Goal: Transaction & Acquisition: Subscribe to service/newsletter

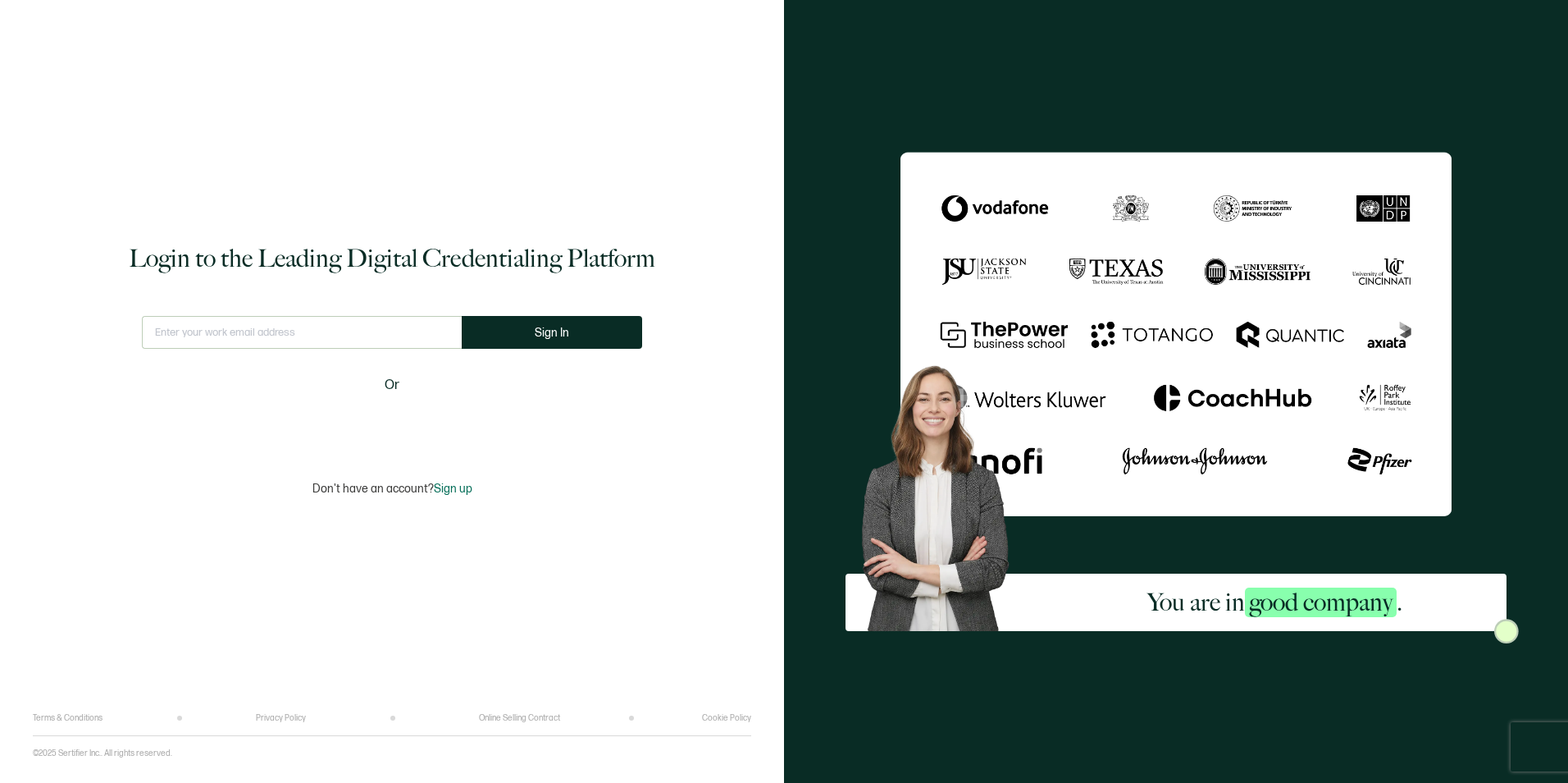
click at [321, 344] on input "text" at bounding box center [302, 332] width 320 height 33
type input "[PERSON_NAME][EMAIL_ADDRESS][PERSON_NAME][DOMAIN_NAME]"
click at [610, 328] on button "Sign In" at bounding box center [551, 332] width 181 height 33
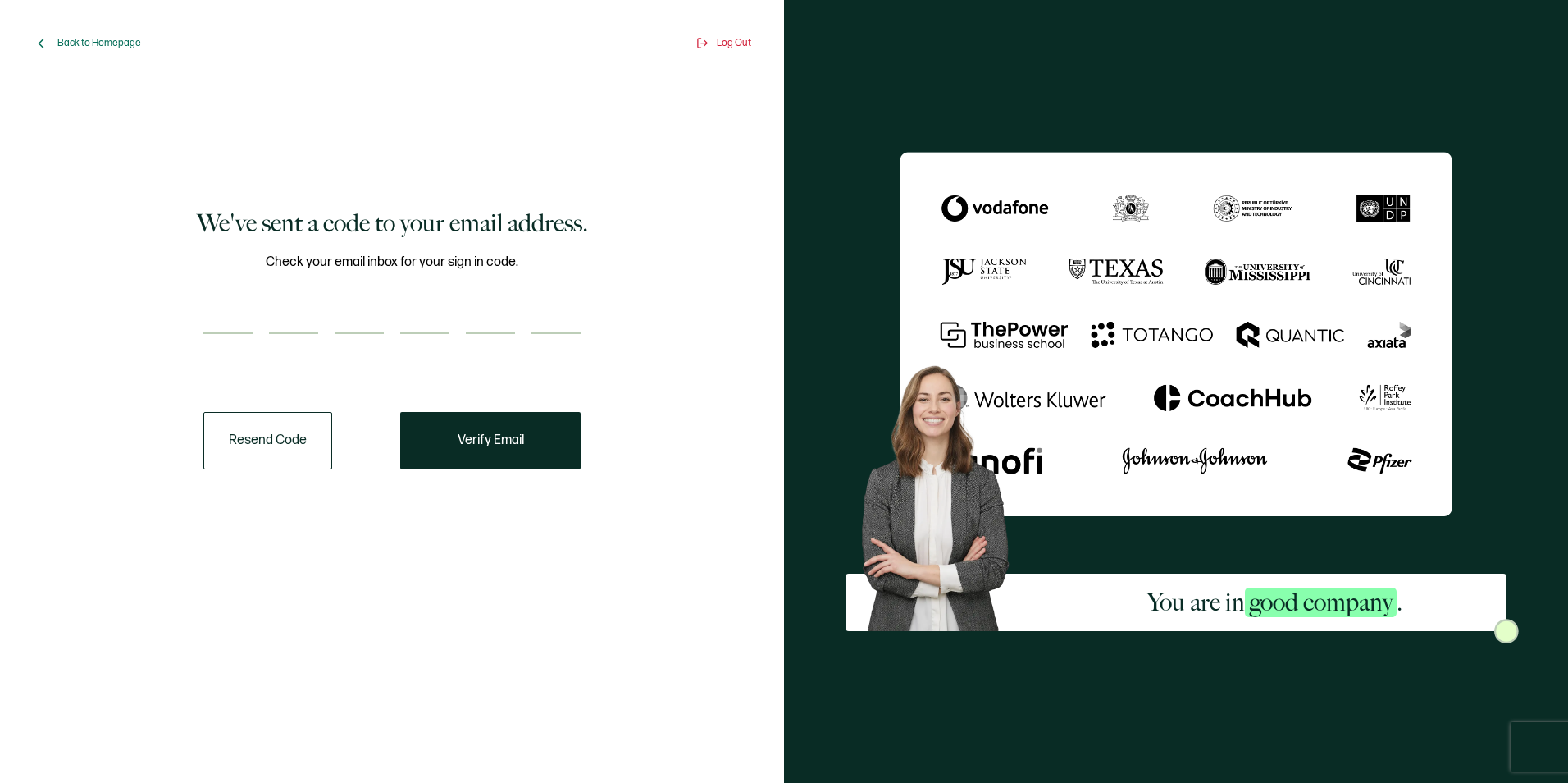
click at [231, 323] on input "number" at bounding box center [228, 317] width 49 height 33
click at [239, 322] on input "number" at bounding box center [228, 317] width 49 height 33
type input "4"
type input "5"
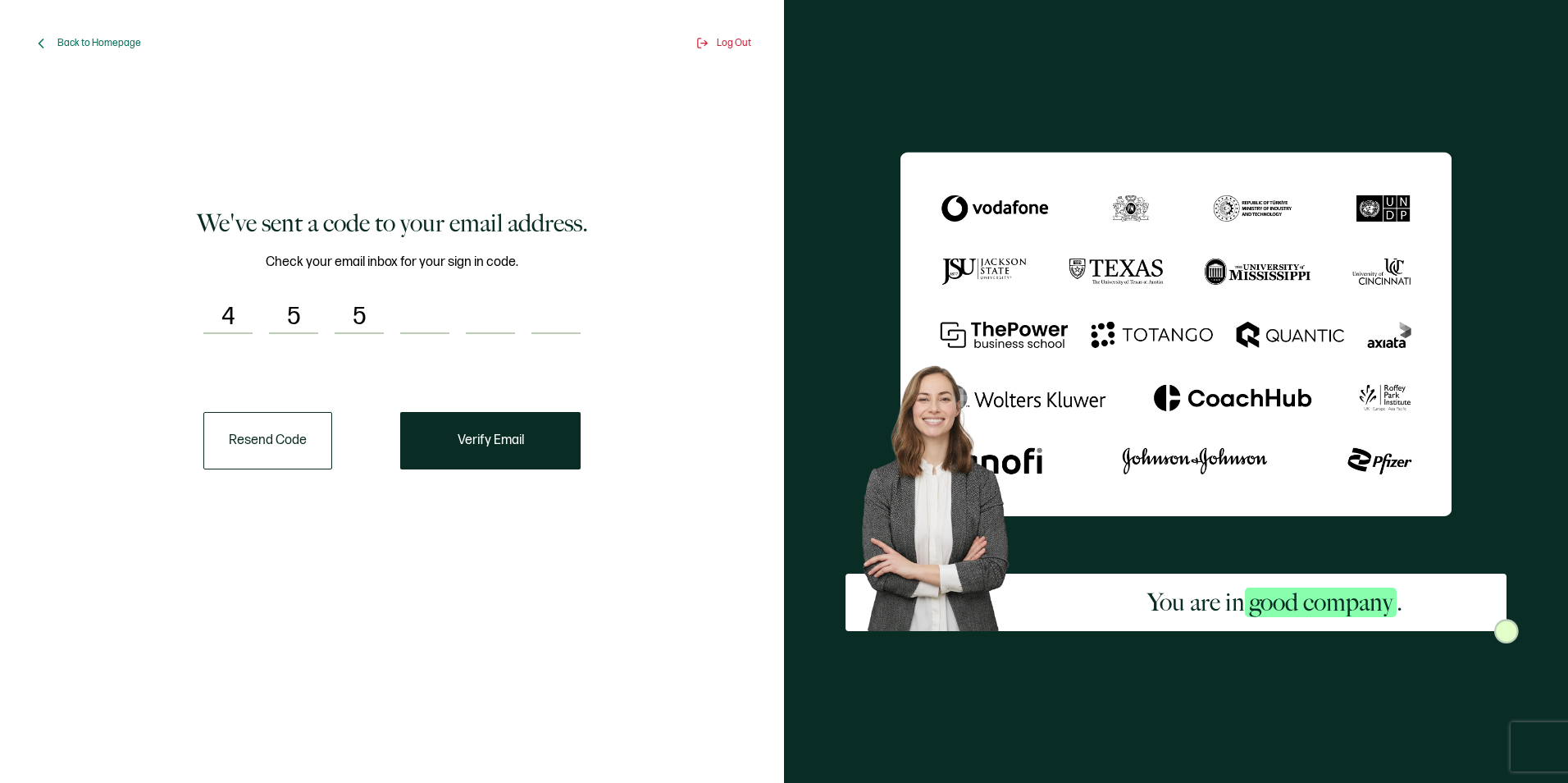
type input "1"
type input "0"
type input "6"
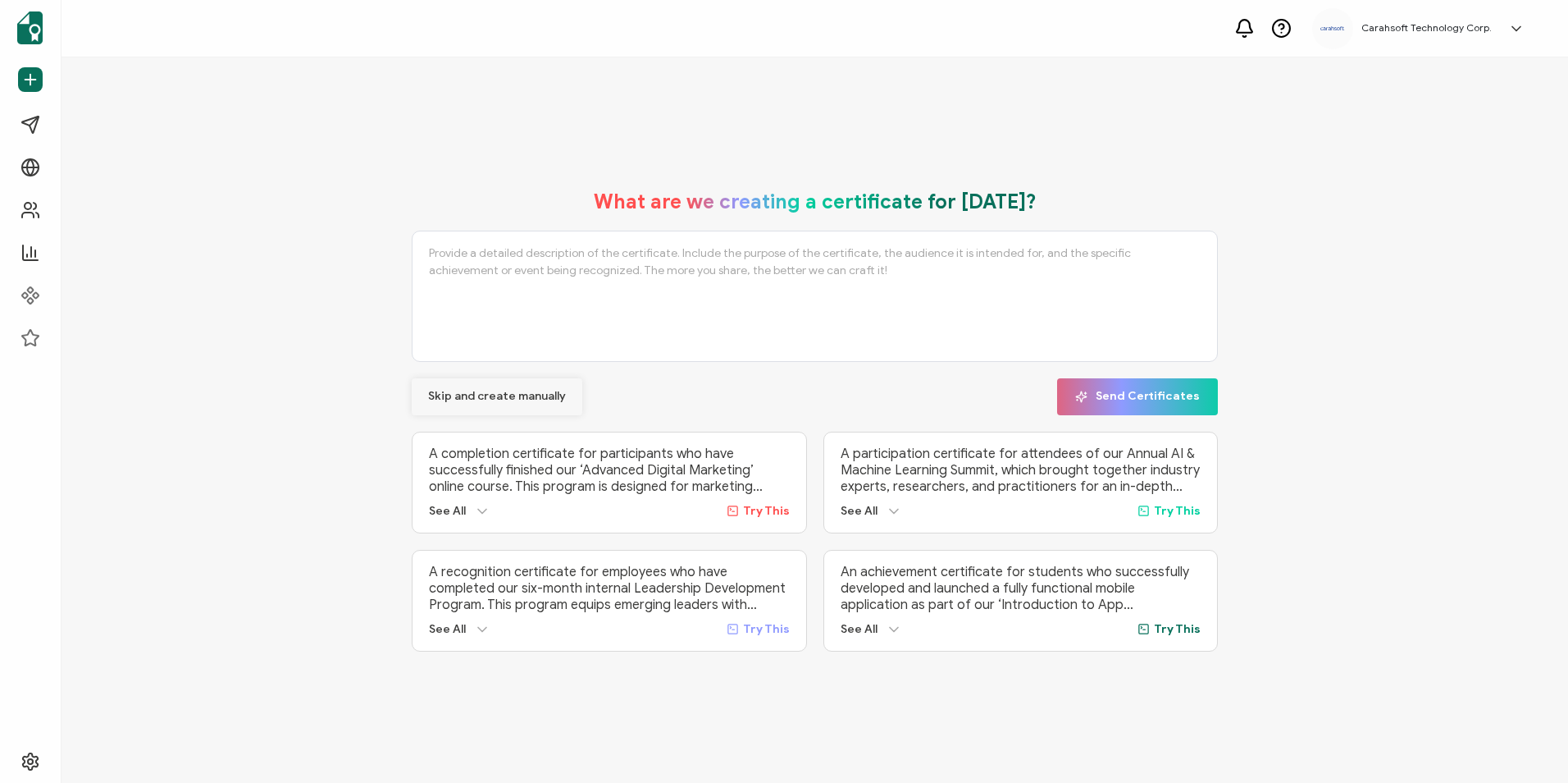
click at [547, 391] on span "Skip and create manually" at bounding box center [496, 396] width 137 height 12
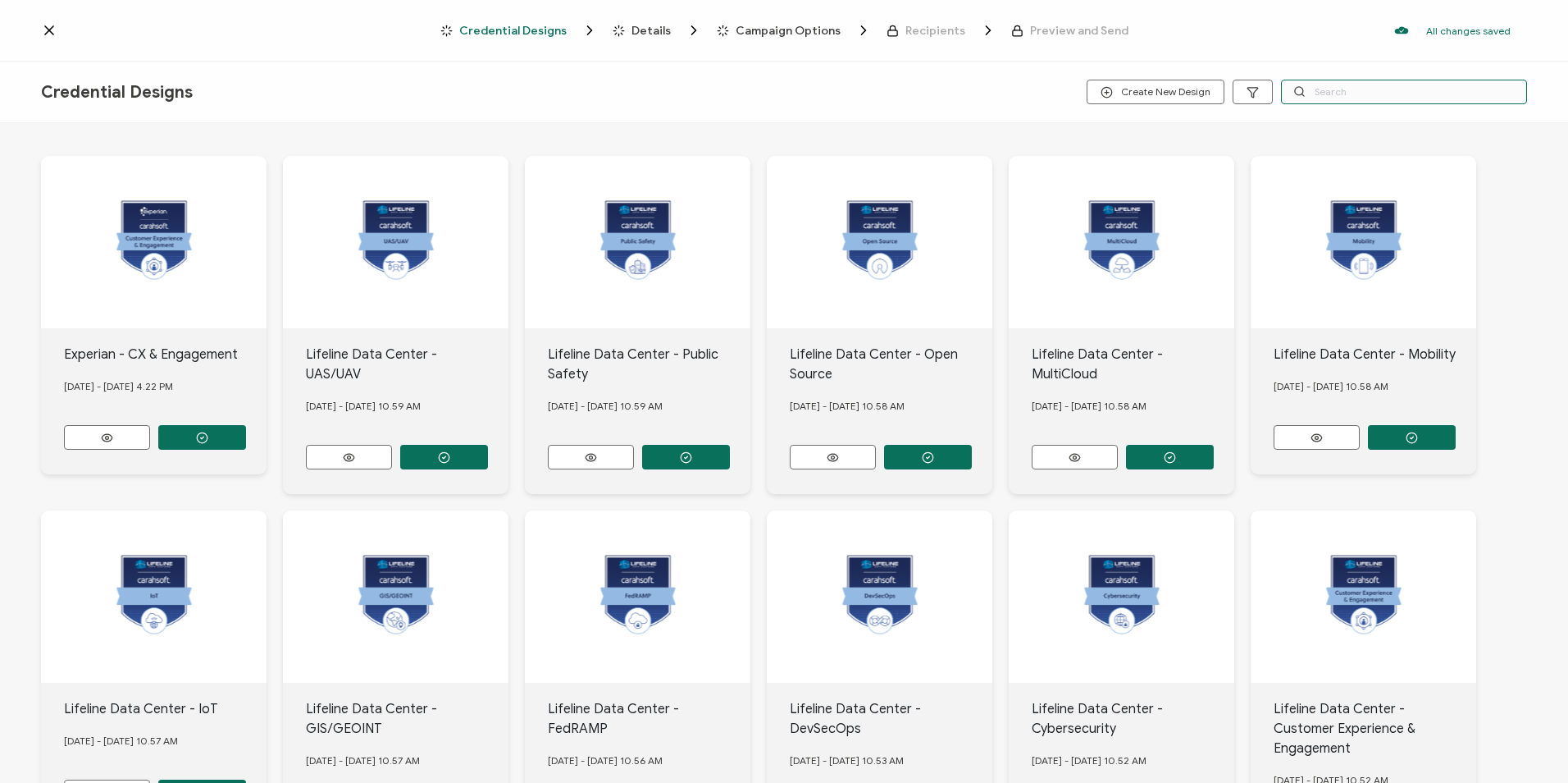
click at [1332, 87] on input "text" at bounding box center [1403, 92] width 246 height 25
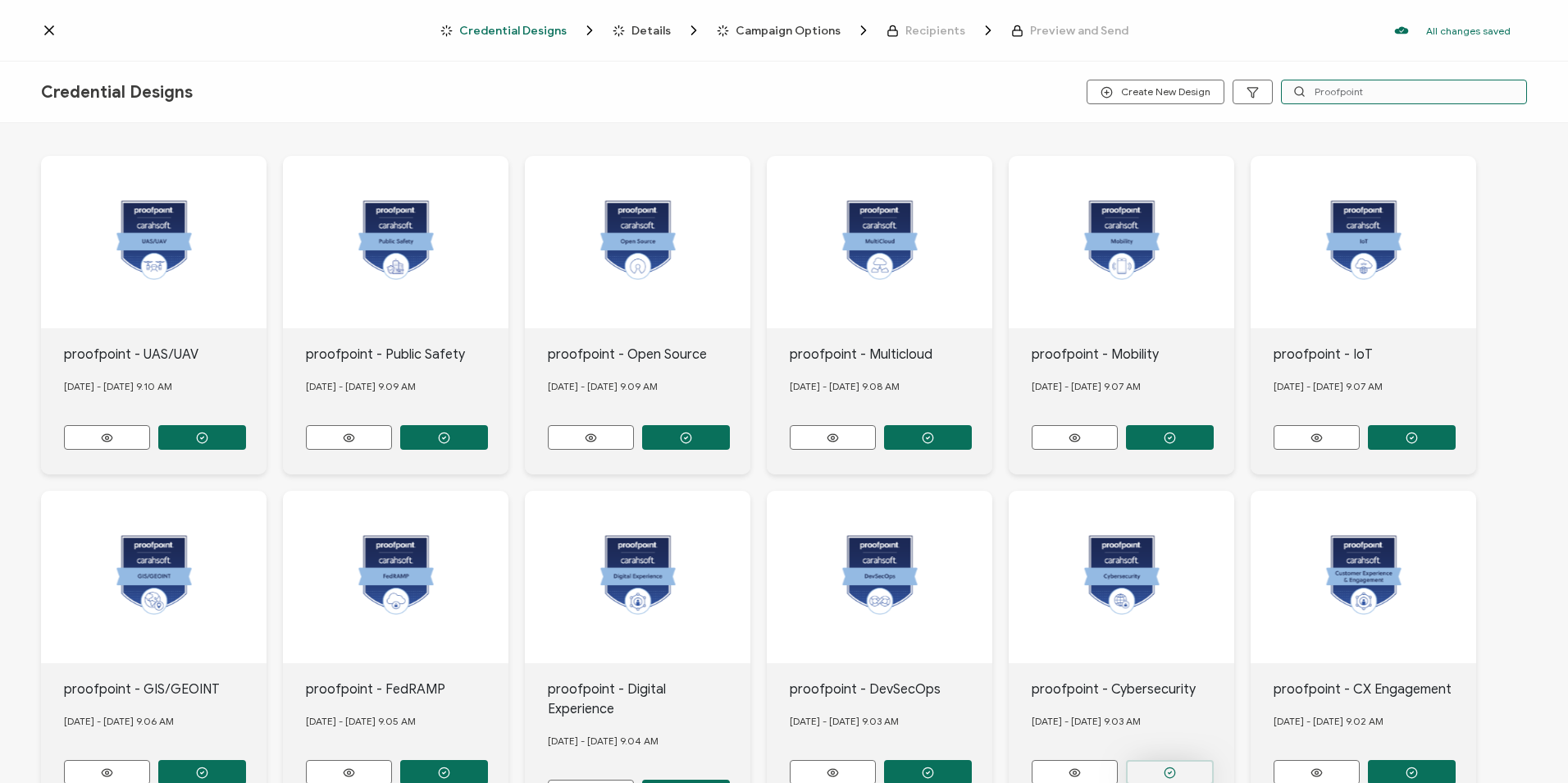
type input "Proofpoint"
click at [1160, 760] on button "button" at bounding box center [1170, 772] width 88 height 25
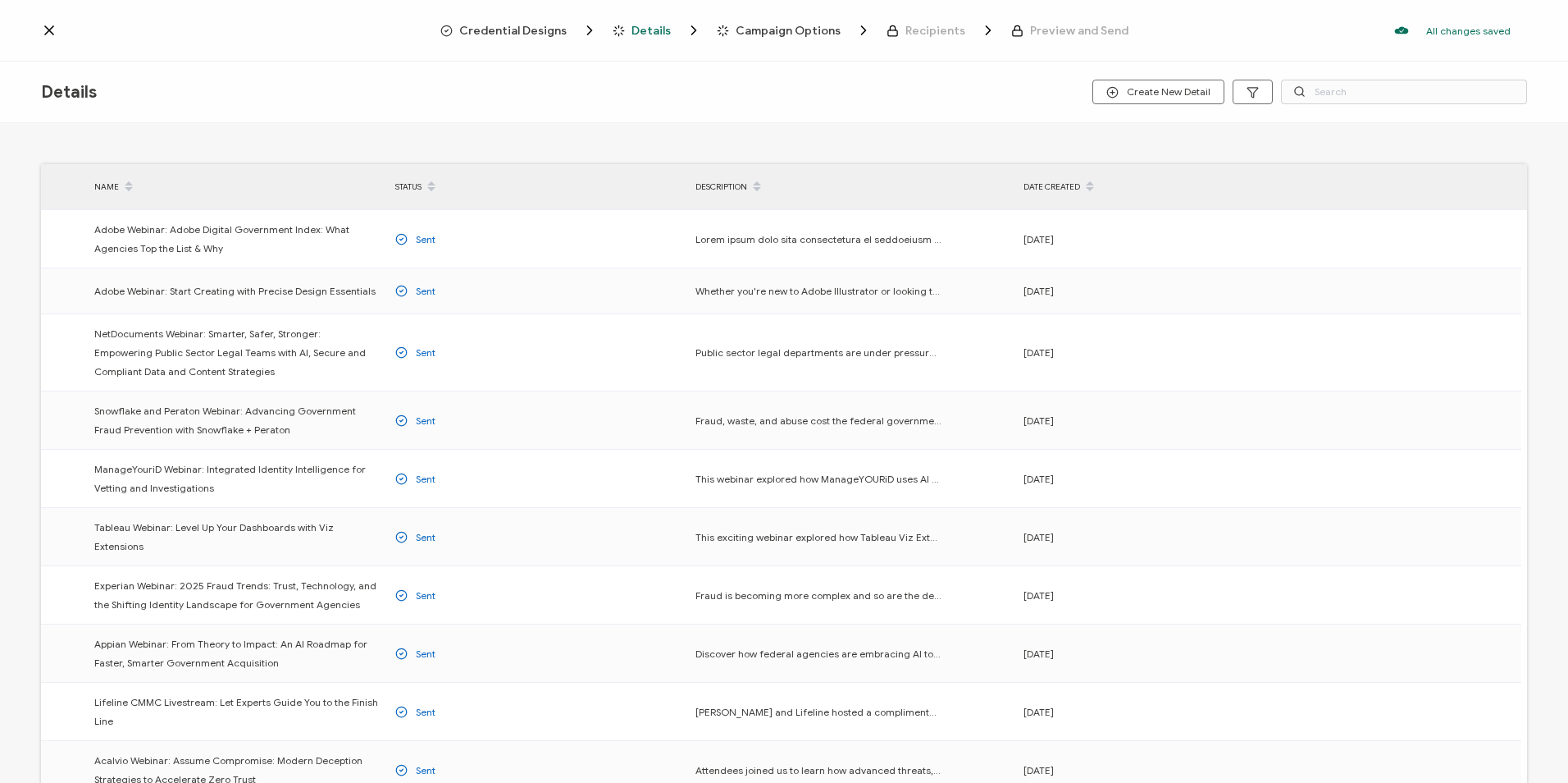
click at [546, 32] on span "Credential Designs" at bounding box center [513, 31] width 108 height 12
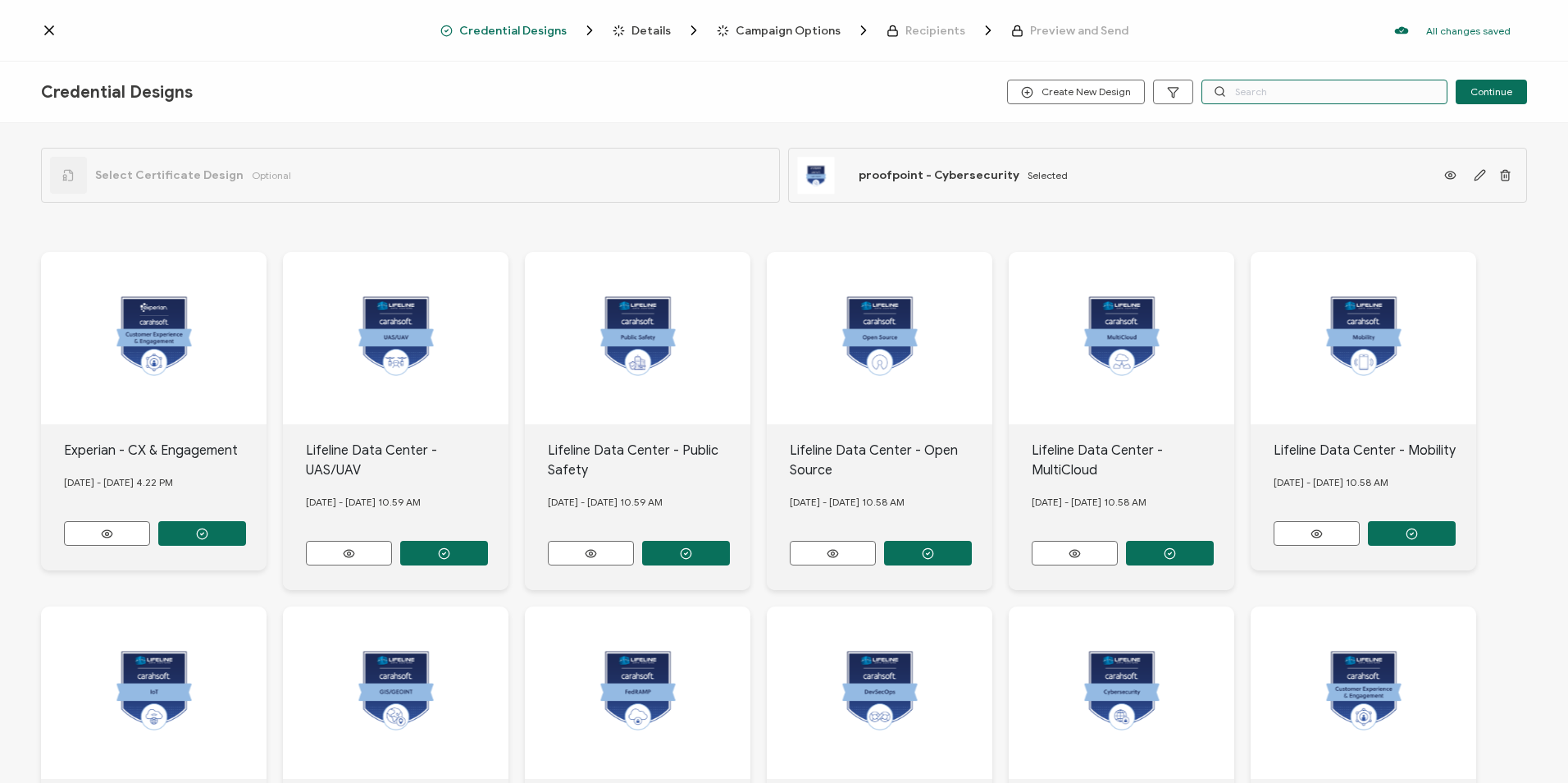
click at [1261, 98] on input "text" at bounding box center [1324, 92] width 246 height 25
click at [1501, 180] on icon "button" at bounding box center [1505, 175] width 12 height 12
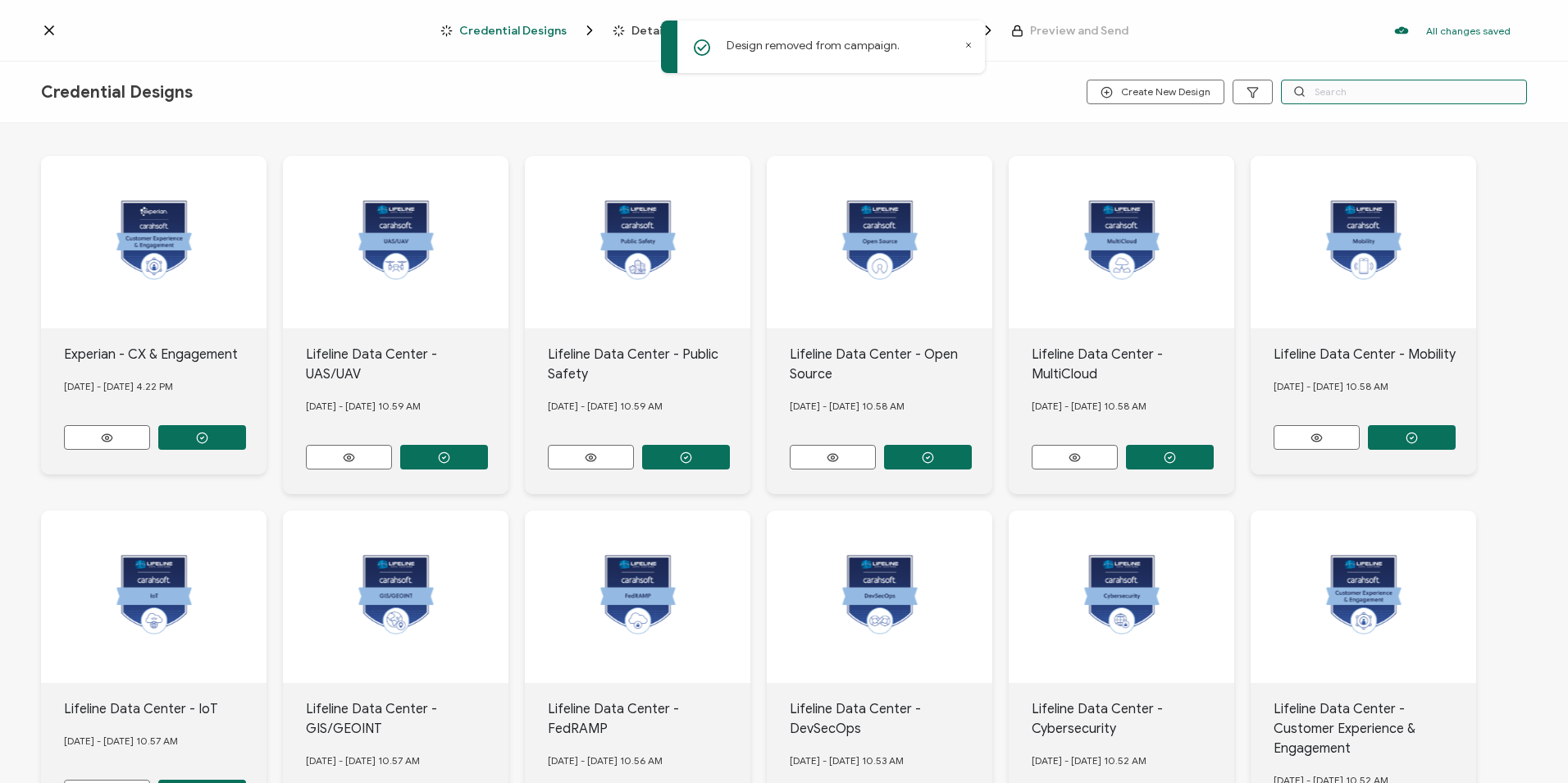
click at [1329, 99] on input "text" at bounding box center [1403, 92] width 246 height 25
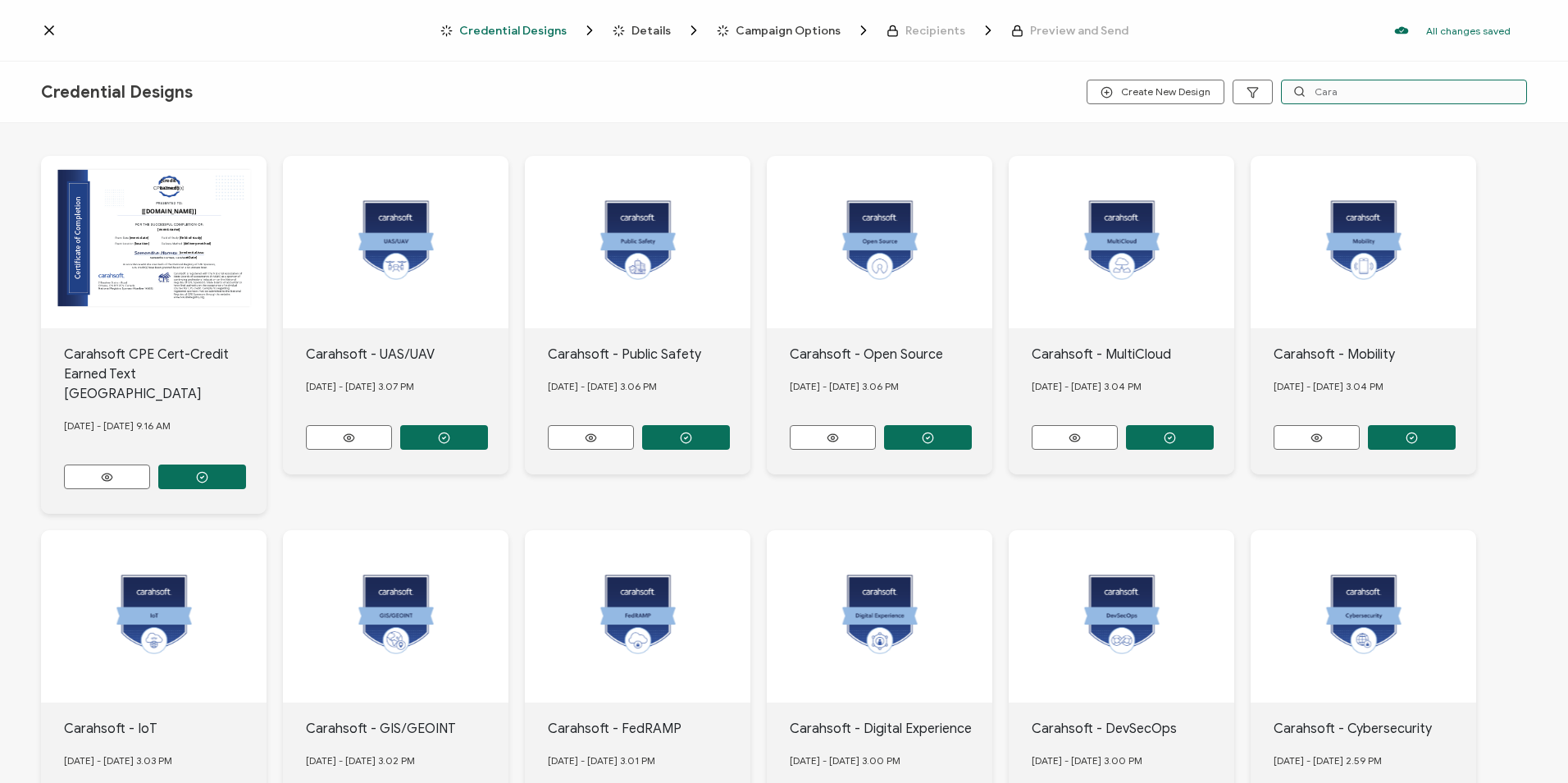
drag, startPoint x: 1347, startPoint y: 89, endPoint x: 1278, endPoint y: 104, distance: 70.6
click at [1278, 104] on div "Credential Designs Create New Design Cara" at bounding box center [784, 92] width 1568 height 61
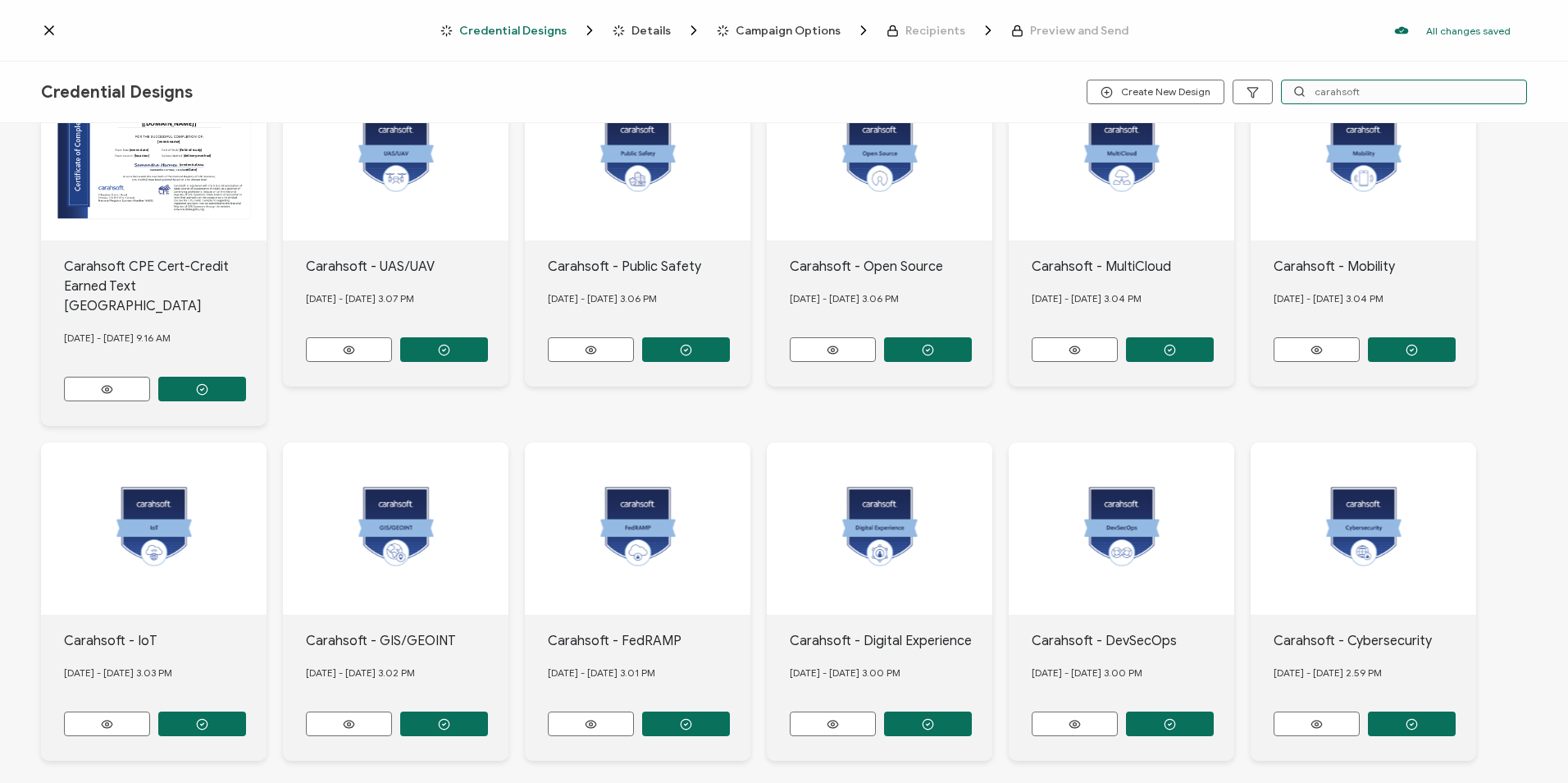
scroll to position [136, 0]
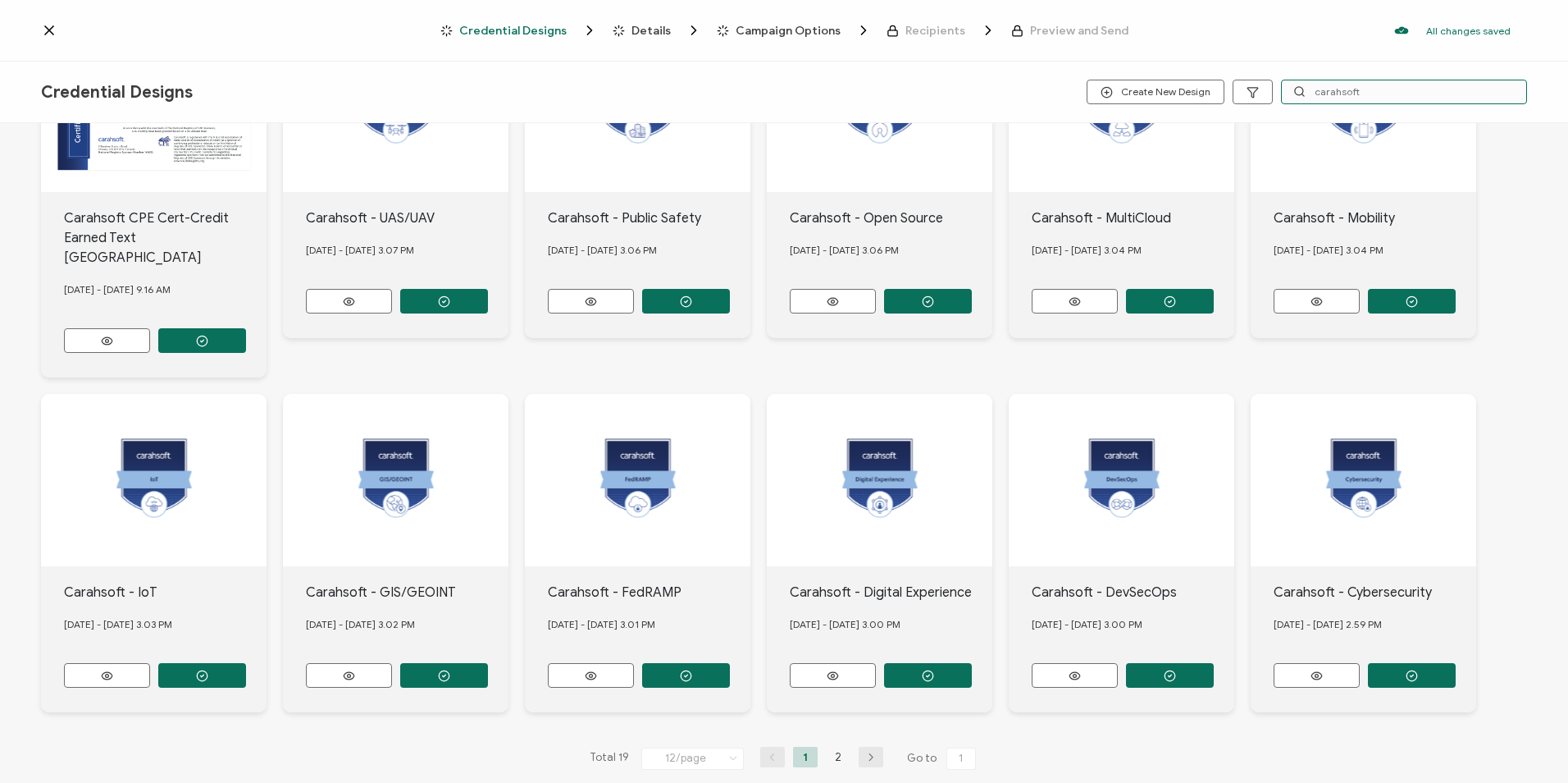
type input "carahsoft"
click at [865, 752] on icon "button" at bounding box center [870, 757] width 25 height 10
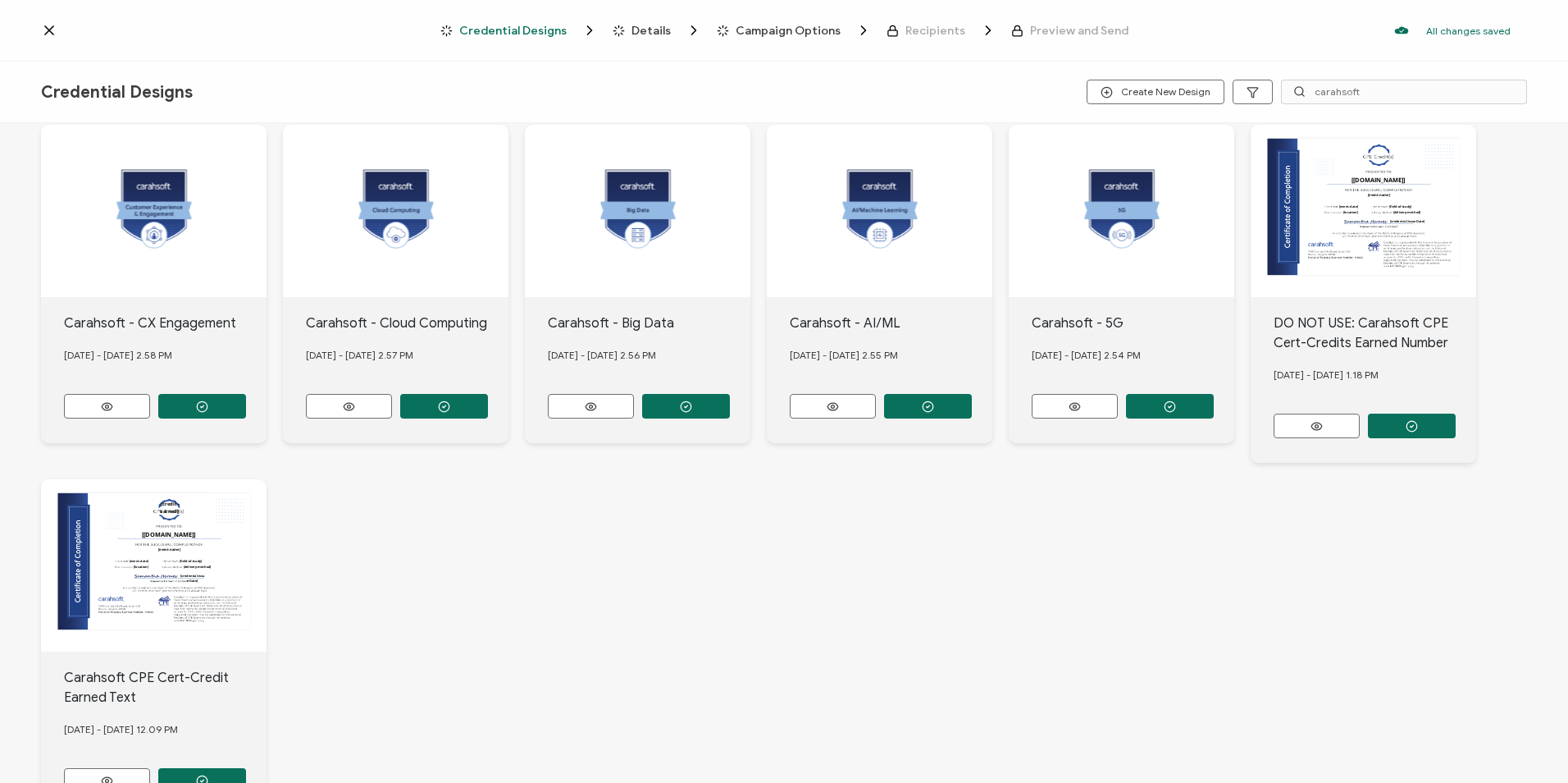
scroll to position [82, 0]
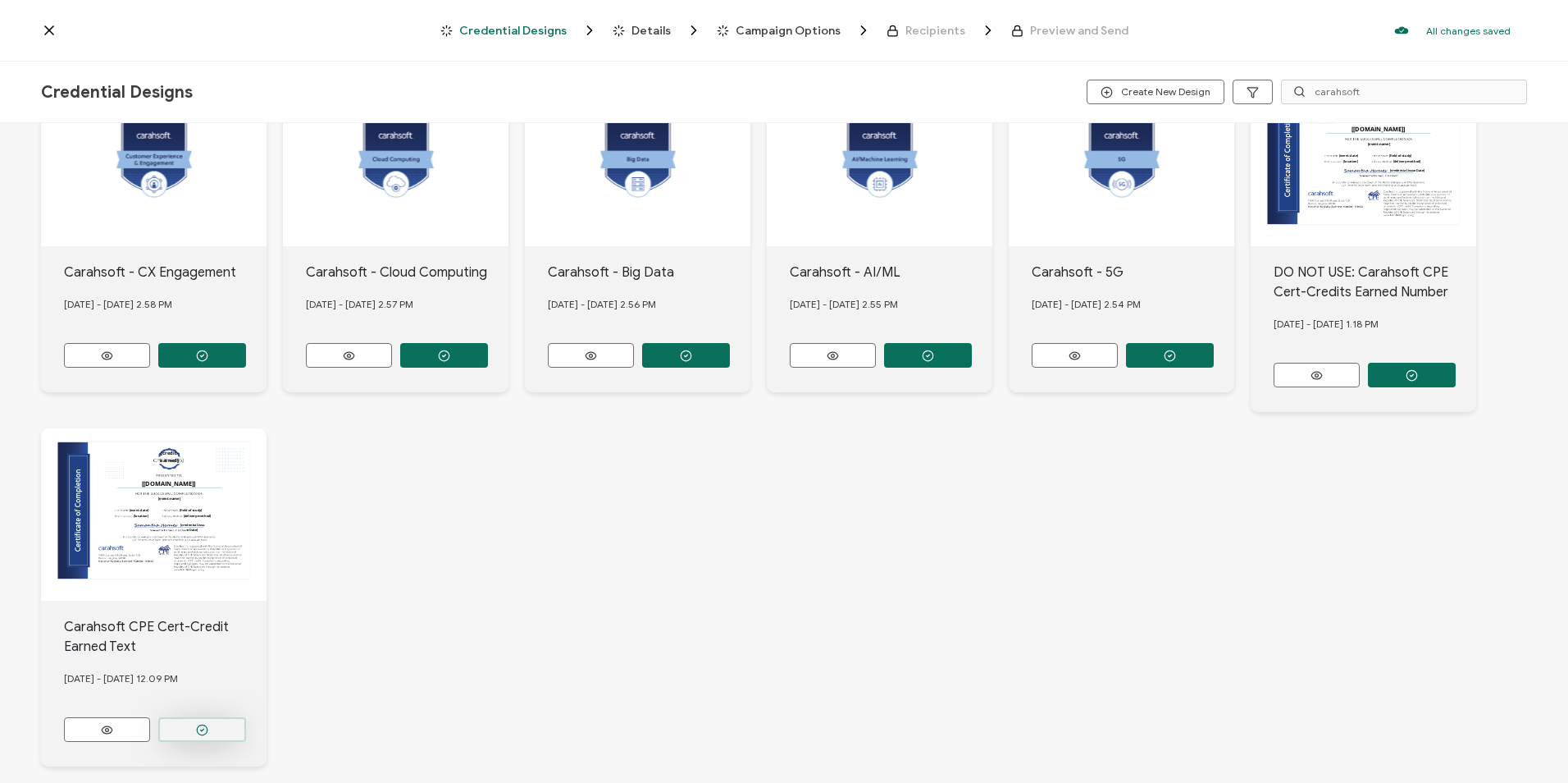
click at [210, 718] on button "button" at bounding box center [202, 729] width 88 height 25
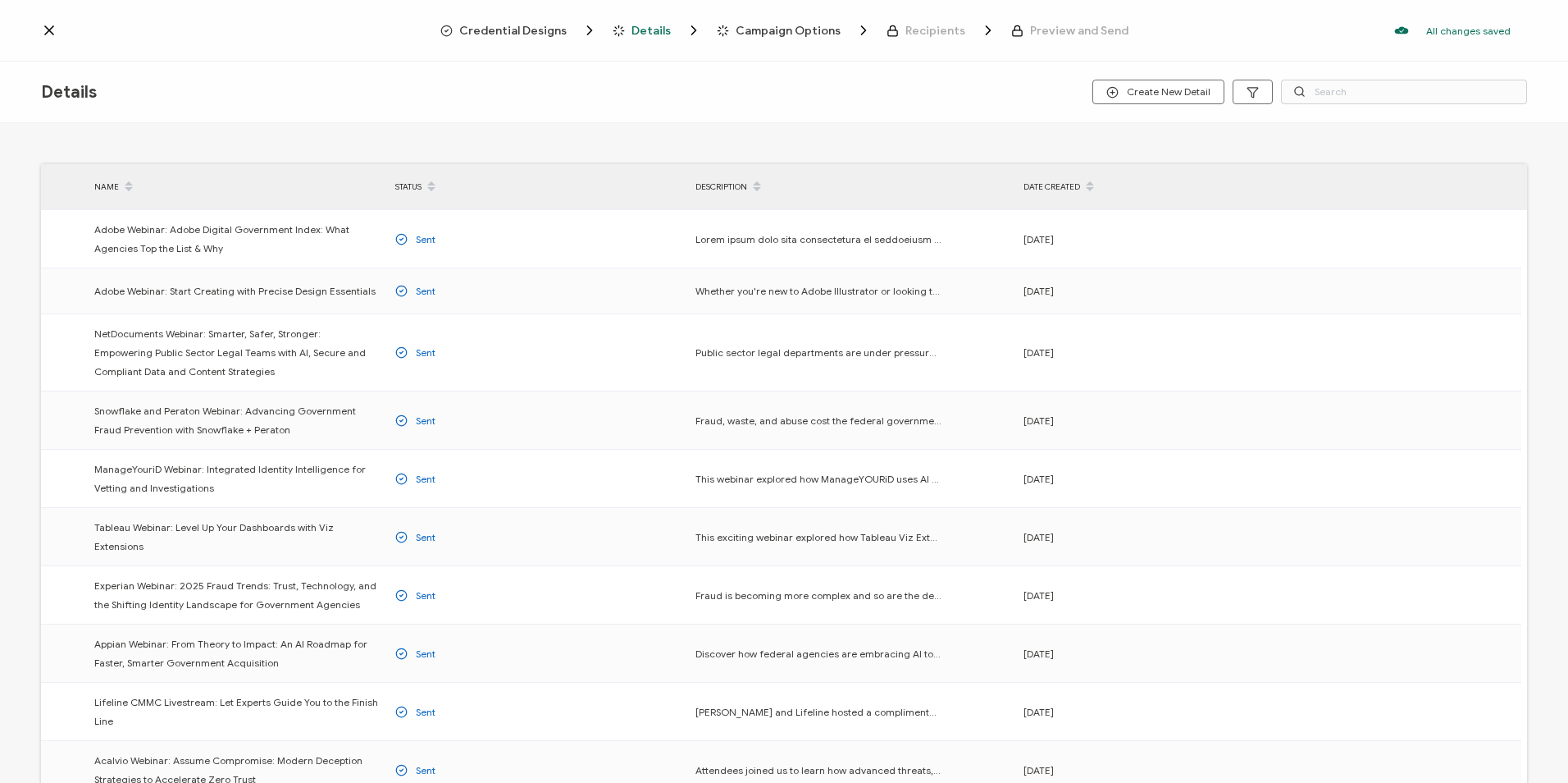
click at [534, 25] on span "Credential Designs" at bounding box center [513, 31] width 108 height 12
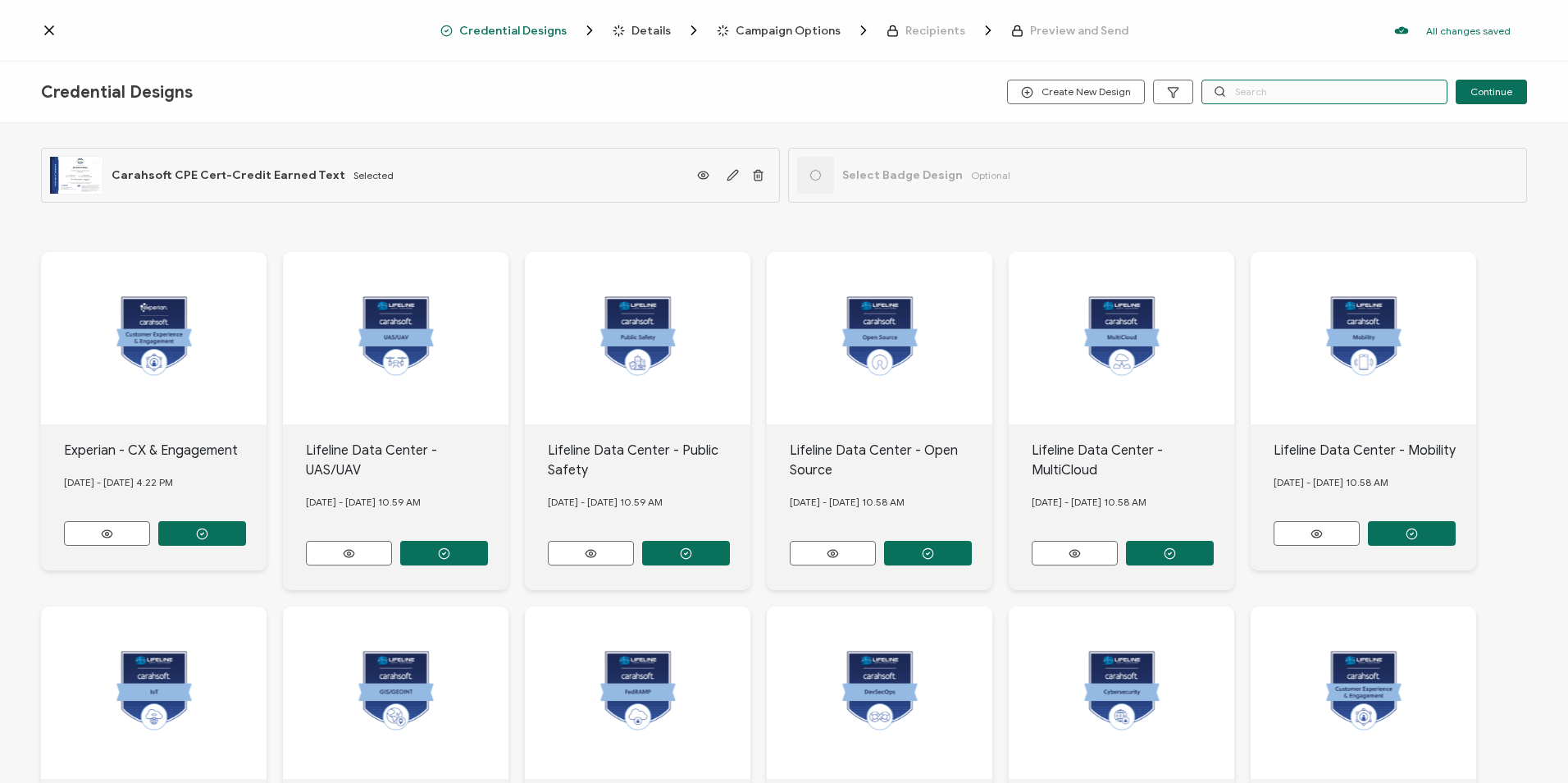
click at [1279, 88] on input "text" at bounding box center [1324, 92] width 246 height 25
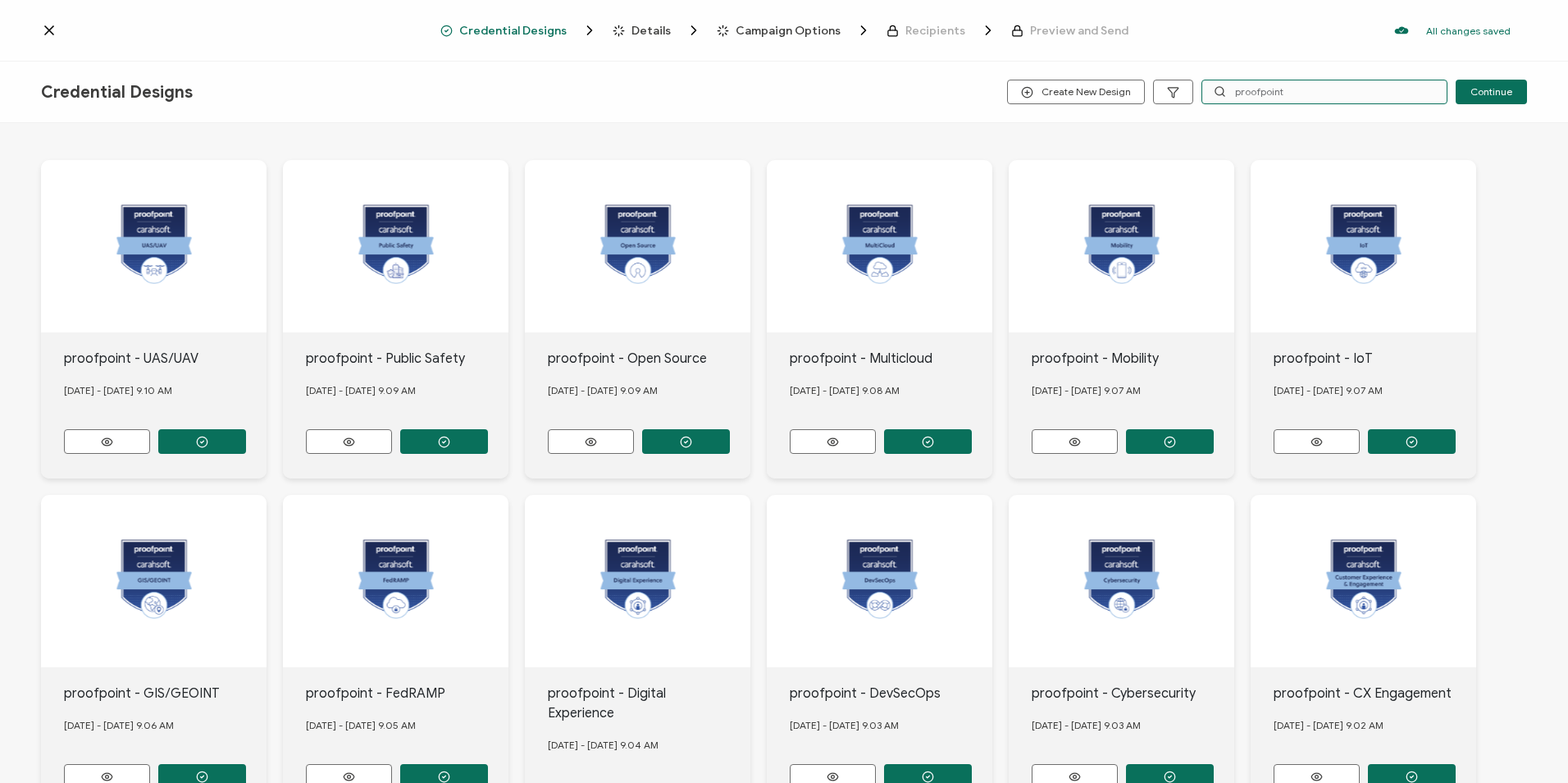
scroll to position [213, 0]
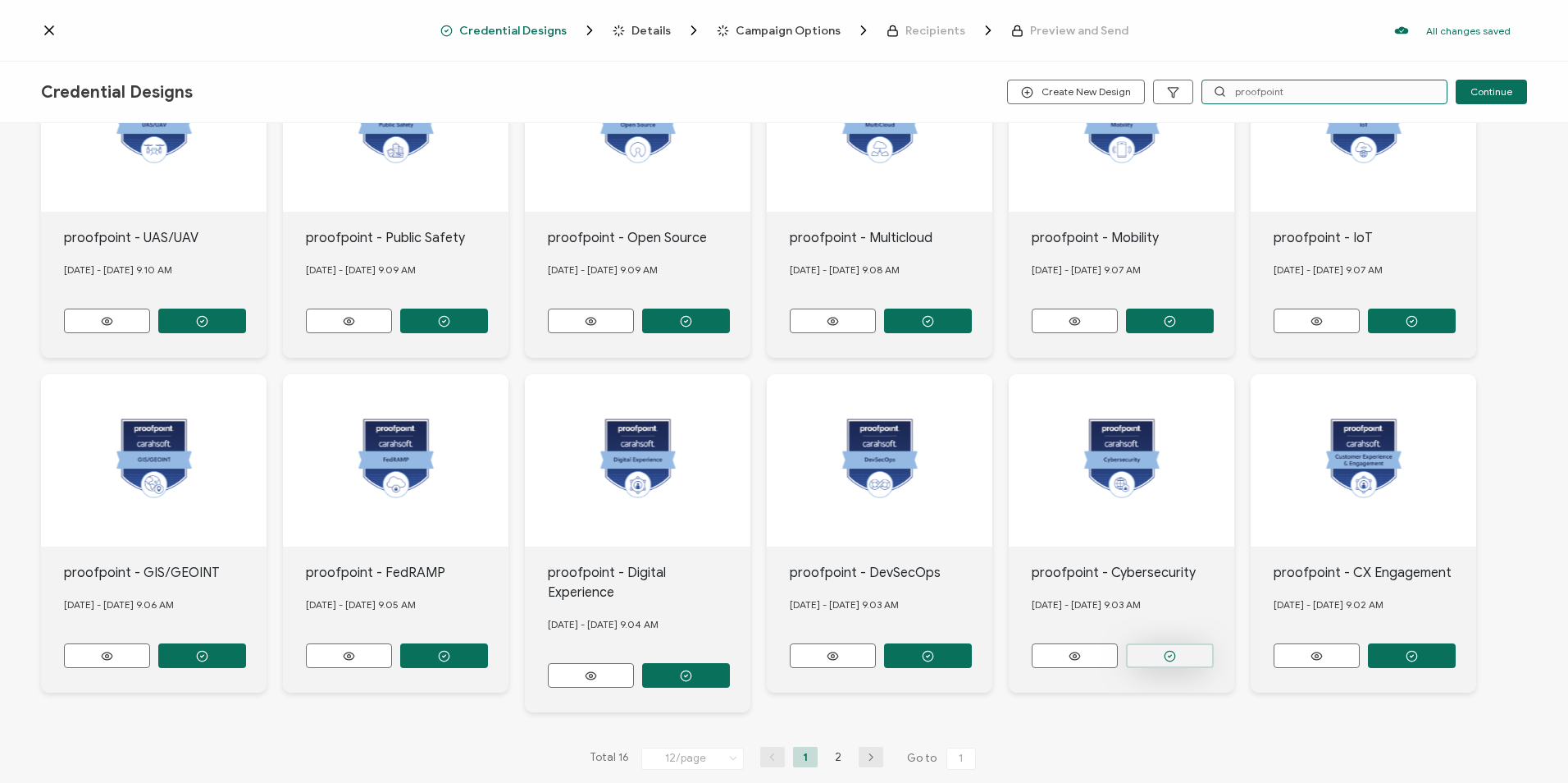
type input "proofpoint"
click at [1164, 650] on icon "button" at bounding box center [1170, 655] width 12 height 12
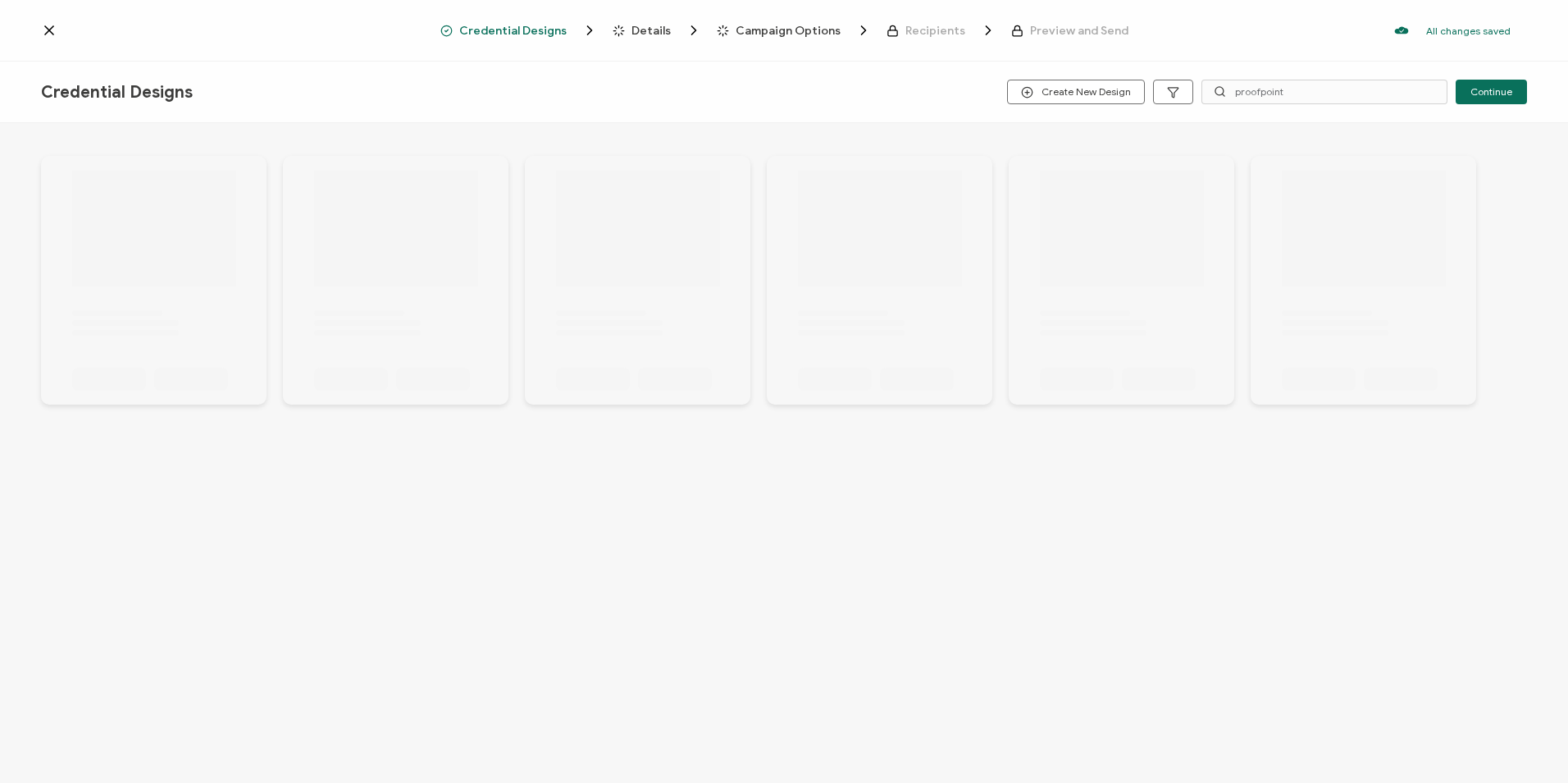
scroll to position [0, 0]
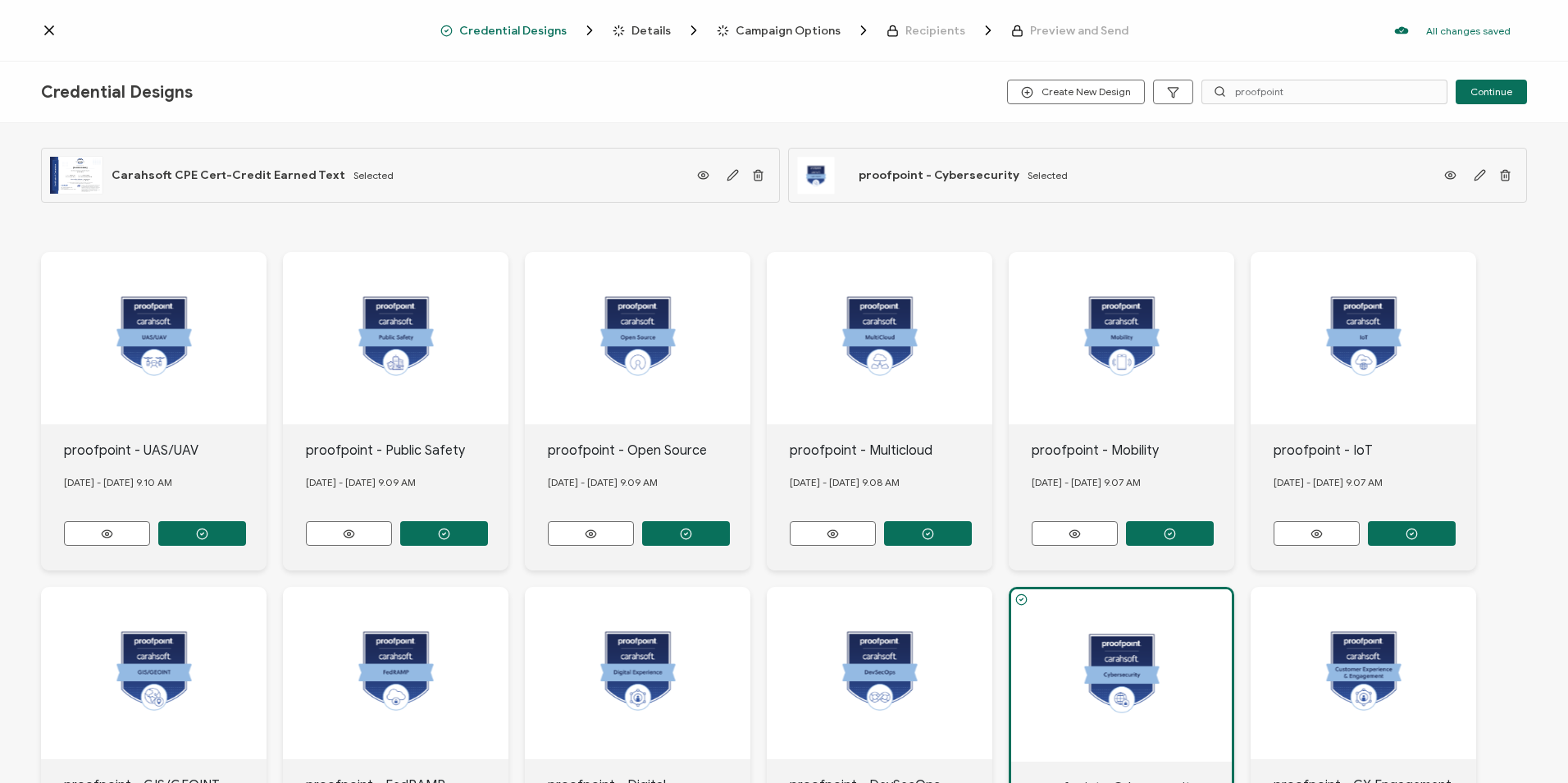
click at [668, 30] on span "Details" at bounding box center [651, 31] width 40 height 12
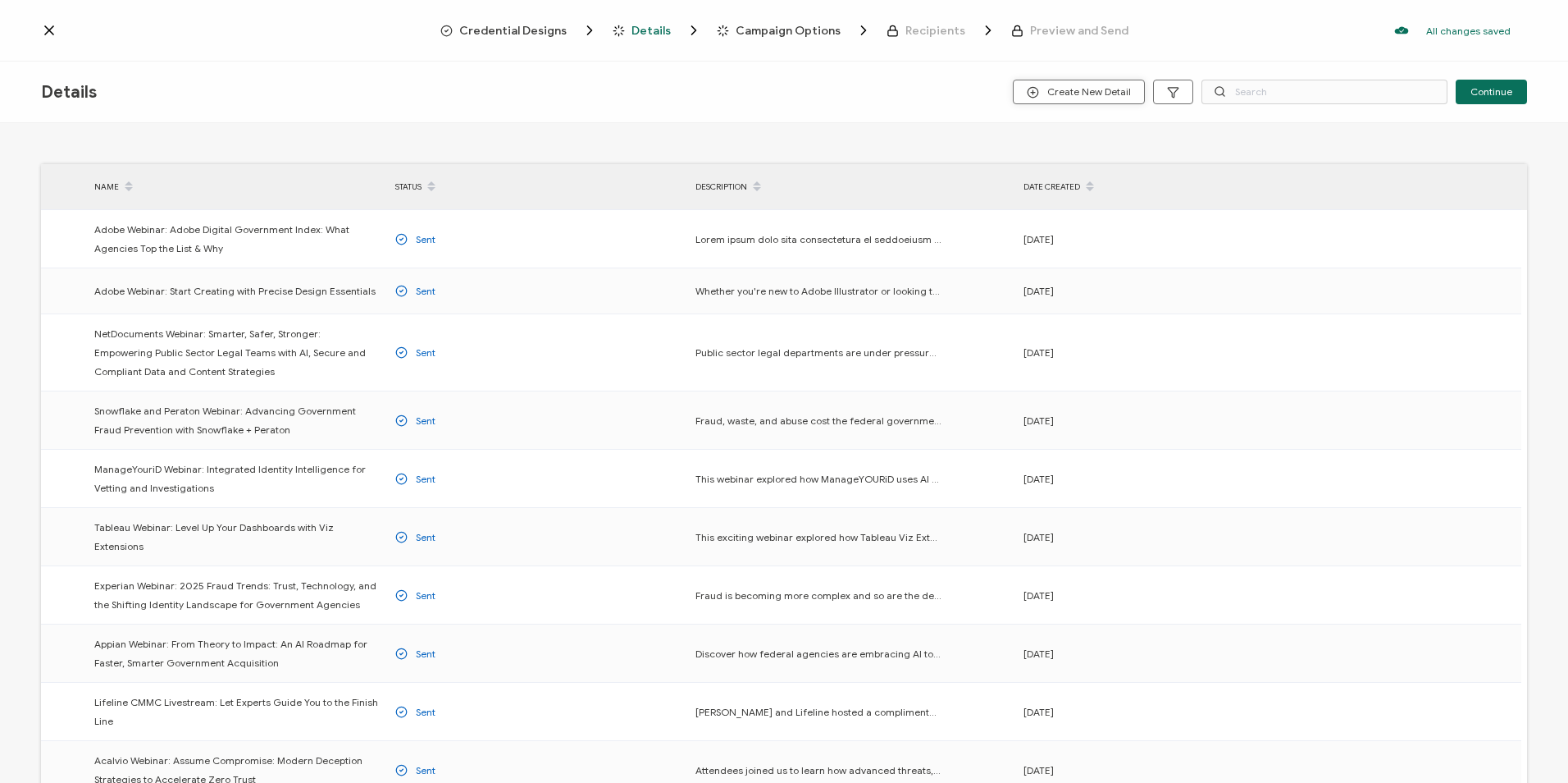
click at [1055, 94] on span "Create New Detail" at bounding box center [1078, 92] width 104 height 12
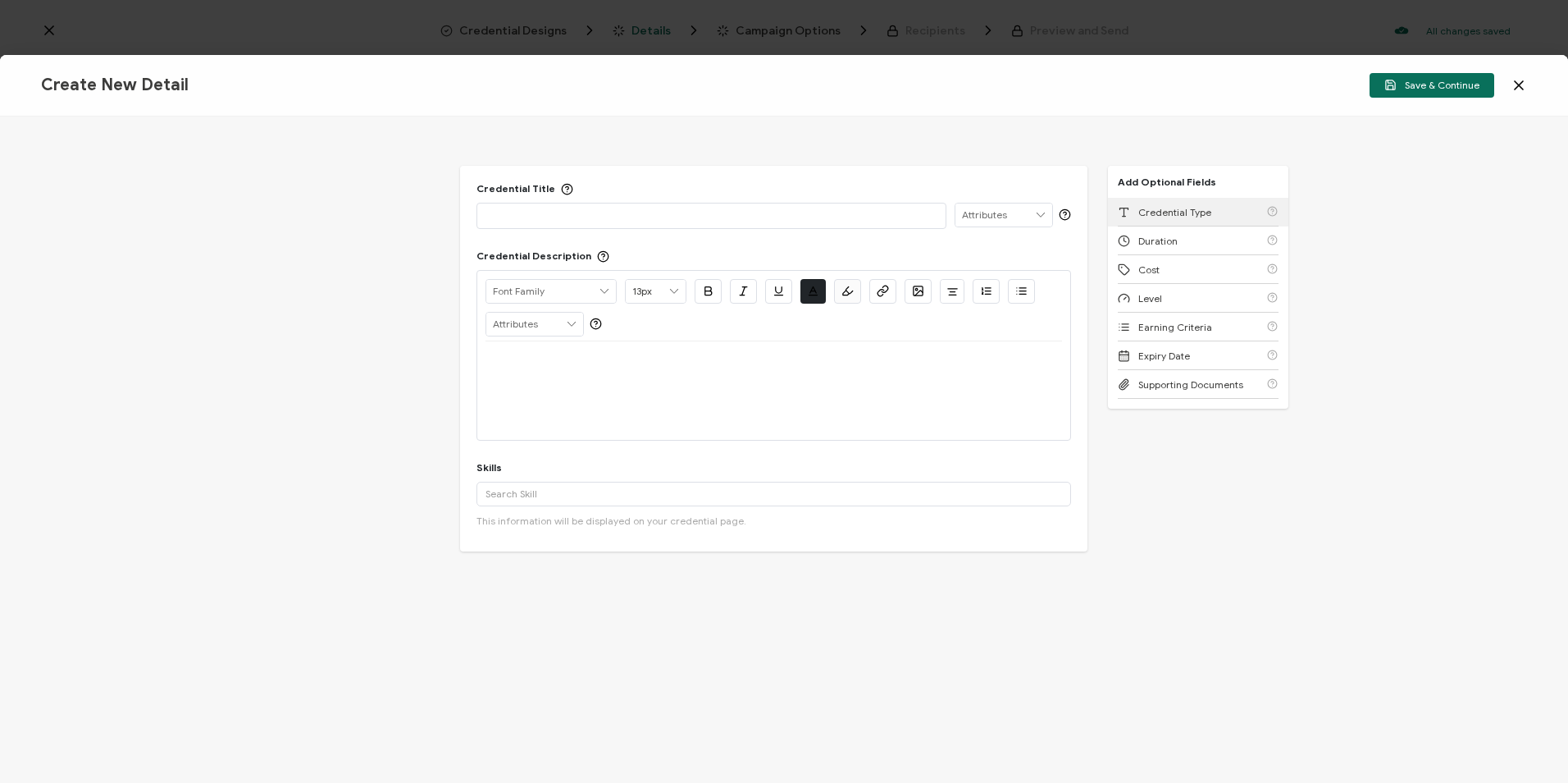
click at [1189, 218] on span "Credential Type" at bounding box center [1175, 212] width 73 height 12
click at [1189, 218] on div "Duration" at bounding box center [1197, 212] width 161 height 29
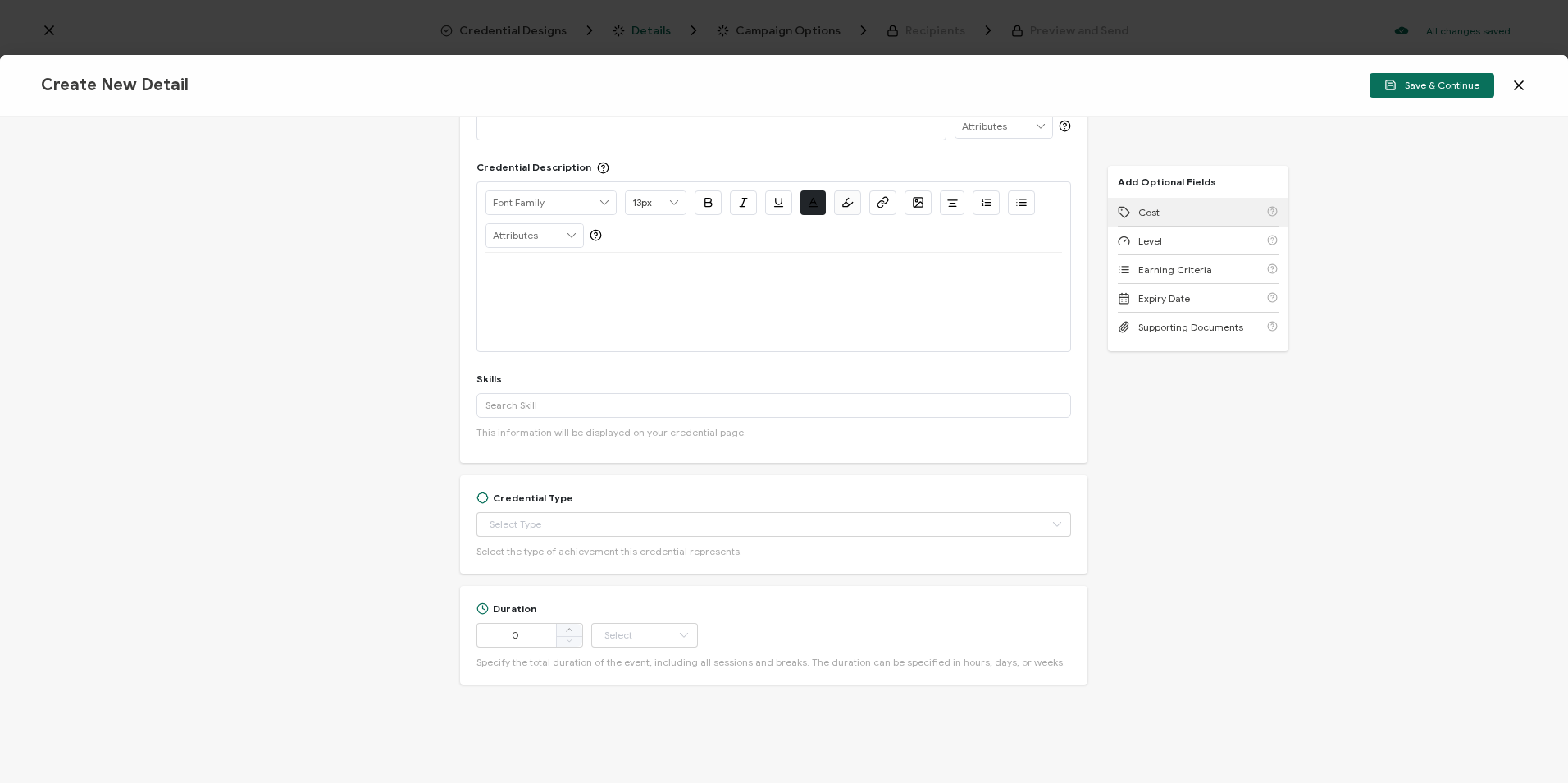
click at [1189, 218] on div "Cost" at bounding box center [1197, 212] width 161 height 29
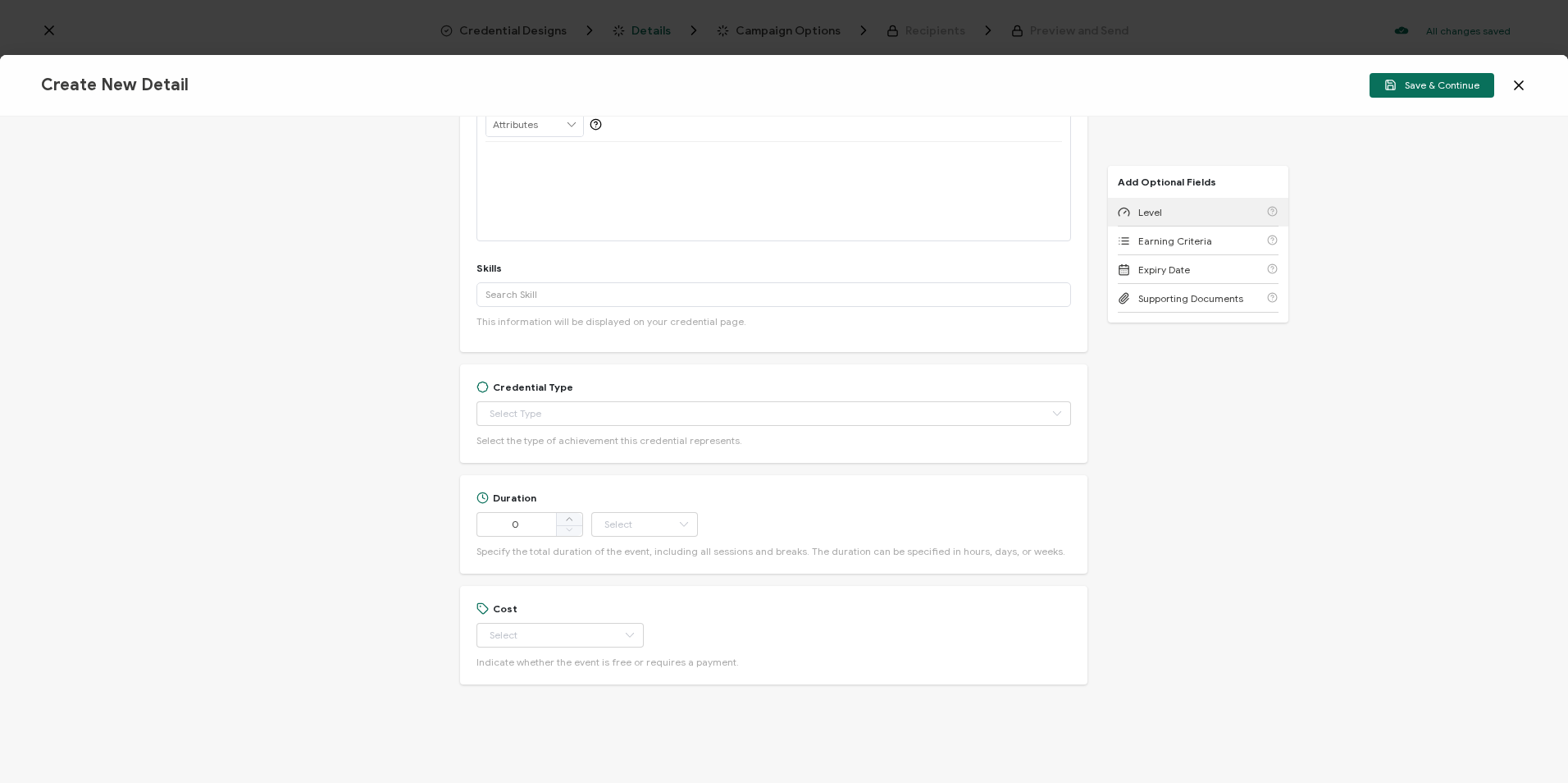
click at [1189, 218] on div "Level" at bounding box center [1197, 212] width 161 height 29
click at [1189, 218] on span "Earning Criteria" at bounding box center [1175, 212] width 74 height 12
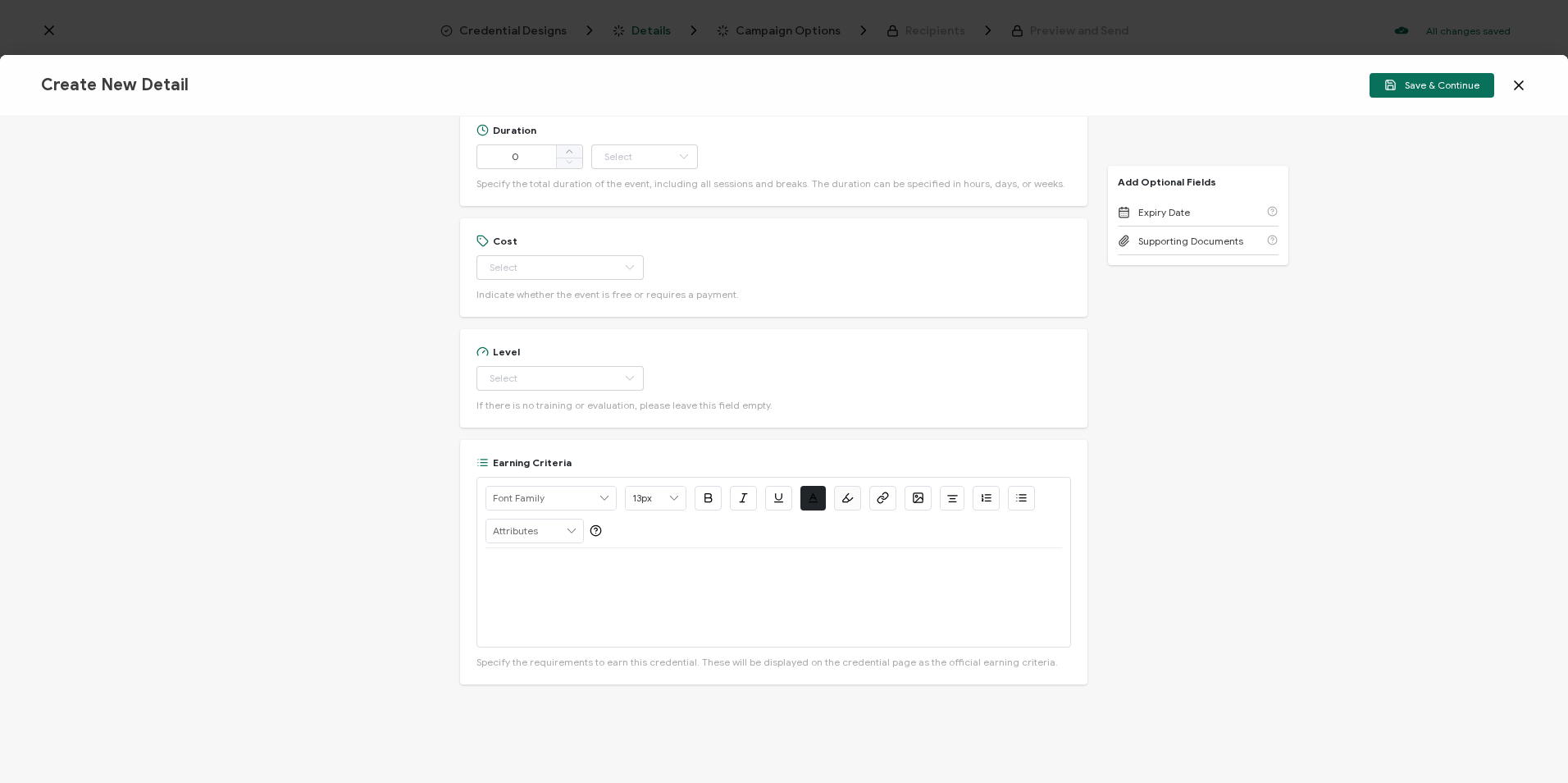
click at [1262, 398] on div "Credential Title ISSUER Issuer Name Credential Description Alright Sans Amita A…" at bounding box center [784, 450] width 1568 height 666
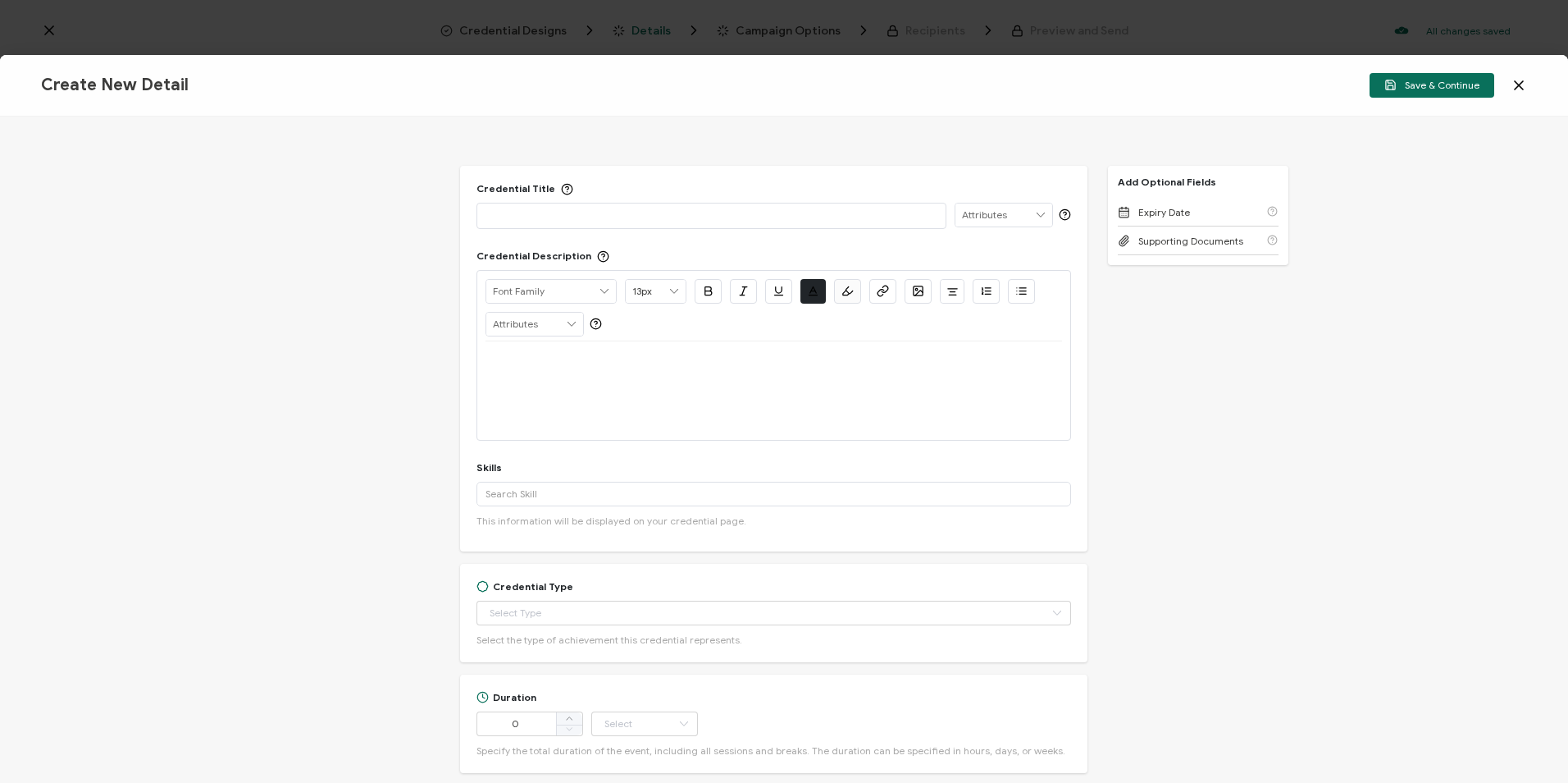
click at [554, 210] on p at bounding box center [710, 215] width 452 height 17
click at [556, 218] on p at bounding box center [710, 215] width 452 height 17
paste div
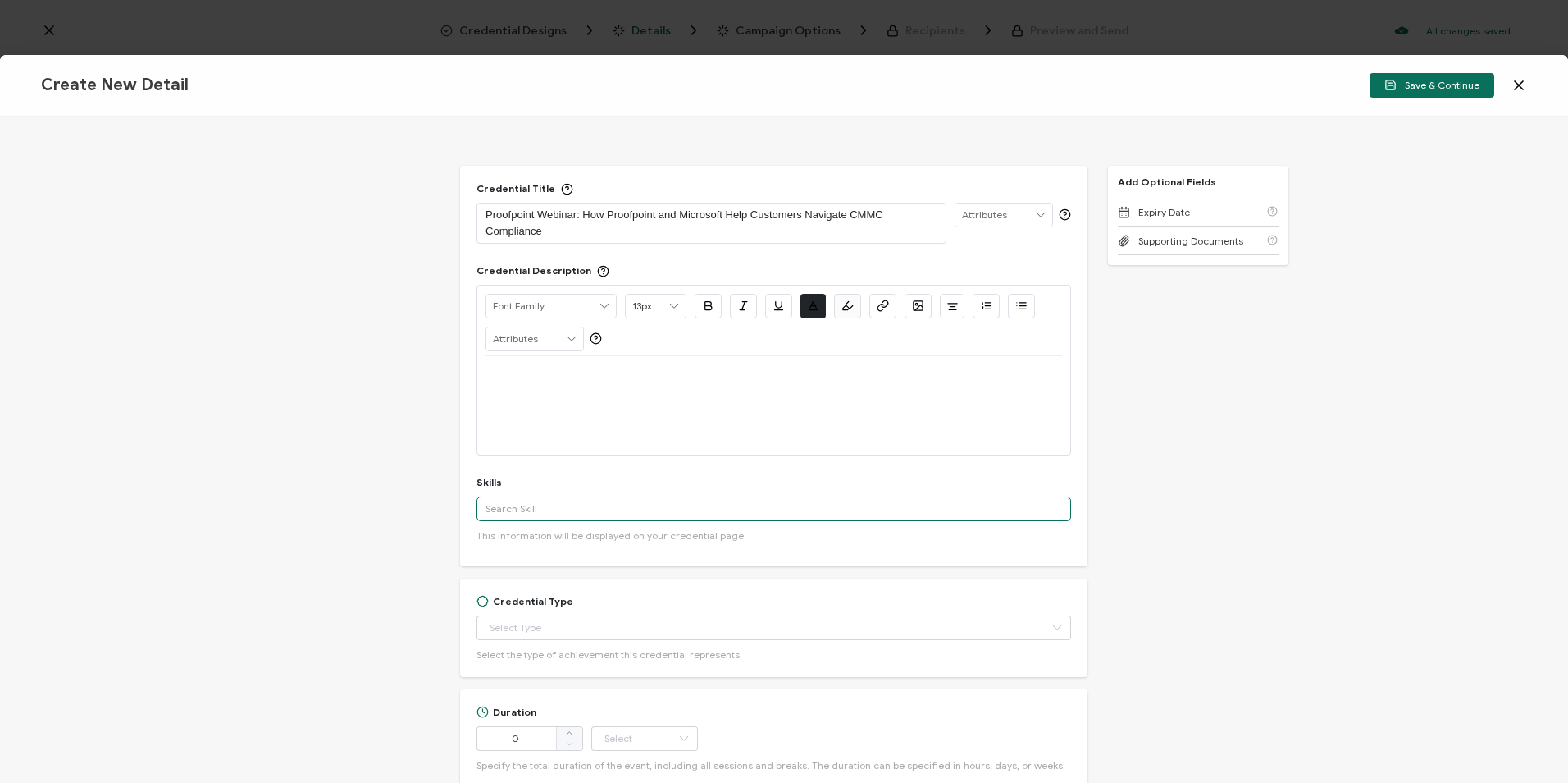
click at [571, 510] on input "text" at bounding box center [774, 508] width 595 height 25
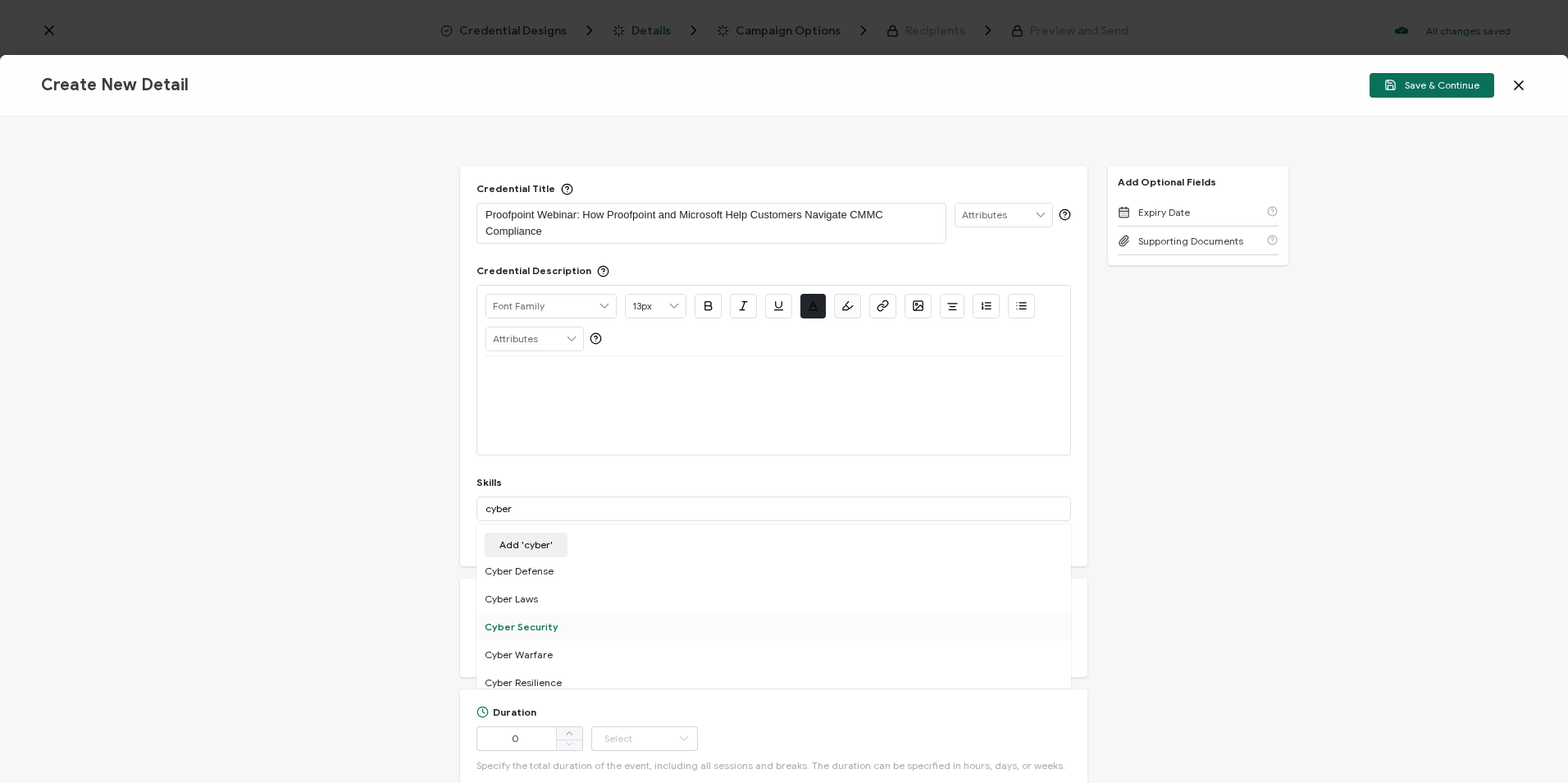
click at [559, 617] on div "Cyber Security" at bounding box center [774, 627] width 595 height 28
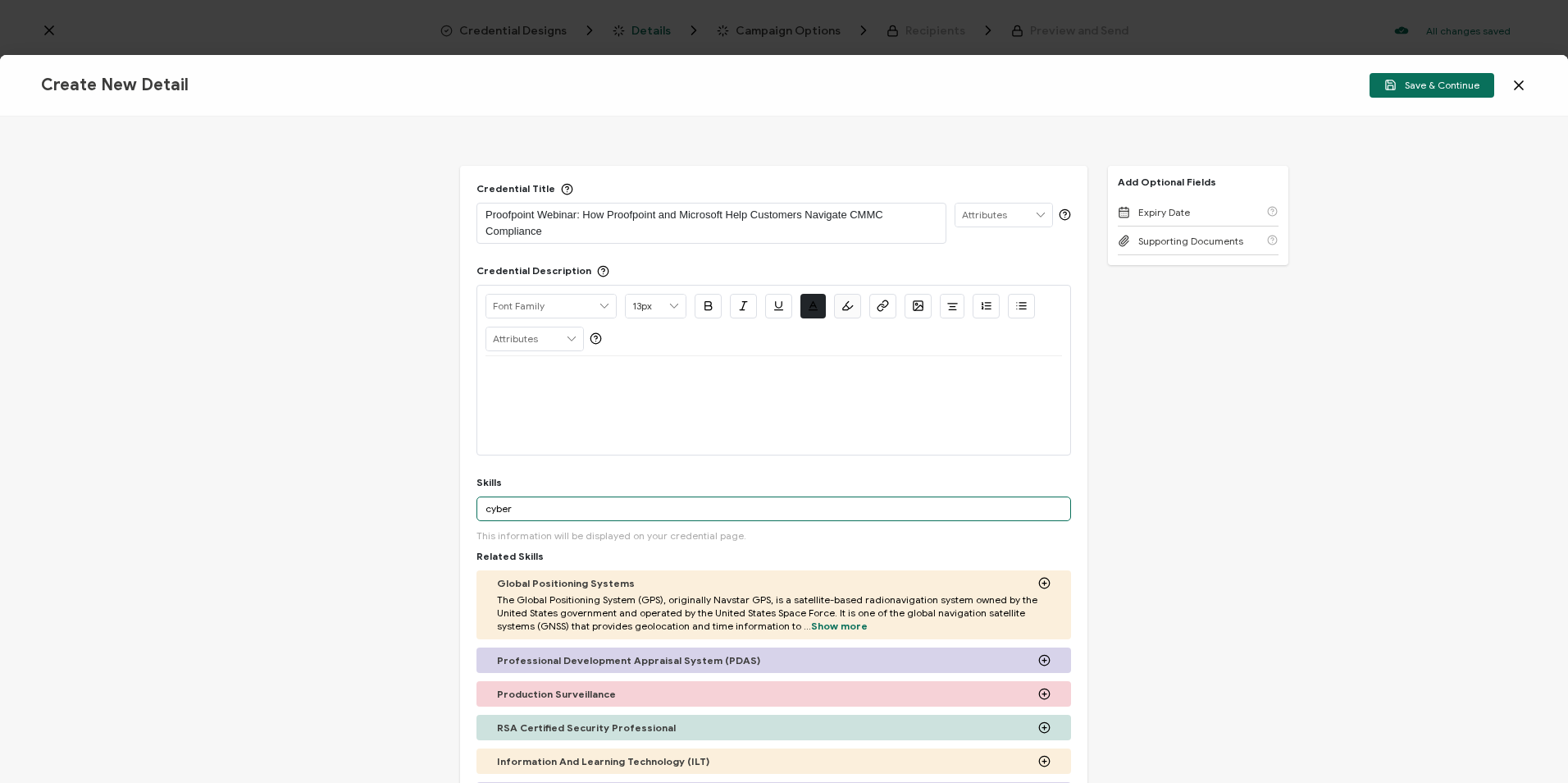
drag, startPoint x: 543, startPoint y: 504, endPoint x: 446, endPoint y: 495, distance: 97.4
click at [446, 495] on div "Credential Title Proofpoint Webinar: How Proofpoint and Microsoft Help Customer…" at bounding box center [784, 450] width 1568 height 666
click at [563, 508] on input "CMMC" at bounding box center [774, 508] width 595 height 25
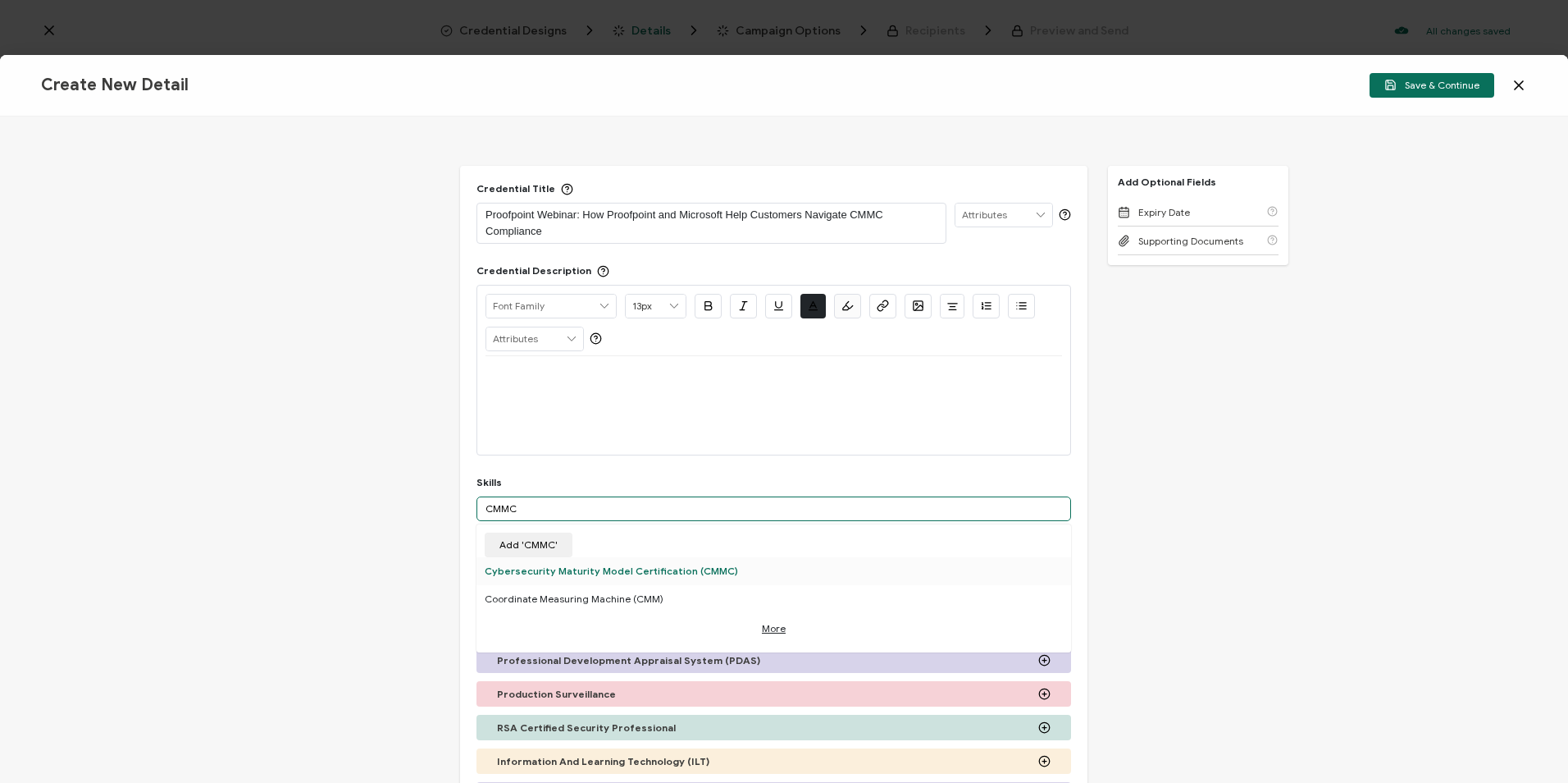
type input "CMMC"
click at [589, 562] on div "Cybersecurity Maturity Model Certification (CMMC)" at bounding box center [774, 571] width 595 height 28
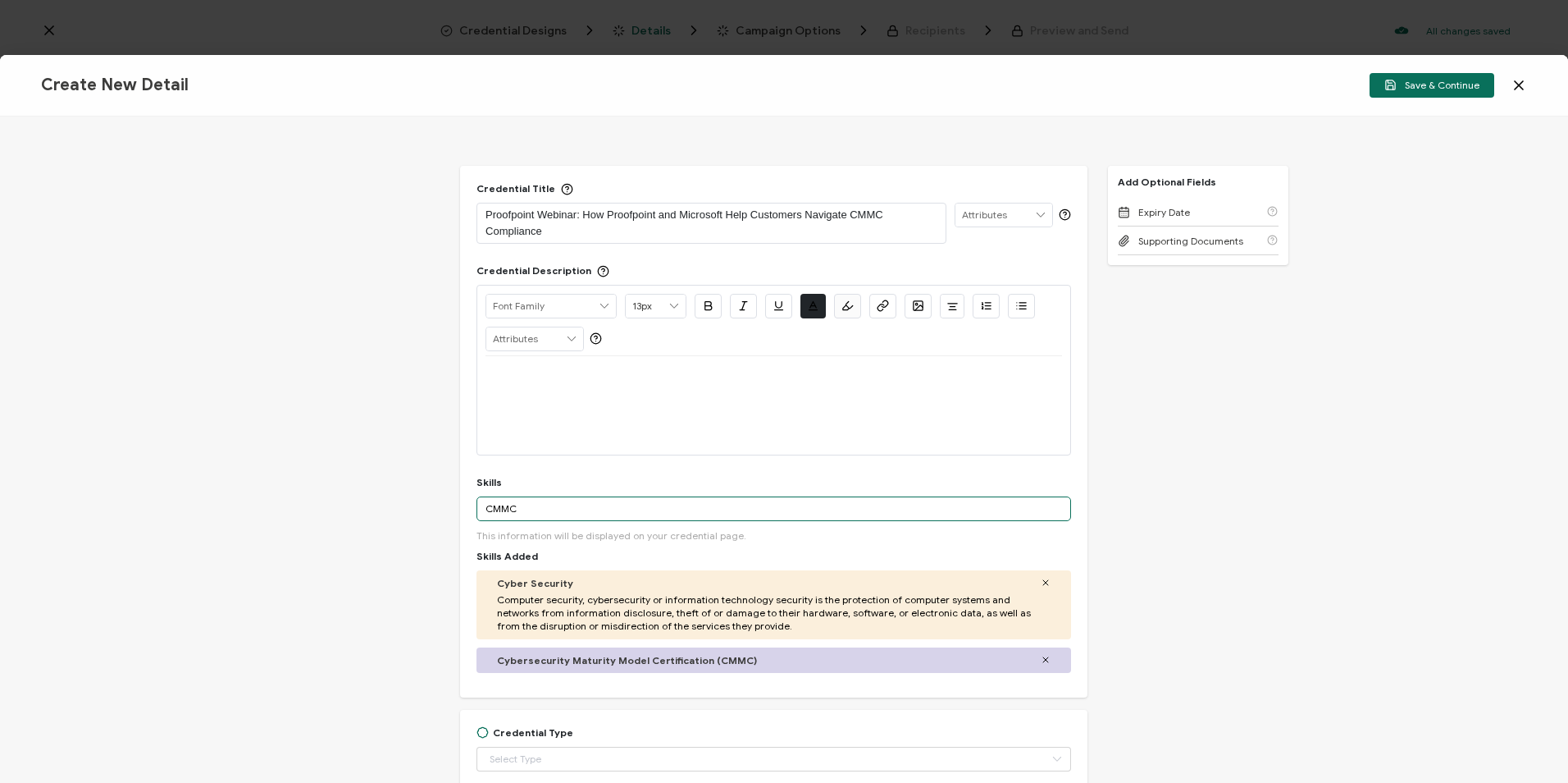
drag, startPoint x: 519, startPoint y: 507, endPoint x: 443, endPoint y: 502, distance: 76.2
click at [444, 502] on div "Credential Title Proofpoint Webinar: How Proofpoint and Microsoft Help Customer…" at bounding box center [784, 450] width 1568 height 666
click at [494, 380] on p at bounding box center [773, 376] width 576 height 15
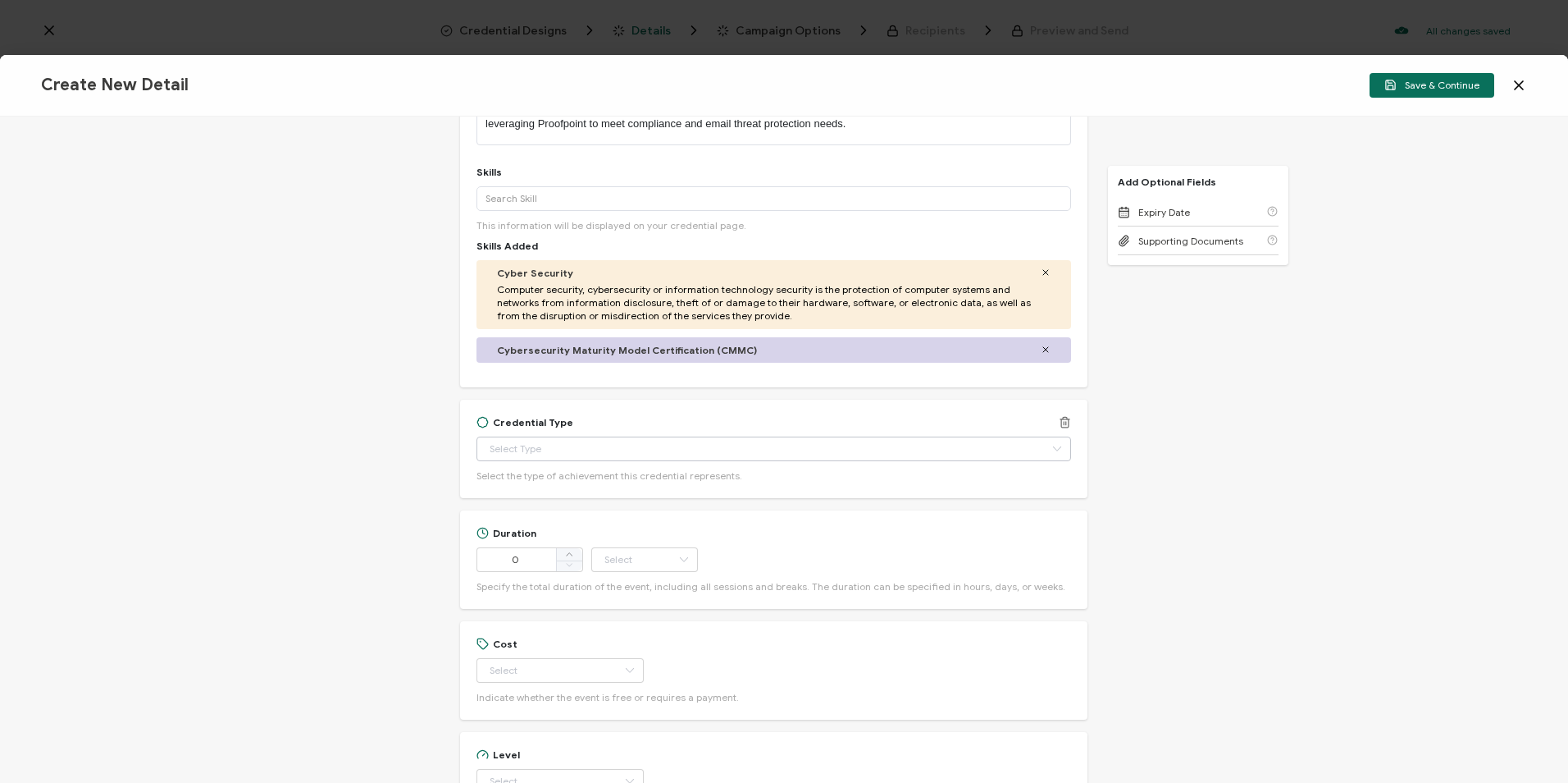
scroll to position [328, 0]
click at [654, 450] on input "text" at bounding box center [774, 448] width 595 height 25
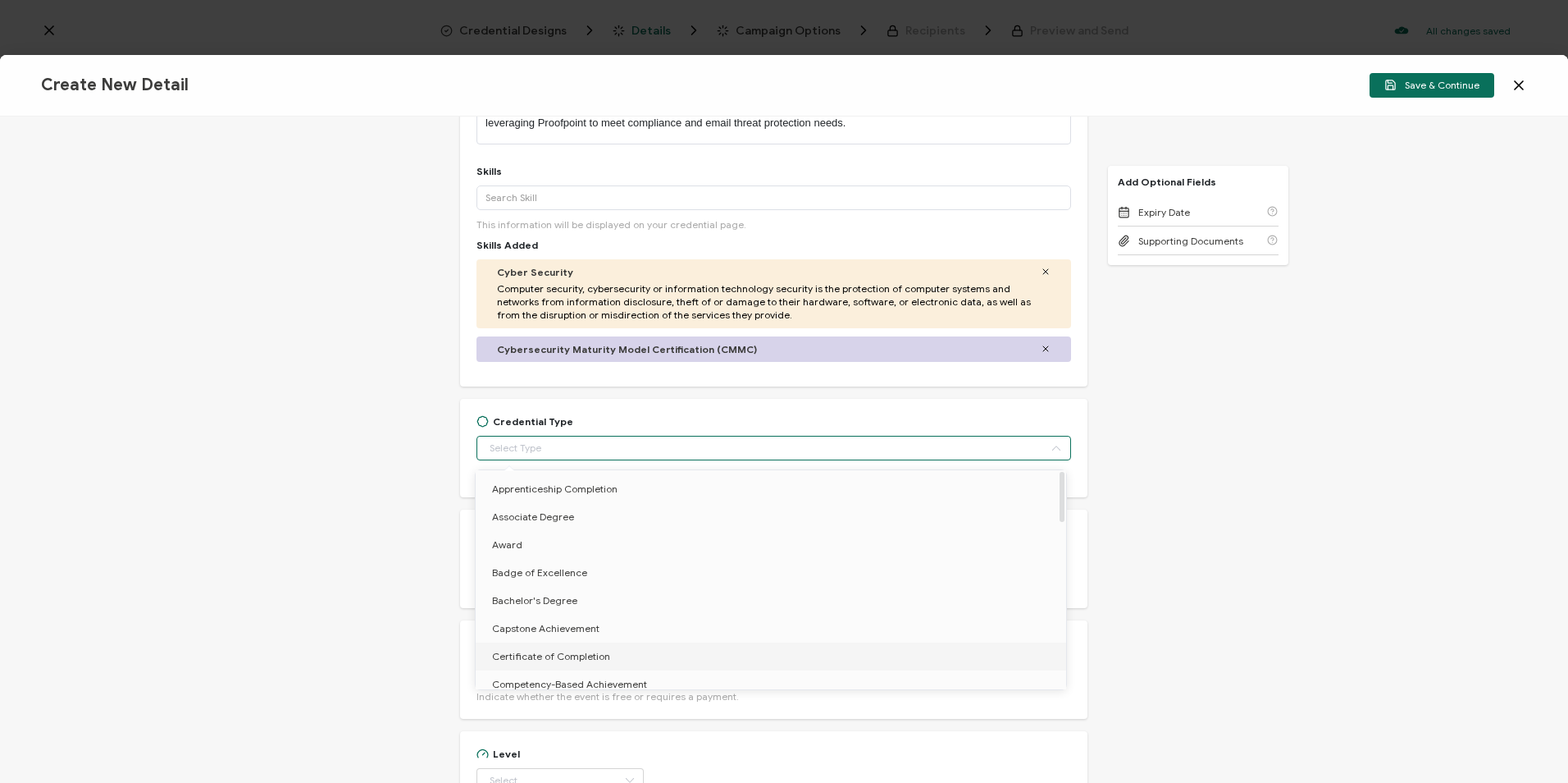
click at [595, 658] on span "Certificate of Completion" at bounding box center [551, 655] width 119 height 12
type input "Certificate of Completion"
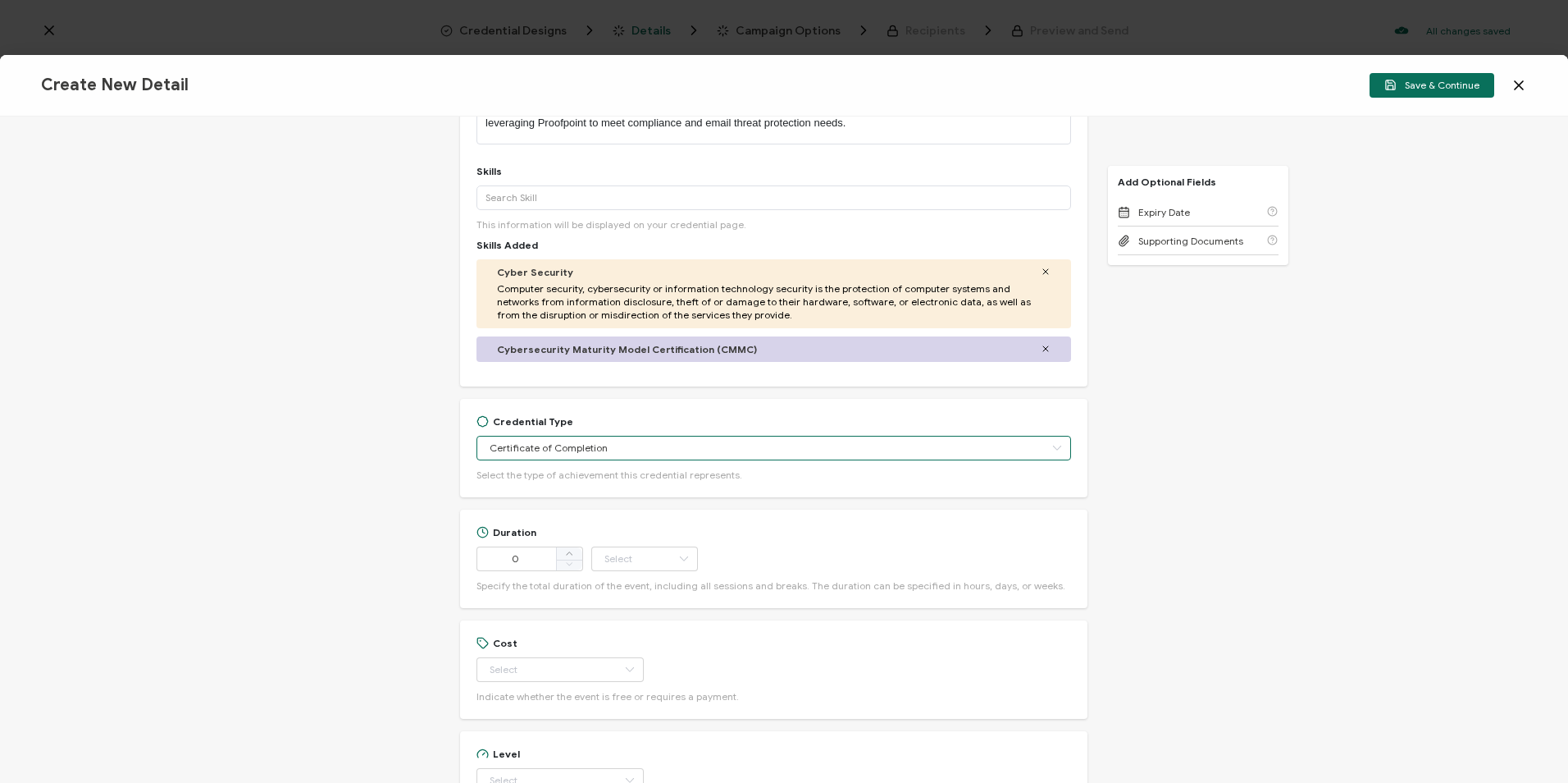
scroll to position [410, 0]
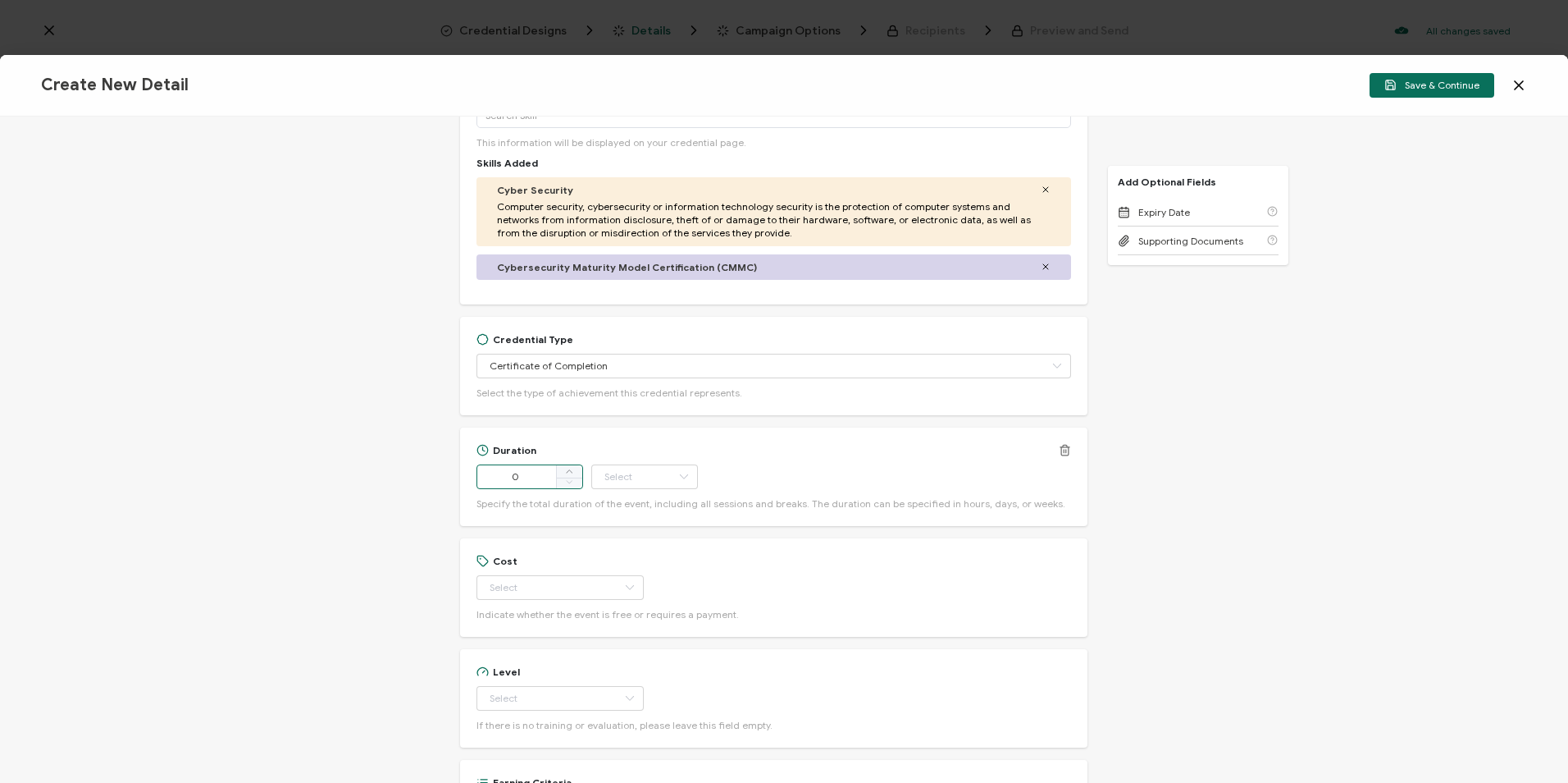
click at [531, 477] on input "0" at bounding box center [530, 477] width 107 height 25
drag, startPoint x: 531, startPoint y: 477, endPoint x: 490, endPoint y: 474, distance: 41.1
click at [490, 474] on input "0" at bounding box center [530, 477] width 107 height 25
type input "64"
click at [669, 471] on input "text" at bounding box center [644, 477] width 107 height 25
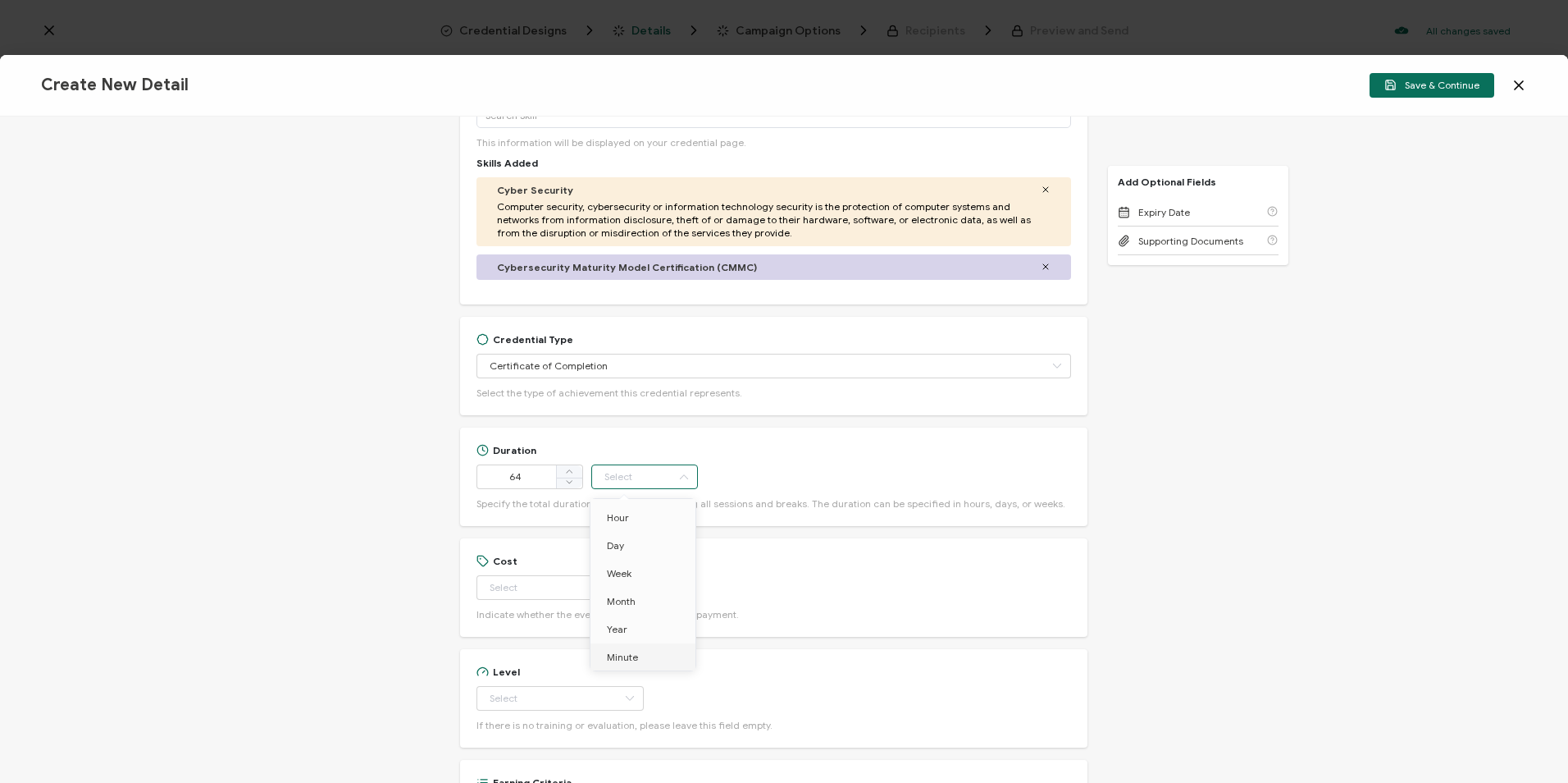
click at [638, 655] on li "Minute" at bounding box center [646, 657] width 111 height 28
type input "Minute"
click at [536, 589] on input "text" at bounding box center [559, 587] width 167 height 25
click at [543, 627] on li "Free" at bounding box center [552, 629] width 154 height 28
type input "Free"
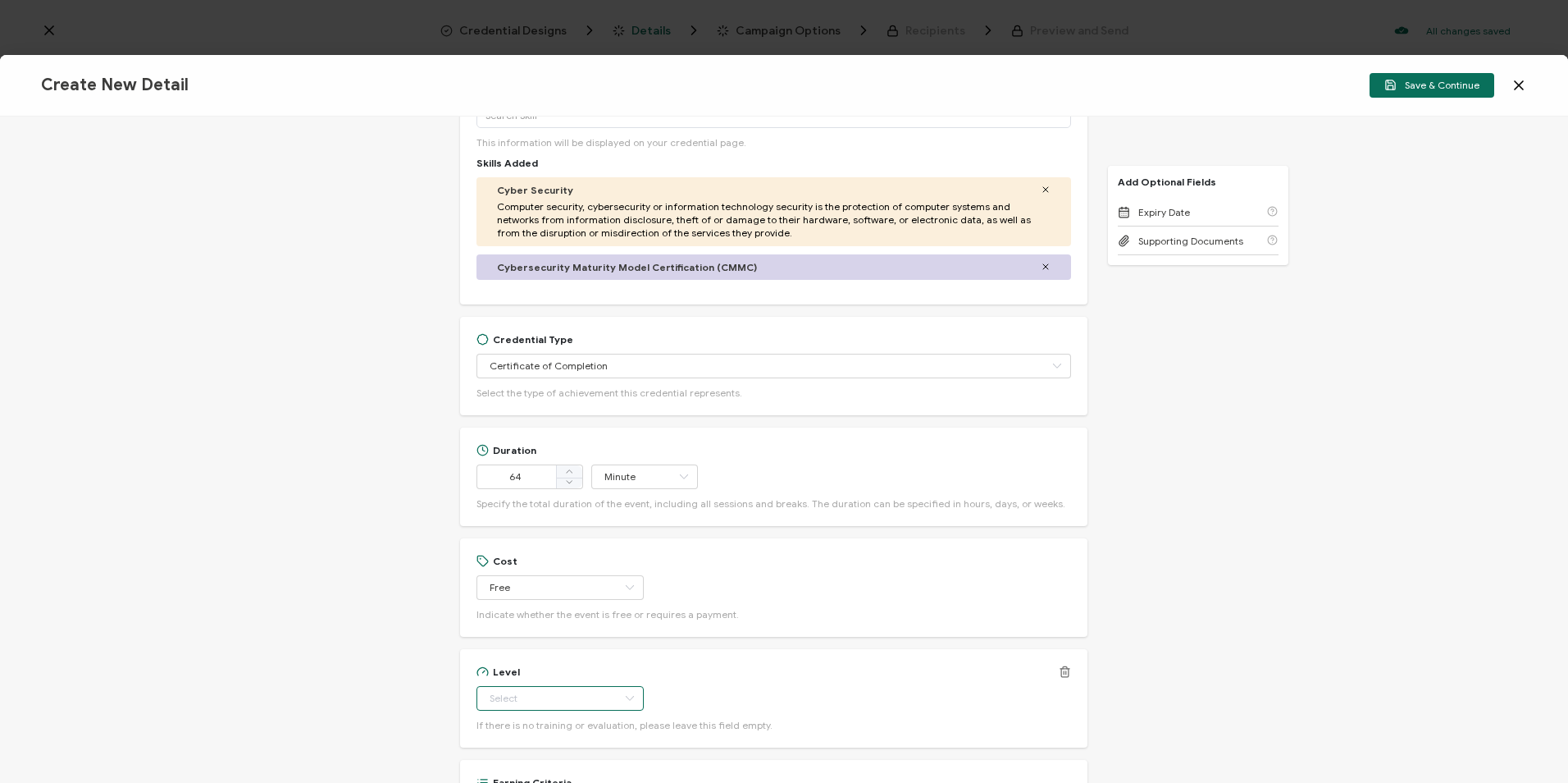
click at [565, 694] on input "text" at bounding box center [559, 698] width 167 height 25
click at [556, 543] on li "Beginner" at bounding box center [552, 542] width 154 height 28
type input "Beginner"
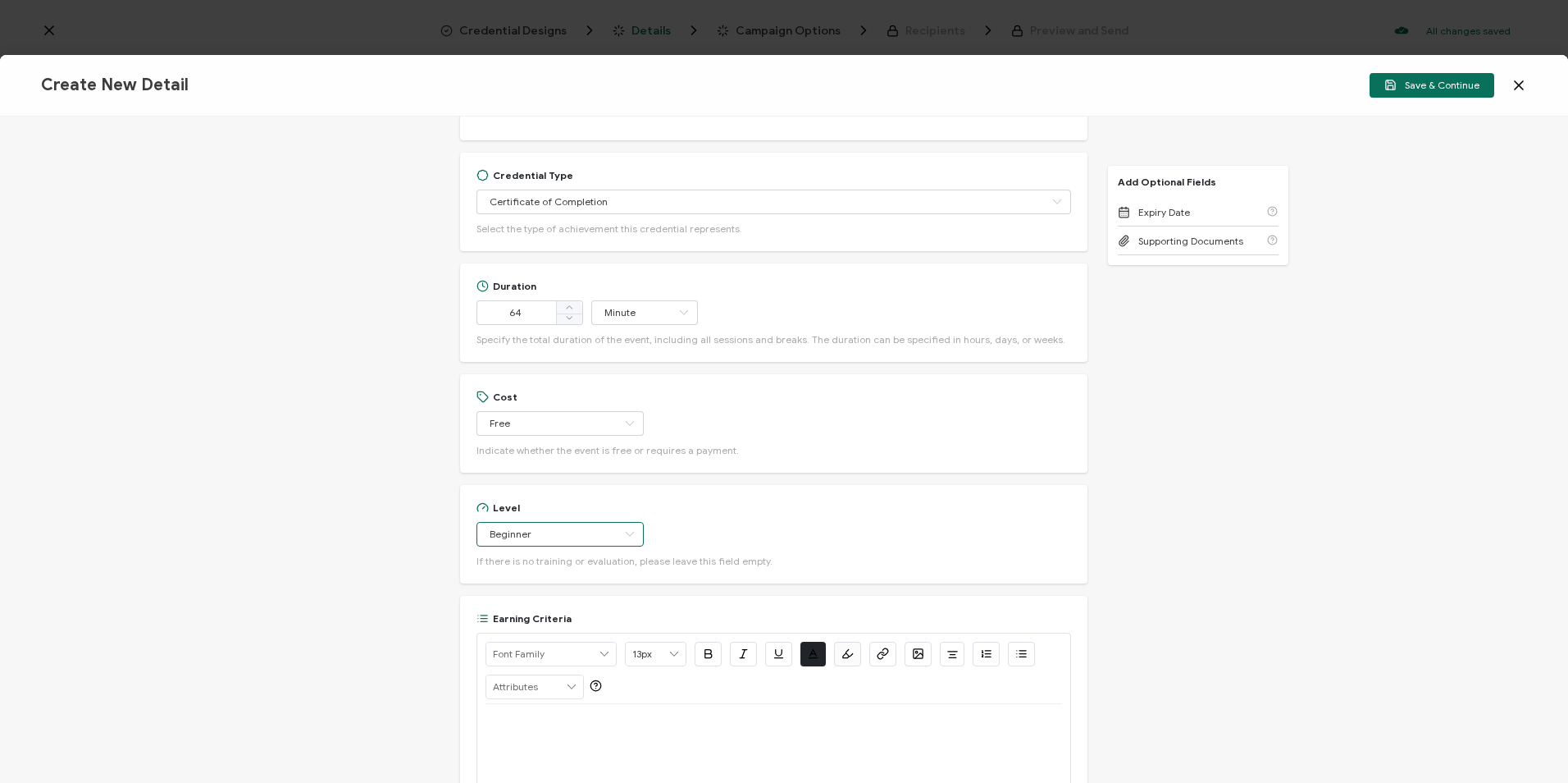
scroll to position [739, 0]
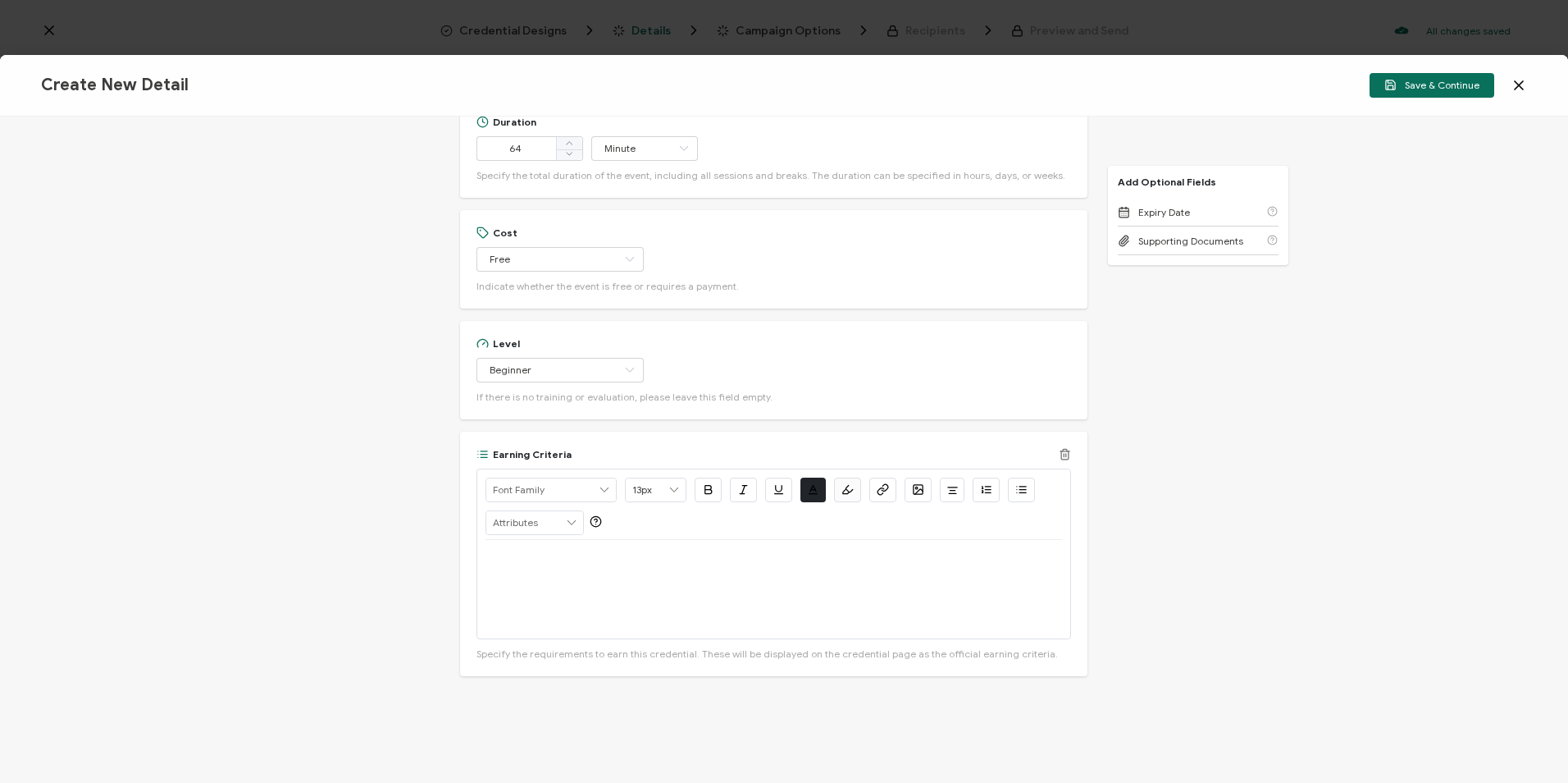
click at [642, 597] on div at bounding box center [773, 589] width 576 height 99
drag, startPoint x: 850, startPoint y: 560, endPoint x: 637, endPoint y: 556, distance: 213.0
click at [637, 556] on p "View the on-demand recording: Proofpoint and Microsoft CMMC Webinar" at bounding box center [773, 560] width 576 height 15
click at [889, 485] on button "button" at bounding box center [882, 489] width 27 height 25
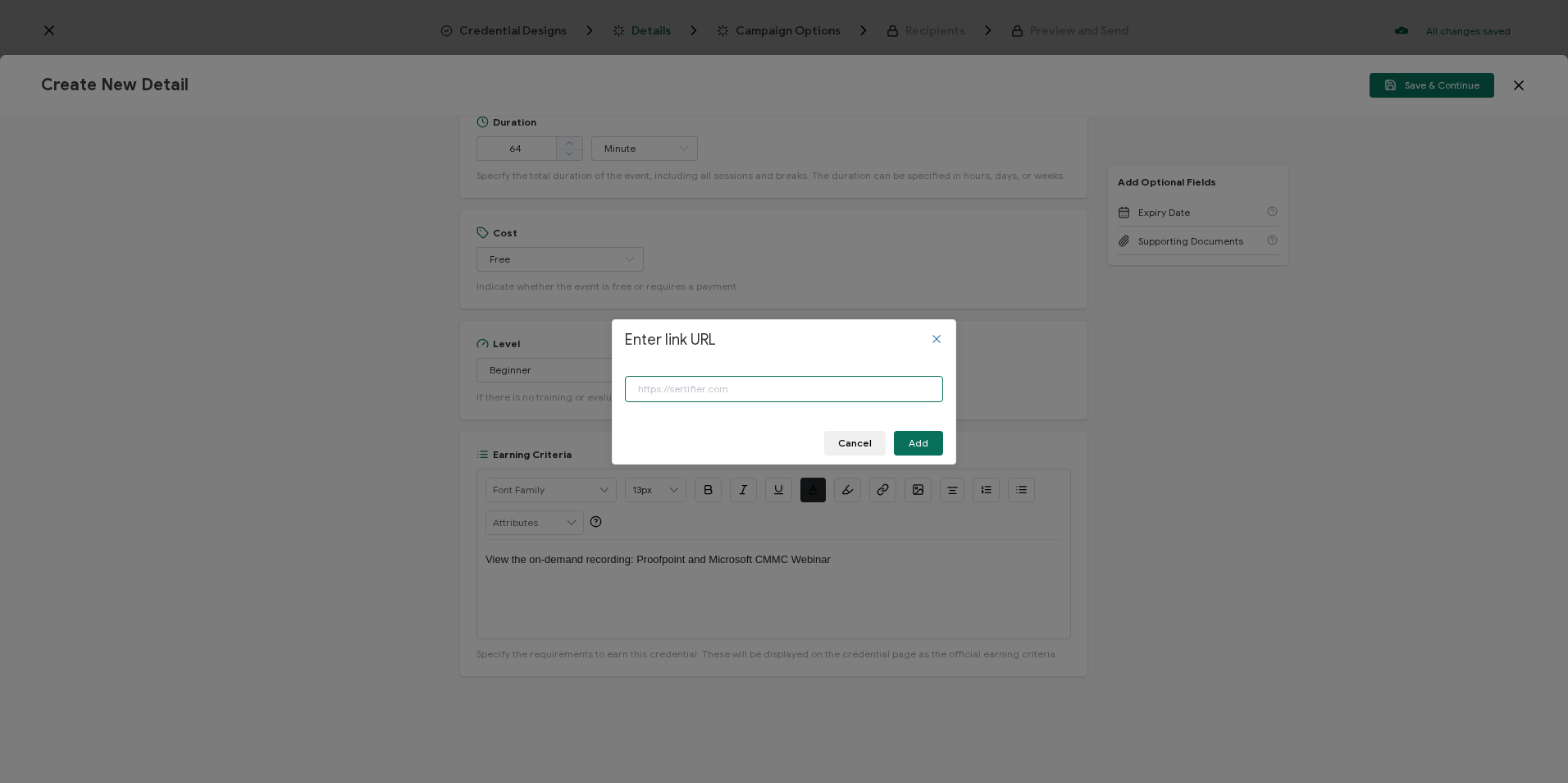
click at [783, 394] on input "Enter link URL" at bounding box center [784, 389] width 318 height 27
paste input "https://www.carahsoft.com/learn/event/71021"
type input "https://www.carahsoft.com/learn/event/71021"
click at [911, 441] on span "Add" at bounding box center [919, 443] width 20 height 10
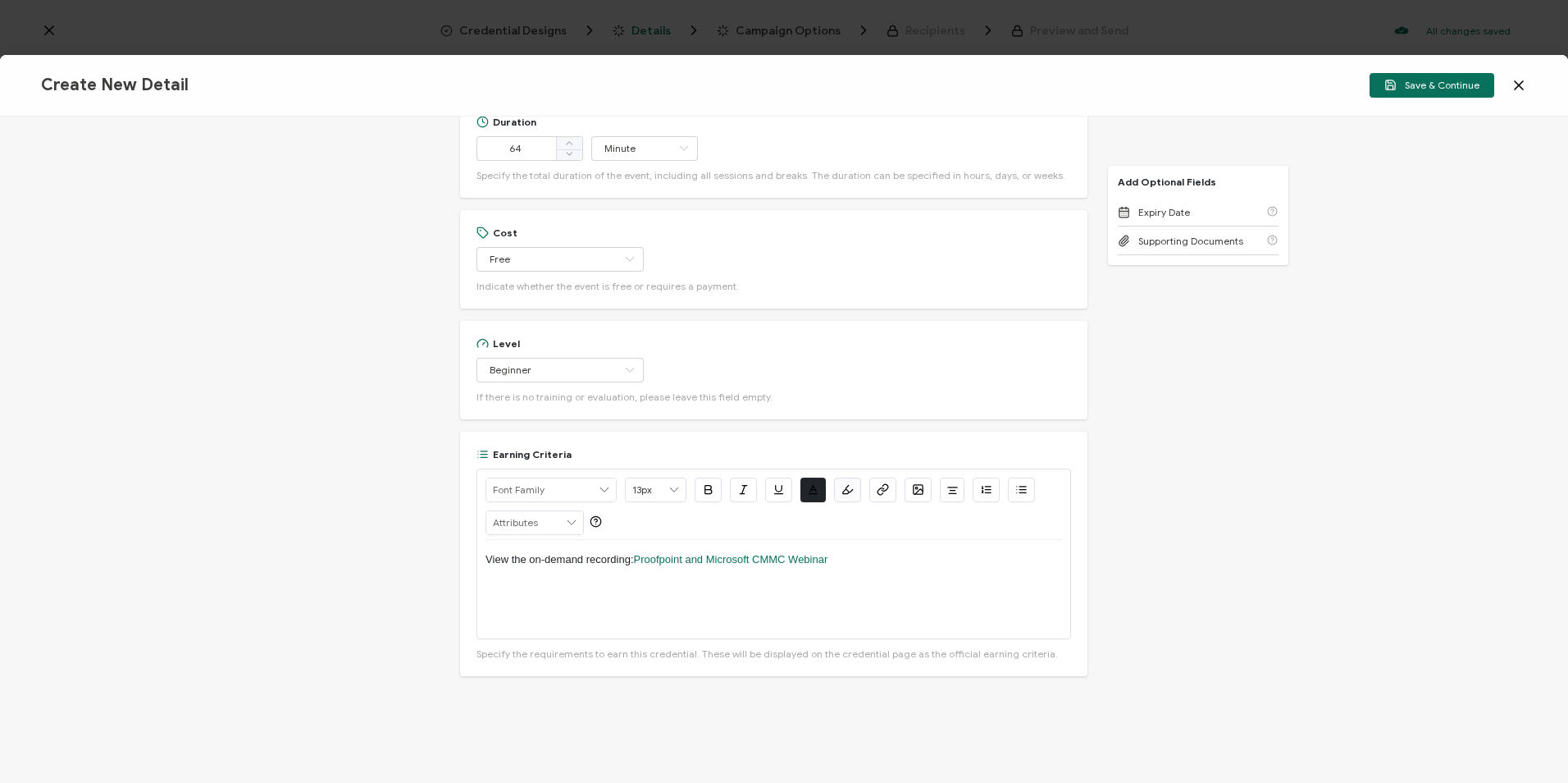
click at [1176, 453] on div "Credential Title Proofpoint Webinar: How Proofpoint and Microsoft Help Customer…" at bounding box center [784, 450] width 1568 height 666
click at [1179, 483] on div "Credential Title Proofpoint Webinar: How Proofpoint and Microsoft Help Customer…" at bounding box center [784, 450] width 1568 height 666
click at [964, 575] on div "View the on-demand recording: Proofpoint and Microsoft CMMC Webinar" at bounding box center [773, 589] width 576 height 99
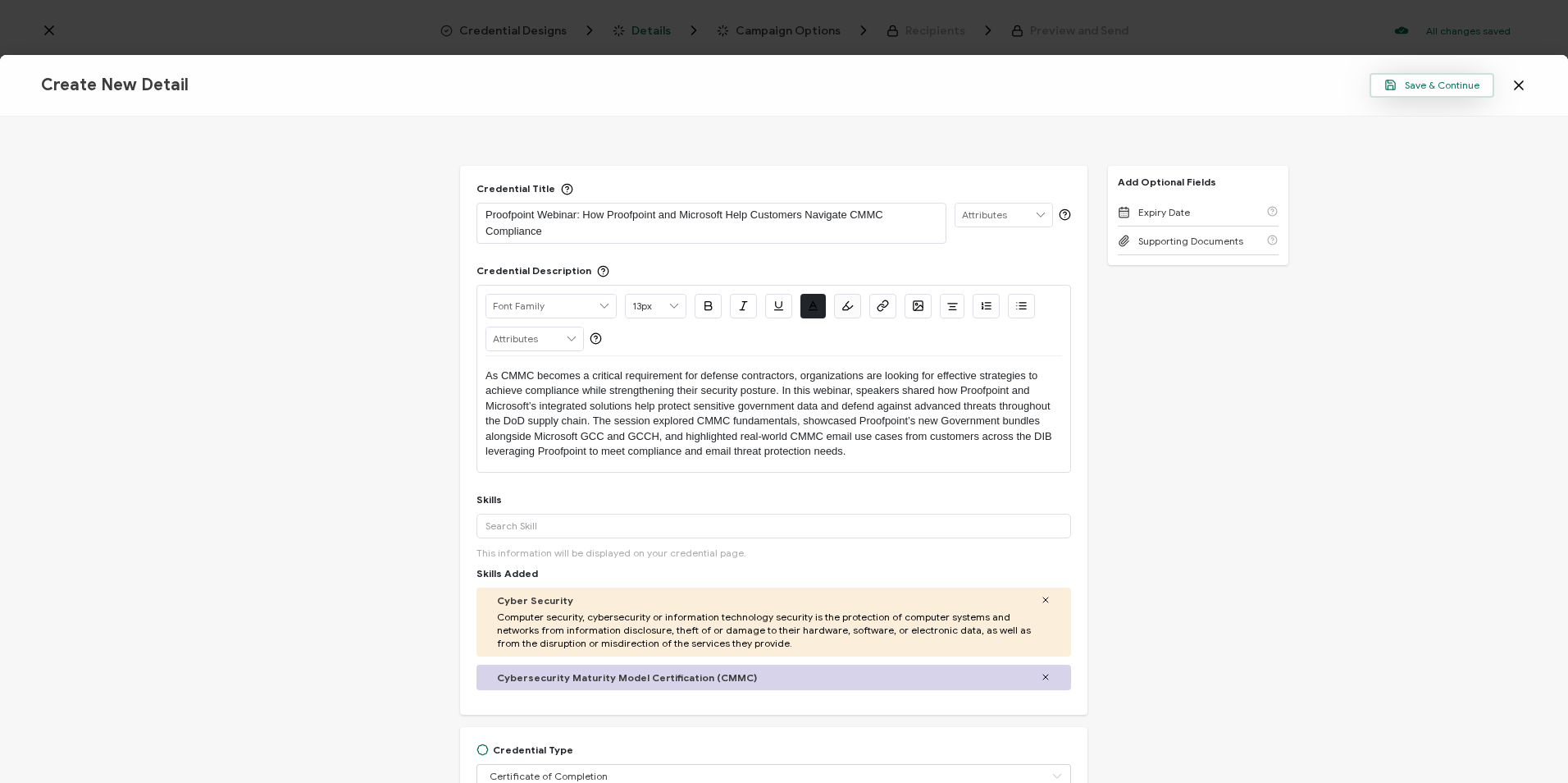
click at [1424, 86] on span "Save & Continue" at bounding box center [1432, 85] width 95 height 12
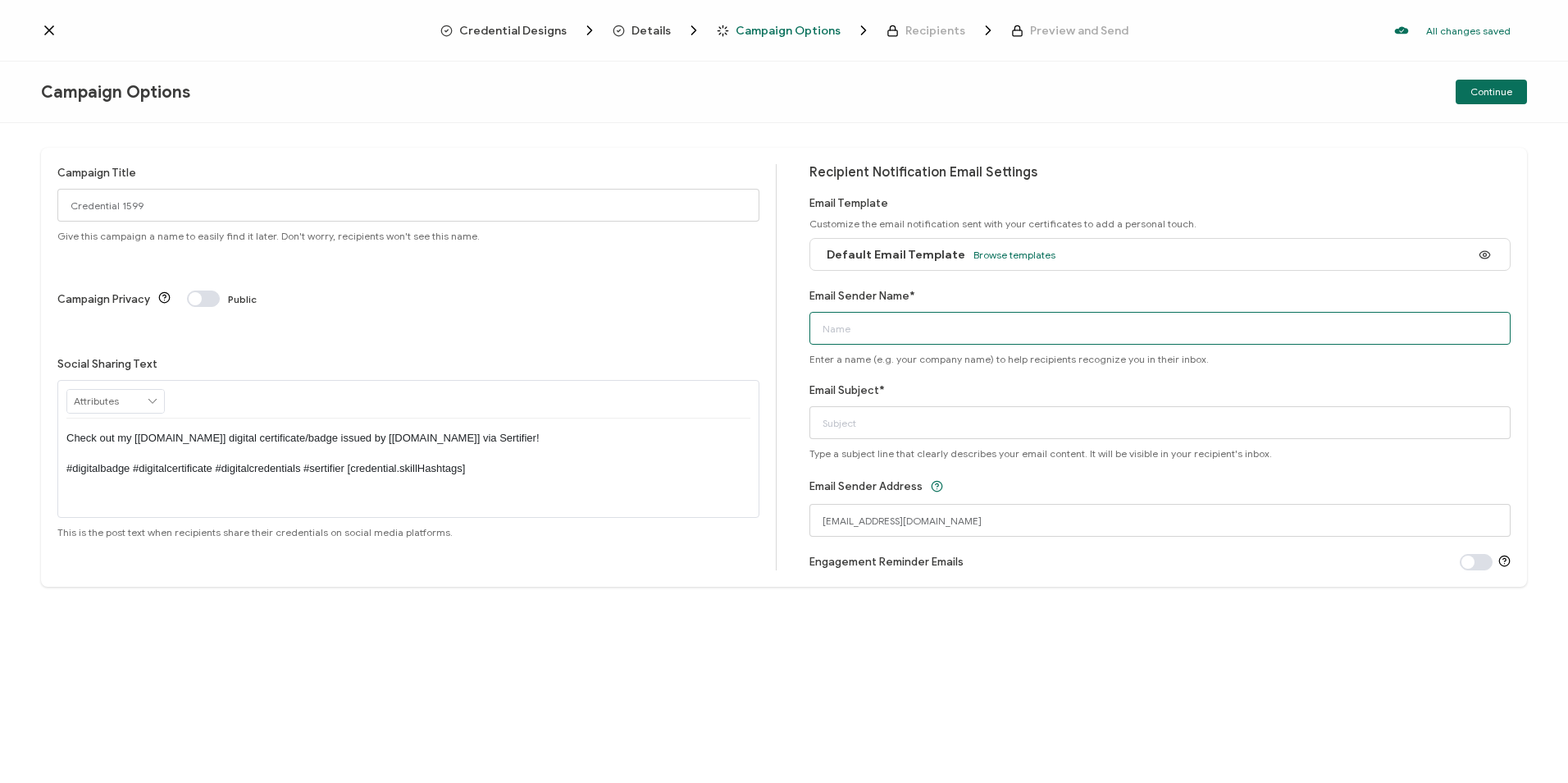
click at [844, 338] on input "Email Sender Name*" at bounding box center [1160, 327] width 701 height 33
type input "CPE Team"
click at [870, 428] on input "Email Subject*" at bounding box center [1160, 422] width 701 height 33
click at [933, 432] on input "Email Subject*" at bounding box center [1160, 422] width 701 height 33
paste input "Proofpoint Webinar: How Proofpoint and Microsoft Help Customers Navigate CMMC C…"
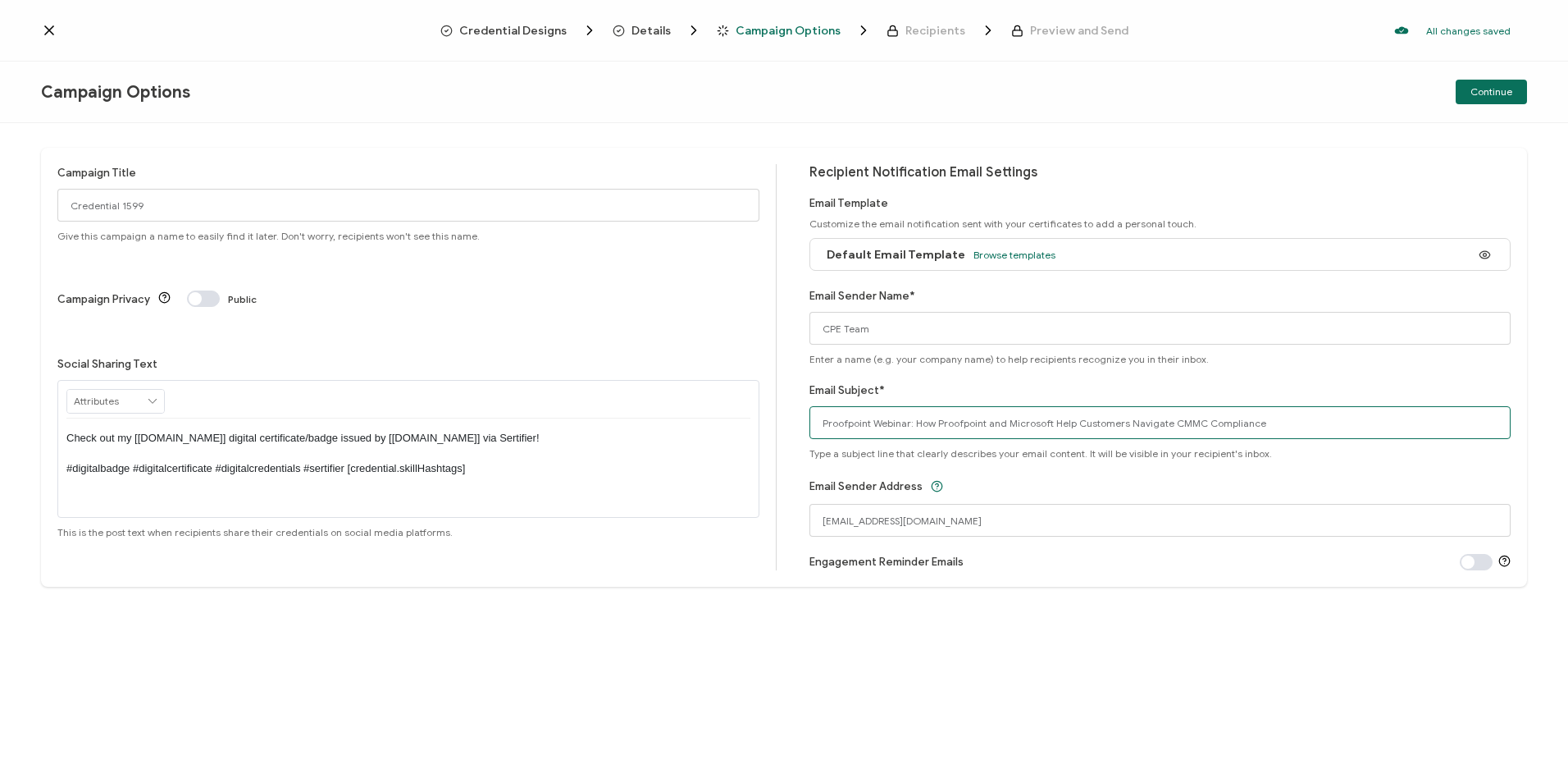
type input "Proofpoint Webinar: How Proofpoint and Microsoft Help Customers Navigate CMMC C…"
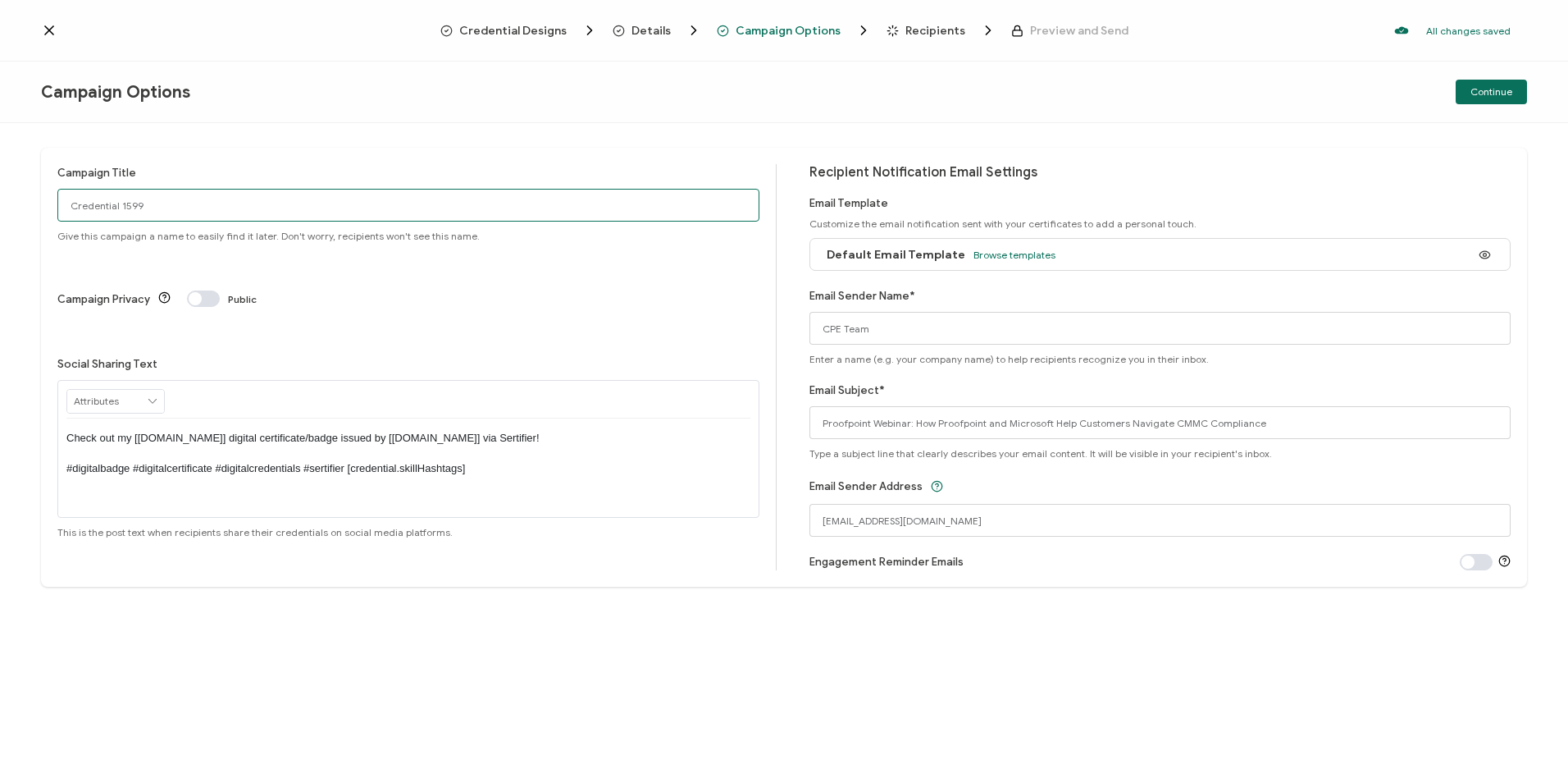
drag, startPoint x: 364, startPoint y: 205, endPoint x: 259, endPoint y: 201, distance: 105.1
click at [364, 205] on input "Credential 1599" at bounding box center [408, 205] width 701 height 33
drag, startPoint x: 196, startPoint y: 198, endPoint x: 40, endPoint y: 198, distance: 156.0
click at [40, 198] on div "Campaign Title Credential 1599 Give this campaign a name to easily find it late…" at bounding box center [784, 452] width 1568 height 659
paste input "8-28-2025_71021_Proofpoint Webinar"
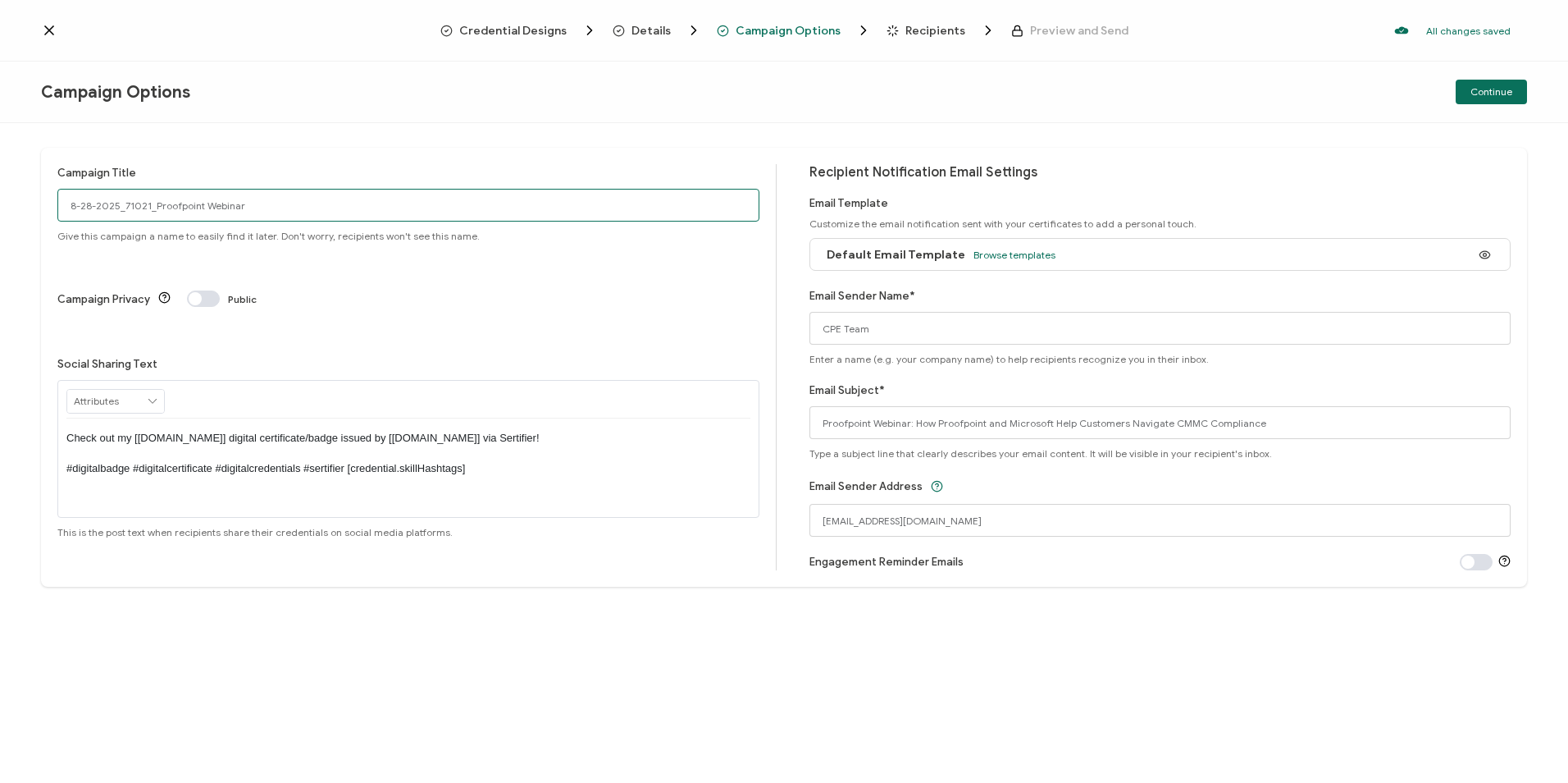
type input "8-28-2025_71021_Proofpoint Webinar"
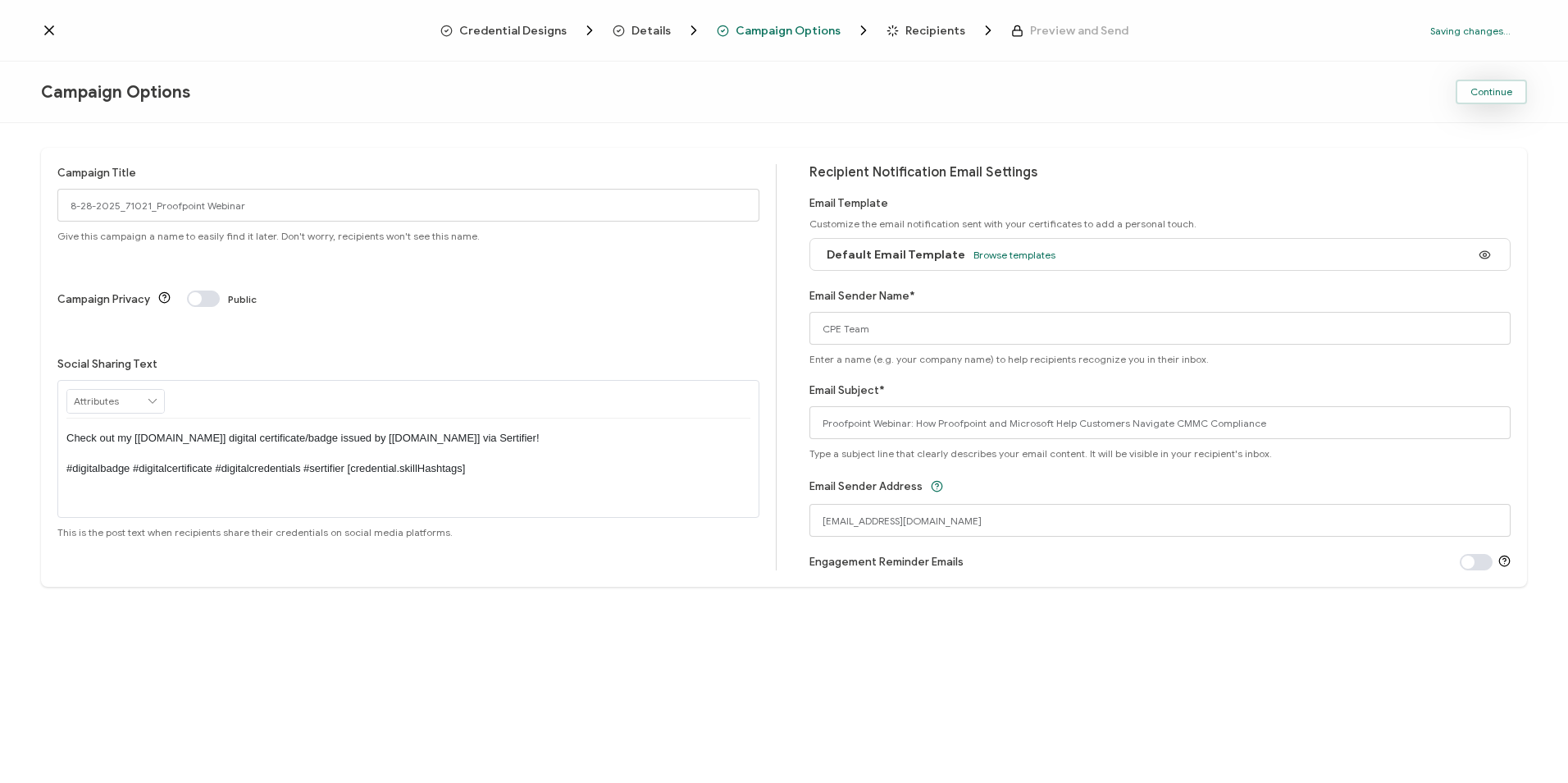
click at [1469, 89] on button "Continue" at bounding box center [1491, 92] width 71 height 25
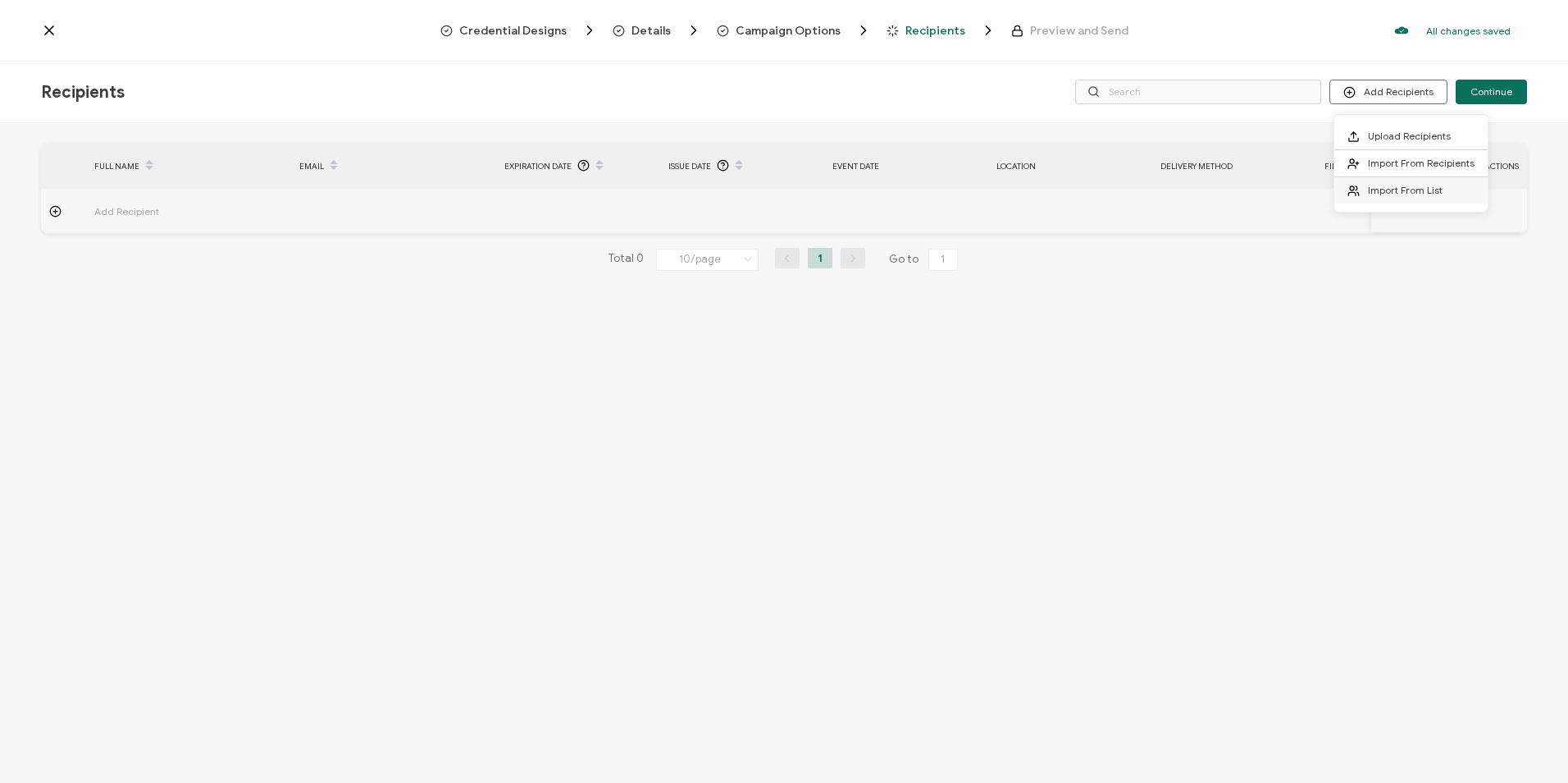
click at [1399, 185] on span "Import From List" at bounding box center [1405, 190] width 75 height 12
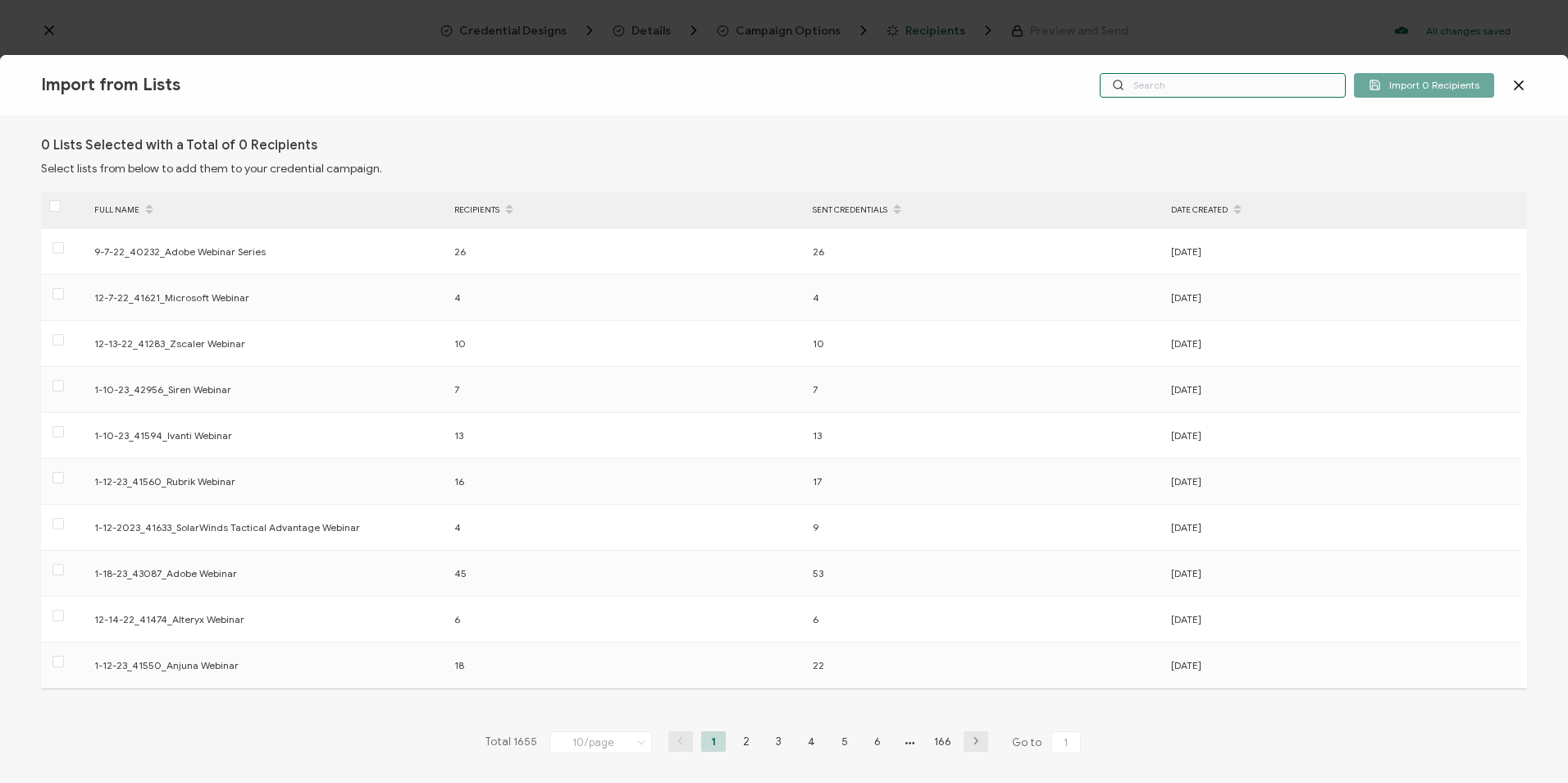
click at [1243, 91] on input "text" at bounding box center [1222, 85] width 246 height 25
paste input "8-28-2025_71021_Proofpoint Webinar"
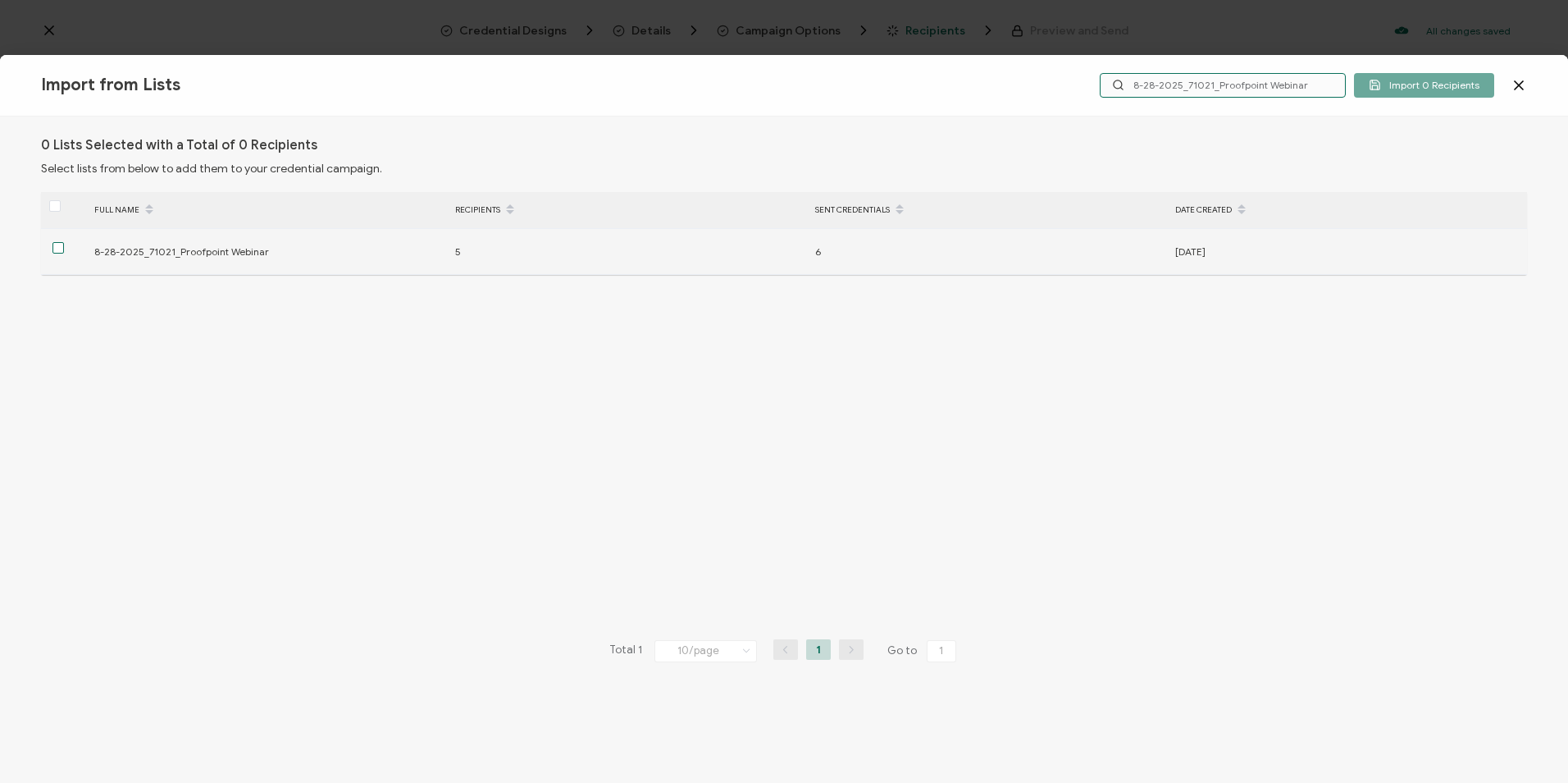
type input "8-28-2025_71021_Proofpoint Webinar"
click at [59, 250] on span at bounding box center [58, 248] width 12 height 12
click at [64, 242] on input "checkbox" at bounding box center [64, 242] width 0 height 0
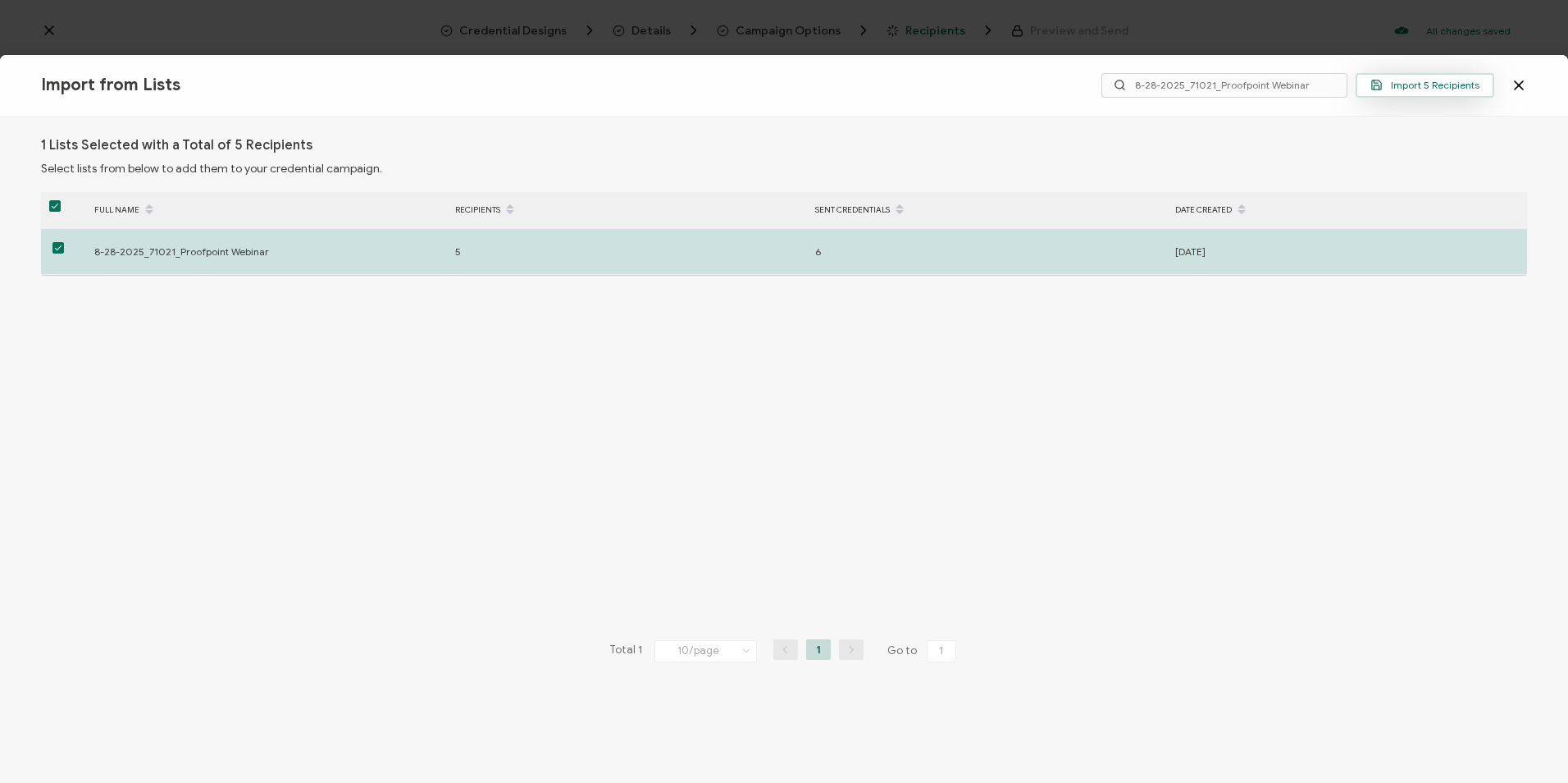
click at [1382, 81] on icon "button" at bounding box center [1376, 85] width 12 height 12
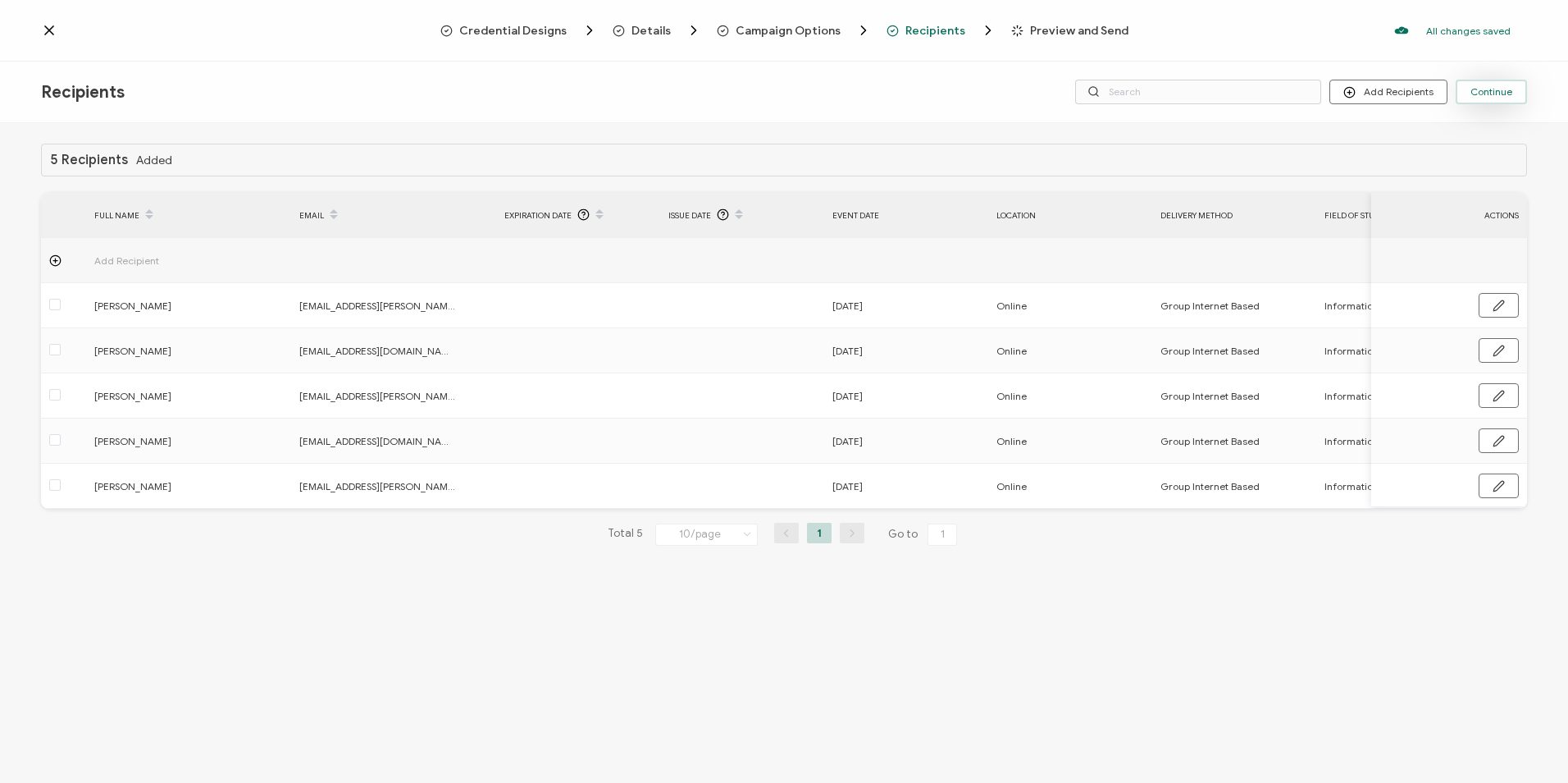
click at [1473, 94] on span "Continue" at bounding box center [1491, 92] width 41 height 10
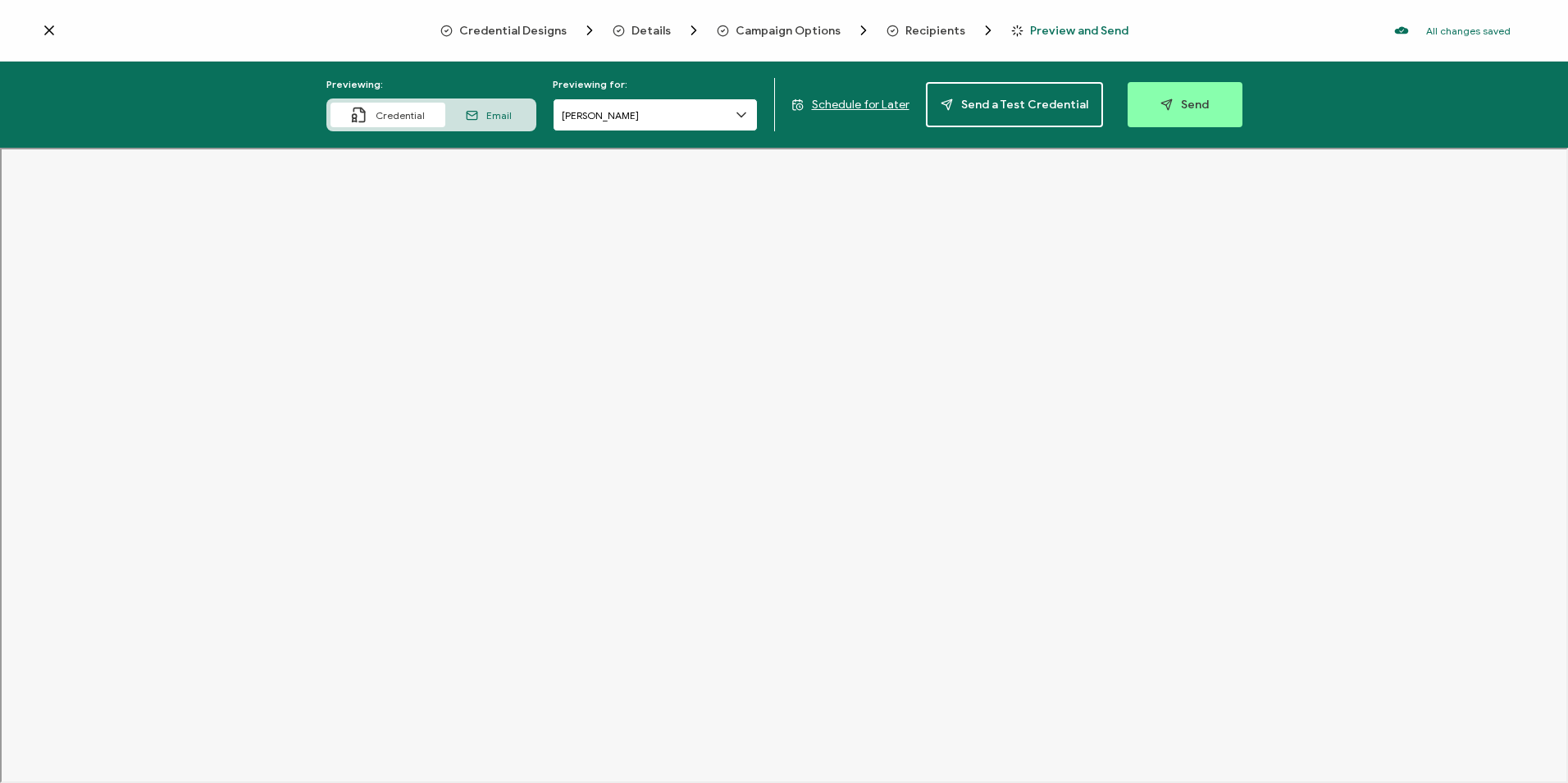
click at [689, 109] on input "[PERSON_NAME]" at bounding box center [654, 115] width 205 height 33
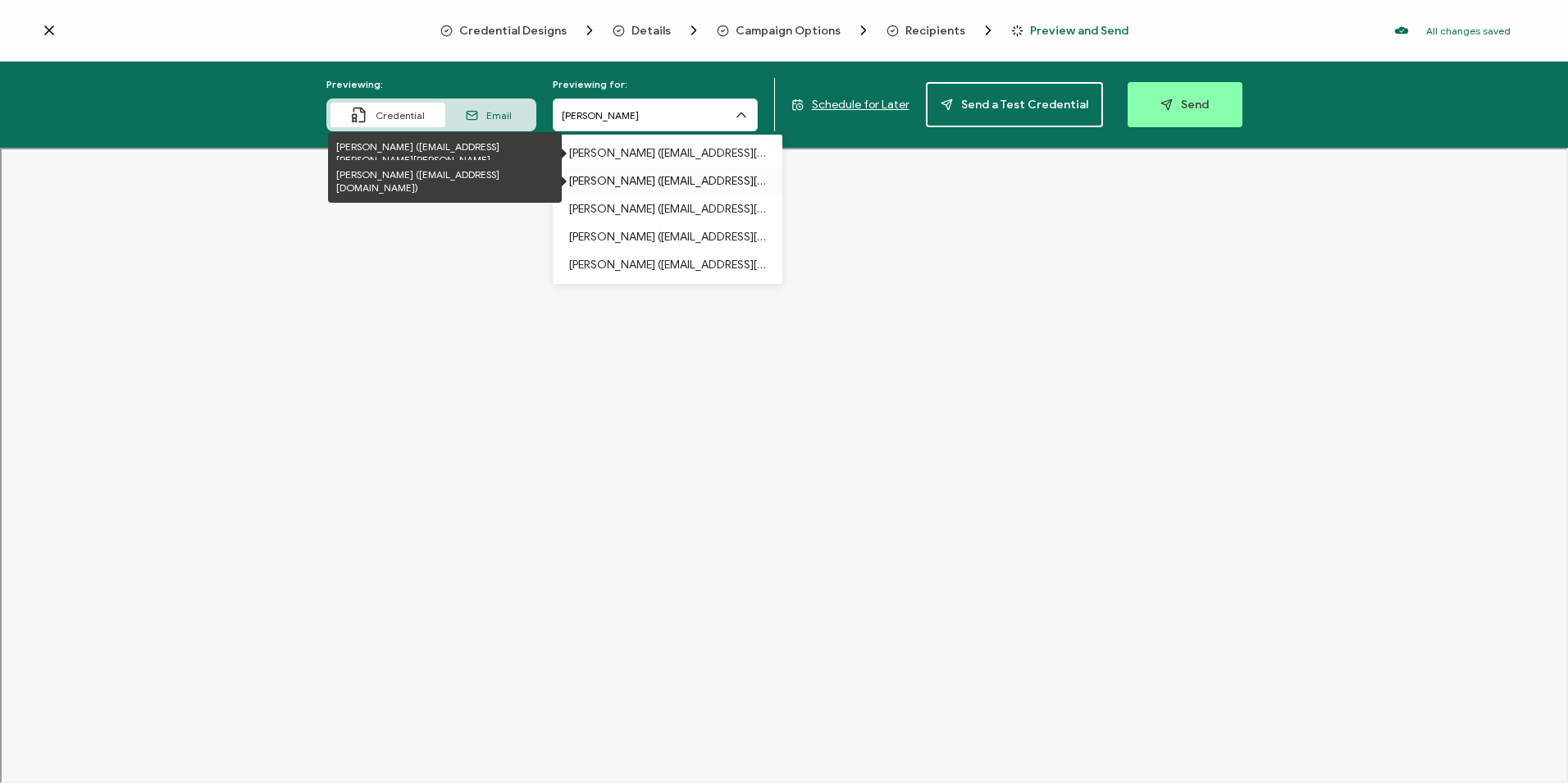
click at [657, 171] on p "Brett Osborne (carahsoft.infosecurity.master@gmail.com)" at bounding box center [667, 181] width 197 height 28
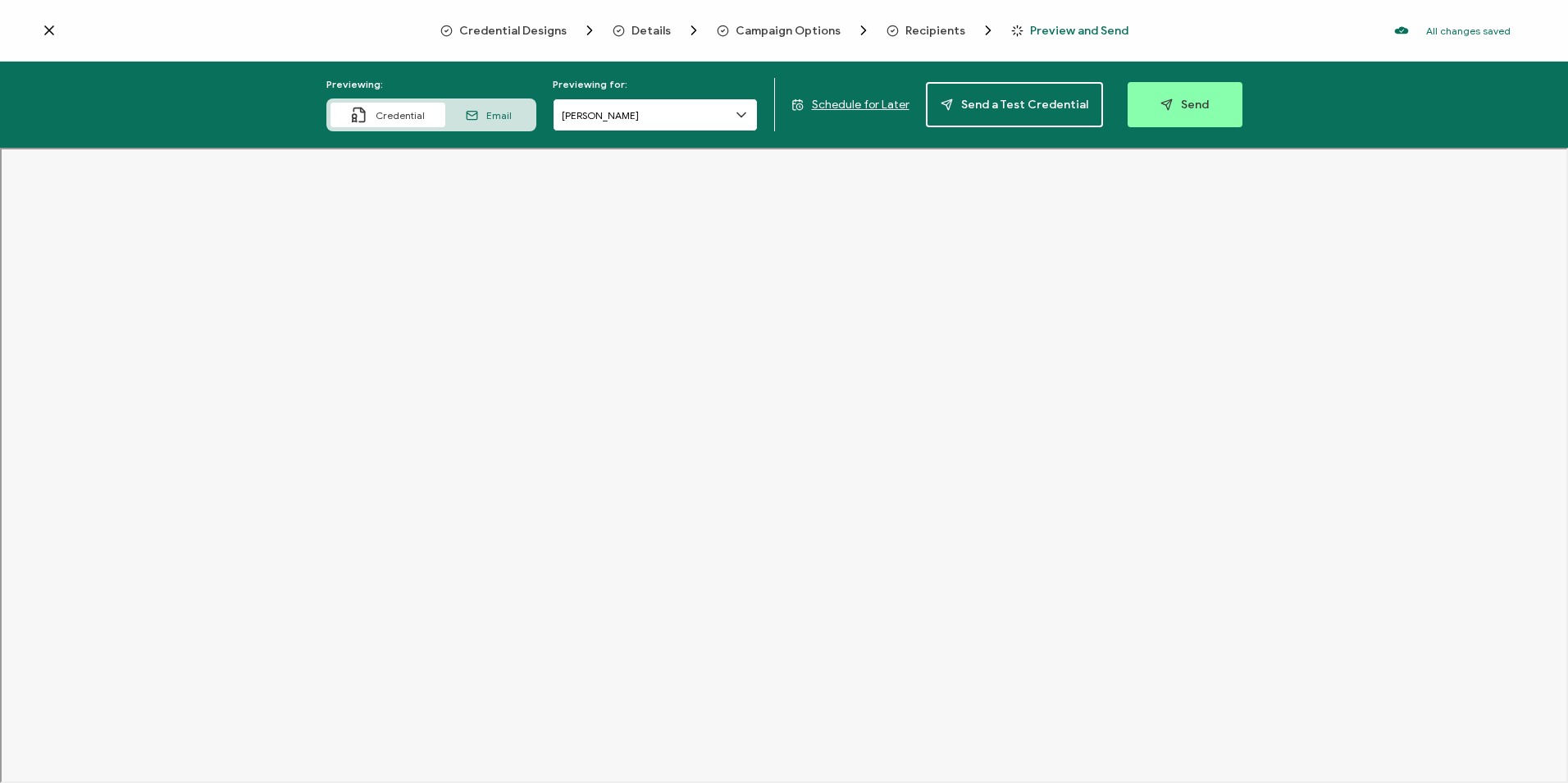
click at [639, 124] on input "[PERSON_NAME]" at bounding box center [654, 115] width 205 height 33
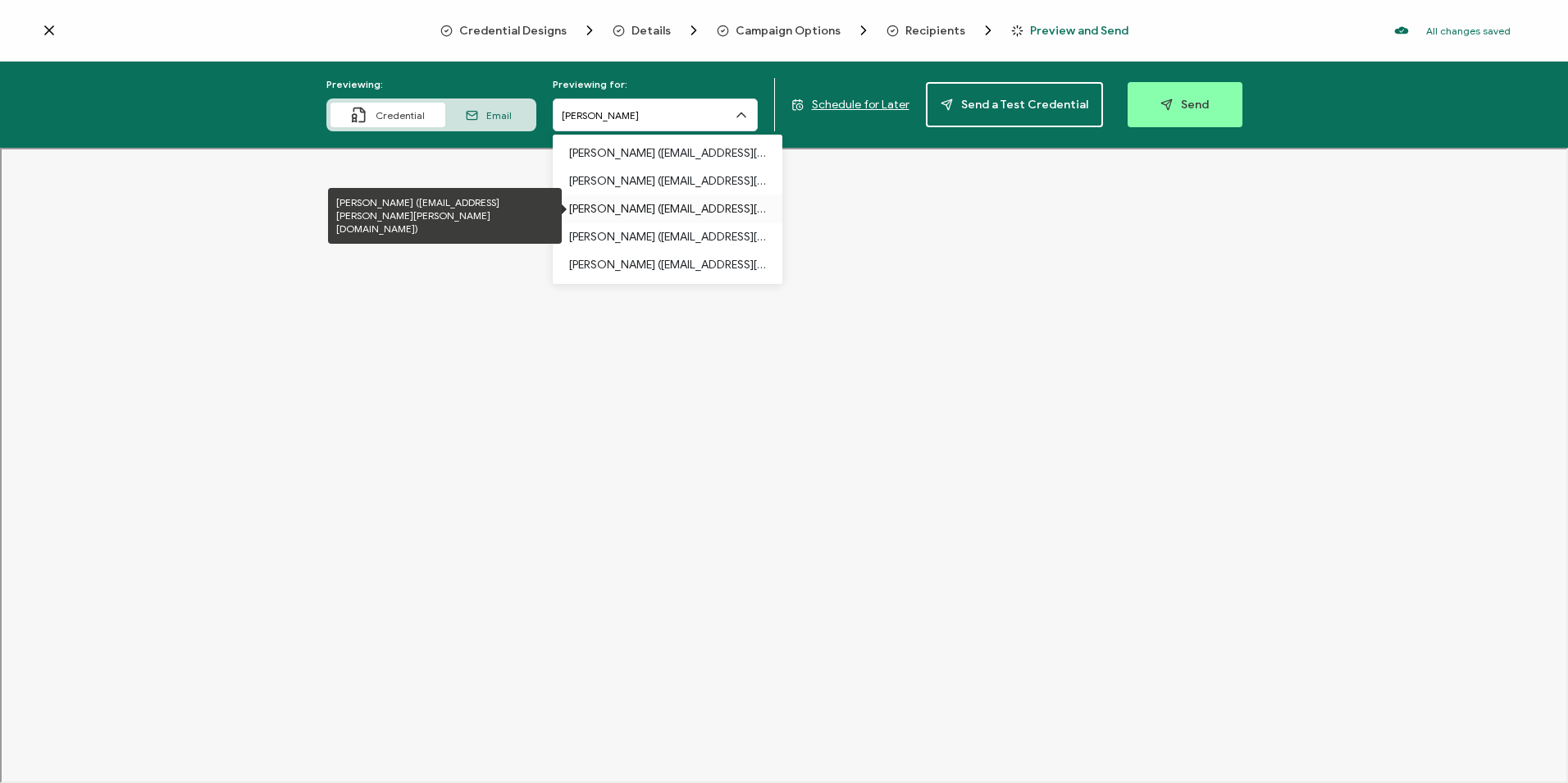
click at [655, 219] on p "Benjamin Dodge (carahsoft.benjamin.l.dodge.civ@us.navy.mil)" at bounding box center [667, 210] width 197 height 28
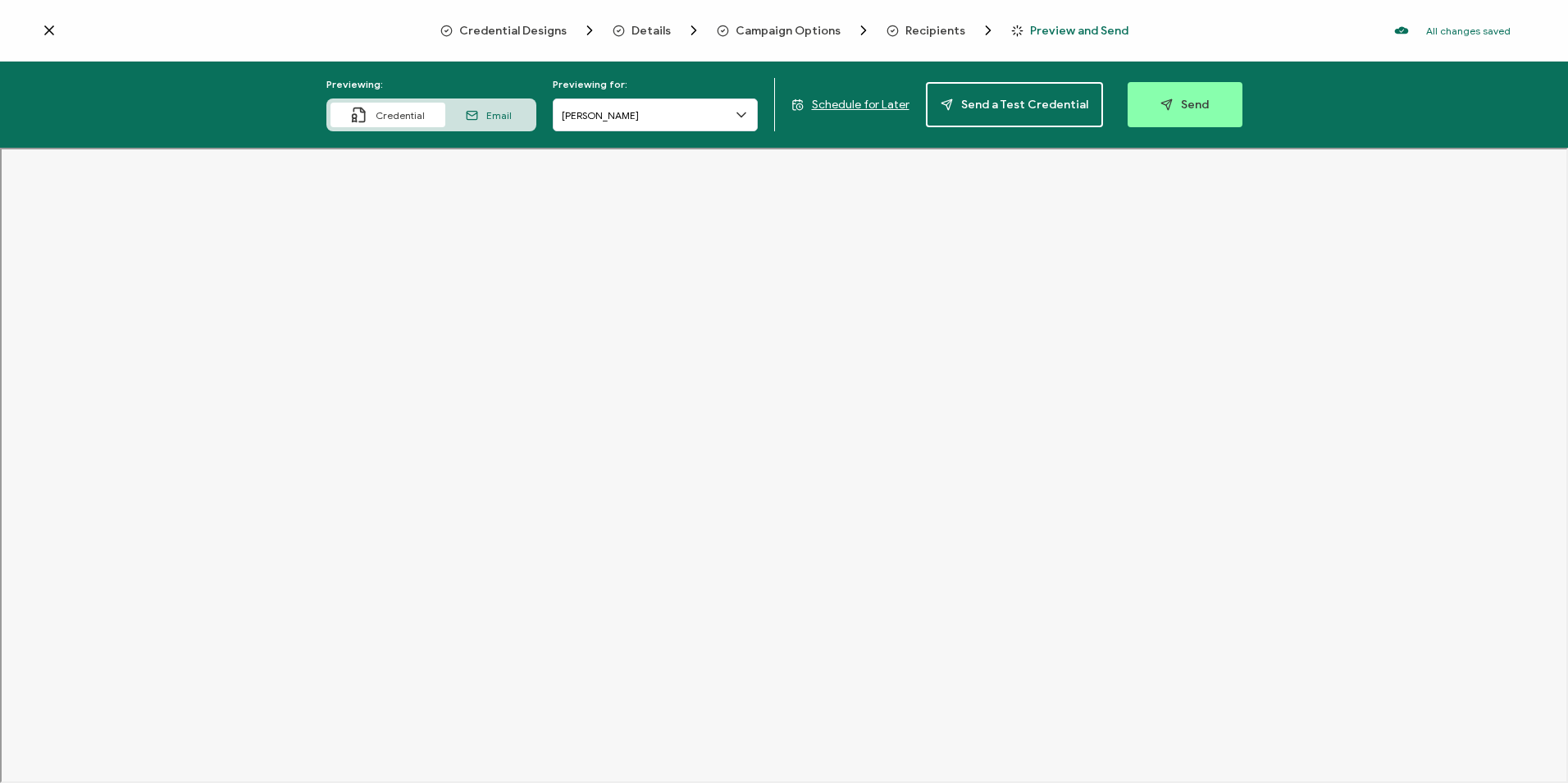
click at [924, 27] on span "Recipients" at bounding box center [935, 31] width 60 height 12
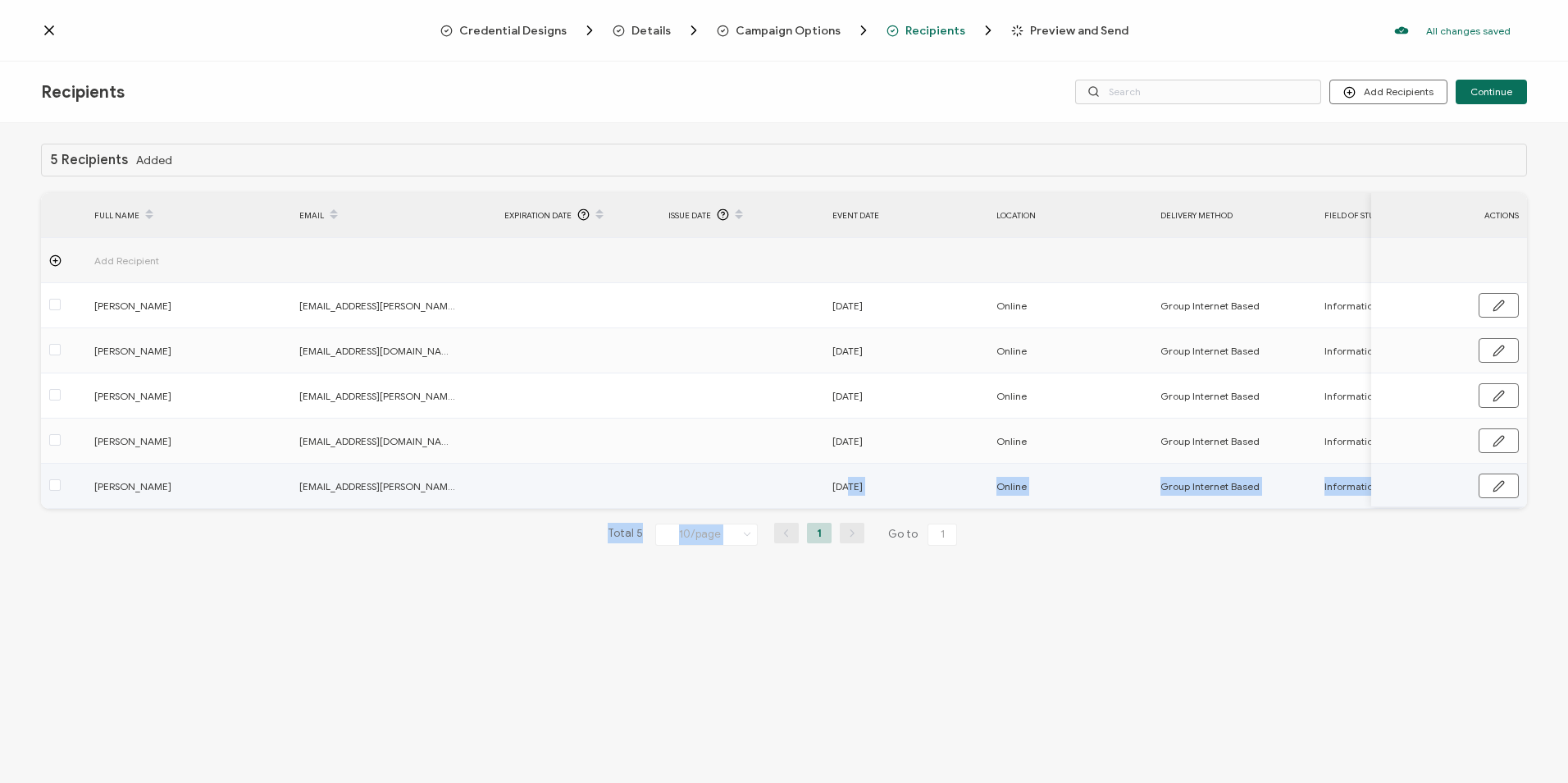
drag, startPoint x: 803, startPoint y: 514, endPoint x: 847, endPoint y: 506, distance: 44.7
click at [847, 506] on div "5 Recipients Added FULL NAME EMAIL Expiration Date Issue Date Event Date Locati…" at bounding box center [784, 357] width 1486 height 428
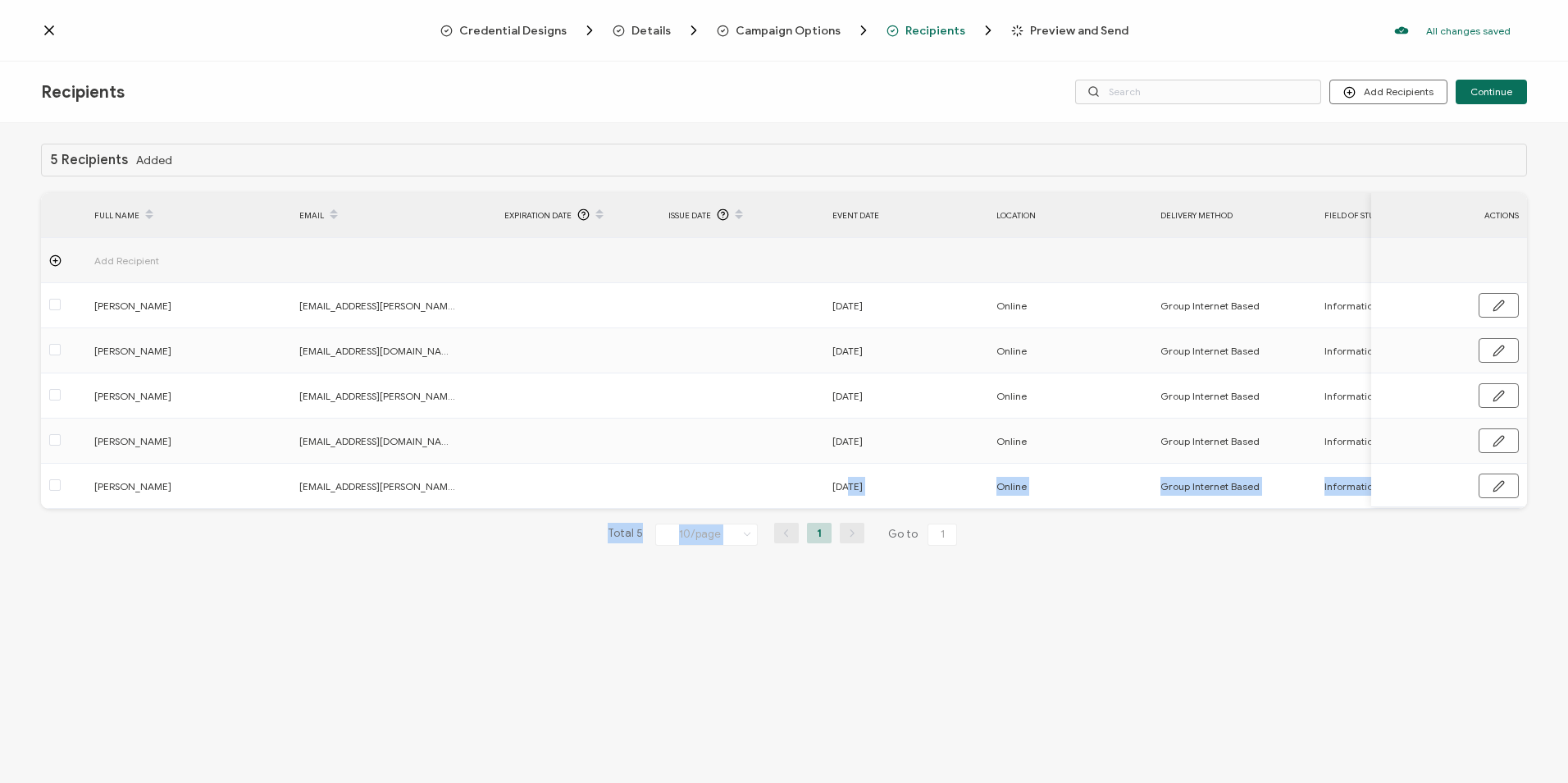
click at [406, 538] on div "Total 5 10/page 10/page 20/page 50/page 100/page 1 Go to 1" at bounding box center [784, 534] width 1486 height 27
drag, startPoint x: 403, startPoint y: 505, endPoint x: 455, endPoint y: 514, distance: 52.8
click at [455, 514] on div "5 Recipients Added FULL NAME EMAIL Expiration Date Issue Date Event Date Locati…" at bounding box center [784, 357] width 1486 height 428
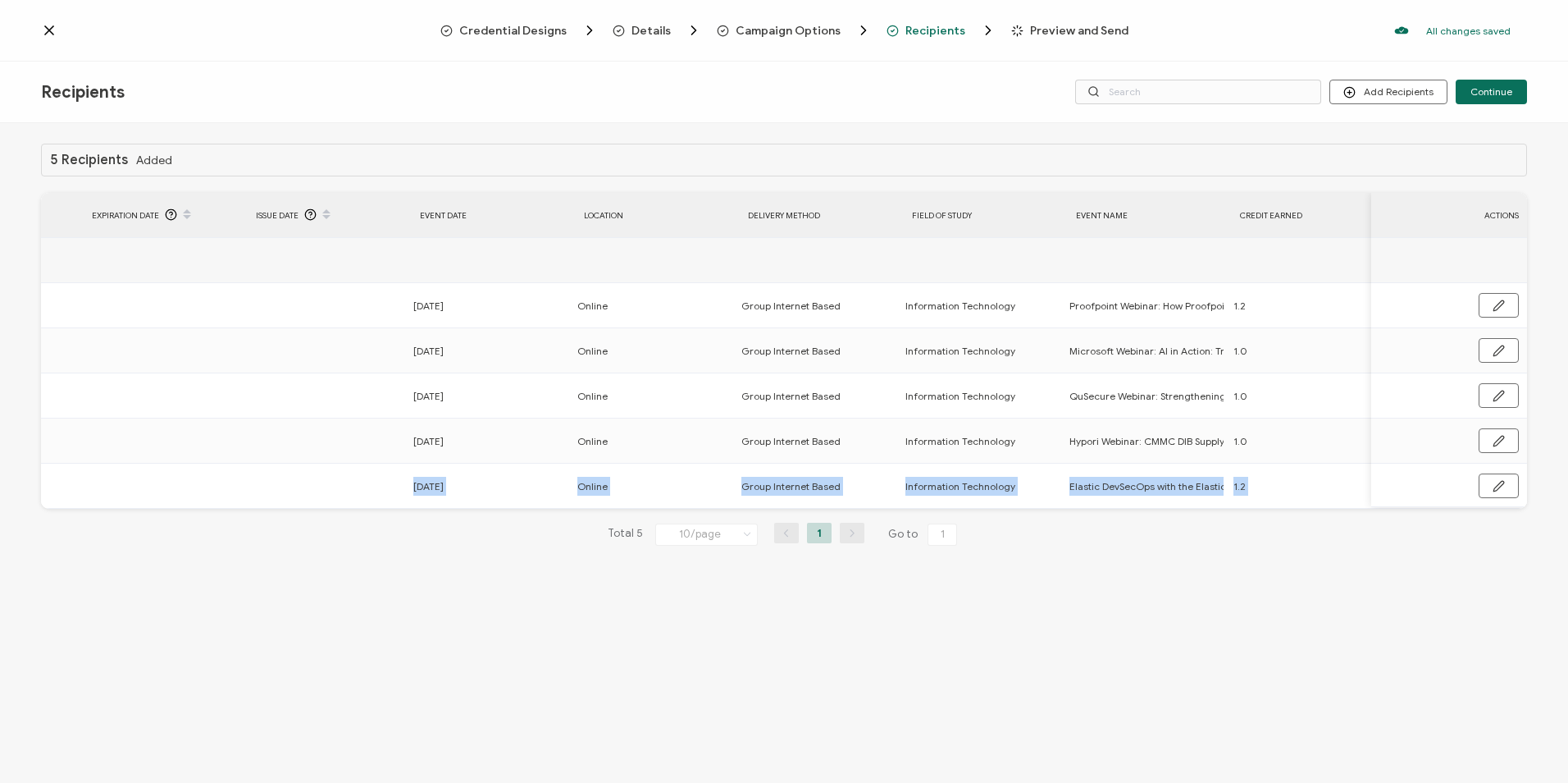
scroll to position [0, 425]
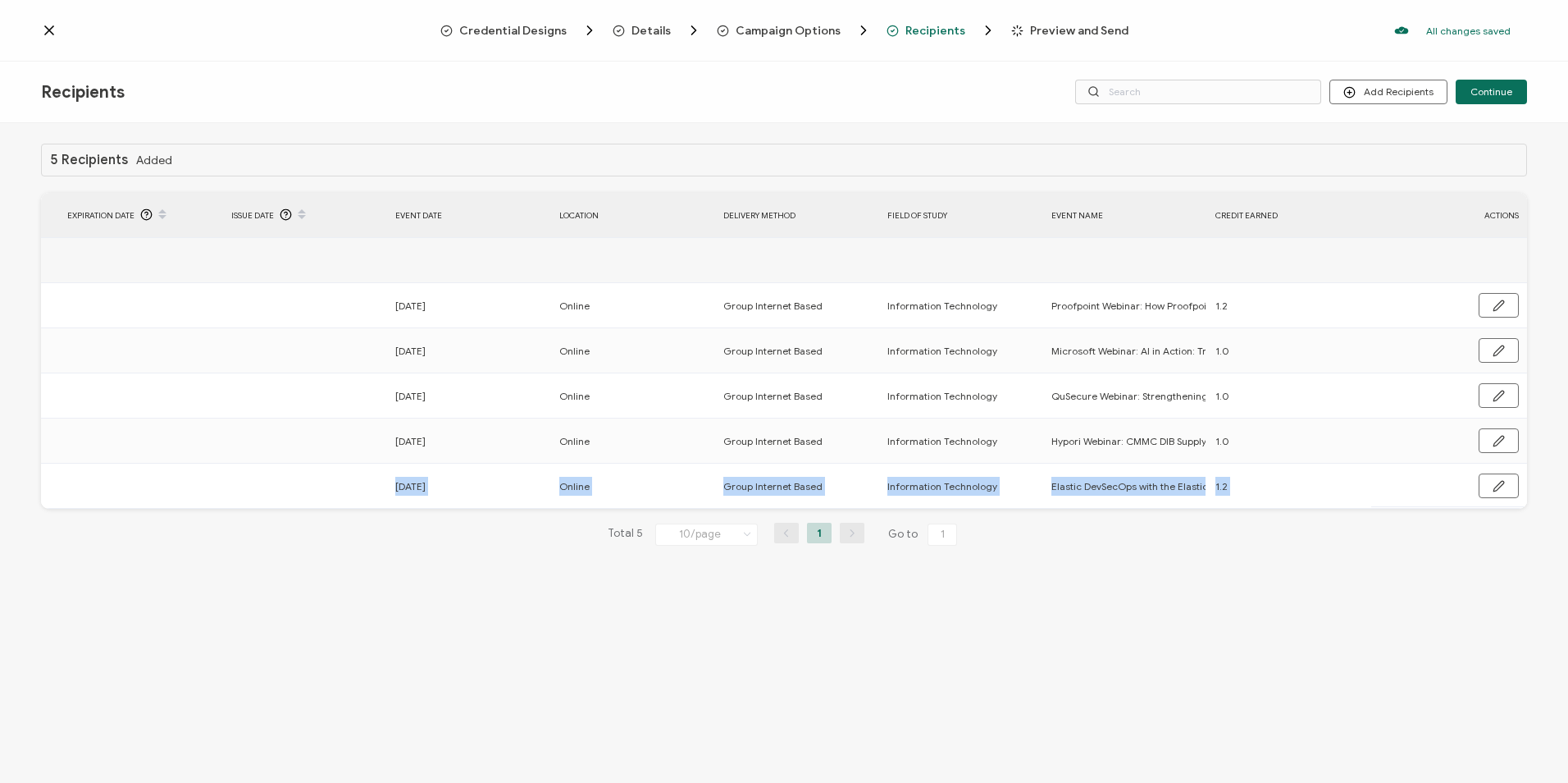
click at [529, 585] on div "5 Recipients Added FULL NAME EMAIL Expiration Date Issue Date Event Date Locati…" at bounding box center [784, 454] width 1568 height 663
click at [402, 620] on div "5 Recipients Added FULL NAME EMAIL Expiration Date Issue Date Event Date Locati…" at bounding box center [784, 454] width 1568 height 663
click at [781, 32] on span "Campaign Options" at bounding box center [787, 31] width 105 height 12
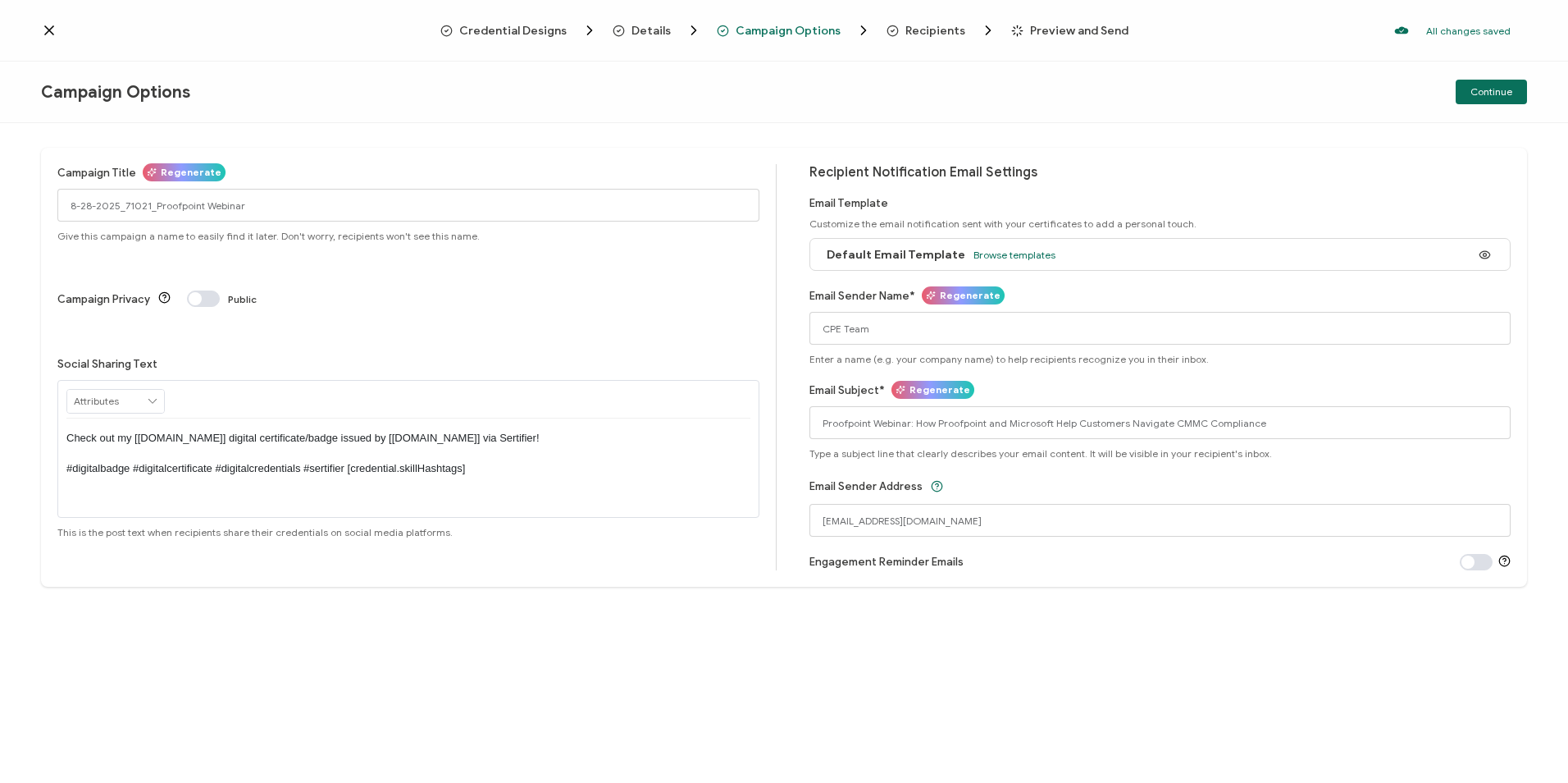
click at [929, 29] on span "Recipients" at bounding box center [935, 31] width 60 height 12
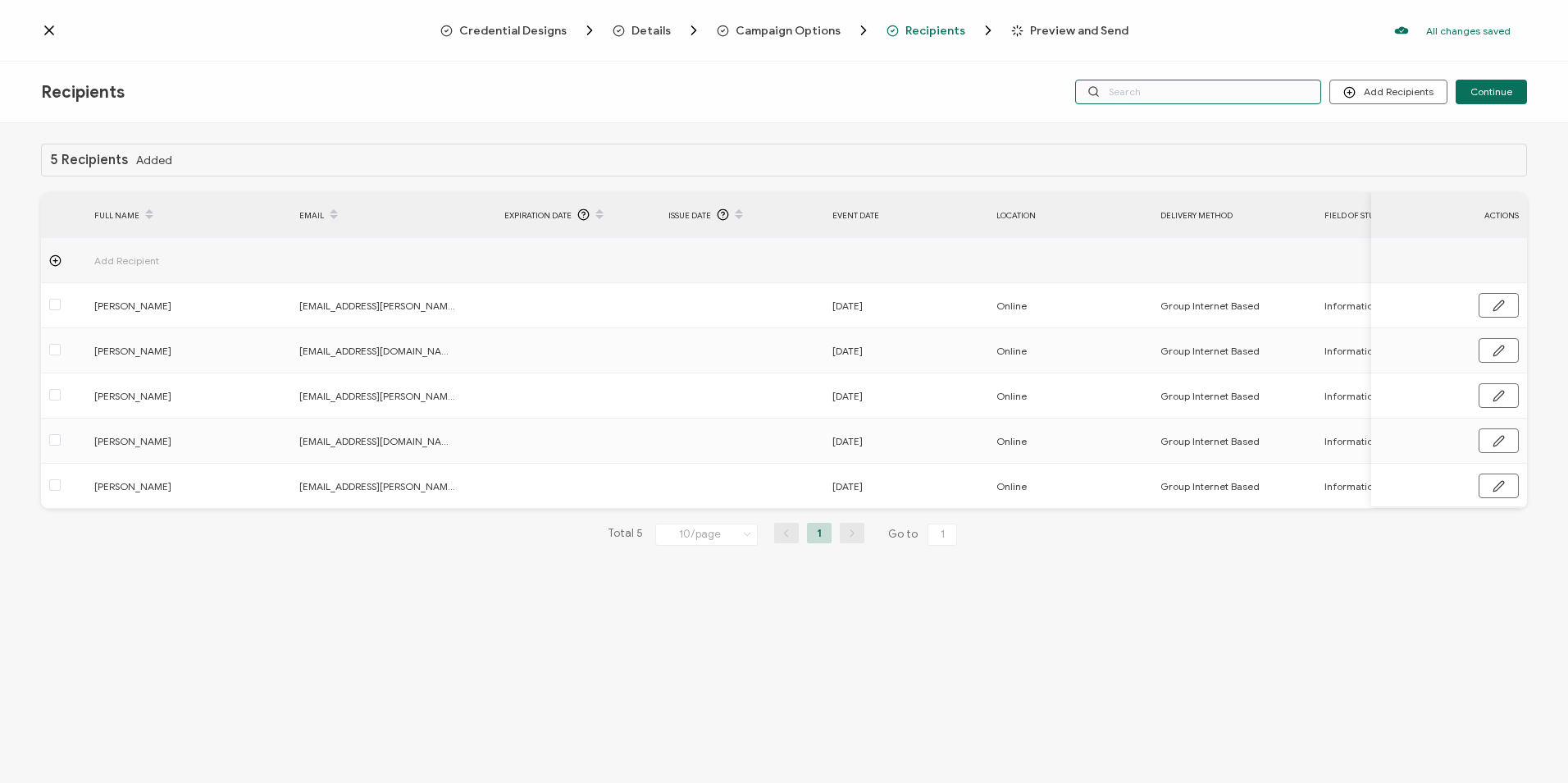
click at [1183, 95] on input "text" at bounding box center [1197, 92] width 246 height 25
paste input "8-28-2025_71021_Proofpoint Webinar"
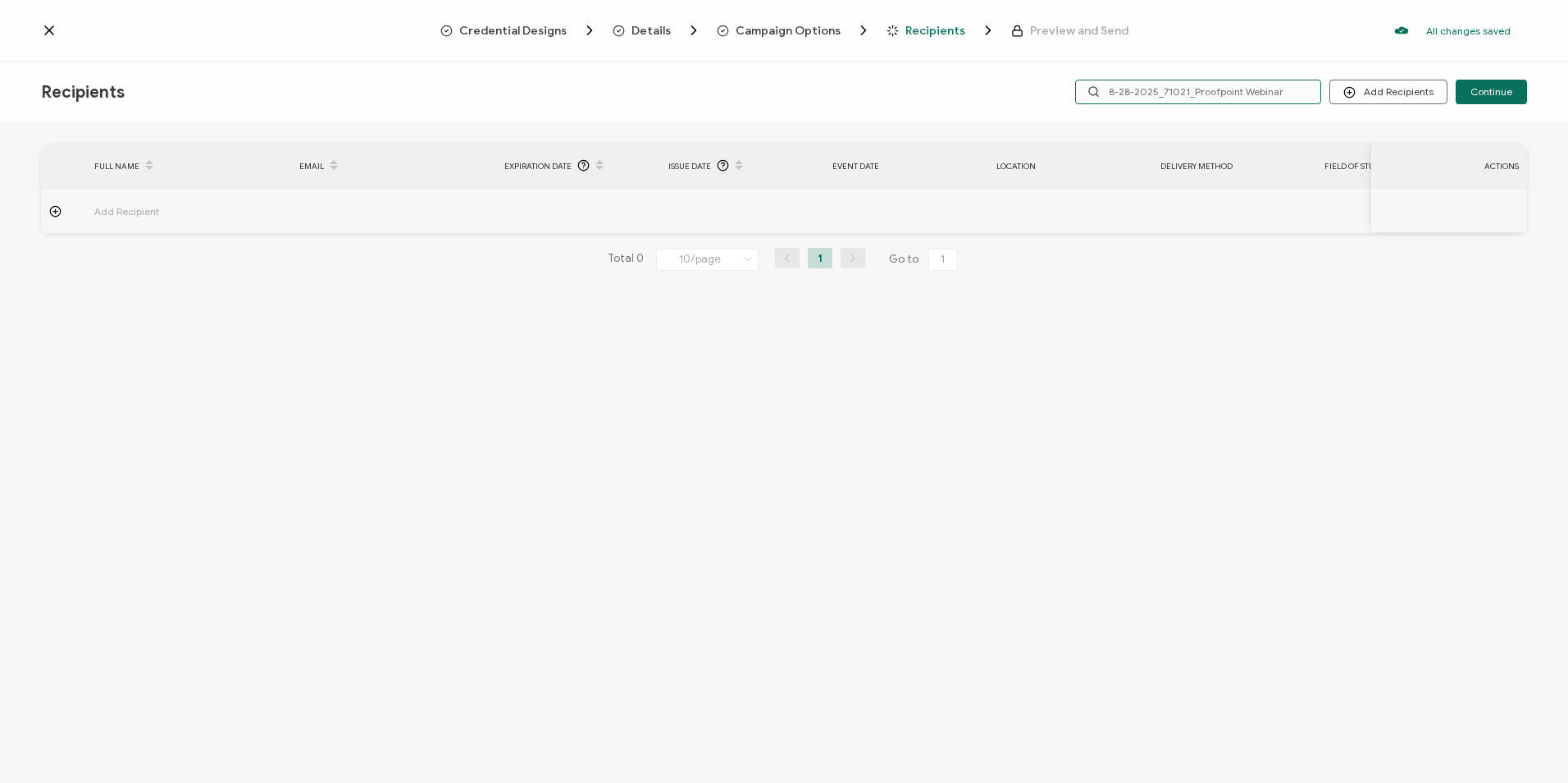
type input "8-28-2025_71021_Proofpoint Webinar"
click at [795, 30] on span "Campaign Options" at bounding box center [787, 31] width 105 height 12
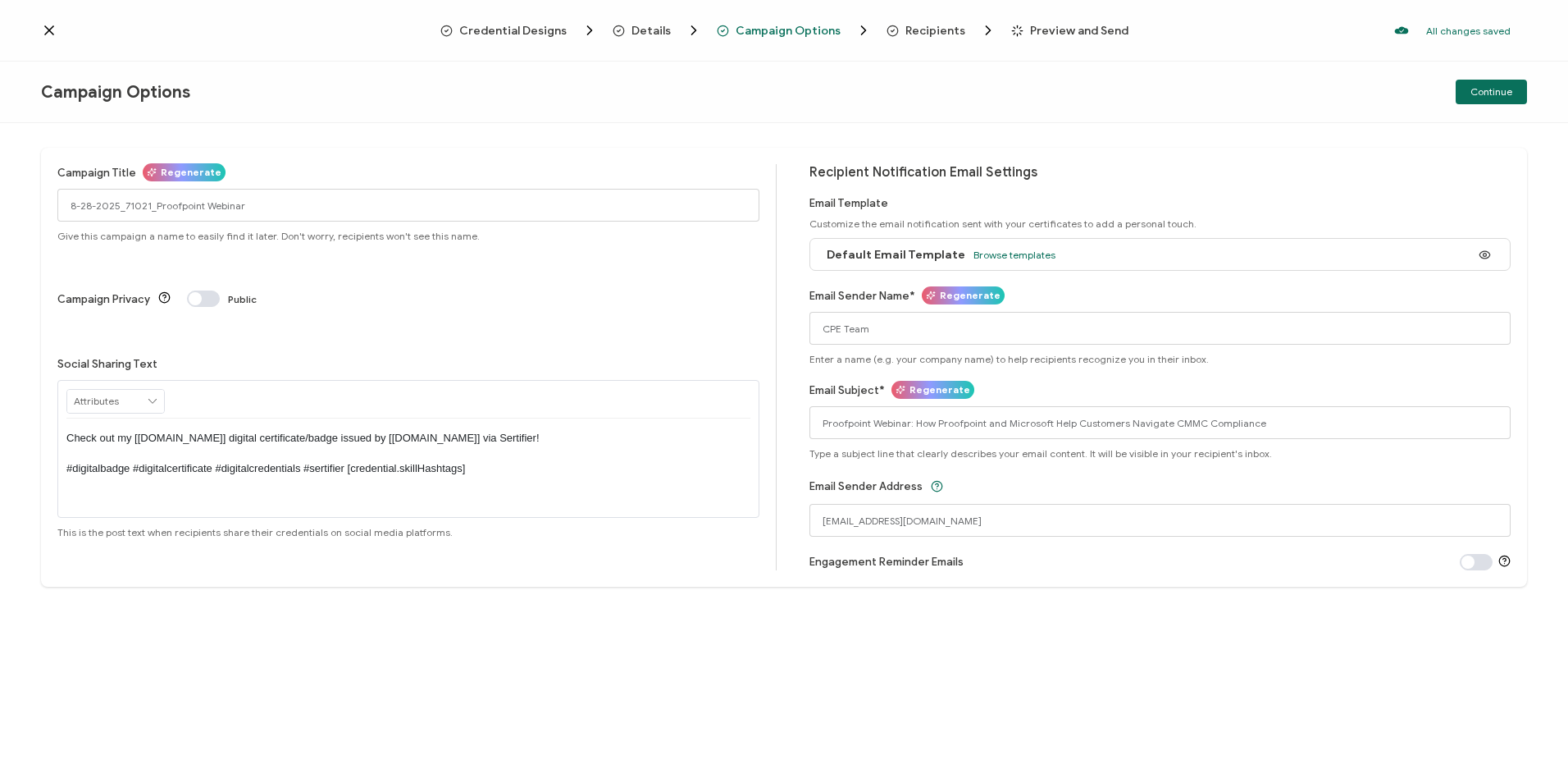
click at [913, 37] on span "Recipients" at bounding box center [935, 31] width 60 height 12
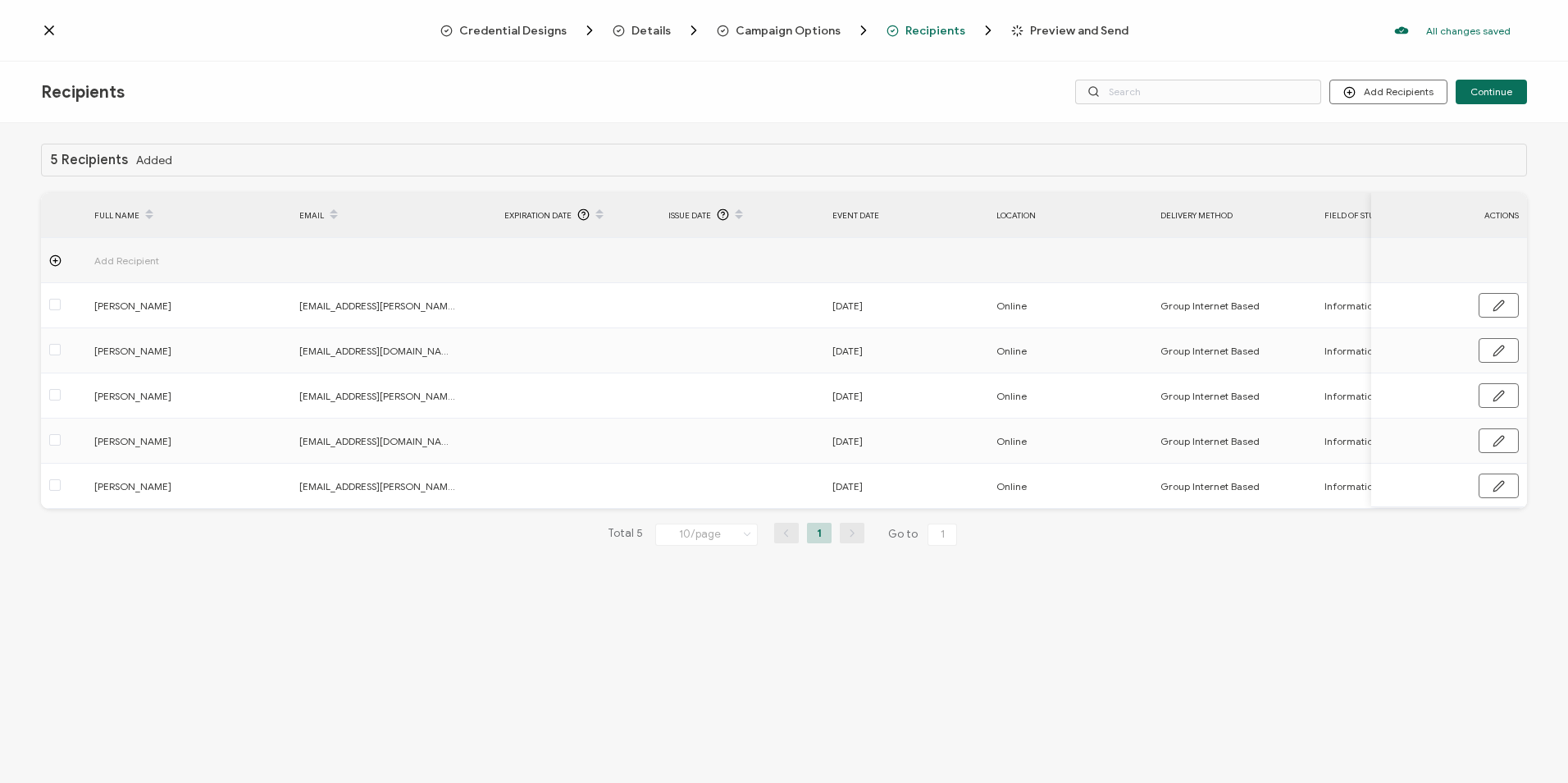
click at [905, 32] on span "Recipients" at bounding box center [935, 31] width 60 height 12
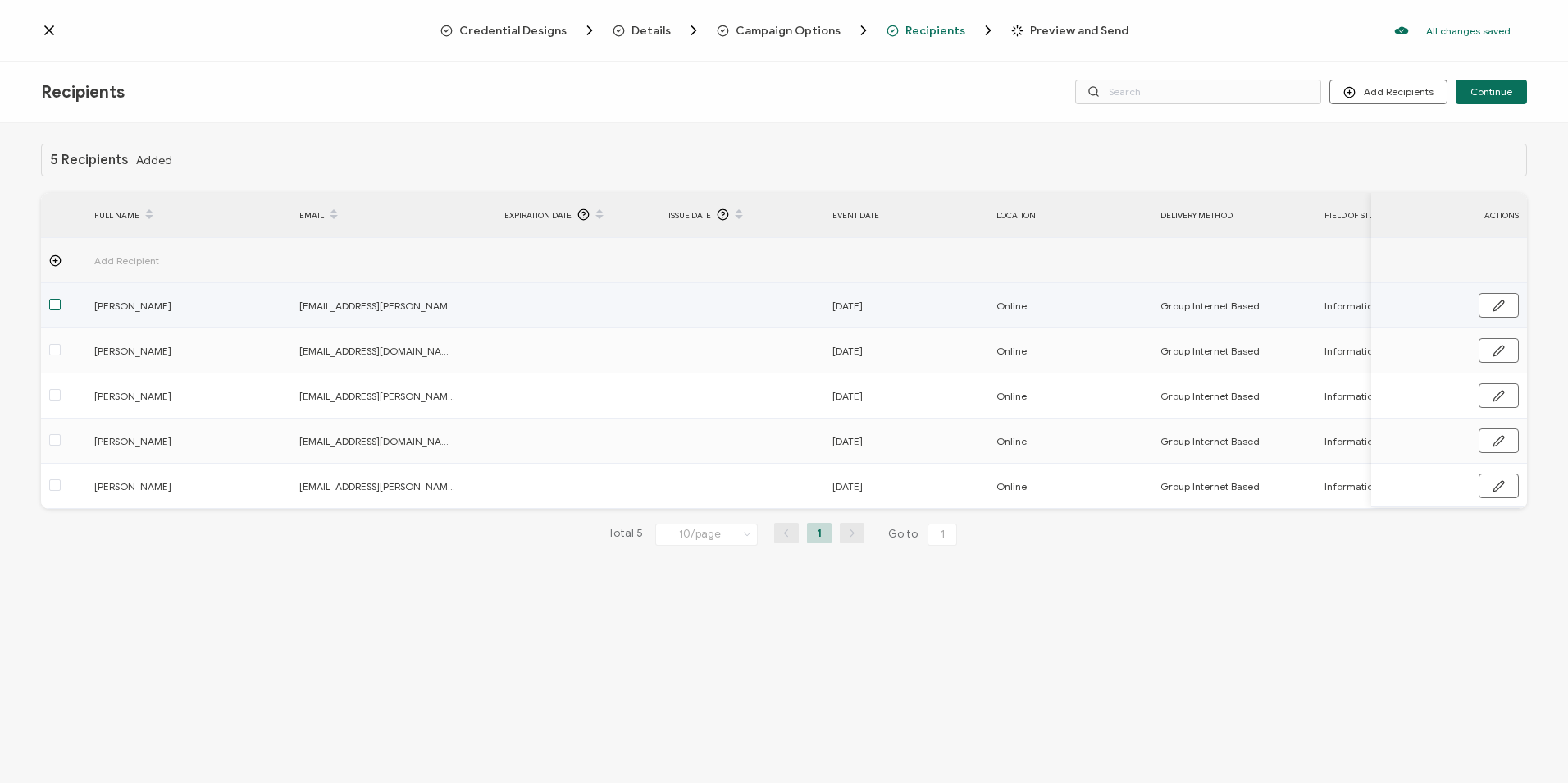
click at [51, 305] on span at bounding box center [55, 304] width 12 height 12
click at [60, 299] on input "checkbox" at bounding box center [60, 299] width 0 height 0
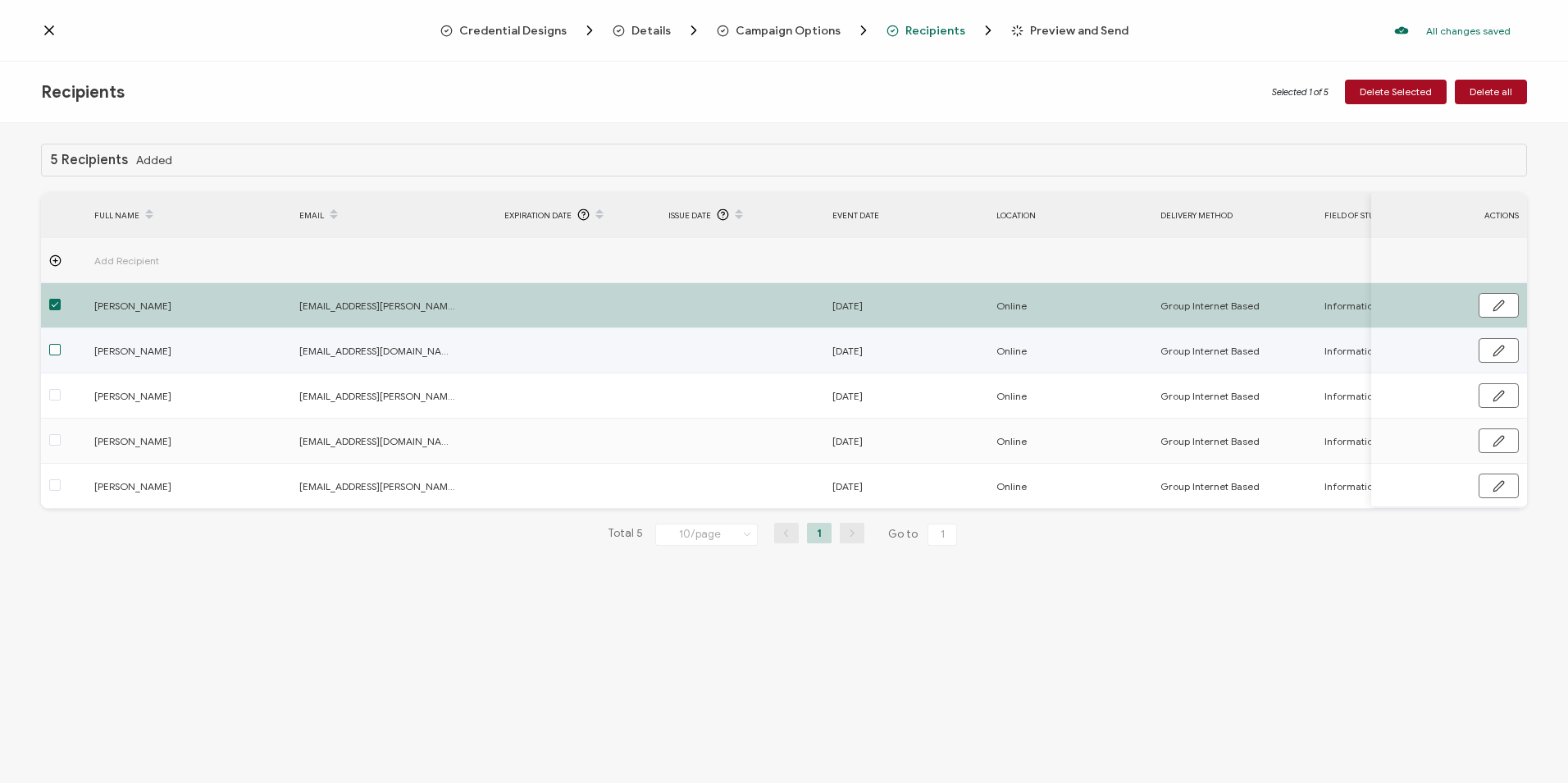
click at [52, 346] on span at bounding box center [55, 350] width 12 height 12
click at [60, 344] on input "checkbox" at bounding box center [60, 344] width 0 height 0
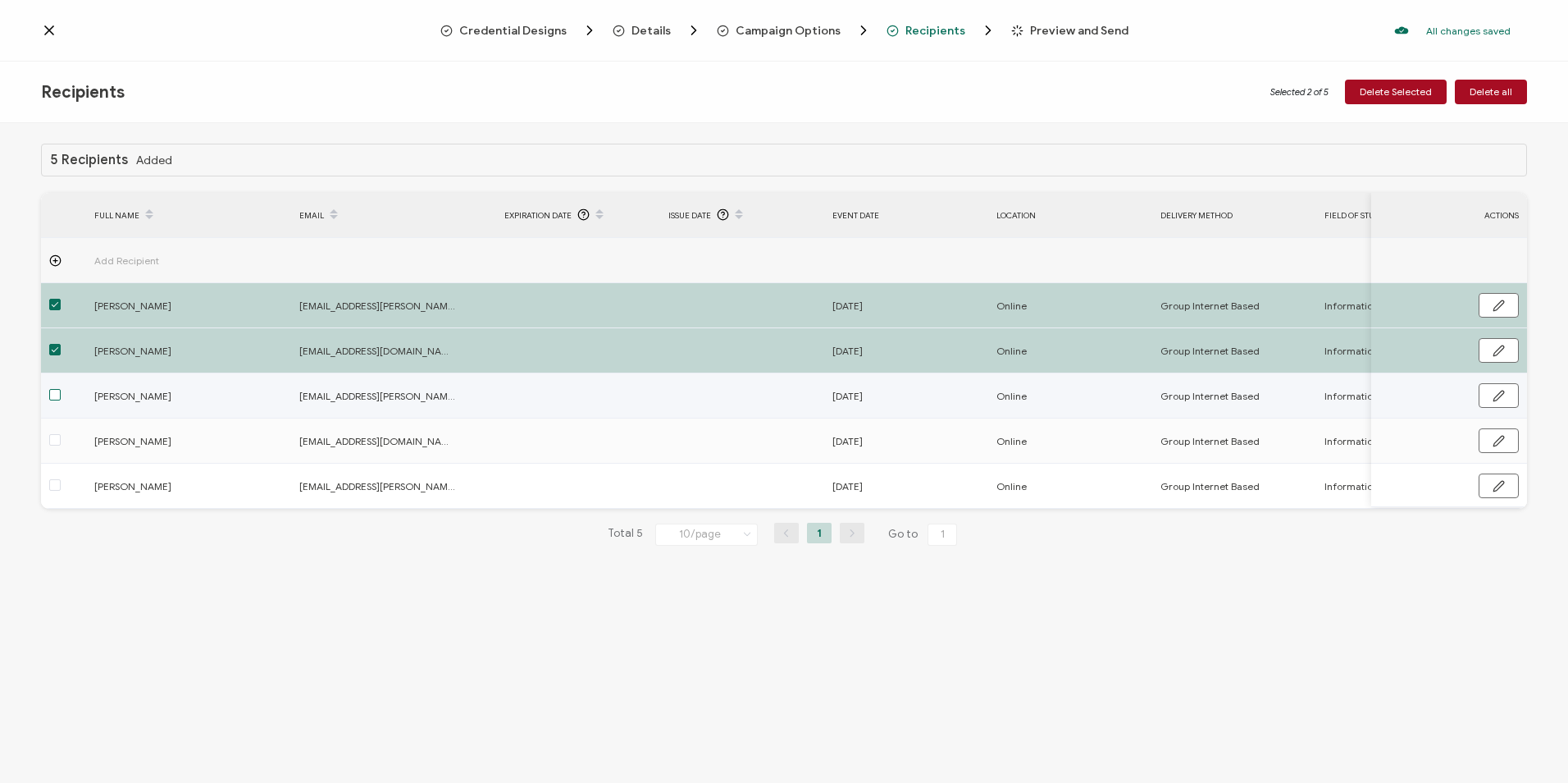
click at [50, 393] on span at bounding box center [55, 394] width 12 height 12
click at [60, 389] on input "checkbox" at bounding box center [60, 389] width 0 height 0
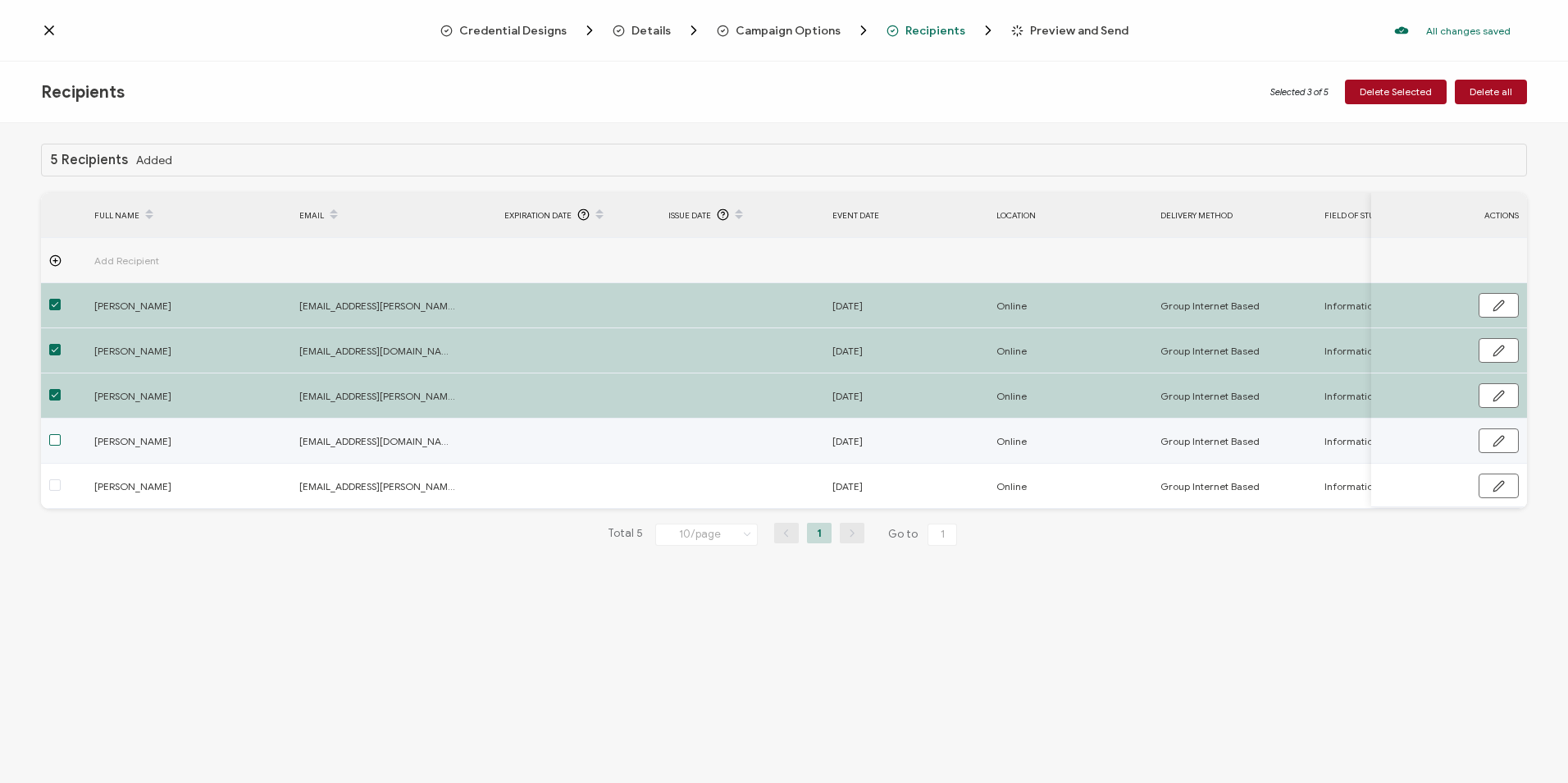
click at [52, 445] on span at bounding box center [55, 440] width 12 height 12
click at [60, 434] on input "checkbox" at bounding box center [60, 434] width 0 height 0
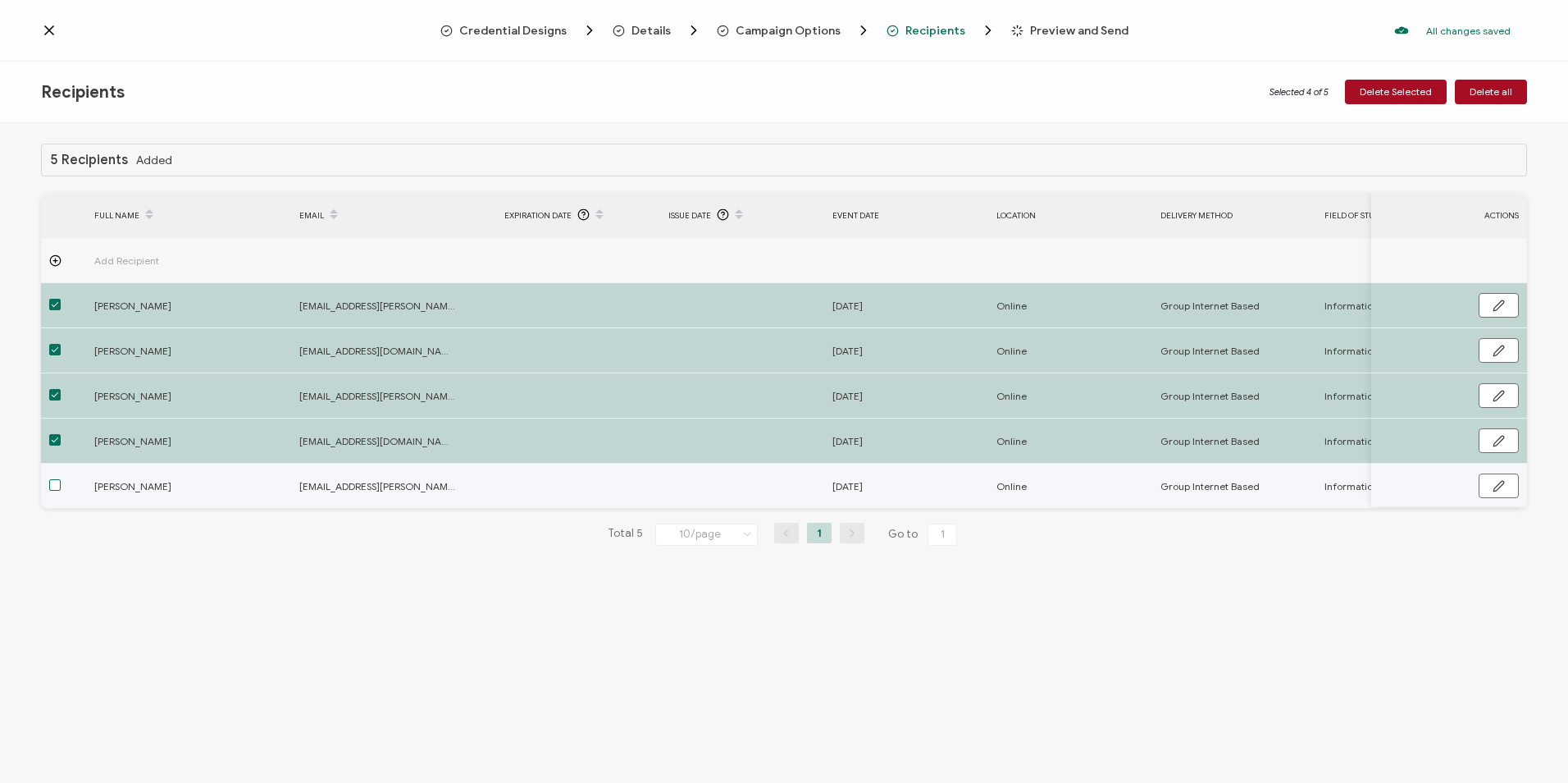
click at [55, 483] on span at bounding box center [55, 485] width 12 height 12
click at [60, 479] on input "checkbox" at bounding box center [60, 479] width 0 height 0
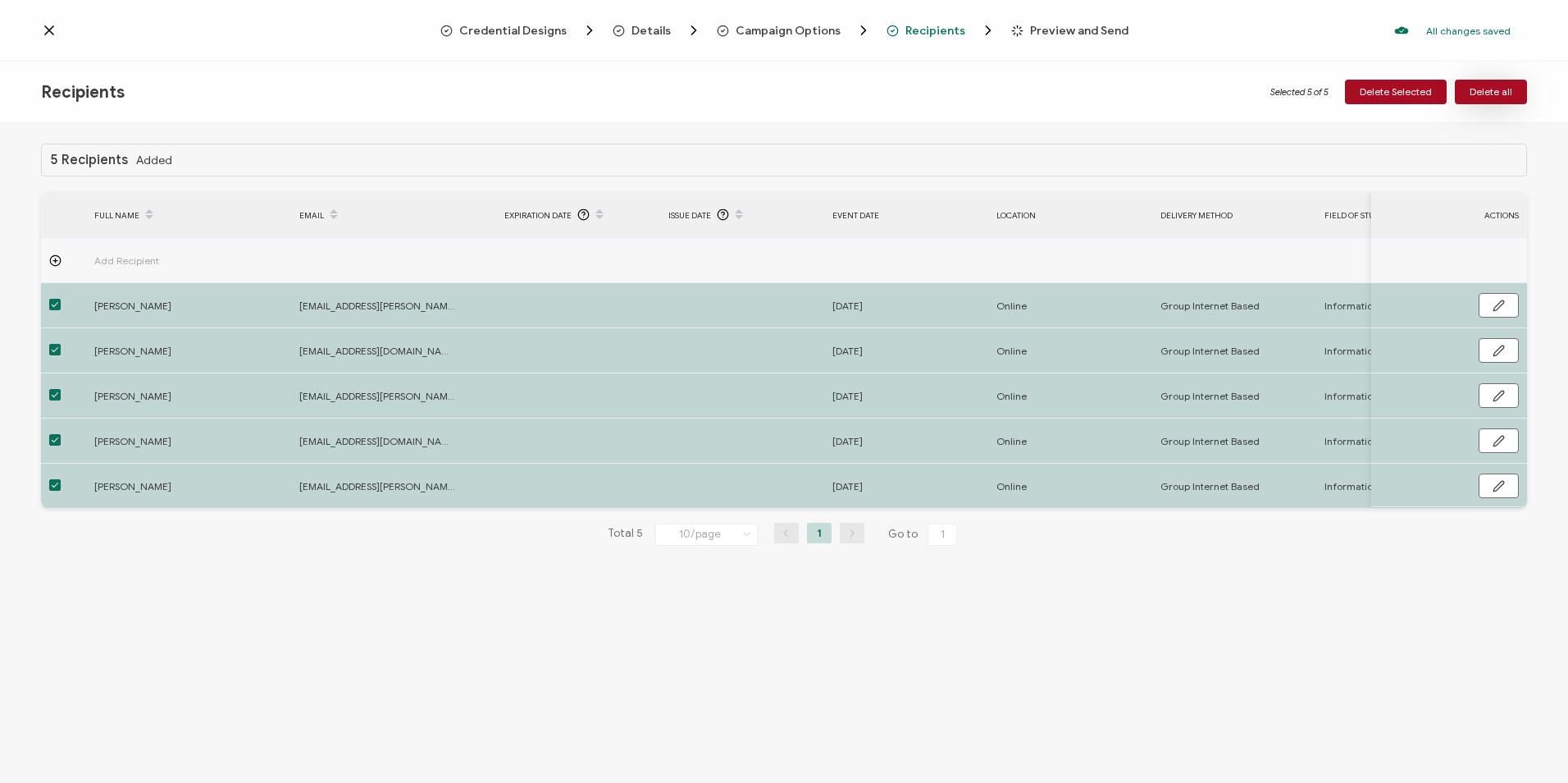
click at [1499, 89] on span "Delete all" at bounding box center [1490, 92] width 42 height 10
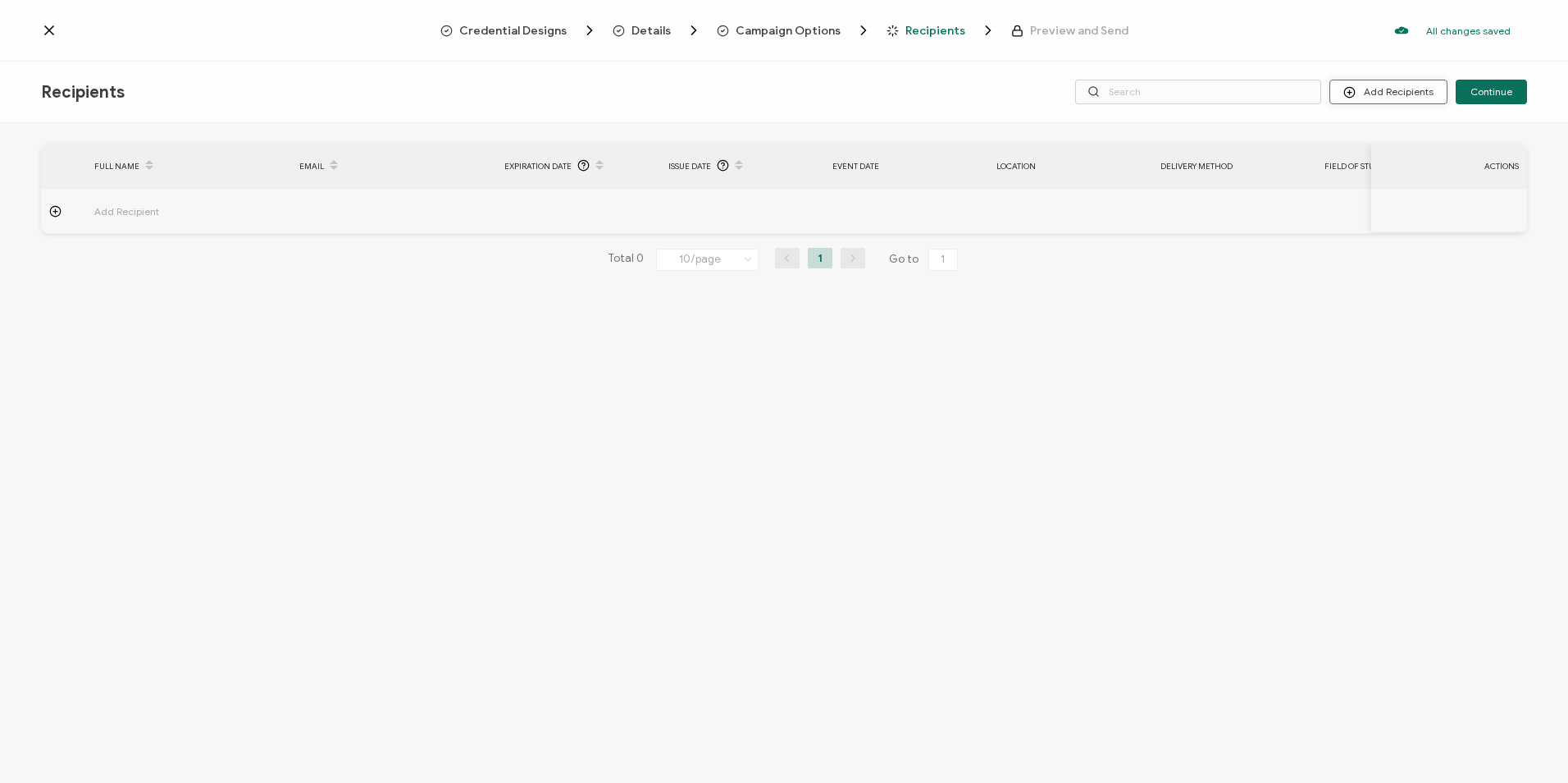
click at [1367, 97] on button "Add Recipients" at bounding box center [1388, 92] width 119 height 25
click at [1383, 188] on span "Import From List" at bounding box center [1405, 190] width 75 height 12
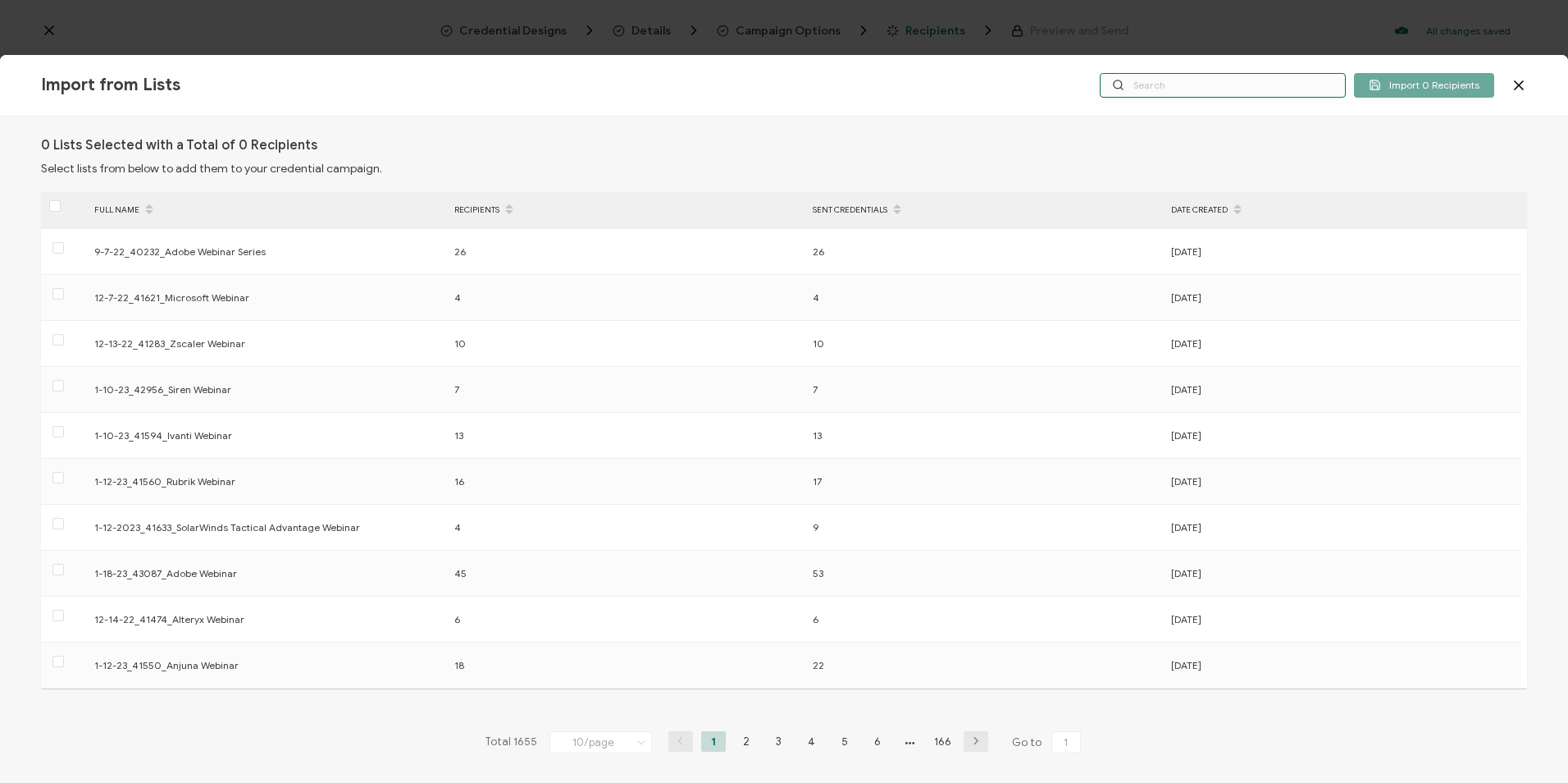
click at [1140, 80] on input "text" at bounding box center [1222, 85] width 246 height 25
paste input "8-28-2025_71021_Proofpoint Webinar"
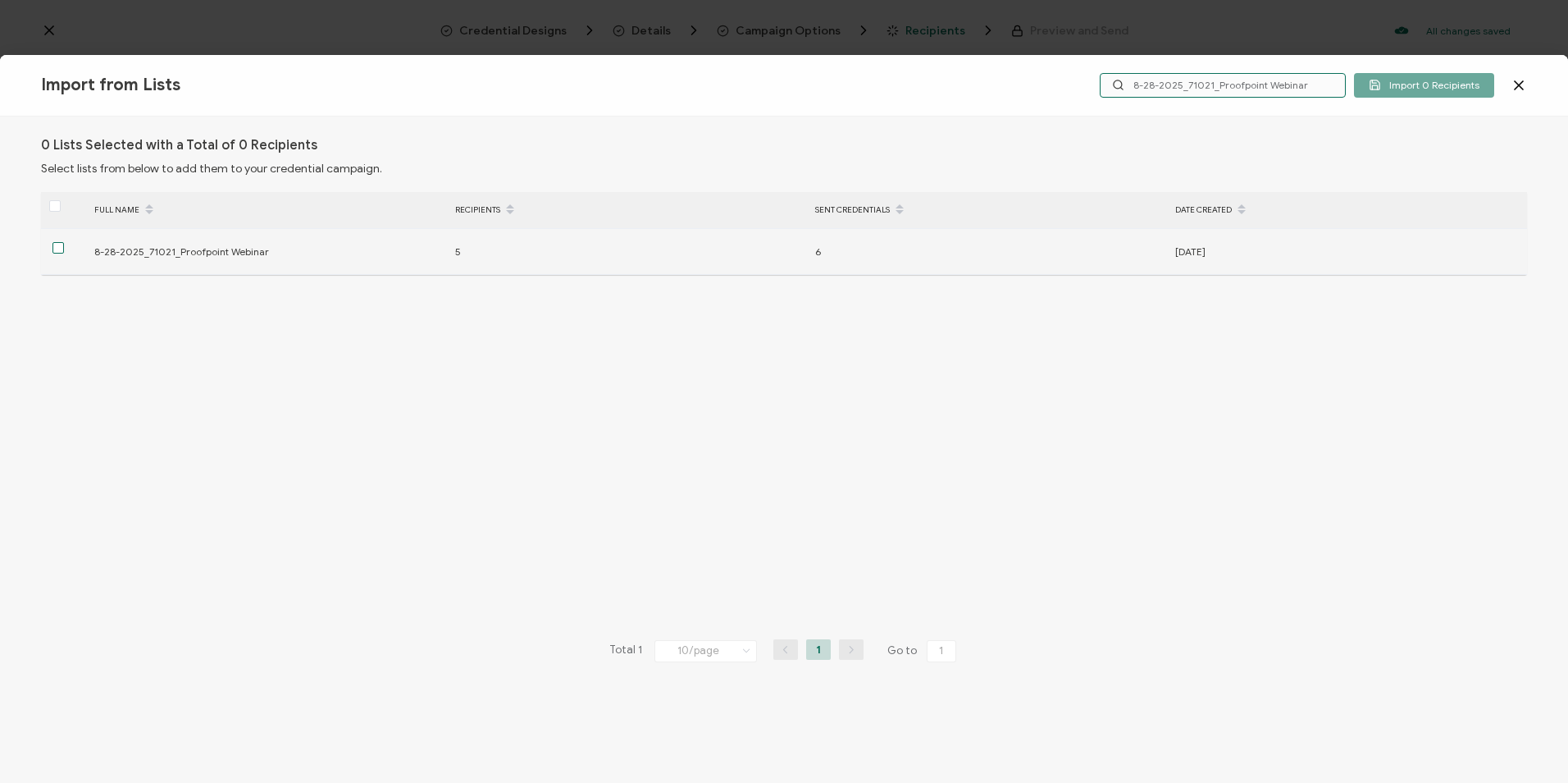
type input "8-28-2025_71021_Proofpoint Webinar"
click at [55, 248] on span at bounding box center [58, 248] width 12 height 12
click at [64, 242] on input "checkbox" at bounding box center [64, 242] width 0 height 0
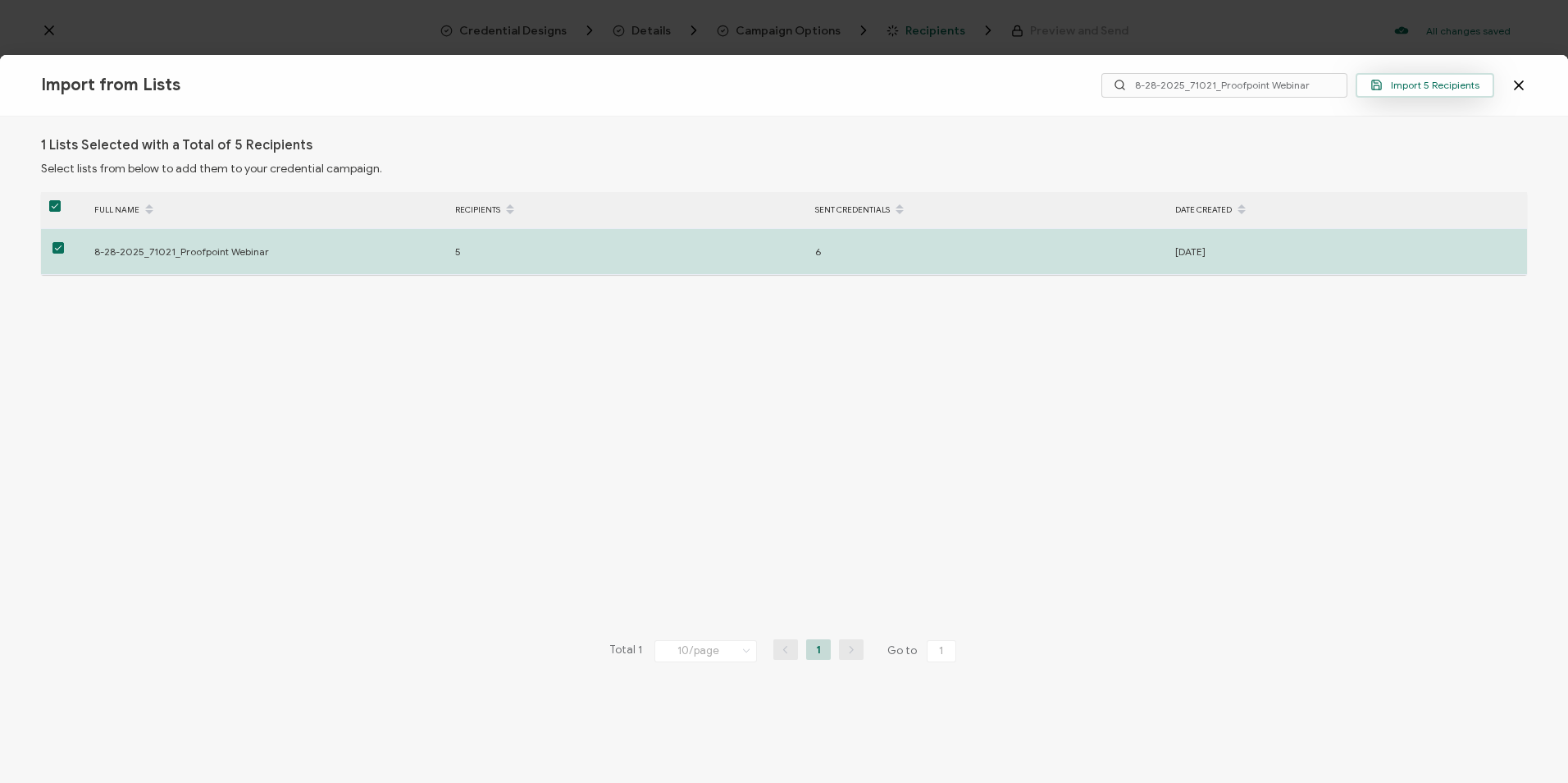
click at [1377, 80] on icon "button" at bounding box center [1376, 84] width 9 height 9
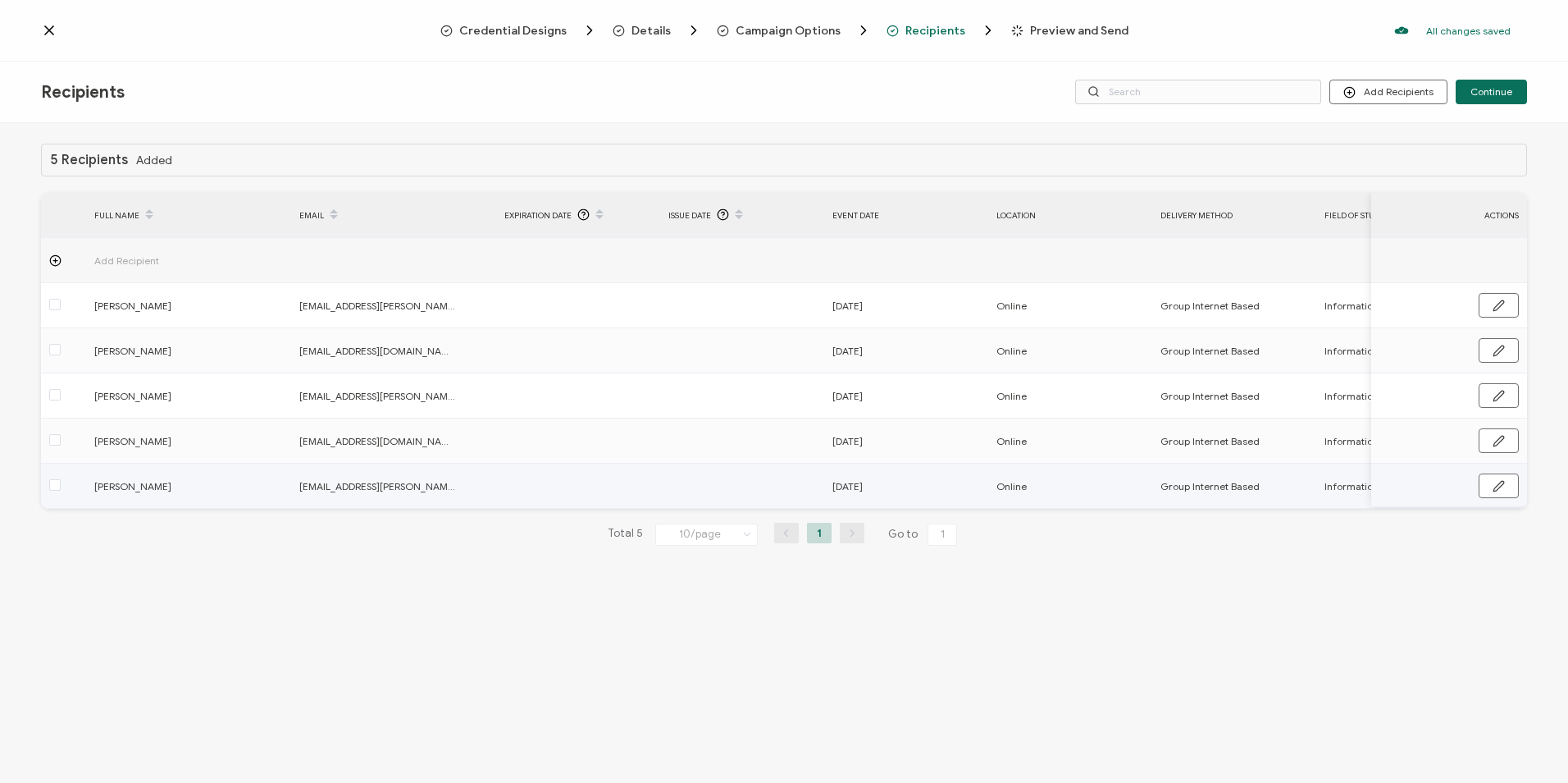
drag, startPoint x: 942, startPoint y: 507, endPoint x: 987, endPoint y: 504, distance: 45.1
click at [987, 504] on td "08.28.2025" at bounding box center [906, 486] width 164 height 45
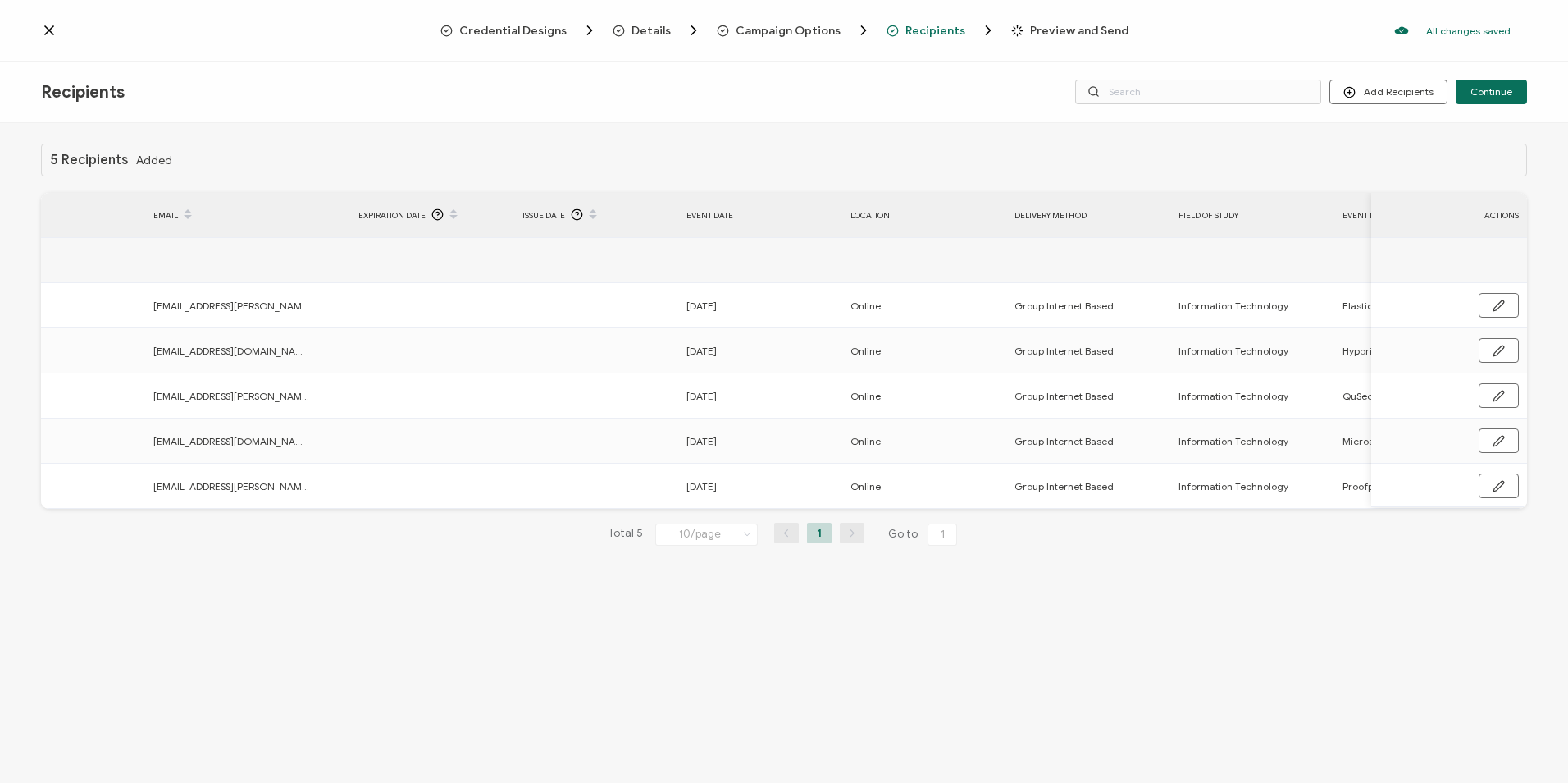
scroll to position [0, 50]
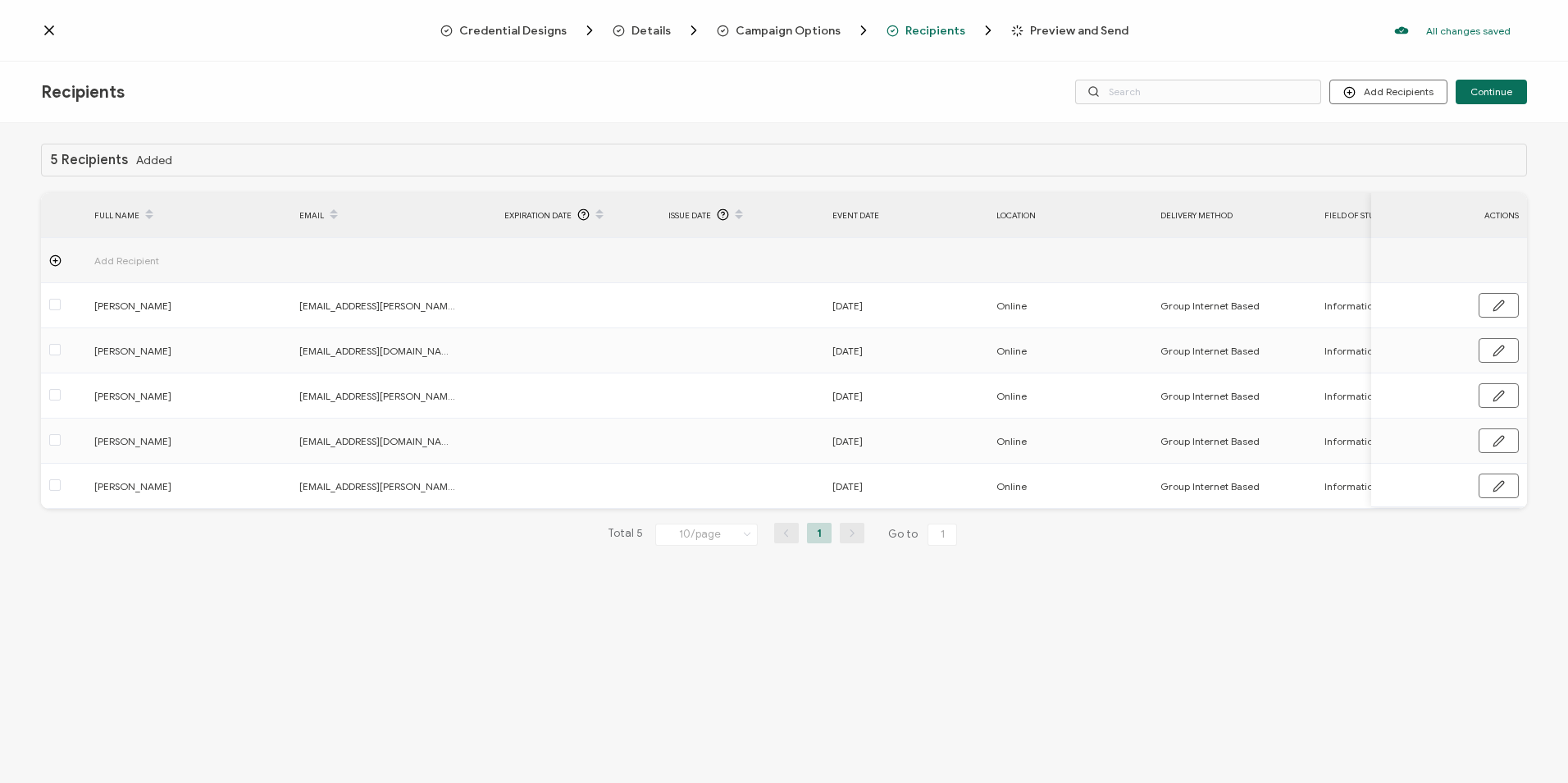
click at [808, 34] on span "Campaign Options" at bounding box center [787, 31] width 105 height 12
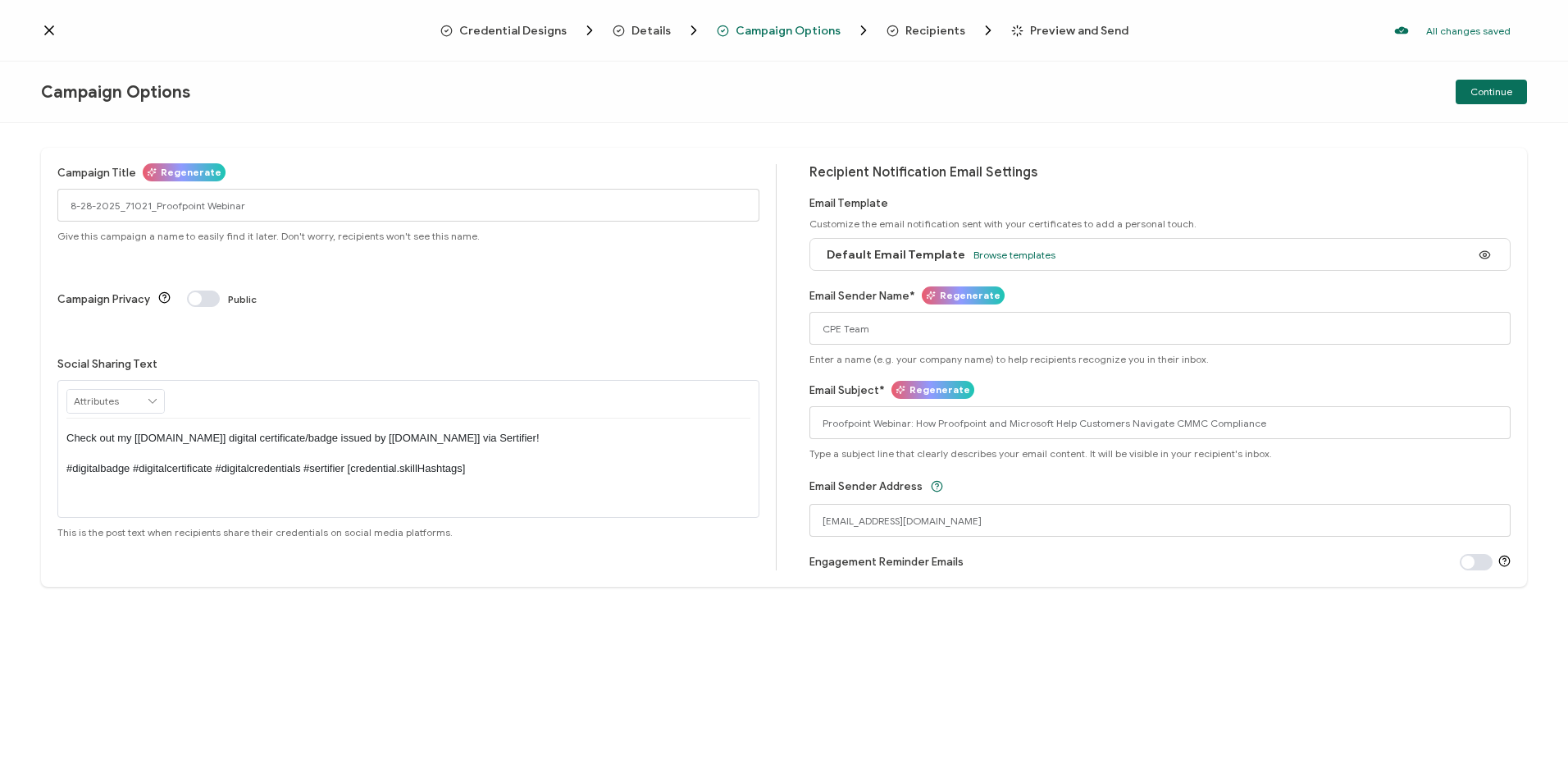
click at [928, 33] on span "Recipients" at bounding box center [935, 31] width 60 height 12
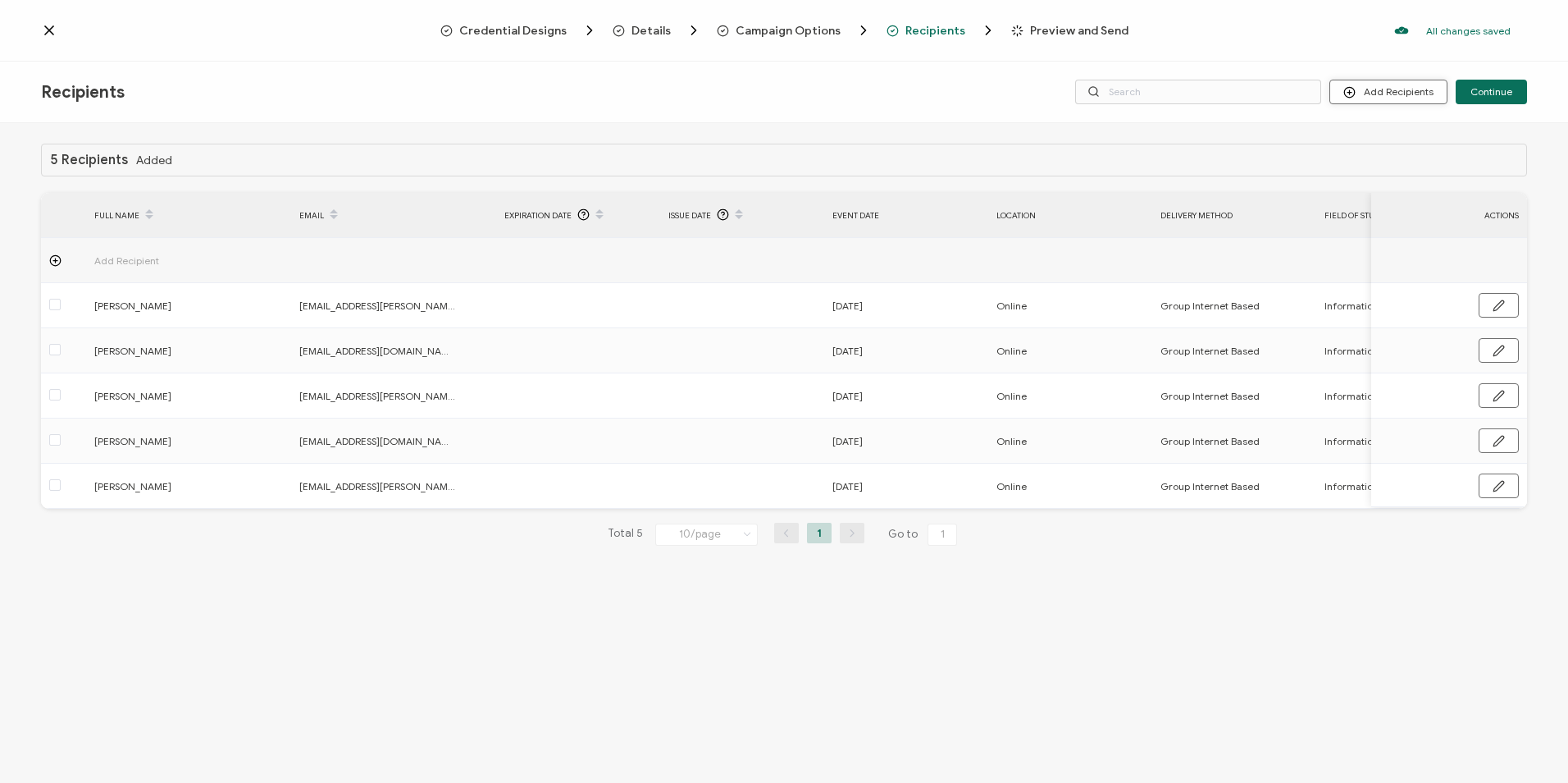
click at [1405, 92] on button "Add Recipients" at bounding box center [1388, 92] width 119 height 25
click at [1387, 182] on li "Import From List" at bounding box center [1410, 190] width 153 height 27
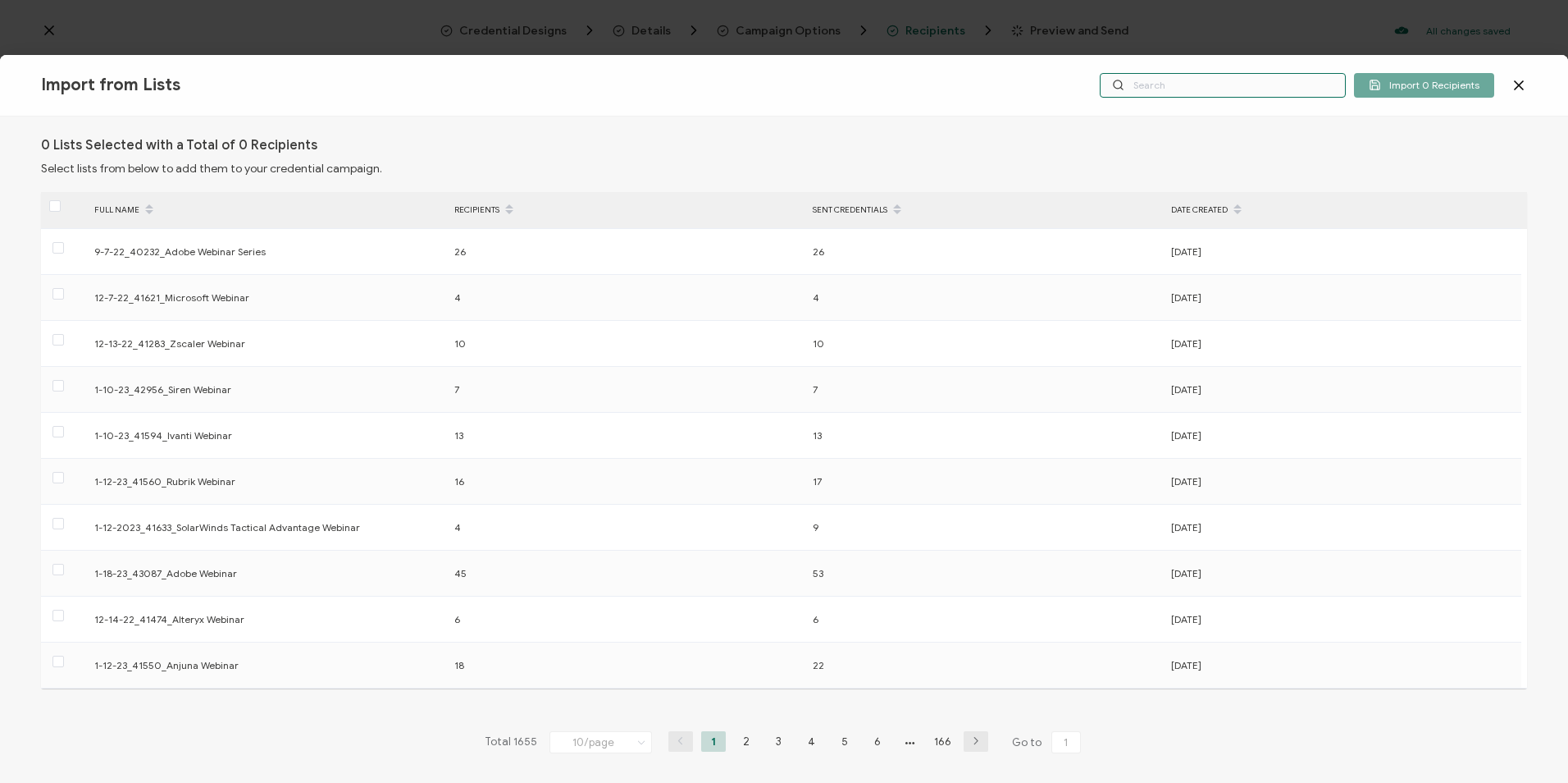
click at [1267, 88] on input "text" at bounding box center [1222, 85] width 246 height 25
paste input "8-28-2025_71021_Proofpoint Webinar"
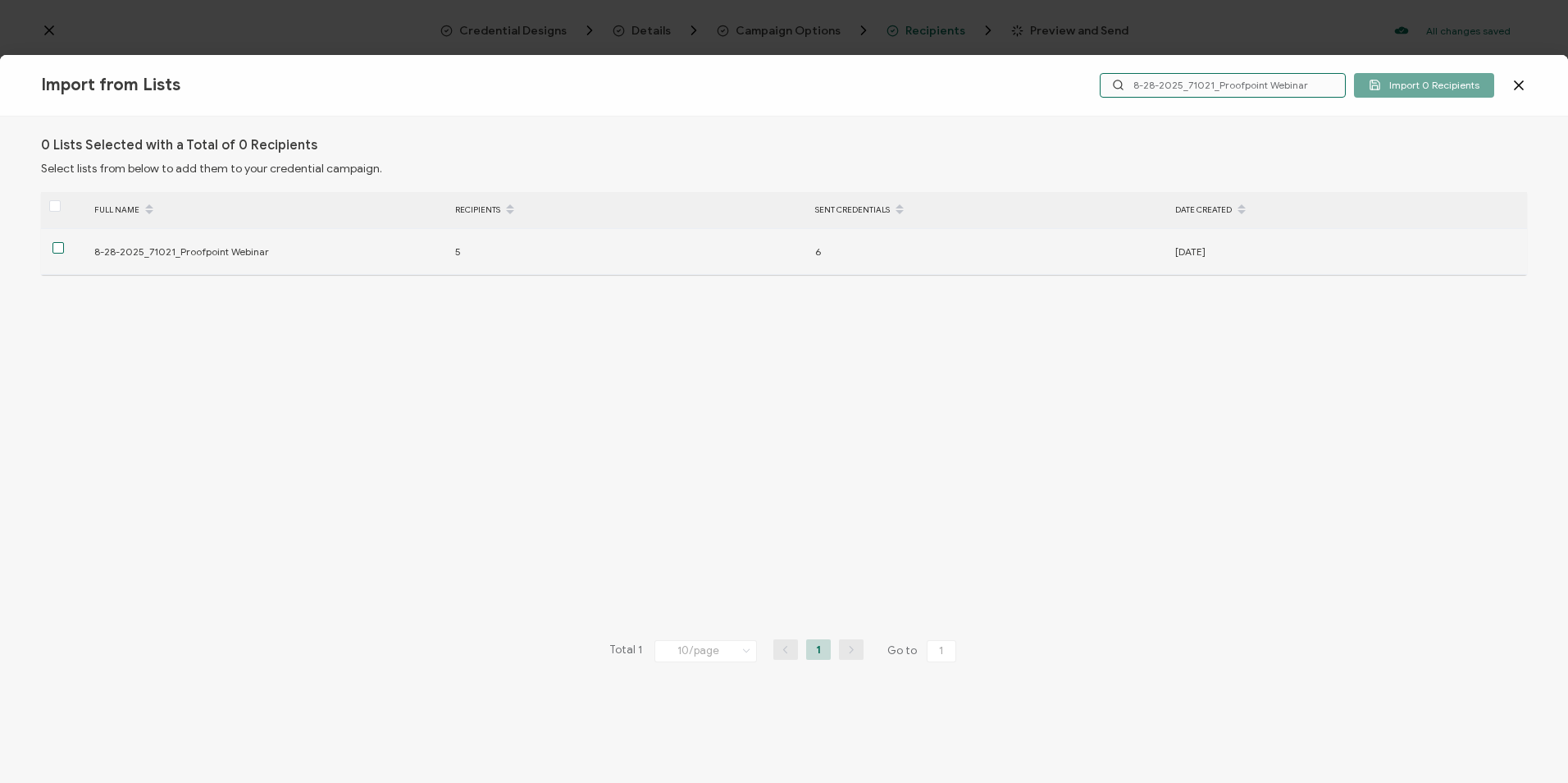
type input "8-28-2025_71021_Proofpoint Webinar"
click at [62, 251] on span at bounding box center [58, 248] width 12 height 12
click at [64, 242] on input "checkbox" at bounding box center [64, 242] width 0 height 0
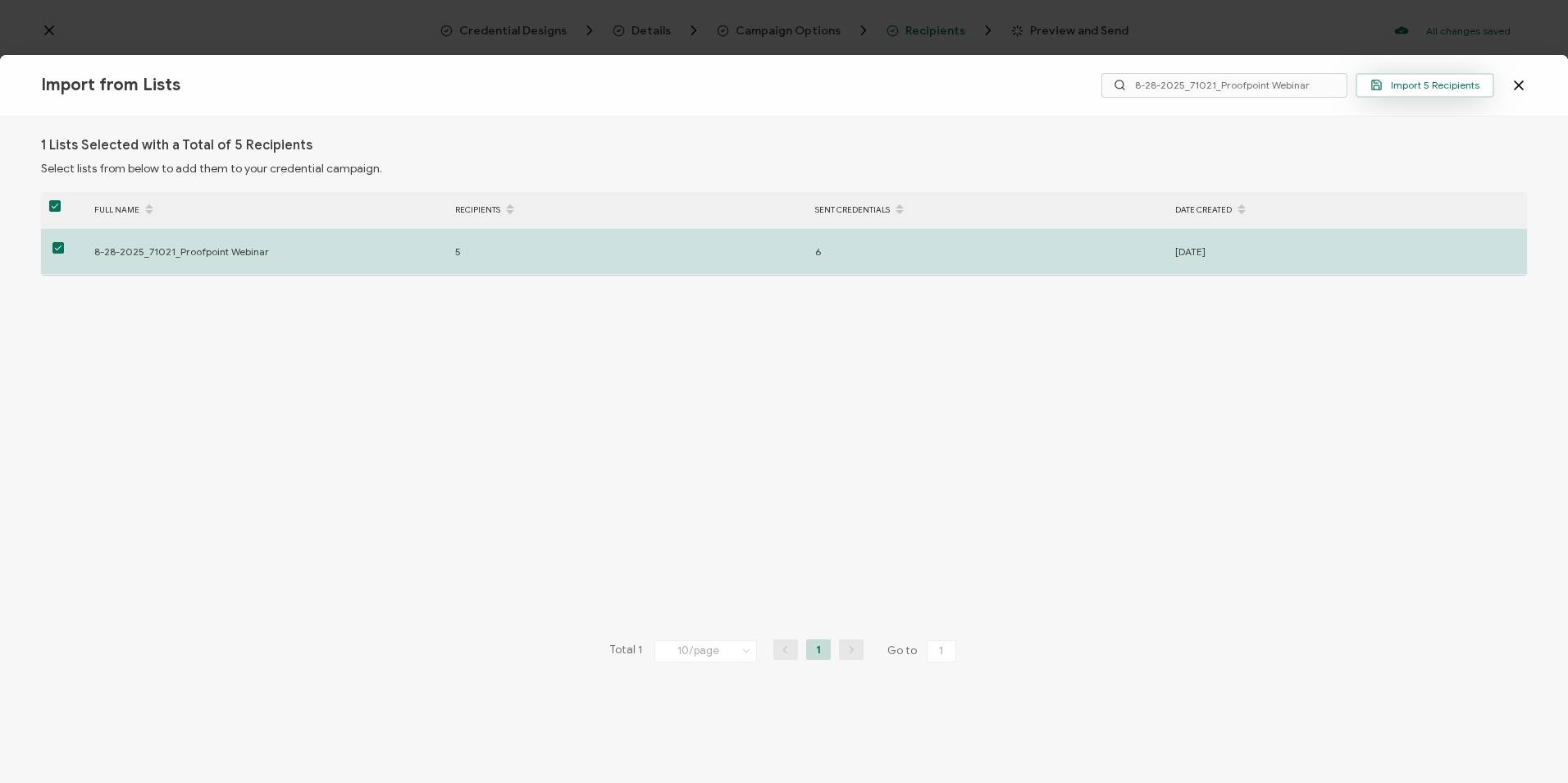
click at [1406, 86] on span "Import 5 Recipients" at bounding box center [1425, 85] width 109 height 12
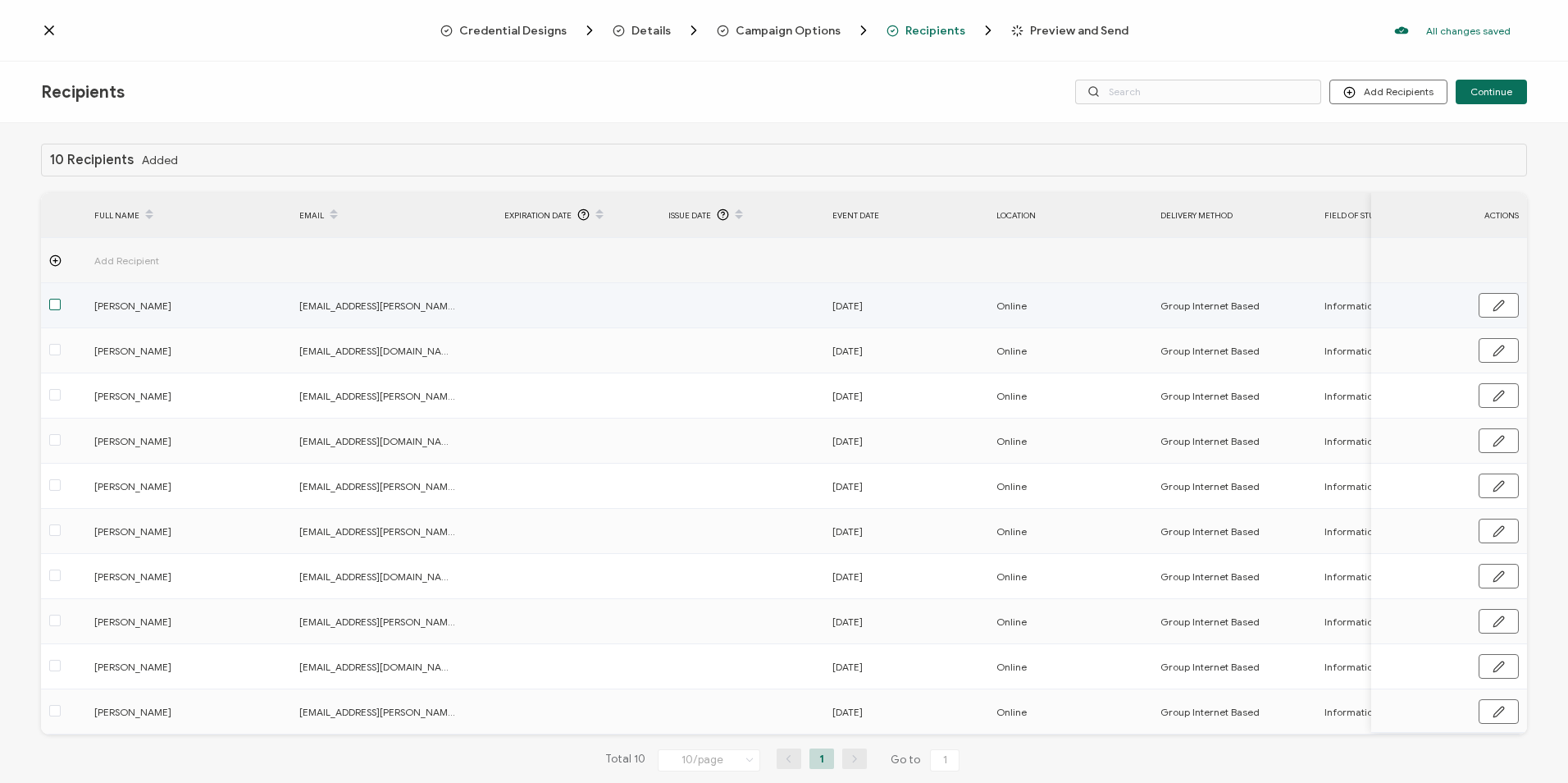
click at [49, 309] on span at bounding box center [55, 304] width 12 height 12
click at [60, 299] on input "checkbox" at bounding box center [60, 299] width 0 height 0
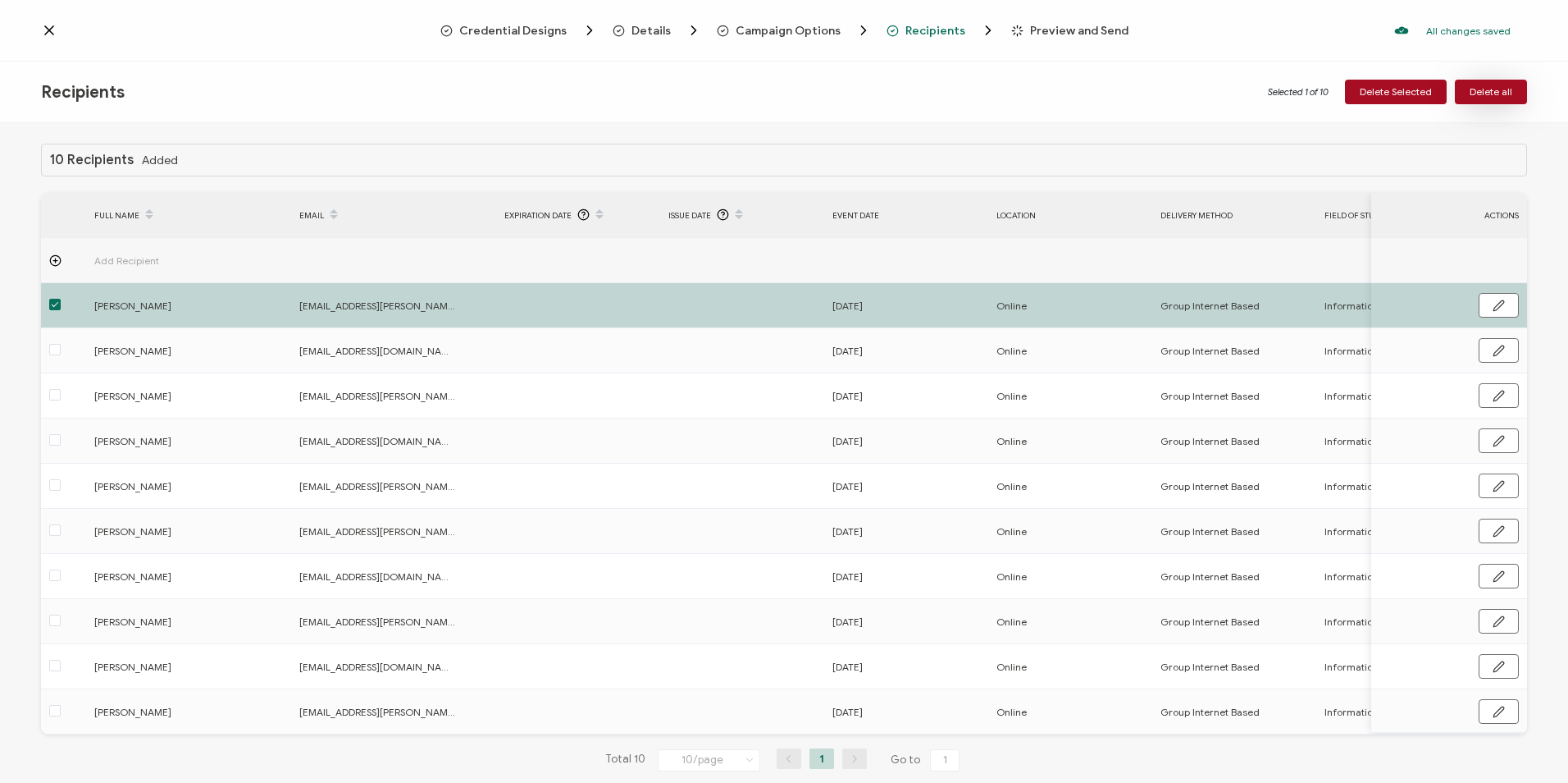
click at [1491, 92] on span "Delete all" at bounding box center [1490, 92] width 42 height 10
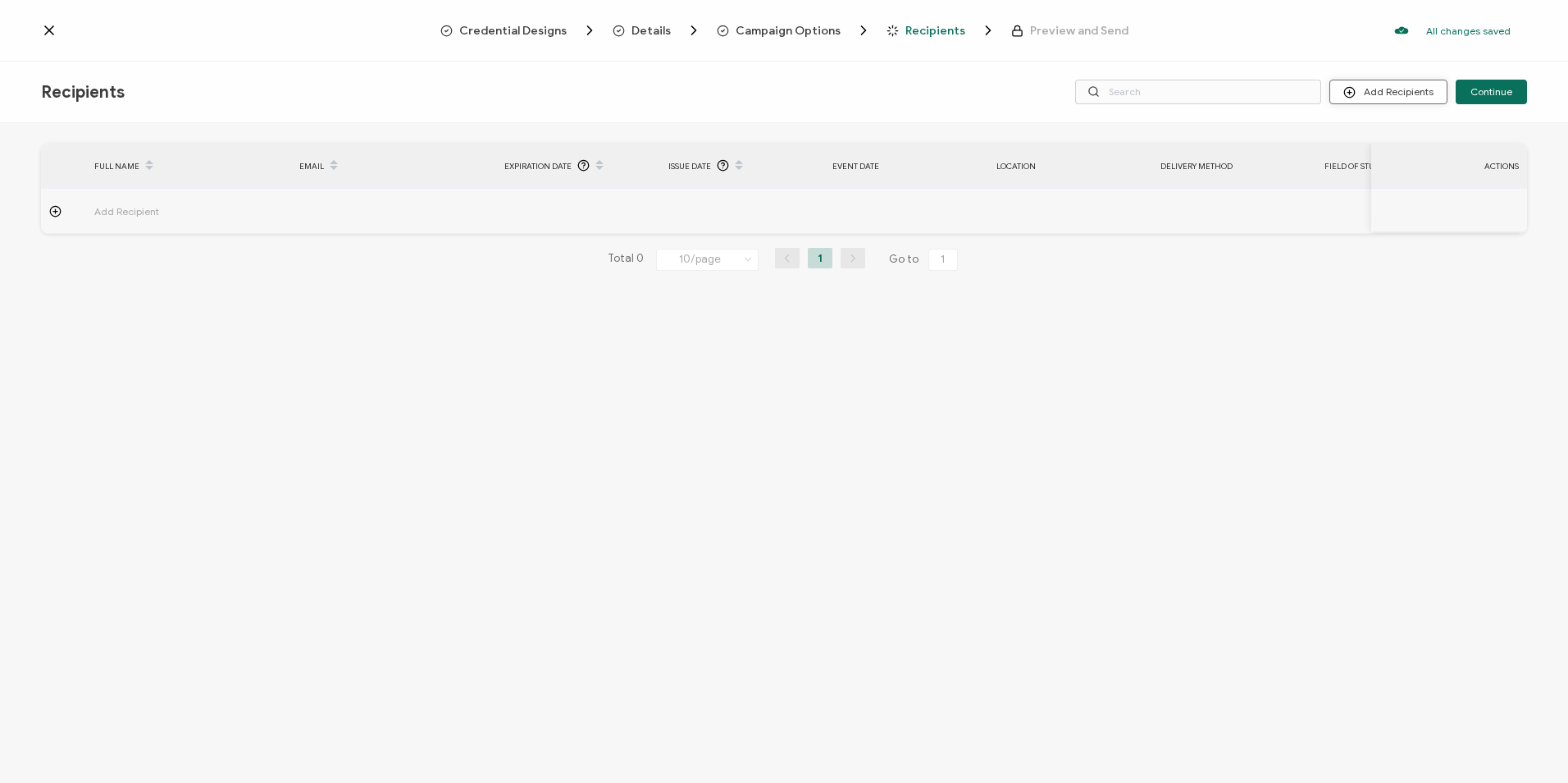
click at [1395, 80] on button "Add Recipients" at bounding box center [1388, 92] width 119 height 25
click at [1389, 185] on span "Import From List" at bounding box center [1405, 190] width 75 height 12
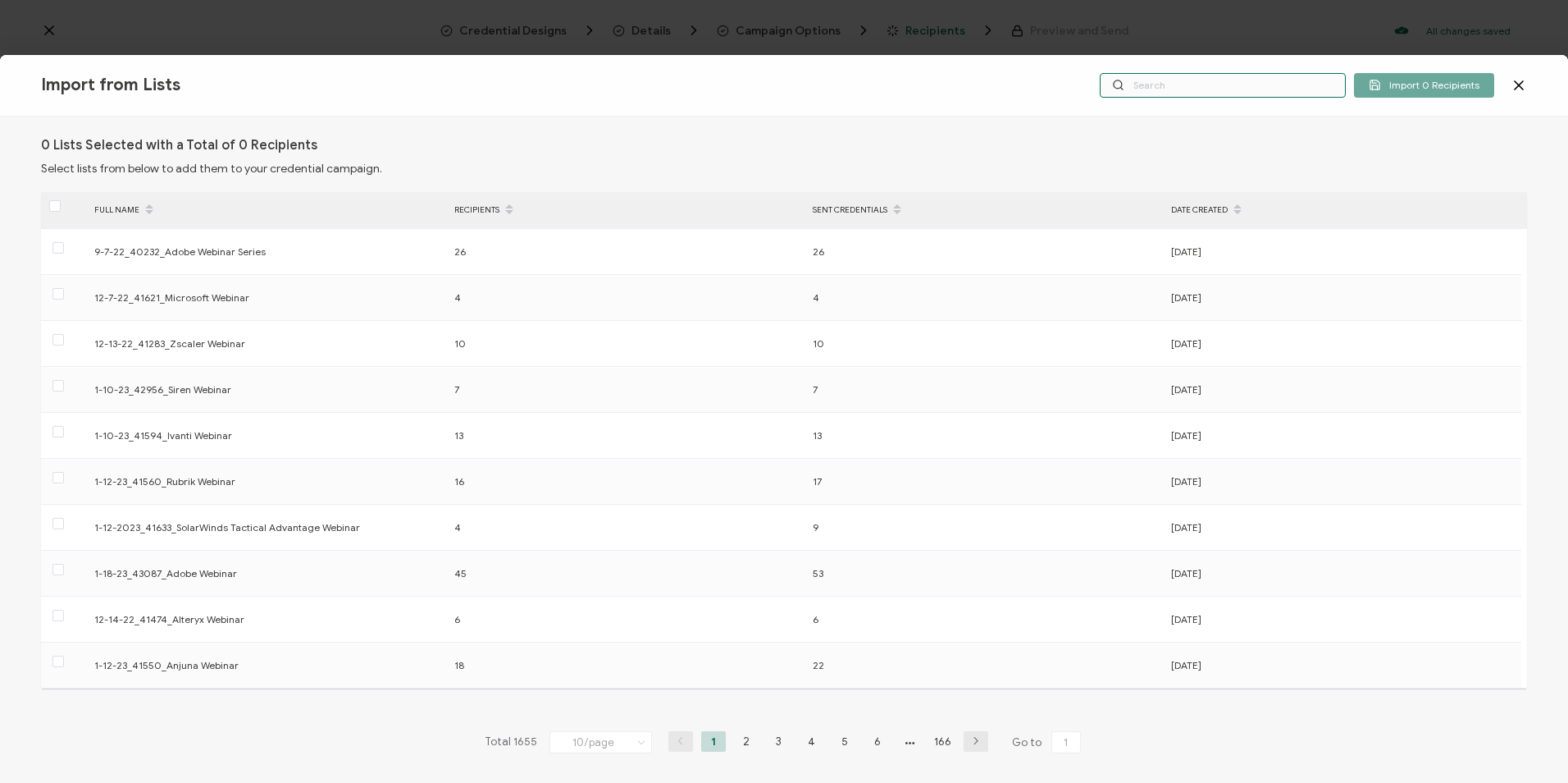
click at [1264, 94] on input "text" at bounding box center [1222, 85] width 246 height 25
paste input "8-28-2025_71021_Proofpoint Webinar"
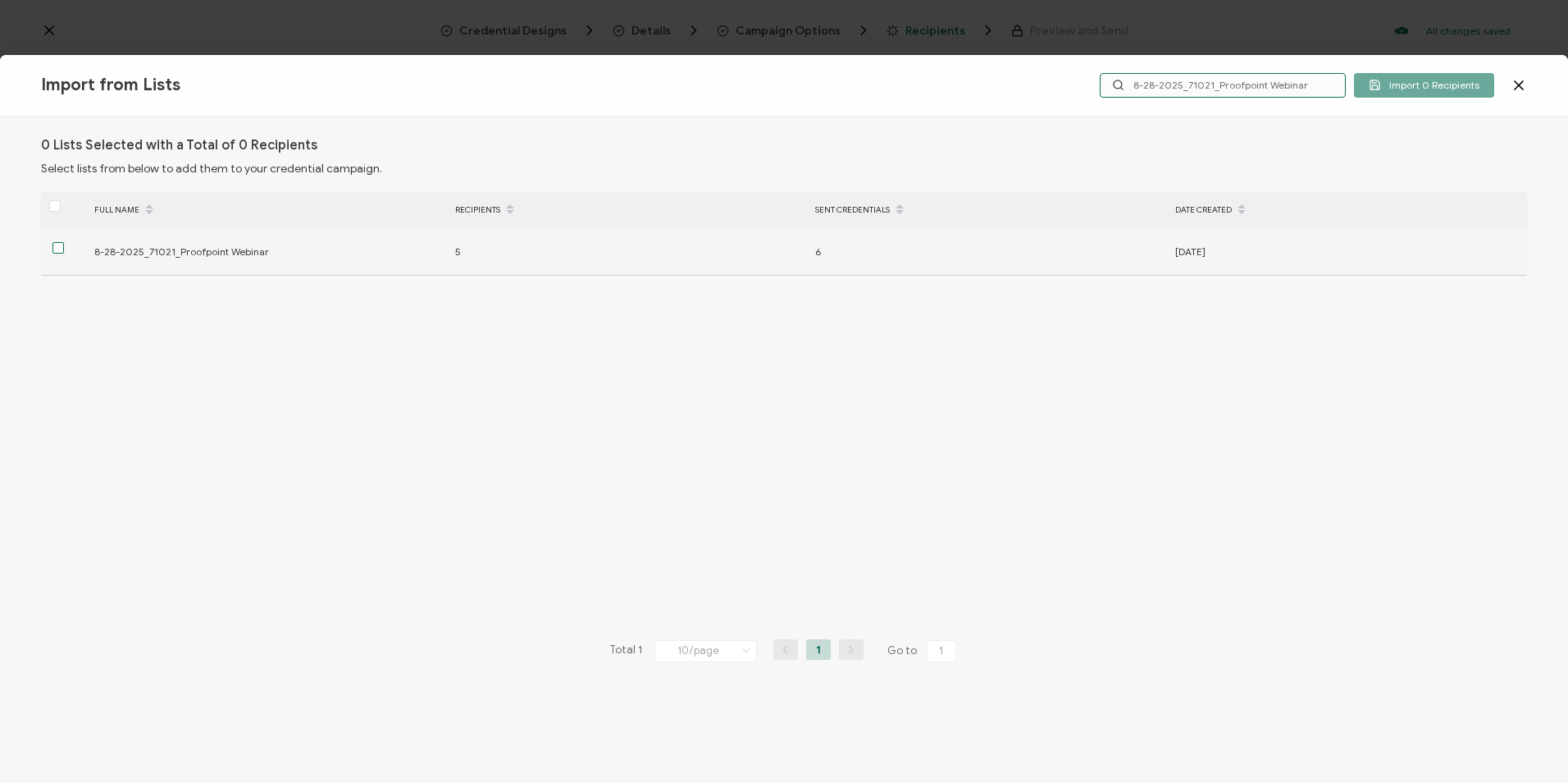
type input "8-28-2025_71021_Proofpoint Webinar"
click at [63, 247] on span at bounding box center [58, 248] width 12 height 12
click at [64, 242] on input "checkbox" at bounding box center [64, 242] width 0 height 0
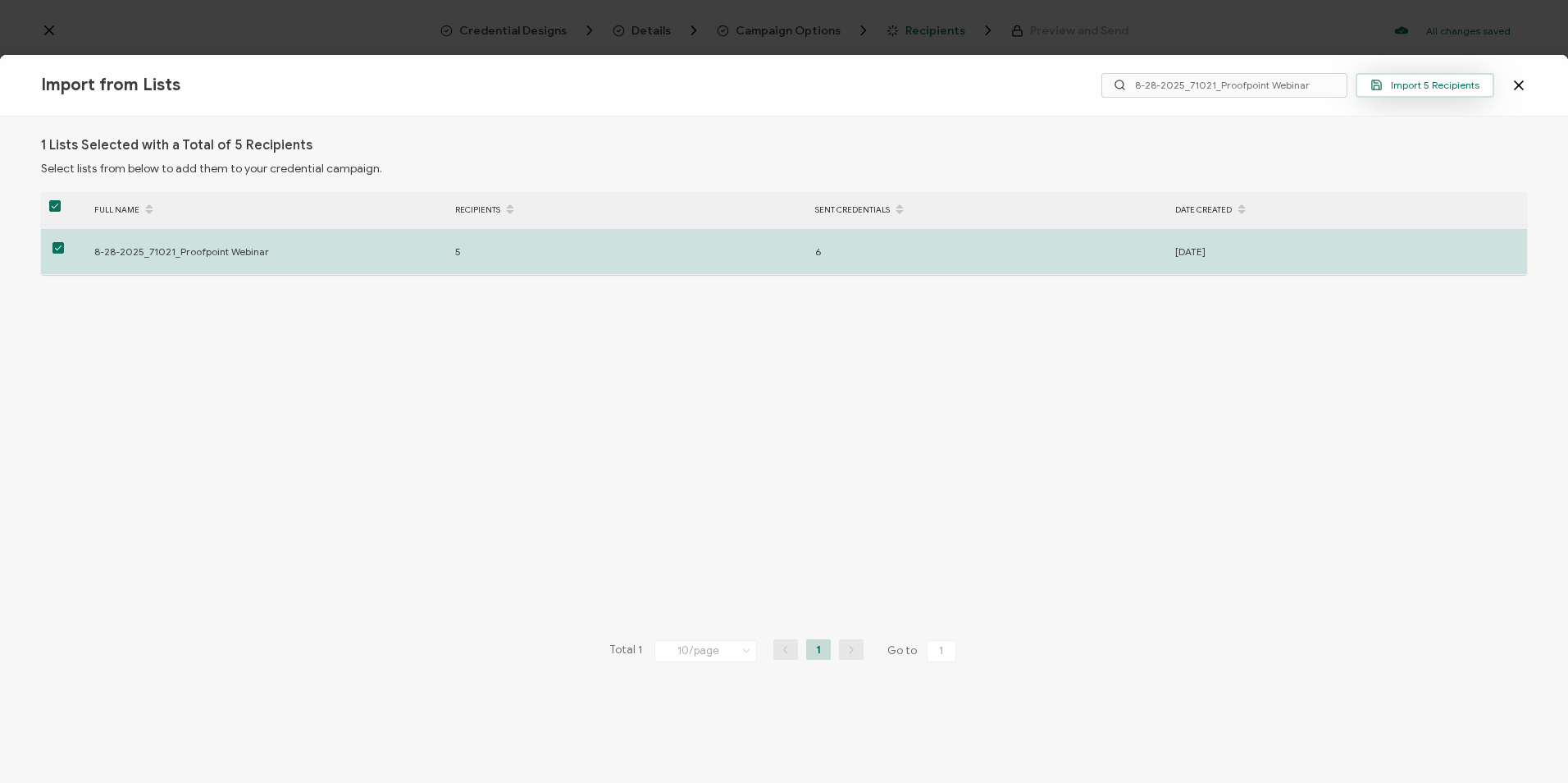
click at [1409, 87] on span "Import 5 Recipients" at bounding box center [1425, 85] width 109 height 12
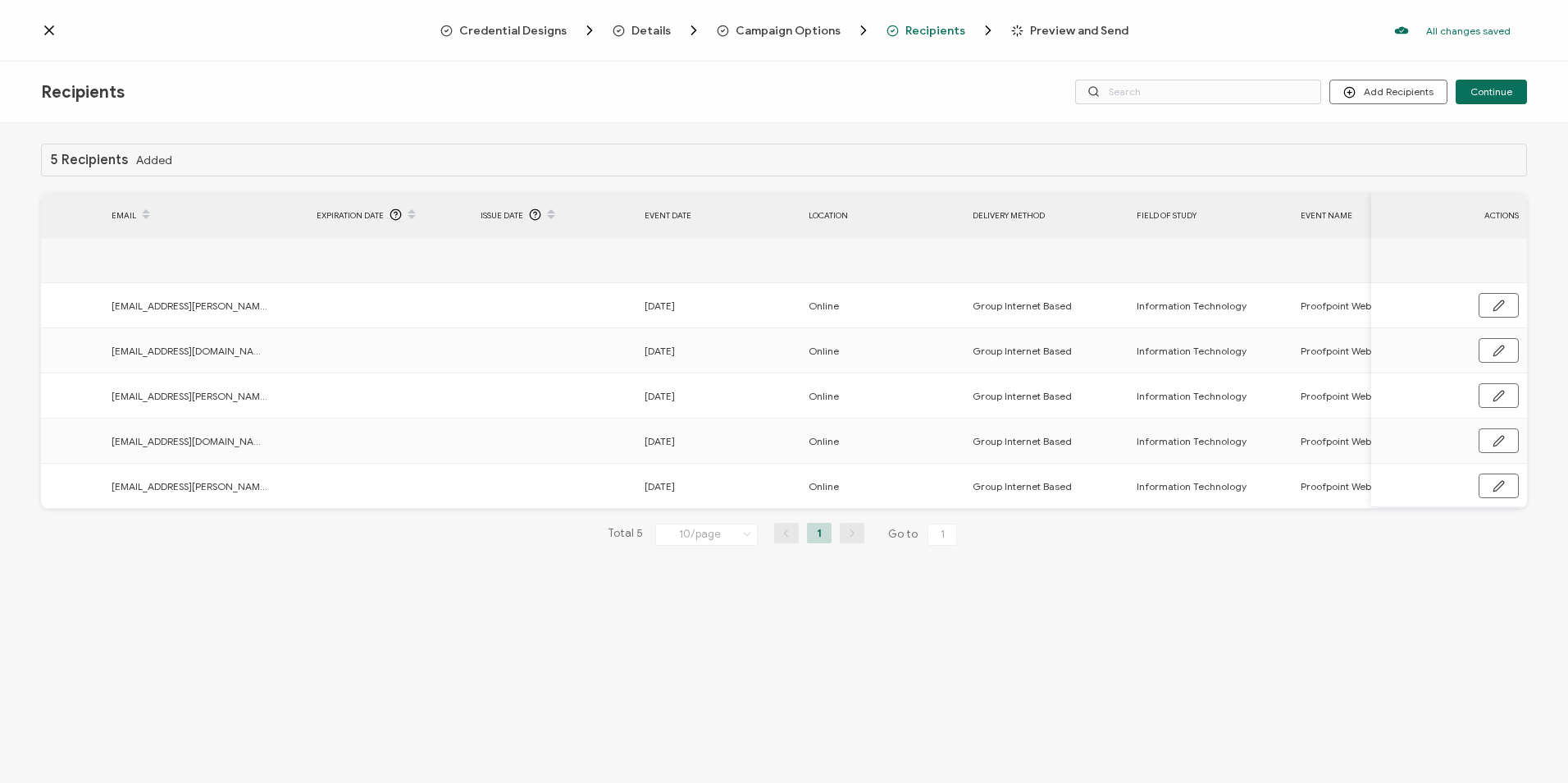
scroll to position [0, 266]
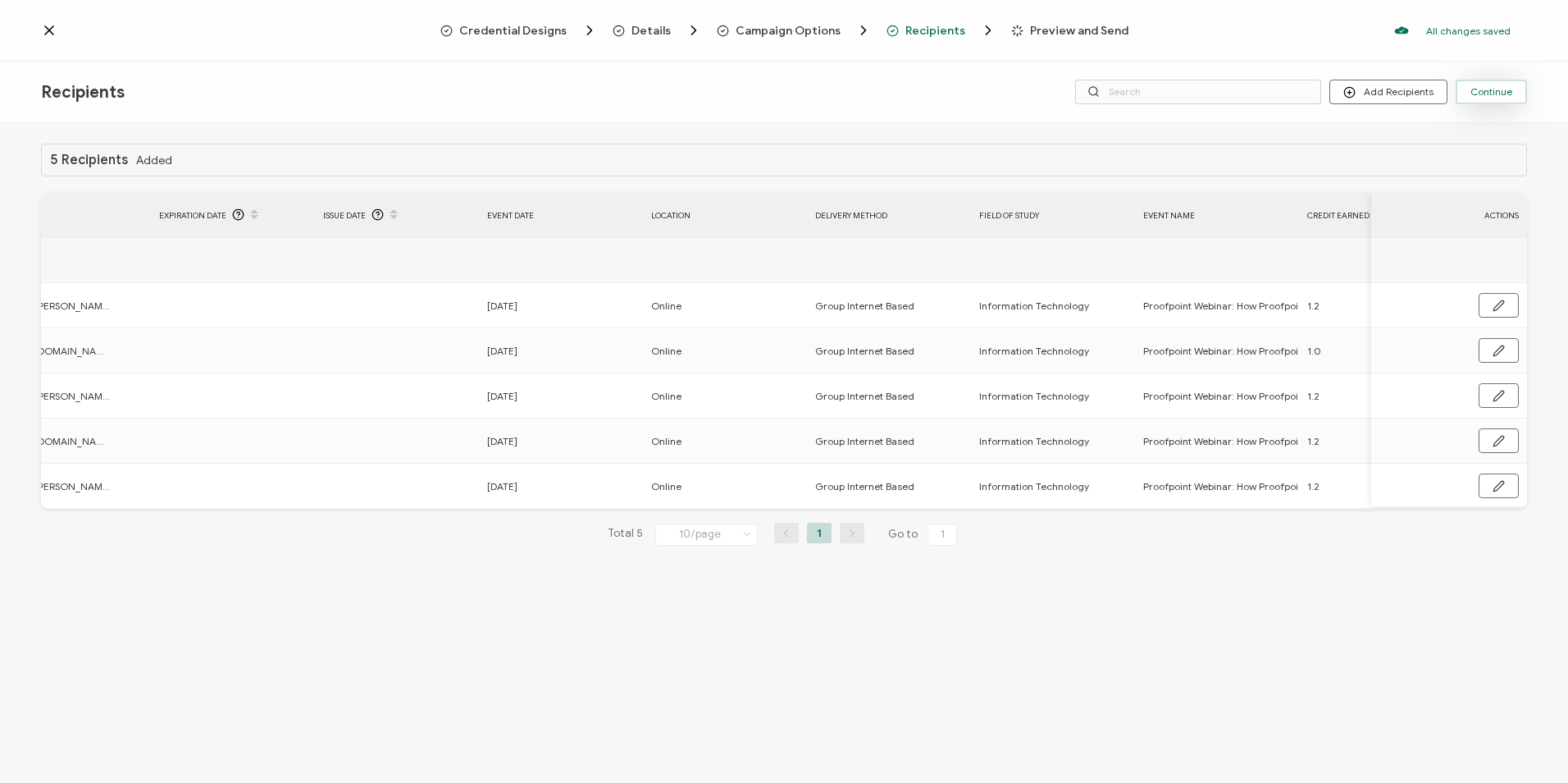
click at [1484, 101] on button "Continue" at bounding box center [1491, 92] width 71 height 25
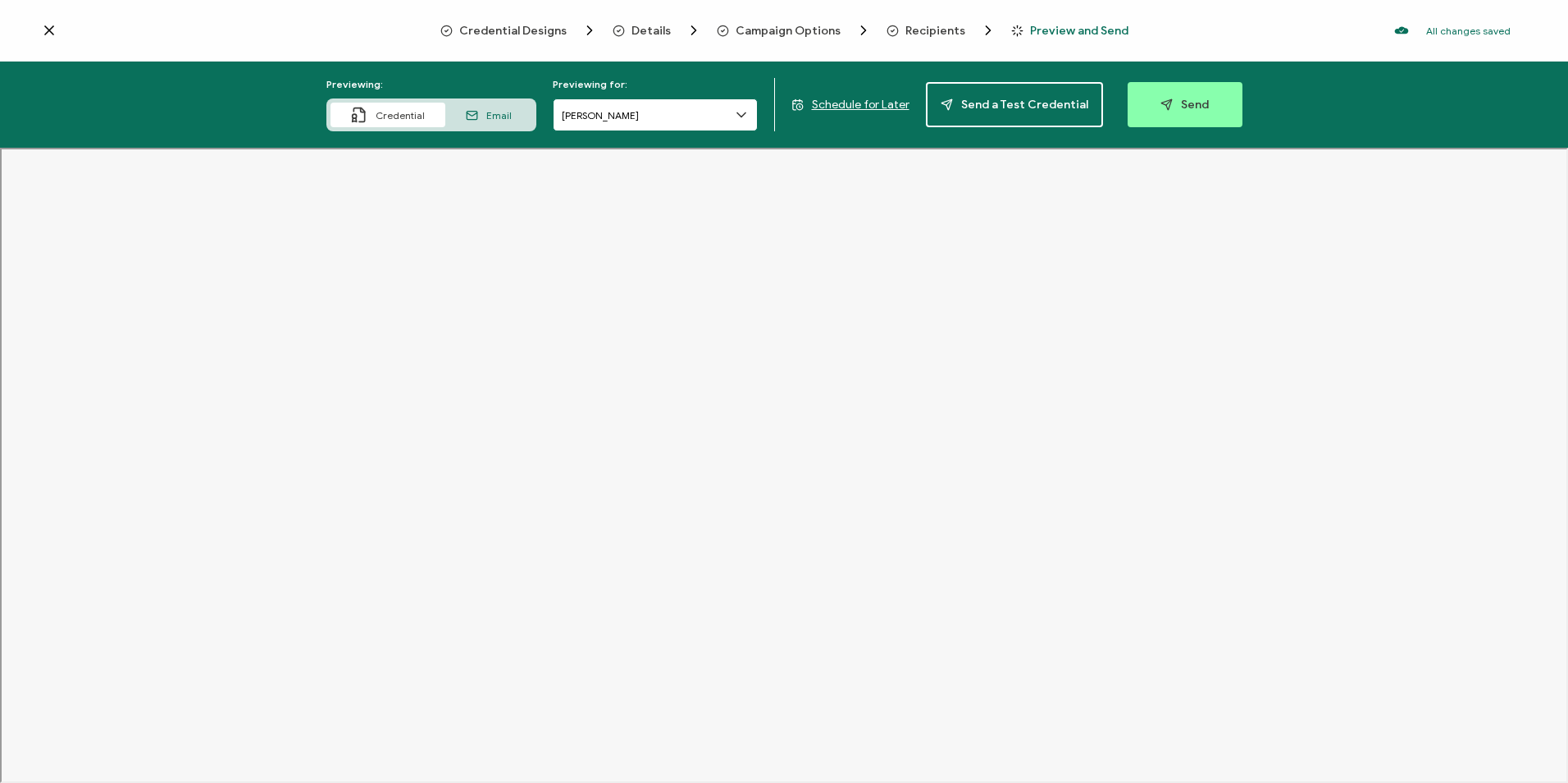
click at [624, 111] on input "[PERSON_NAME]" at bounding box center [654, 115] width 205 height 33
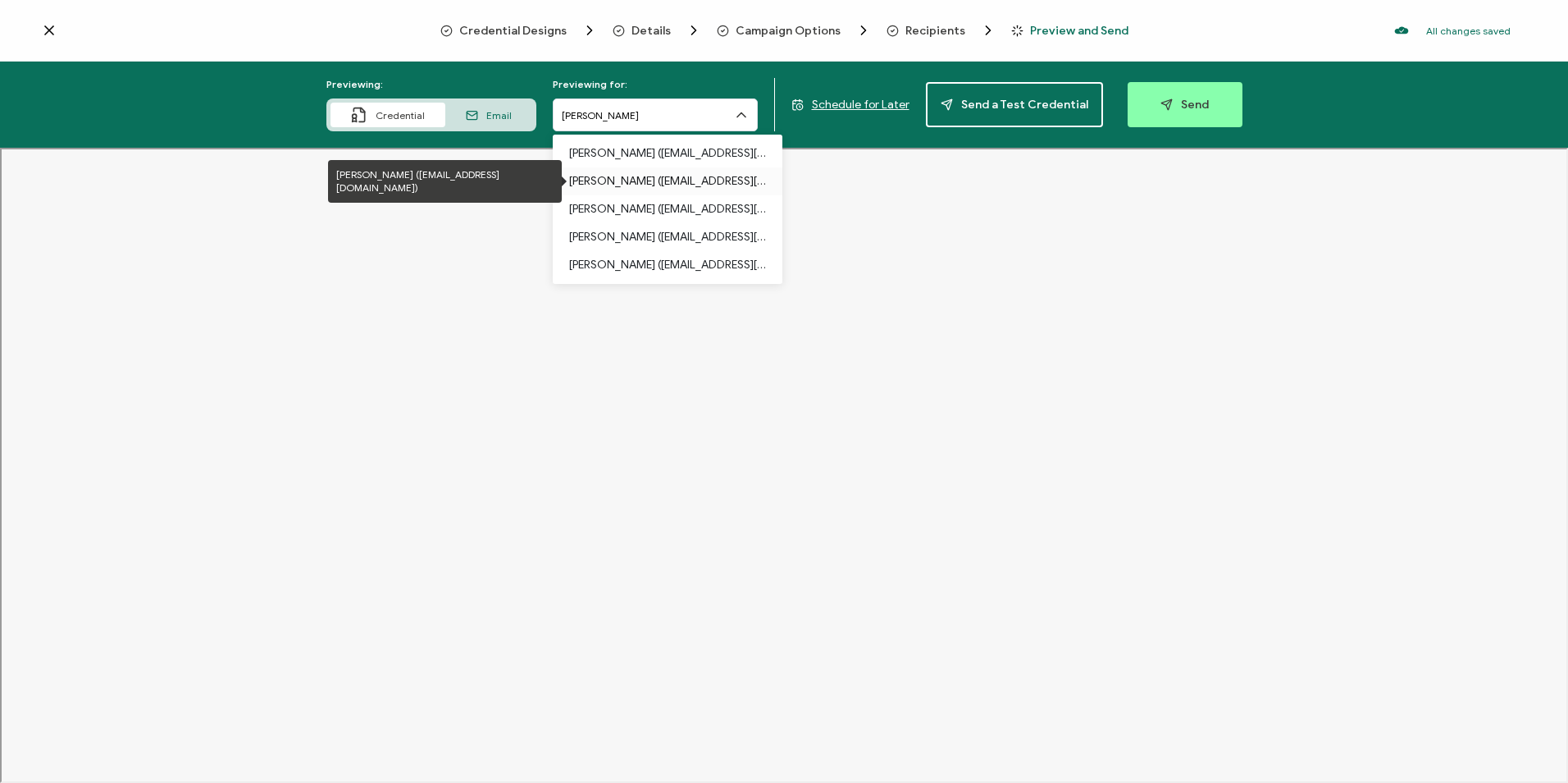
click at [643, 173] on p "Brett Osborne (carahsoft.infosecurity.master@gmail.com)" at bounding box center [667, 181] width 197 height 28
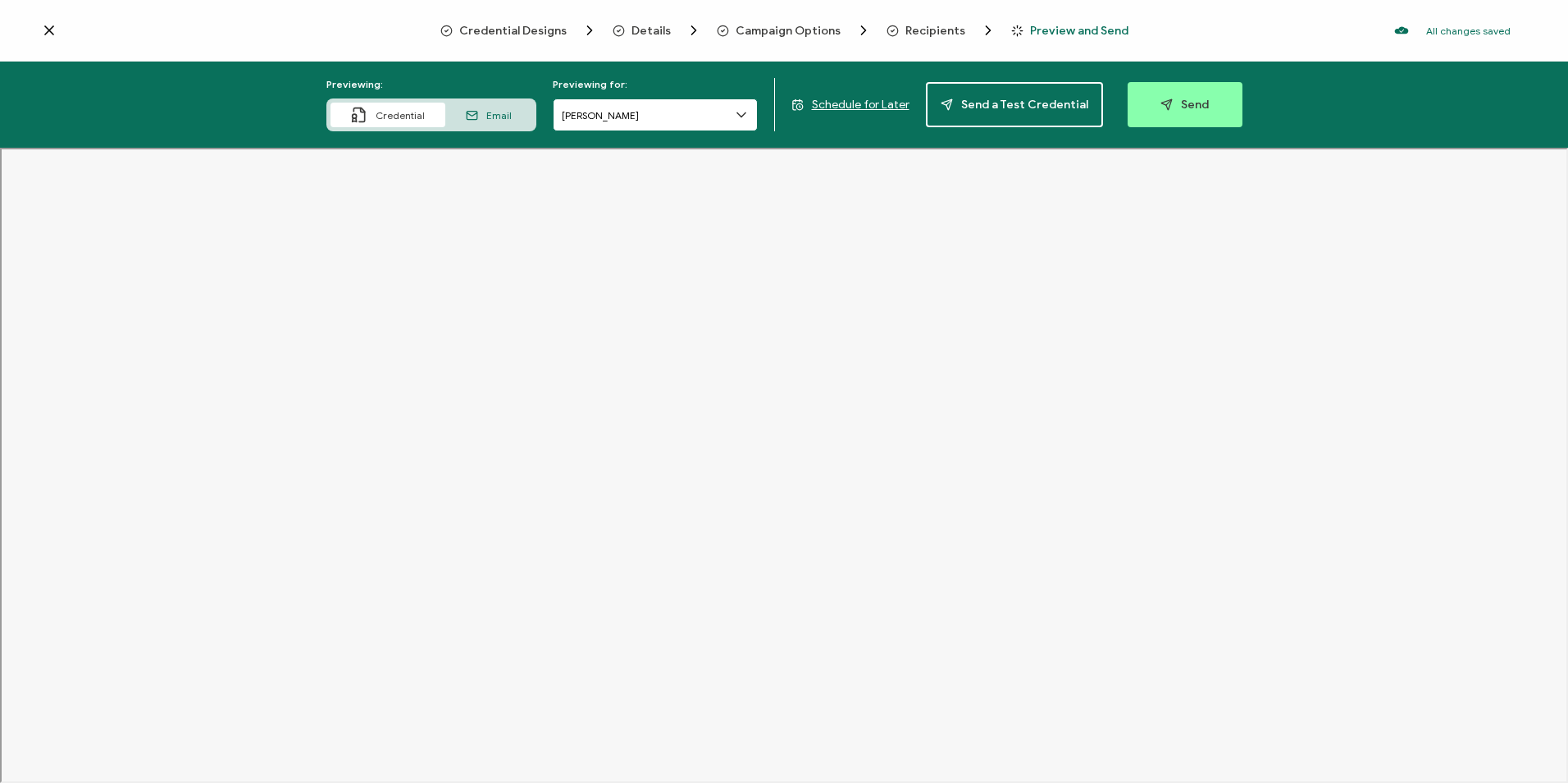
click at [641, 114] on input "[PERSON_NAME]" at bounding box center [654, 115] width 205 height 33
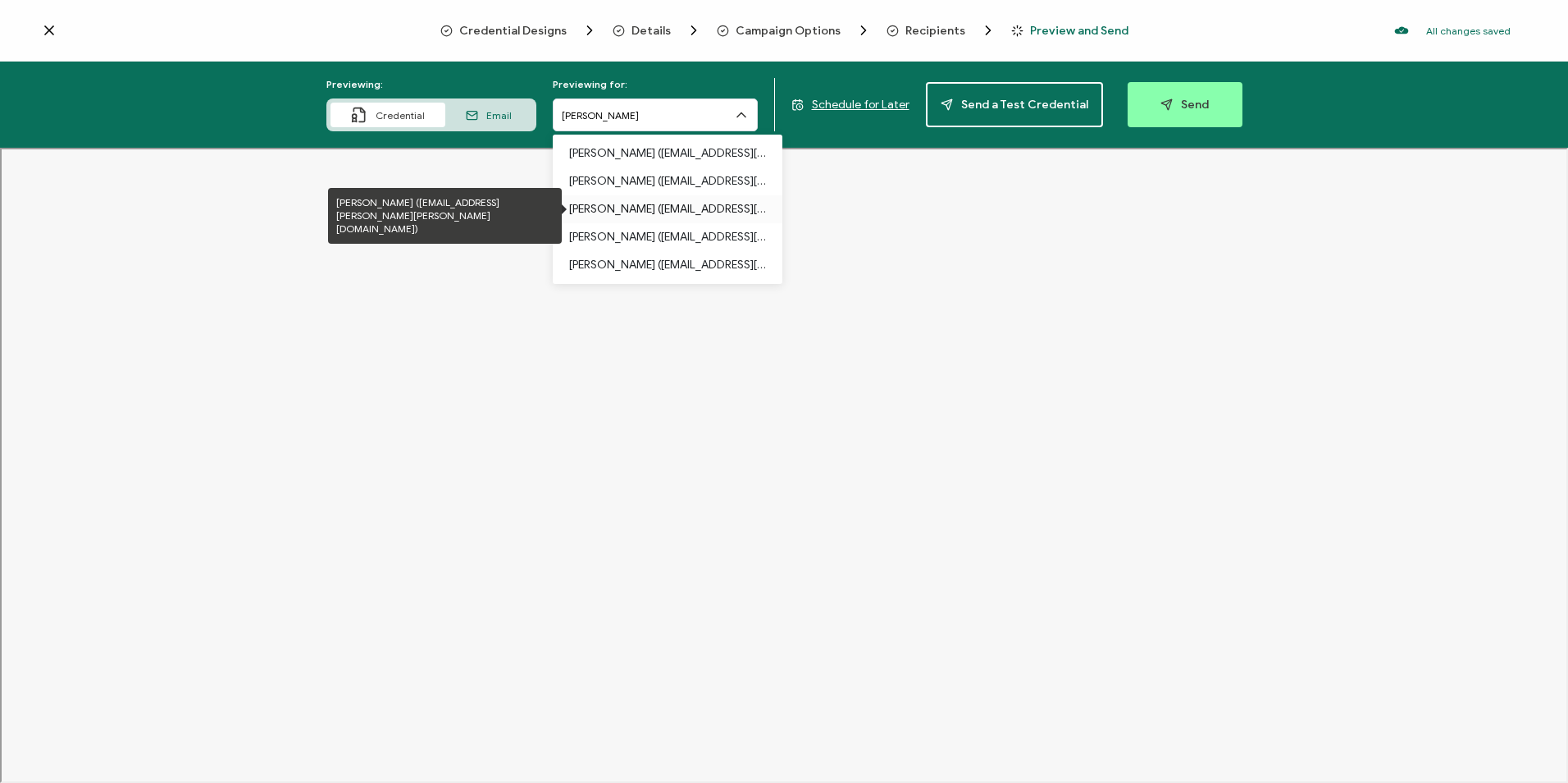
click at [643, 202] on p "Benjamin Dodge (carahsoft.benjamin.l.dodge.civ@us.navy.mil)" at bounding box center [667, 210] width 197 height 28
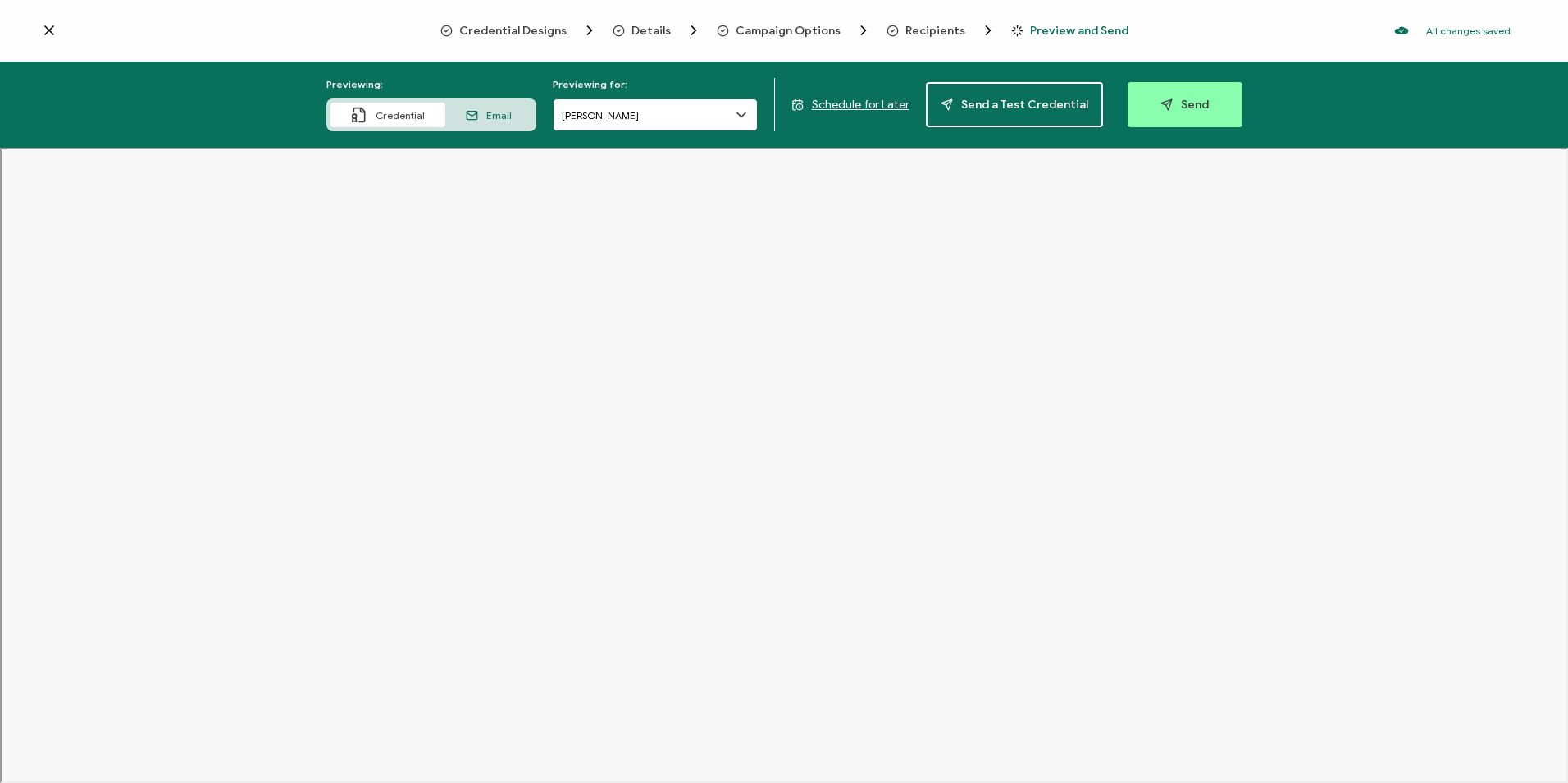
click at [691, 118] on input "[PERSON_NAME]" at bounding box center [654, 115] width 205 height 33
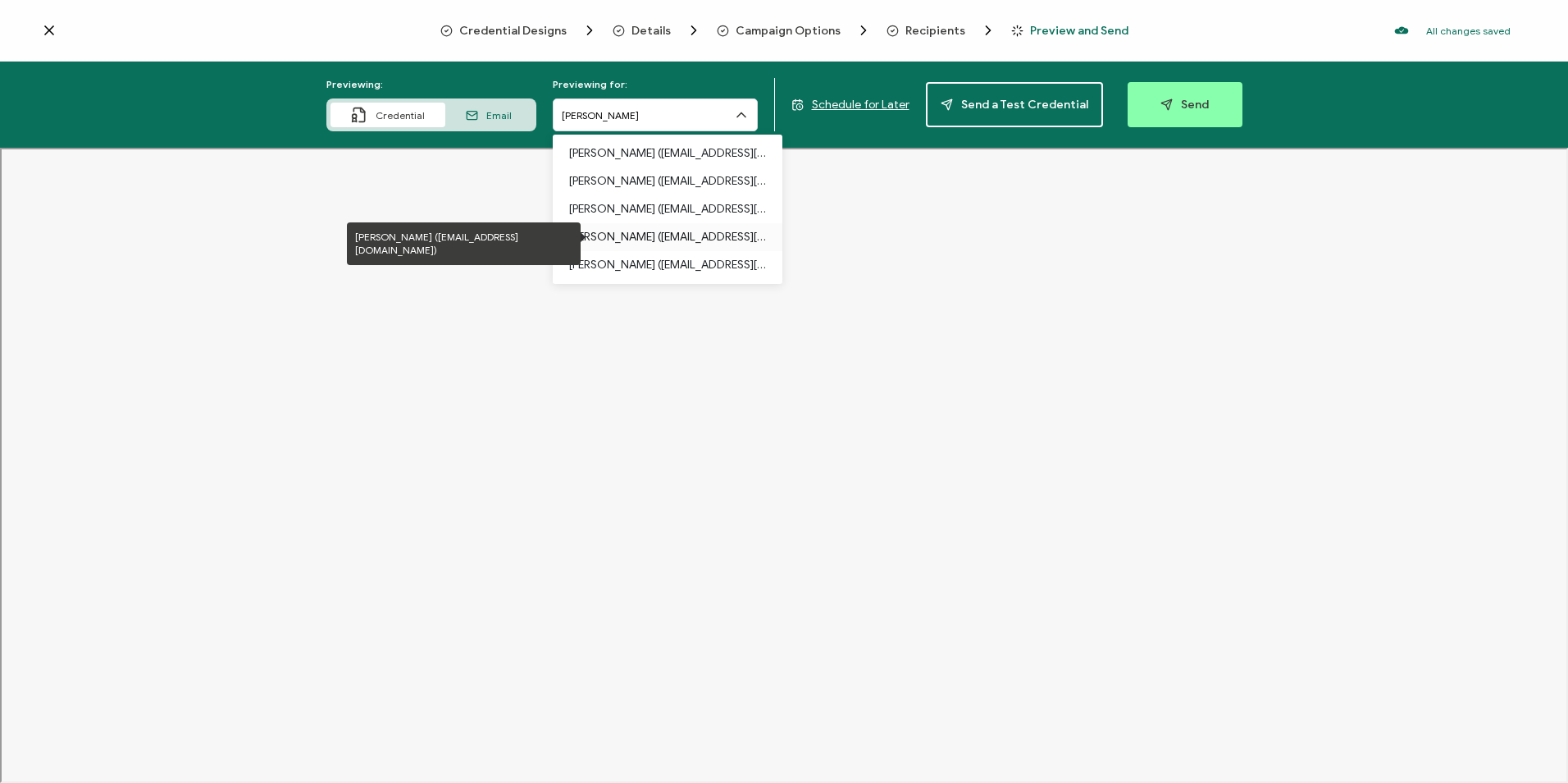
click at [654, 243] on p "Garret Liang (carahsoft.garret.liang@vta.org)" at bounding box center [667, 237] width 197 height 28
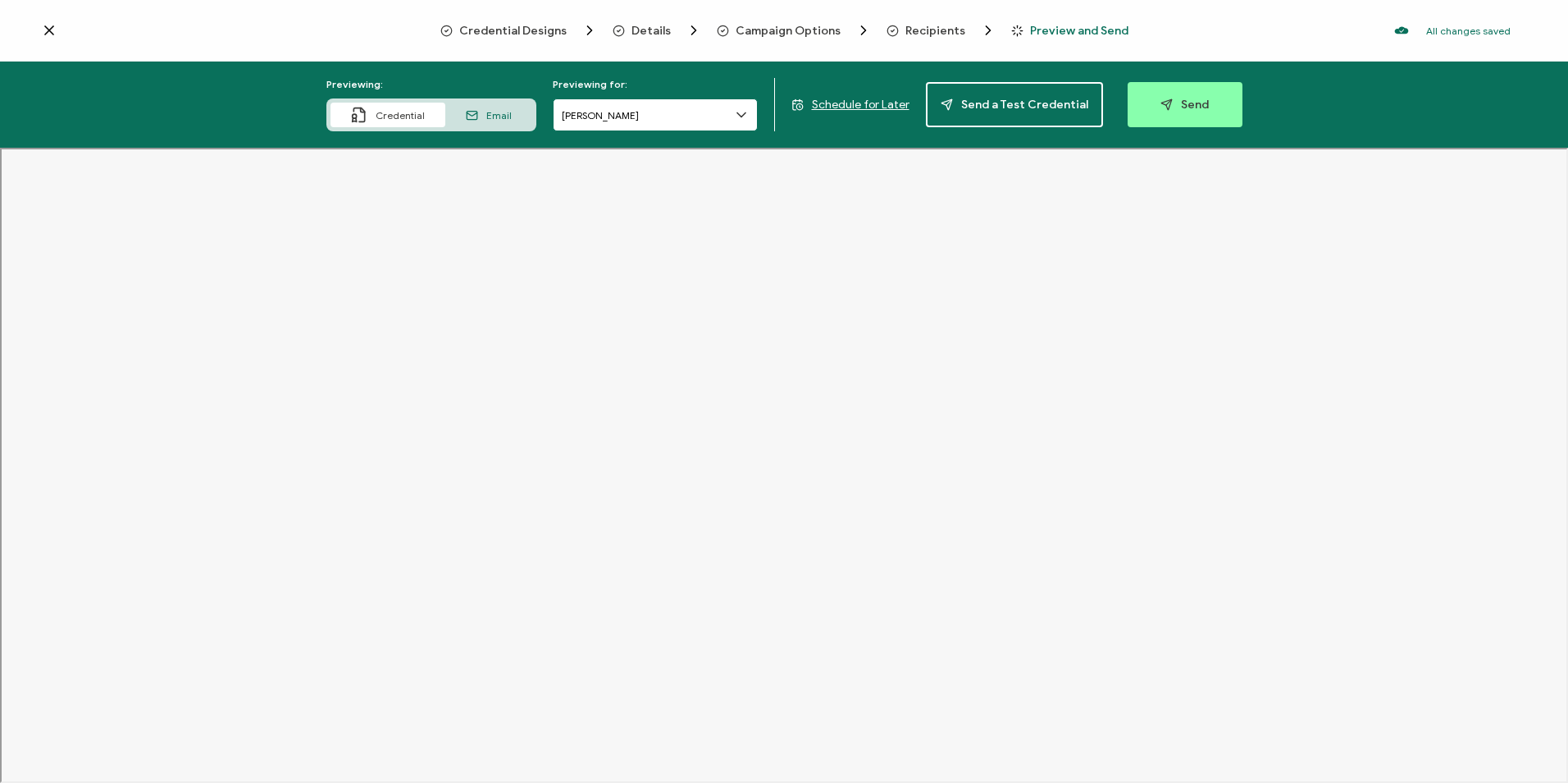
click at [619, 125] on input "[PERSON_NAME]" at bounding box center [654, 115] width 205 height 33
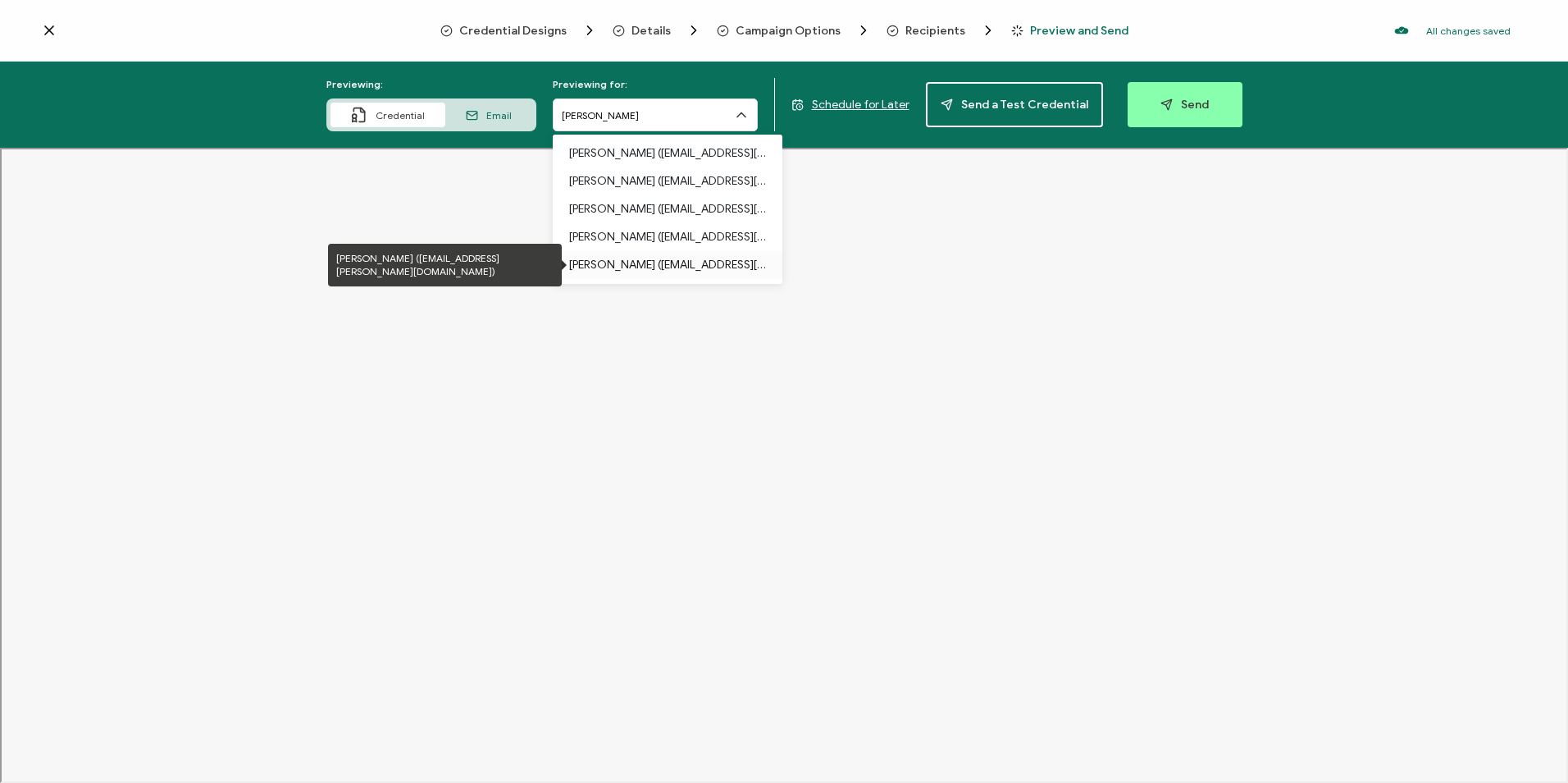
click at [660, 260] on p "Sean Gurdon (carahsoft.sean.gurdon@blacksea.tech)" at bounding box center [667, 265] width 197 height 28
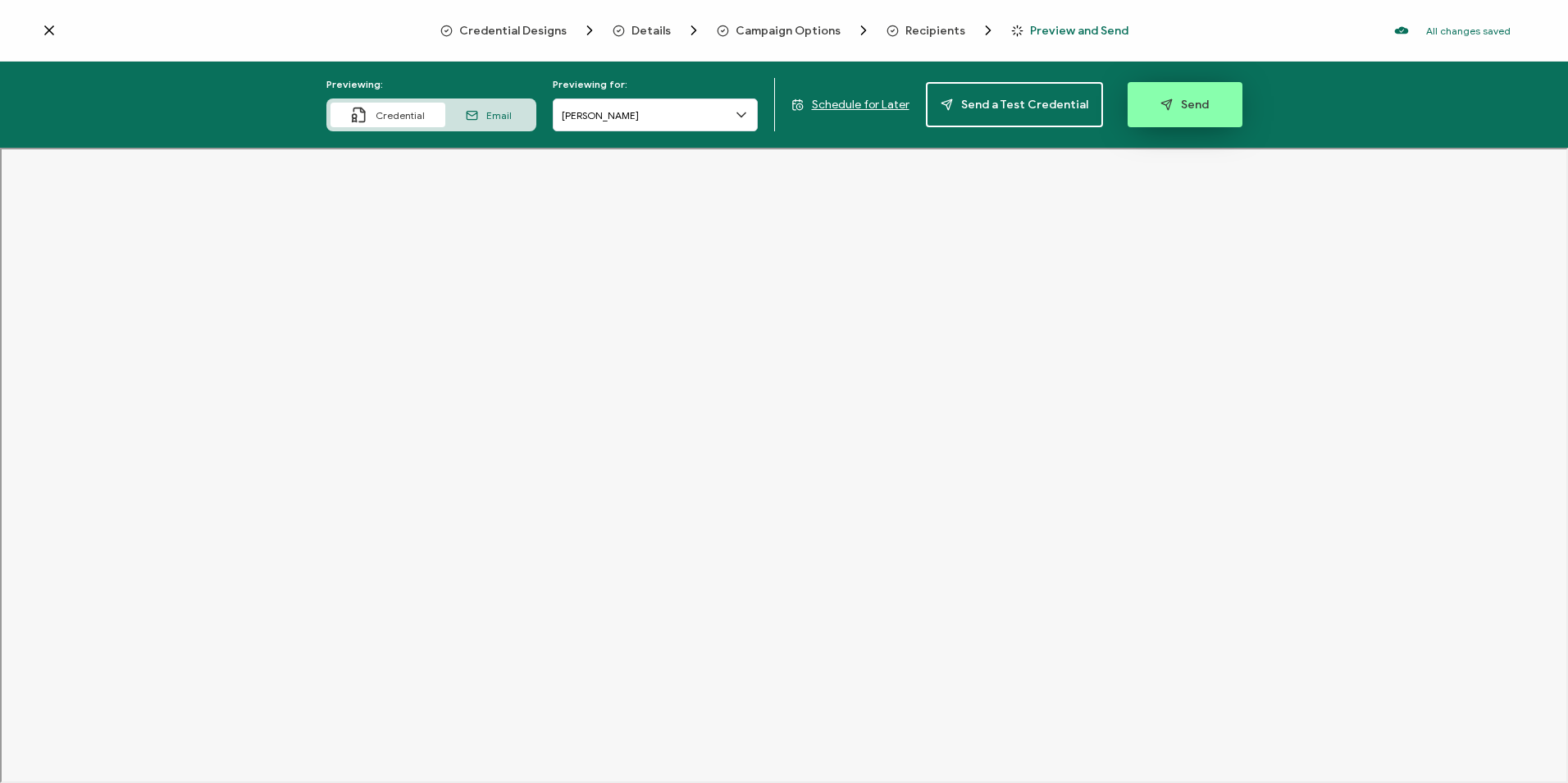
click at [1162, 114] on button "Send" at bounding box center [1185, 105] width 115 height 45
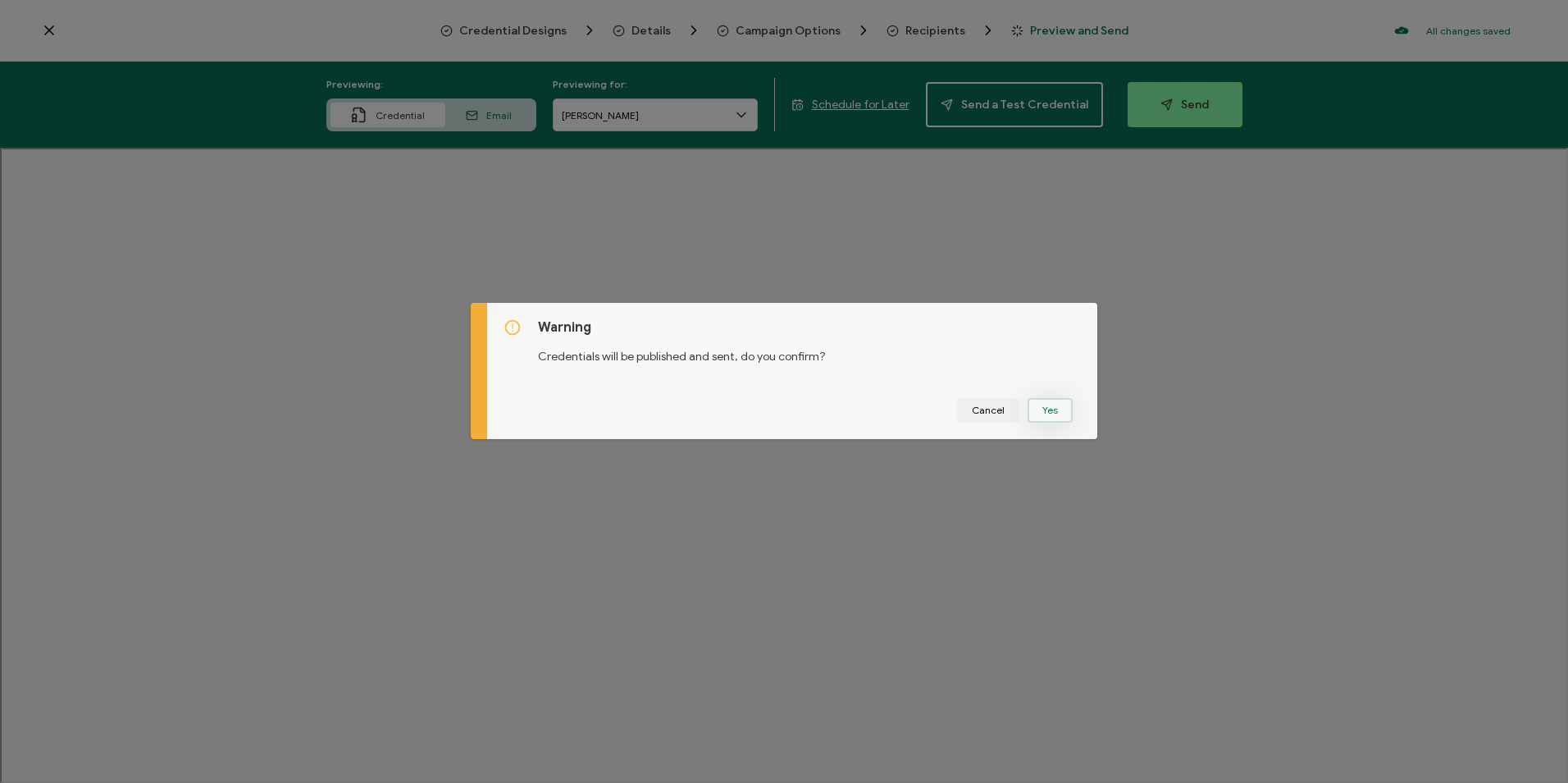
click at [1063, 407] on button "Yes" at bounding box center [1050, 410] width 45 height 25
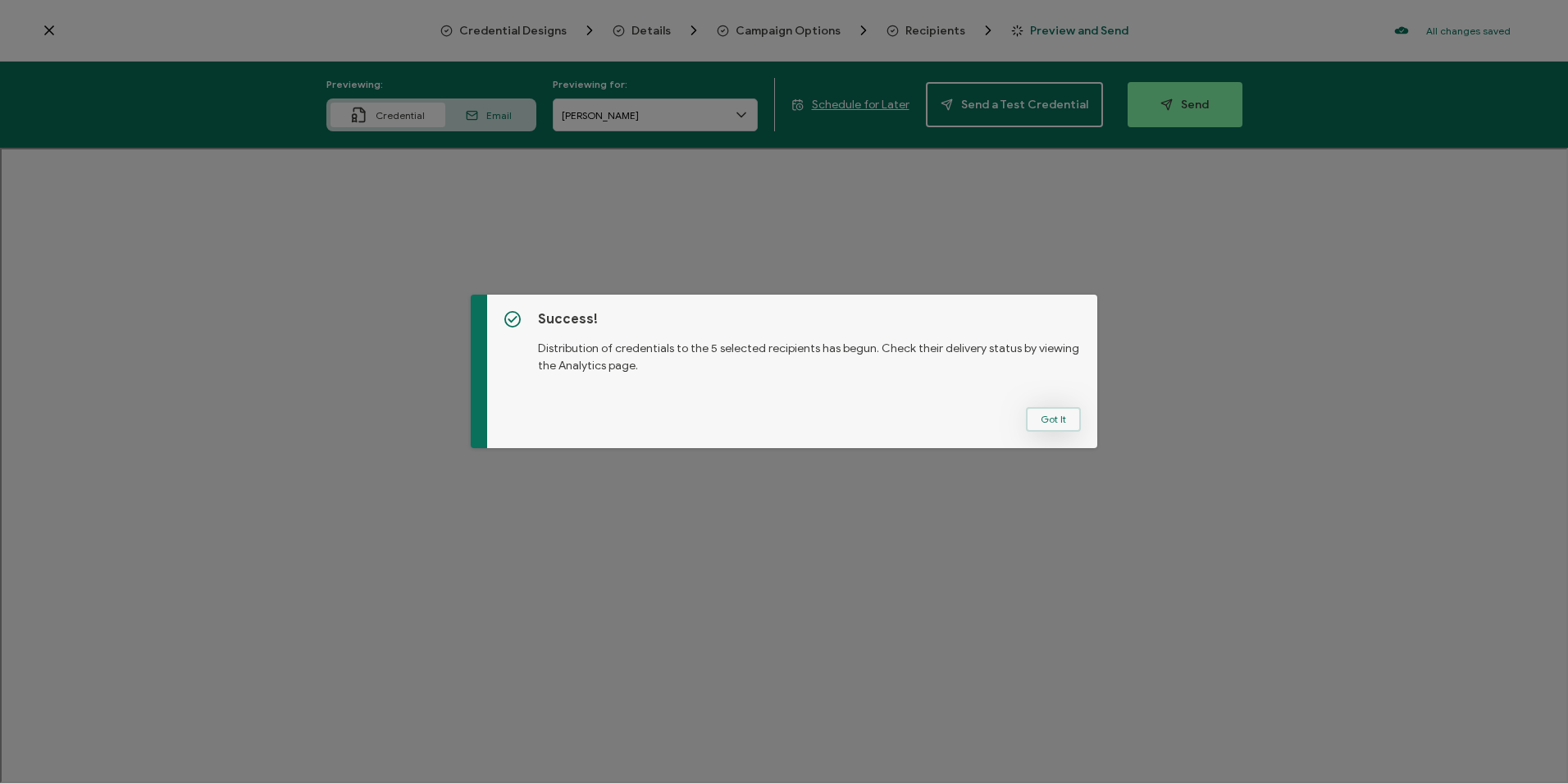
click at [1057, 418] on button "Got It" at bounding box center [1053, 419] width 55 height 25
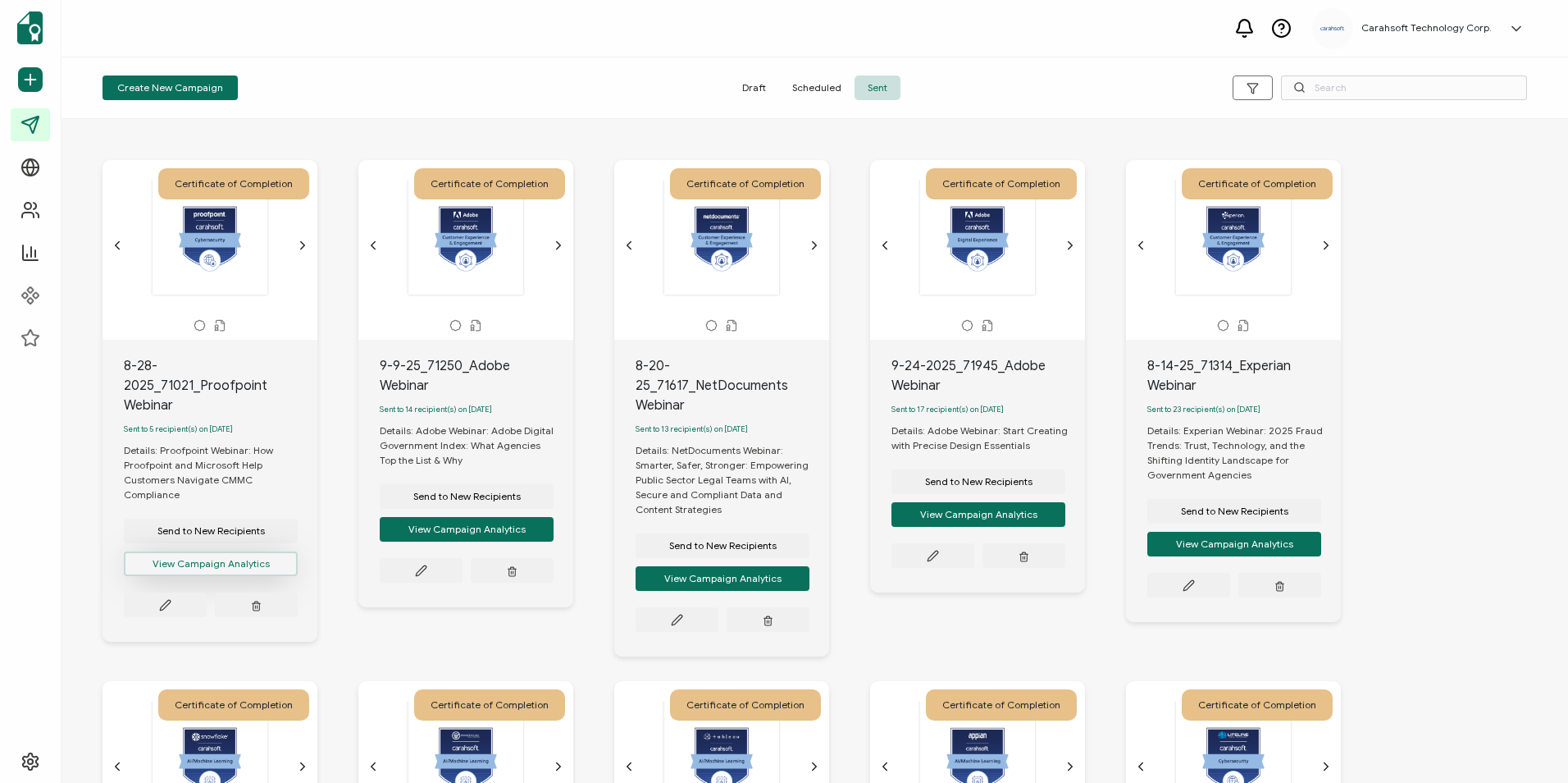
click at [211, 552] on button "View Campaign Analytics" at bounding box center [210, 564] width 174 height 25
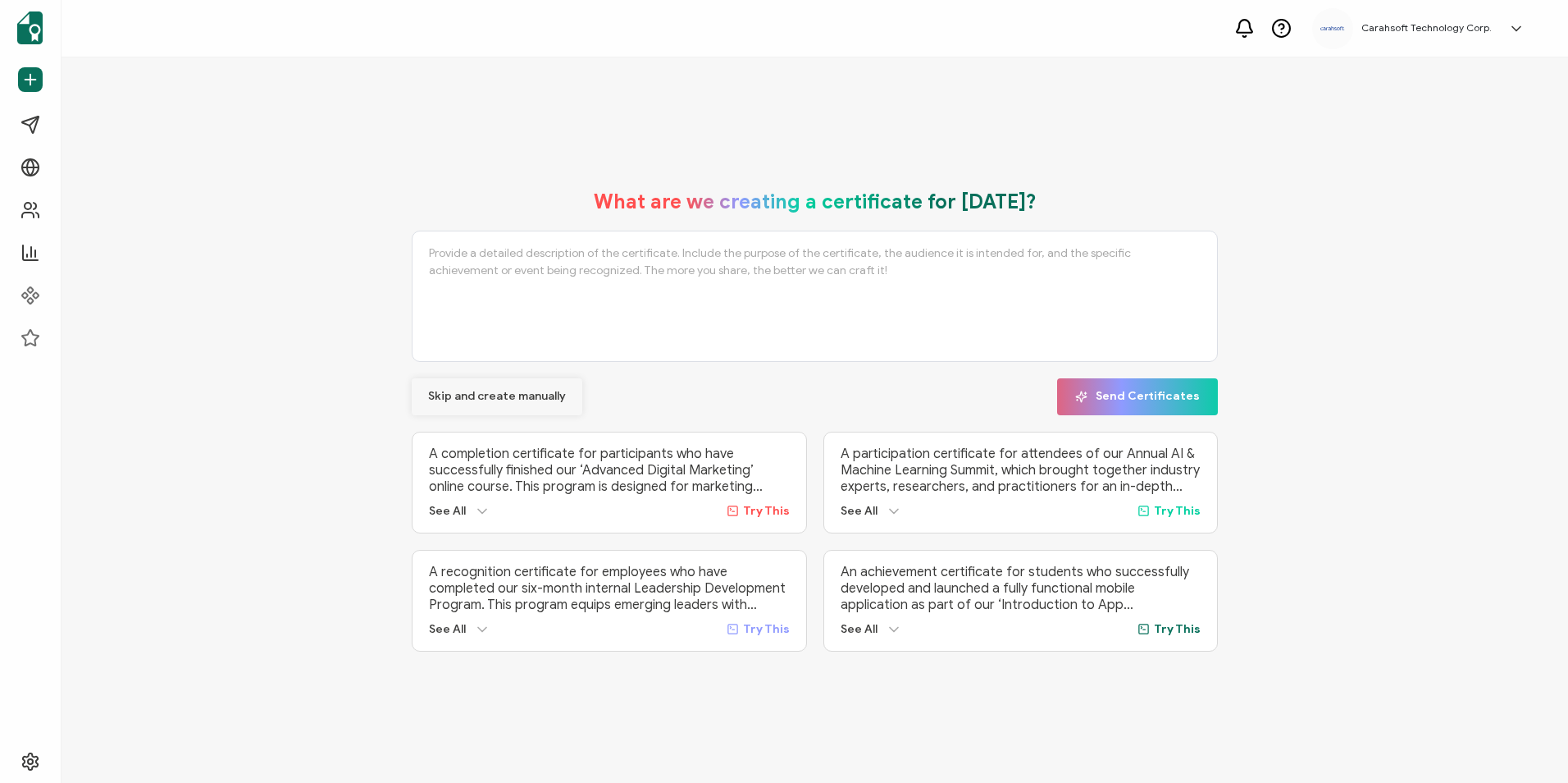
click at [503, 384] on button "Skip and create manually" at bounding box center [497, 396] width 171 height 37
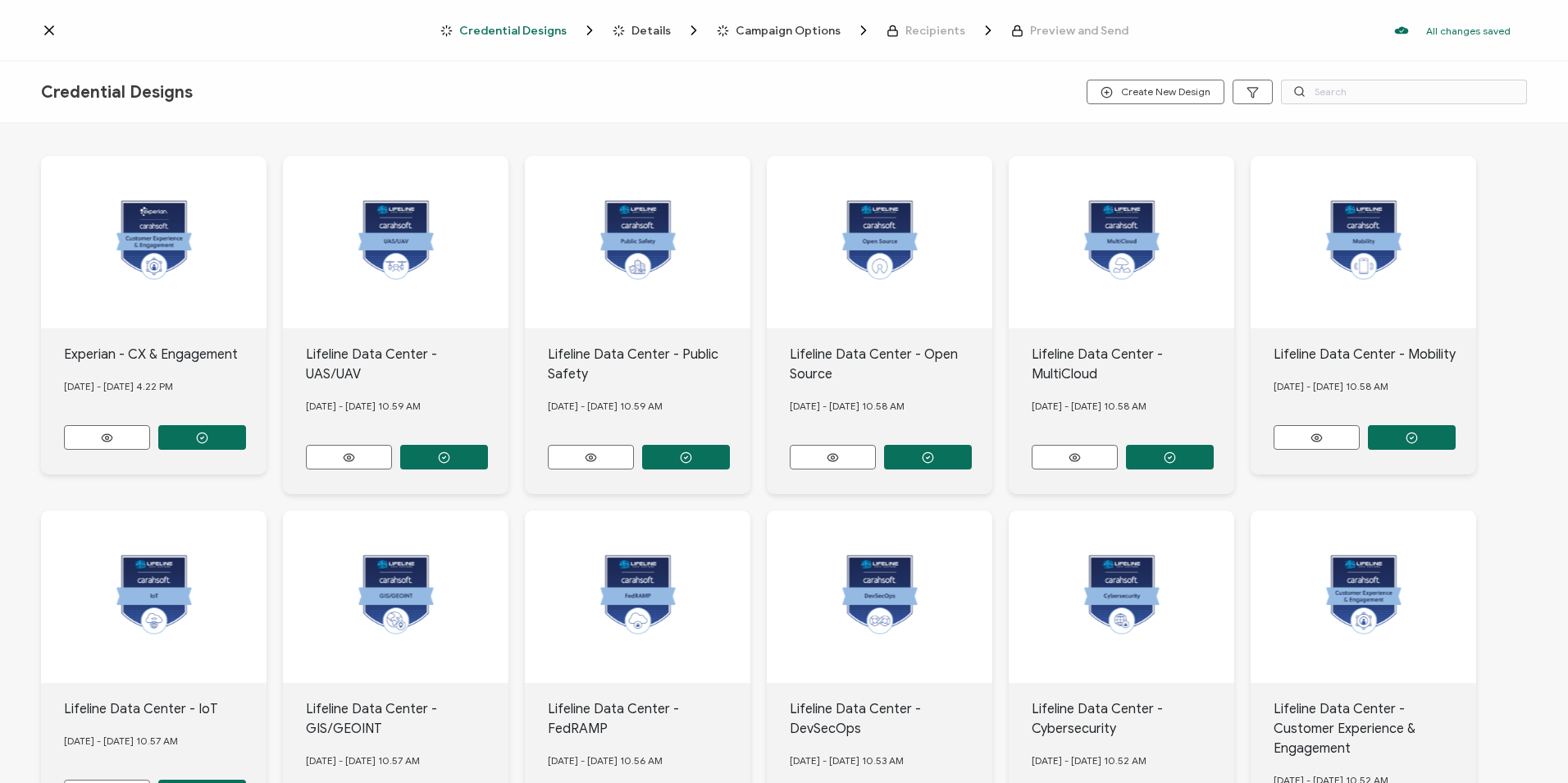
click at [43, 36] on icon at bounding box center [48, 30] width 17 height 17
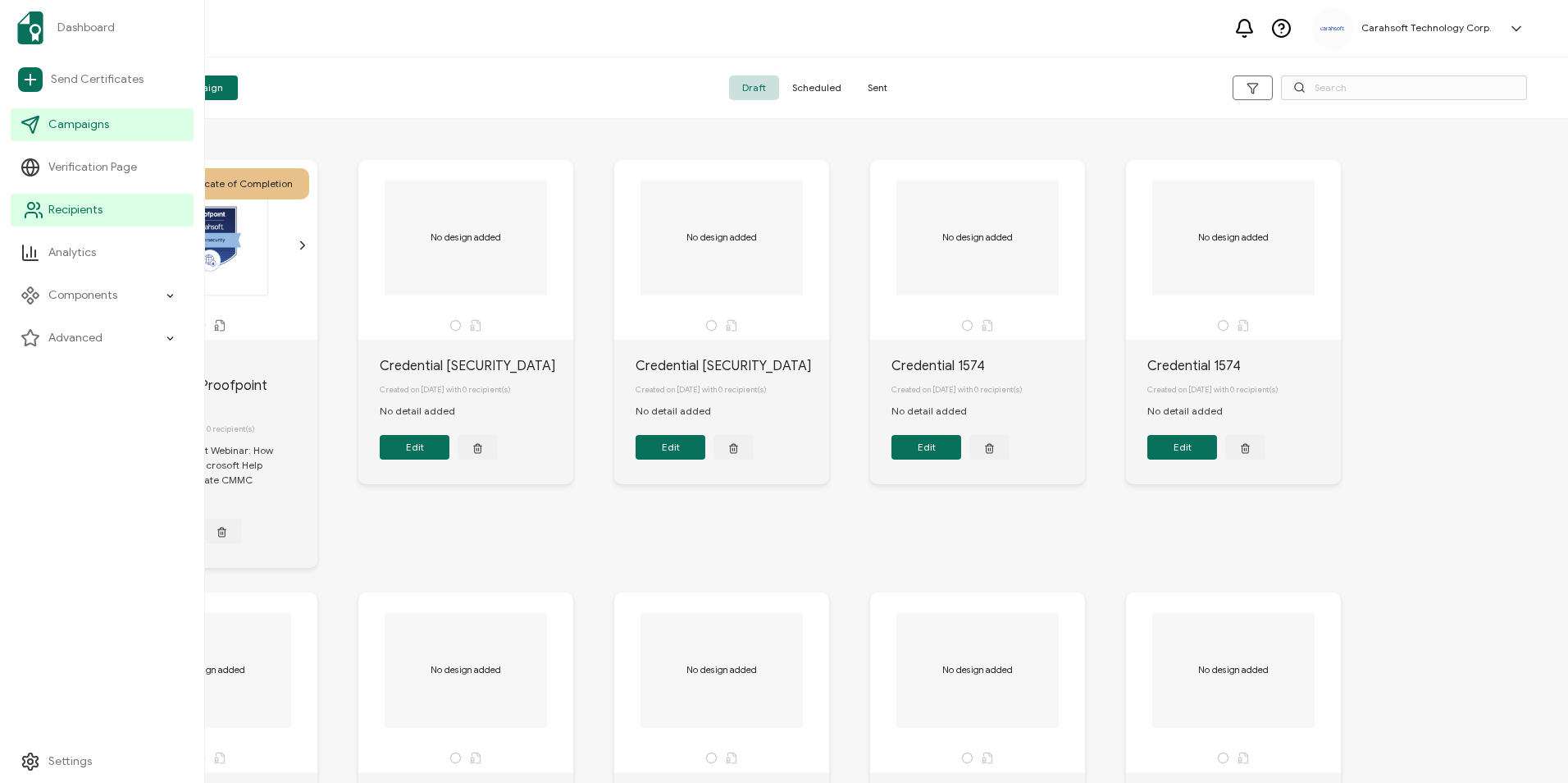
click at [80, 204] on span "Recipients" at bounding box center [75, 210] width 54 height 17
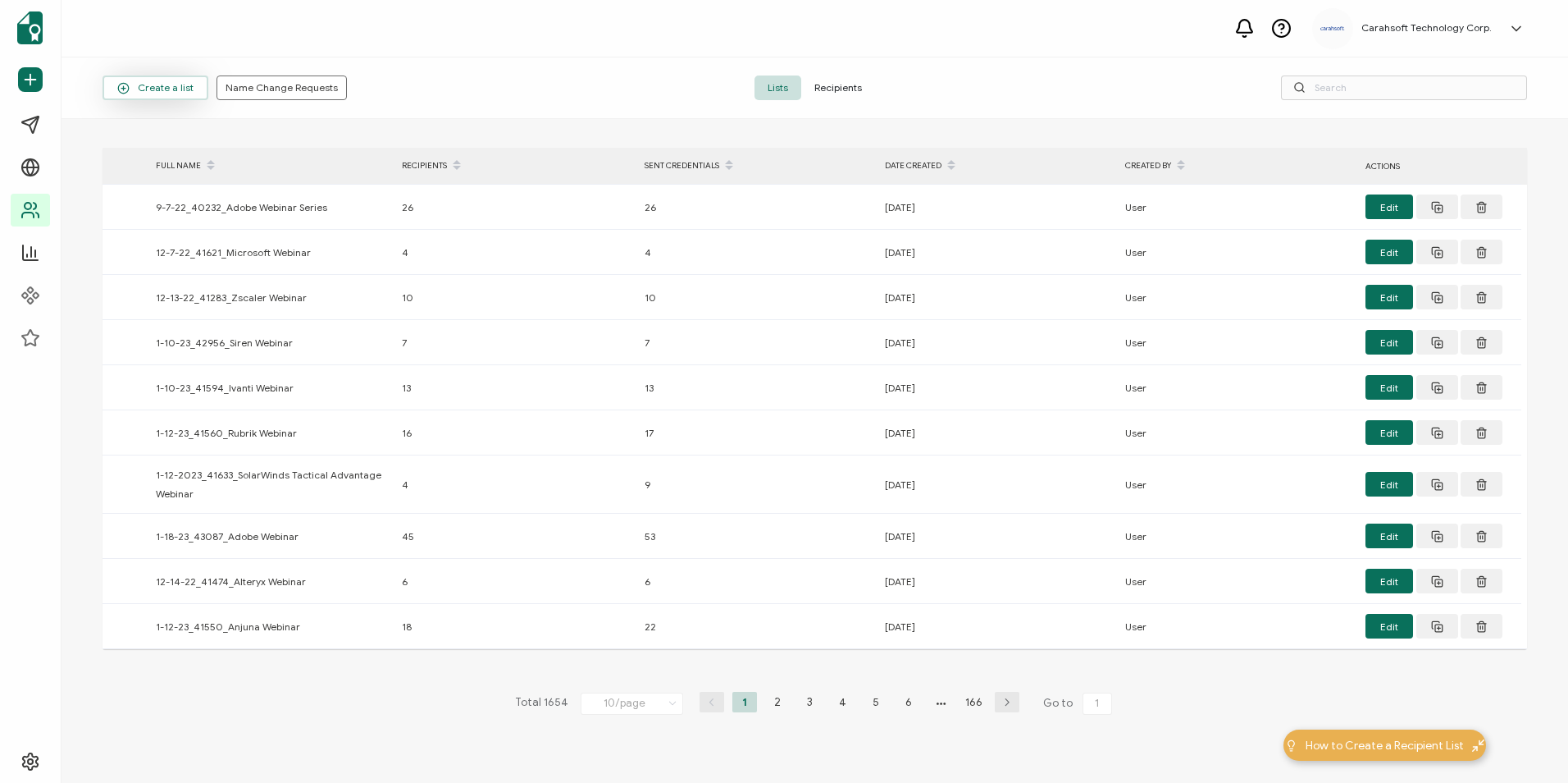
click at [146, 89] on span "Create a list" at bounding box center [155, 88] width 76 height 12
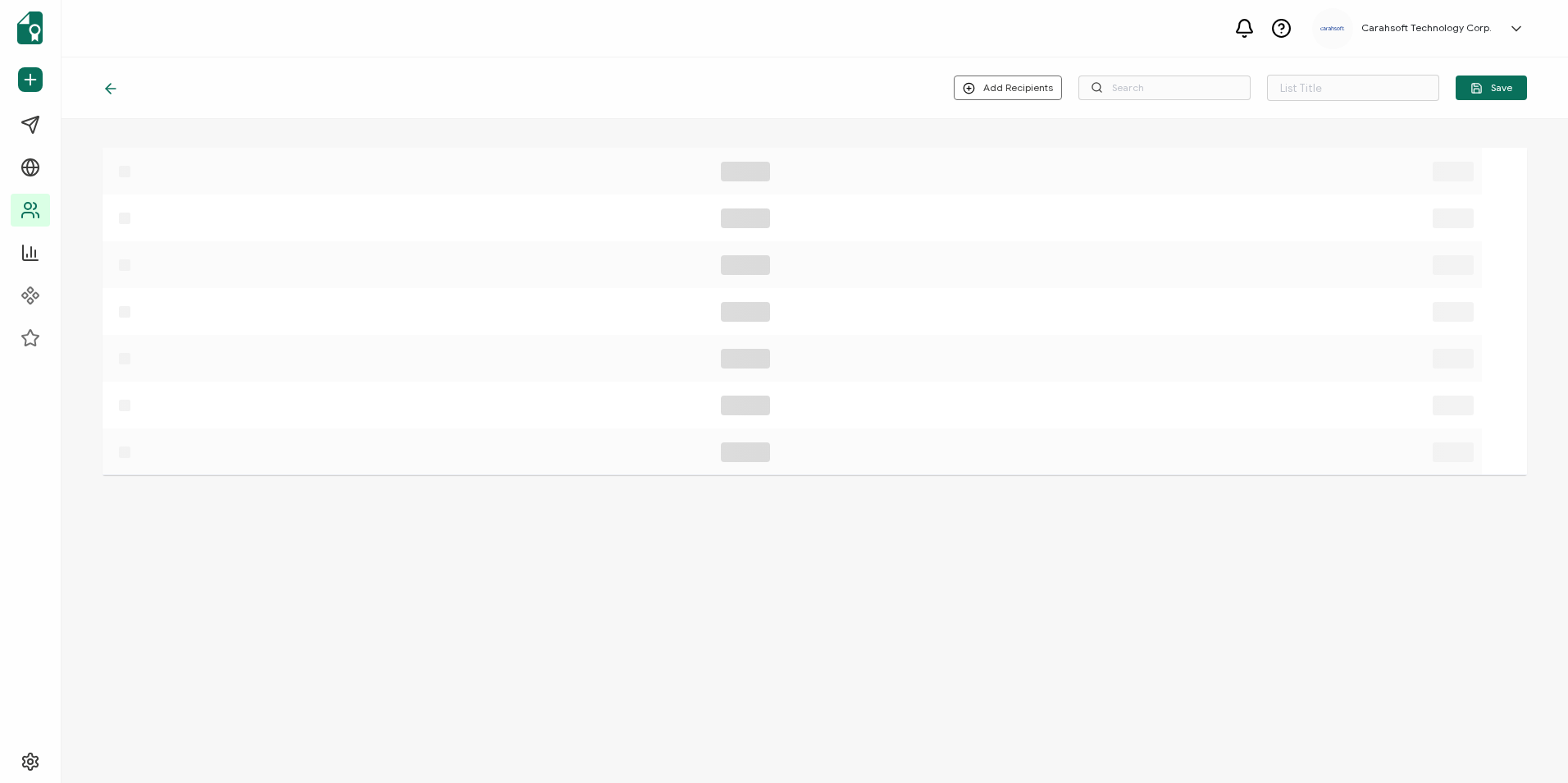
type input "List 1655"
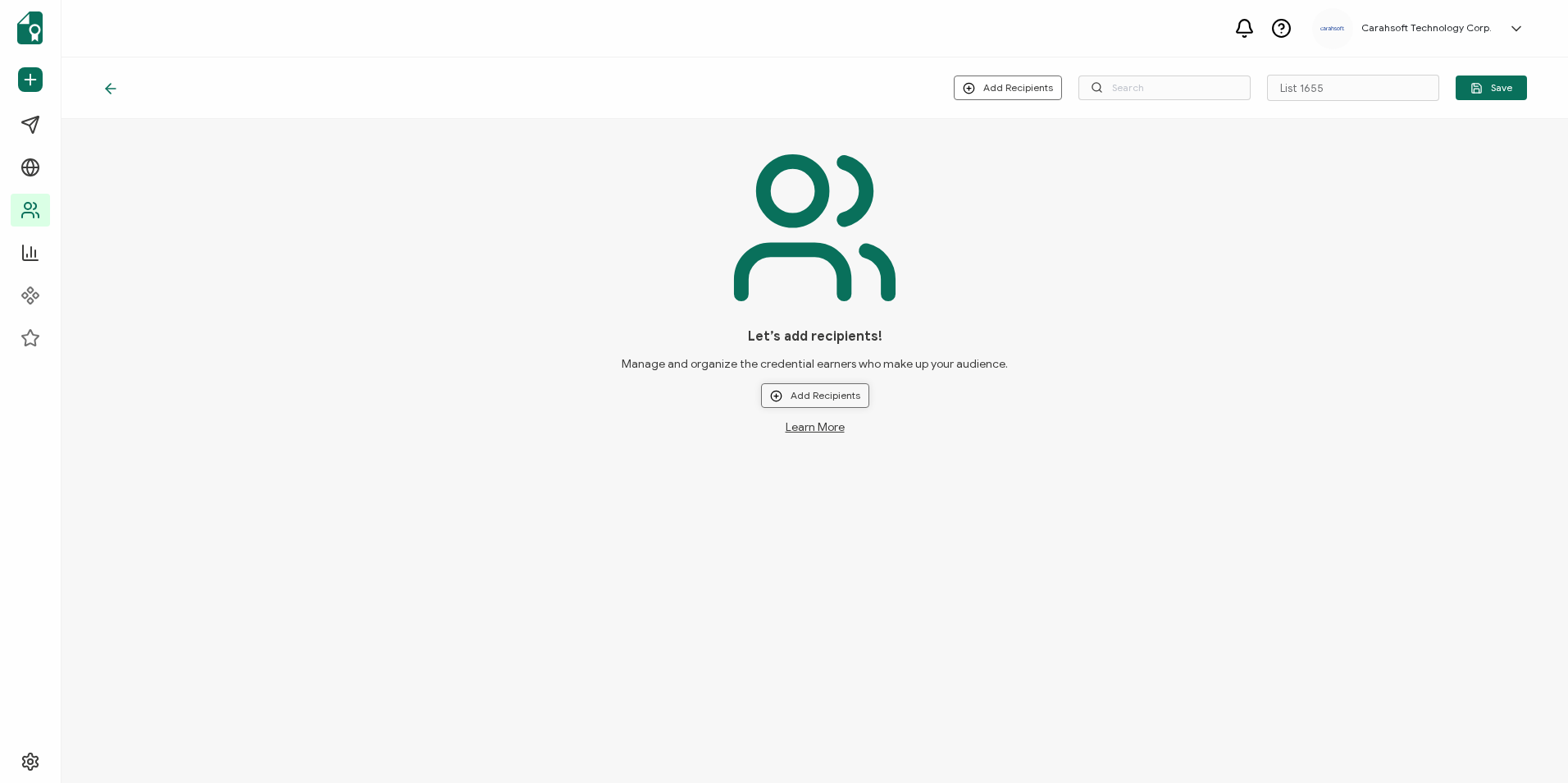
click at [793, 388] on button "Add Recipients" at bounding box center [815, 395] width 109 height 25
click at [807, 436] on span "Upload New Recipients" at bounding box center [849, 439] width 106 height 12
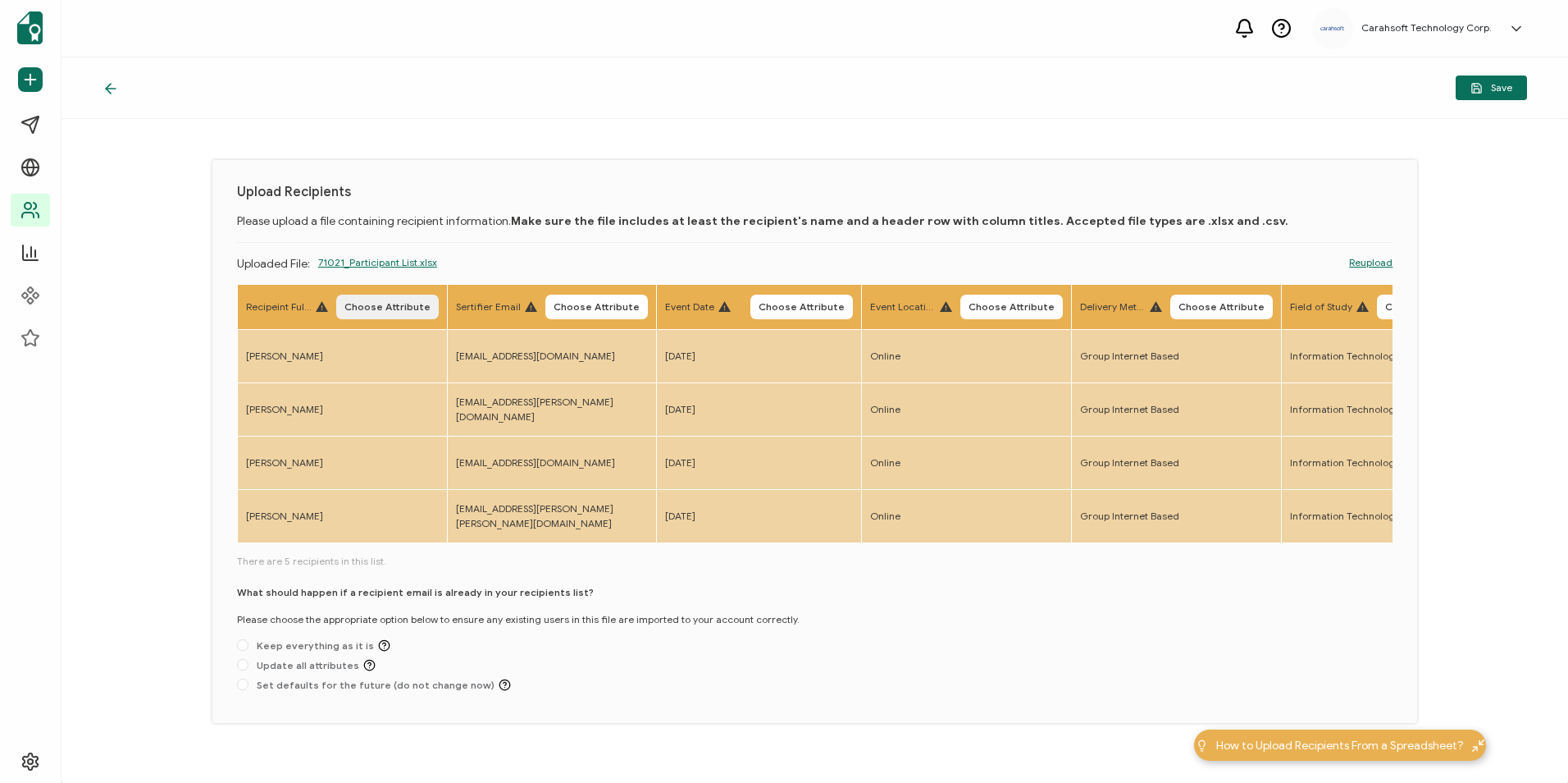
click at [393, 298] on button "Choose Attribute" at bounding box center [387, 306] width 103 height 25
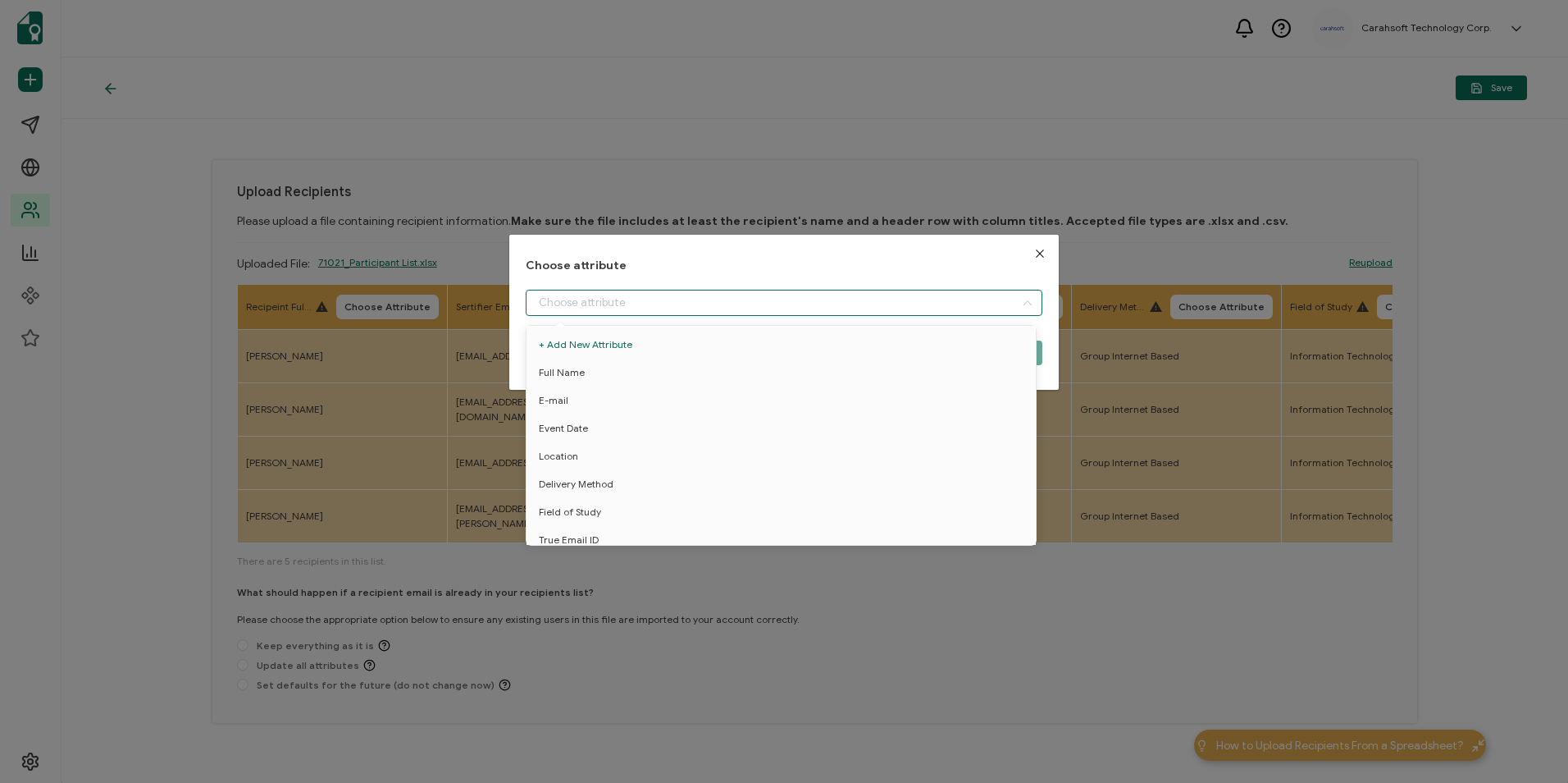
click at [644, 292] on input "dialog" at bounding box center [784, 303] width 516 height 27
click at [640, 376] on li "Full Name" at bounding box center [784, 373] width 524 height 28
type input "Full Name"
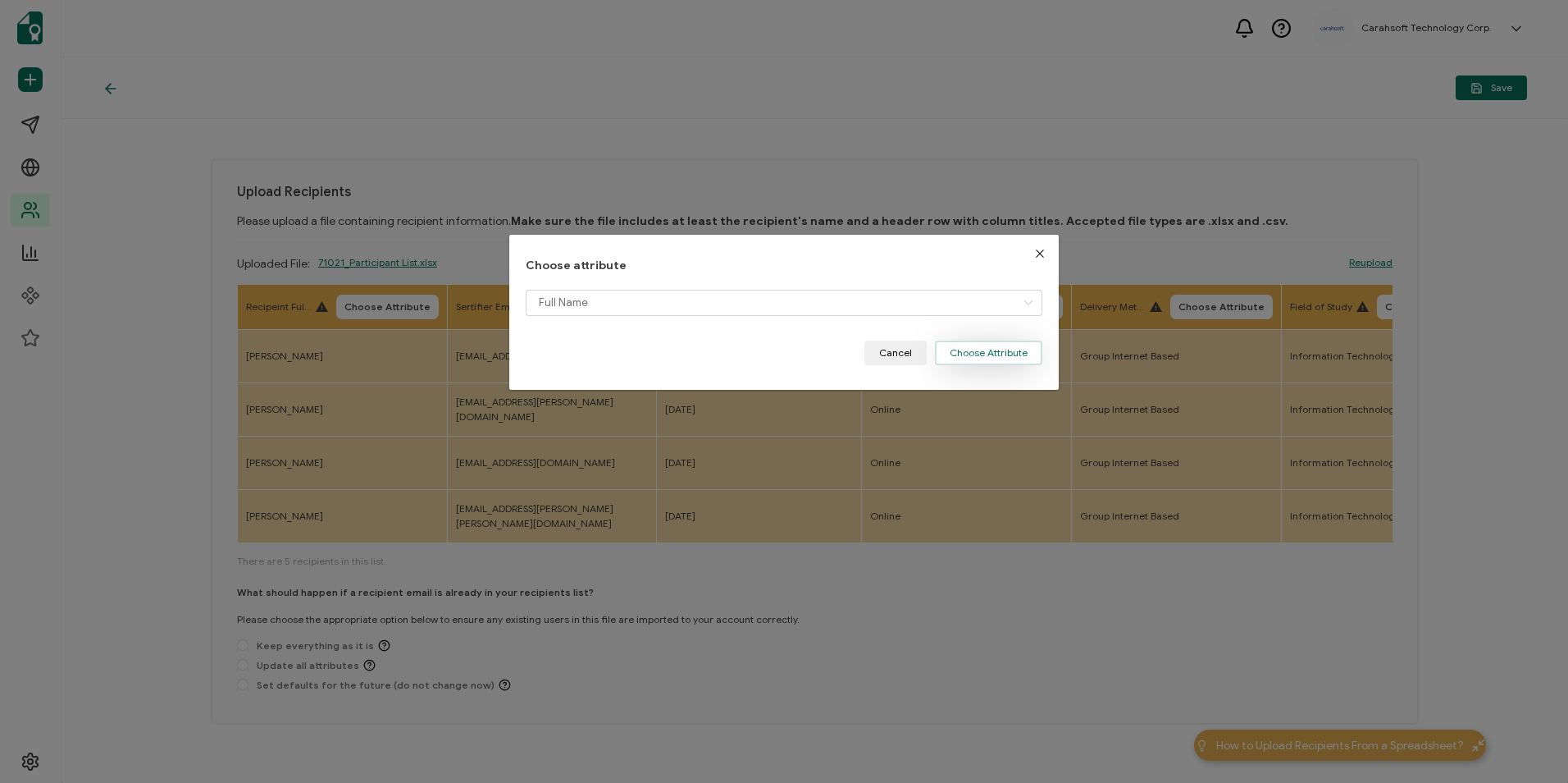
click at [979, 345] on button "Choose Attribute" at bounding box center [988, 352] width 108 height 25
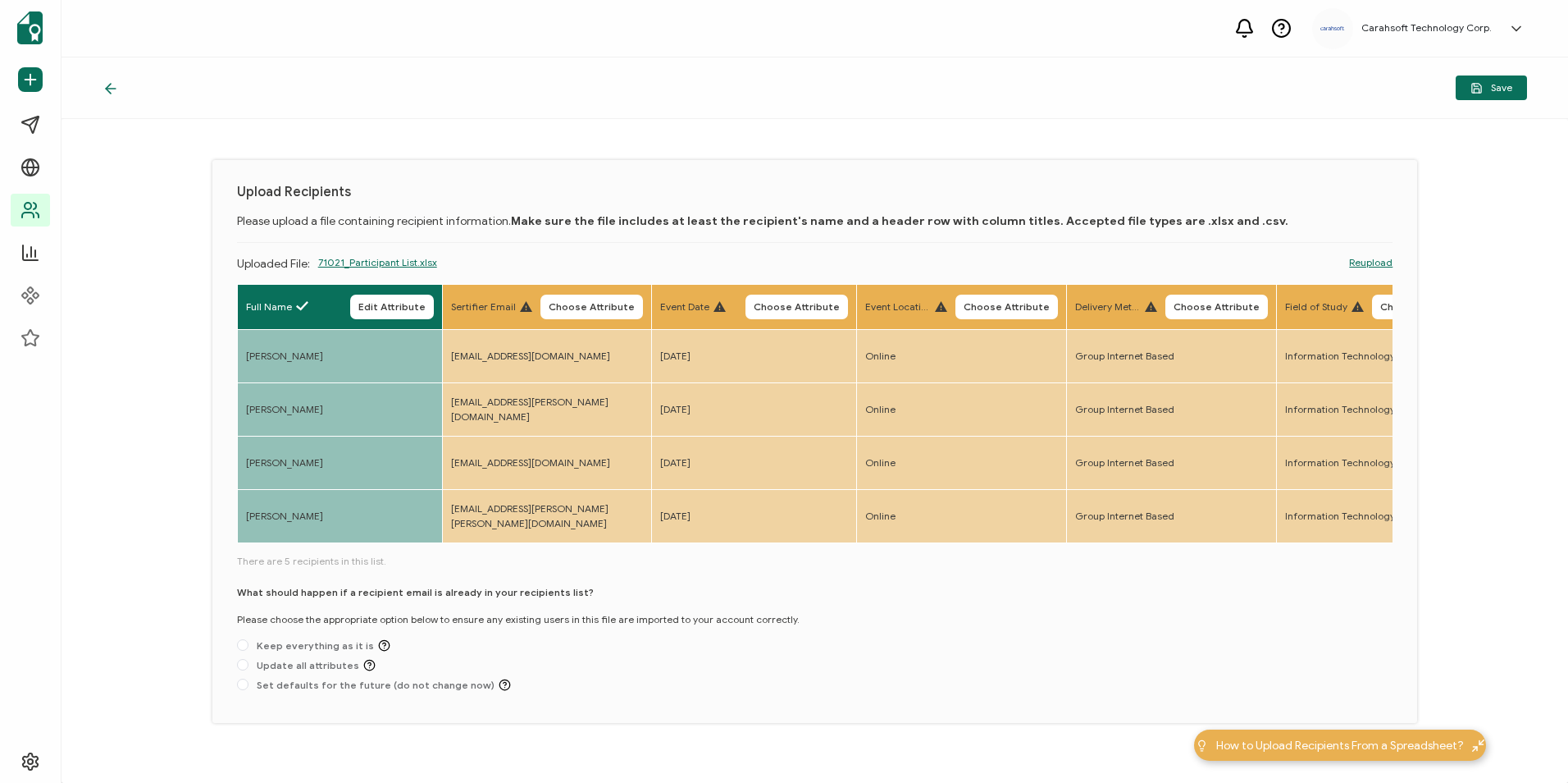
click at [593, 311] on span "Choose Attribute" at bounding box center [591, 306] width 86 height 10
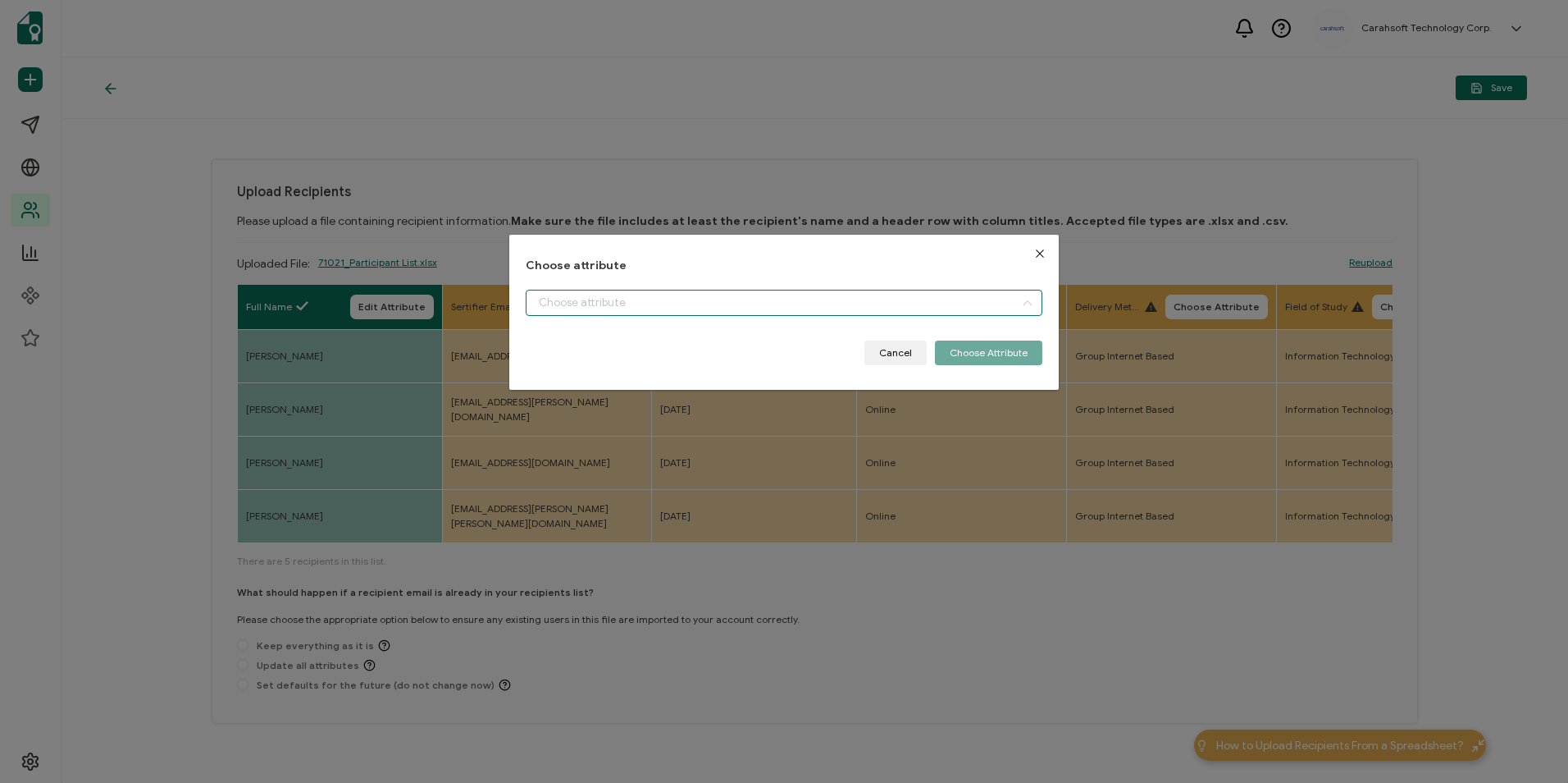
click at [655, 309] on input "dialog" at bounding box center [784, 303] width 516 height 27
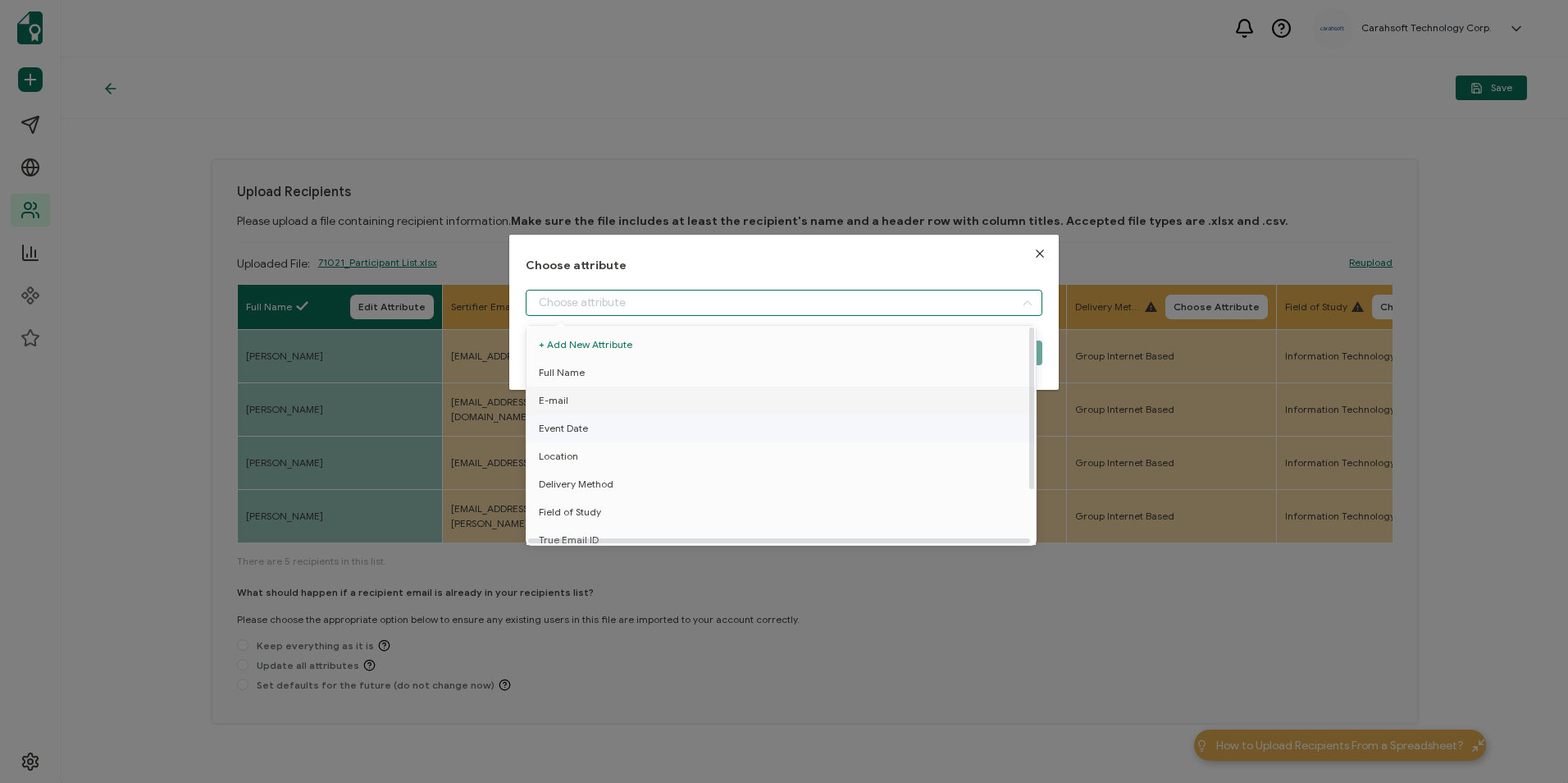
click at [592, 387] on li "E-mail" at bounding box center [784, 400] width 524 height 28
type input "E-mail"
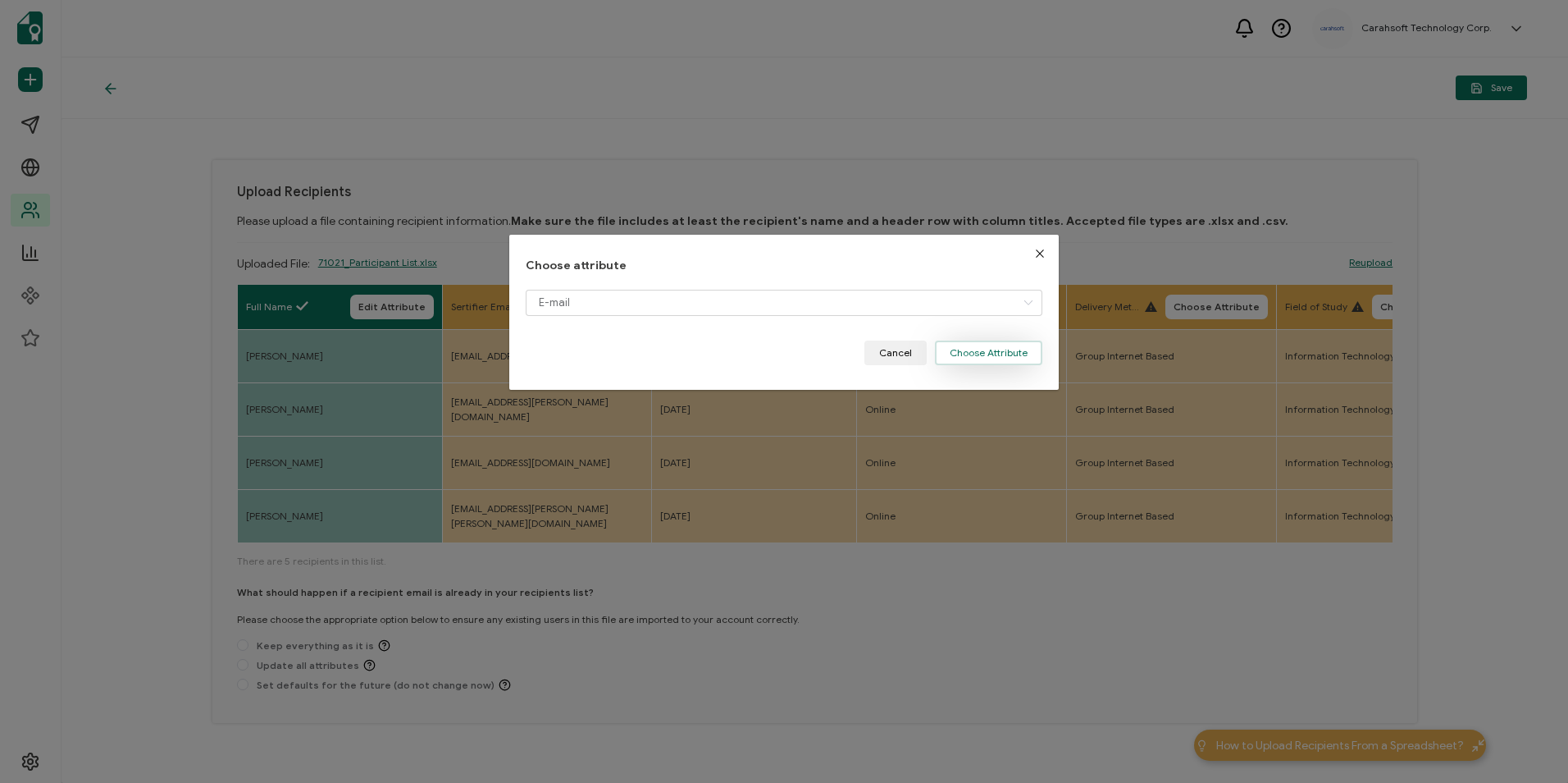
click at [979, 354] on button "Choose Attribute" at bounding box center [988, 352] width 108 height 25
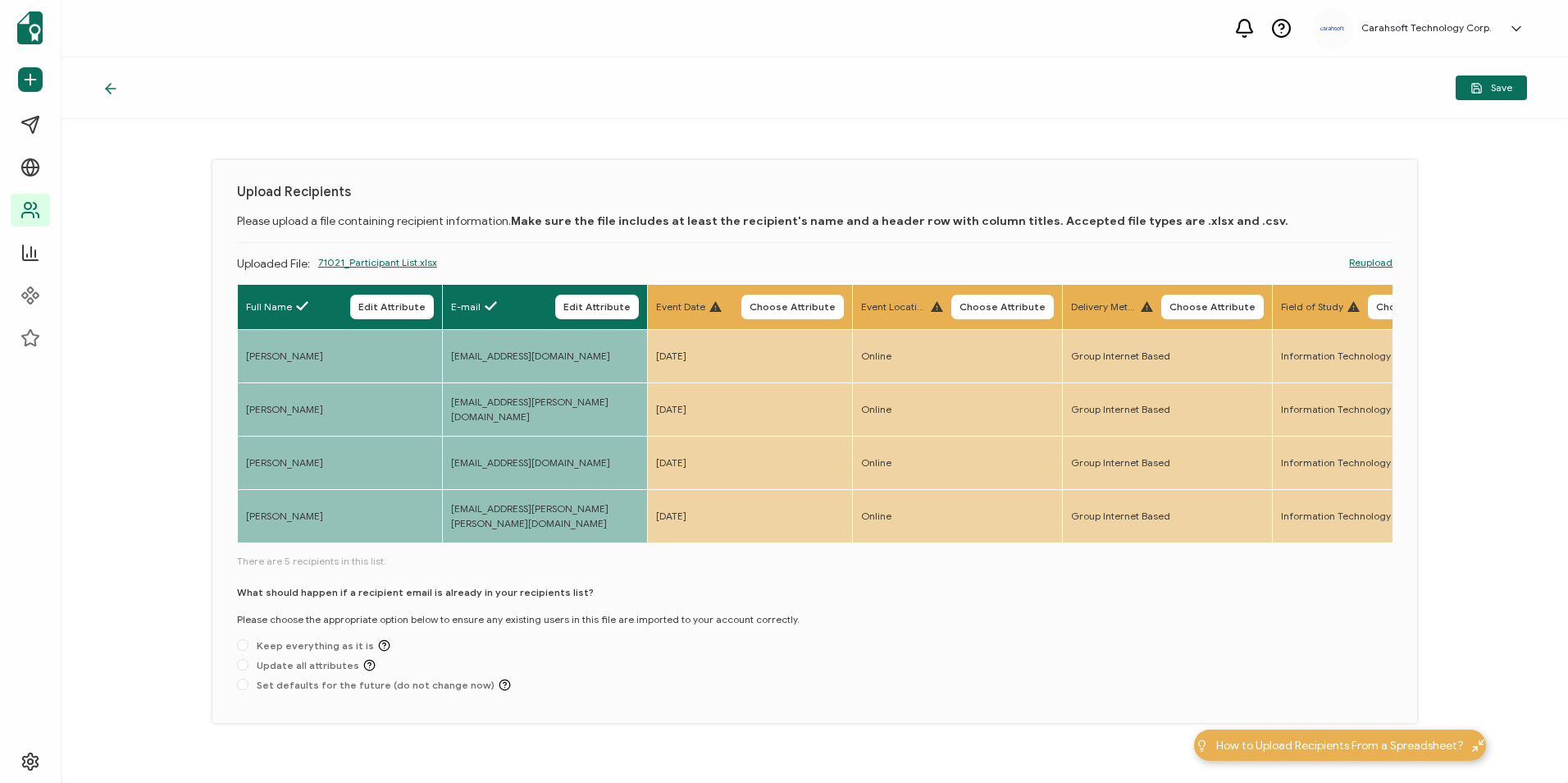
drag, startPoint x: 793, startPoint y: 309, endPoint x: 786, endPoint y: 327, distance: 19.3
click at [793, 308] on span "Choose Attribute" at bounding box center [792, 306] width 86 height 10
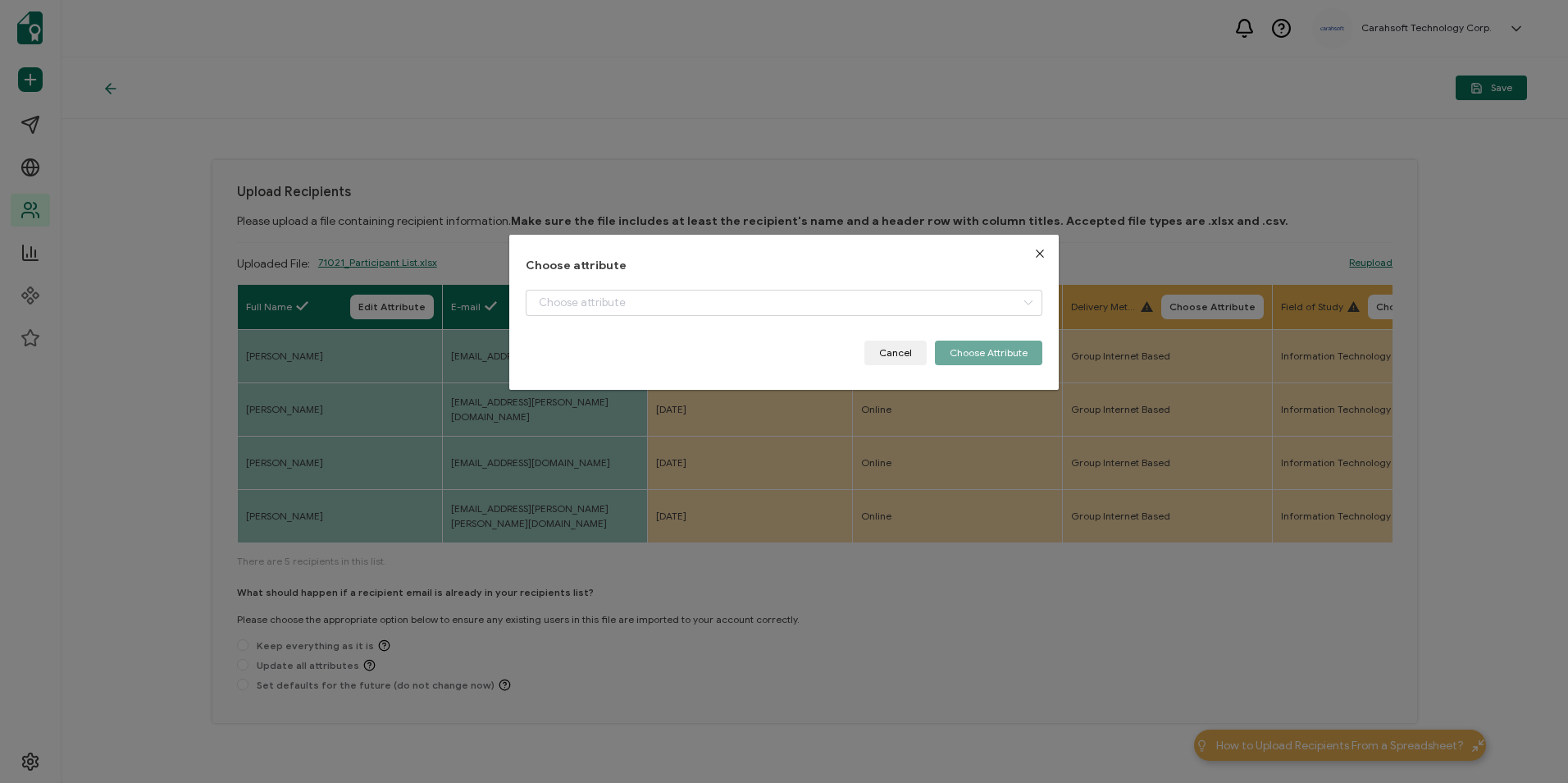
click at [619, 319] on div "dialog" at bounding box center [784, 314] width 516 height 50
click at [633, 284] on div "Choose attribute Cancel Choose Attribute" at bounding box center [784, 311] width 516 height 106
click at [639, 306] on input "dialog" at bounding box center [784, 303] width 516 height 27
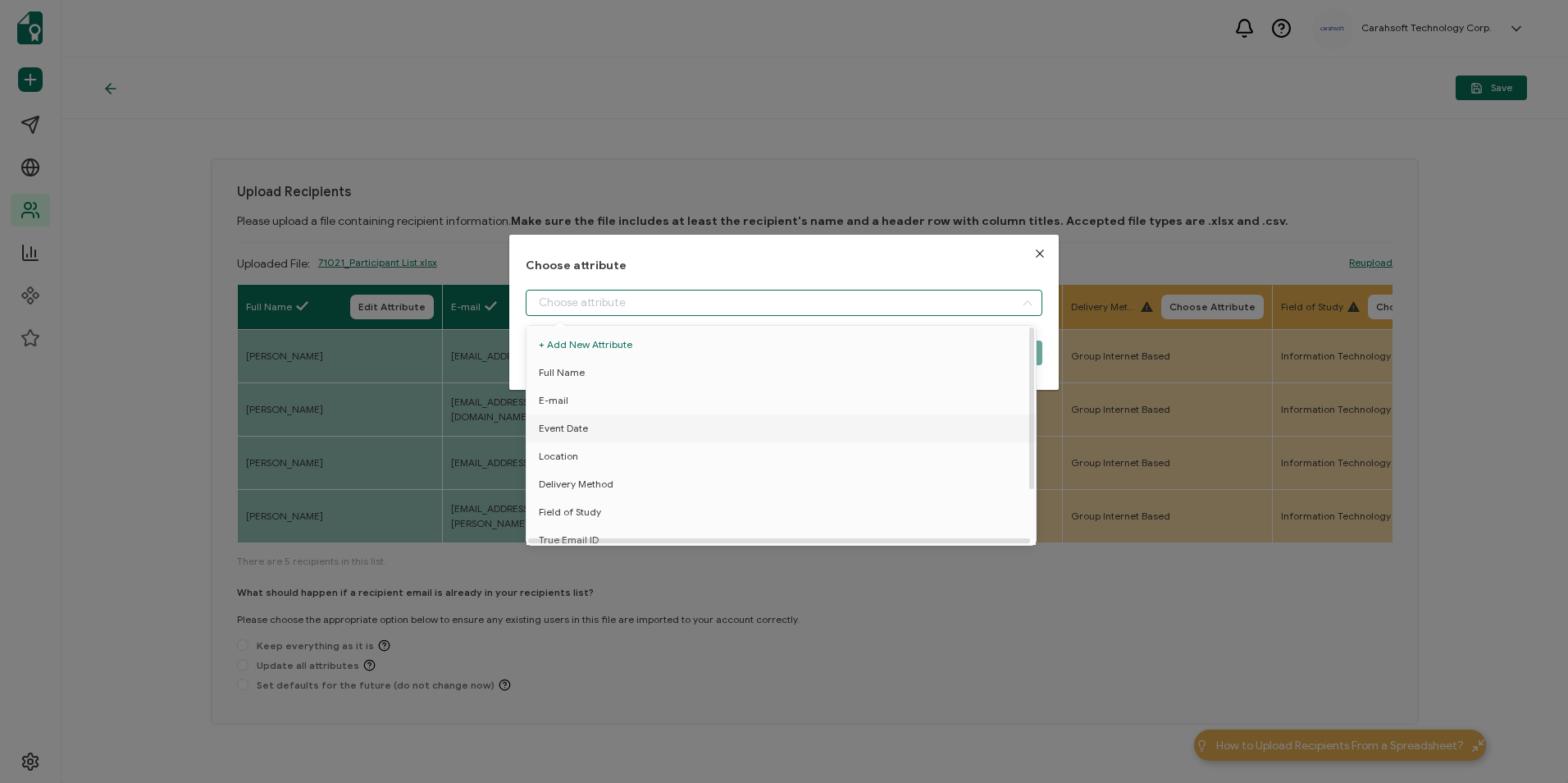
click at [627, 418] on li "Event Date" at bounding box center [784, 428] width 524 height 28
type input "Event Date"
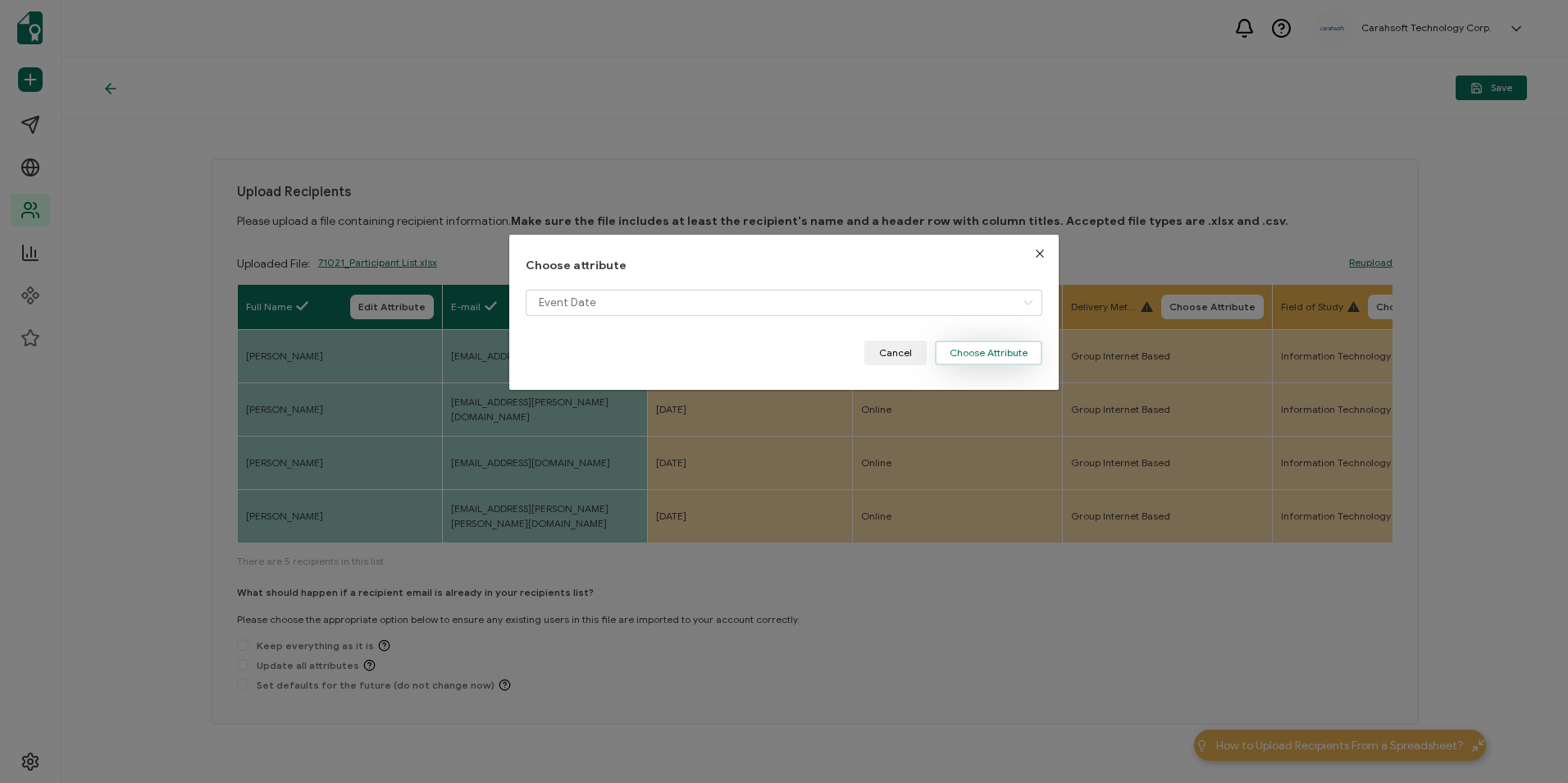
click at [972, 350] on button "Choose Attribute" at bounding box center [988, 352] width 108 height 25
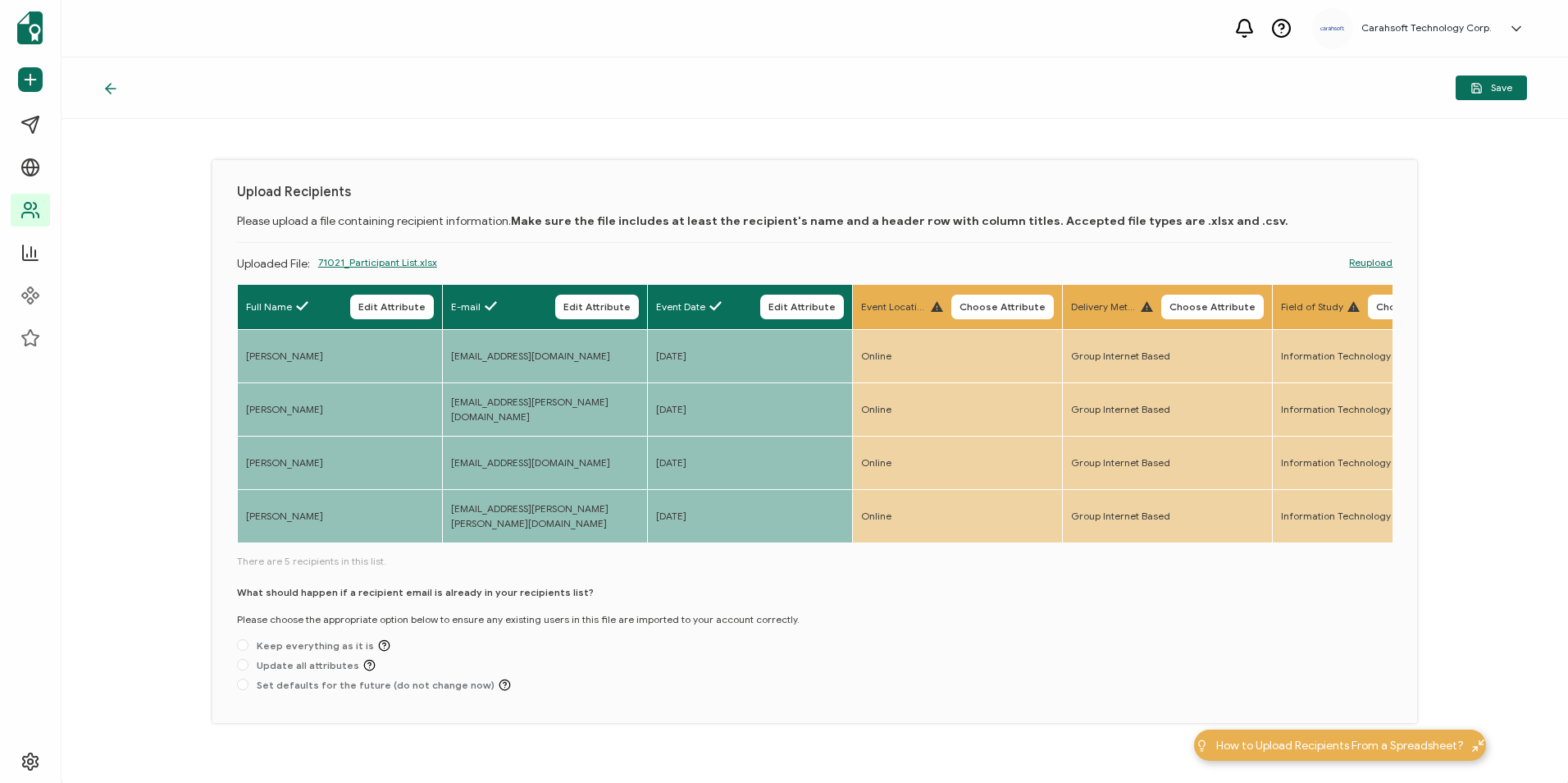
click at [1022, 299] on button "Choose Attribute" at bounding box center [1003, 306] width 103 height 25
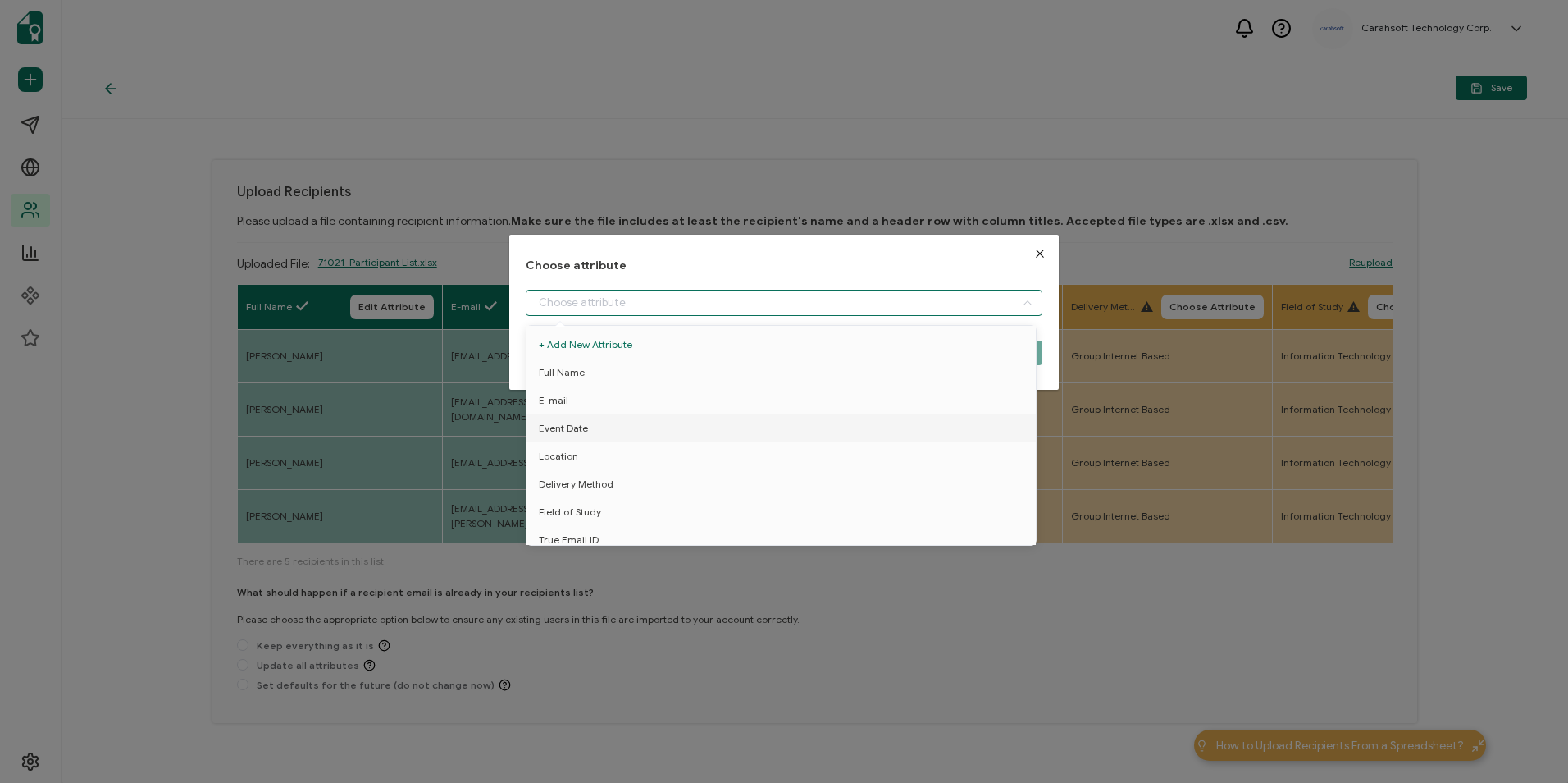
drag, startPoint x: 728, startPoint y: 296, endPoint x: 715, endPoint y: 351, distance: 56.5
click at [728, 297] on input "dialog" at bounding box center [784, 303] width 516 height 27
click at [646, 446] on li "Location" at bounding box center [784, 456] width 524 height 28
type input "Location"
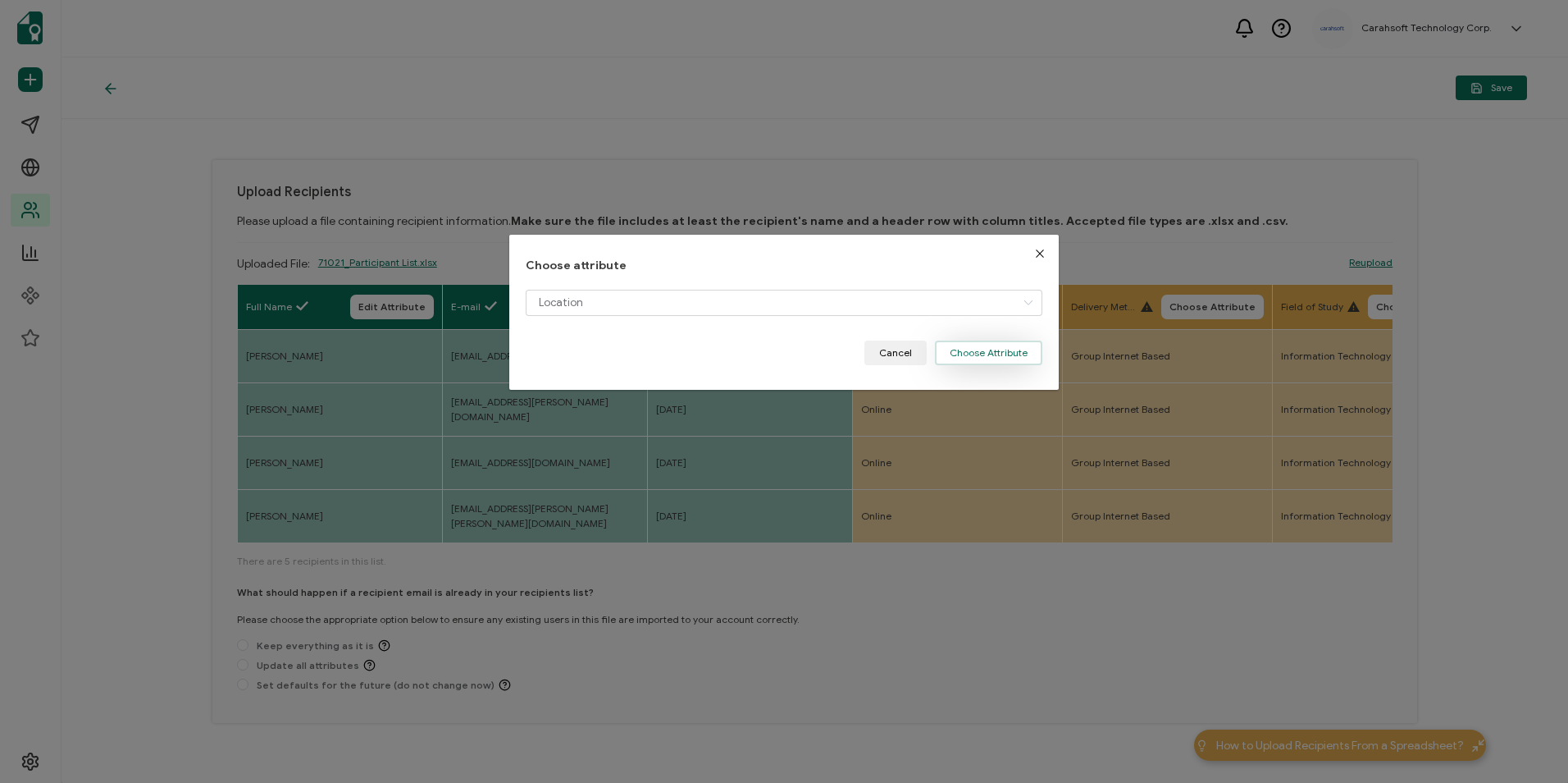
click at [970, 354] on button "Choose Attribute" at bounding box center [988, 352] width 108 height 25
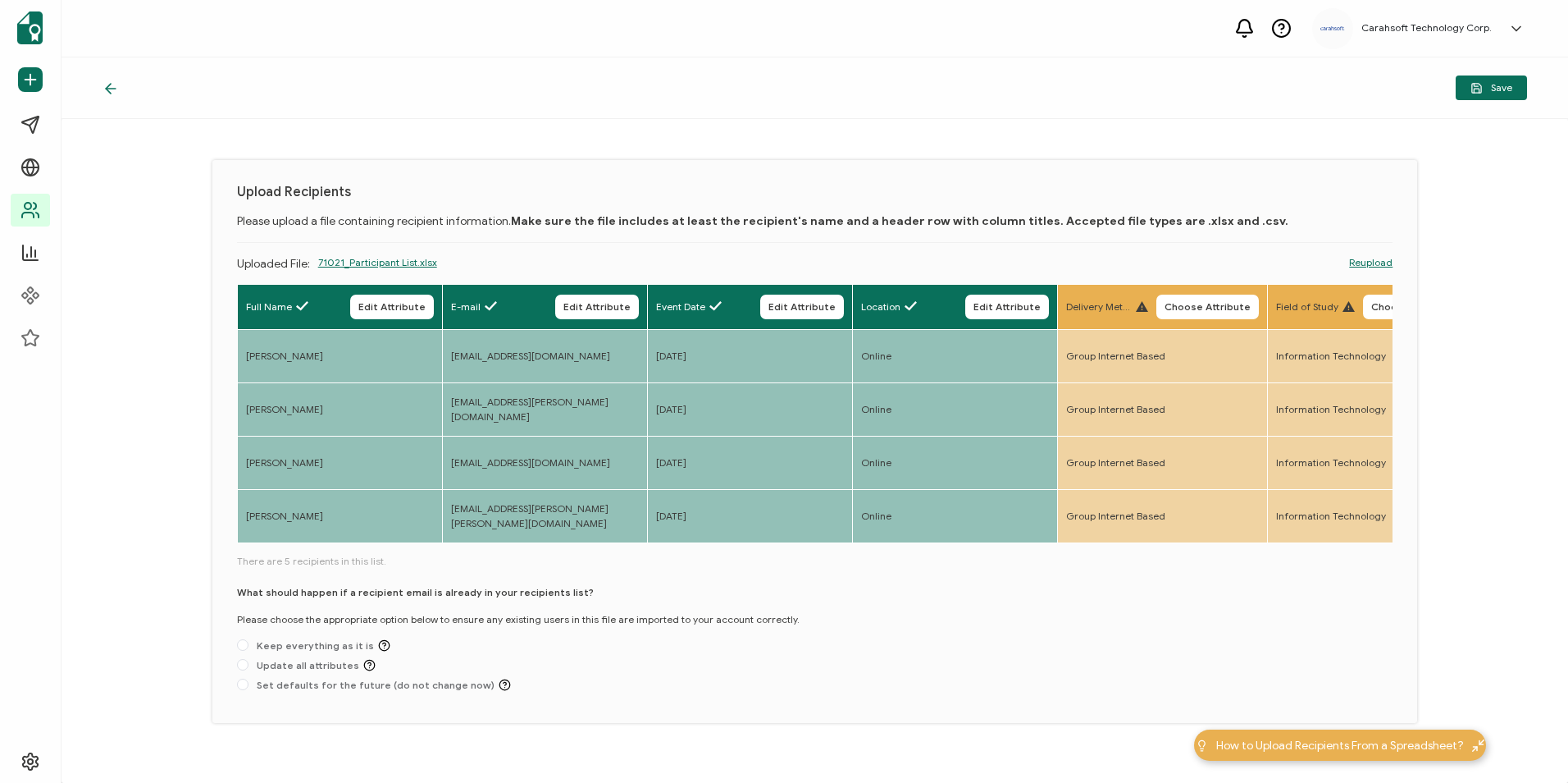
drag, startPoint x: 1198, startPoint y: 311, endPoint x: 1189, endPoint y: 314, distance: 9.5
click at [1198, 311] on span "Choose Attribute" at bounding box center [1207, 306] width 86 height 10
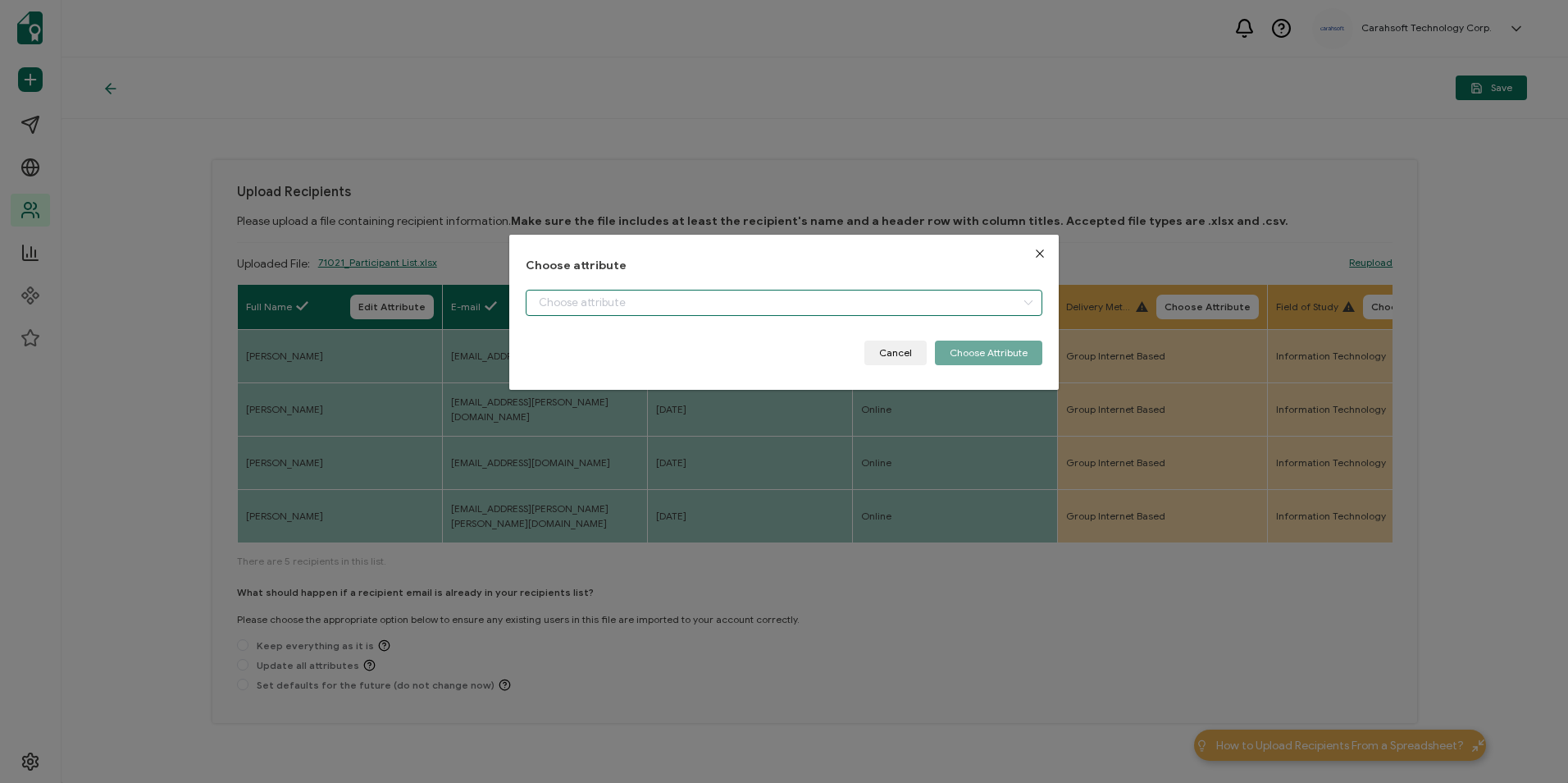
click at [795, 307] on input "dialog" at bounding box center [784, 303] width 516 height 27
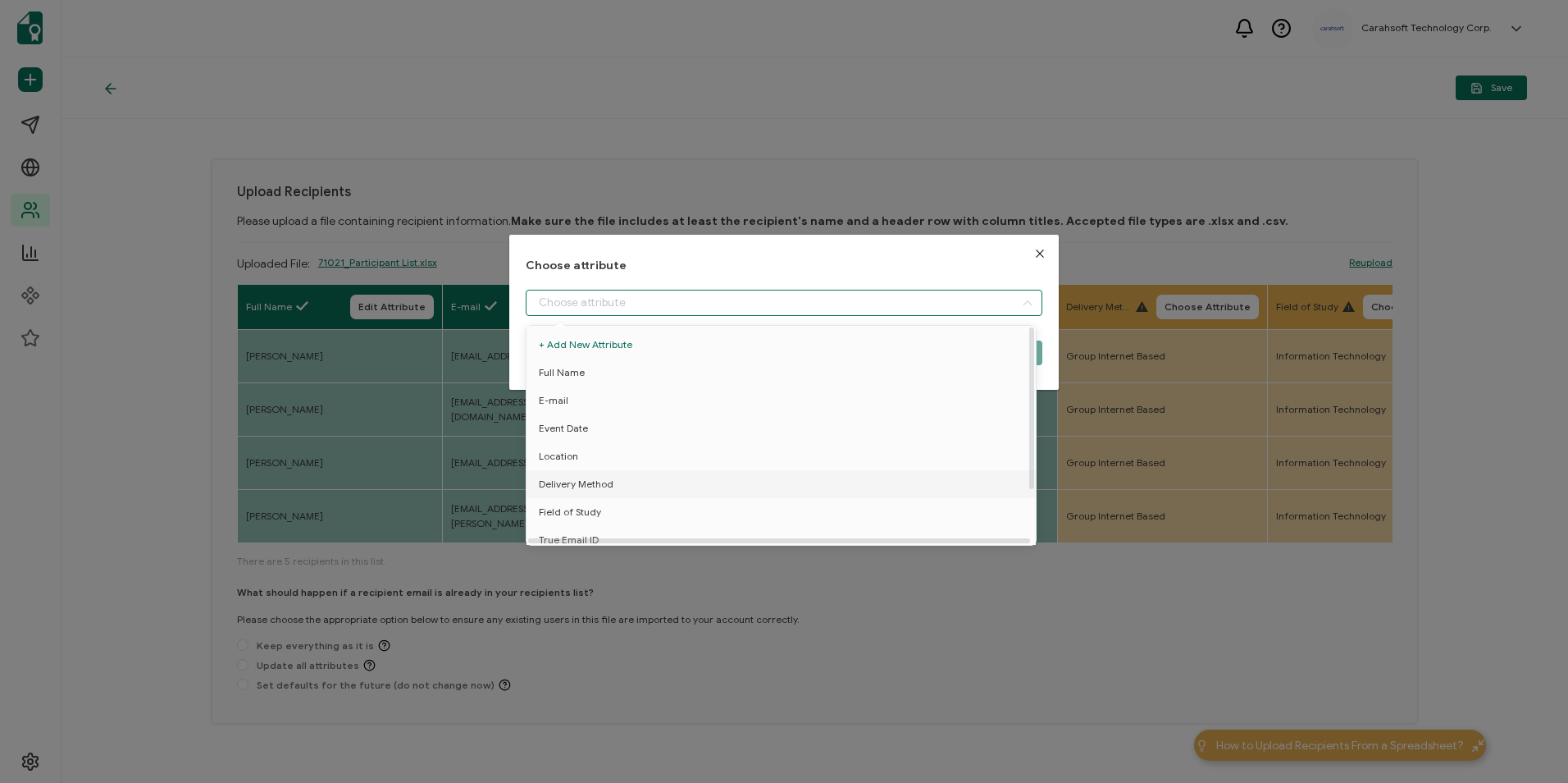
click at [611, 484] on span "Delivery Method" at bounding box center [576, 484] width 75 height 28
type input "Delivery Method"
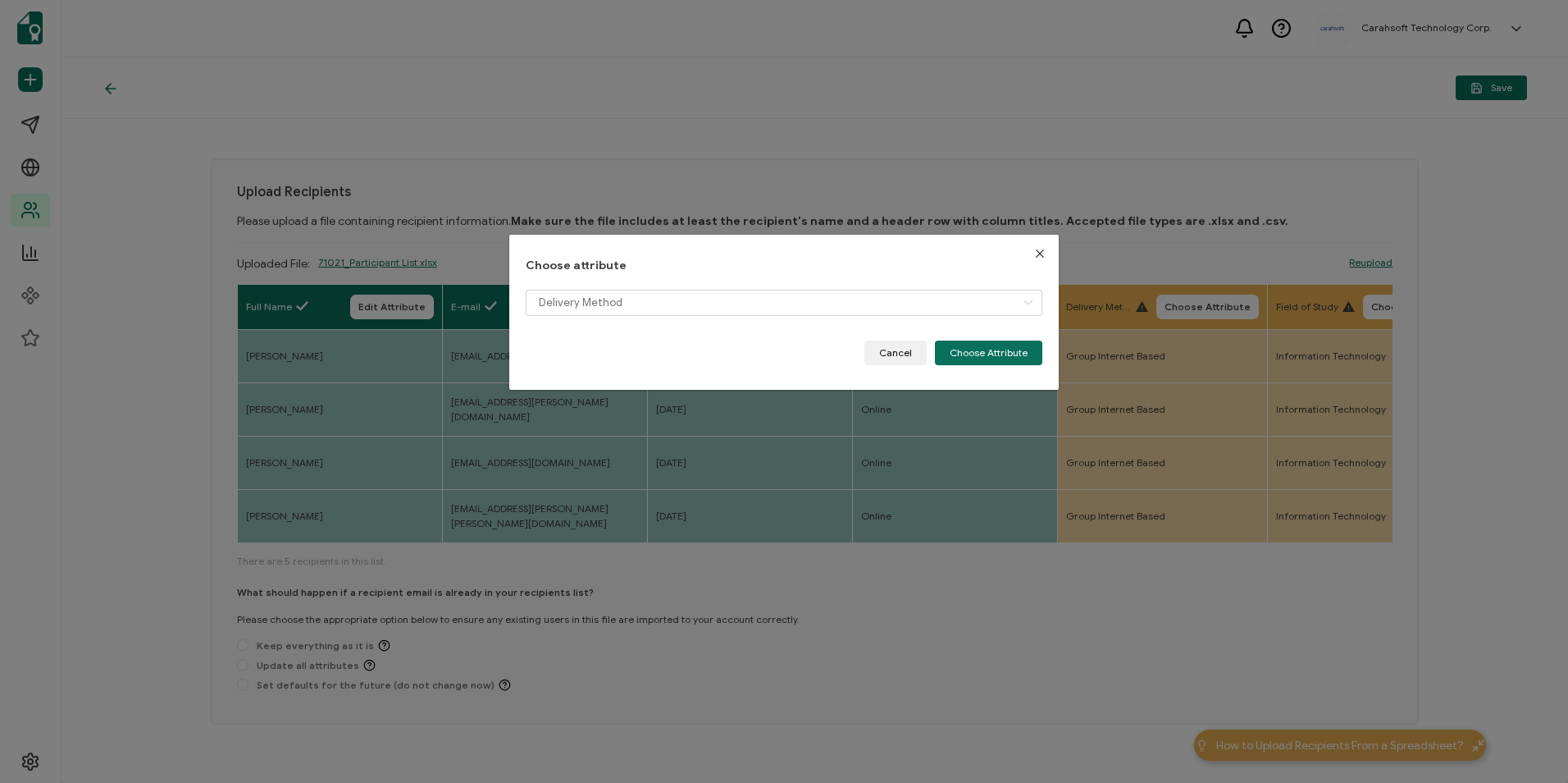
drag, startPoint x: 994, startPoint y: 364, endPoint x: 1078, endPoint y: 356, distance: 84.4
click at [994, 363] on button "Choose Attribute" at bounding box center [988, 352] width 108 height 25
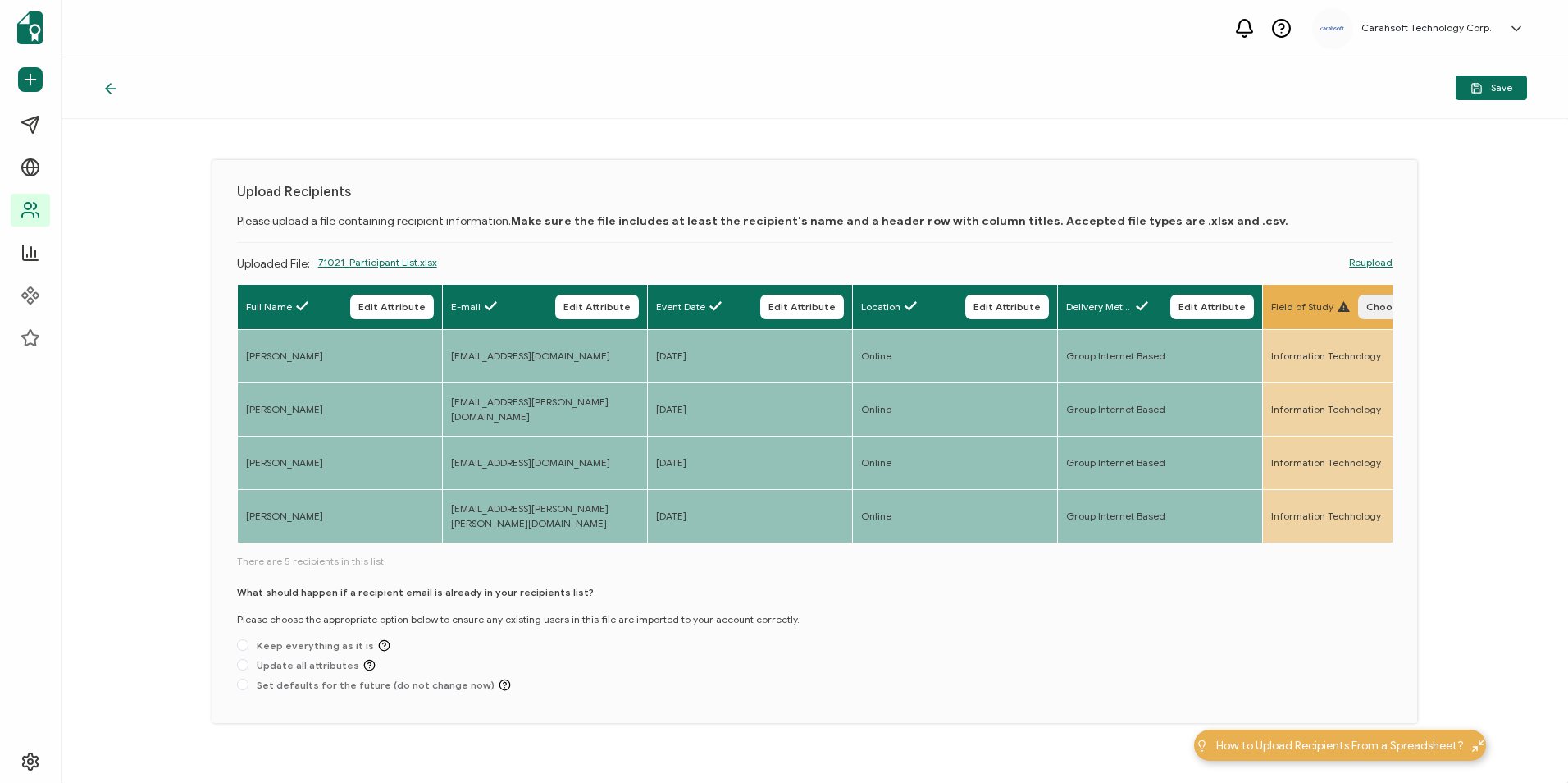
click at [1373, 315] on button "Choose Attribute" at bounding box center [1409, 306] width 103 height 25
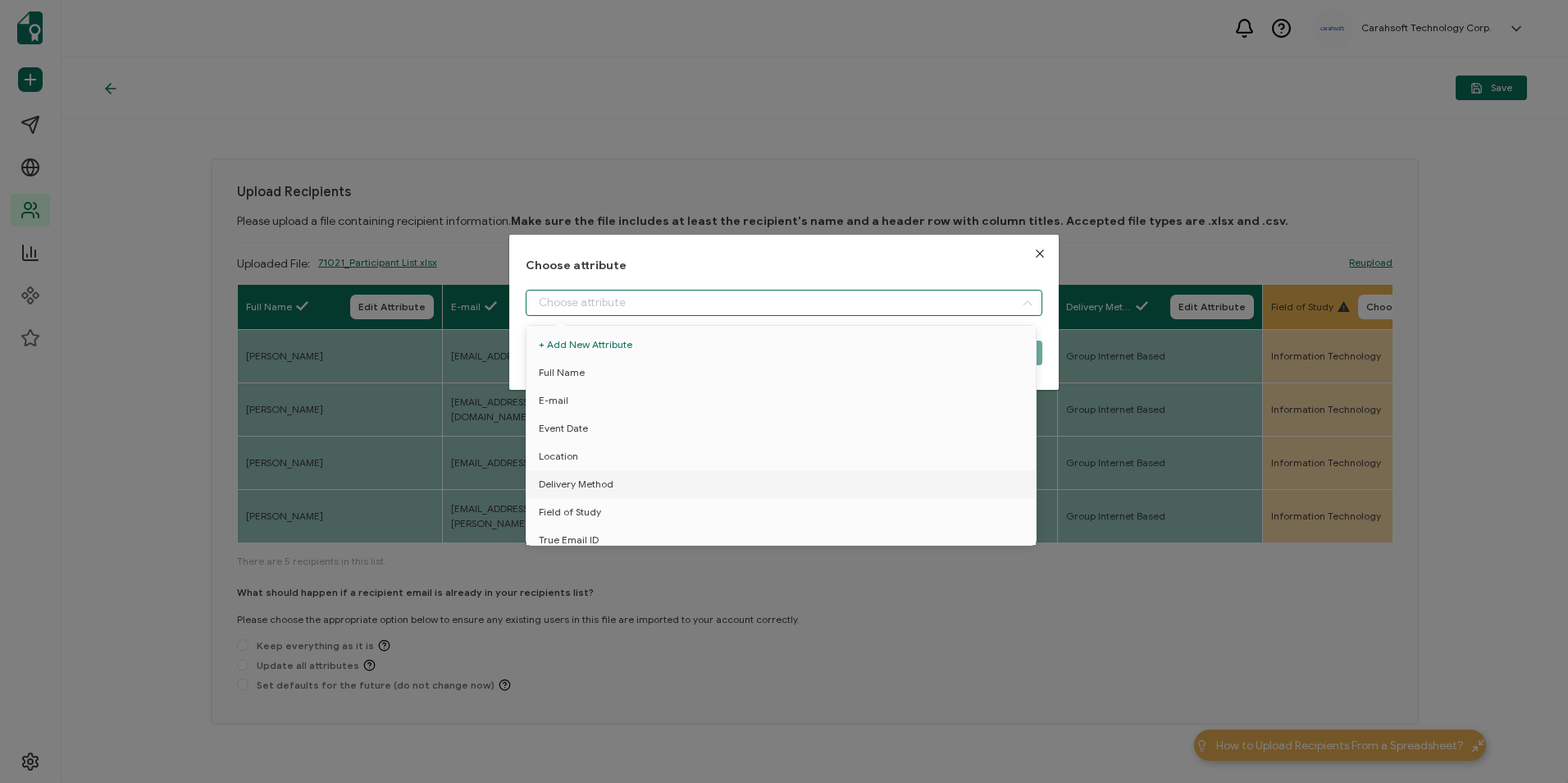
drag, startPoint x: 650, startPoint y: 307, endPoint x: 619, endPoint y: 388, distance: 86.7
click at [648, 311] on input "dialog" at bounding box center [784, 303] width 516 height 27
click at [611, 499] on li "Field of Study" at bounding box center [784, 512] width 524 height 28
type input "Field of Study"
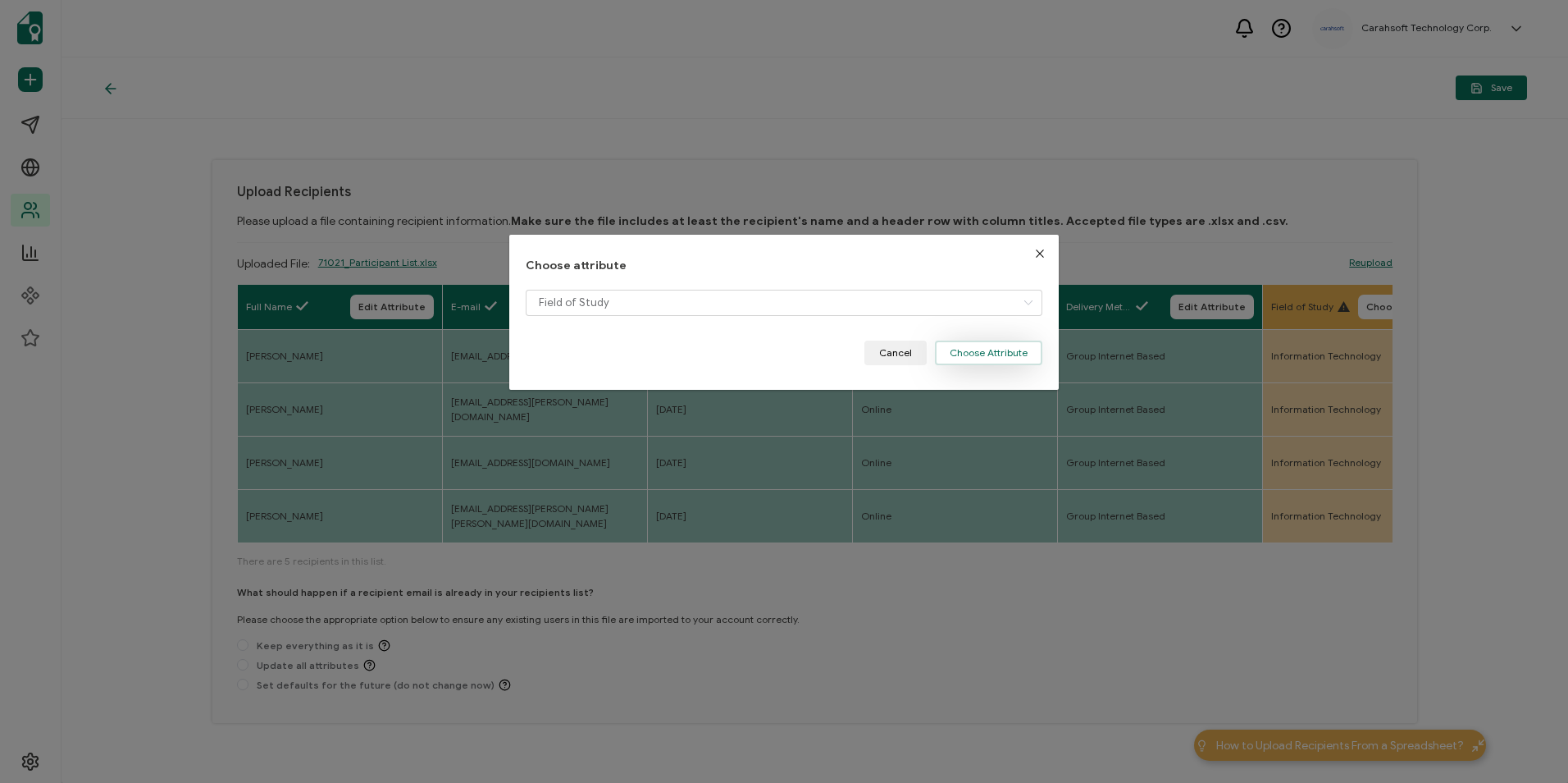
click at [967, 360] on button "Choose Attribute" at bounding box center [988, 352] width 108 height 25
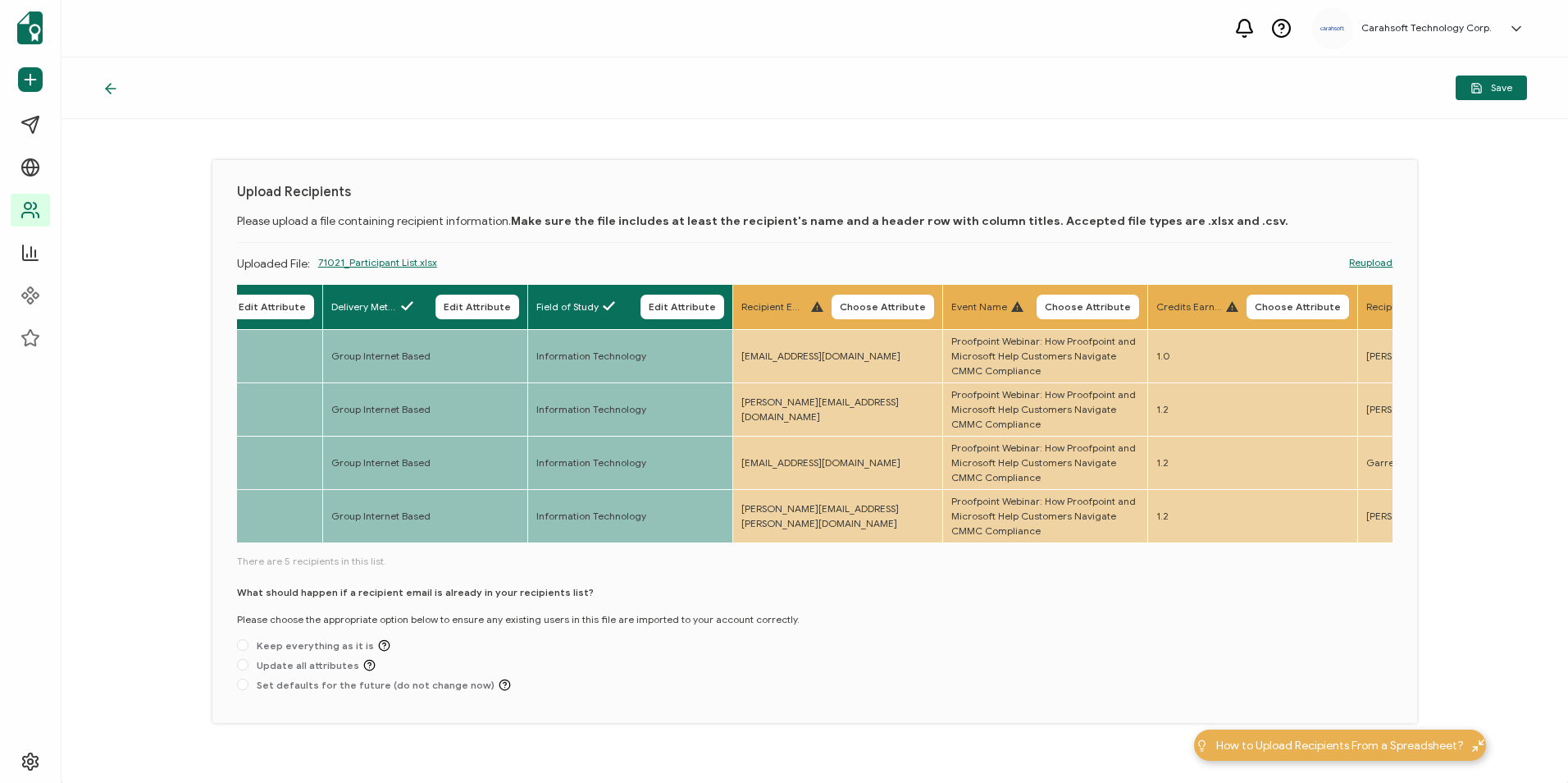
scroll to position [0, 750]
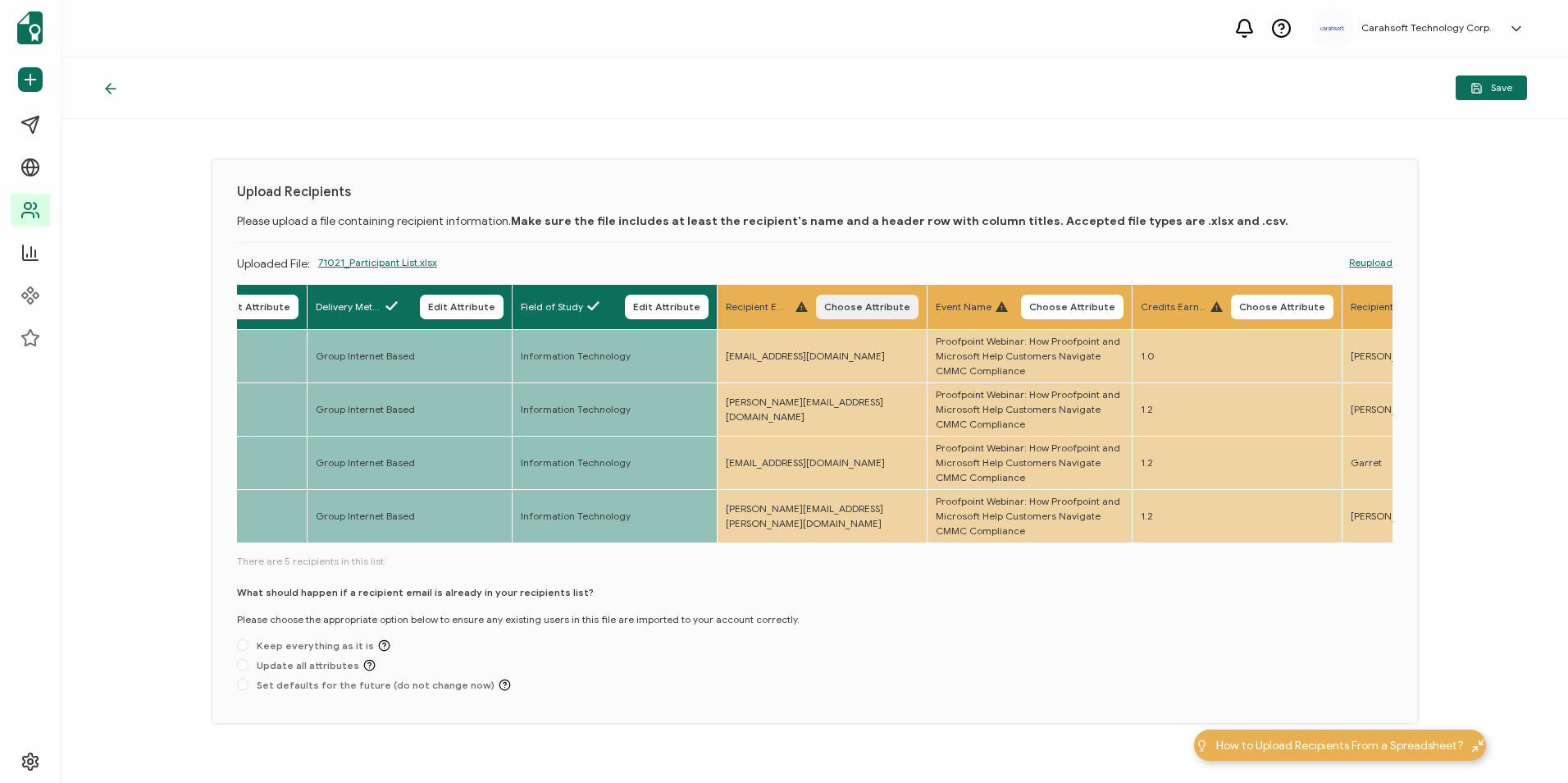
click at [873, 306] on span "Choose Attribute" at bounding box center [867, 306] width 86 height 10
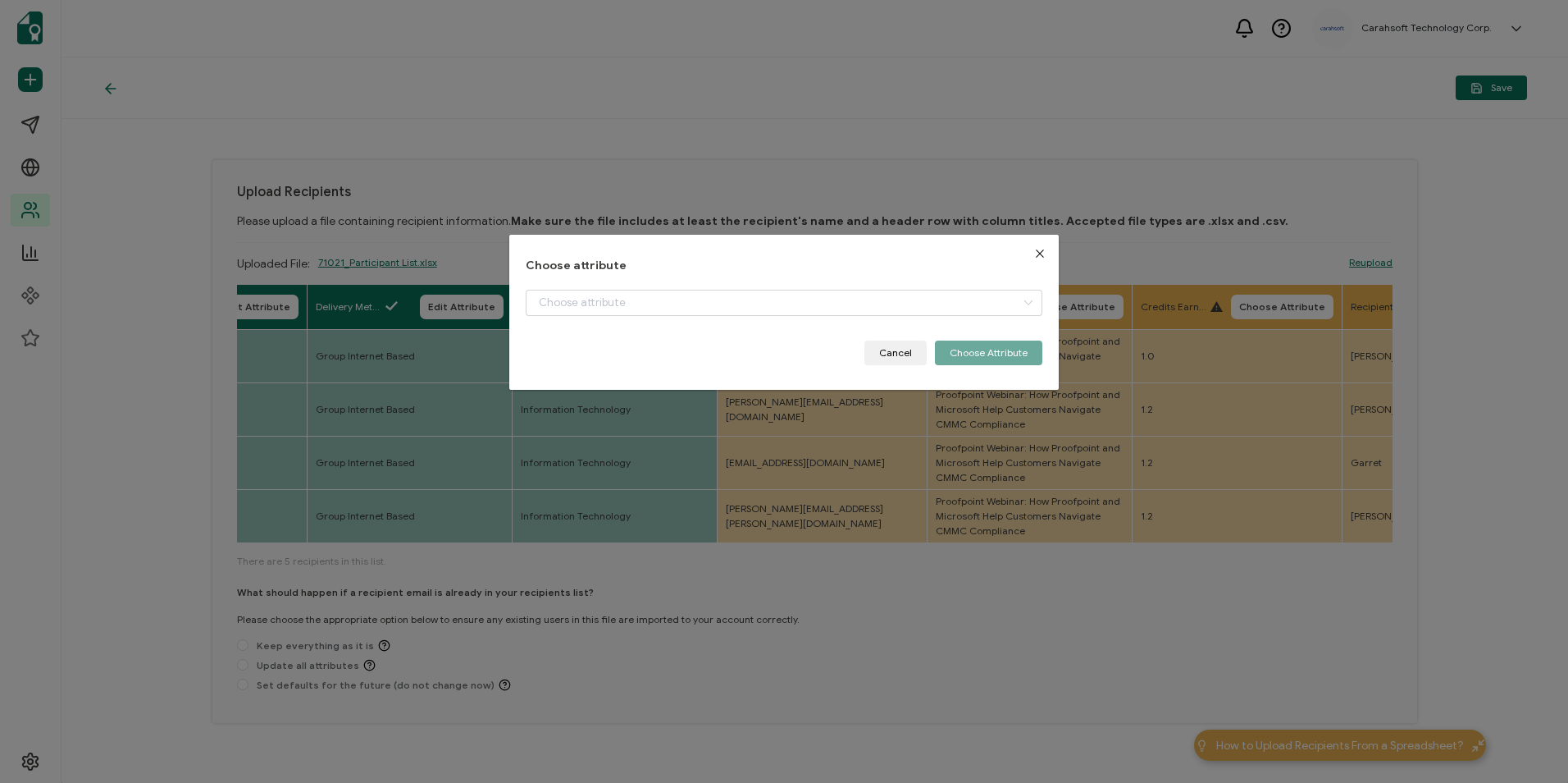
click at [665, 279] on div "Choose attribute Cancel Choose Attribute" at bounding box center [784, 311] width 516 height 106
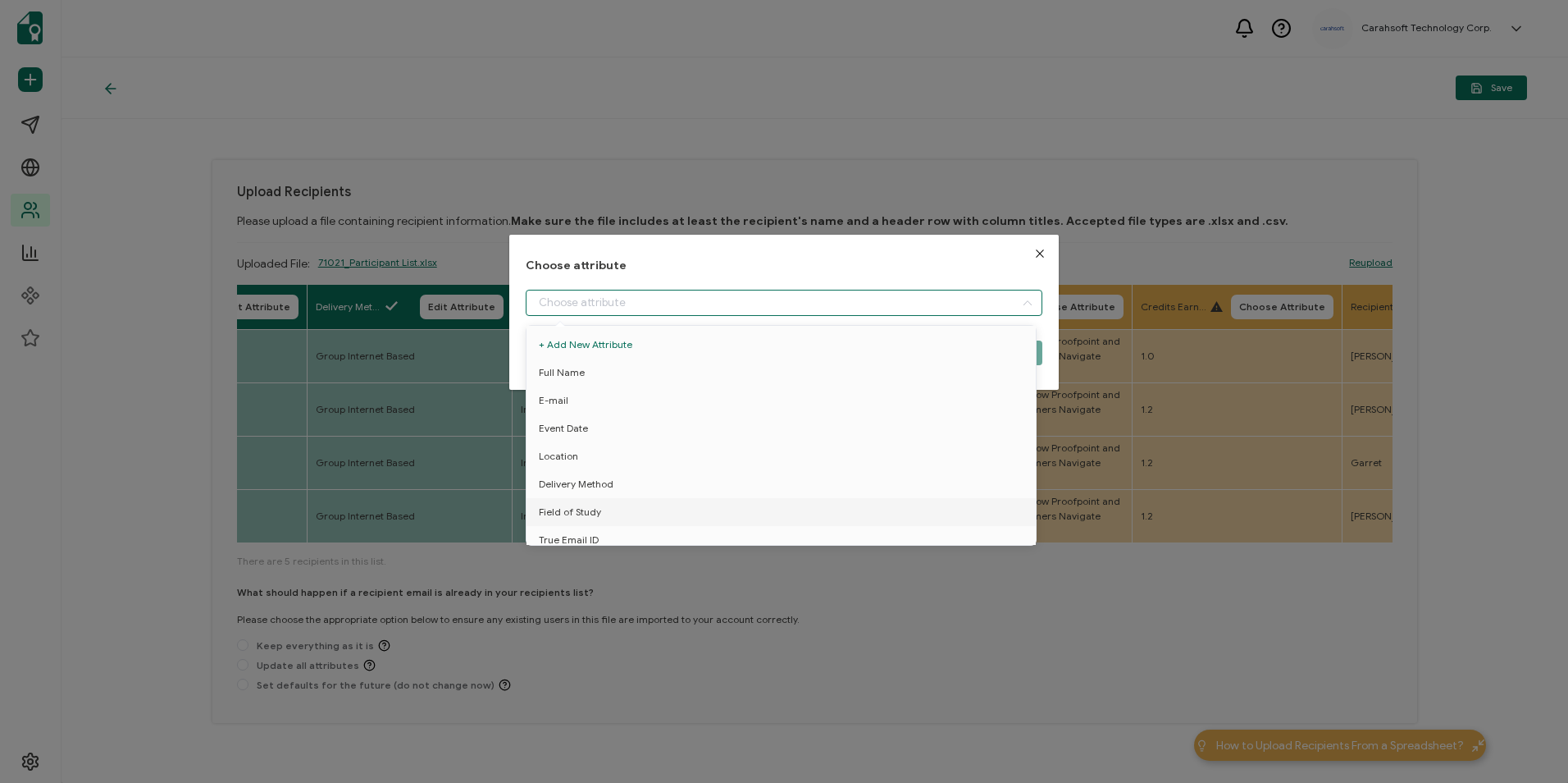
click at [668, 297] on input "dialog" at bounding box center [784, 303] width 516 height 27
click at [606, 537] on li "True Email ID" at bounding box center [784, 540] width 524 height 28
type input "True Email ID"
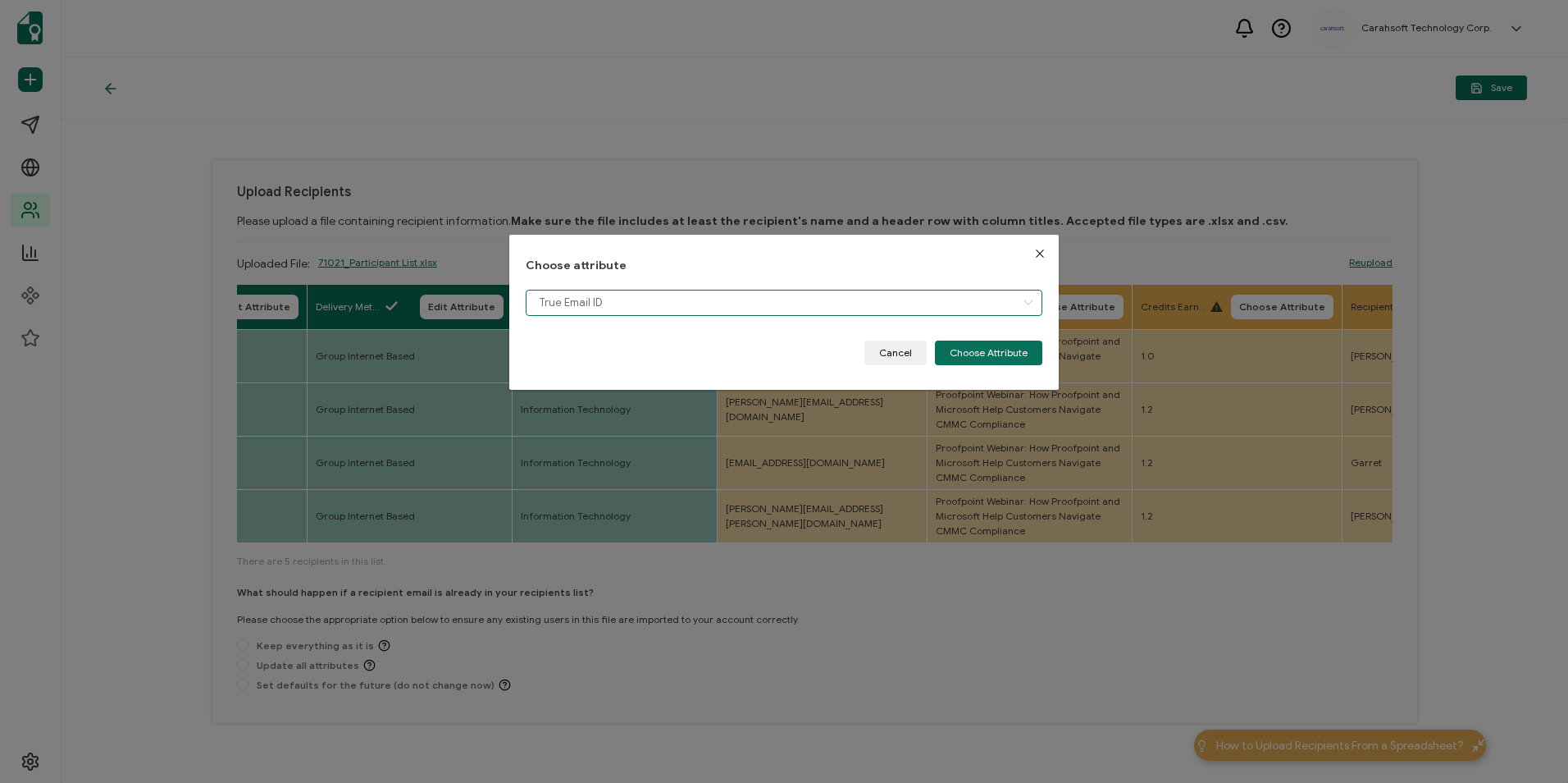
scroll to position [12, 0]
click at [964, 361] on button "Choose Attribute" at bounding box center [988, 352] width 108 height 25
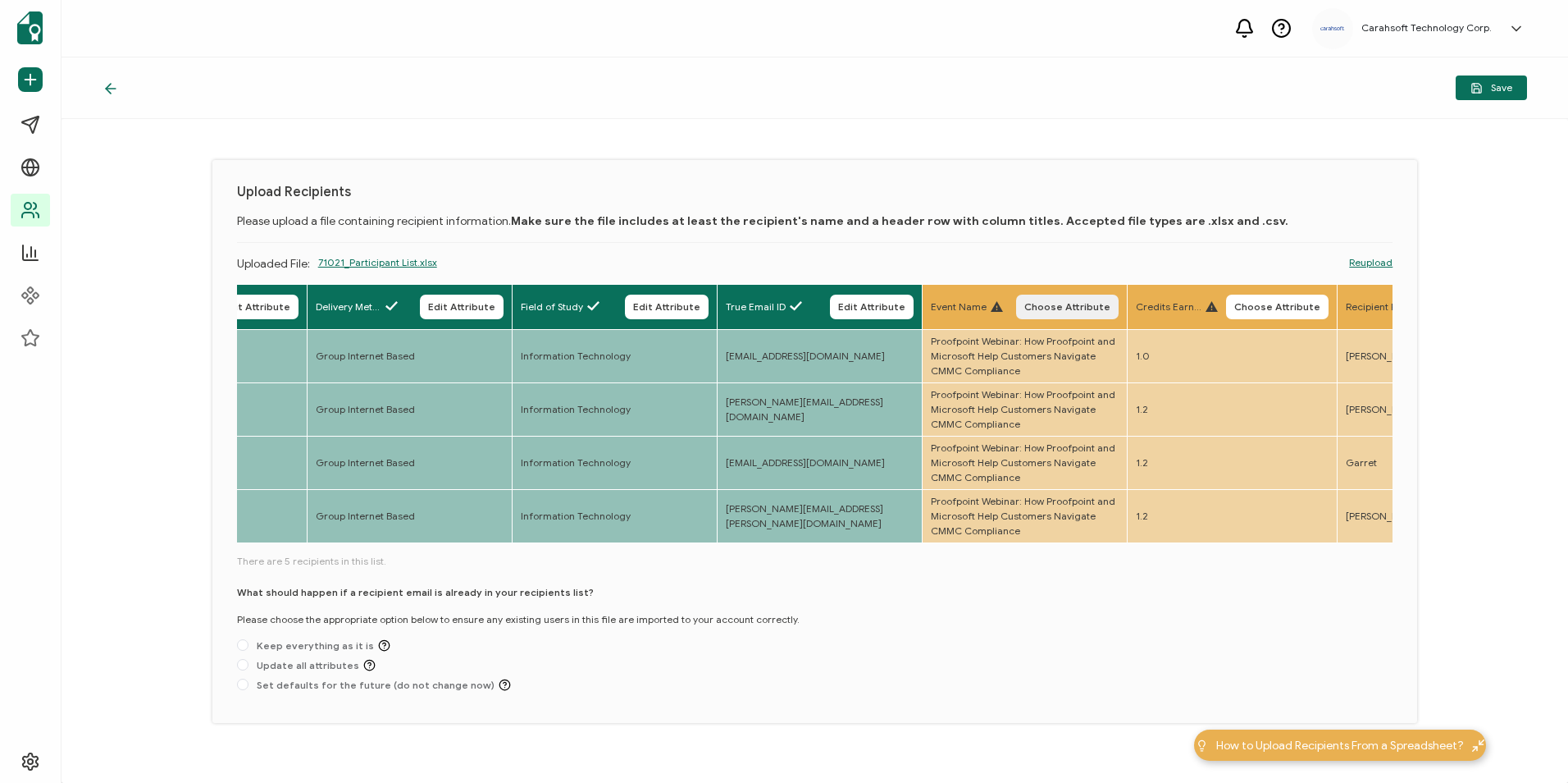
click at [1077, 296] on button "Choose Attribute" at bounding box center [1067, 306] width 103 height 25
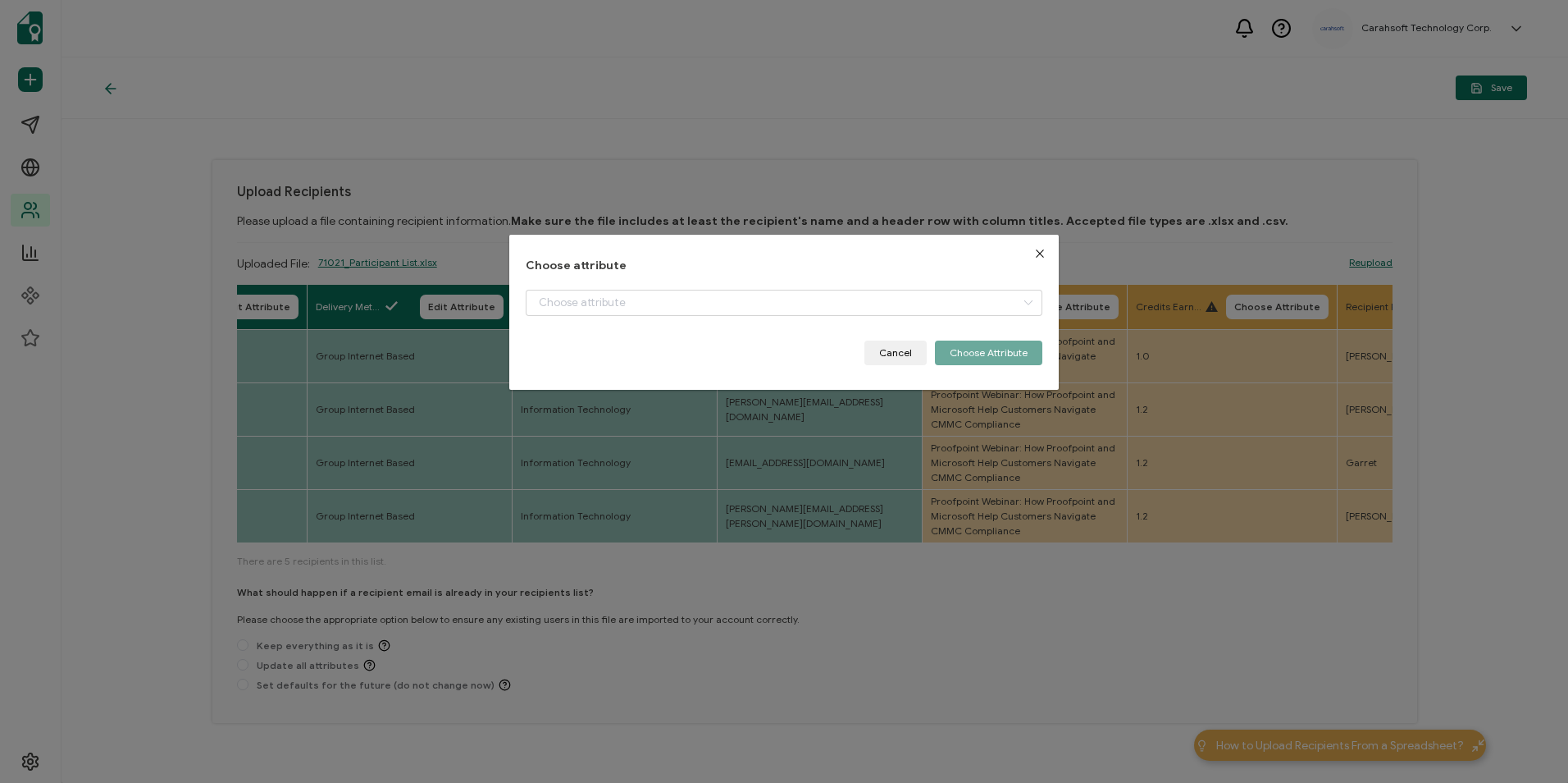
click at [782, 277] on div "Choose attribute Cancel Choose Attribute" at bounding box center [784, 311] width 516 height 106
click at [760, 304] on input "dialog" at bounding box center [784, 303] width 516 height 27
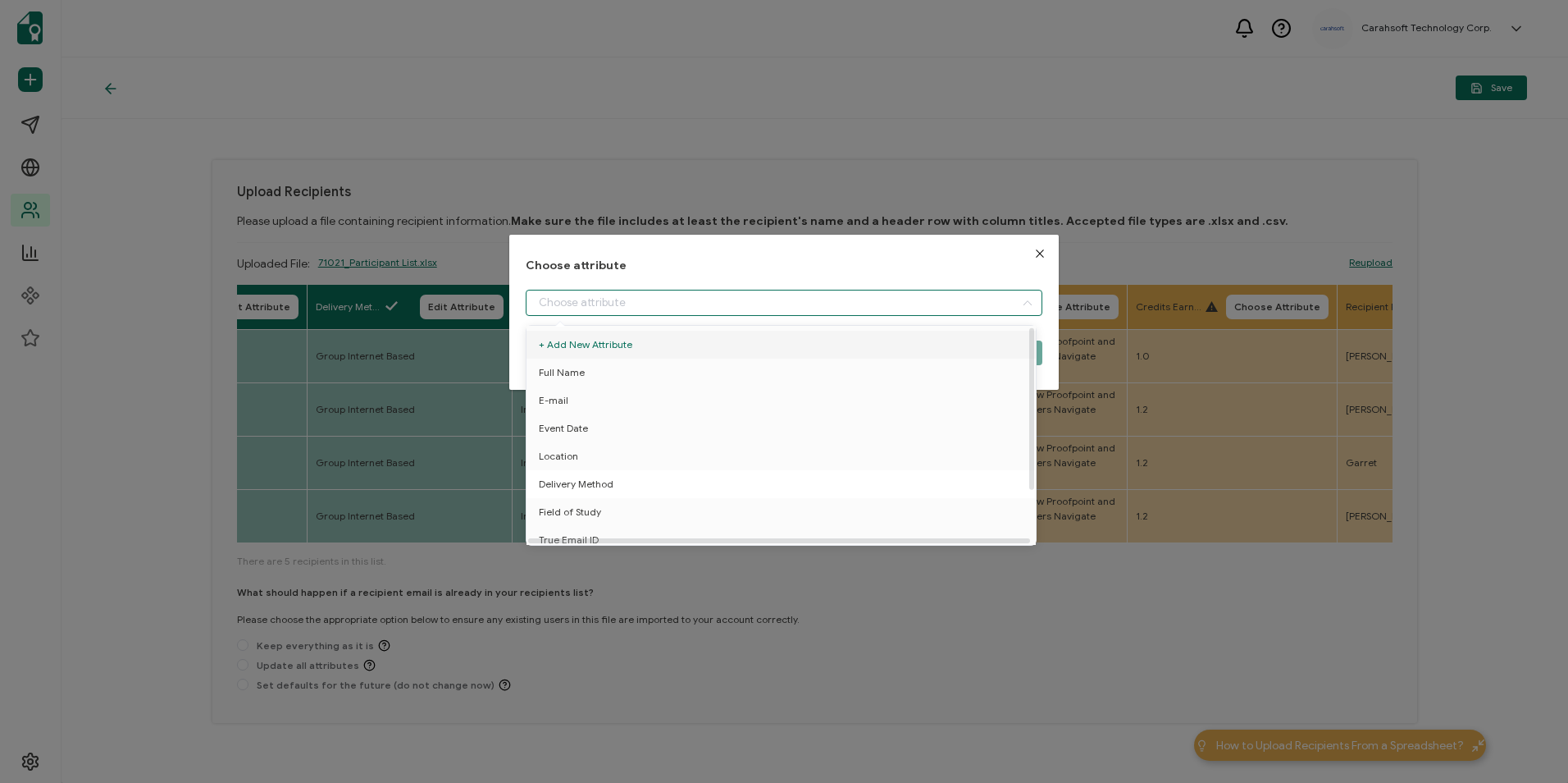
scroll to position [72, 0]
click at [629, 490] on li "Event Name" at bounding box center [784, 503] width 524 height 28
type input "Event Name"
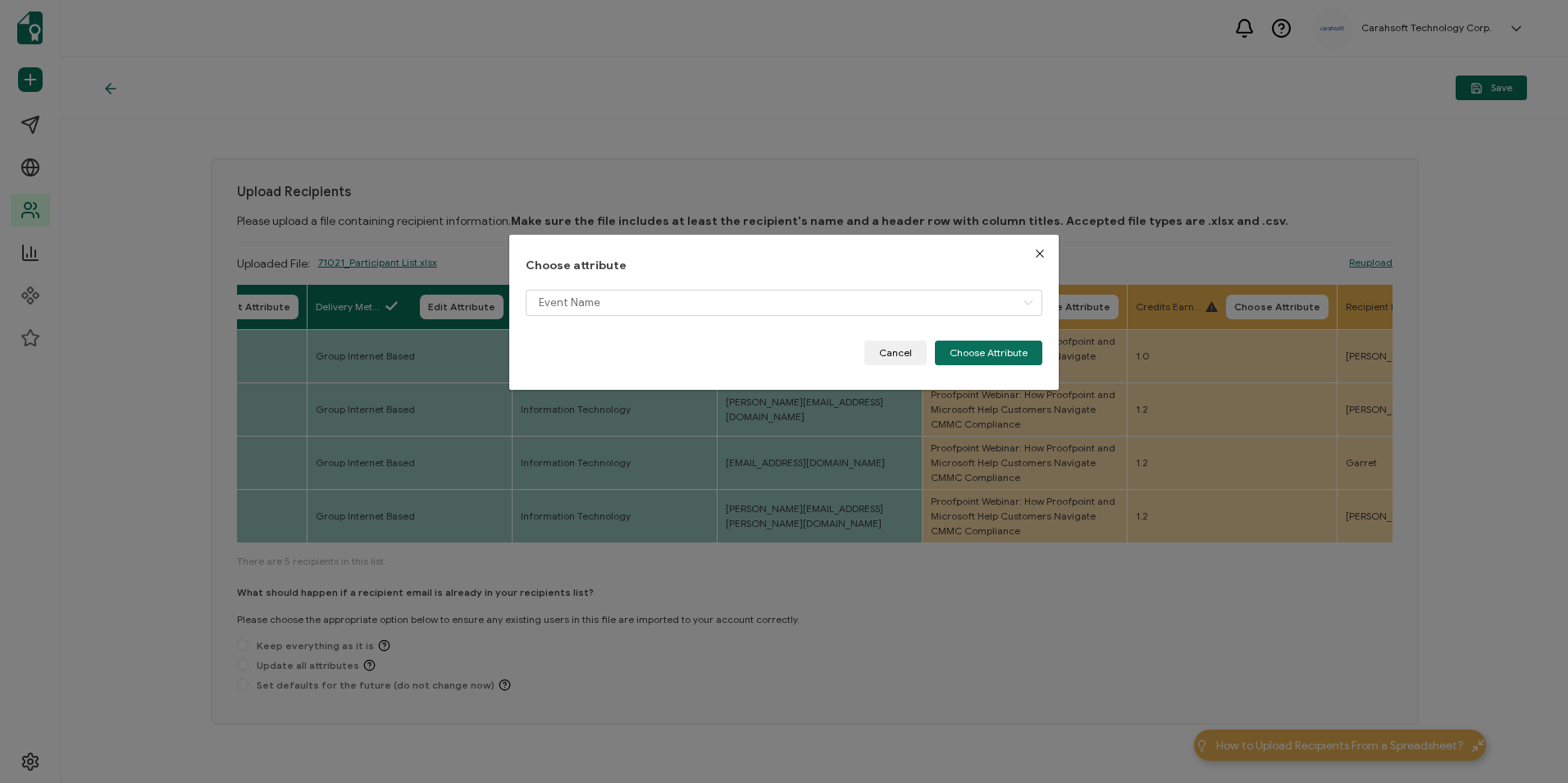
click at [997, 368] on div "Choose attribute Event Name Cancel Choose Attribute" at bounding box center [783, 311] width 548 height 155
click at [991, 358] on button "Choose Attribute" at bounding box center [988, 352] width 108 height 25
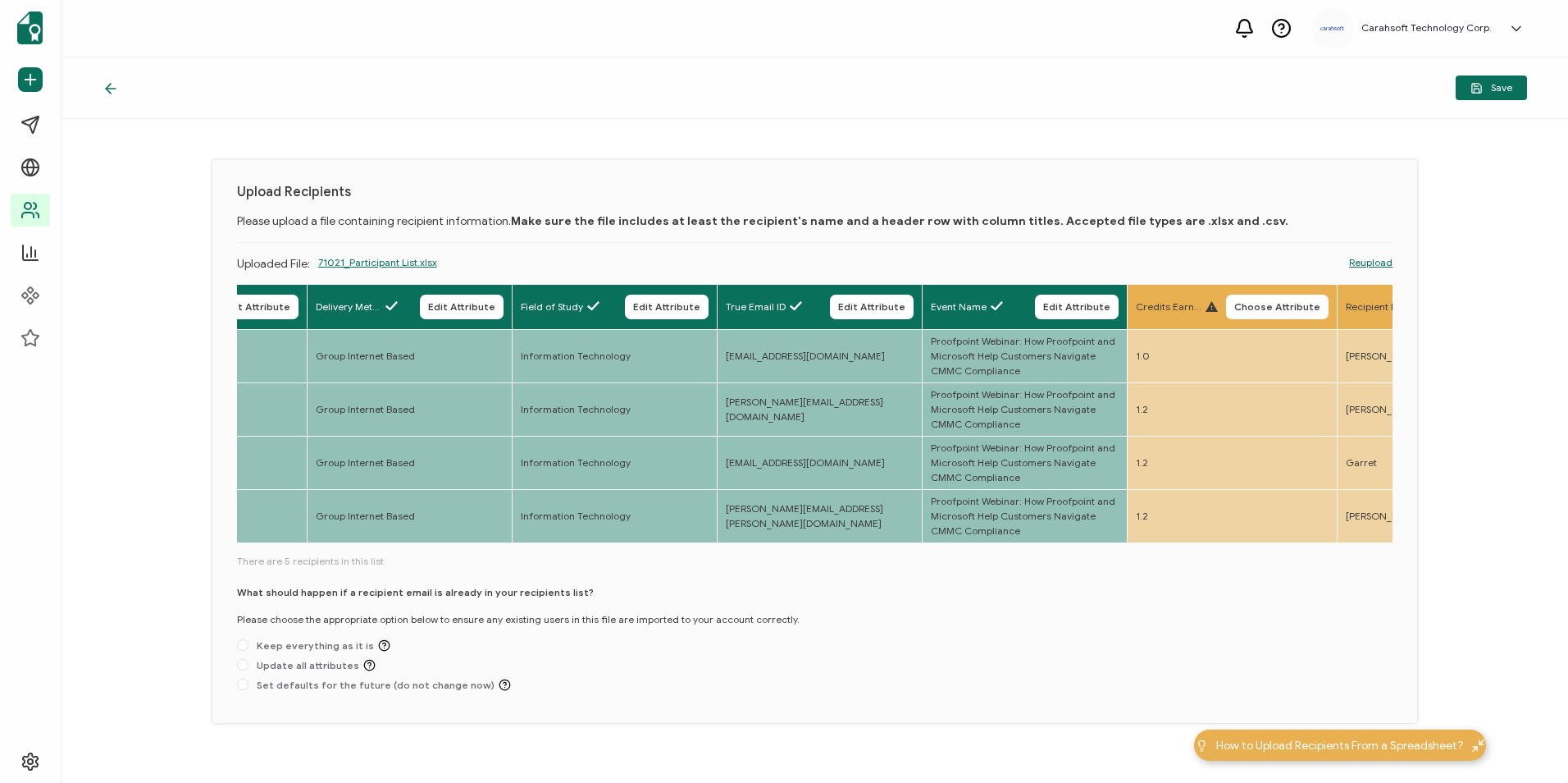
click at [1261, 305] on span "Choose Attribute" at bounding box center [1277, 306] width 86 height 10
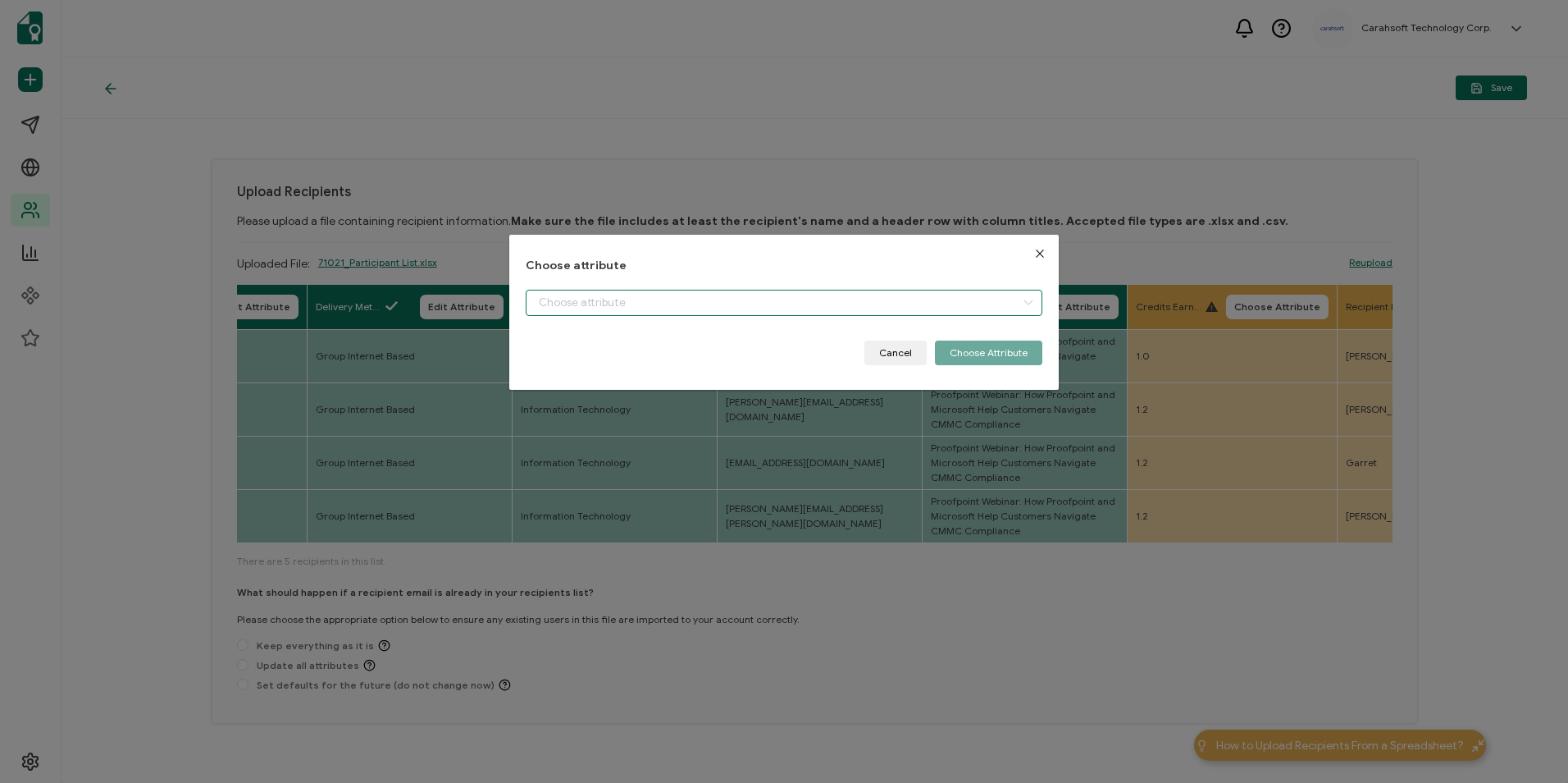
click at [784, 300] on input "dialog" at bounding box center [784, 303] width 516 height 27
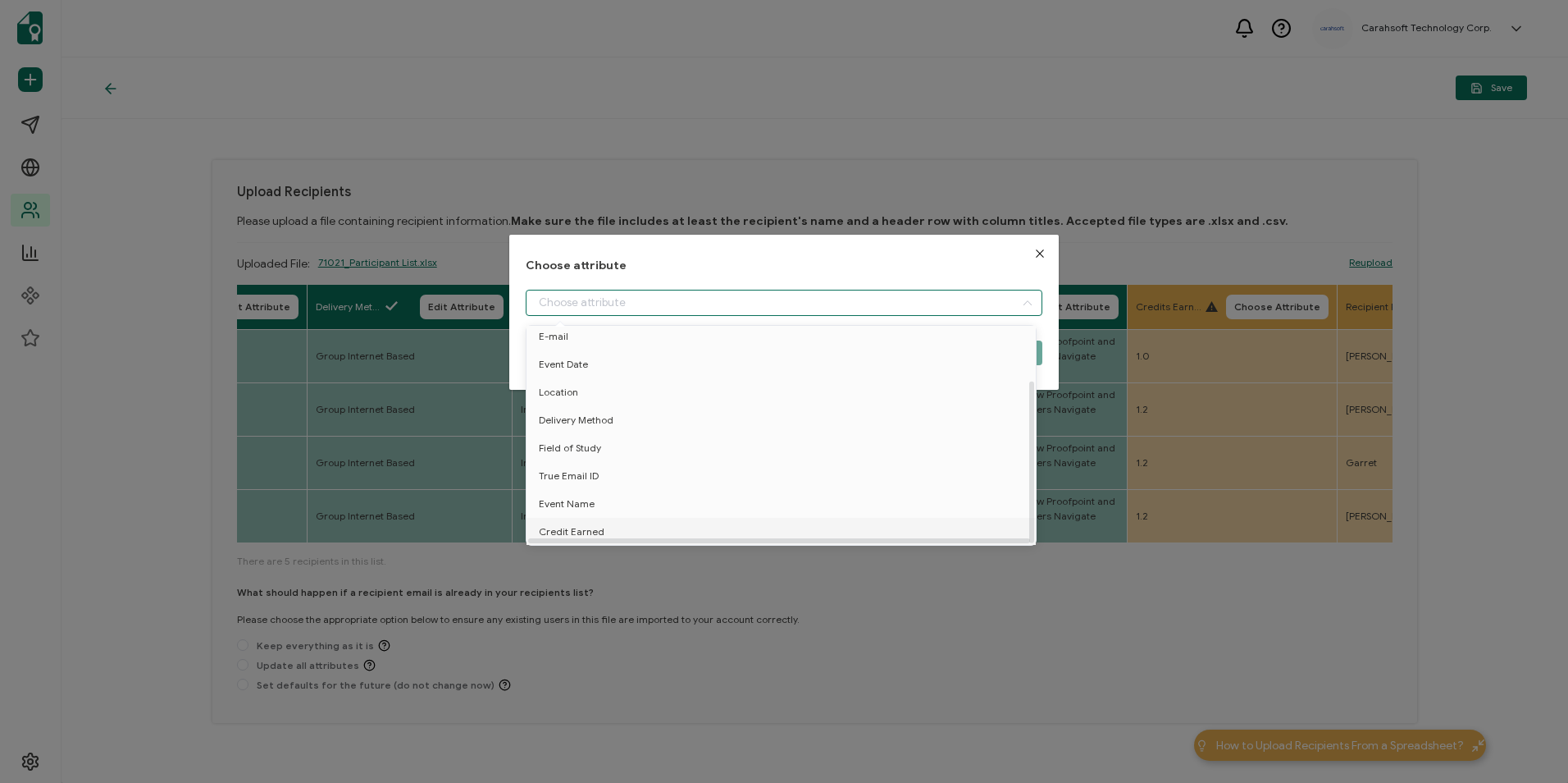
click at [619, 518] on li "Credit Earned" at bounding box center [784, 532] width 524 height 28
type input "Credit Earned"
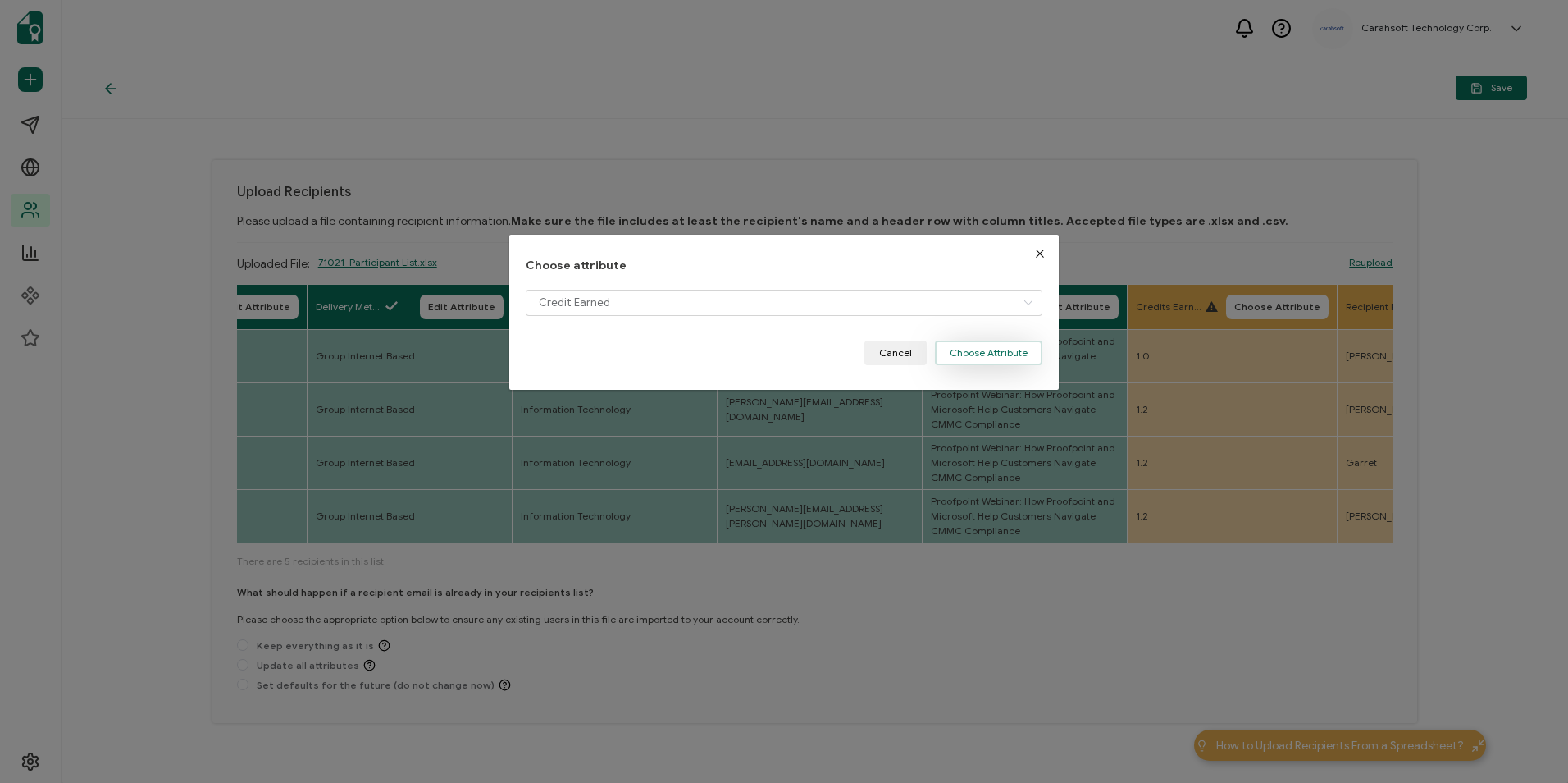
click at [1011, 358] on button "Choose Attribute" at bounding box center [988, 352] width 108 height 25
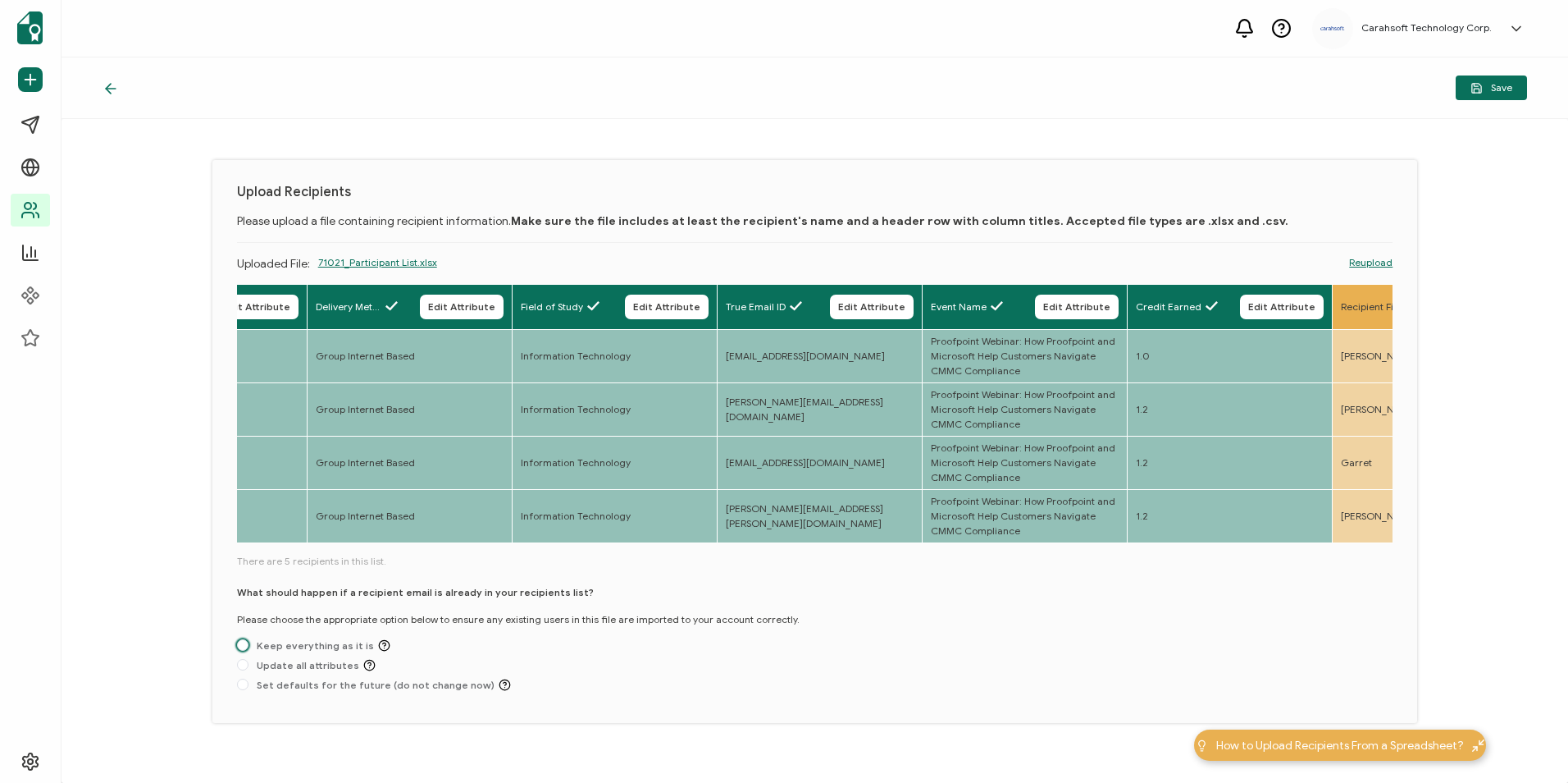
drag, startPoint x: 245, startPoint y: 651, endPoint x: 342, endPoint y: 643, distance: 97.3
click at [246, 651] on span at bounding box center [243, 646] width 12 height 12
click at [246, 651] on input "Keep everything as it is" at bounding box center [243, 646] width 12 height 13
radio input "true"
click at [1489, 84] on span "Save" at bounding box center [1491, 88] width 41 height 12
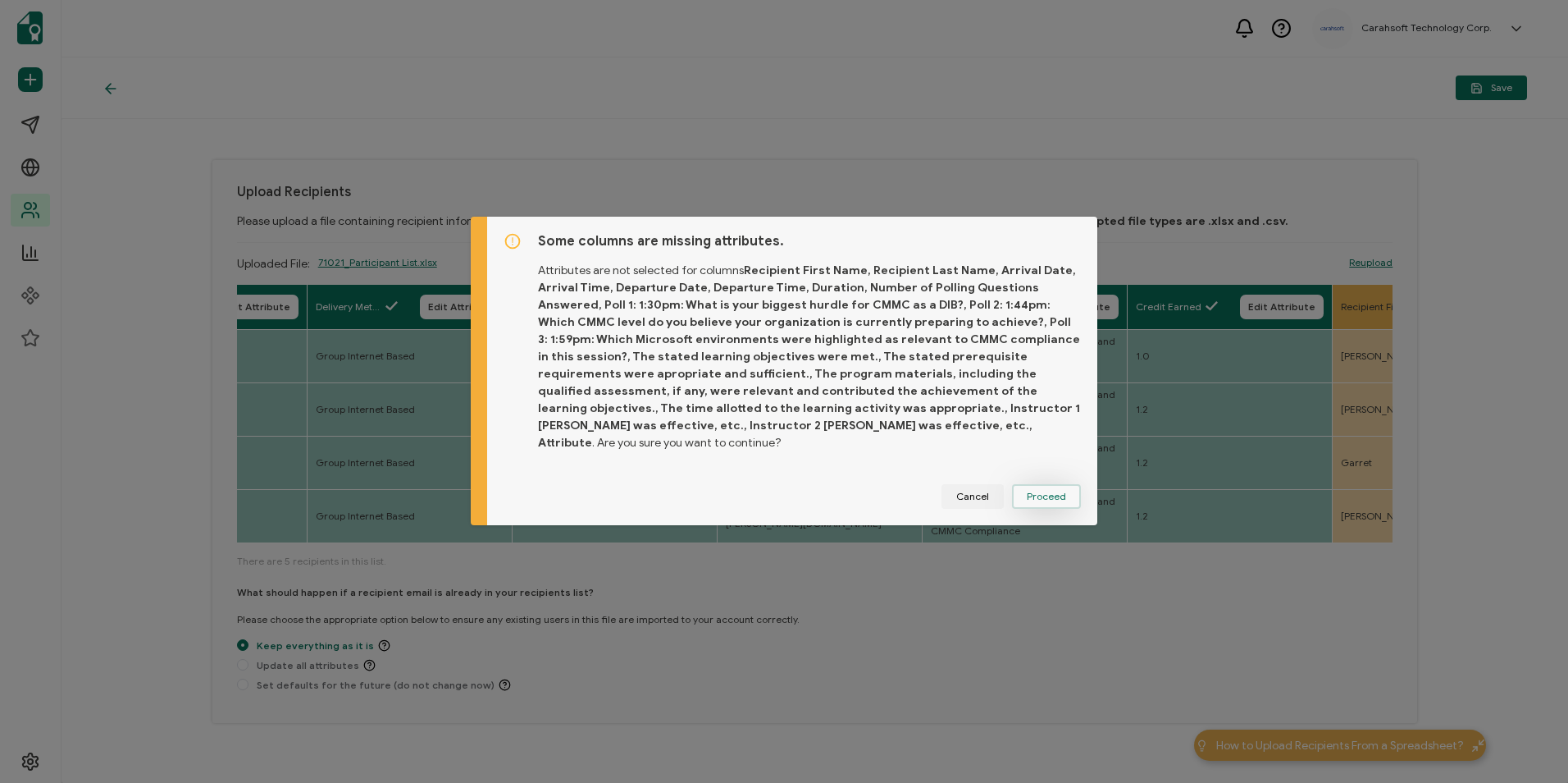
click at [1042, 491] on span "Proceed" at bounding box center [1046, 496] width 40 height 10
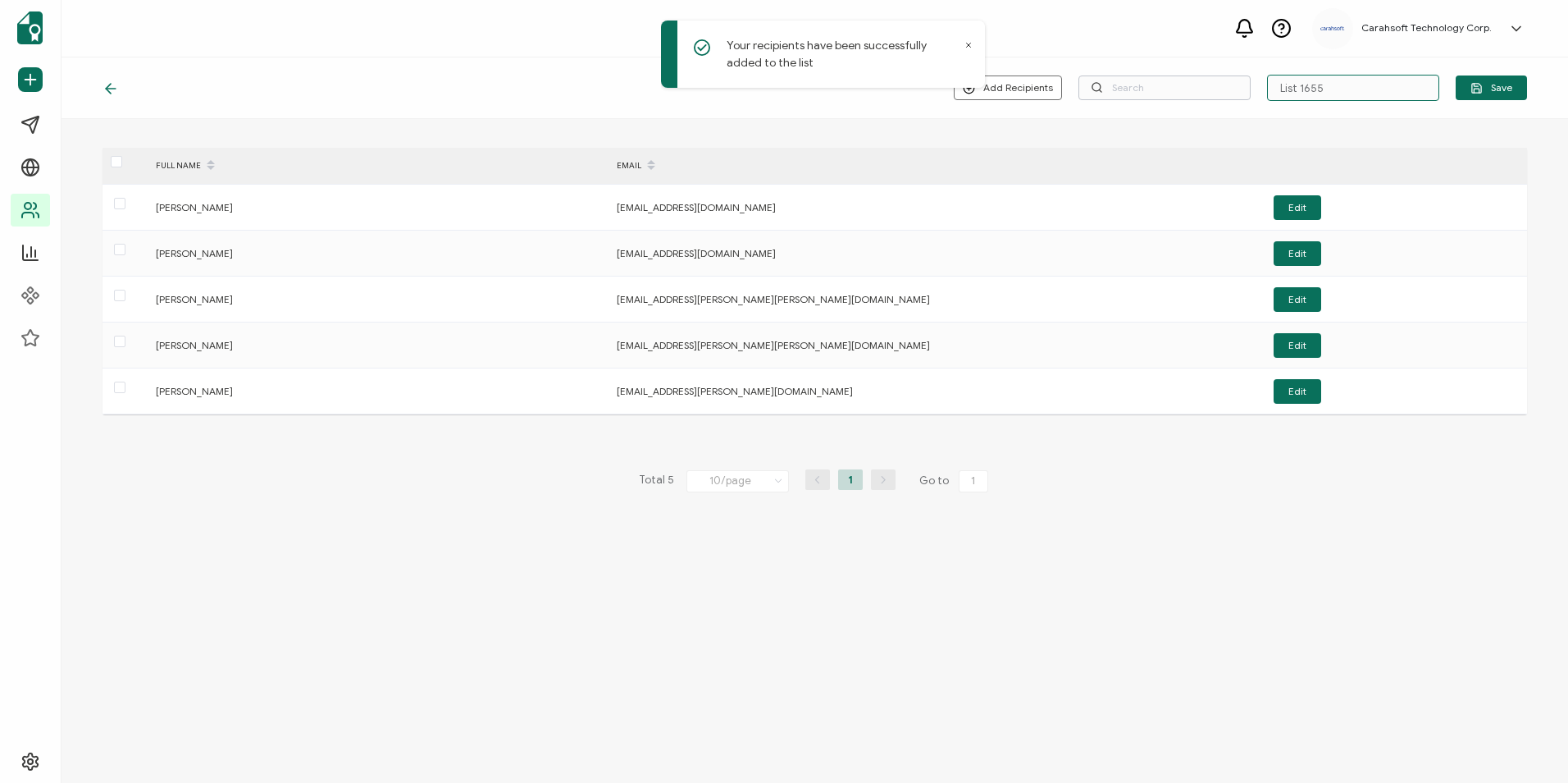
drag, startPoint x: 1361, startPoint y: 79, endPoint x: 1225, endPoint y: 84, distance: 136.1
click at [1225, 84] on div "Add Recipients Upload New Recipients Import from Recipients List 1655 Save" at bounding box center [1240, 88] width 573 height 27
paste input "8-28-2025_71021_Proofpoint Webinar"
type input "8-28-2025_71021_Proofpoint Webinar"
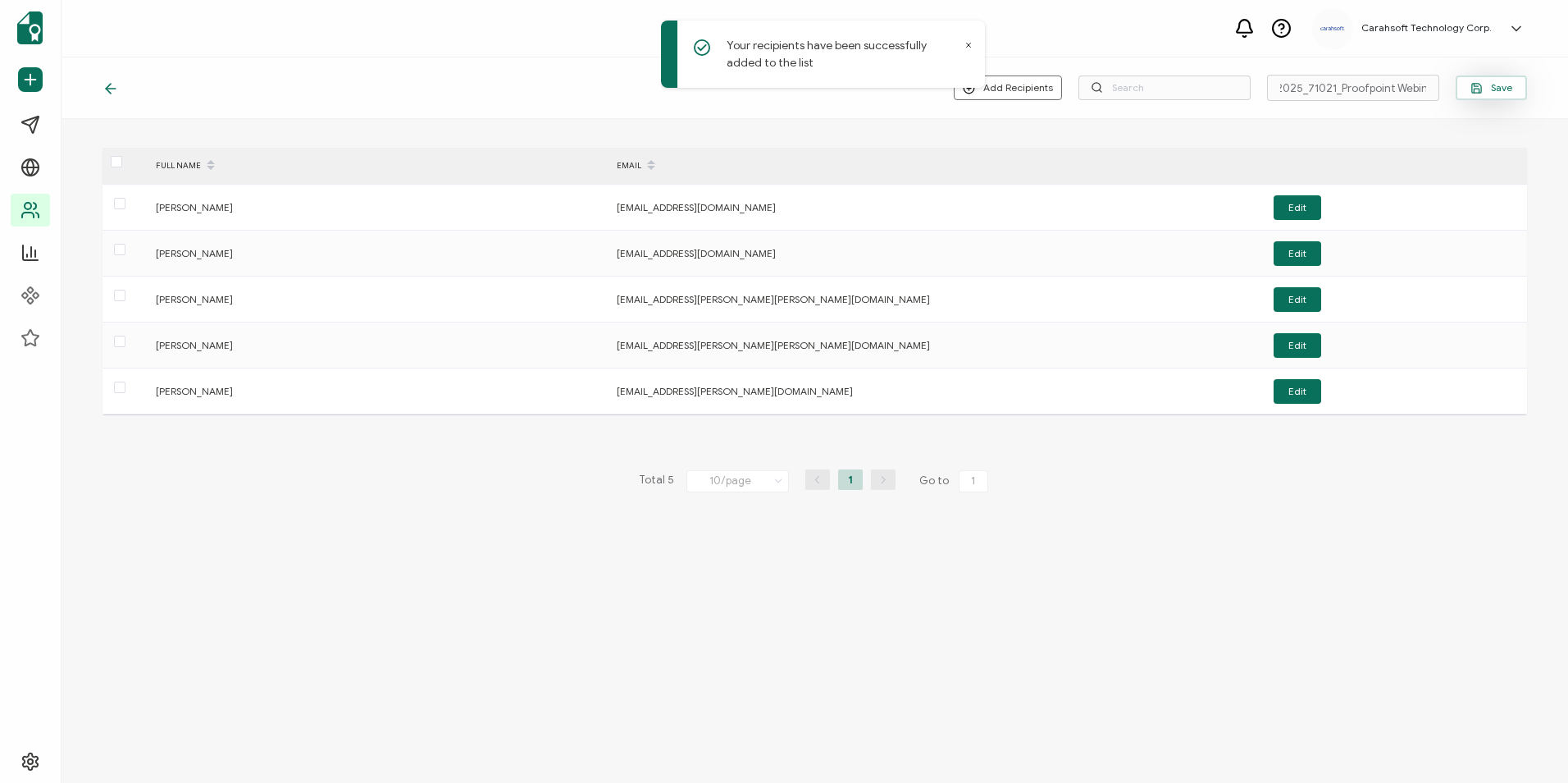
click at [1489, 91] on span "Save" at bounding box center [1491, 88] width 41 height 12
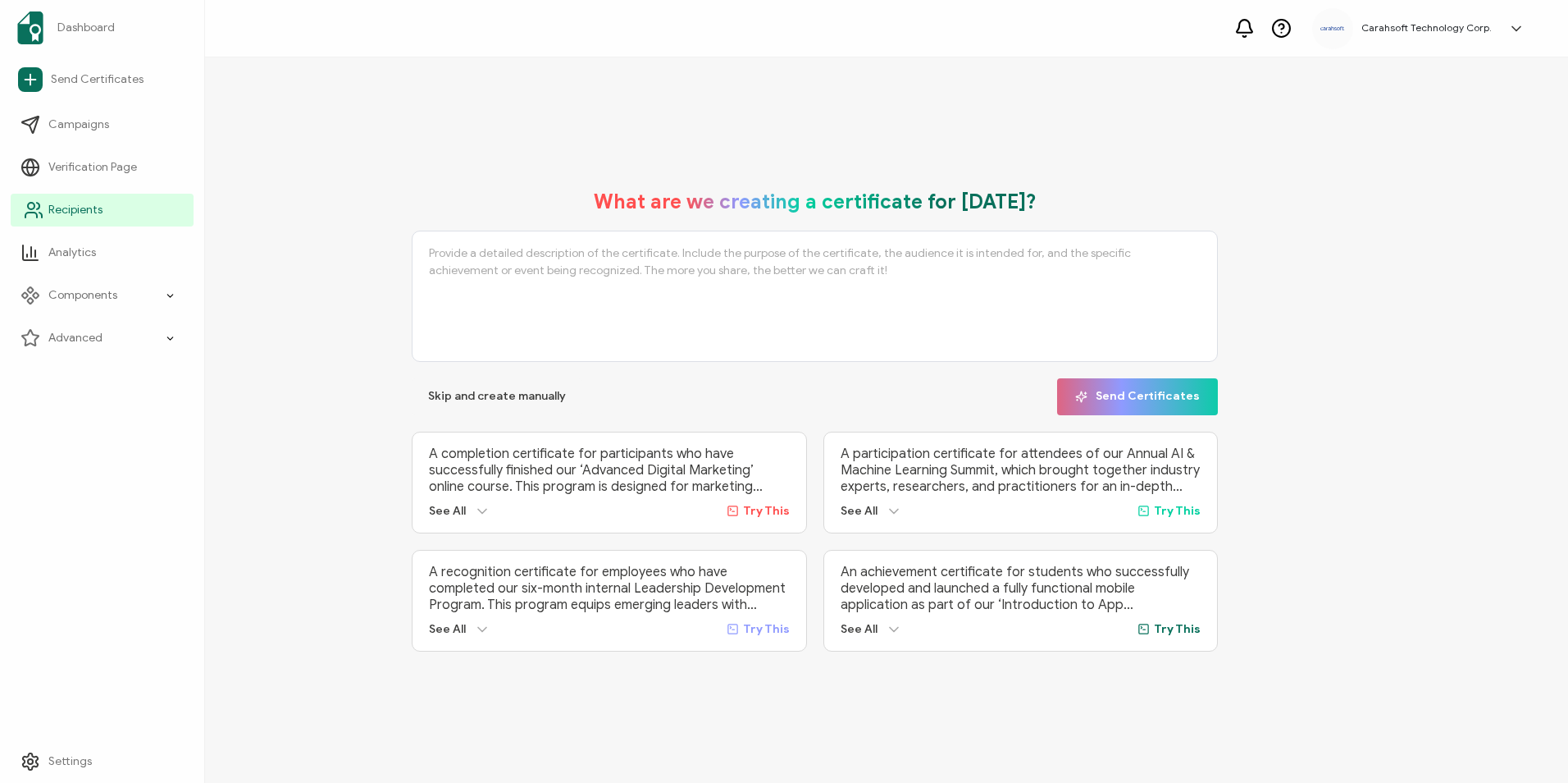
click at [95, 205] on span "Recipients" at bounding box center [75, 210] width 54 height 17
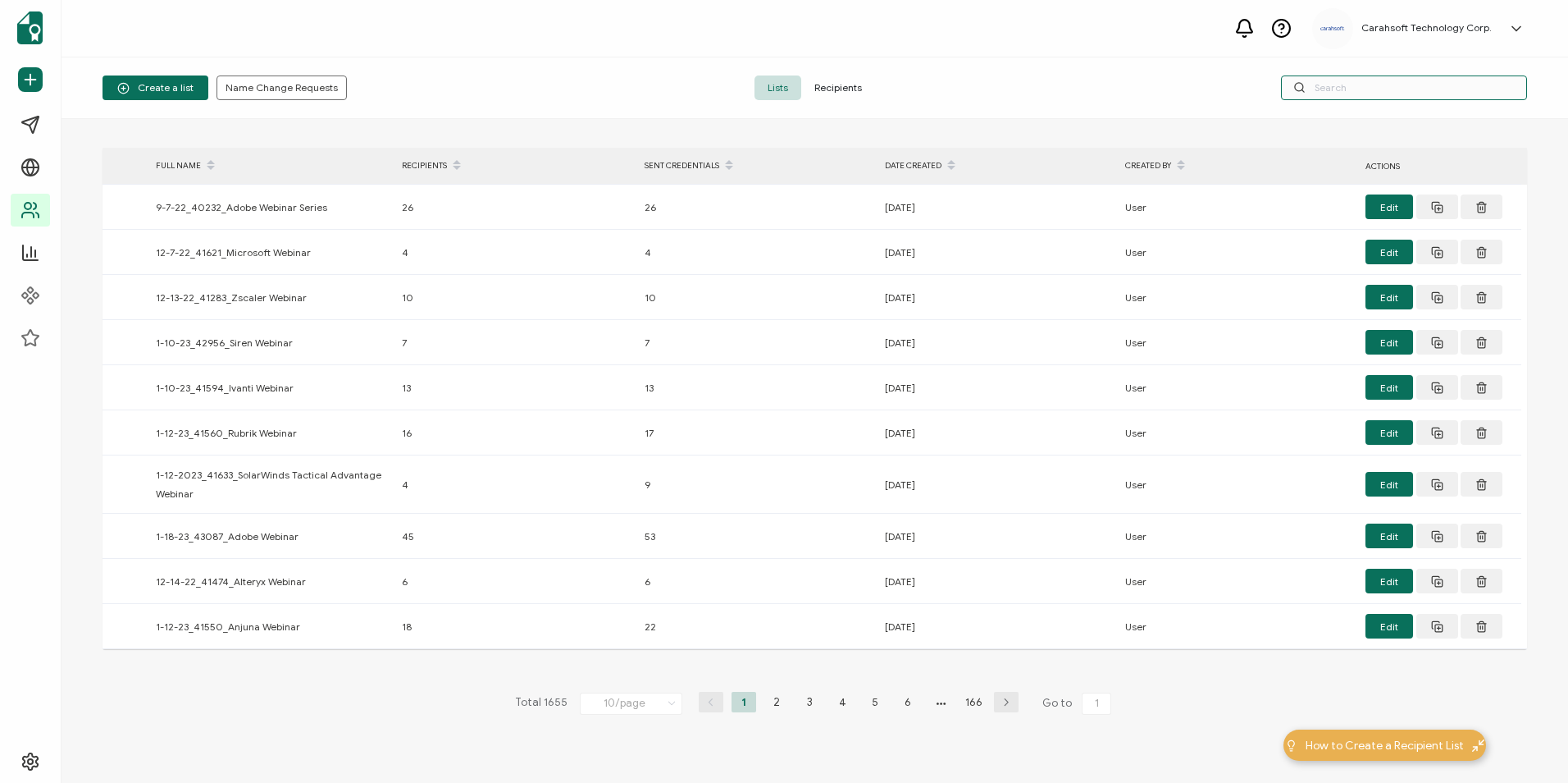
click at [1345, 84] on input "text" at bounding box center [1403, 87] width 246 height 25
paste input "8-28-2025_71021_Proofpoint Webinar"
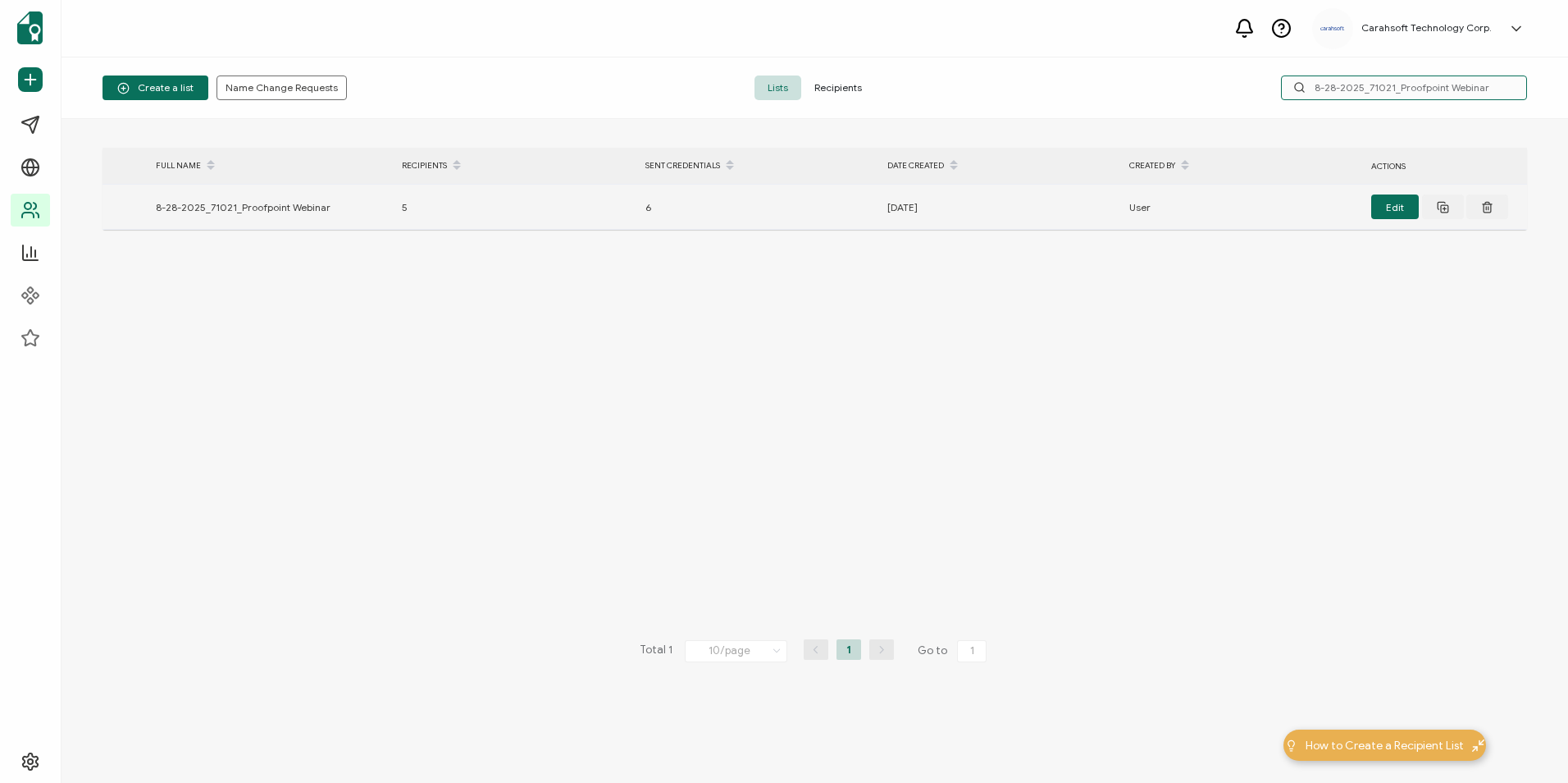
type input "8-28-2025_71021_Proofpoint Webinar"
click at [279, 205] on div "8-28-2025_71021_Proofpoint Webinar" at bounding box center [270, 207] width 246 height 19
click at [1391, 214] on button "Edit" at bounding box center [1395, 207] width 47 height 25
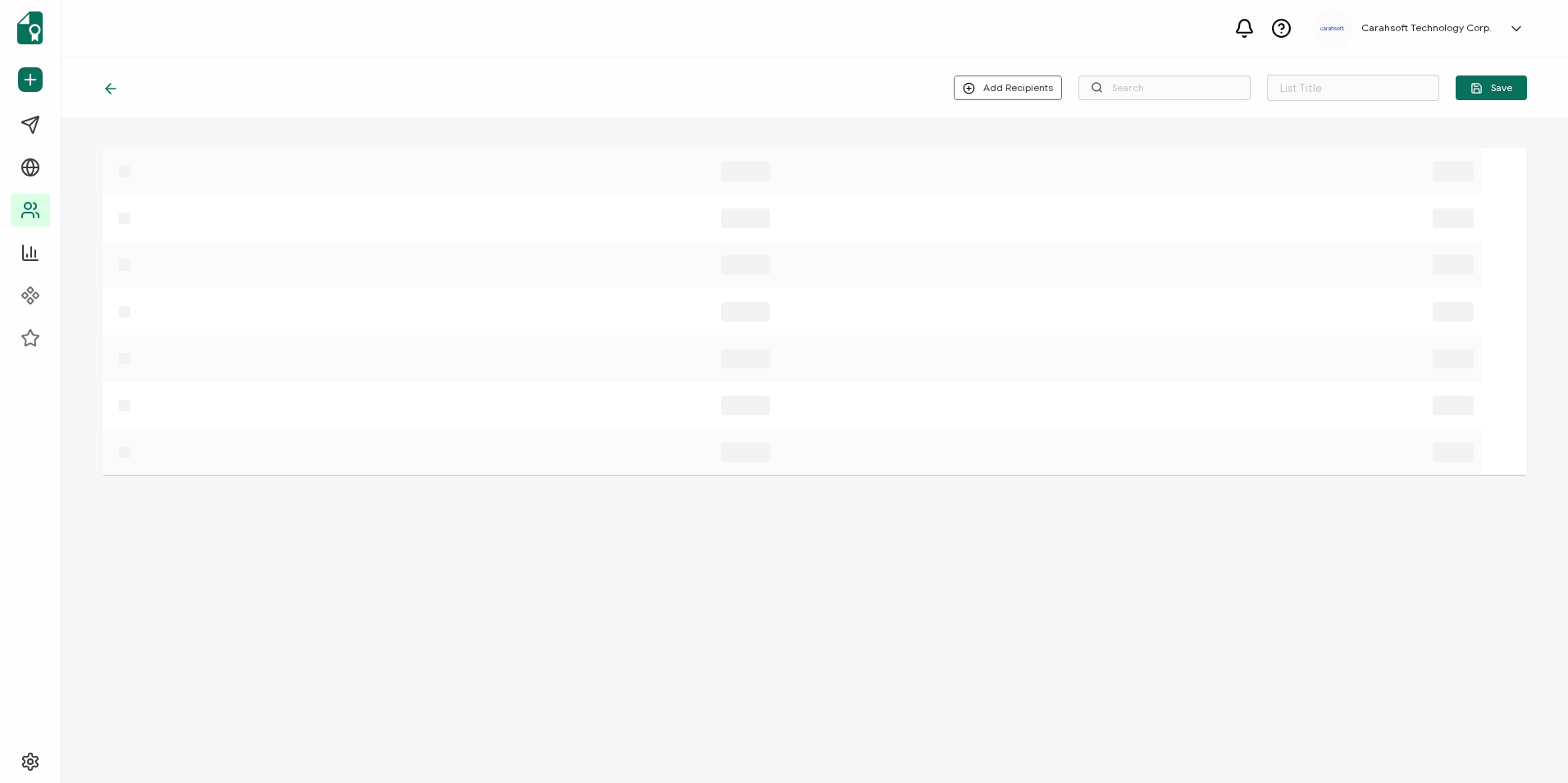
type input "8-28-2025_71021_Proofpoint Webinar"
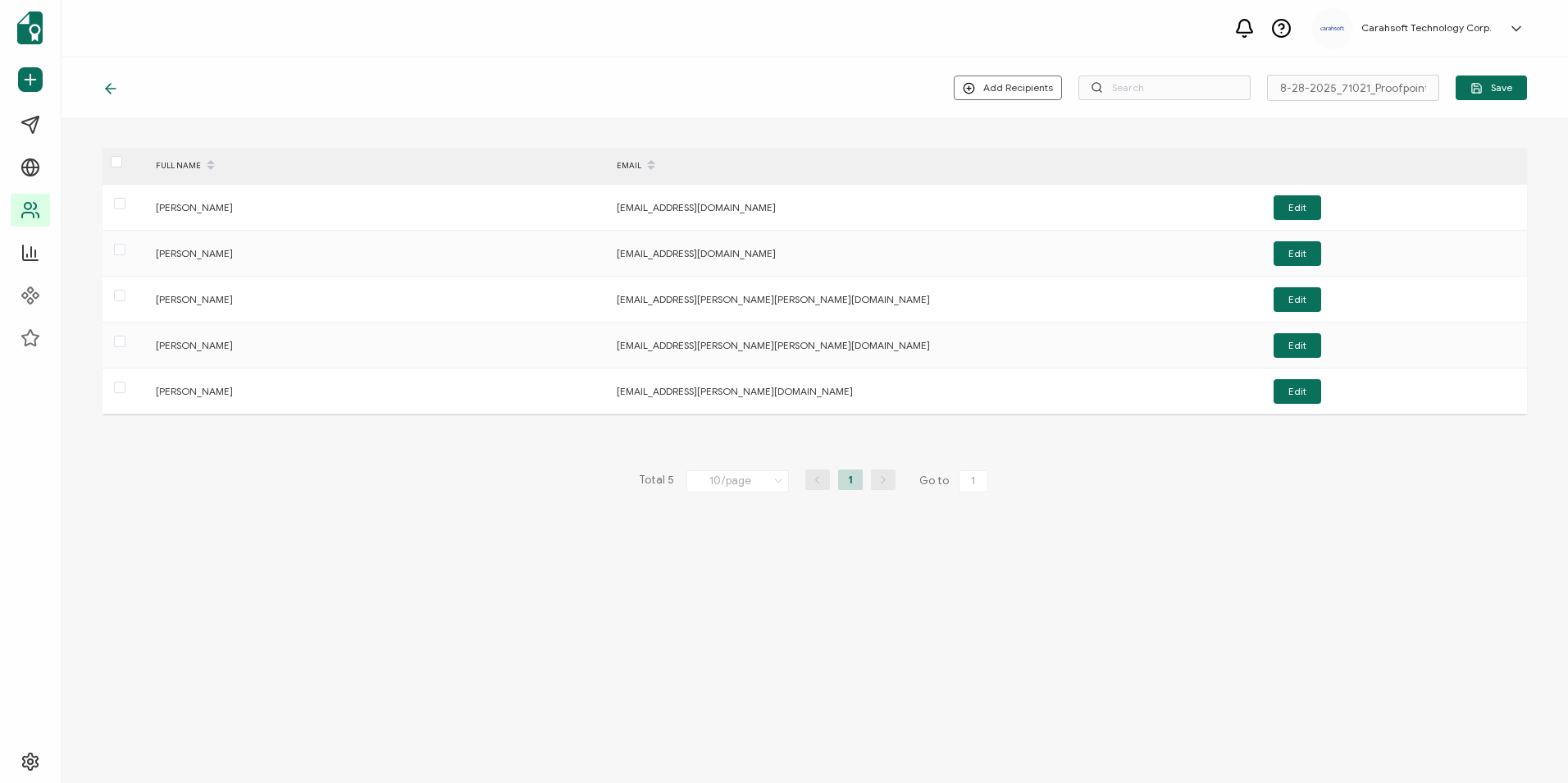
click at [842, 477] on li "1" at bounding box center [850, 479] width 25 height 21
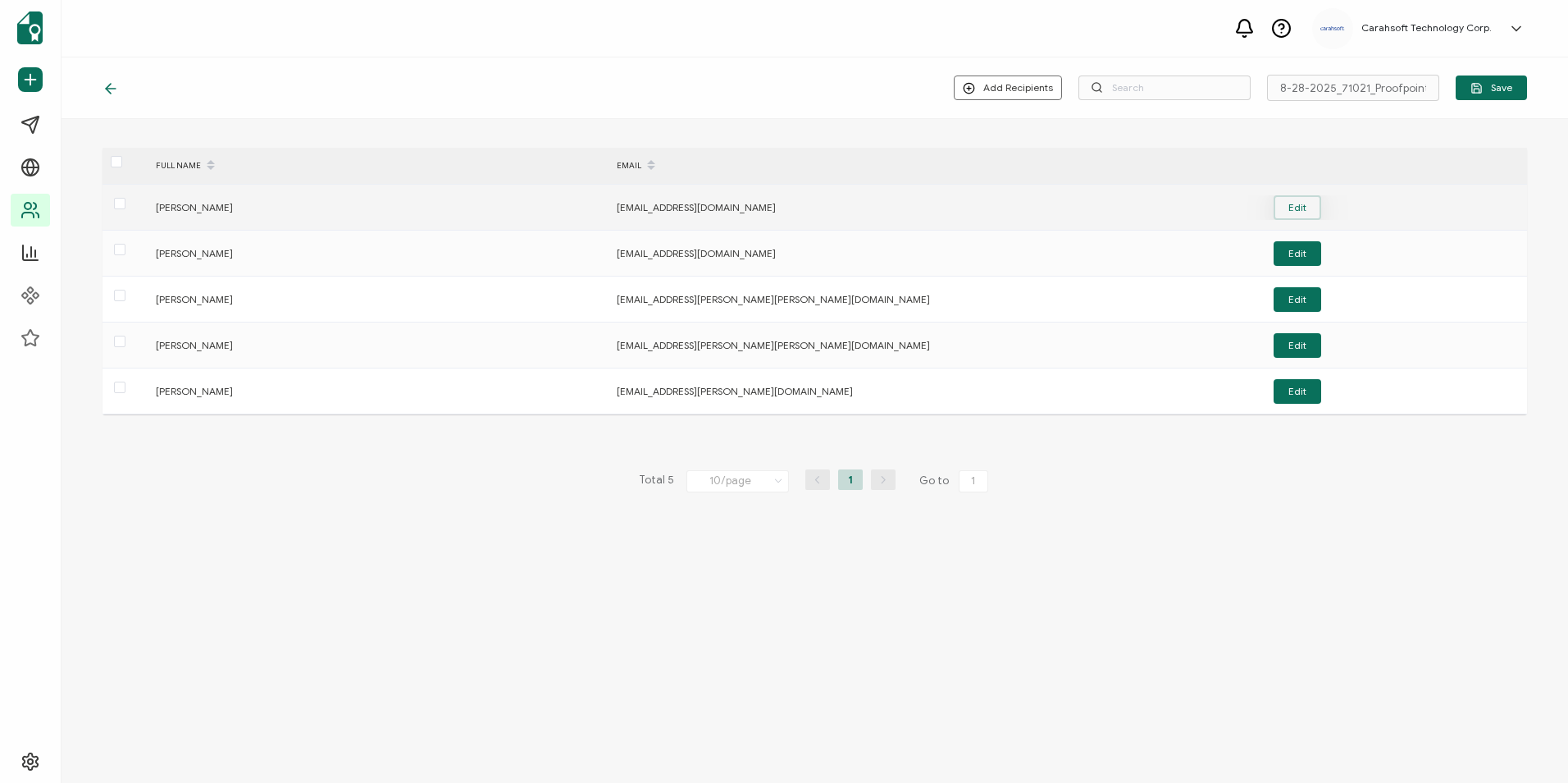
click at [1289, 199] on button "Edit" at bounding box center [1297, 208] width 47 height 25
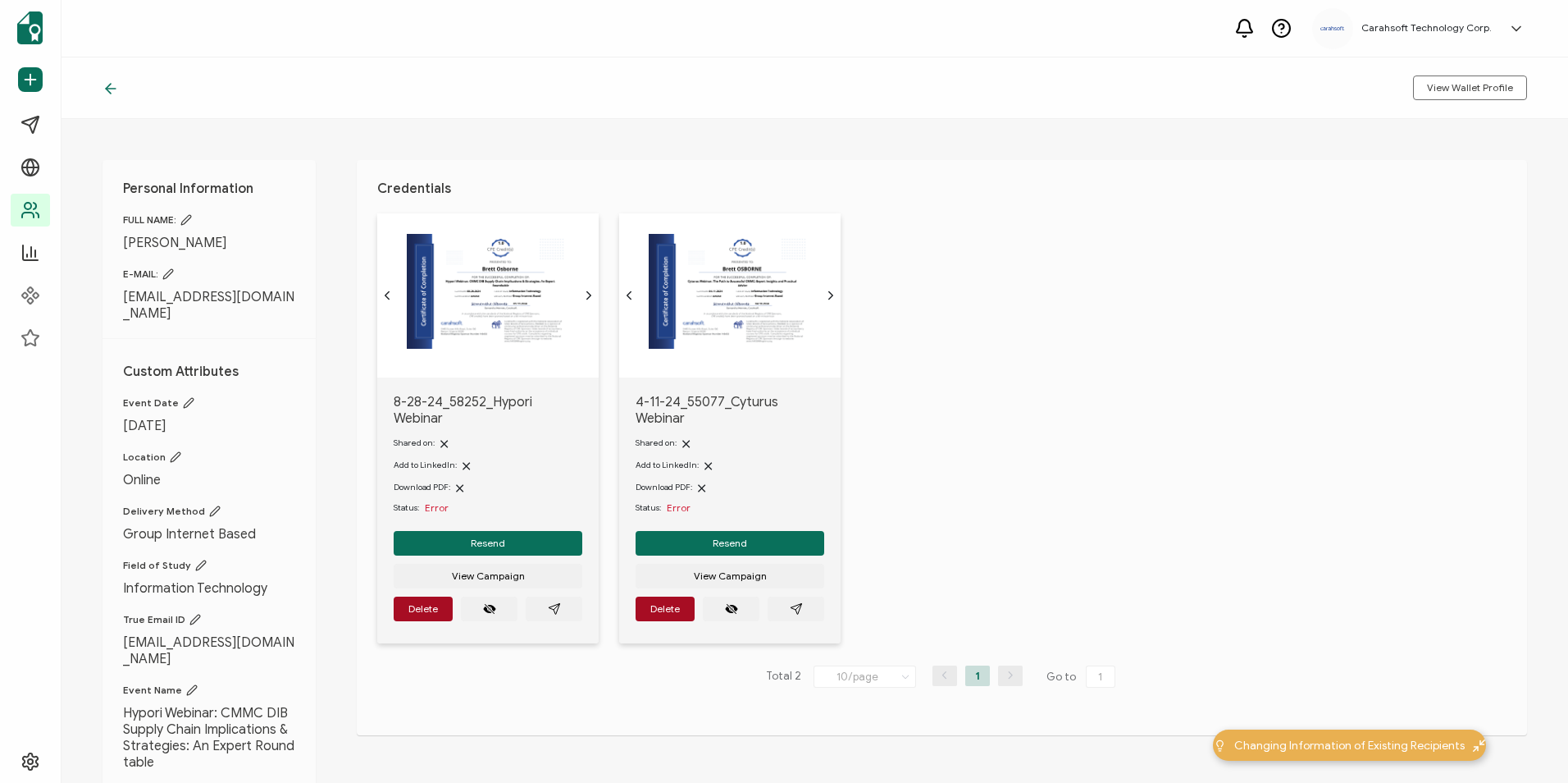
click at [105, 84] on icon at bounding box center [111, 88] width 17 height 17
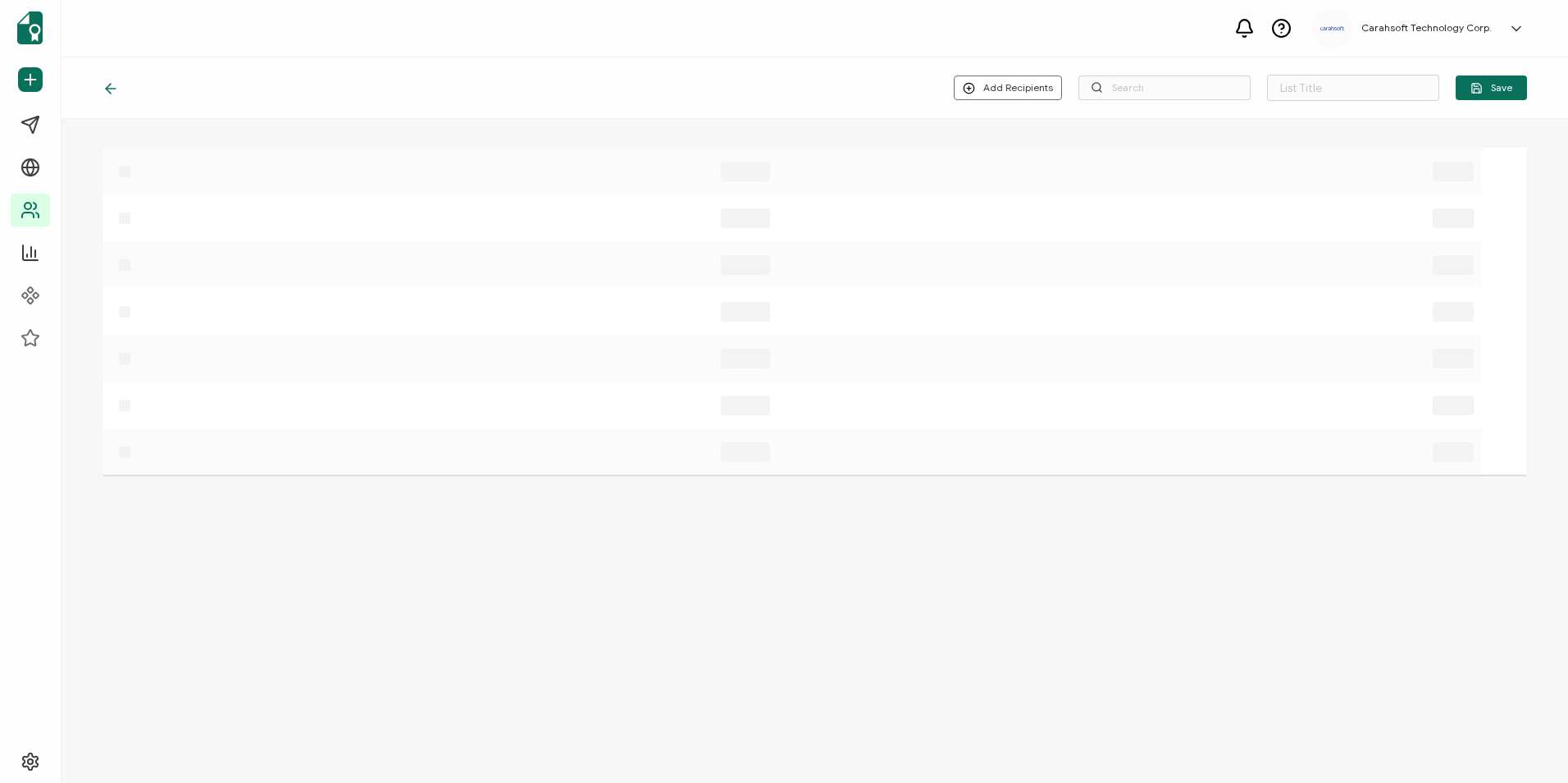
type input "8-28-2025_71021_Proofpoint Webinar"
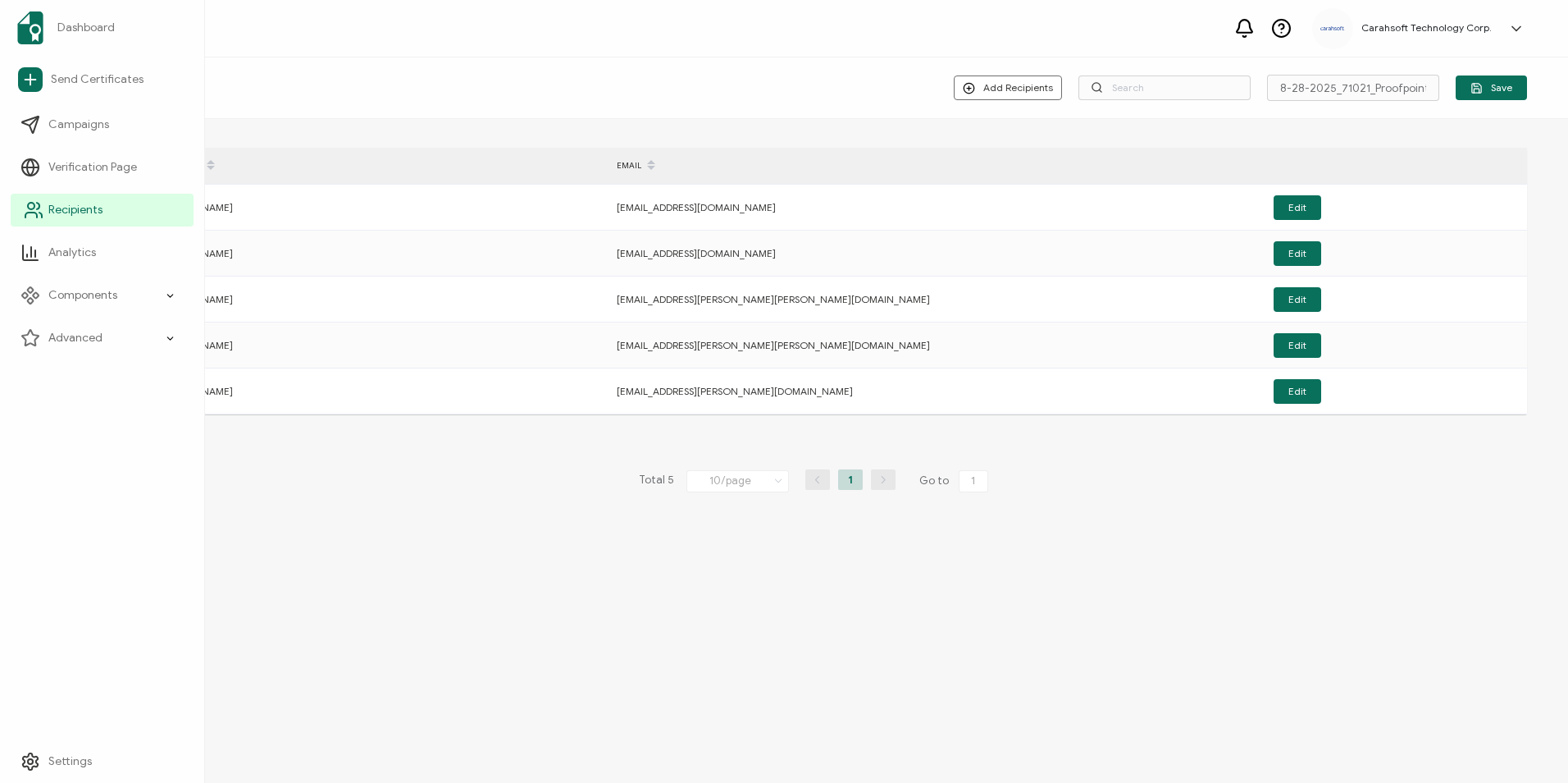
click at [88, 206] on span "Recipients" at bounding box center [75, 210] width 54 height 17
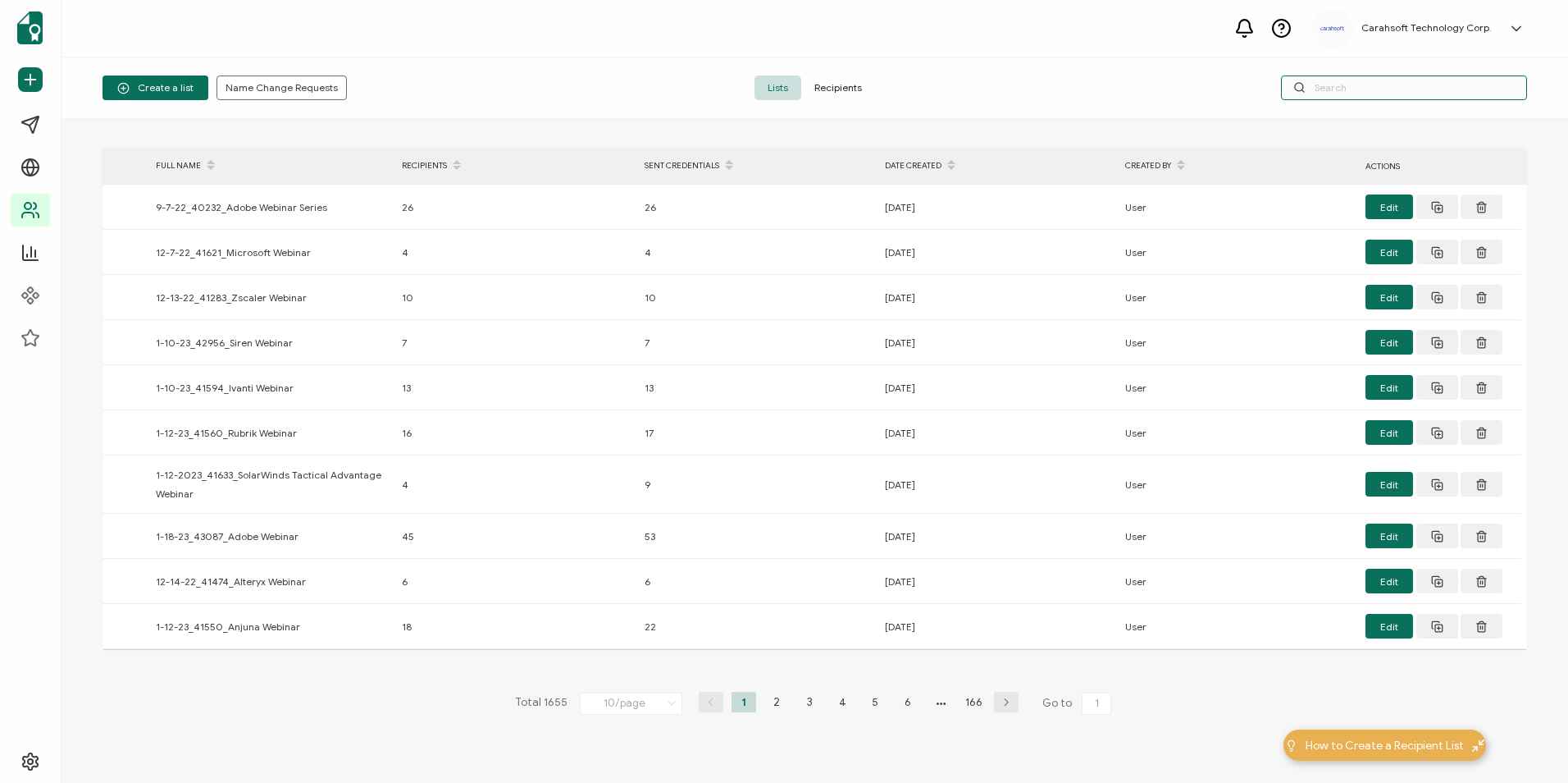
click at [1381, 95] on input "text" at bounding box center [1403, 87] width 246 height 25
paste input "8-28-2025_71021_Proofpoint Webinar"
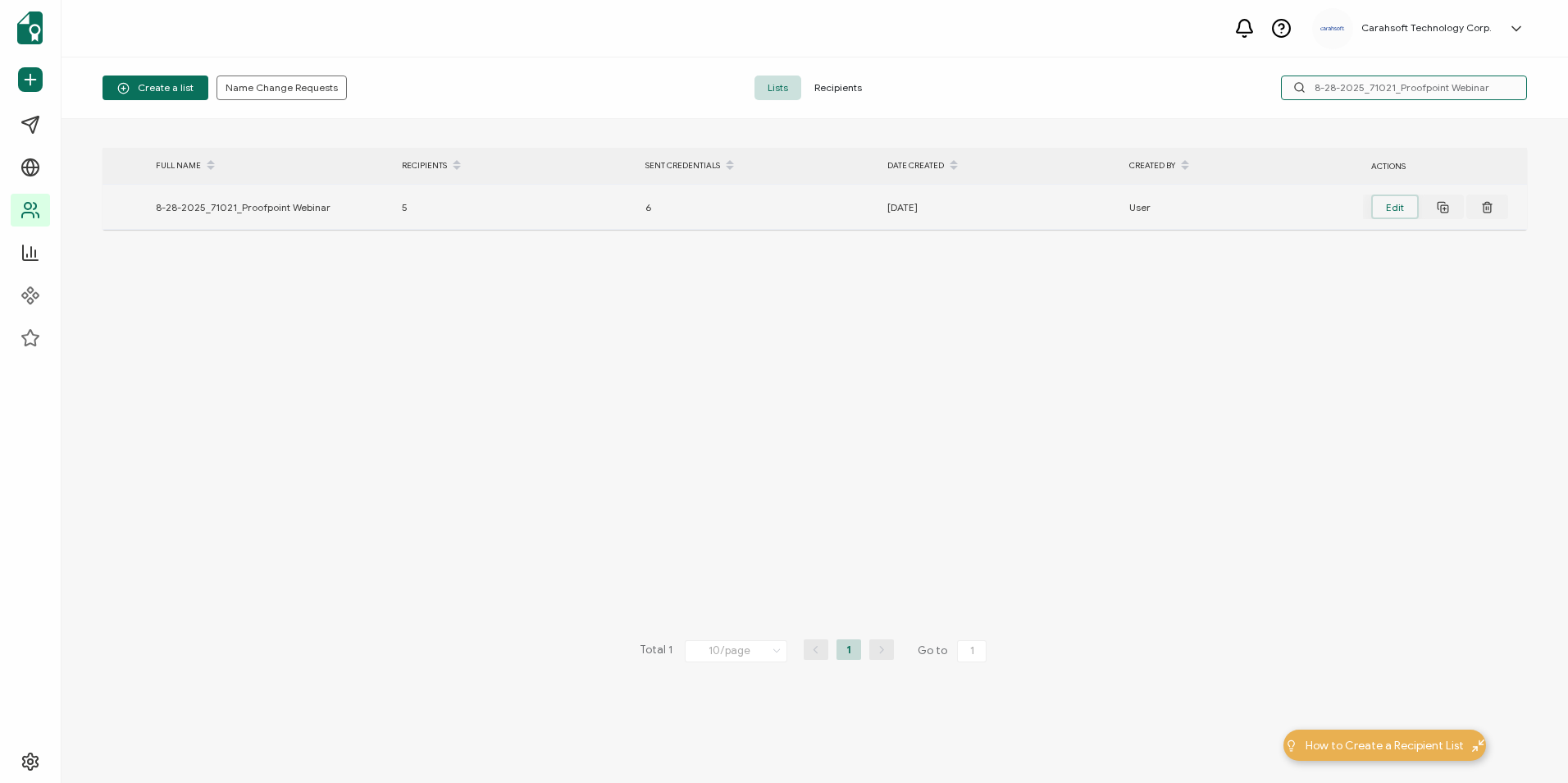
type input "8-28-2025_71021_Proofpoint Webinar"
click at [1409, 206] on button "Edit" at bounding box center [1395, 207] width 47 height 25
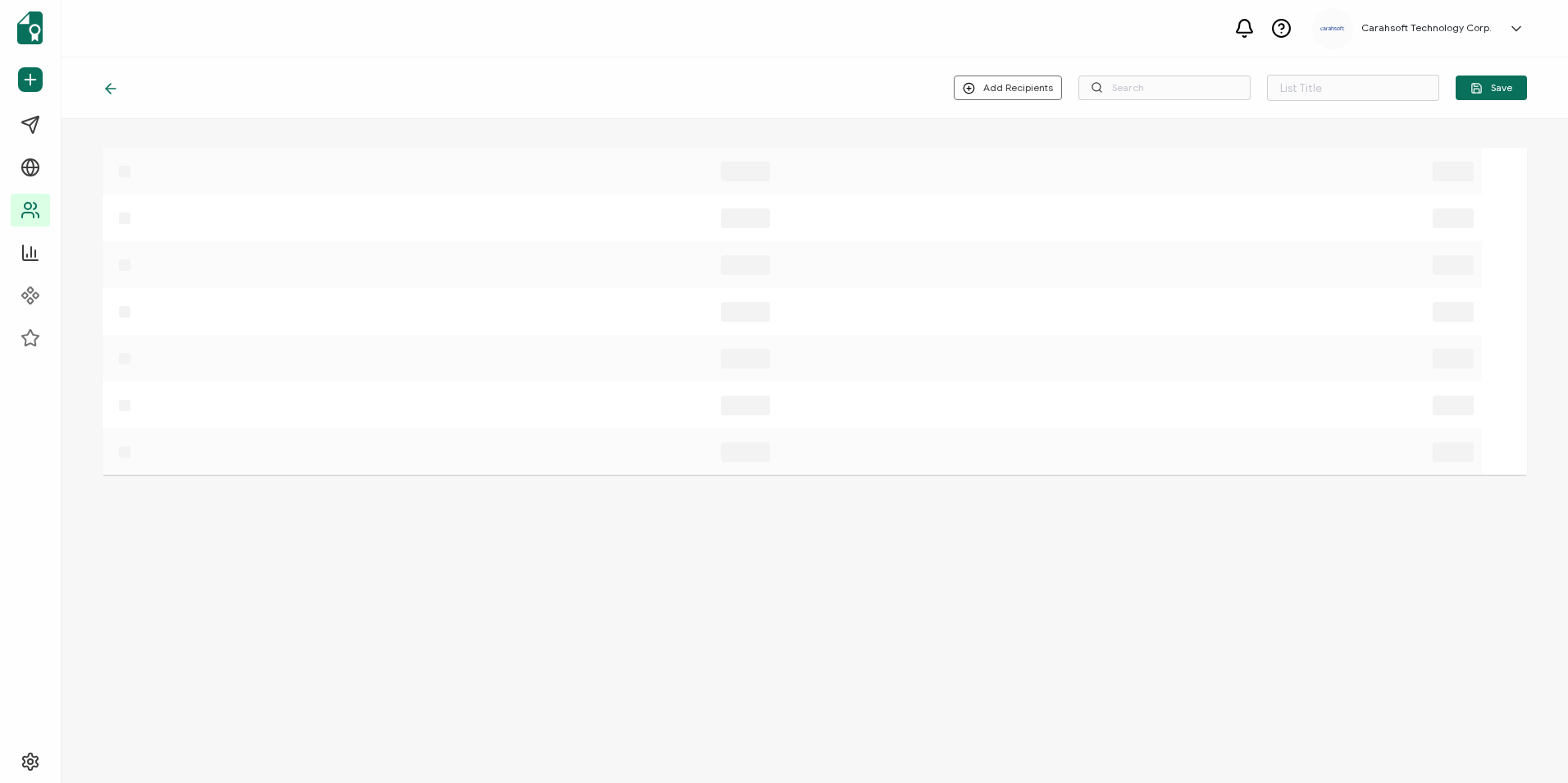
type input "8-28-2025_71021_Proofpoint Webinar"
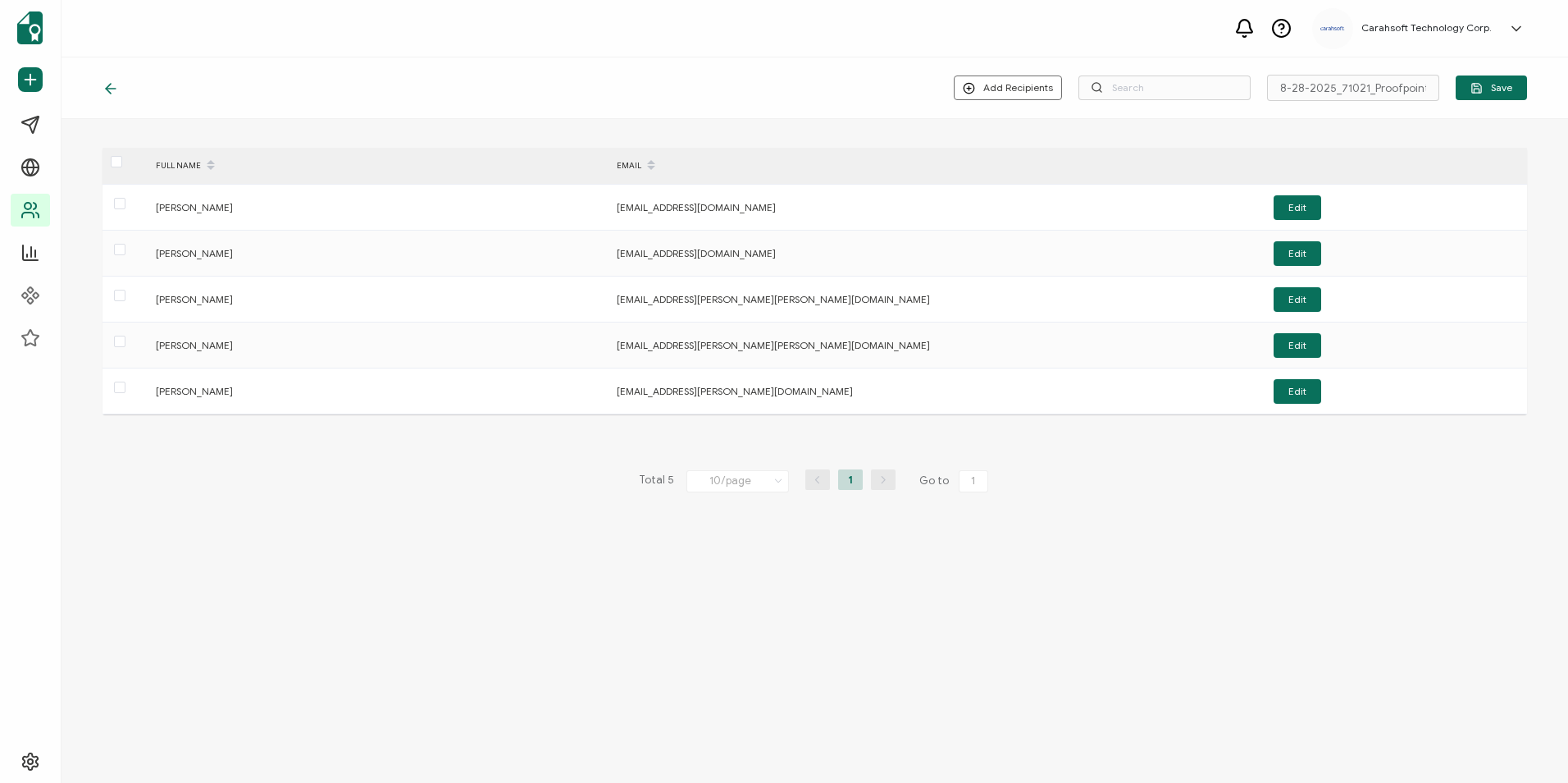
click at [114, 80] on icon at bounding box center [111, 88] width 17 height 17
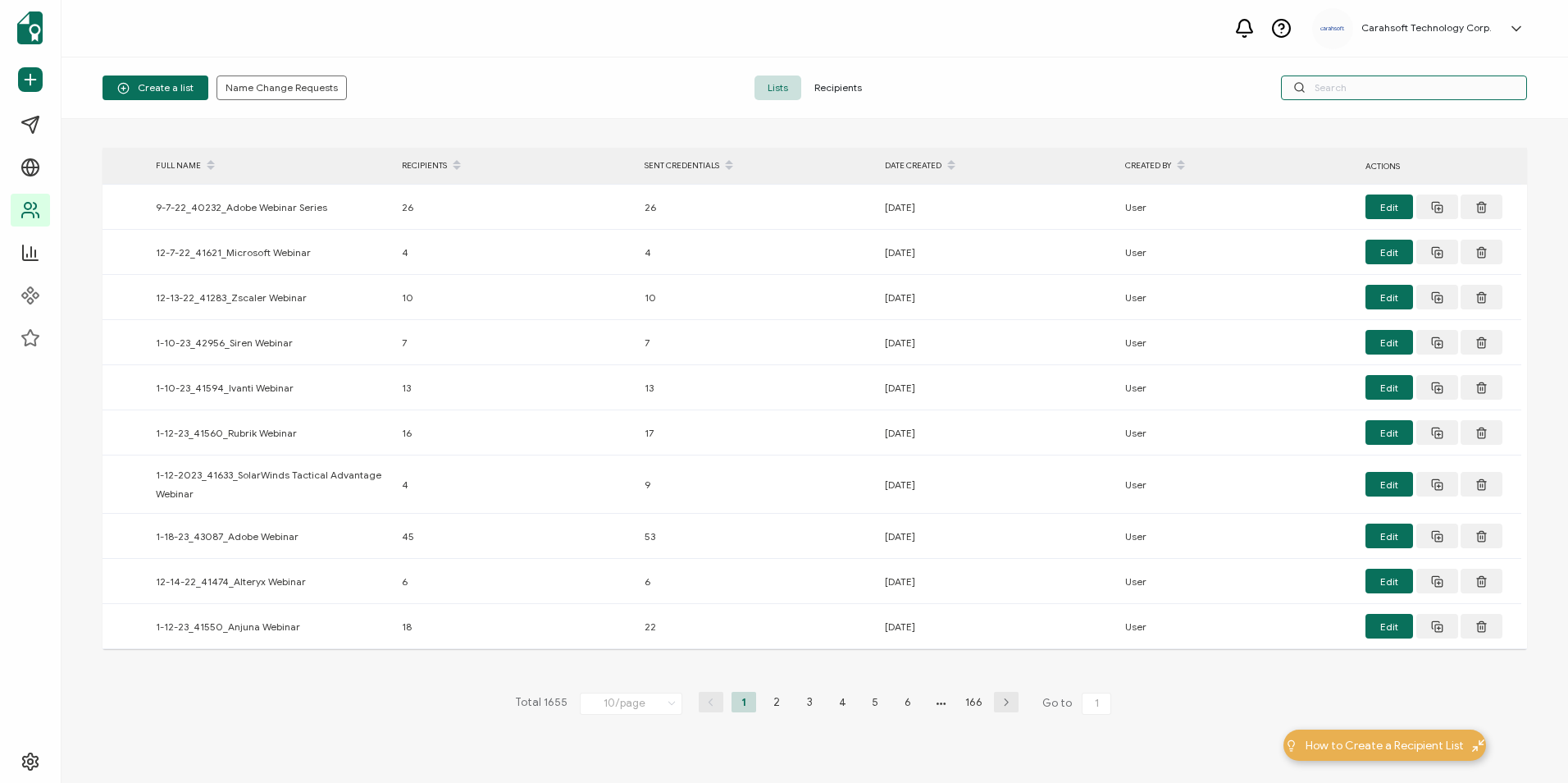
click at [1334, 87] on input "text" at bounding box center [1403, 87] width 246 height 25
paste input "8-28-2025_71021_Proofpoint Webinar"
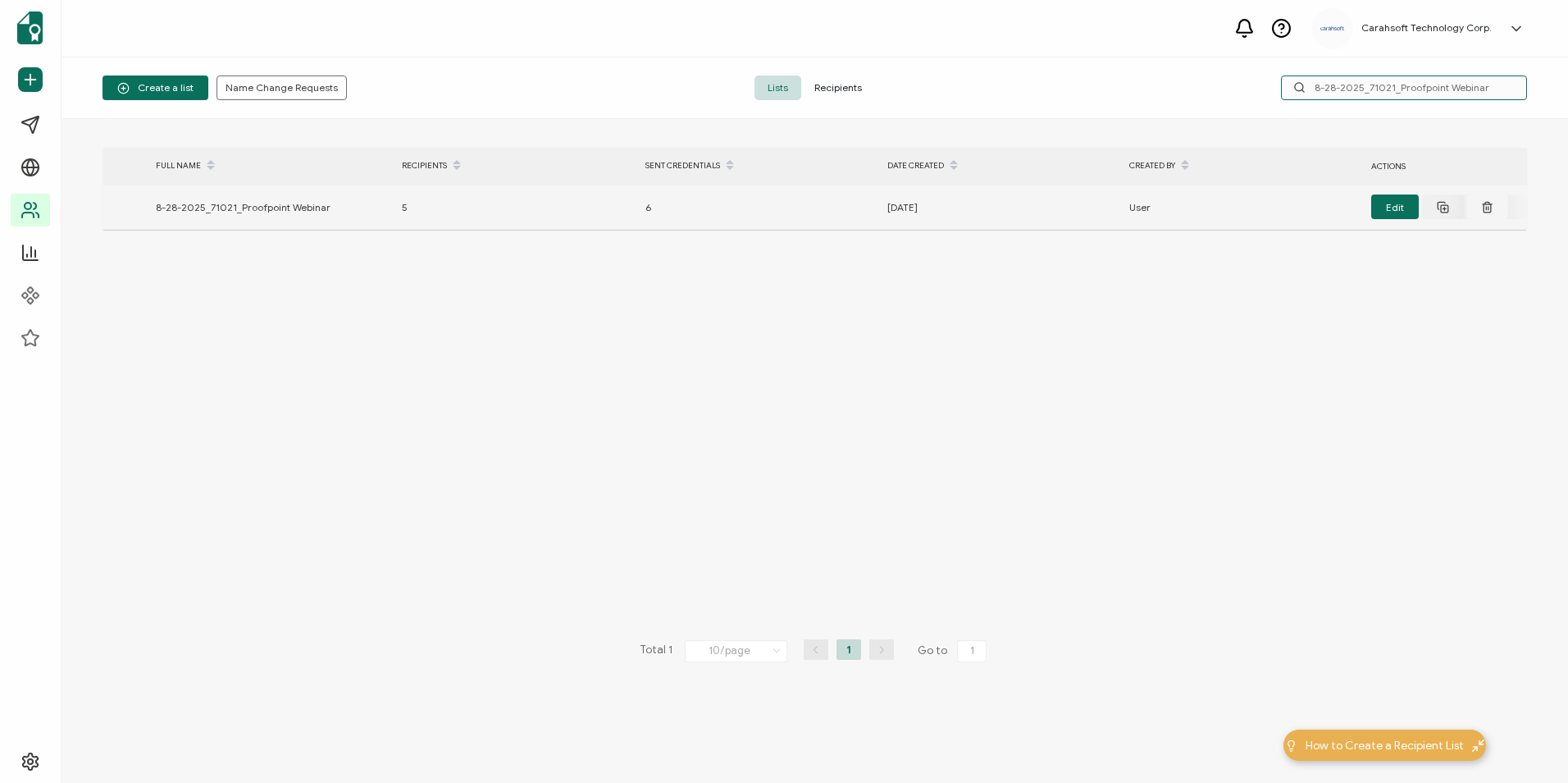
type input "8-28-2025_71021_Proofpoint Webinar"
click at [1491, 211] on icon at bounding box center [1487, 207] width 12 height 12
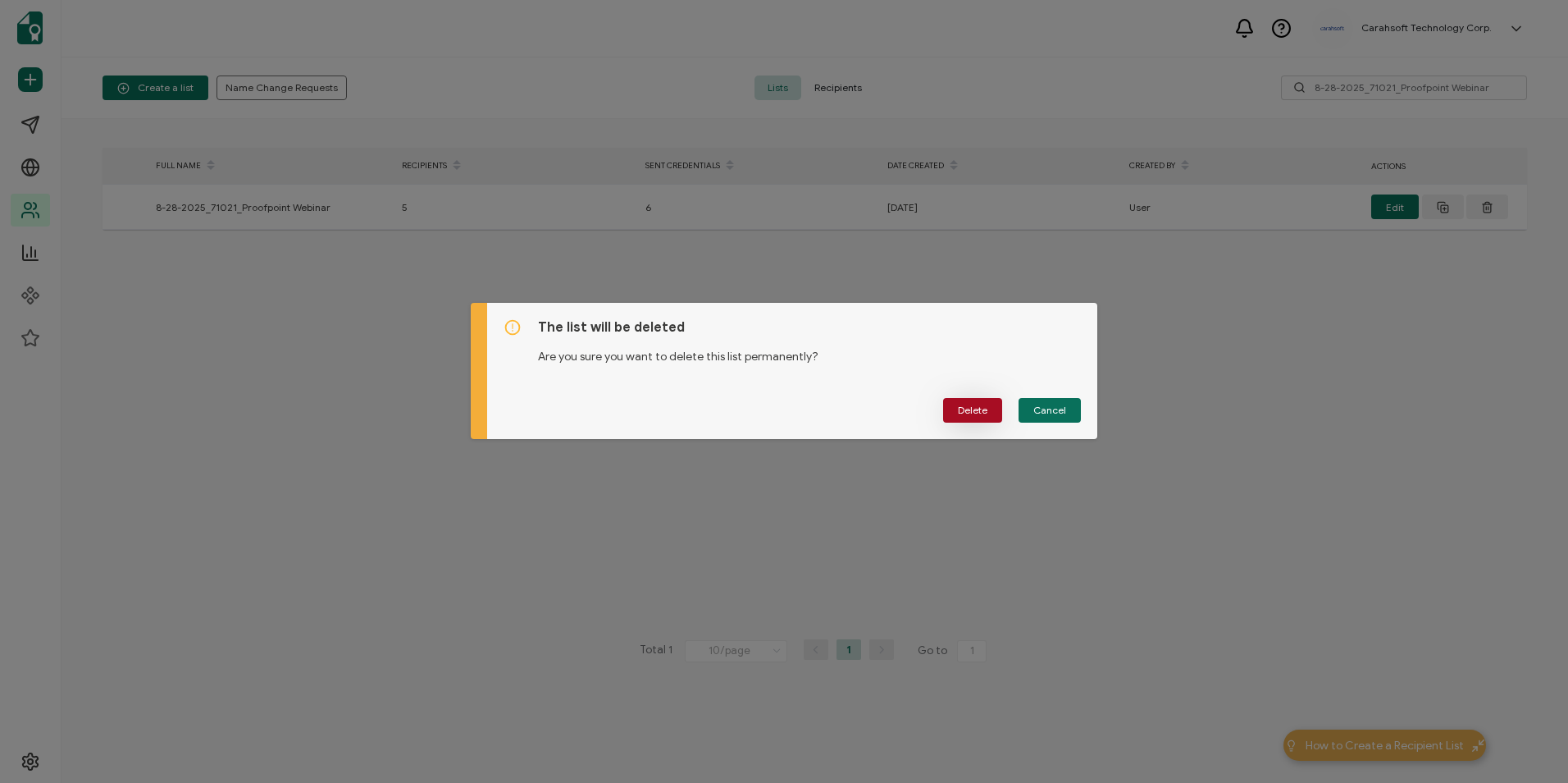
click at [986, 403] on button "Delete" at bounding box center [972, 410] width 59 height 25
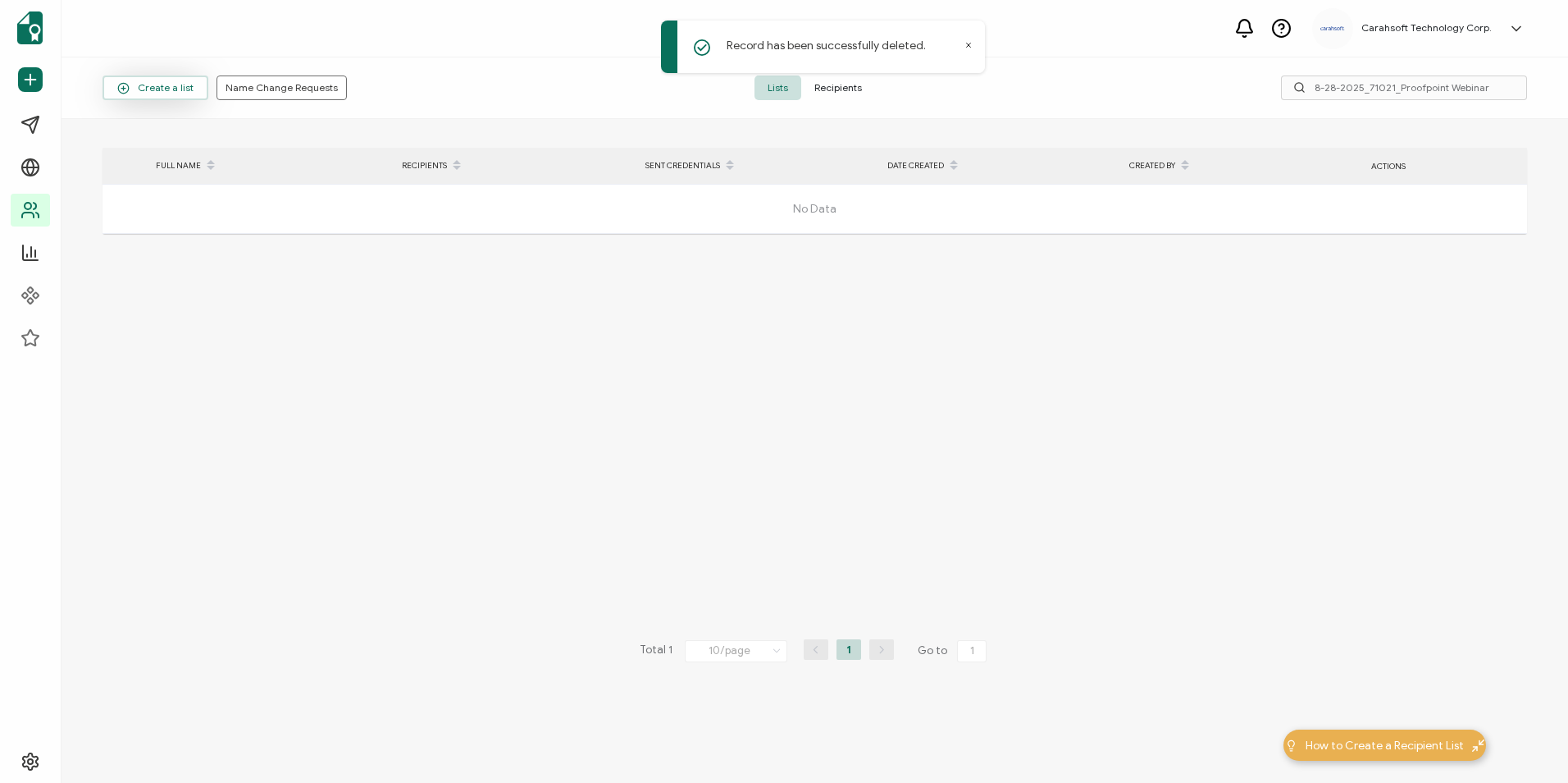
click at [171, 89] on span "Create a list" at bounding box center [155, 88] width 76 height 12
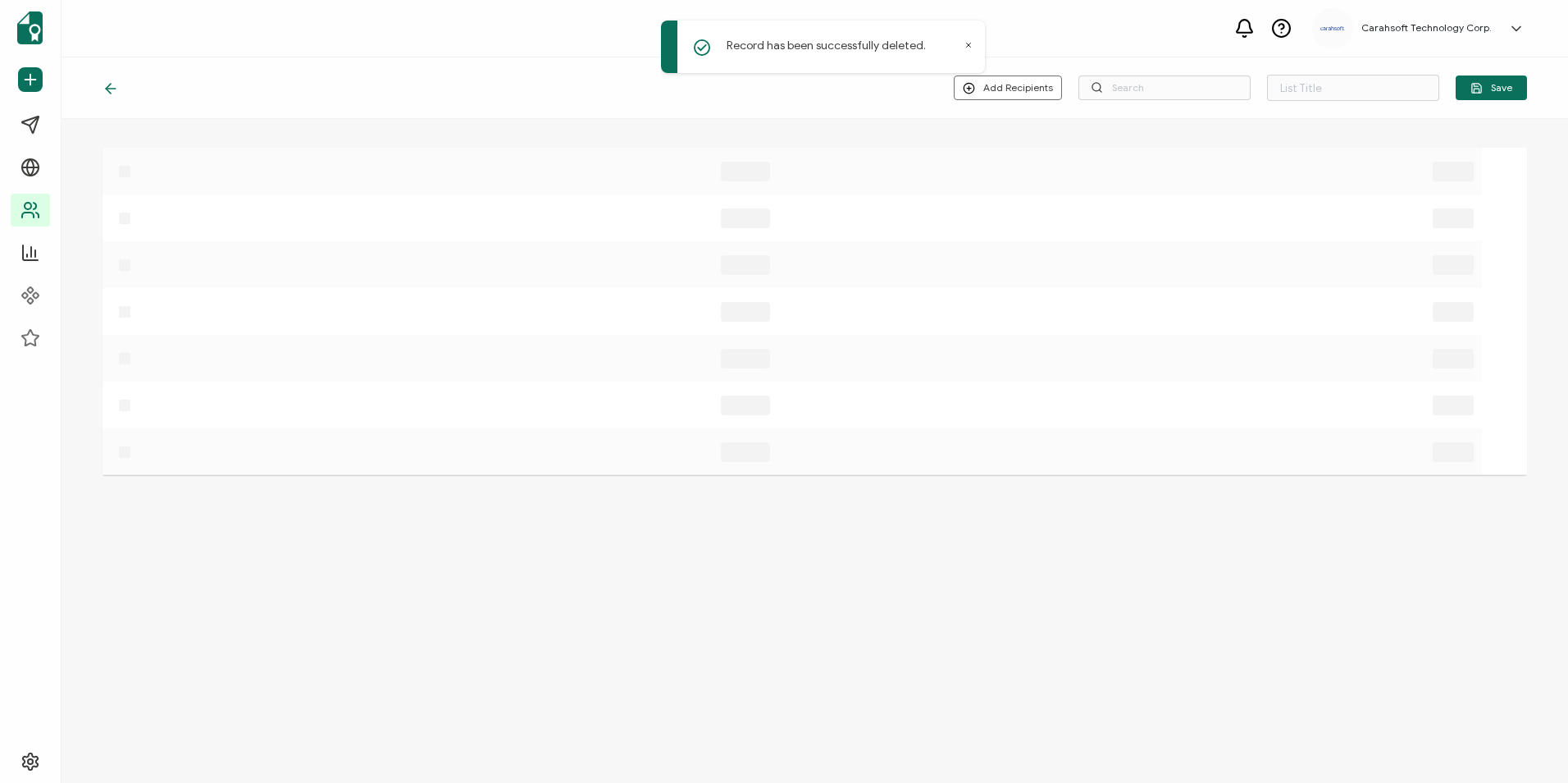
type input "List 1655"
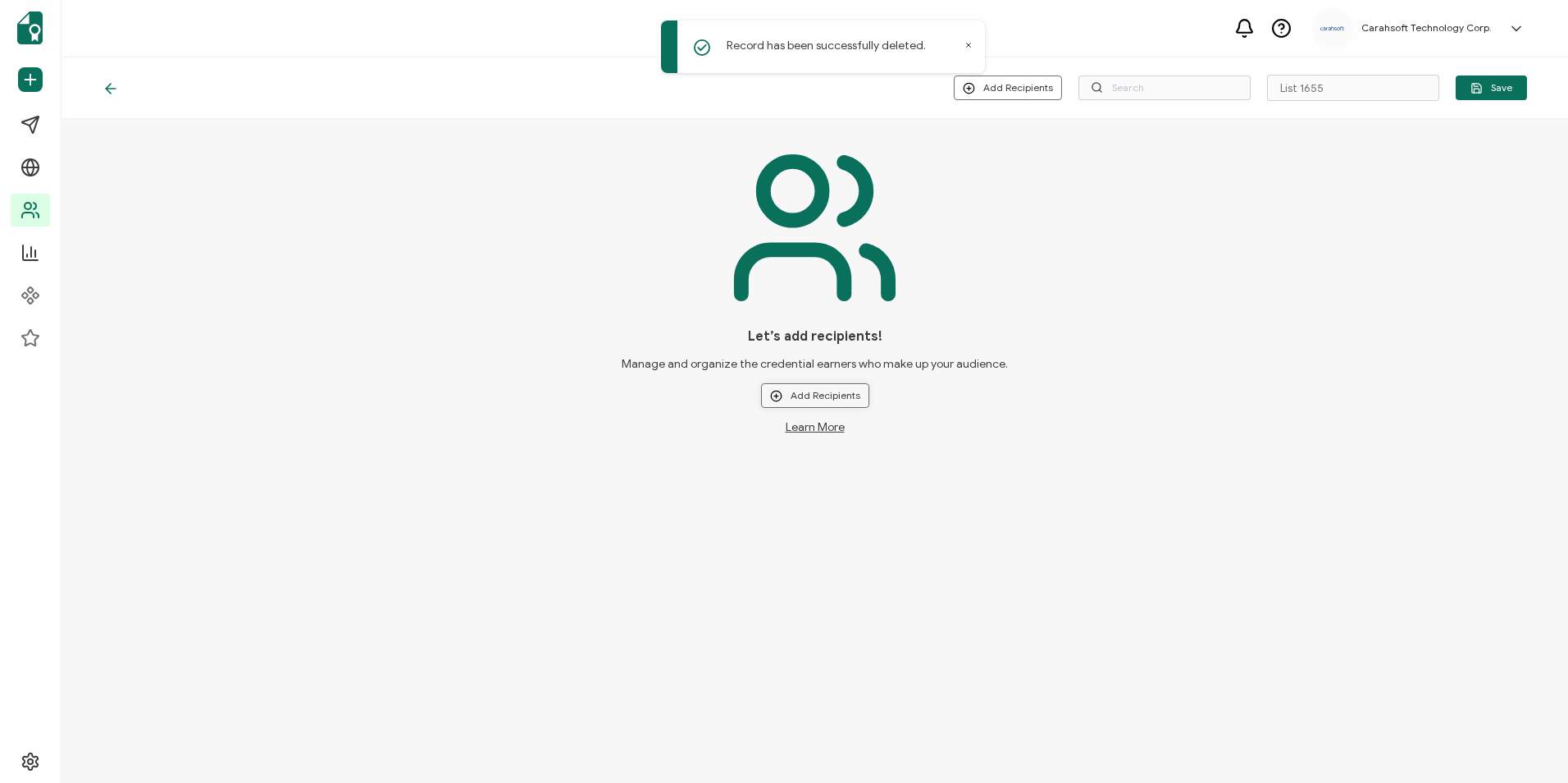
click at [794, 392] on button "Add Recipients" at bounding box center [815, 395] width 109 height 25
click at [790, 443] on span at bounding box center [785, 439] width 21 height 13
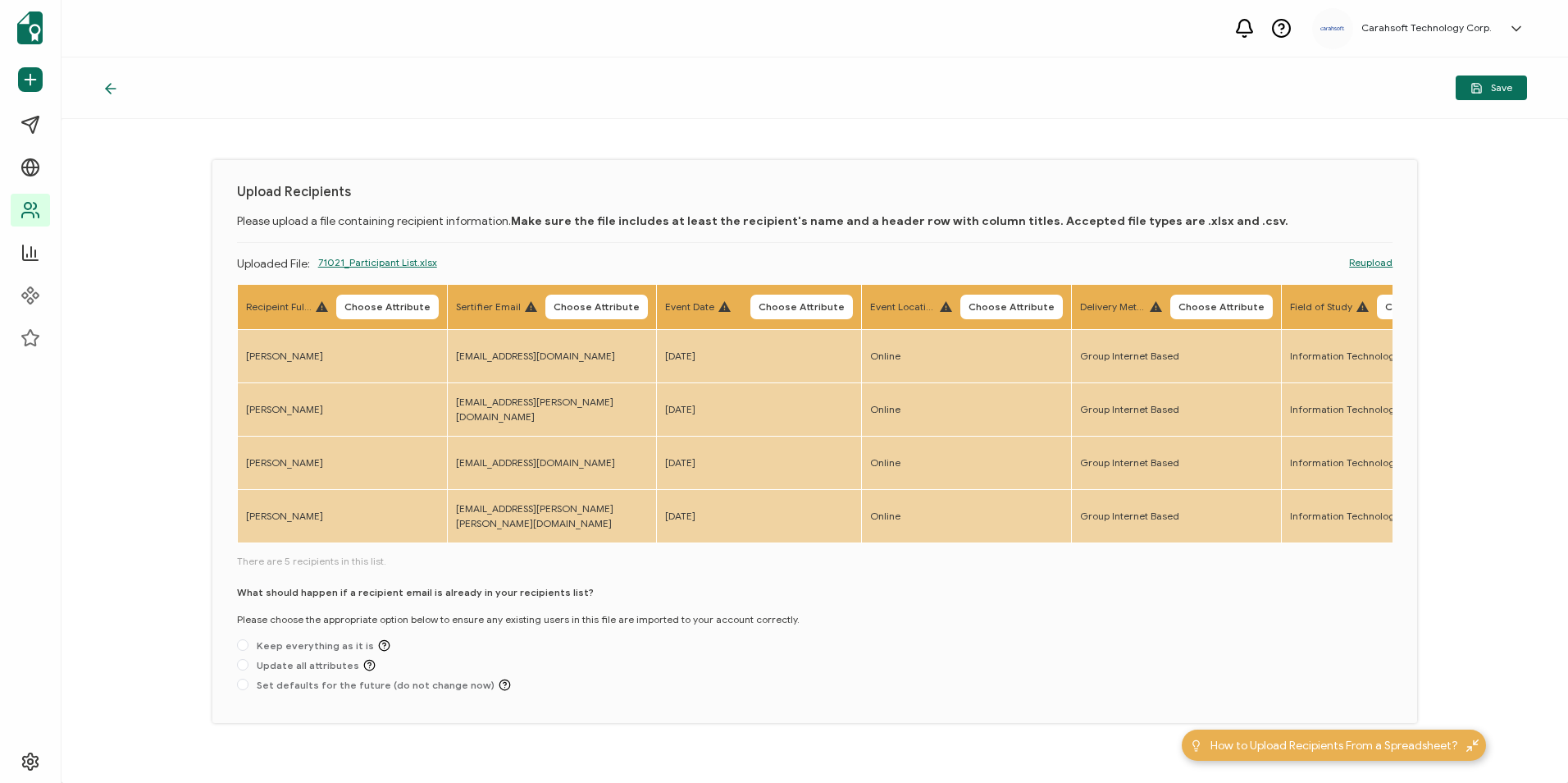
drag, startPoint x: 463, startPoint y: 545, endPoint x: 587, endPoint y: 546, distance: 124.0
click at [587, 546] on div "Recipeint Full Name Choose Attribute Sertifier Email Choose Attribute Event Dat…" at bounding box center [815, 414] width 1156 height 262
drag, startPoint x: 430, startPoint y: 544, endPoint x: 471, endPoint y: 548, distance: 41.2
click at [471, 546] on div "Recipeint Full Name Choose Attribute Sertifier Email Choose Attribute Event Dat…" at bounding box center [815, 414] width 1156 height 262
drag, startPoint x: 471, startPoint y: 548, endPoint x: 514, endPoint y: 566, distance: 46.6
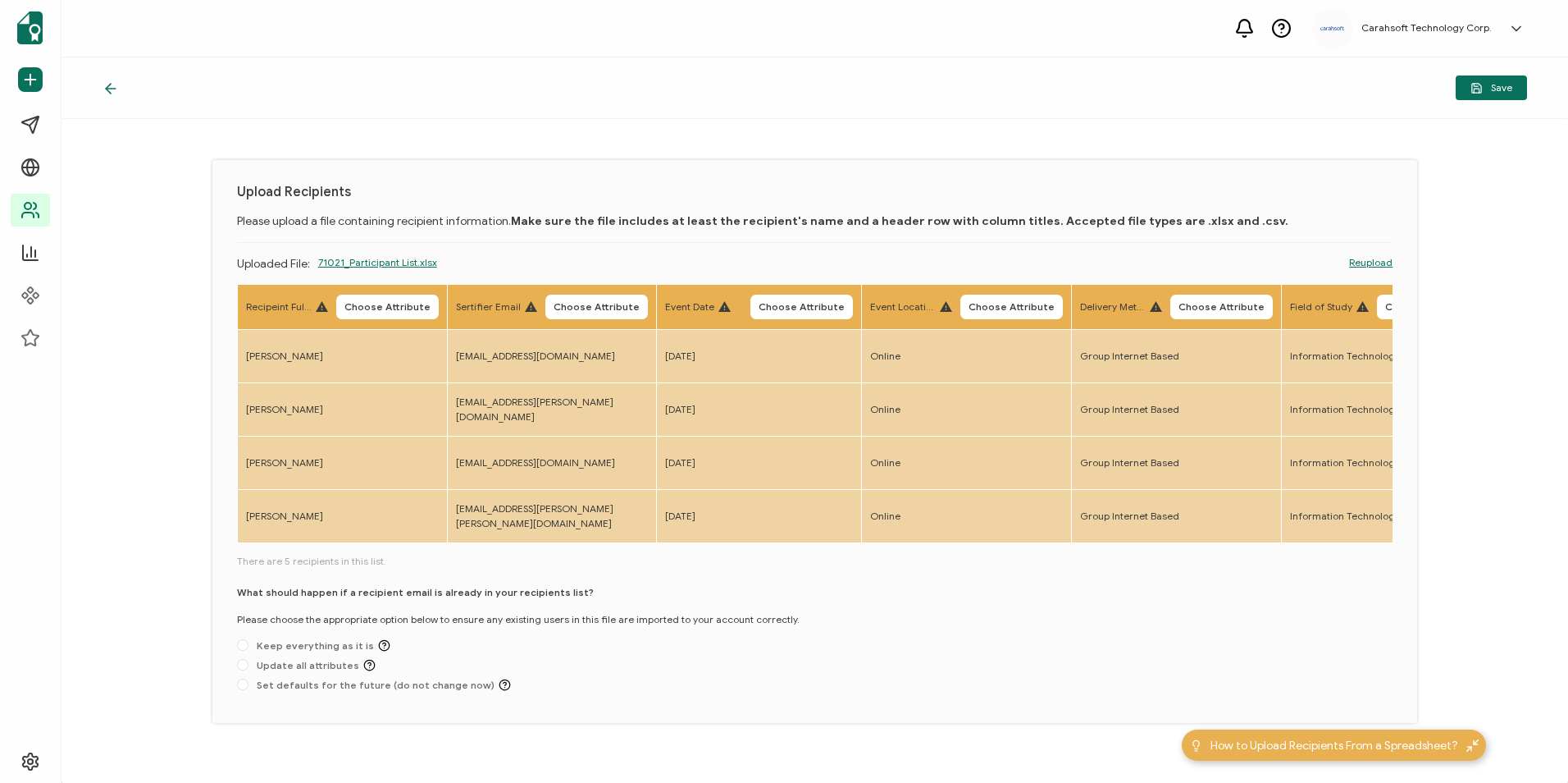
click at [517, 568] on span "There are 5 recipients in this list." at bounding box center [815, 561] width 1156 height 15
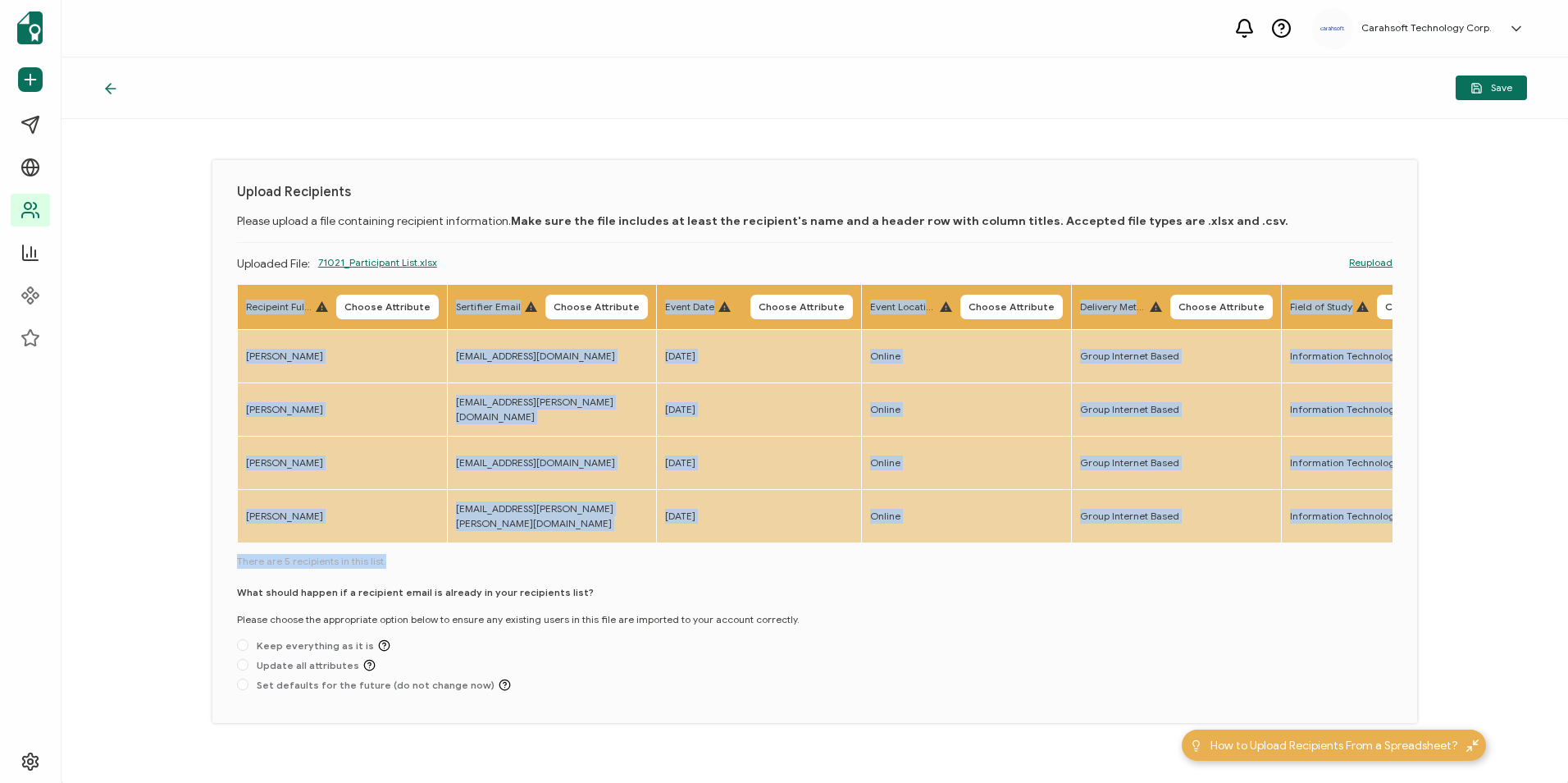
drag, startPoint x: 439, startPoint y: 550, endPoint x: 484, endPoint y: 549, distance: 45.0
click at [484, 549] on div "Recipeint Full Name Choose Attribute Sertifier Email Choose Attribute Event Dat…" at bounding box center [815, 490] width 1156 height 414
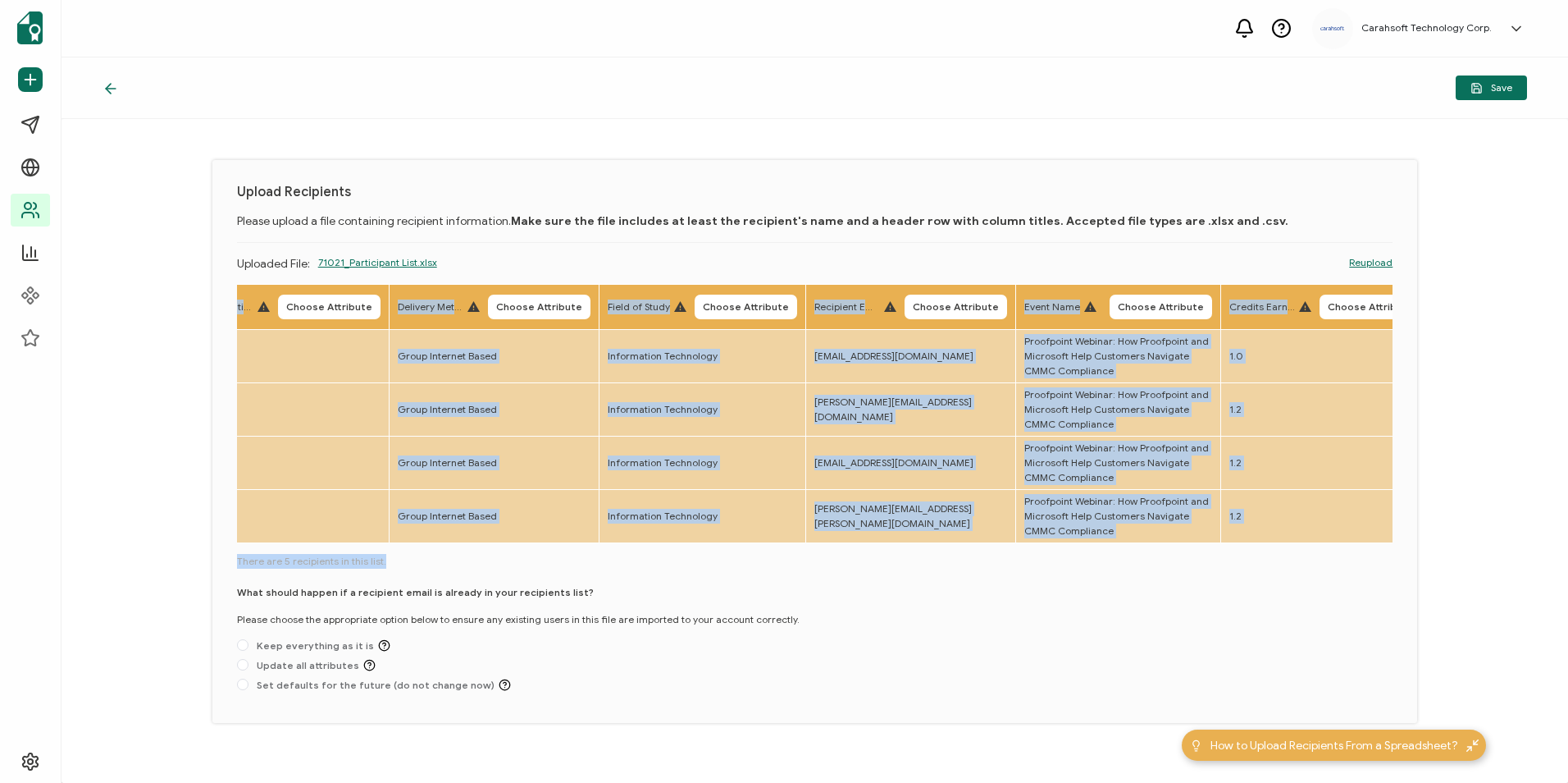
scroll to position [0, 706]
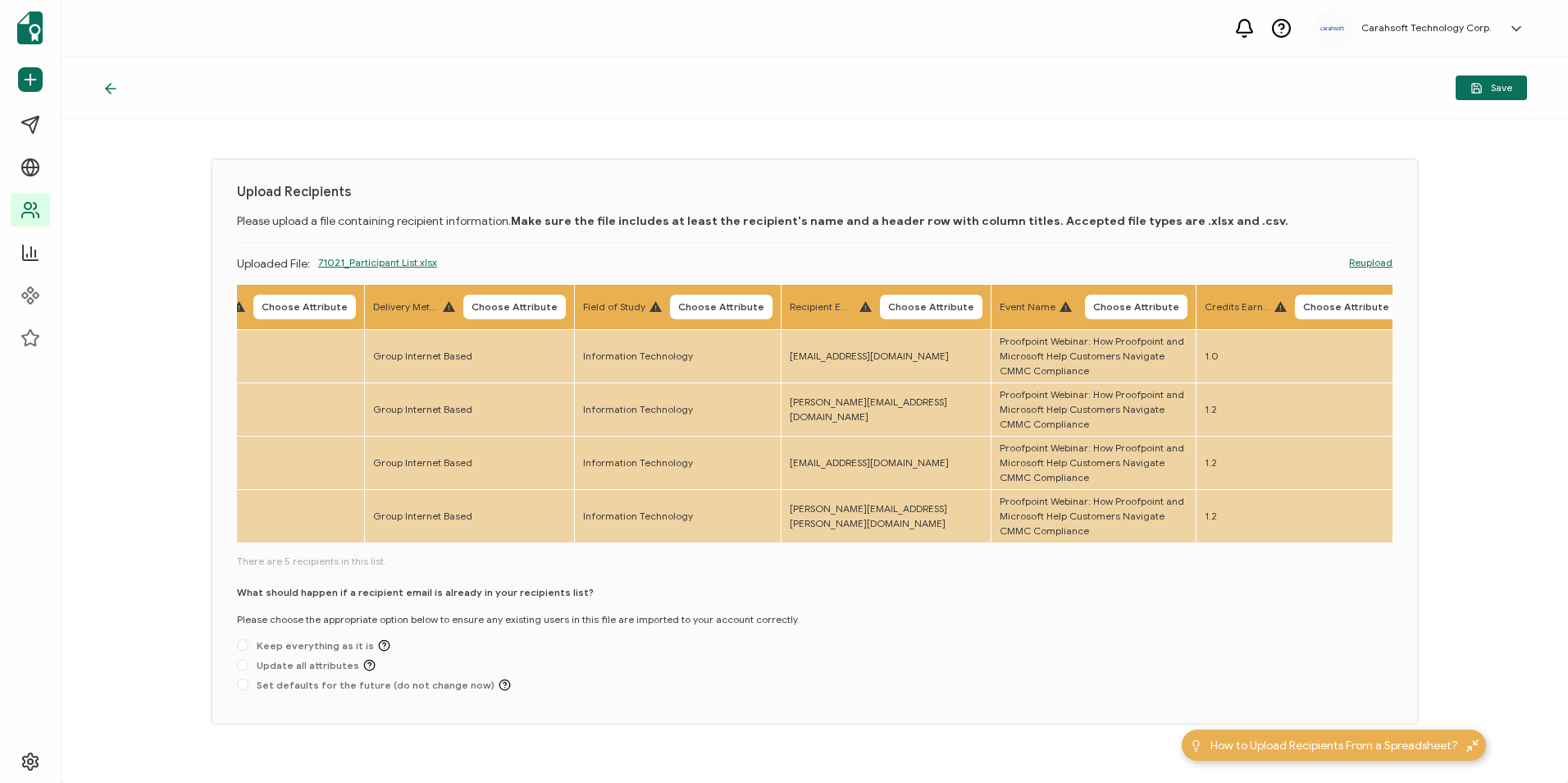
click at [762, 582] on div "Recipeint Full Name Choose Attribute Sertifier Email Choose Attribute Event Dat…" at bounding box center [815, 490] width 1156 height 414
click at [1130, 310] on span "Choose Attribute" at bounding box center [1135, 306] width 86 height 10
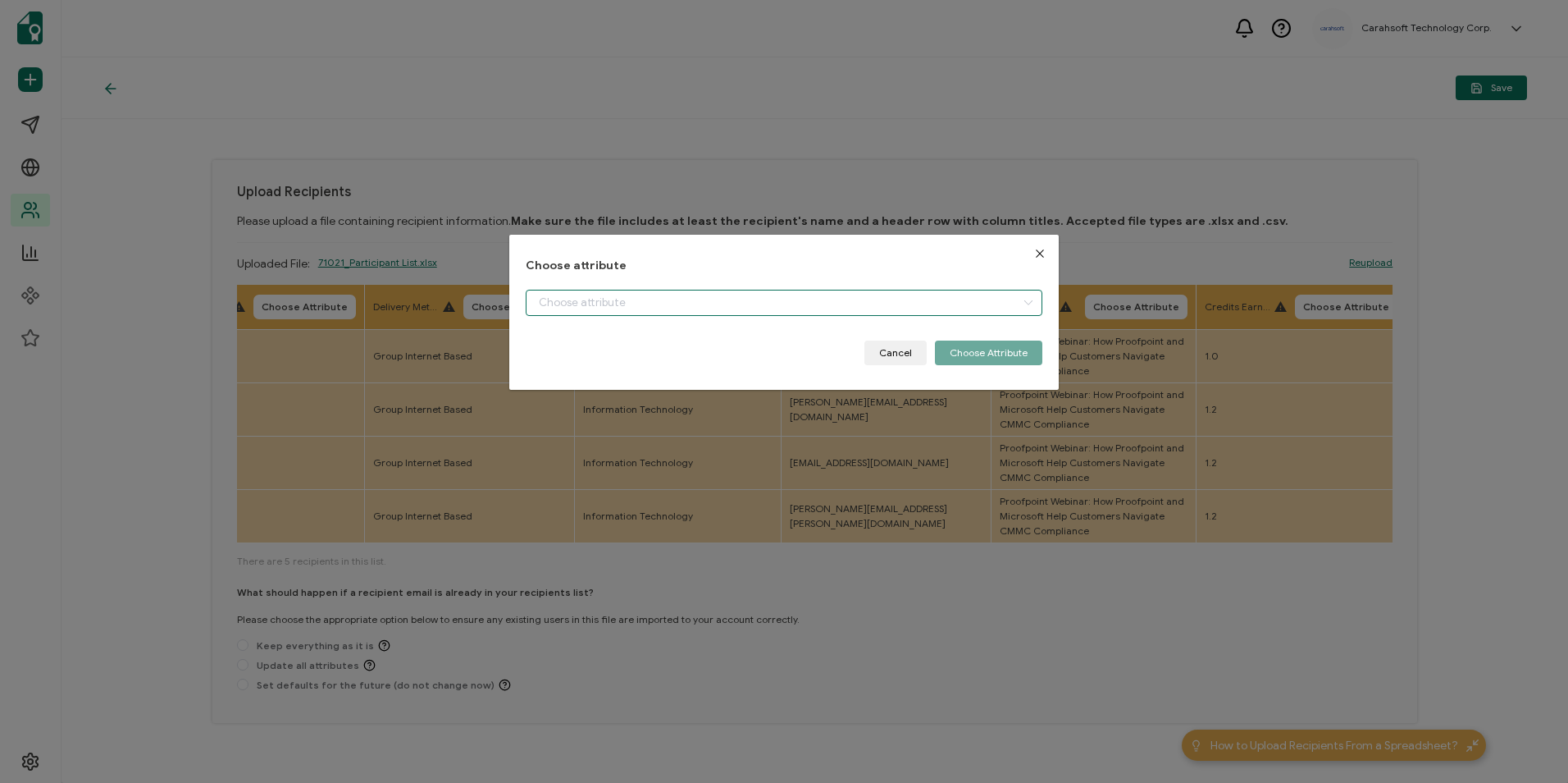
click at [991, 307] on input "dialog" at bounding box center [784, 303] width 516 height 27
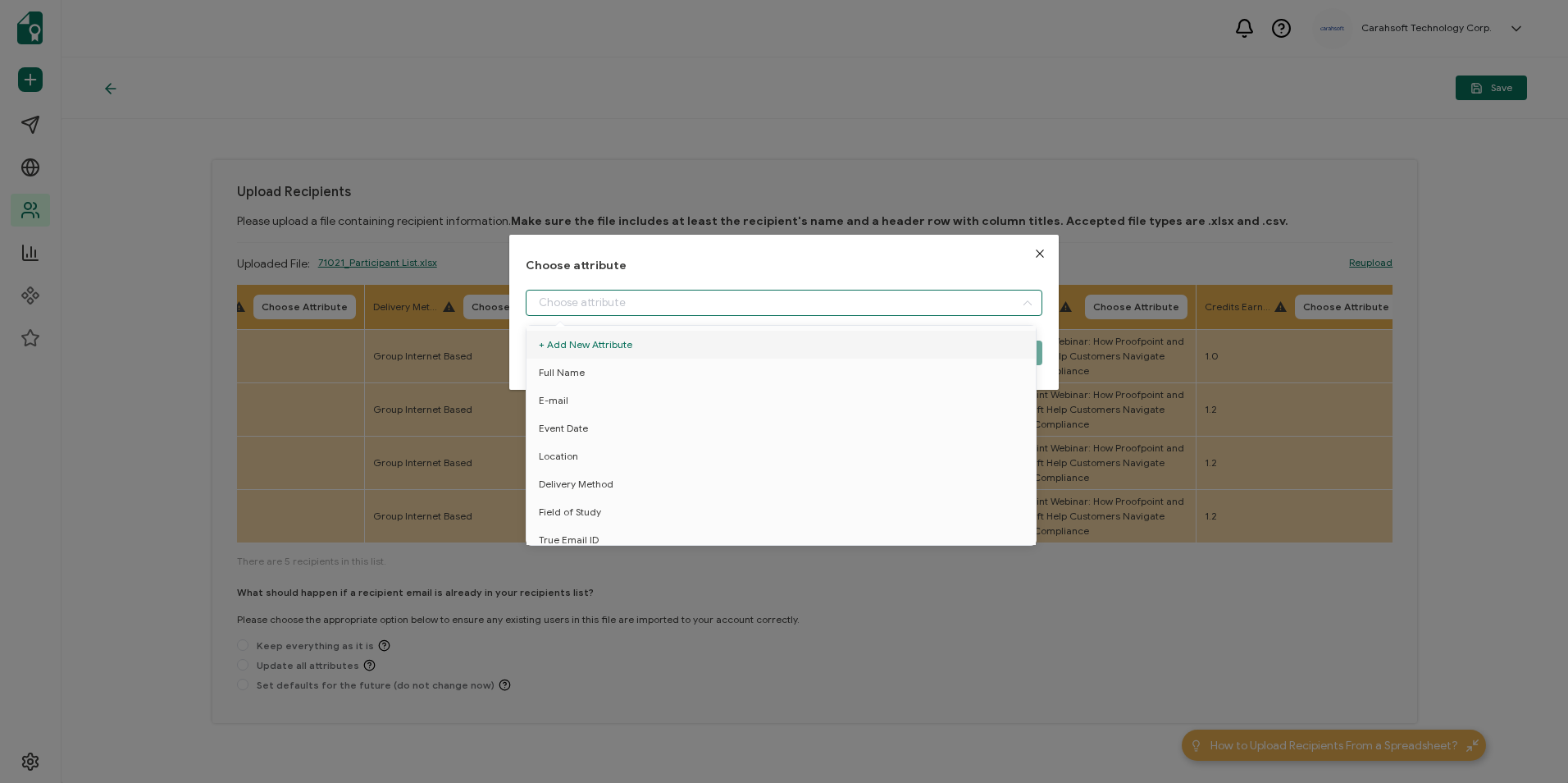
click at [1114, 261] on div "Choose attribute Cancel Choose Attribute" at bounding box center [784, 392] width 1568 height 783
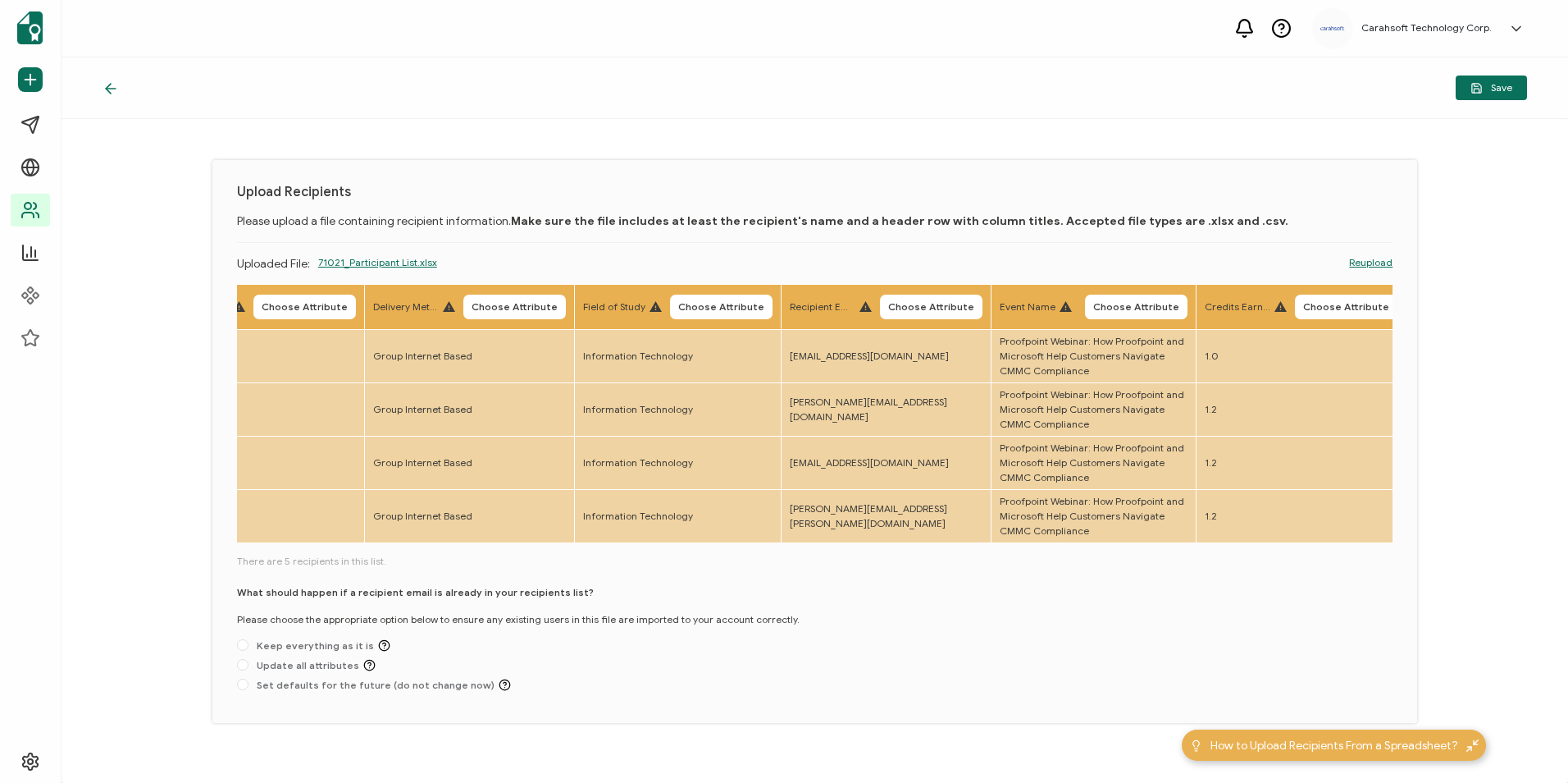
drag, startPoint x: 501, startPoint y: 543, endPoint x: 340, endPoint y: 546, distance: 161.0
click at [340, 546] on div "Recipeint Full Name Choose Attribute Sertifier Email Choose Attribute Event Dat…" at bounding box center [815, 414] width 1156 height 262
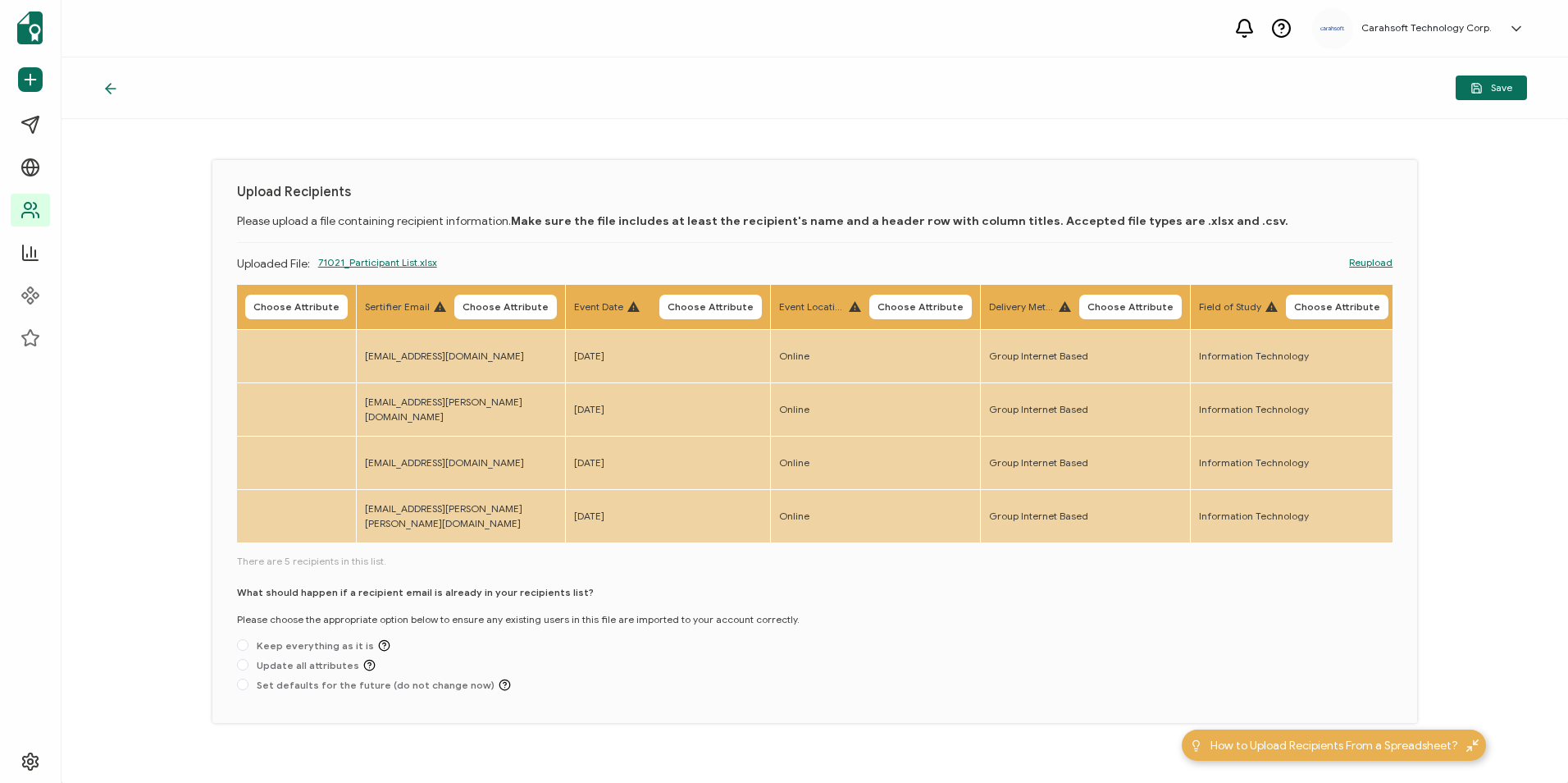
scroll to position [0, 20]
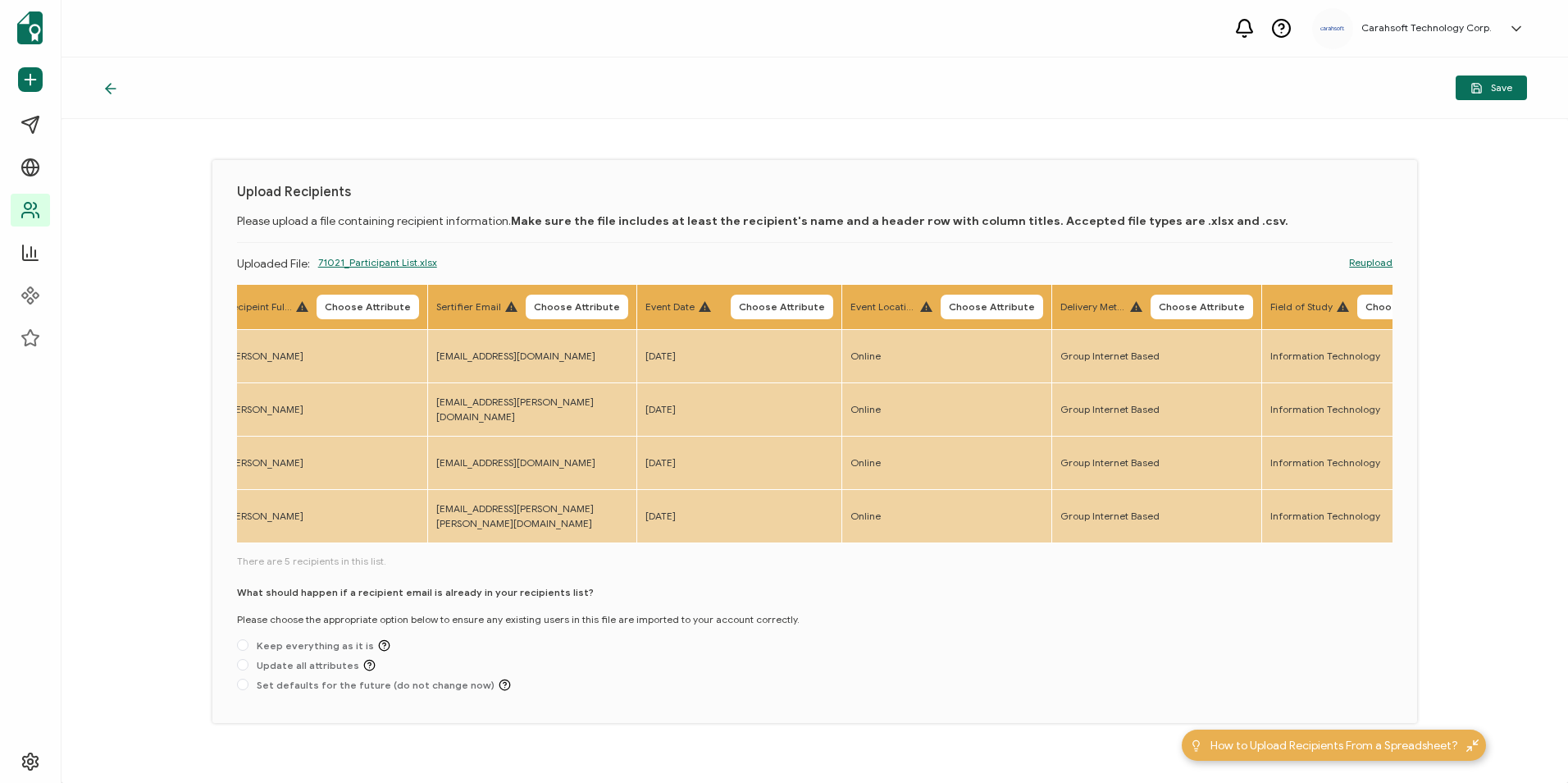
click at [716, 591] on div "What should happen if a recipient email is already in your recipients list? Ple…" at bounding box center [815, 642] width 1156 height 114
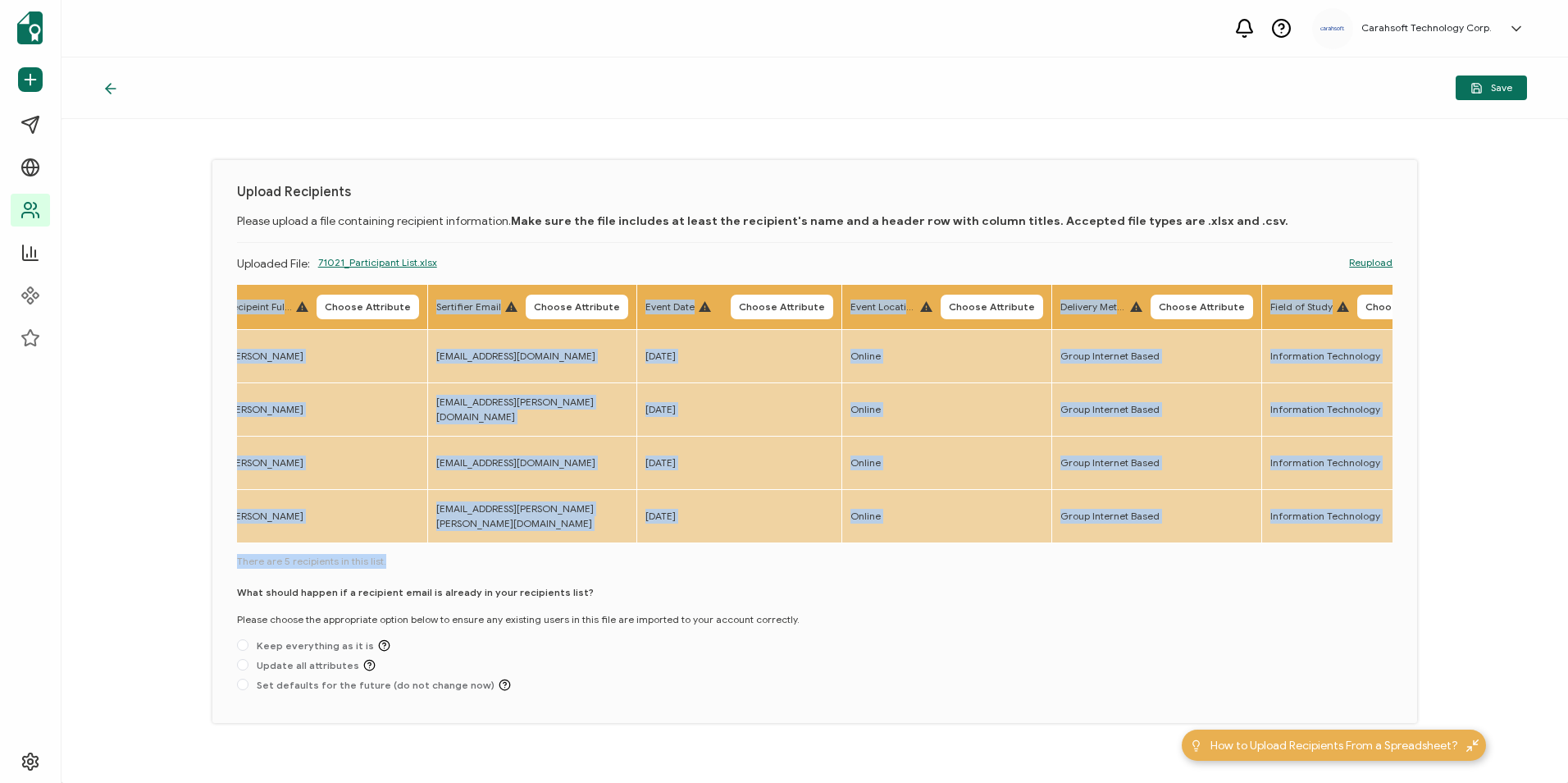
drag, startPoint x: 422, startPoint y: 551, endPoint x: 355, endPoint y: 549, distance: 67.0
click at [355, 549] on div "Recipeint Full Name Choose Attribute Sertifier Email Choose Attribute Event Dat…" at bounding box center [815, 490] width 1156 height 414
drag, startPoint x: 355, startPoint y: 549, endPoint x: 461, endPoint y: 563, distance: 106.9
click at [461, 563] on span "There are 5 recipients in this list." at bounding box center [815, 561] width 1156 height 15
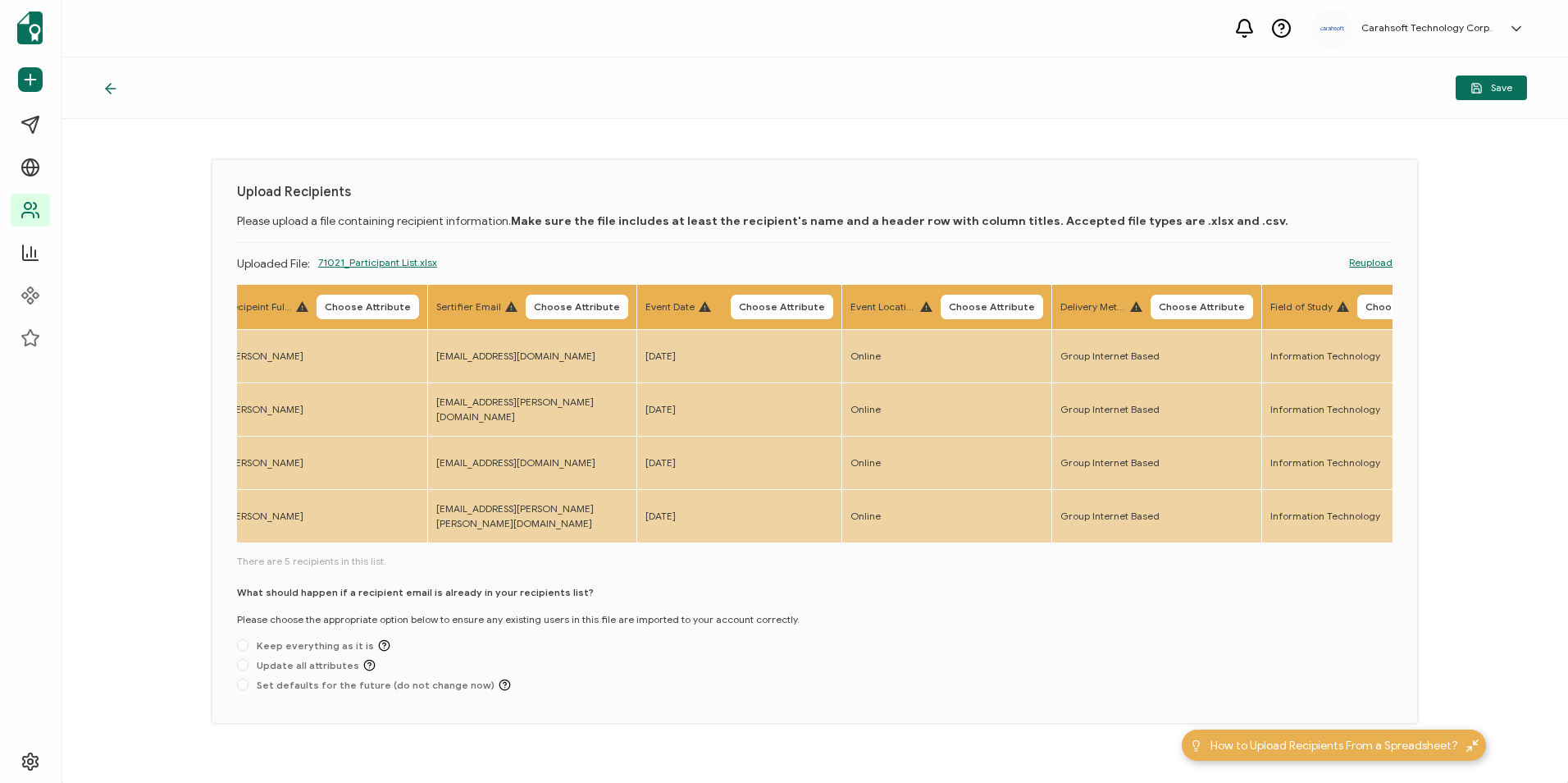
scroll to position [0, 0]
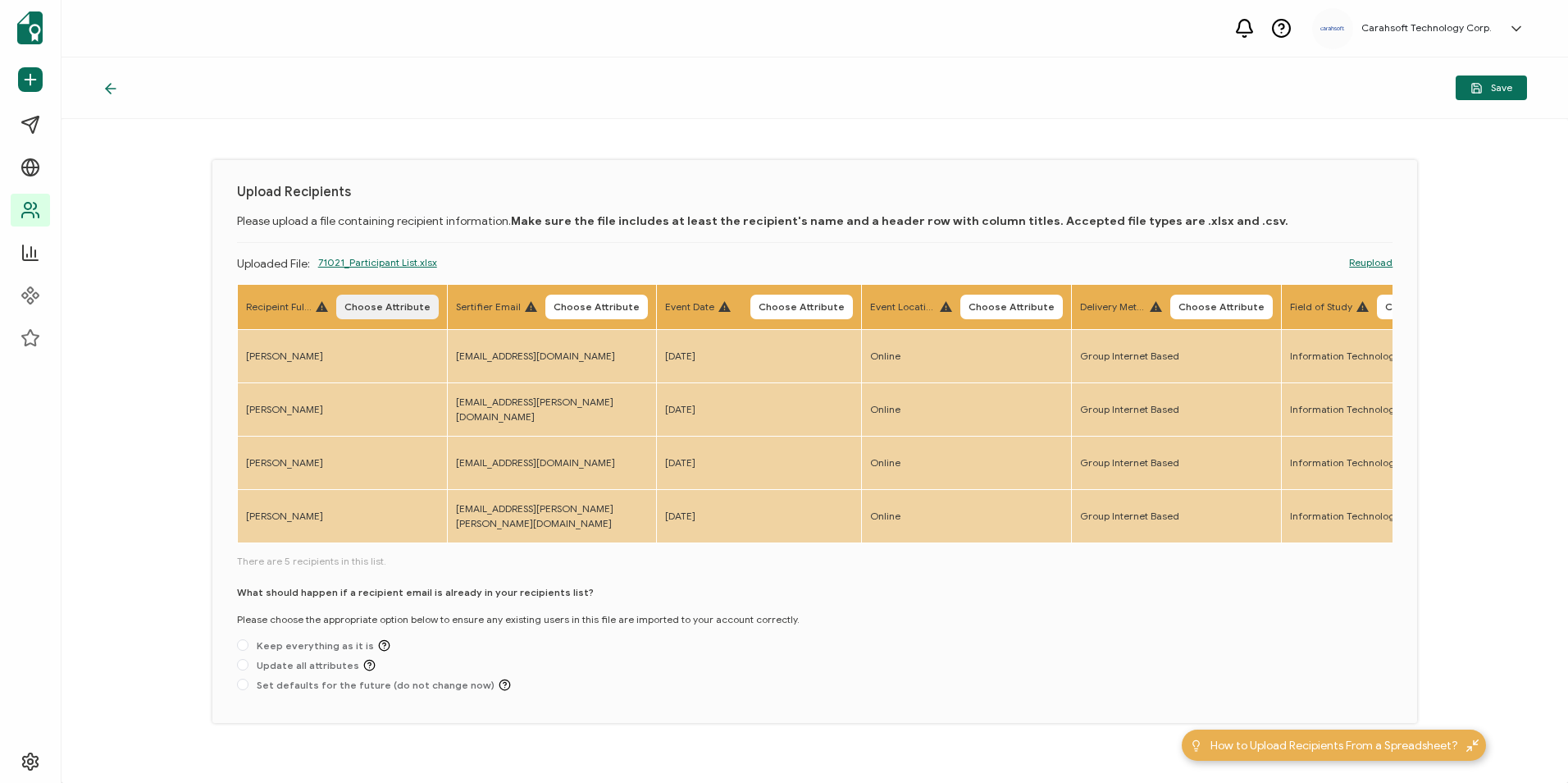
click at [369, 310] on span "Choose Attribute" at bounding box center [387, 306] width 86 height 10
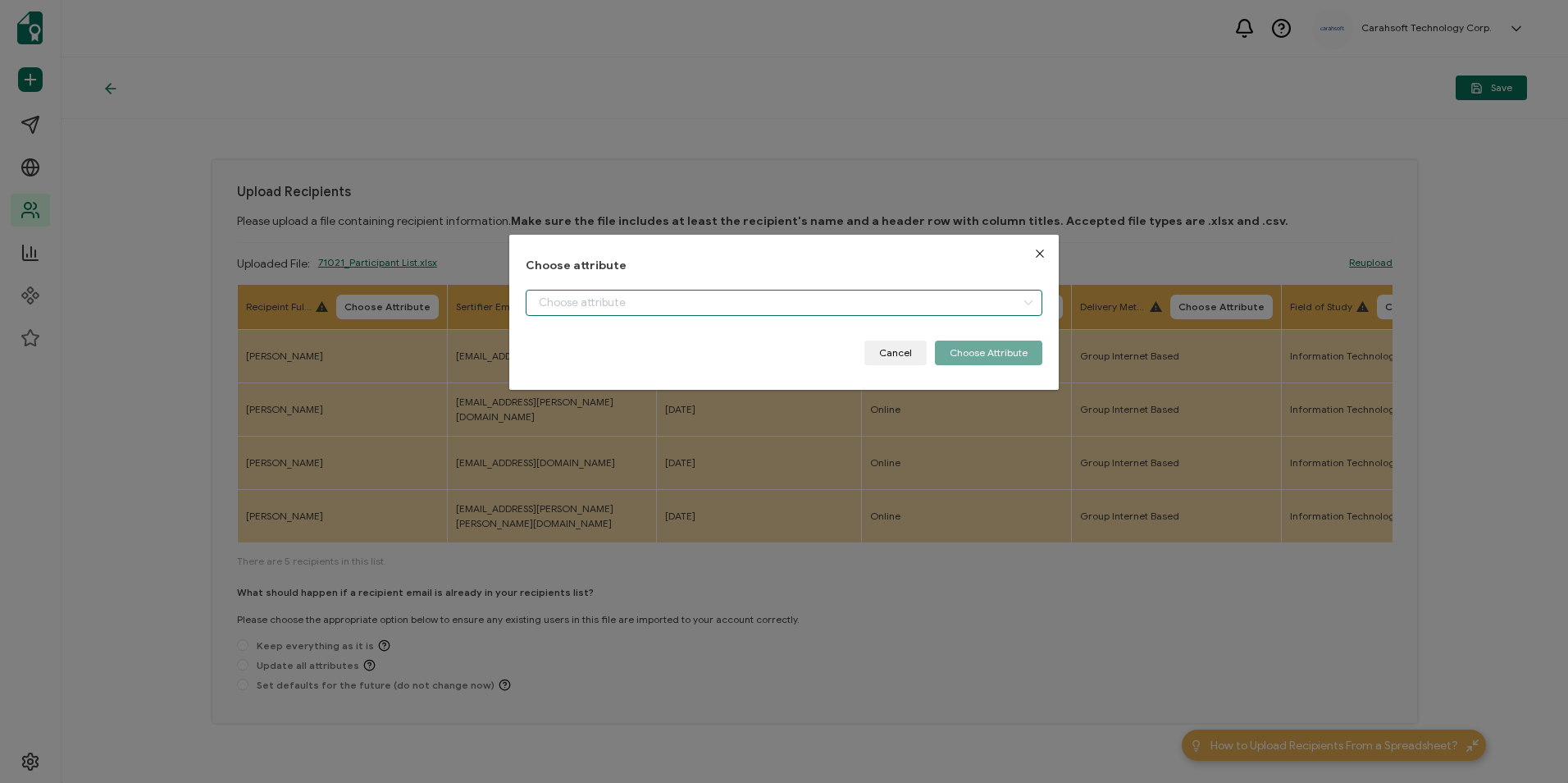
click at [581, 304] on input "dialog" at bounding box center [784, 303] width 516 height 27
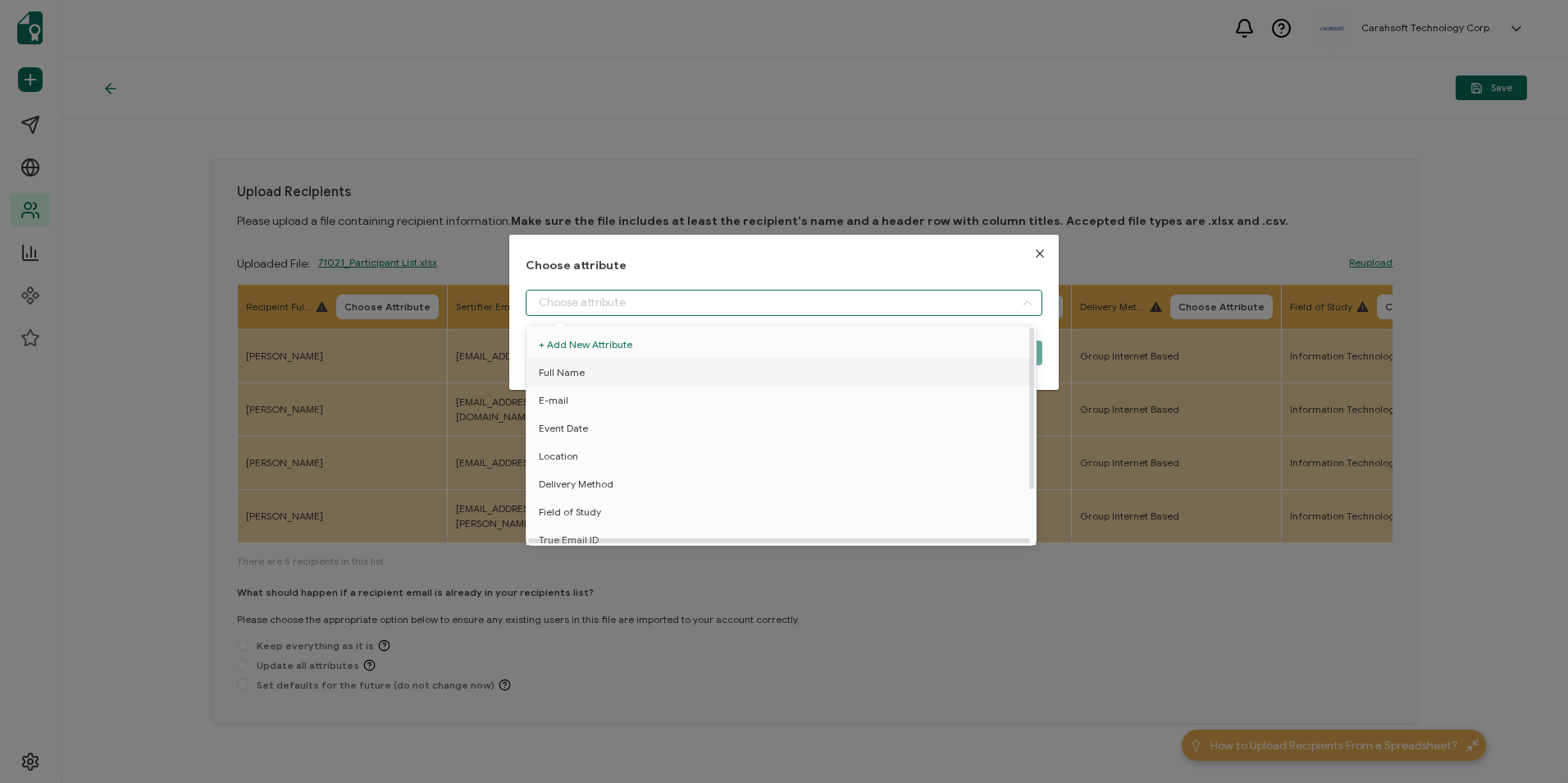
click at [586, 369] on li "Full Name" at bounding box center [784, 373] width 524 height 28
type input "Full Name"
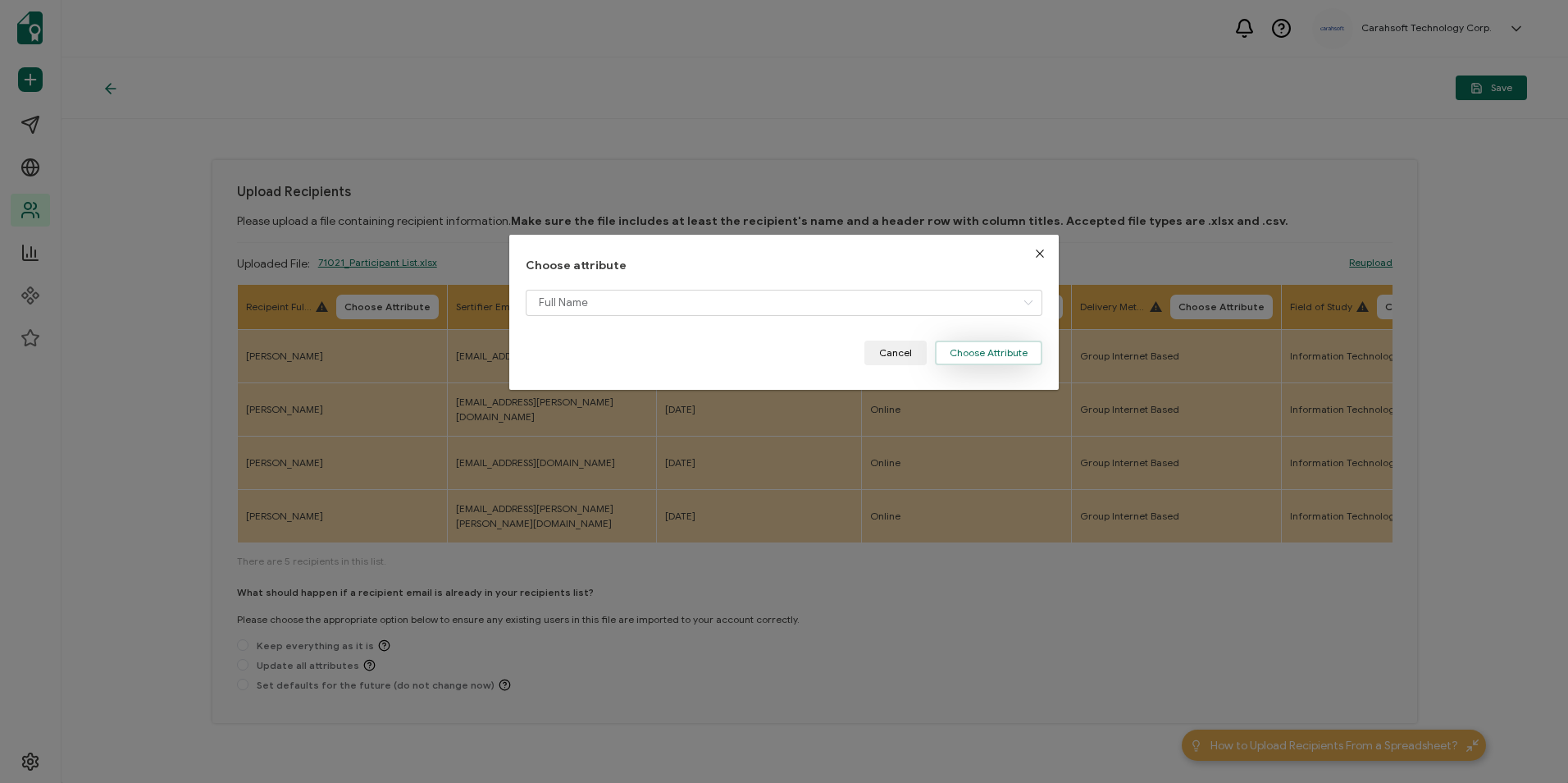
click at [988, 355] on button "Choose Attribute" at bounding box center [988, 352] width 108 height 25
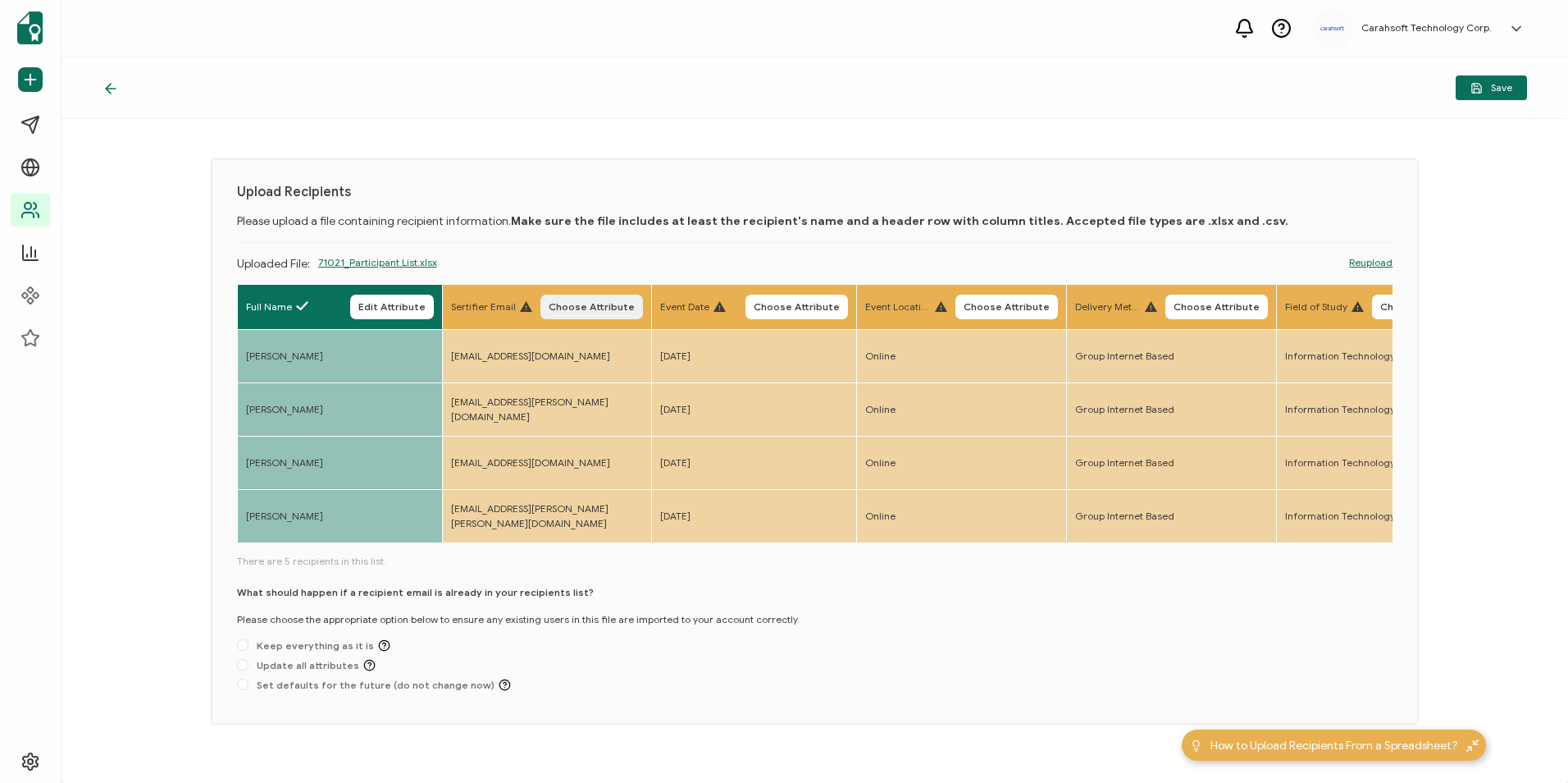
click at [583, 302] on span "Choose Attribute" at bounding box center [591, 306] width 86 height 10
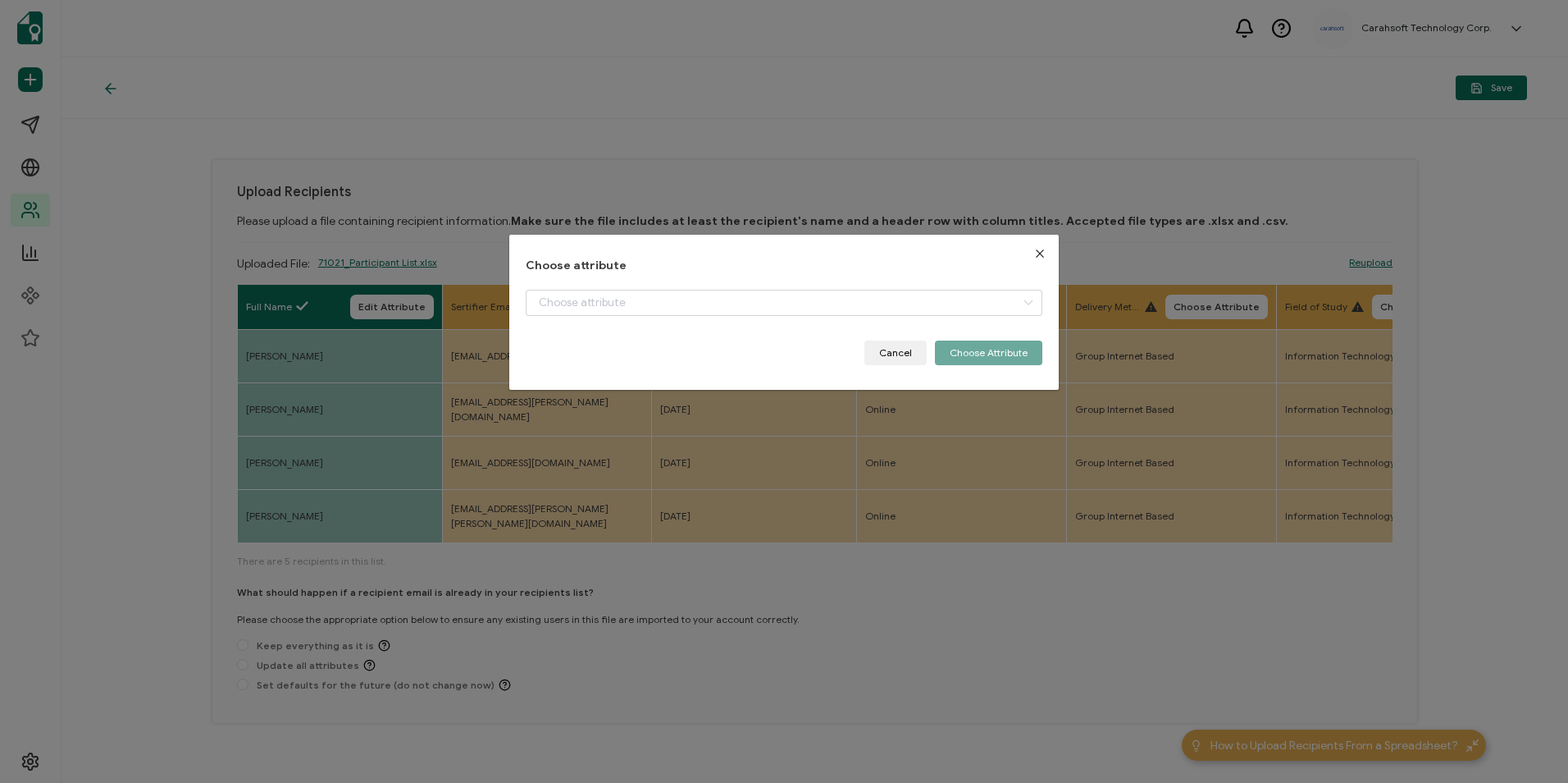
click at [517, 313] on div "Choose attribute Cancel Choose Attribute" at bounding box center [783, 311] width 548 height 155
click at [597, 306] on input "dialog" at bounding box center [784, 303] width 516 height 27
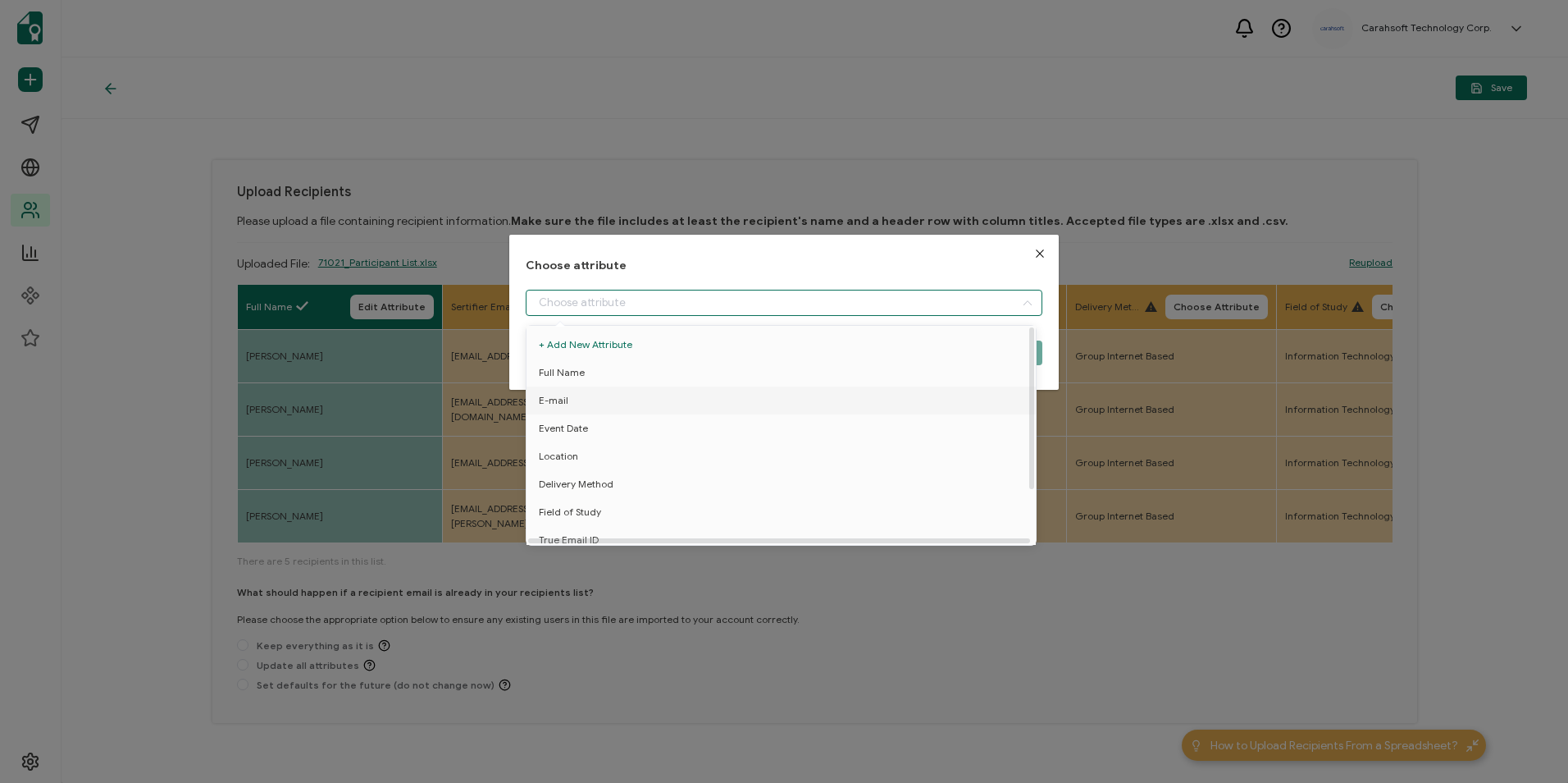
click at [596, 399] on li "E-mail" at bounding box center [784, 400] width 524 height 28
type input "E-mail"
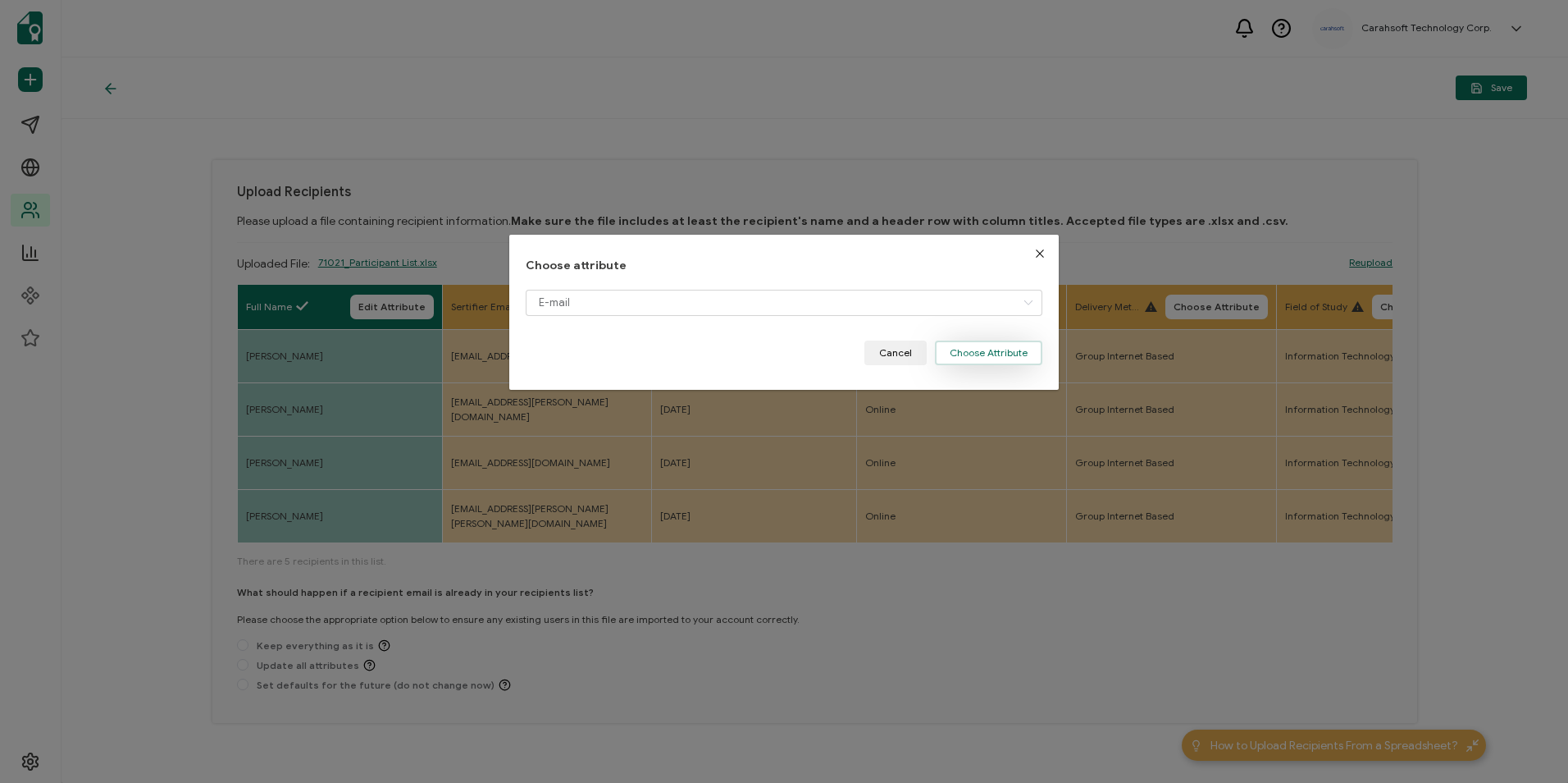
click at [1001, 355] on button "Choose Attribute" at bounding box center [988, 352] width 108 height 25
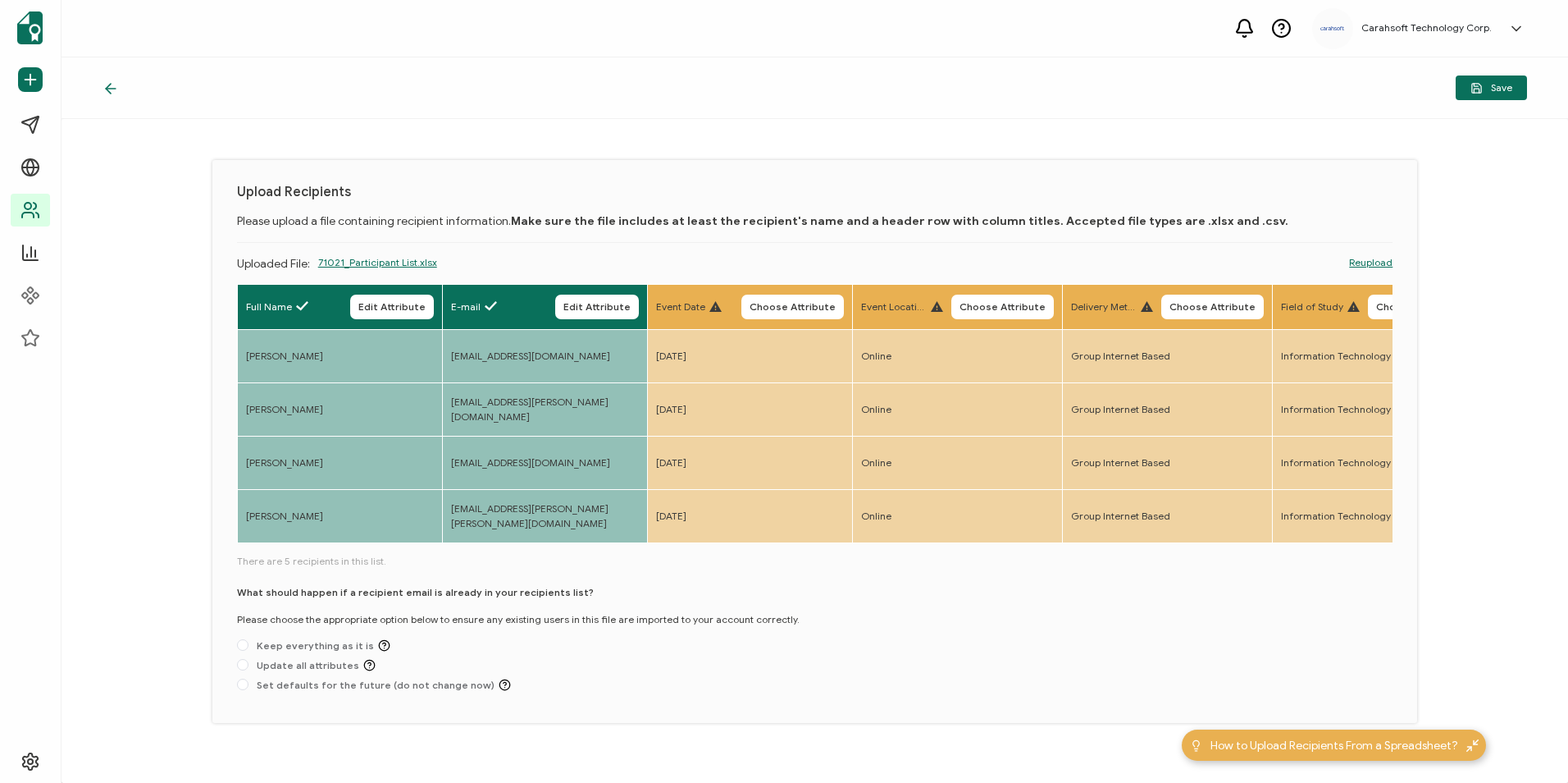
click at [816, 302] on span "Choose Attribute" at bounding box center [792, 306] width 86 height 10
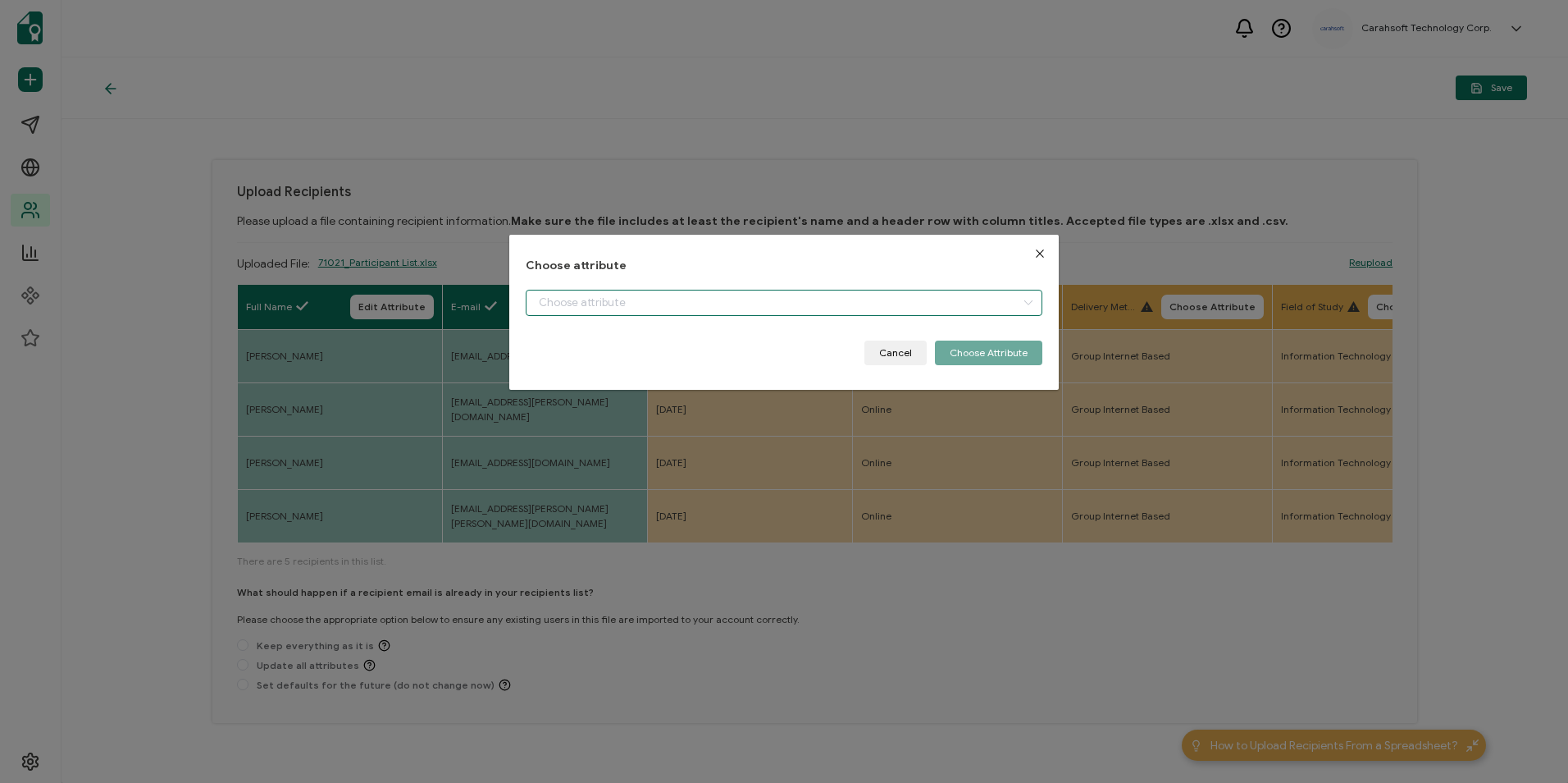
click at [726, 305] on input "dialog" at bounding box center [784, 303] width 516 height 27
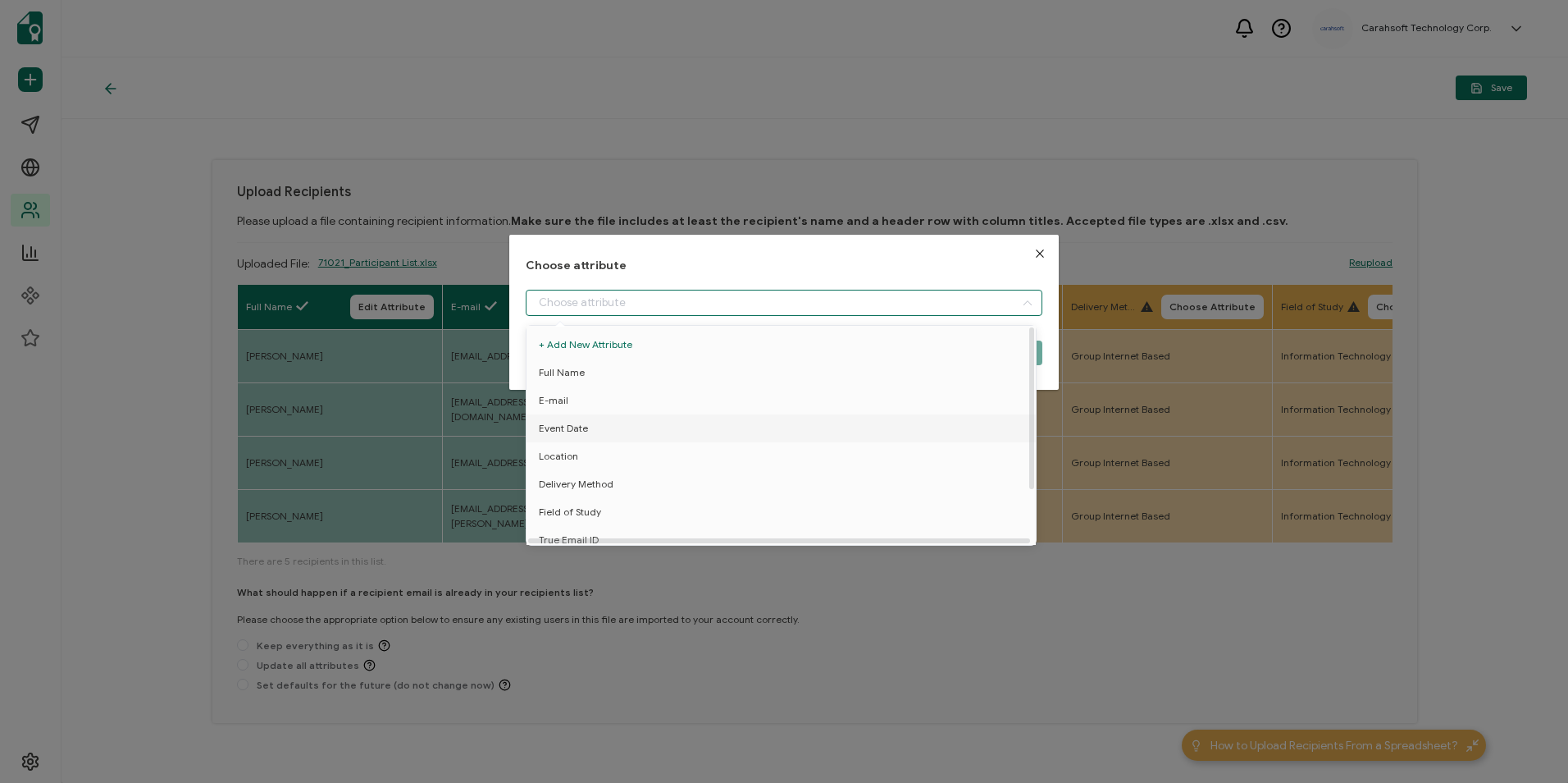
click at [678, 422] on li "Event Date" at bounding box center [784, 428] width 524 height 28
type input "Event Date"
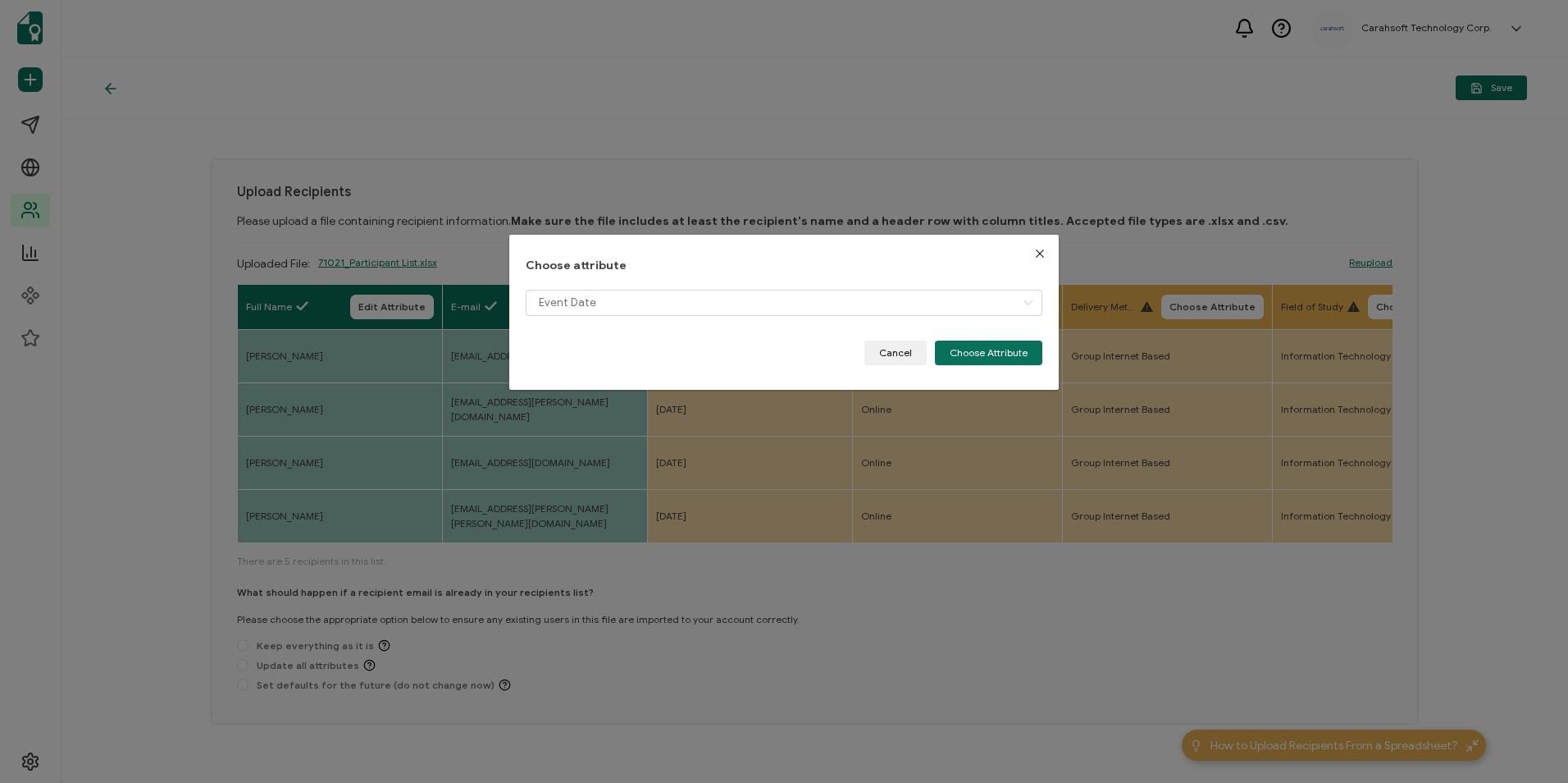
click at [995, 363] on button "Choose Attribute" at bounding box center [988, 352] width 108 height 25
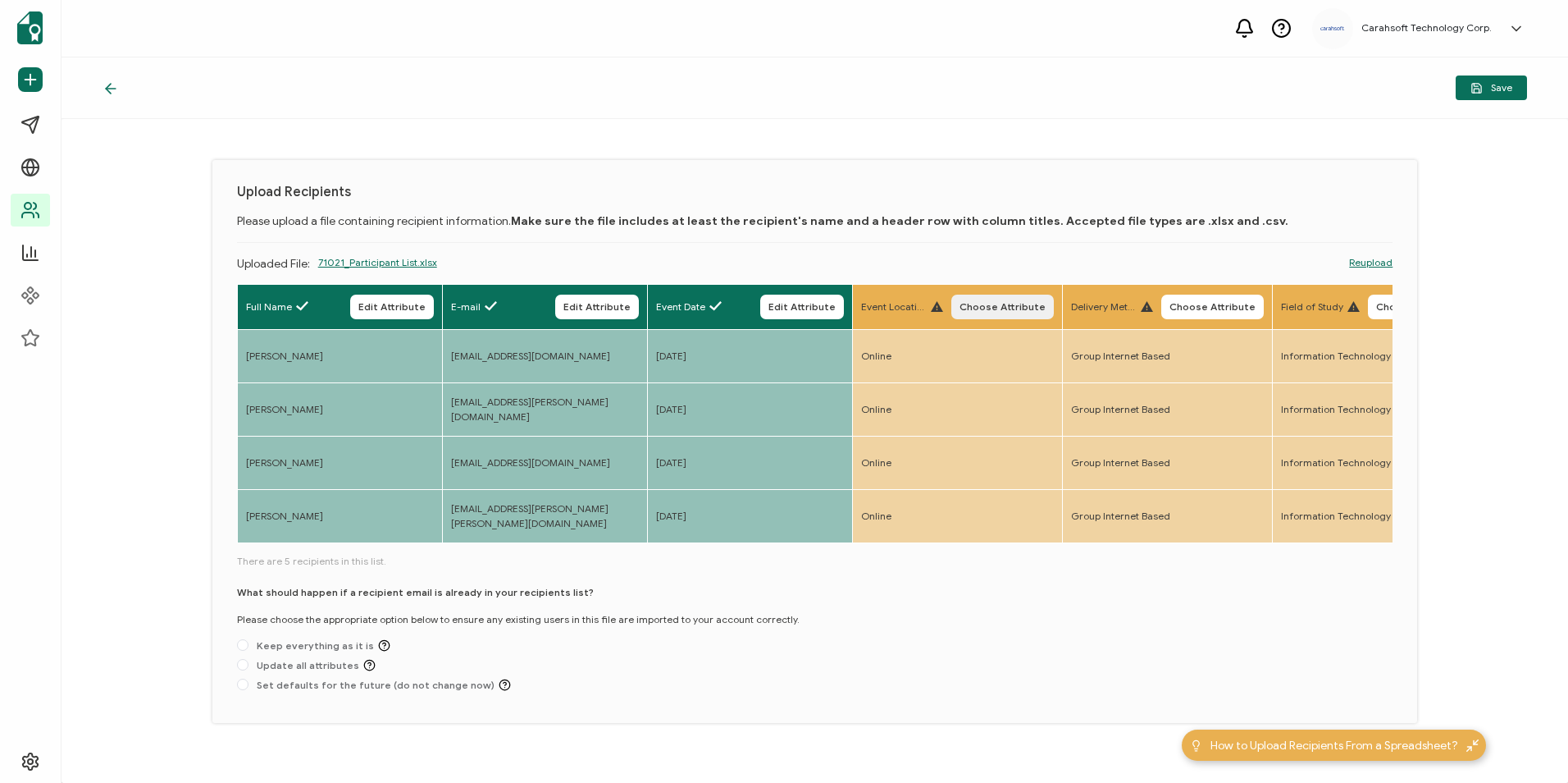
click at [1019, 308] on span "Choose Attribute" at bounding box center [1002, 306] width 86 height 10
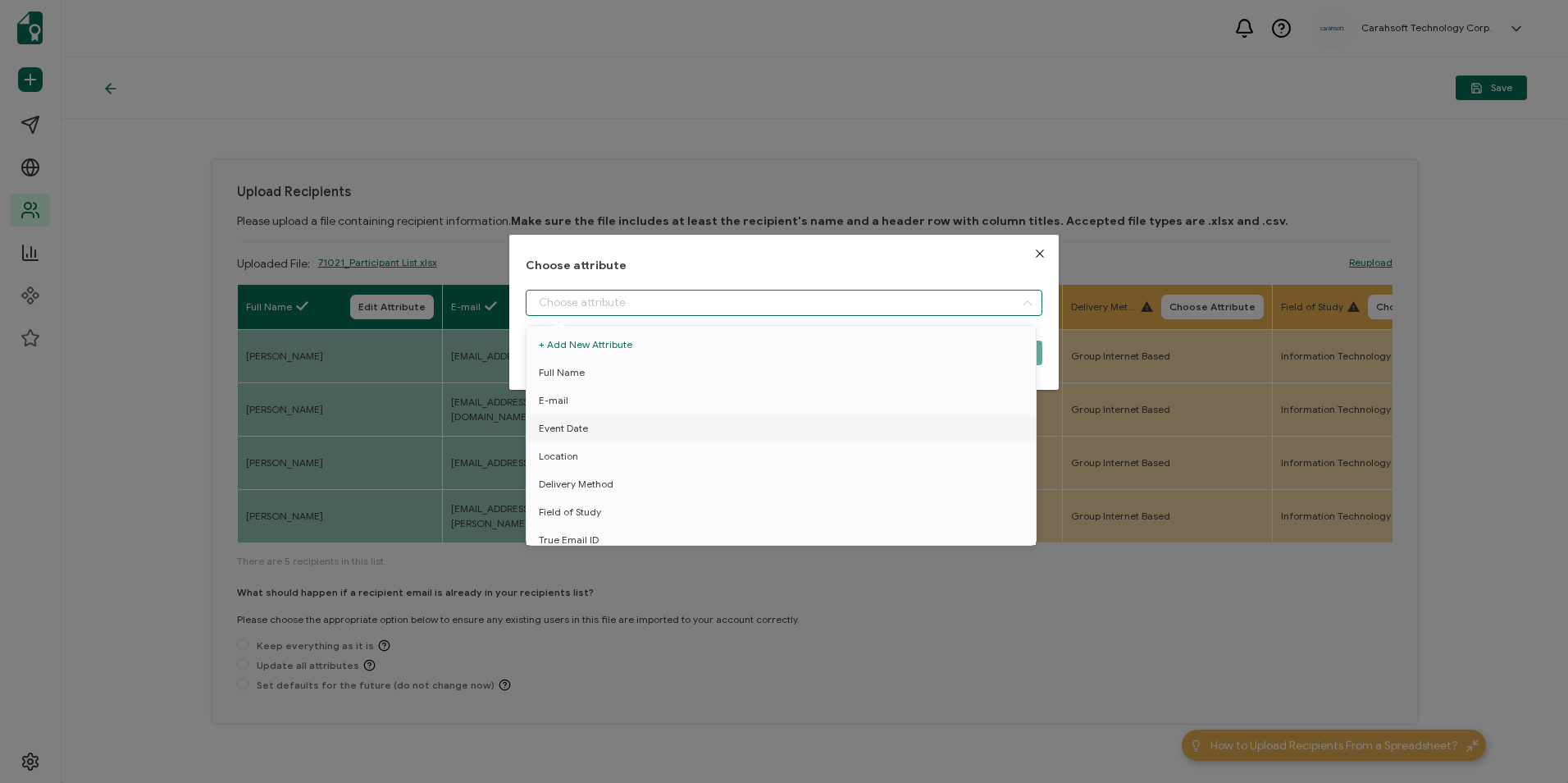
click at [805, 312] on input "dialog" at bounding box center [784, 303] width 516 height 27
click at [665, 450] on li "Location" at bounding box center [784, 456] width 524 height 28
type input "Location"
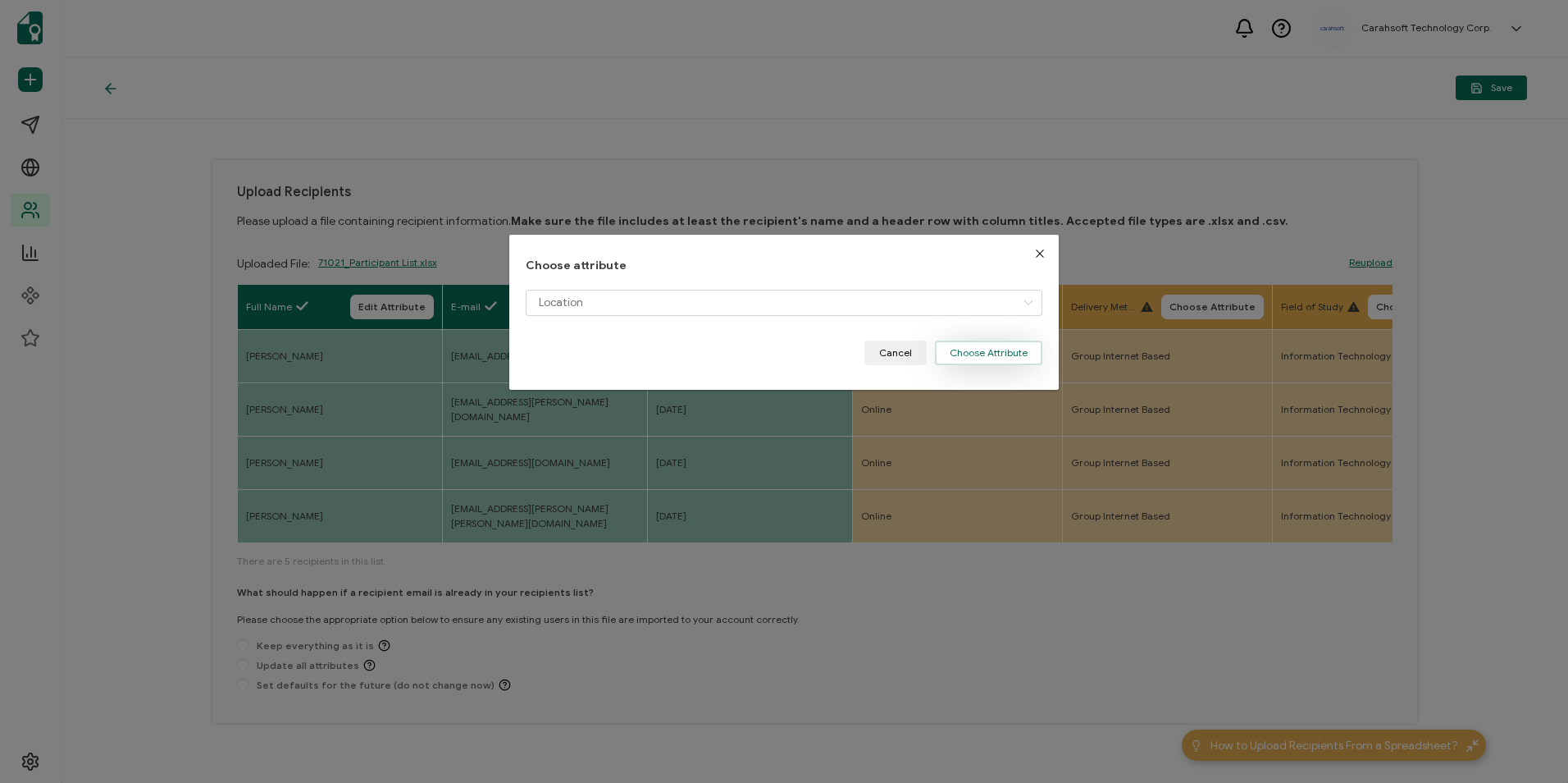
click at [1011, 348] on button "Choose Attribute" at bounding box center [988, 352] width 108 height 25
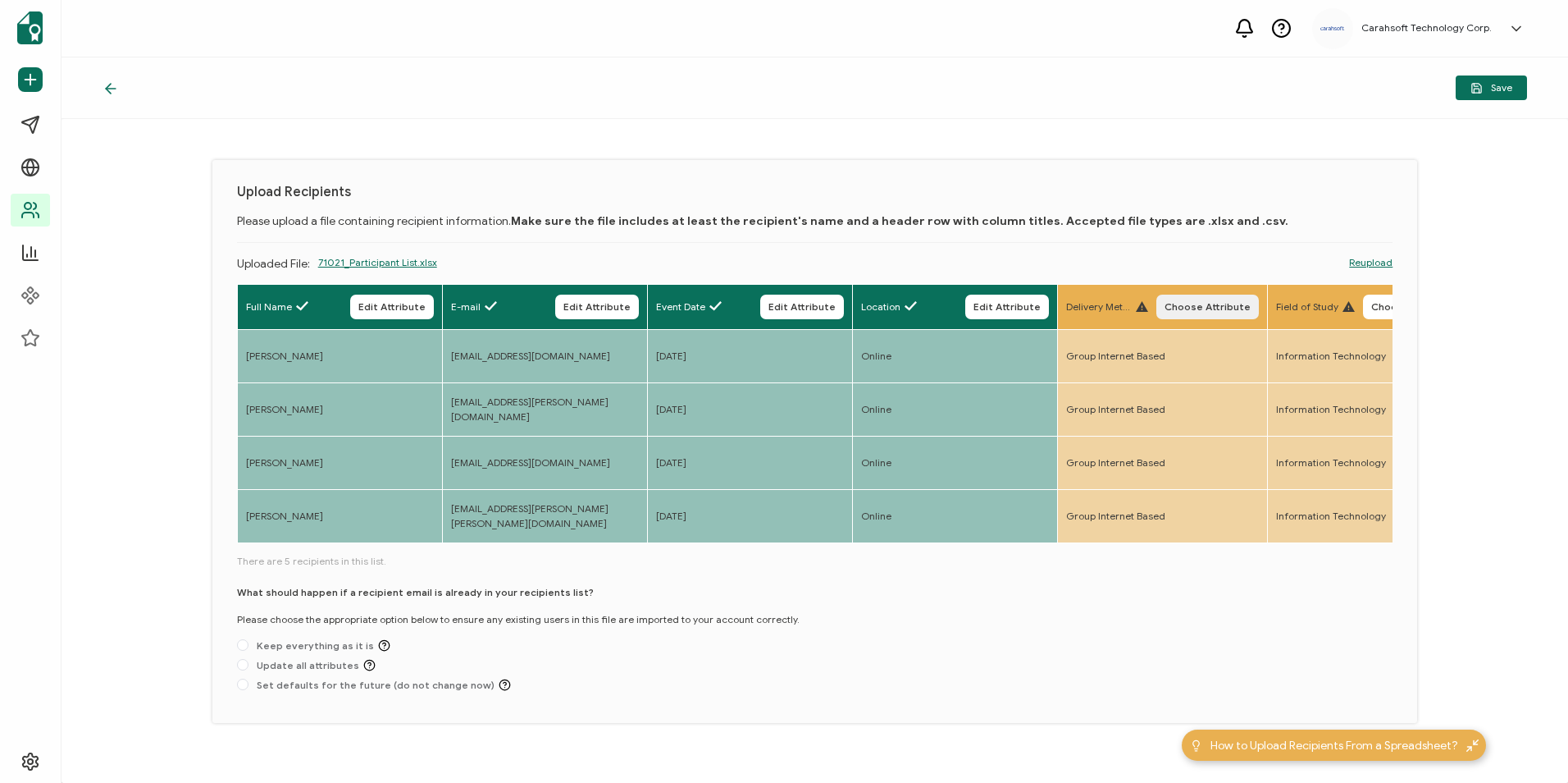
click at [1227, 300] on button "Choose Attribute" at bounding box center [1207, 306] width 103 height 25
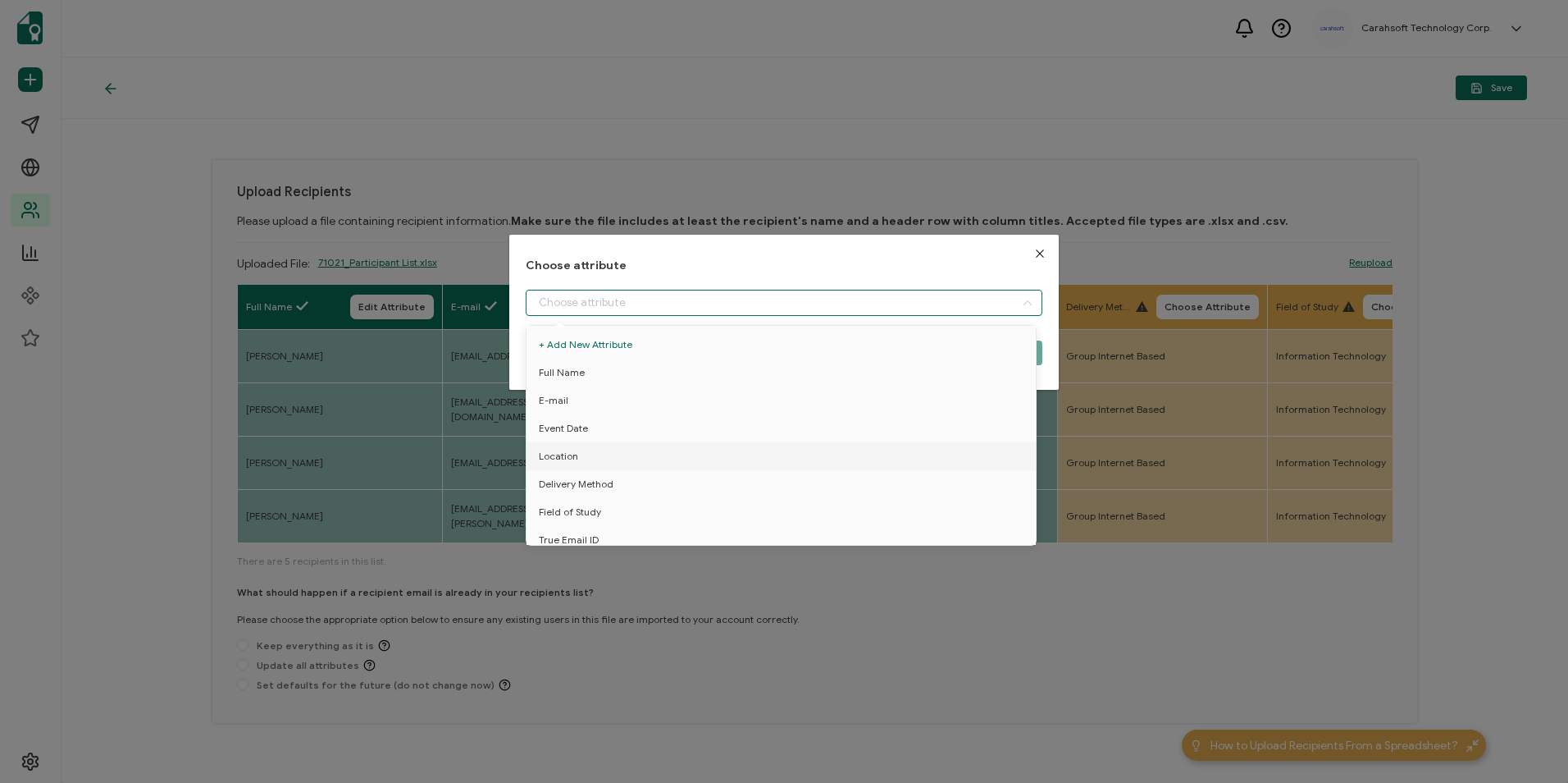
click at [869, 296] on input "dialog" at bounding box center [784, 303] width 516 height 27
click at [683, 459] on li "Location" at bounding box center [784, 456] width 524 height 28
click at [735, 480] on li "Delivery Method" at bounding box center [784, 484] width 524 height 28
type input "Delivery Method"
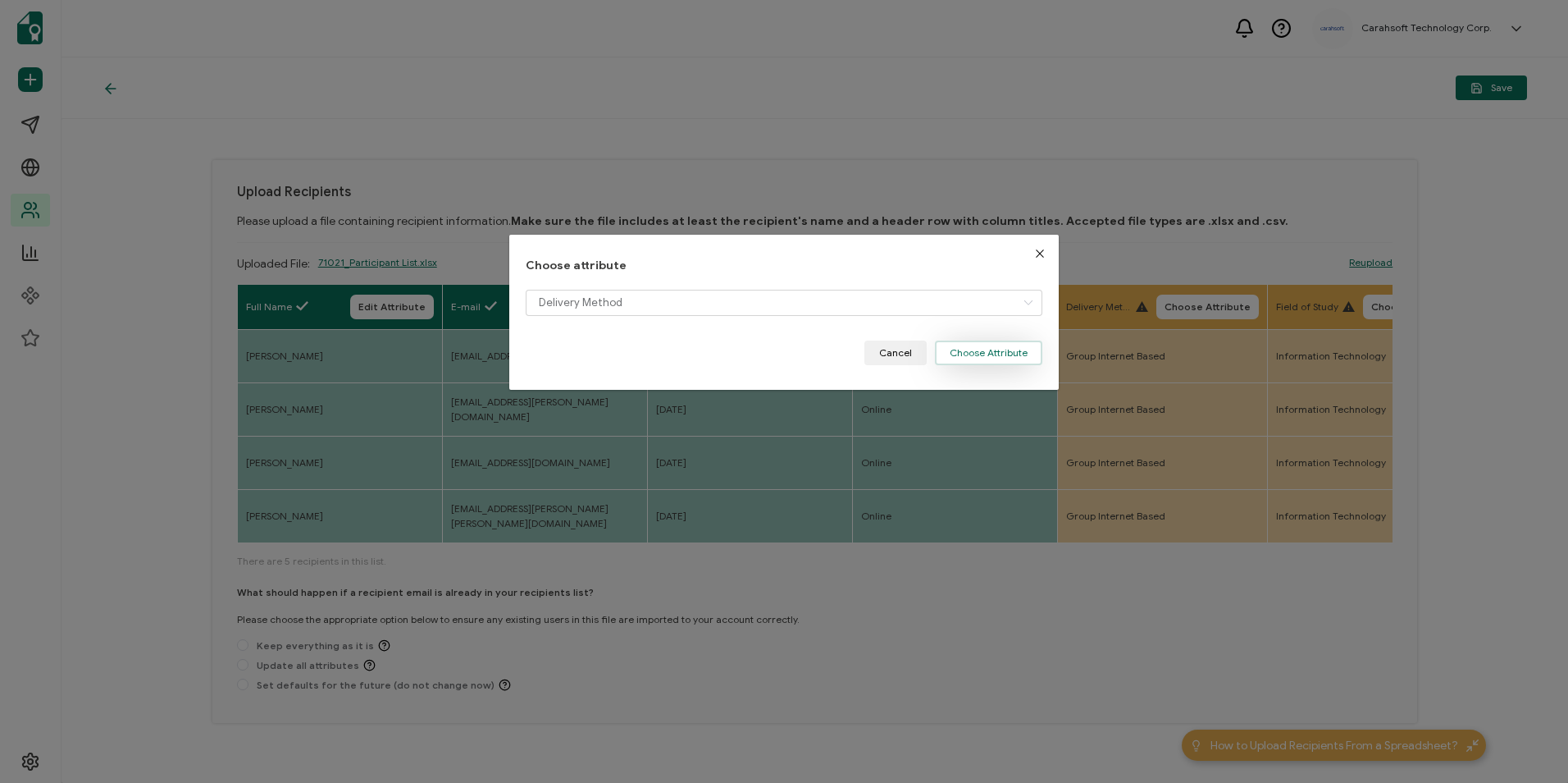
click at [985, 354] on button "Choose Attribute" at bounding box center [988, 352] width 108 height 25
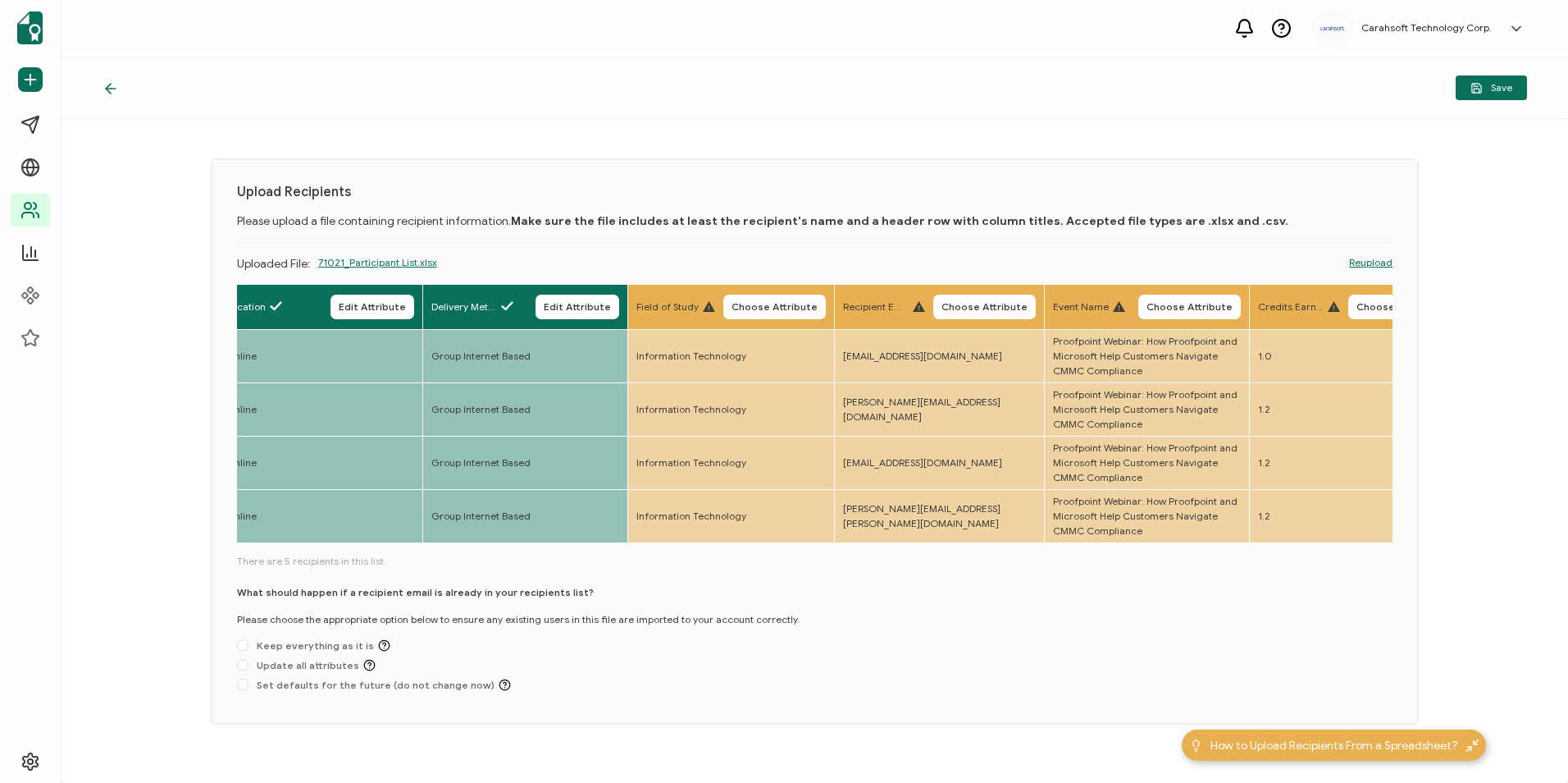
scroll to position [0, 695]
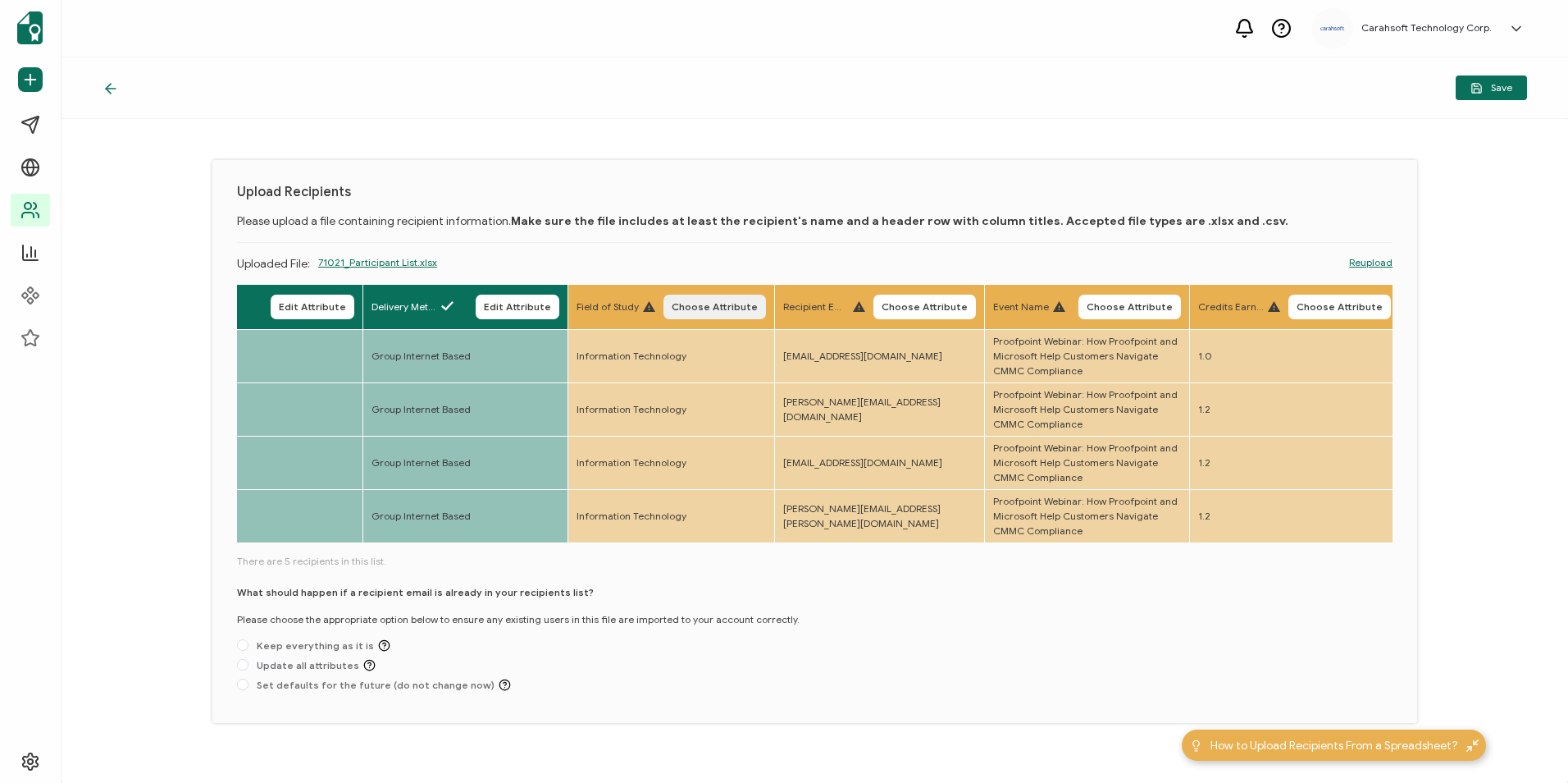
click at [730, 302] on span "Choose Attribute" at bounding box center [714, 306] width 86 height 10
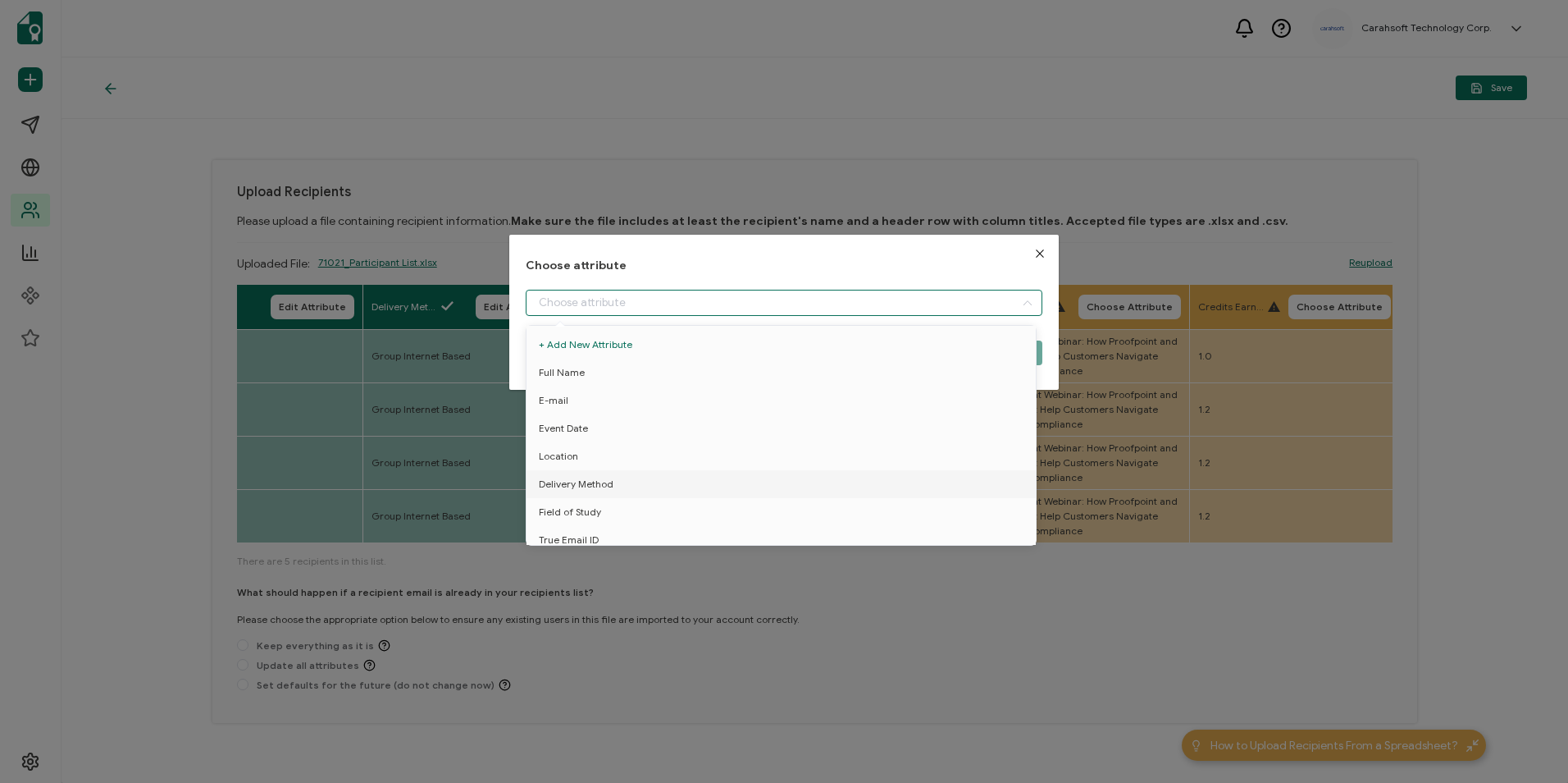
click at [709, 307] on input "dialog" at bounding box center [784, 303] width 516 height 27
click at [635, 504] on li "Field of Study" at bounding box center [784, 512] width 524 height 28
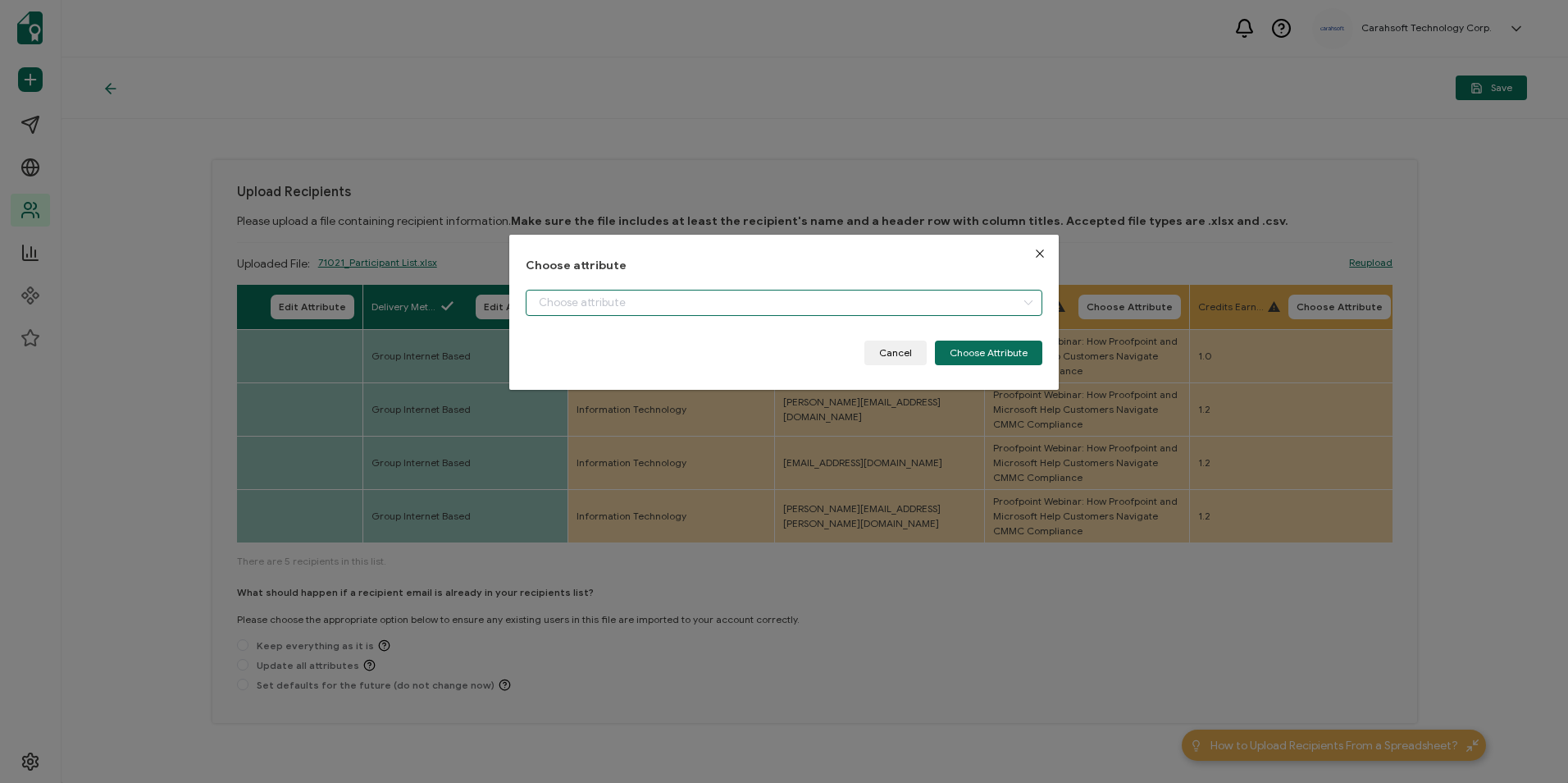
type input "Field of Study"
click at [960, 350] on button "Choose Attribute" at bounding box center [988, 352] width 108 height 25
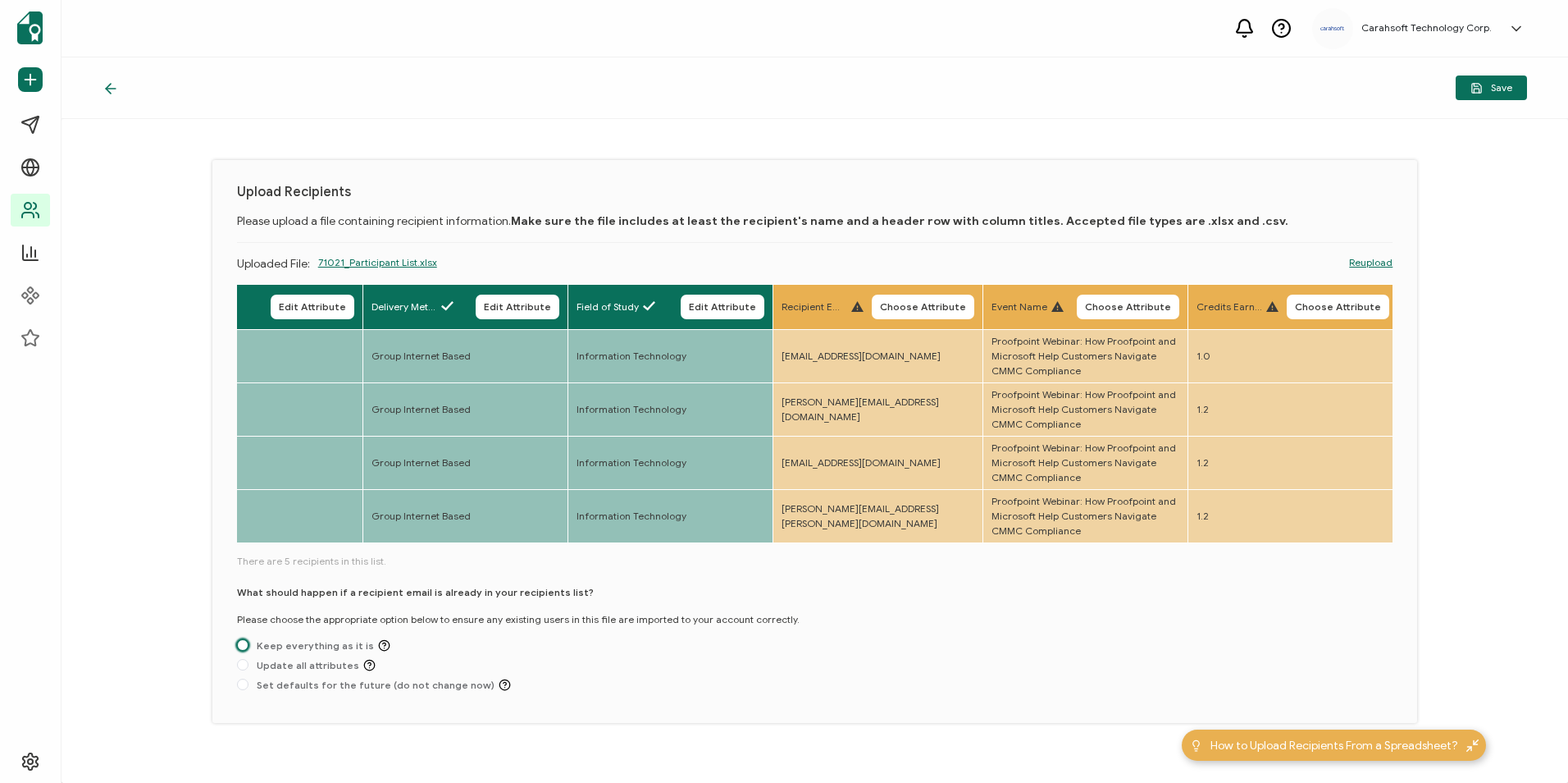
click at [239, 651] on span at bounding box center [243, 646] width 12 height 12
click at [239, 652] on input "Keep everything as it is" at bounding box center [243, 646] width 12 height 13
radio input "true"
click at [928, 308] on span "Choose Attribute" at bounding box center [923, 306] width 86 height 10
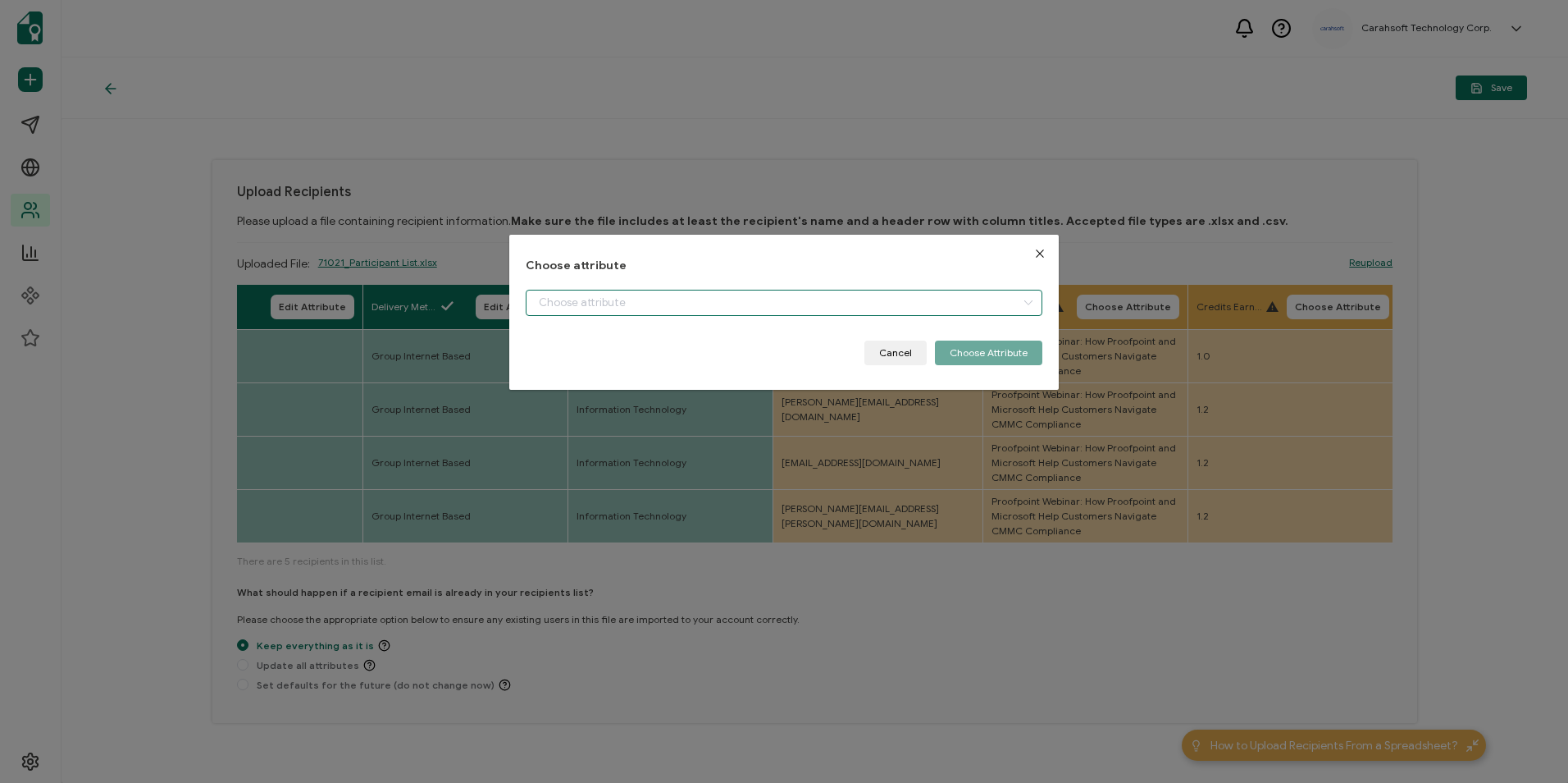
click at [842, 311] on input "dialog" at bounding box center [784, 303] width 516 height 27
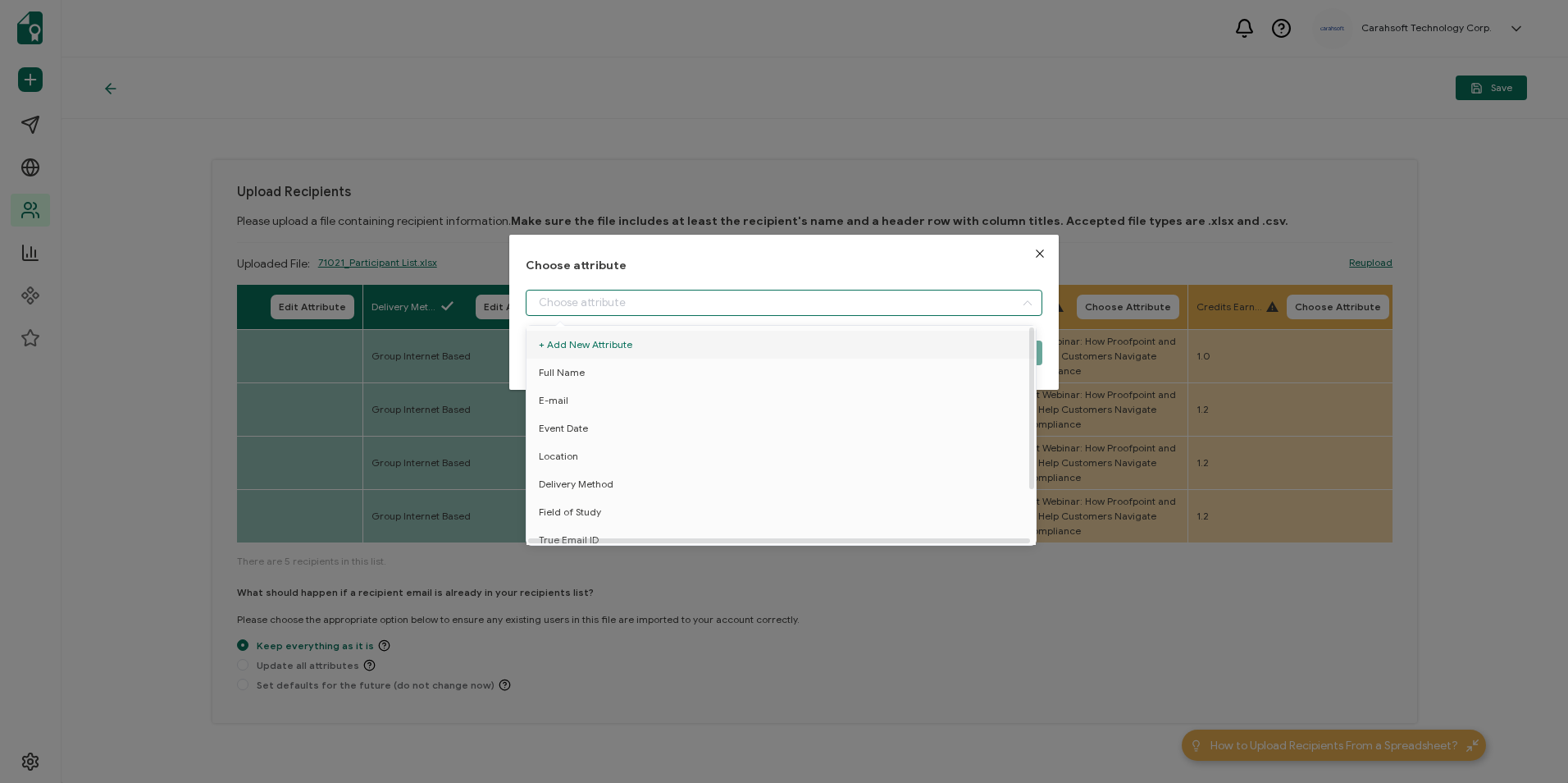
scroll to position [72, 0]
click at [677, 462] on li "True Email ID" at bounding box center [784, 476] width 524 height 28
type input "True Email ID"
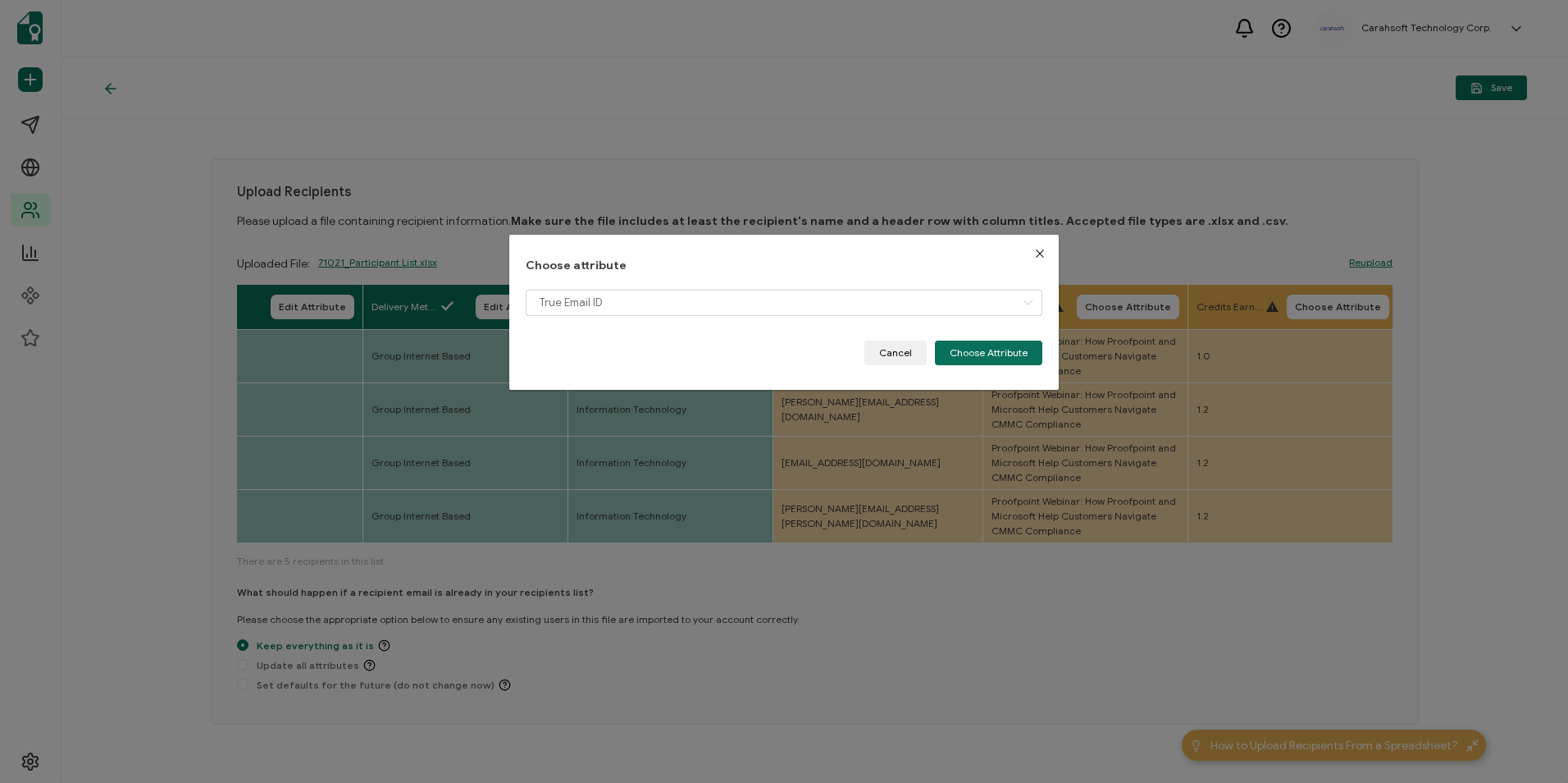
click at [1030, 335] on div "True Email ID" at bounding box center [784, 314] width 516 height 50
click at [982, 346] on button "Choose Attribute" at bounding box center [988, 352] width 108 height 25
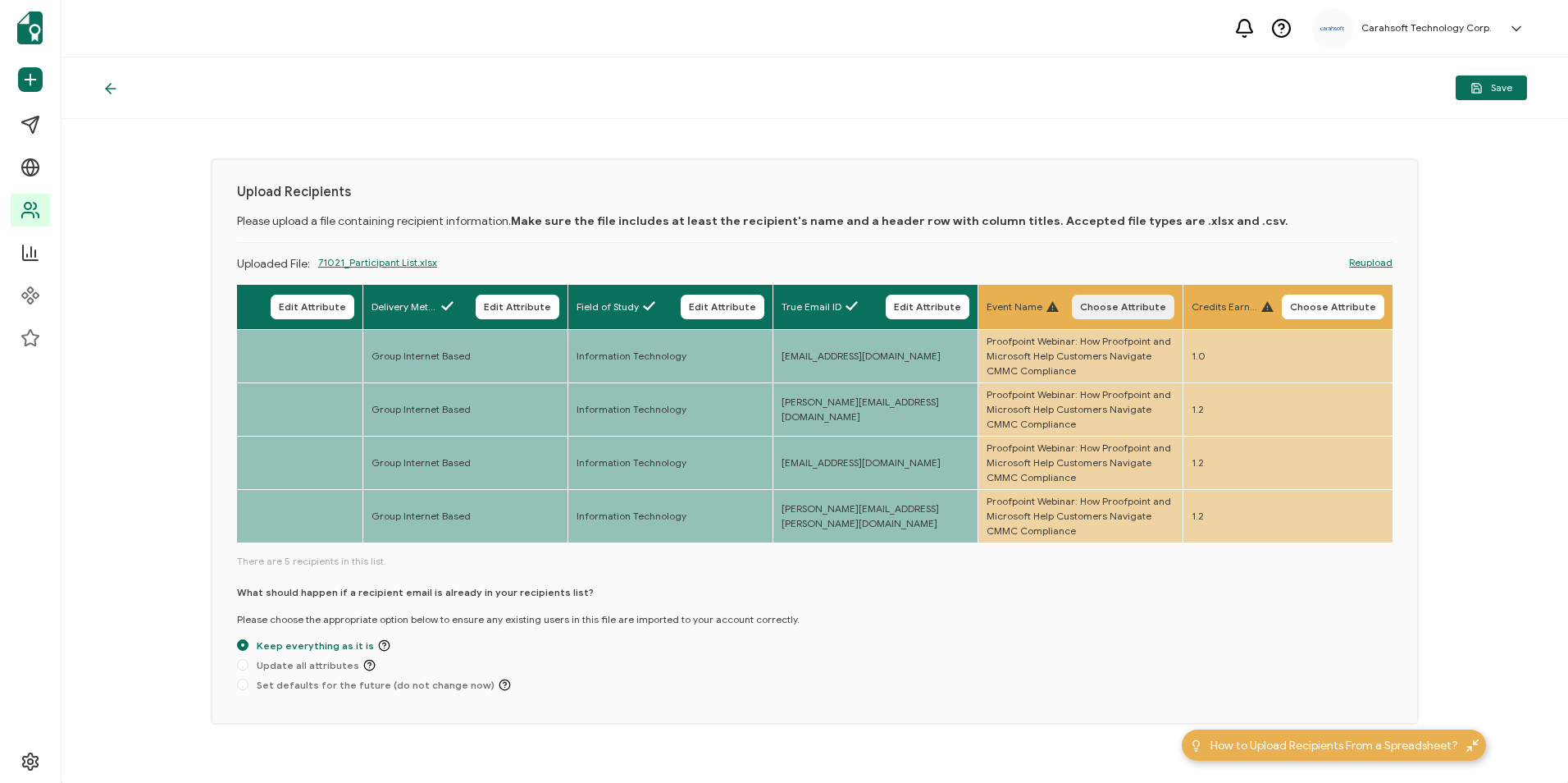
click at [1101, 313] on button "Choose Attribute" at bounding box center [1123, 306] width 103 height 25
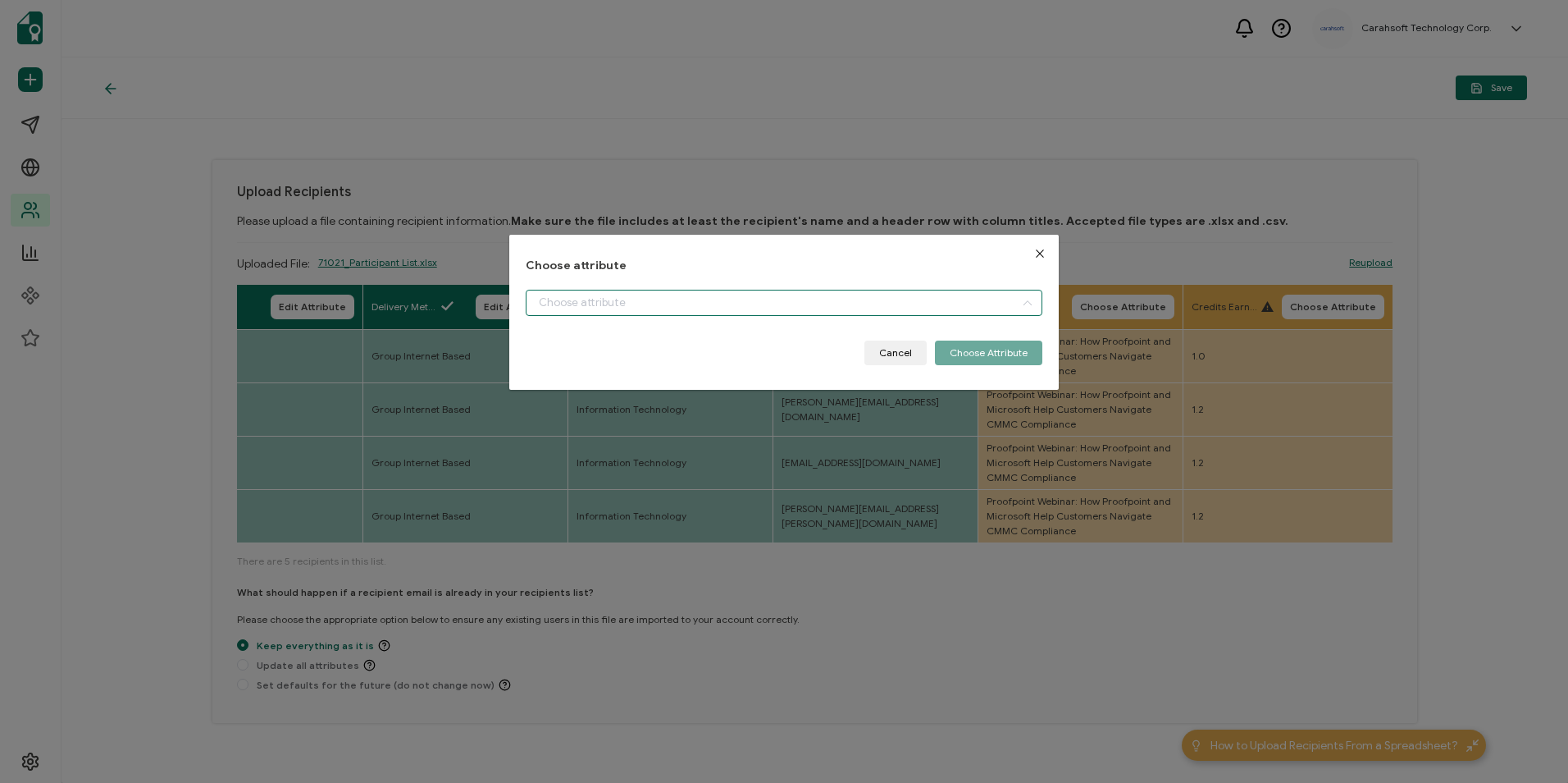
click at [972, 308] on input "dialog" at bounding box center [784, 303] width 516 height 27
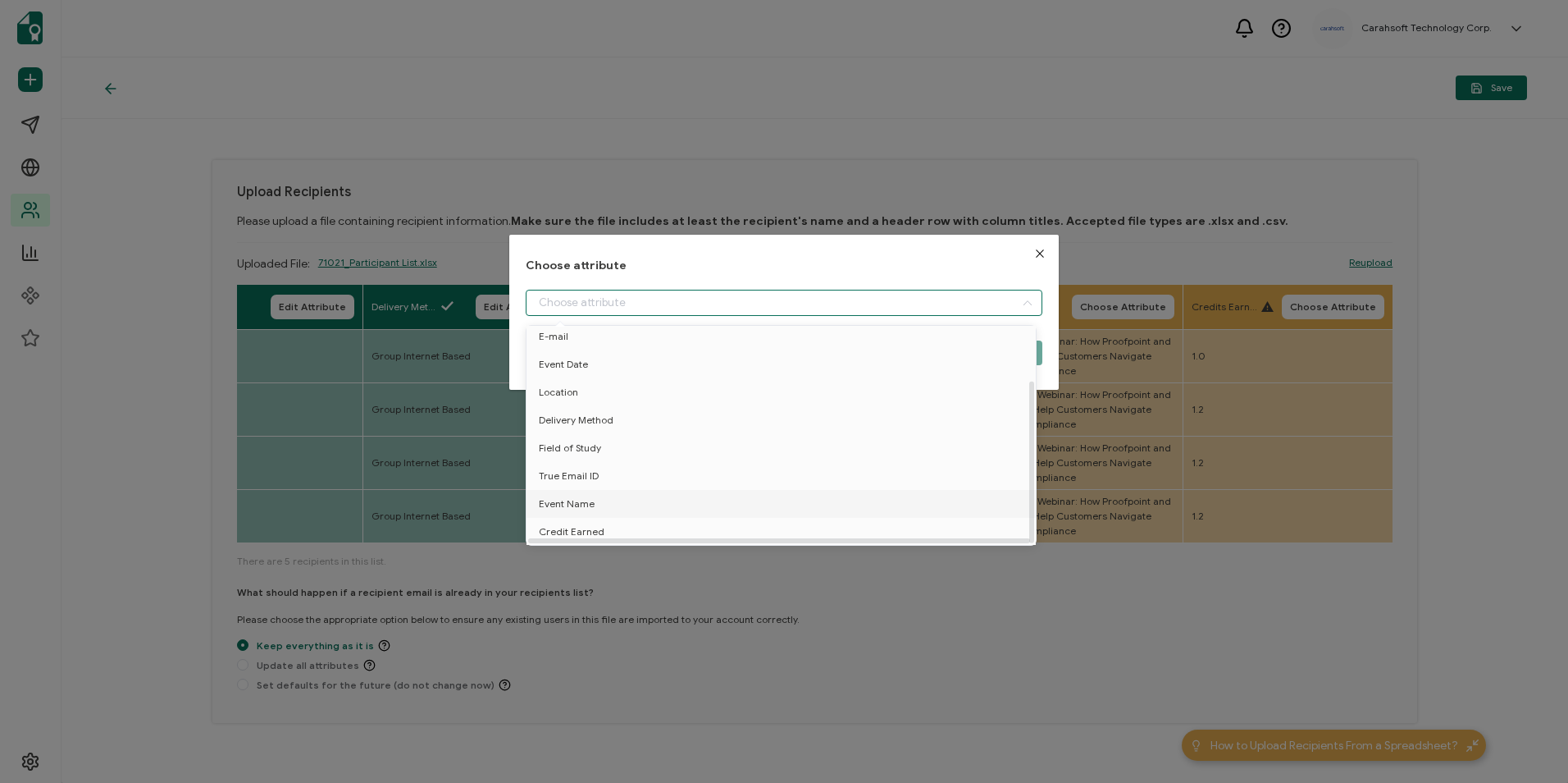
click at [685, 498] on li "Event Name" at bounding box center [784, 503] width 524 height 28
type input "Event Name"
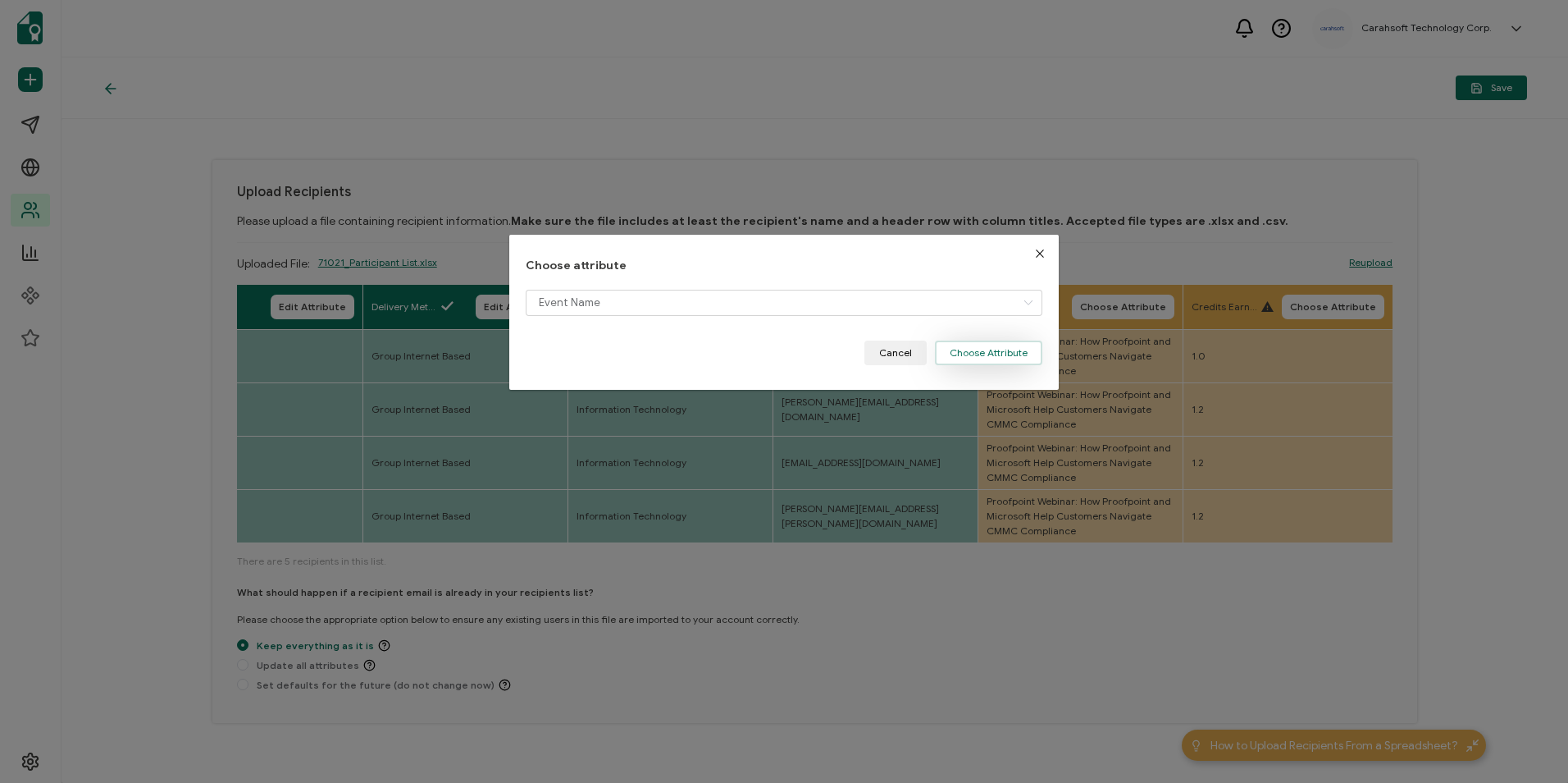
click at [999, 355] on button "Choose Attribute" at bounding box center [988, 352] width 108 height 25
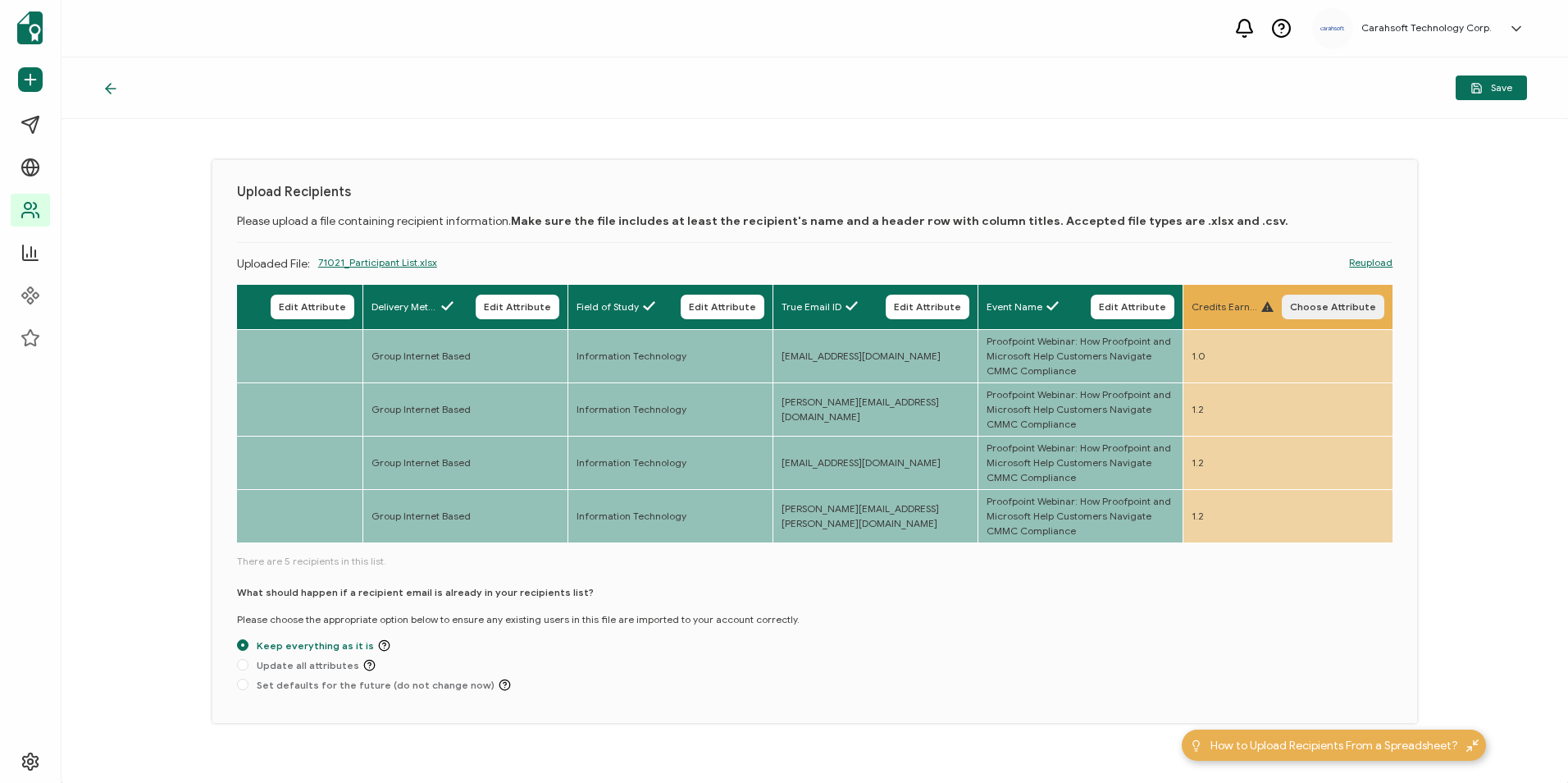
click at [1334, 311] on span "Choose Attribute" at bounding box center [1333, 306] width 86 height 10
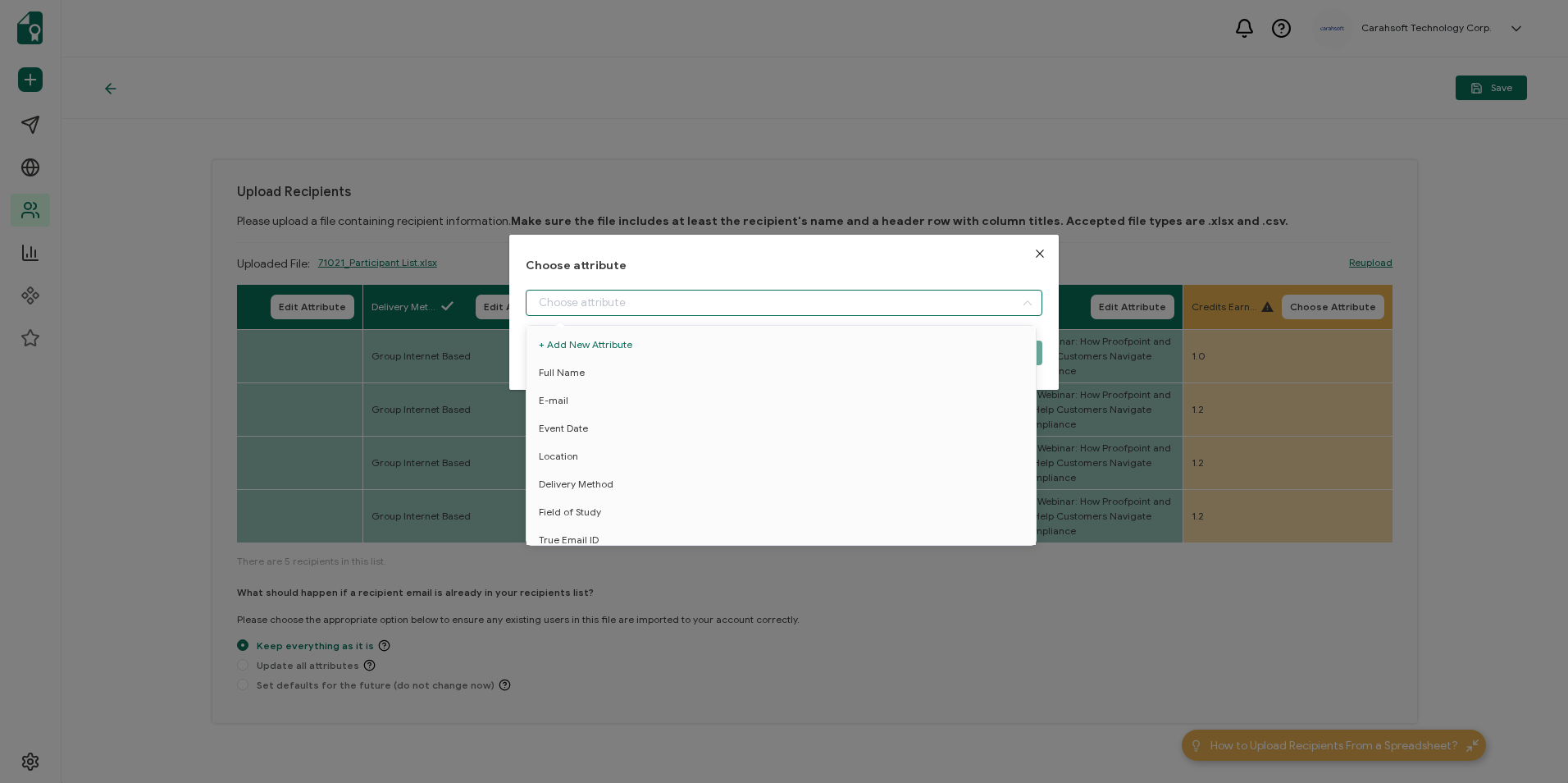
click at [823, 304] on input "dialog" at bounding box center [784, 303] width 516 height 27
click at [740, 518] on li "Credit Earned" at bounding box center [784, 532] width 524 height 28
type input "Credit Earned"
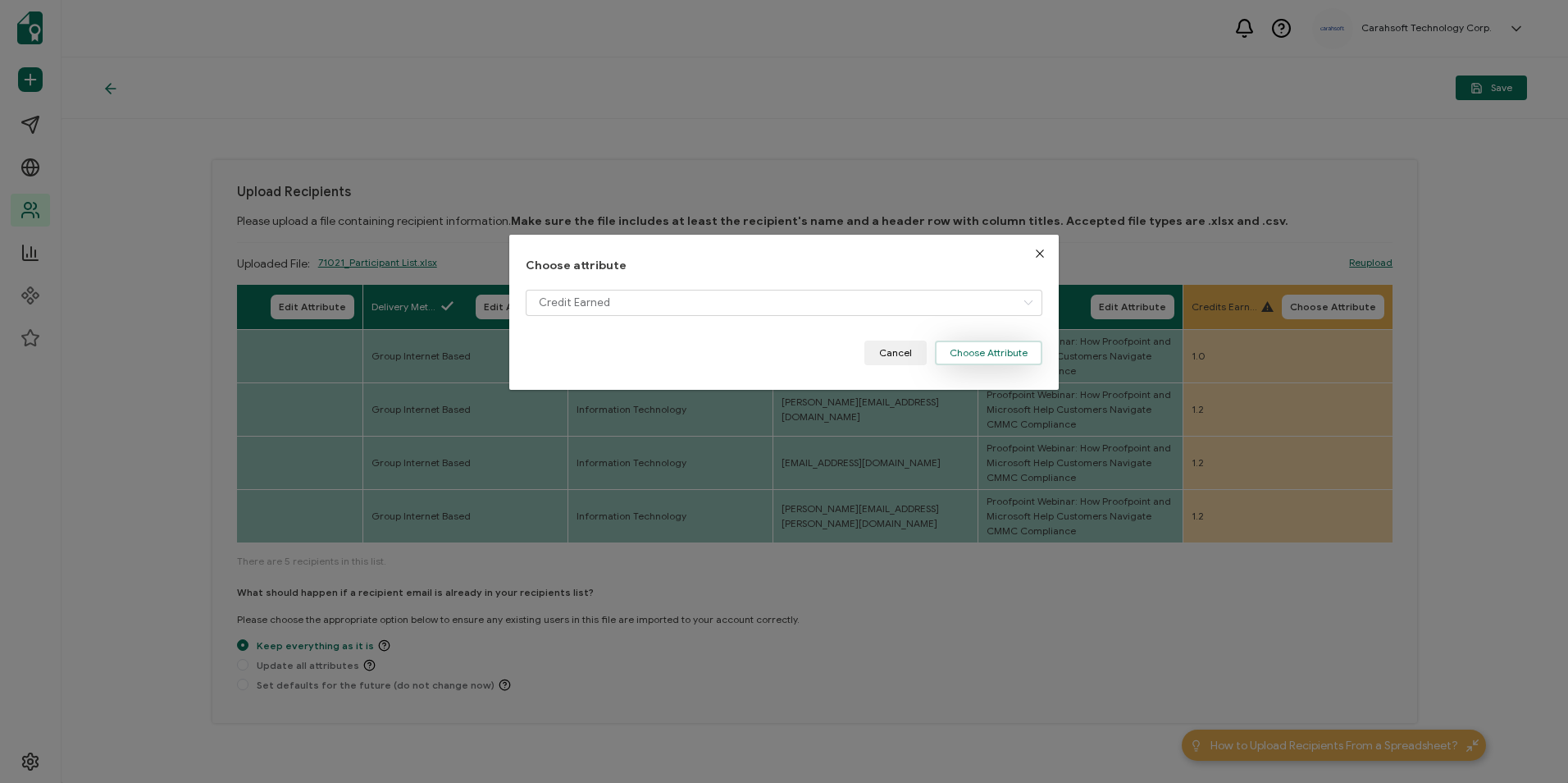
click at [1010, 355] on button "Choose Attribute" at bounding box center [988, 352] width 108 height 25
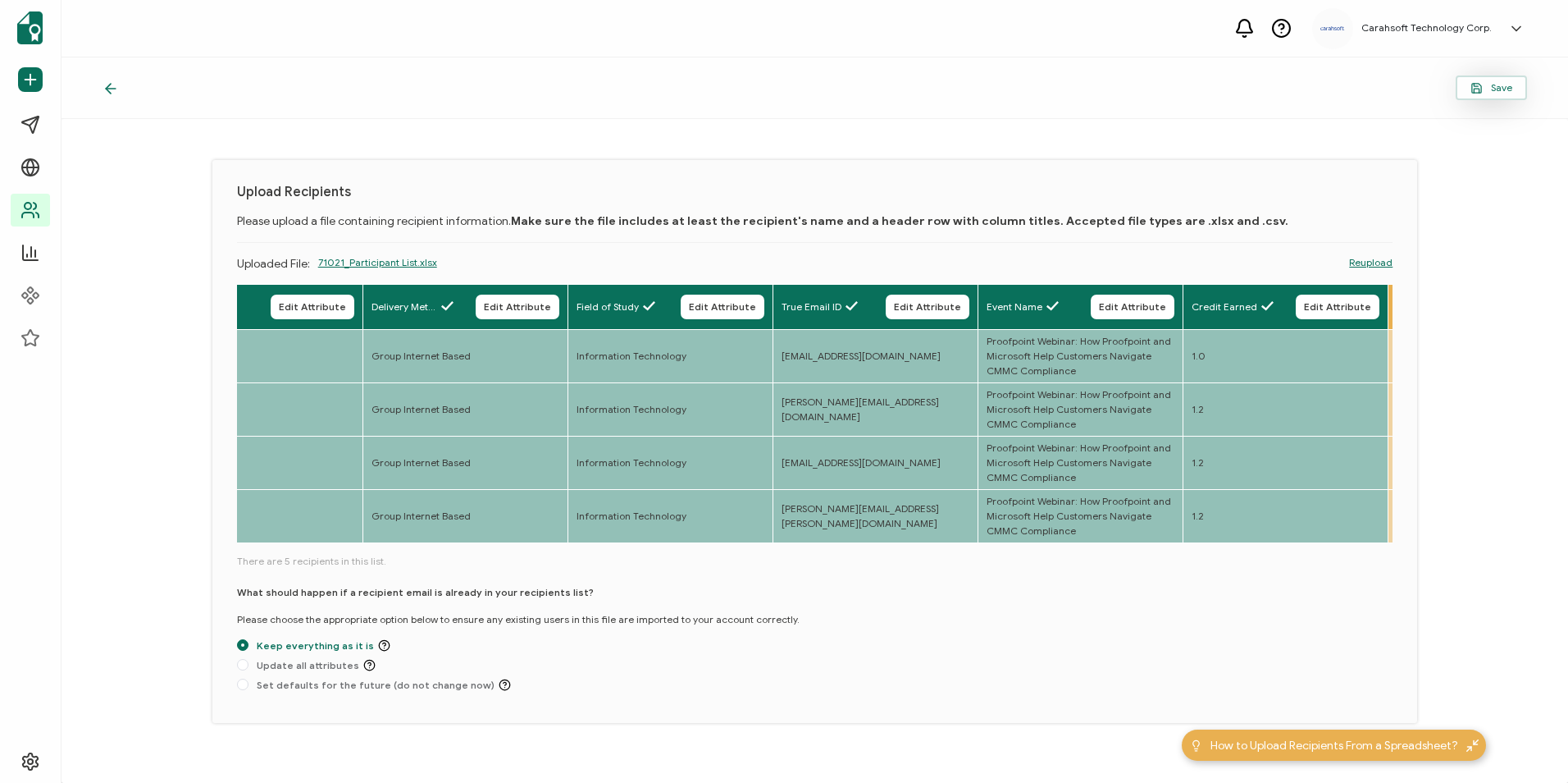
click at [1491, 92] on span "Save" at bounding box center [1491, 88] width 41 height 12
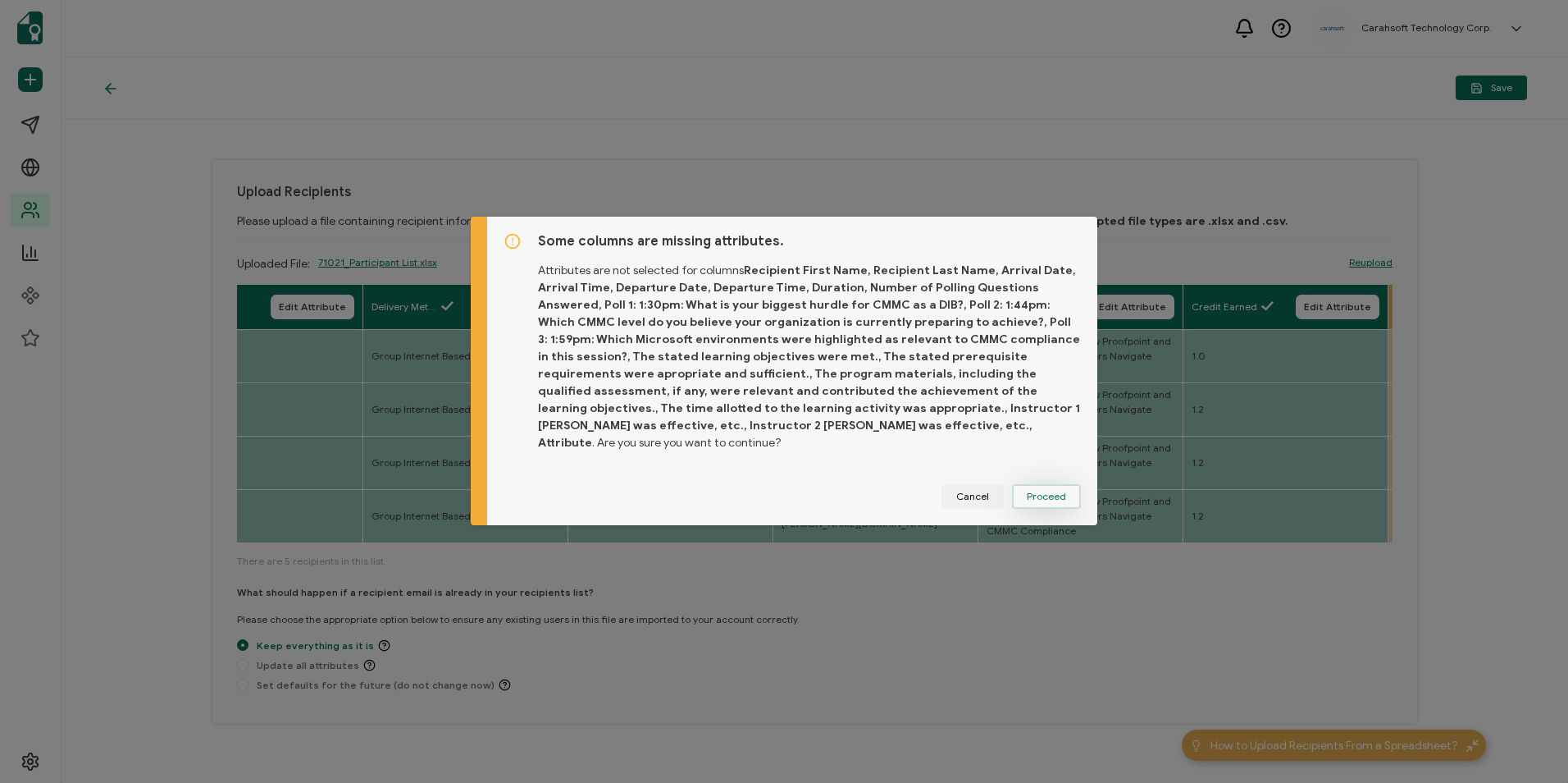
click at [1051, 491] on span "Proceed" at bounding box center [1046, 496] width 40 height 10
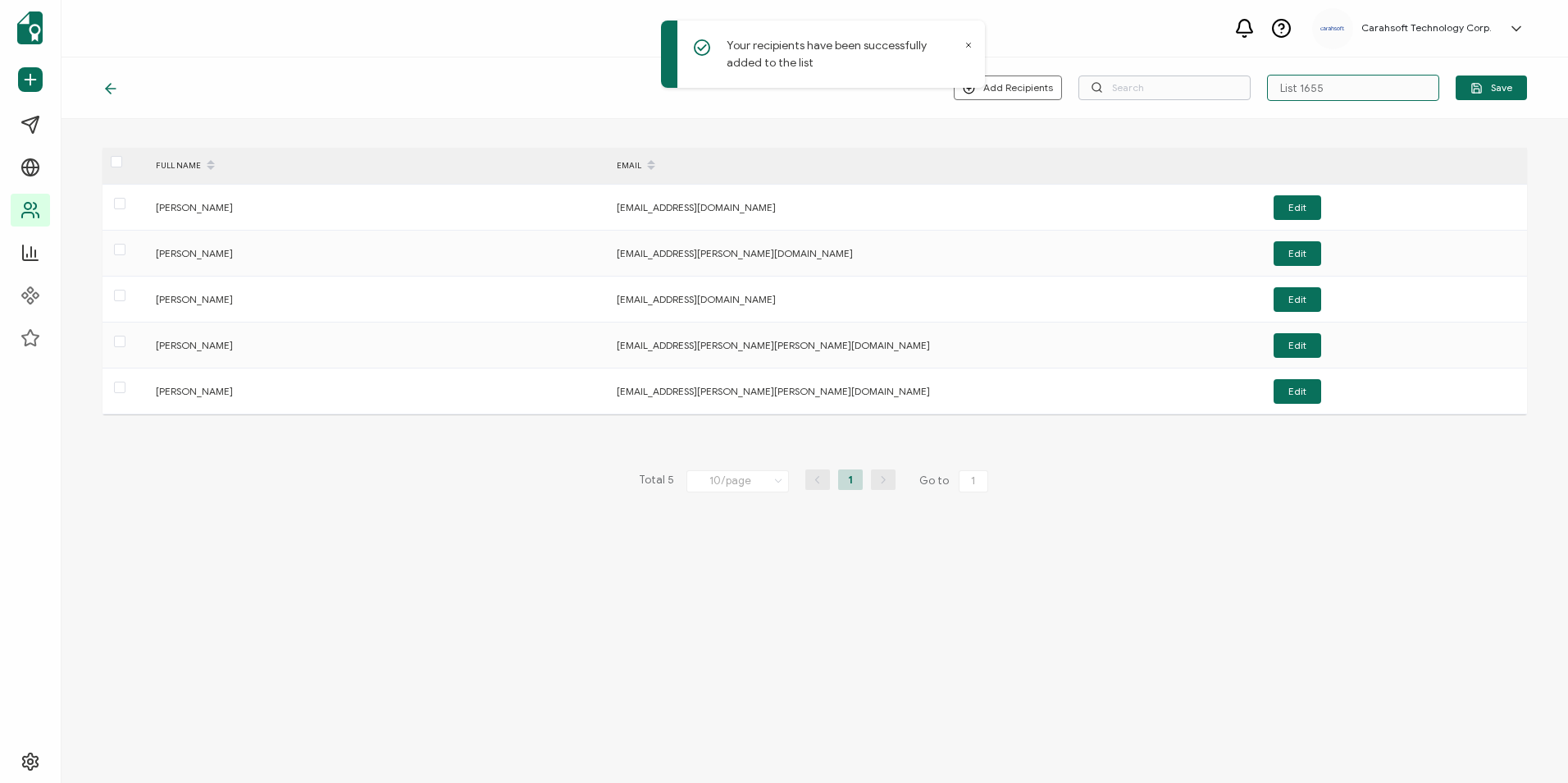
drag, startPoint x: 1342, startPoint y: 84, endPoint x: 1246, endPoint y: 90, distance: 96.2
click at [1246, 90] on div "Add Recipients Upload New Recipients Import from Recipients List 1655 Save" at bounding box center [1240, 88] width 573 height 27
paste input "8-28-2025_71021_Proofpoint Webinar"
type input "8-28-2025_71021_Proofpoint Webinar"
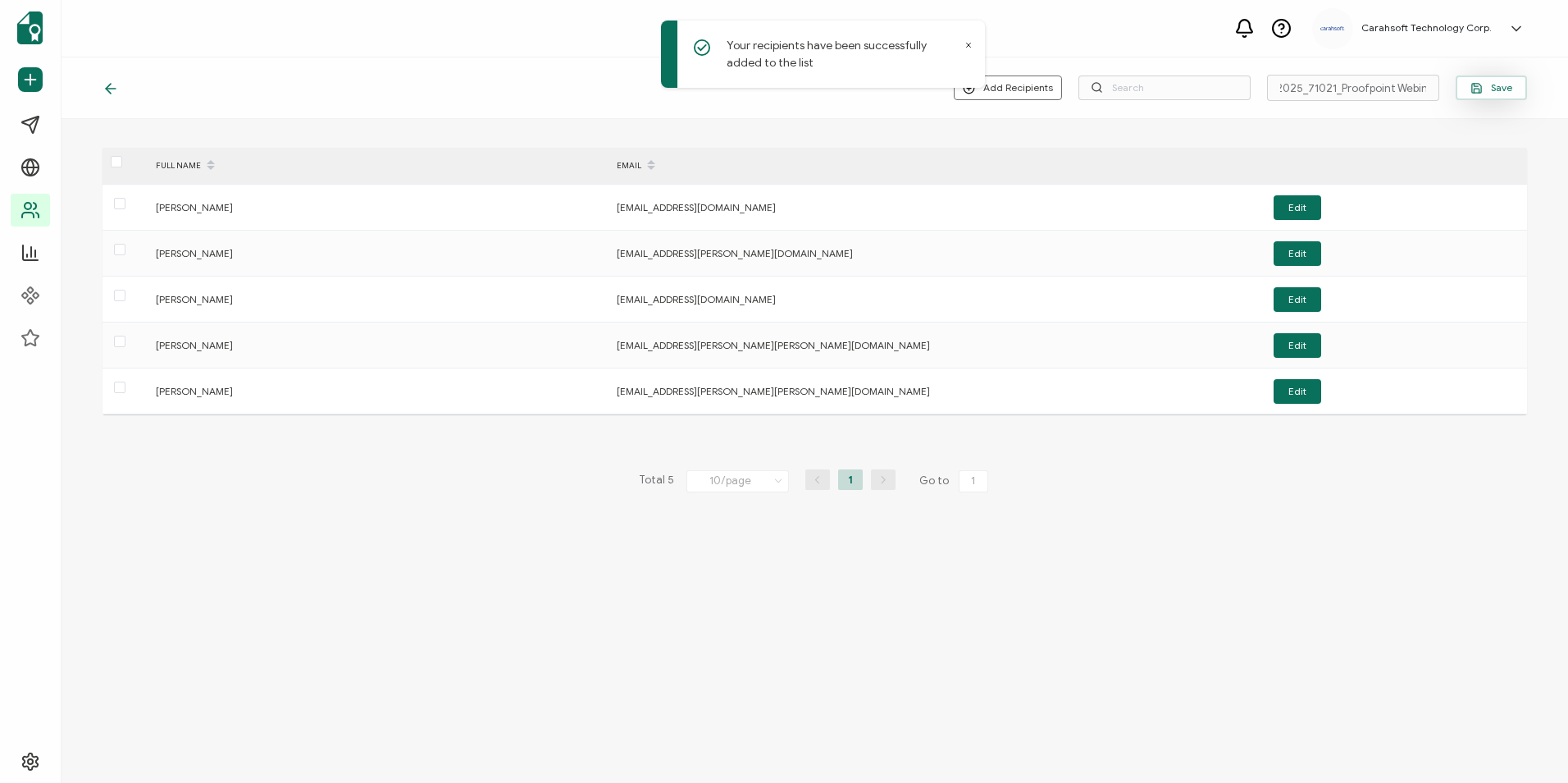
scroll to position [0, 0]
click at [1485, 94] on span "Save" at bounding box center [1491, 88] width 41 height 12
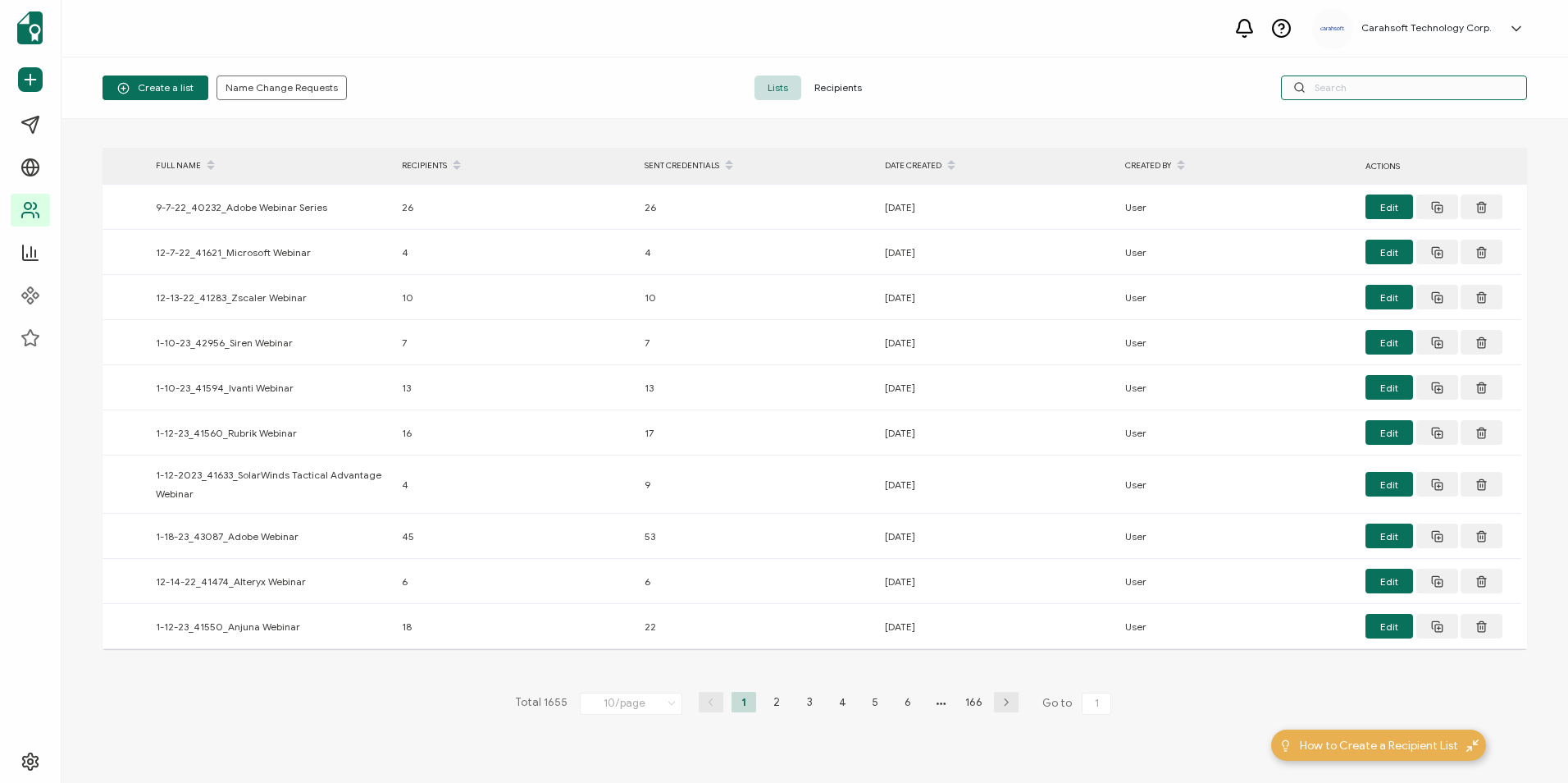
click at [1341, 75] on input "text" at bounding box center [1403, 87] width 246 height 25
paste input "8-28-2025_71021_Proofpoint Webinar"
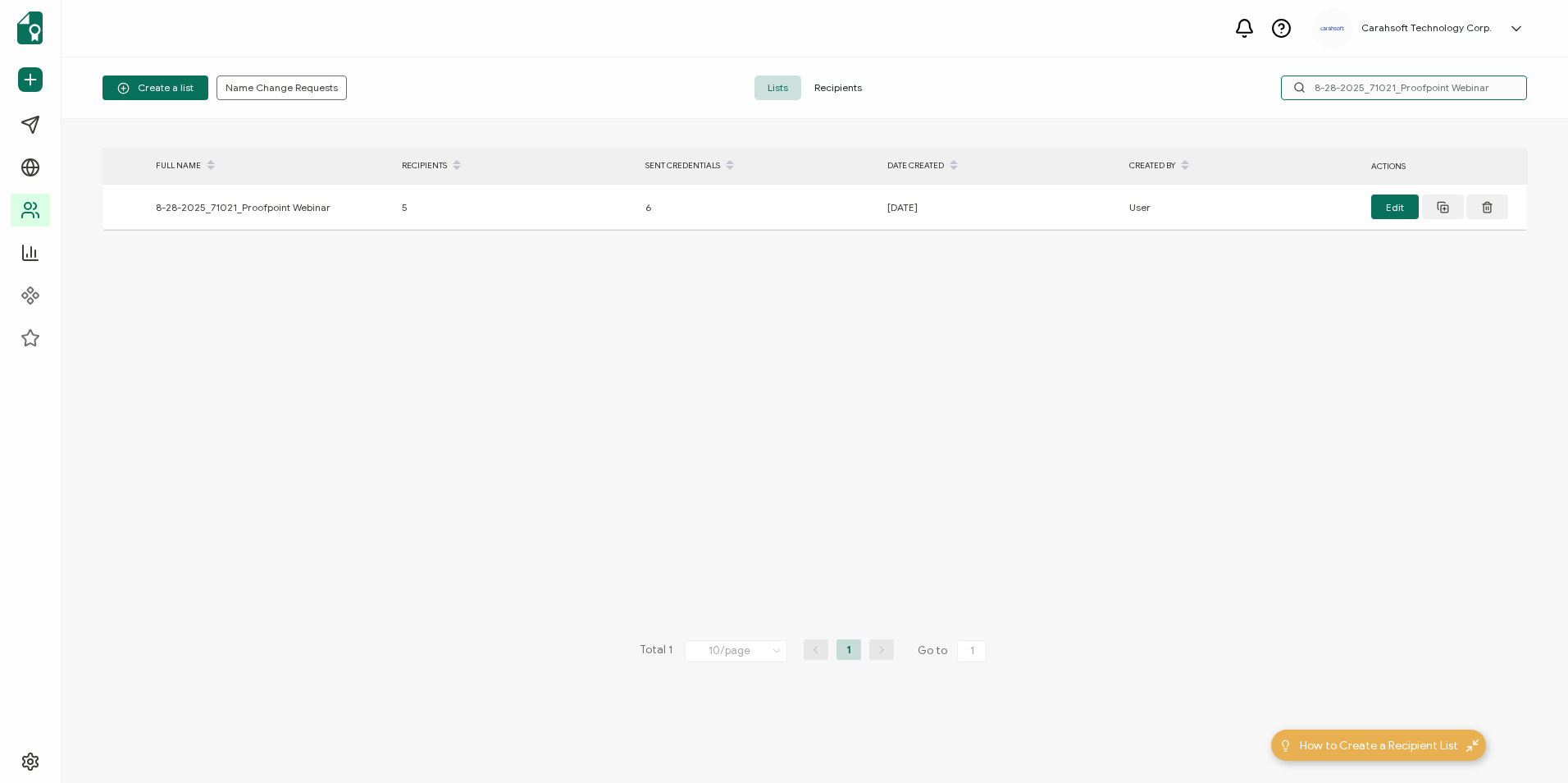
type input "8-28-2025_71021_Proofpoint Webinar"
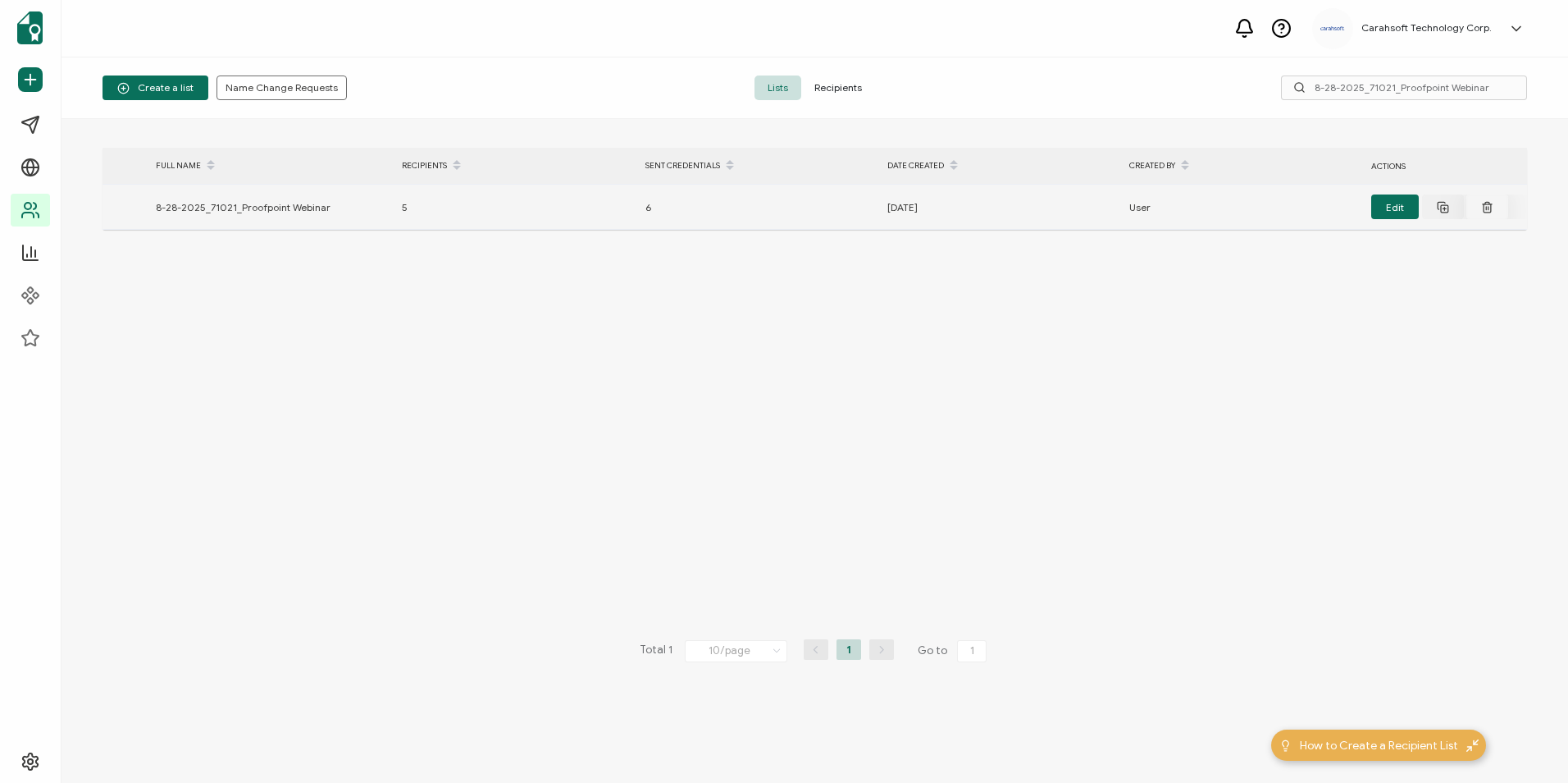
click at [1478, 205] on button at bounding box center [1487, 207] width 41 height 25
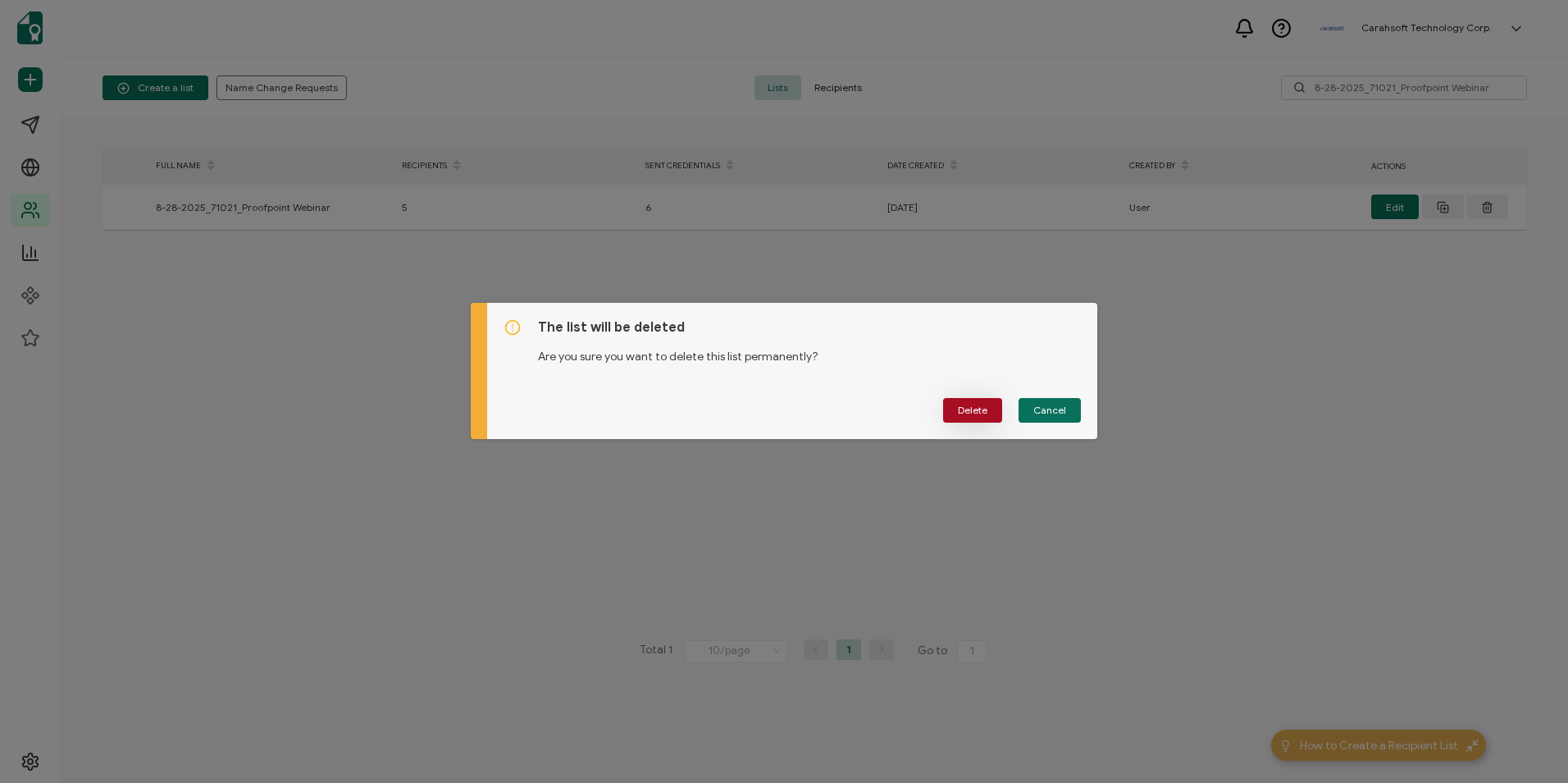
click at [972, 407] on span "Delete" at bounding box center [972, 410] width 30 height 10
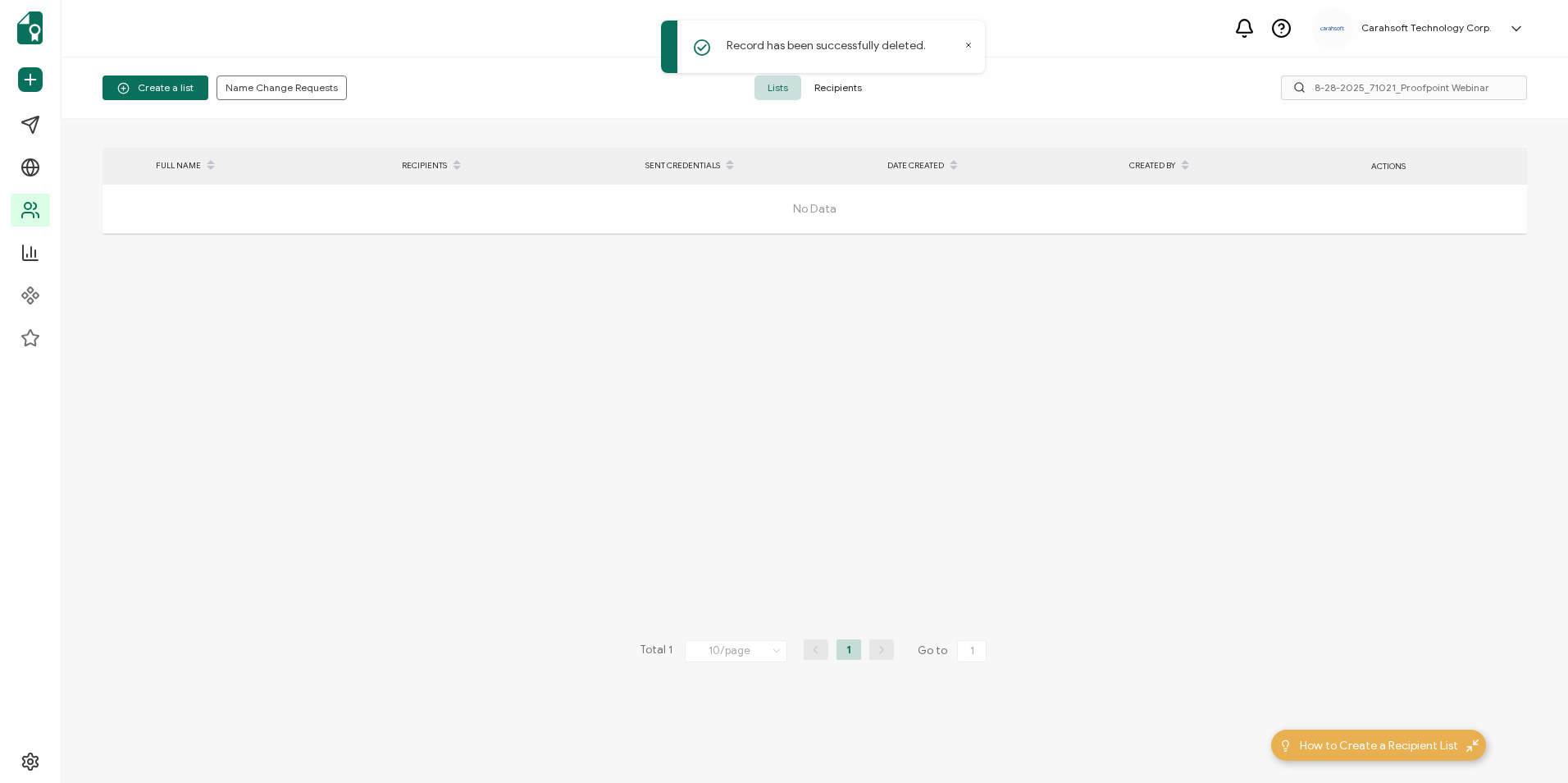
click at [1117, 250] on div "> FULL NAME RECIPIENTS SENT CREDENTIALS DATE CREATED CREATED BY ACTIONS No Data…" at bounding box center [815, 450] width 1425 height 606
click at [1451, 96] on input "8-28-2025_71021_Proofpoint Webinar" at bounding box center [1403, 87] width 246 height 25
click at [180, 87] on span "Create a list" at bounding box center [155, 88] width 76 height 12
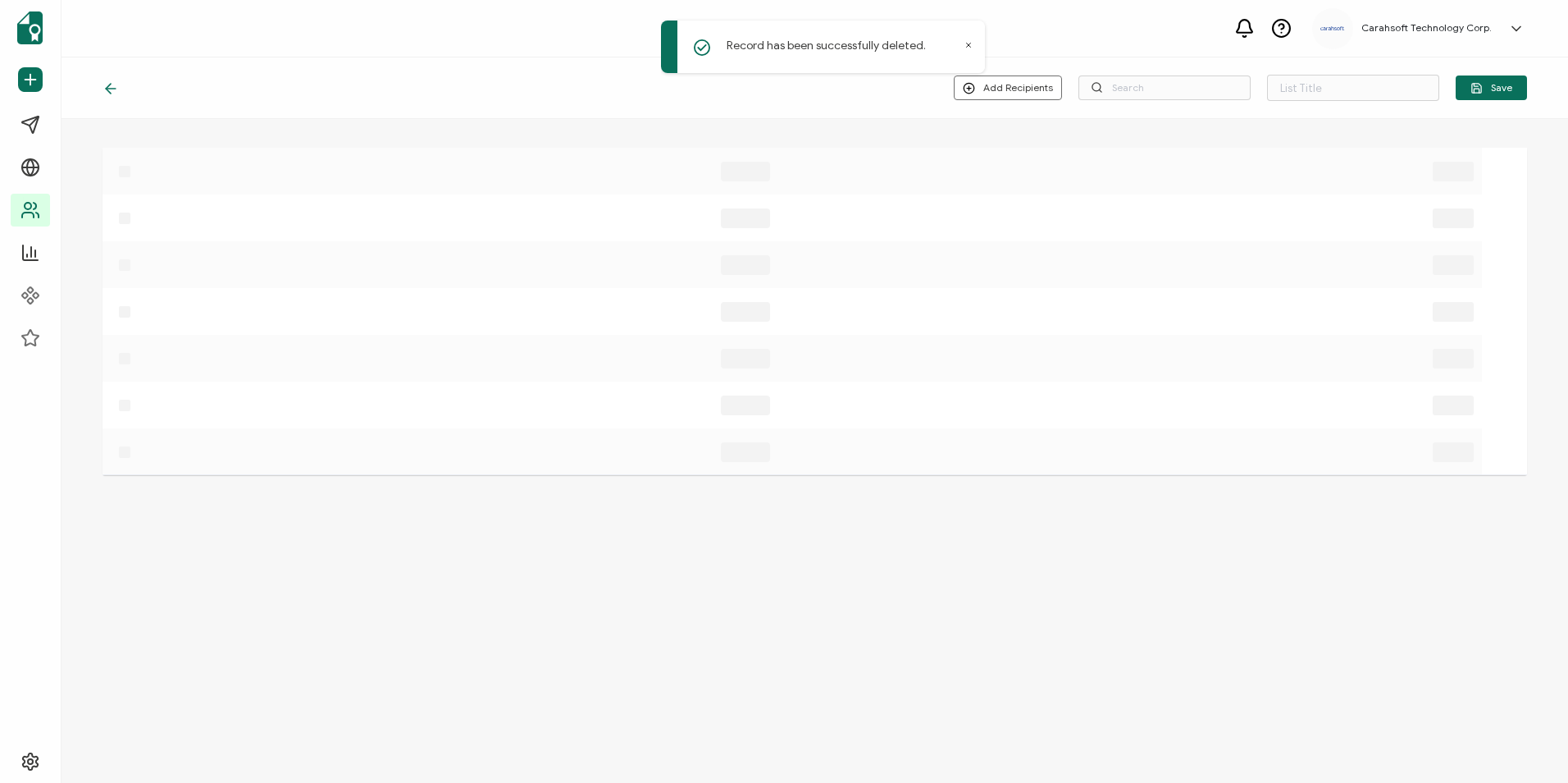
type input "List 1655"
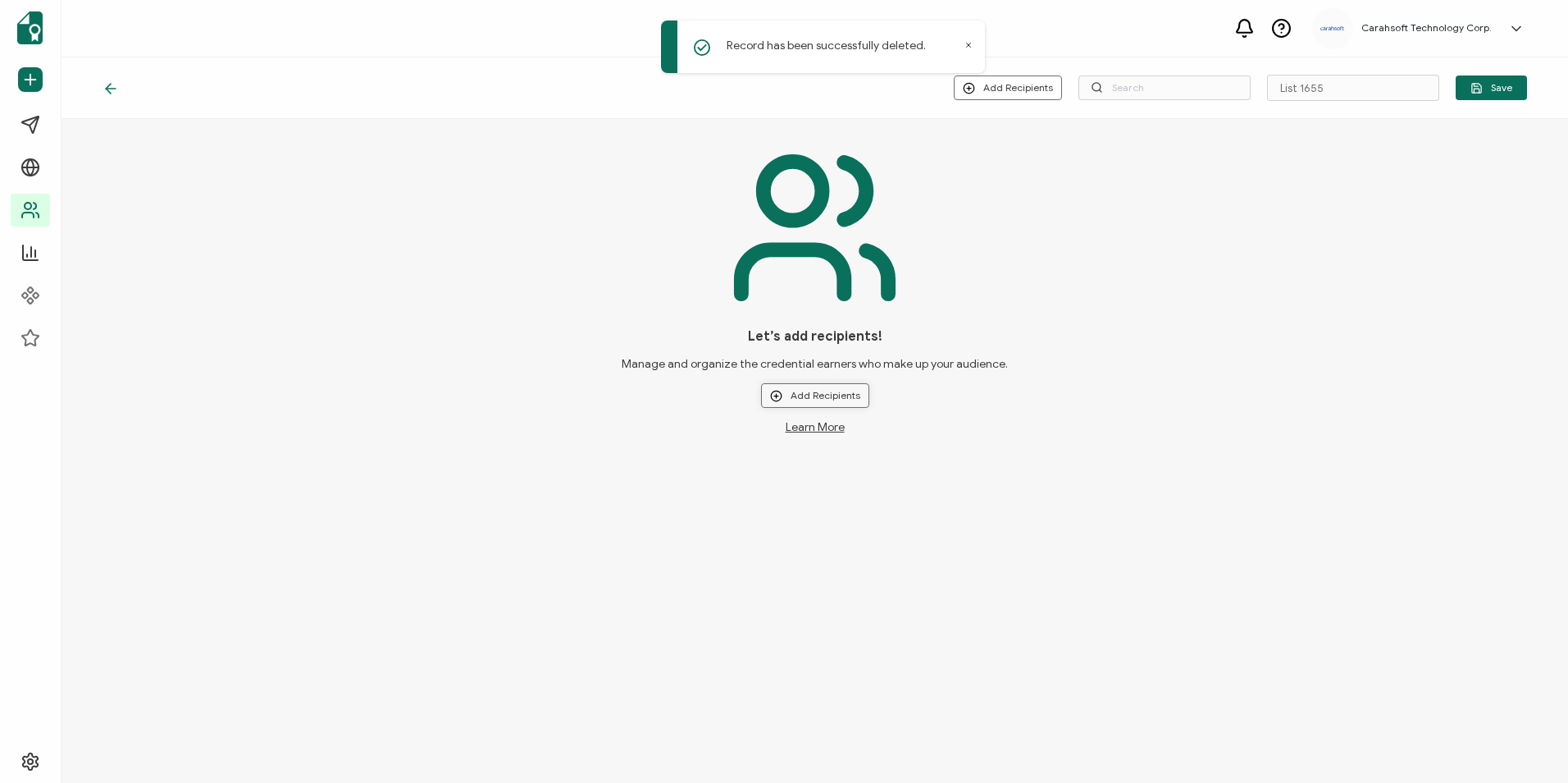
click at [792, 389] on button "Add Recipients" at bounding box center [815, 395] width 109 height 25
click at [806, 432] on li "Upload New Recipients" at bounding box center [839, 440] width 152 height 27
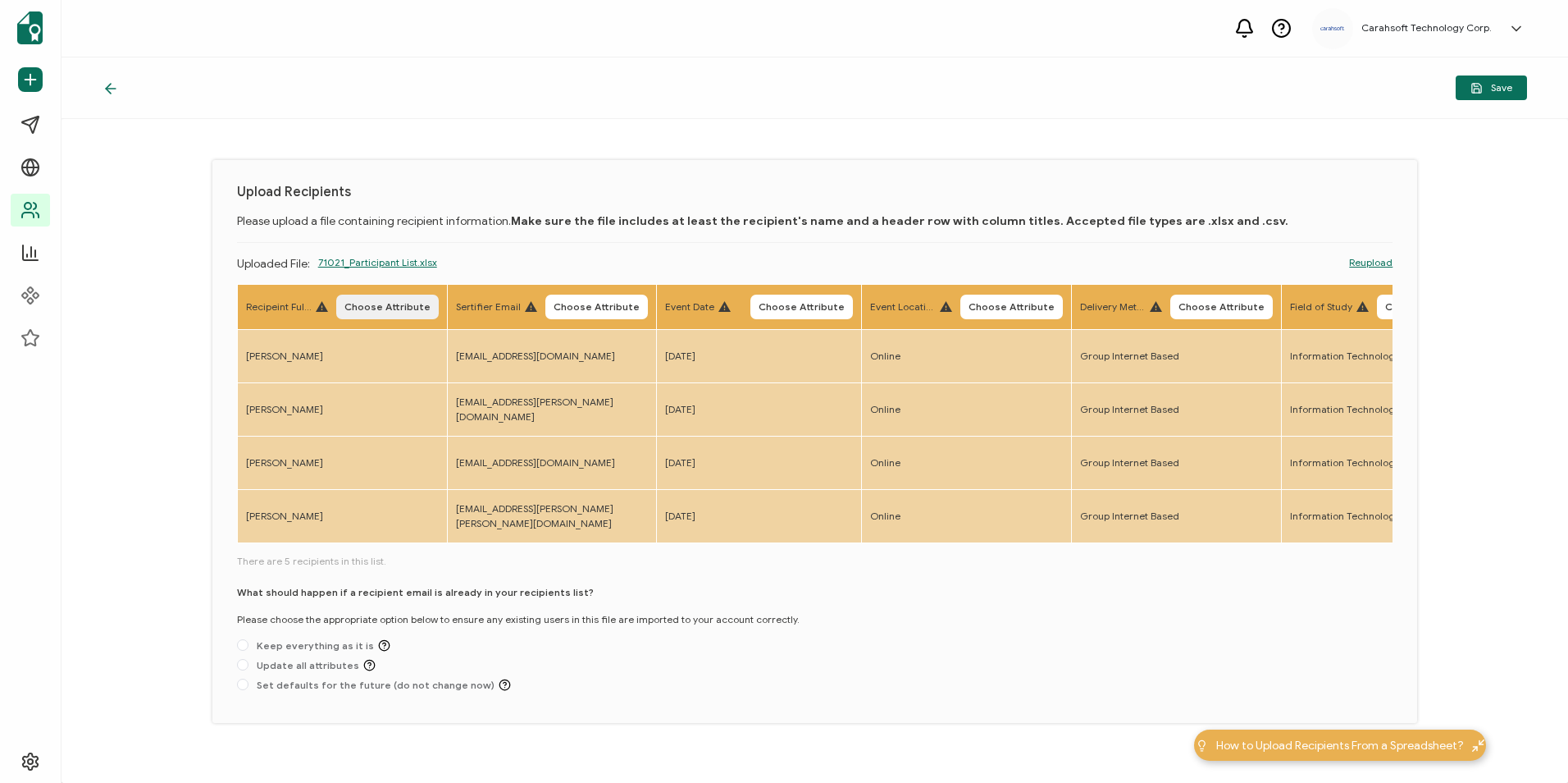
click at [389, 302] on span "Choose Attribute" at bounding box center [387, 306] width 86 height 10
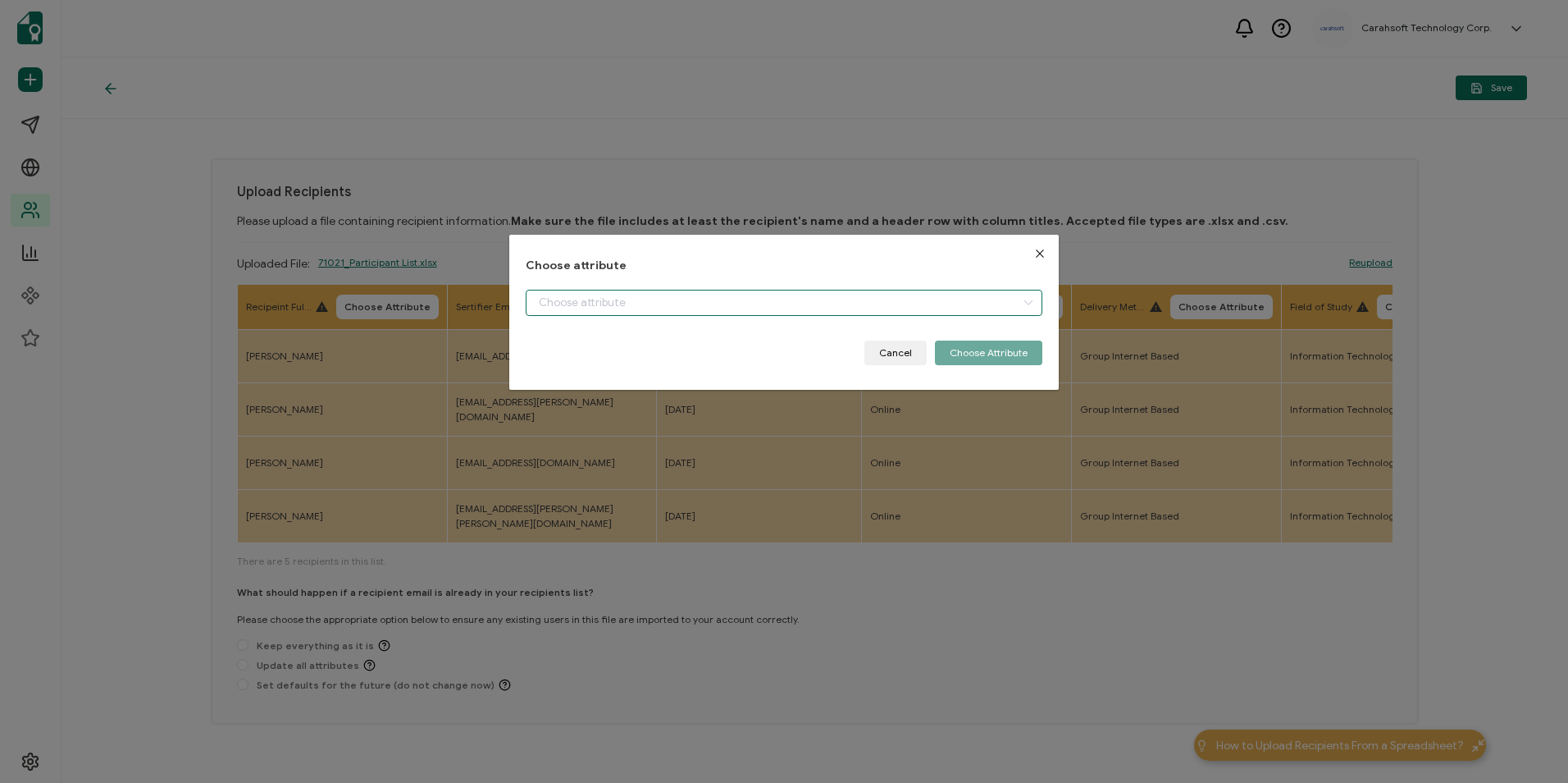
click at [559, 290] on input "dialog" at bounding box center [784, 303] width 516 height 27
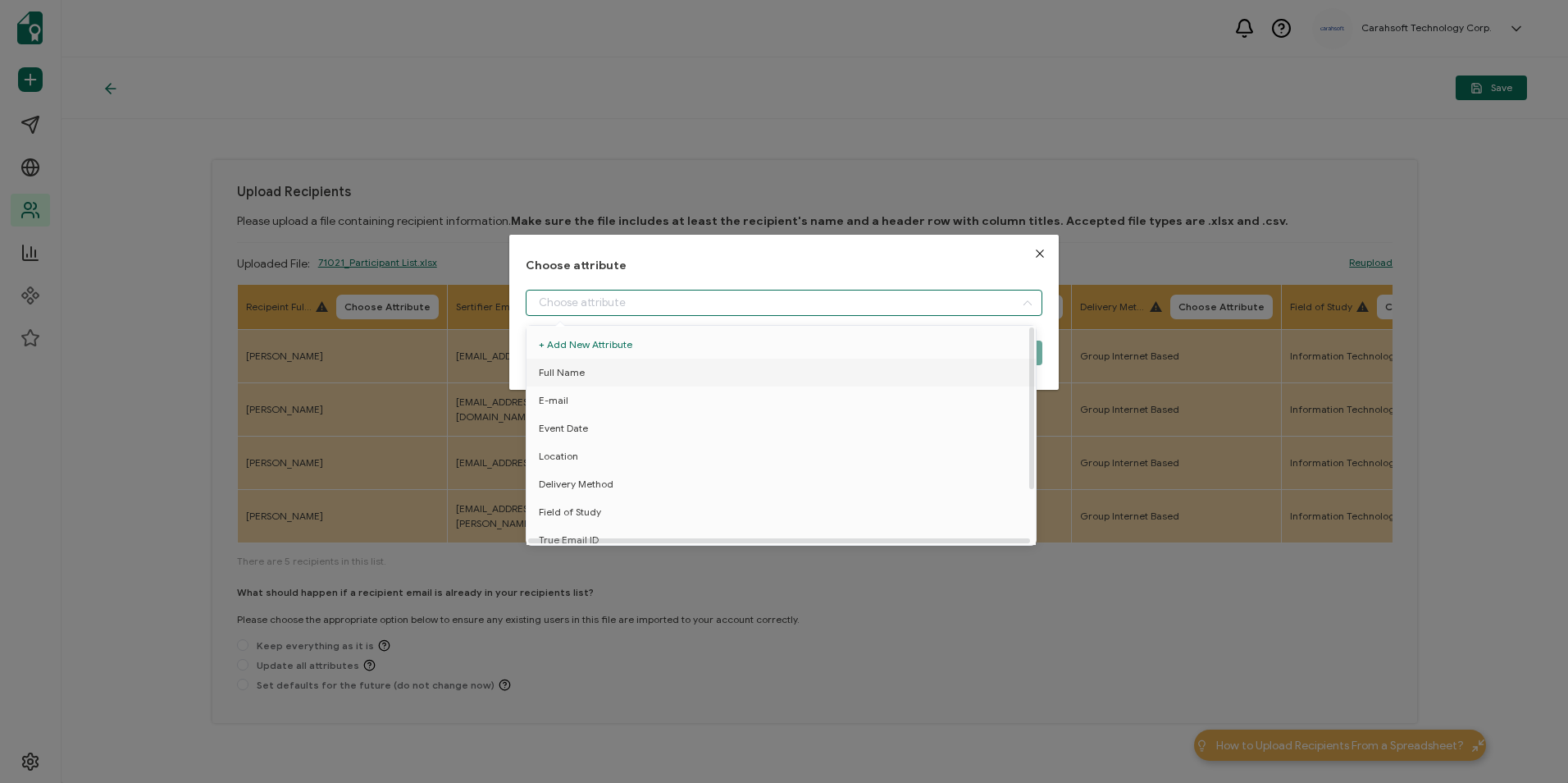
click at [592, 371] on li "Full Name" at bounding box center [784, 373] width 524 height 28
type input "Full Name"
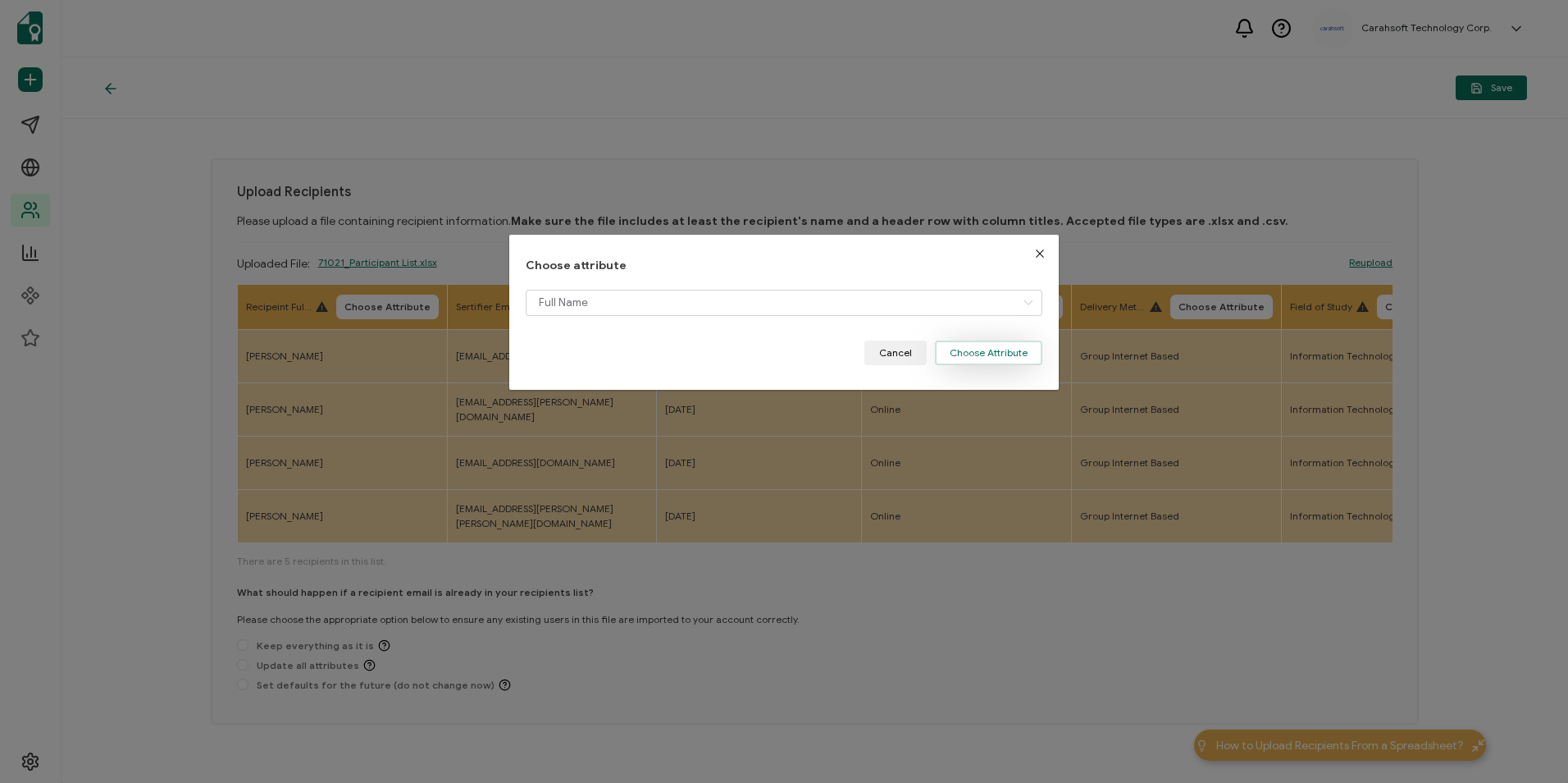
click at [996, 355] on button "Choose Attribute" at bounding box center [988, 352] width 108 height 25
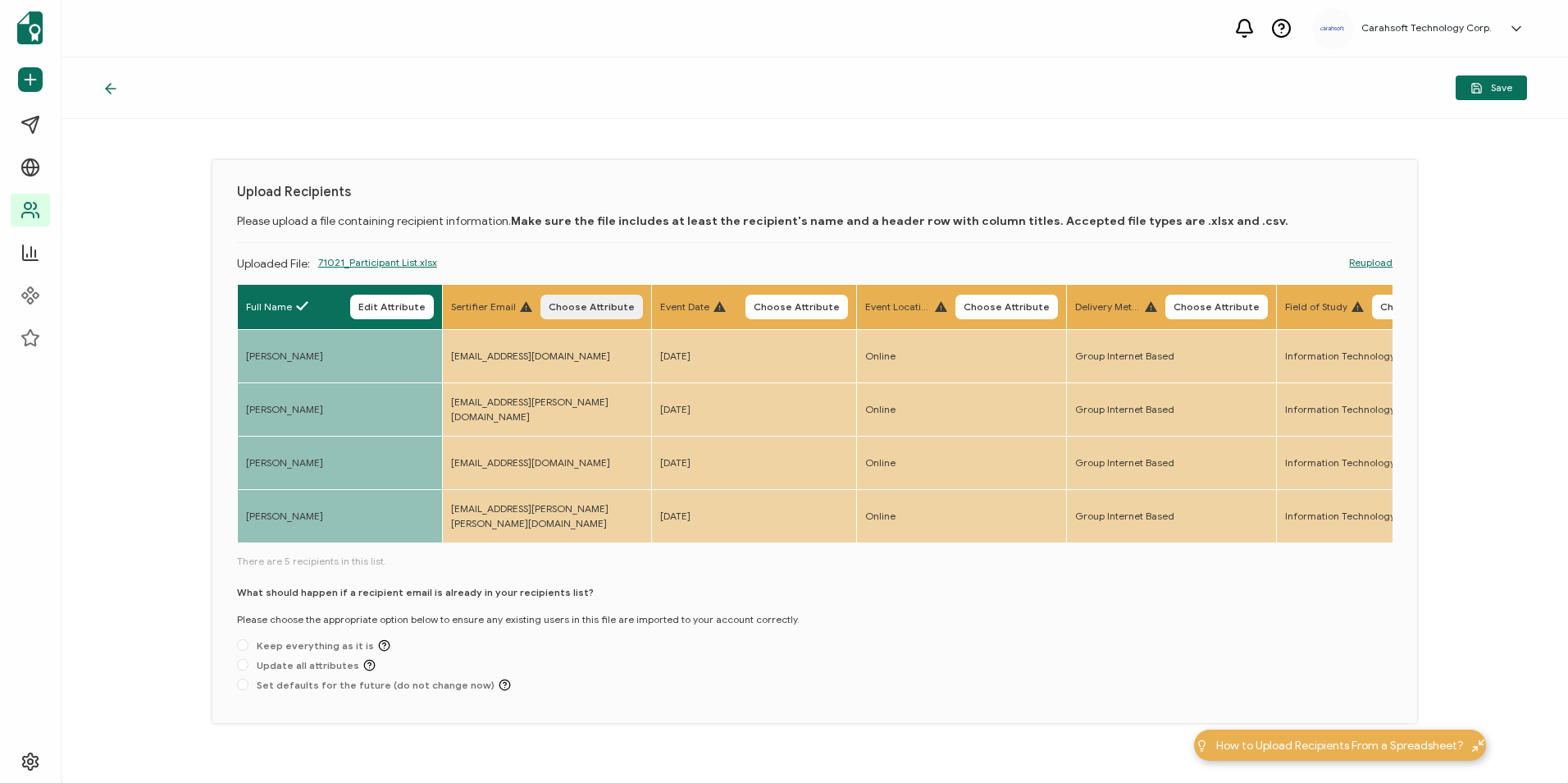
click at [575, 300] on button "Choose Attribute" at bounding box center [592, 306] width 103 height 25
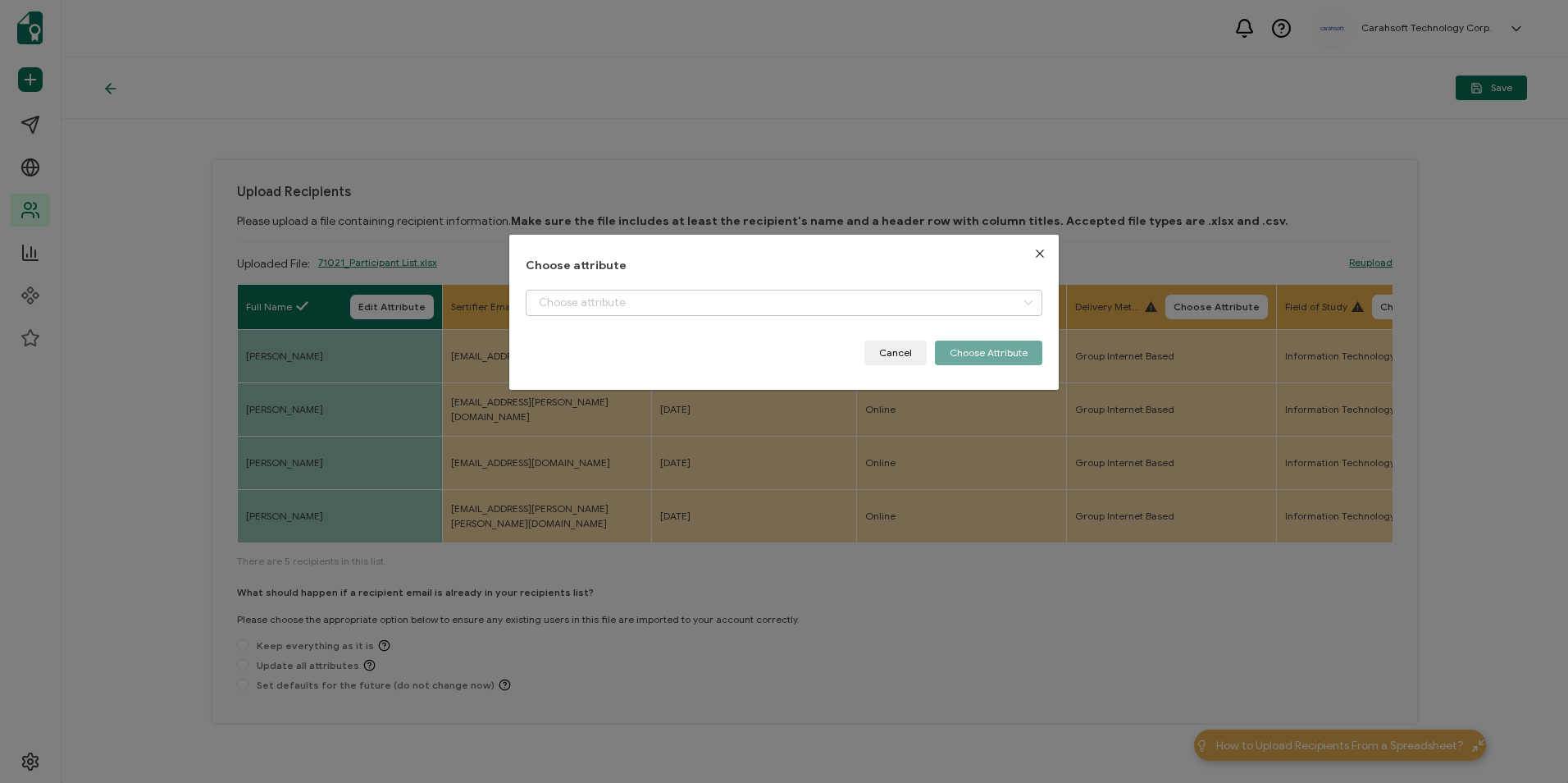
click at [602, 292] on div "Choose attribute Cancel Choose Attribute" at bounding box center [784, 311] width 516 height 106
click at [598, 308] on input "dialog" at bounding box center [784, 303] width 516 height 27
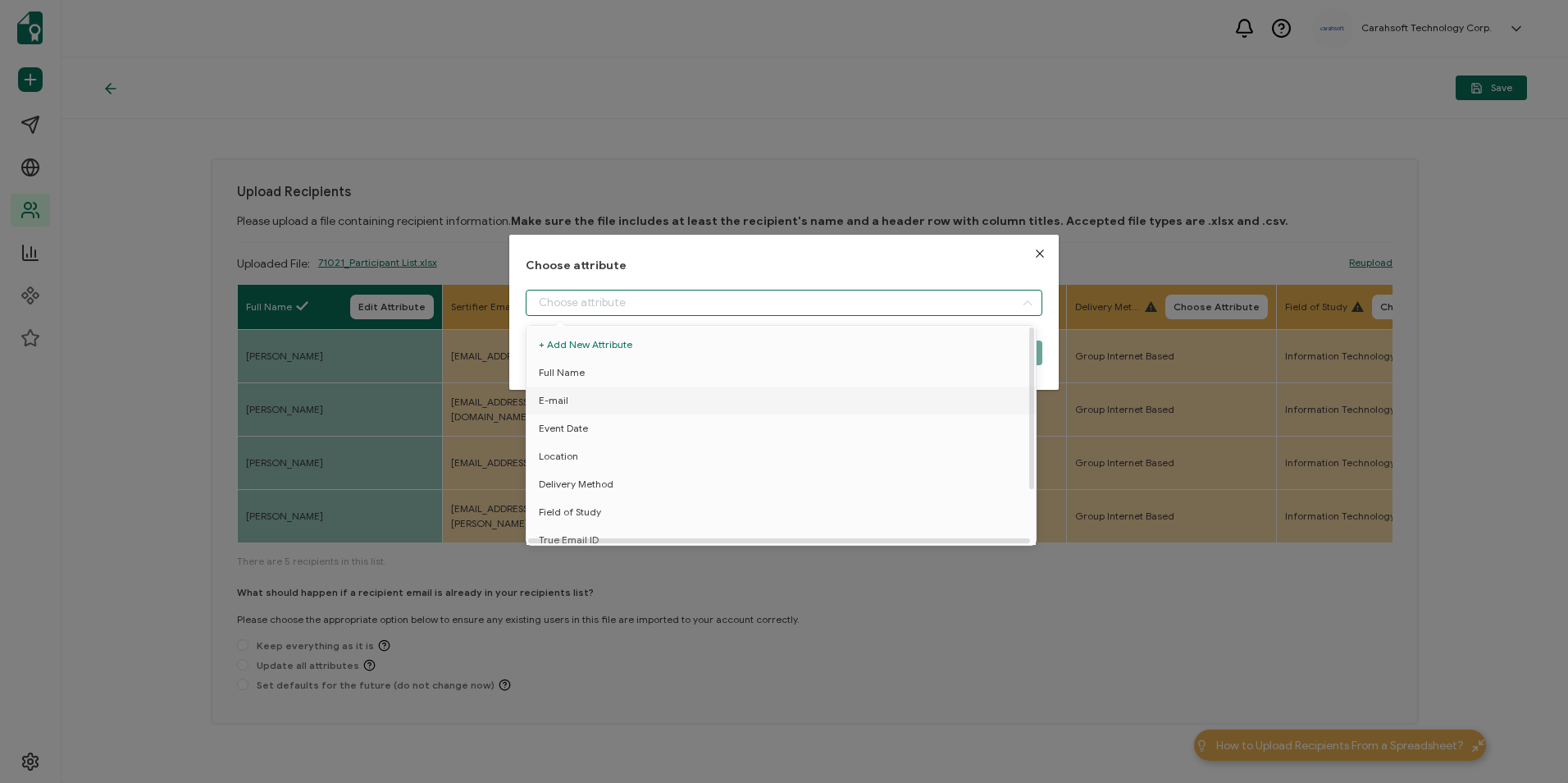
click at [577, 393] on li "E-mail" at bounding box center [784, 400] width 524 height 28
type input "E-mail"
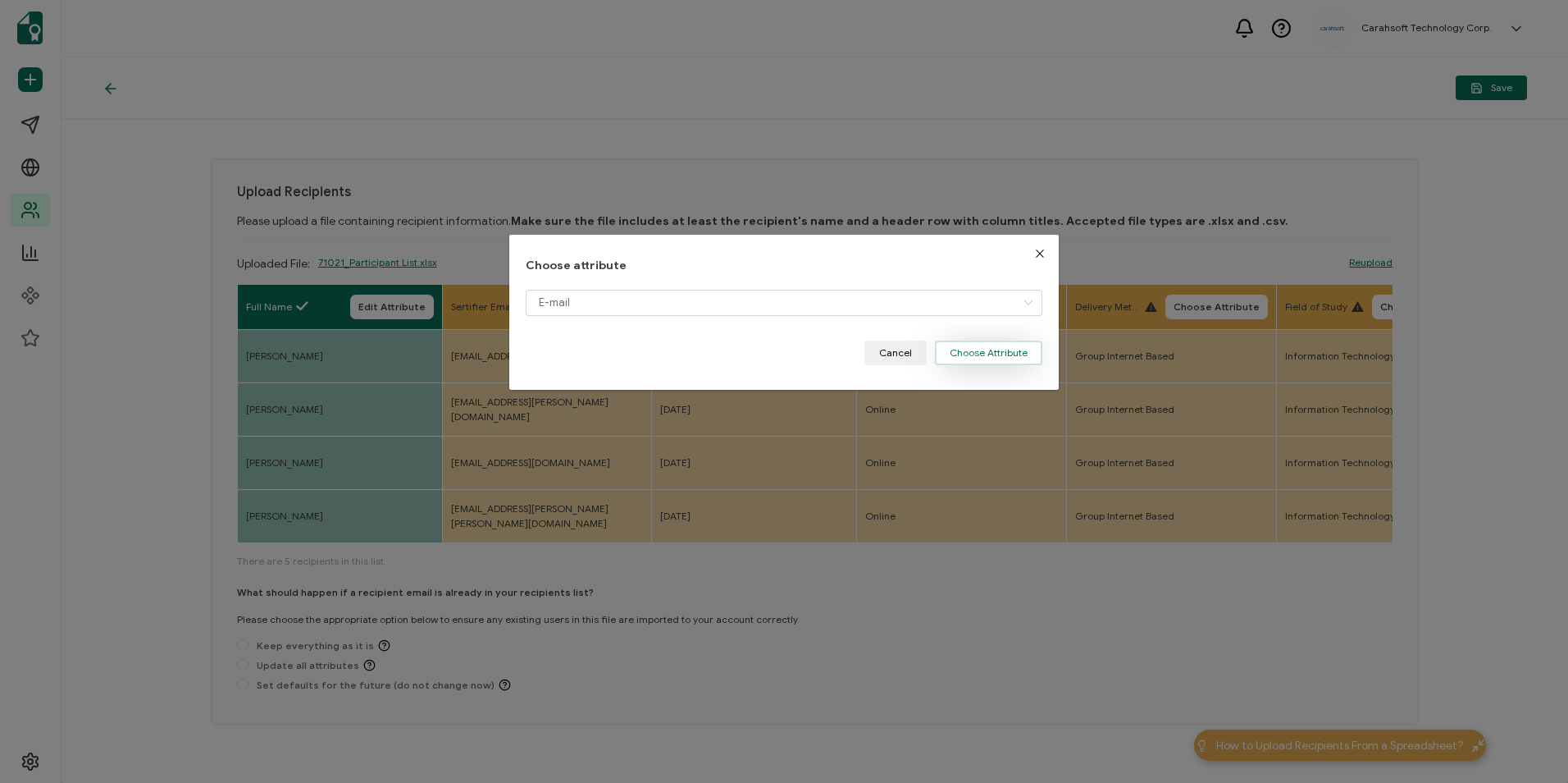
click at [953, 353] on button "Choose Attribute" at bounding box center [988, 352] width 108 height 25
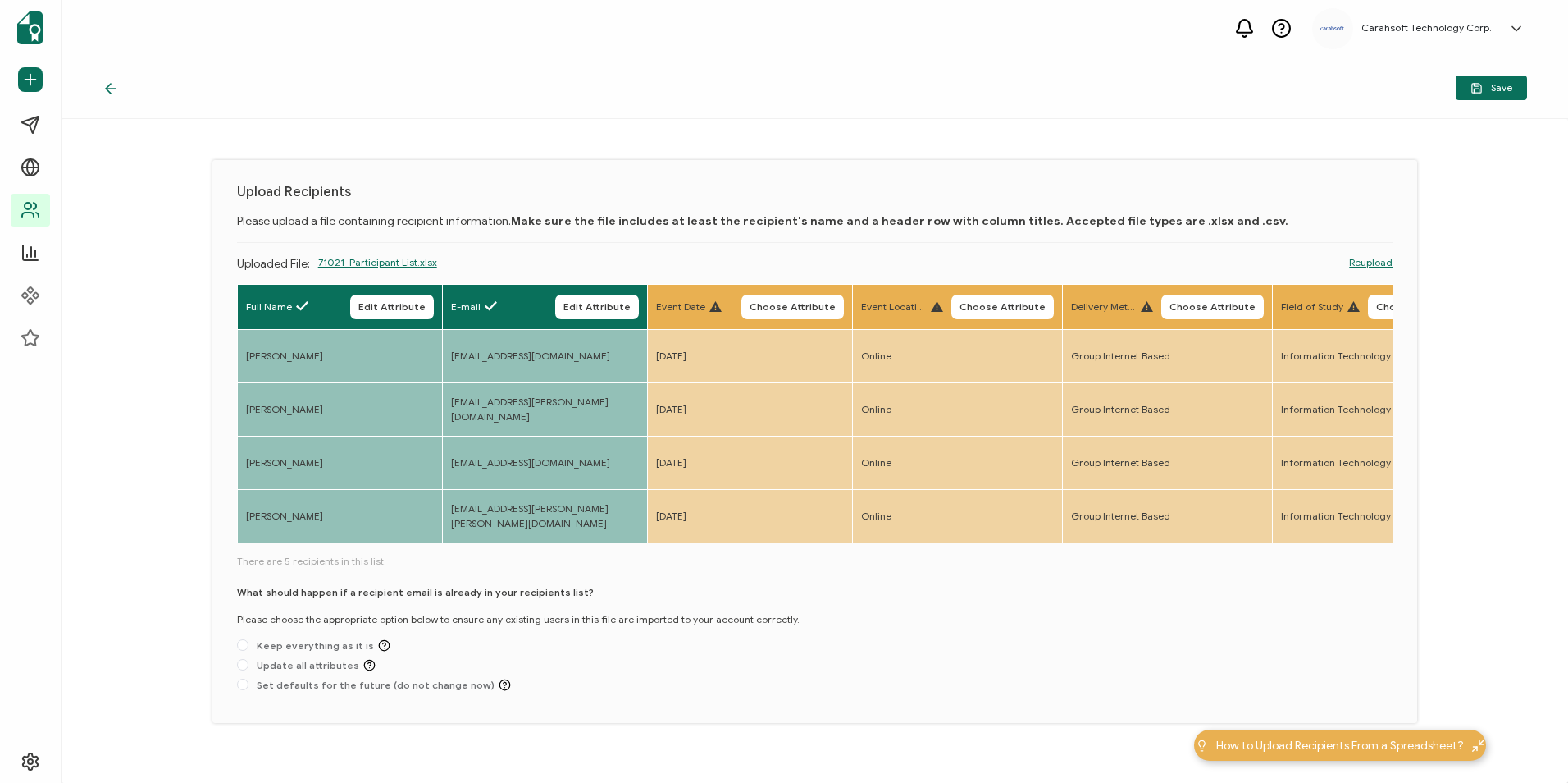
click at [798, 307] on span "Choose Attribute" at bounding box center [792, 306] width 86 height 10
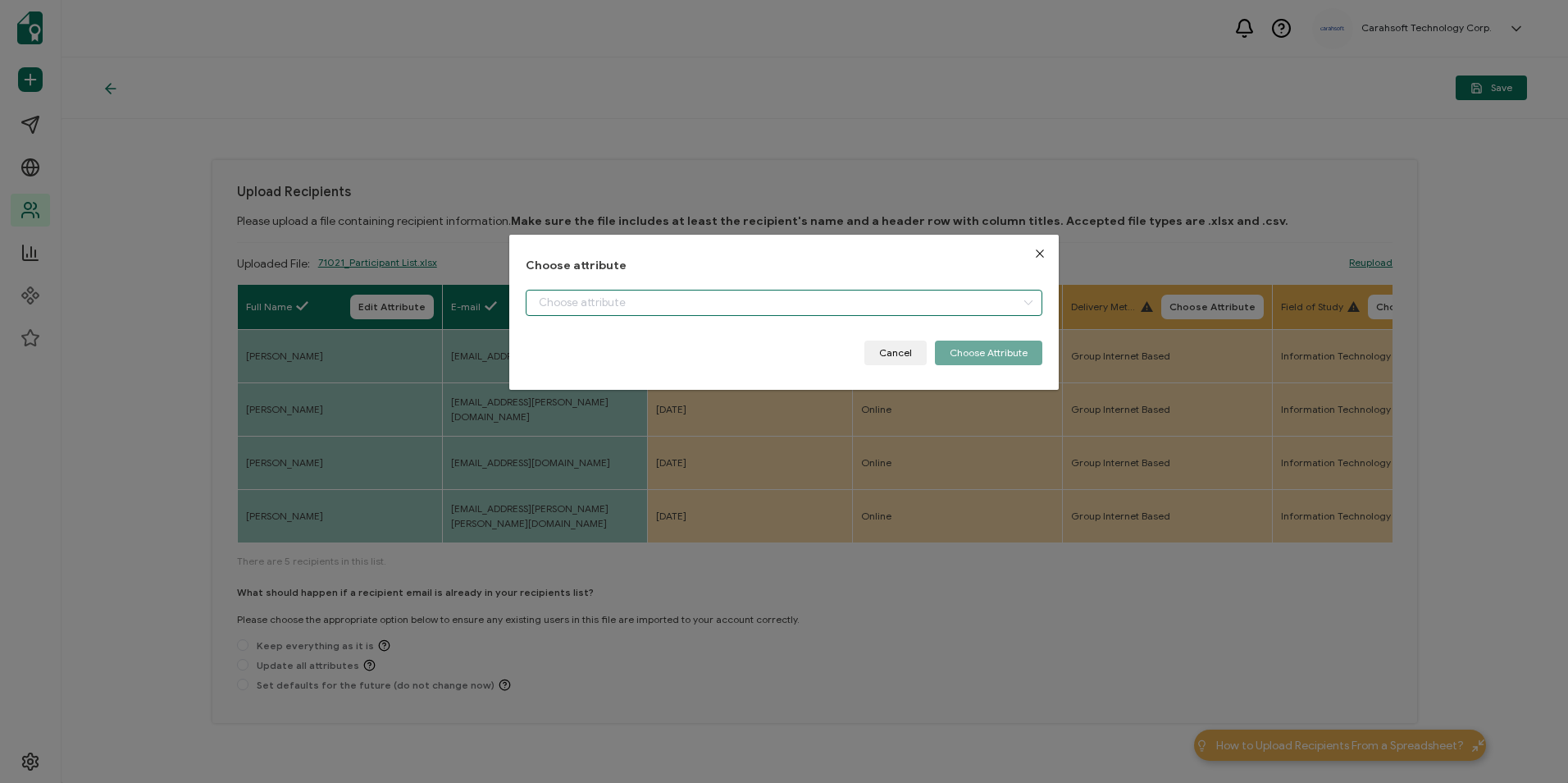
click at [678, 308] on input "dialog" at bounding box center [784, 303] width 516 height 27
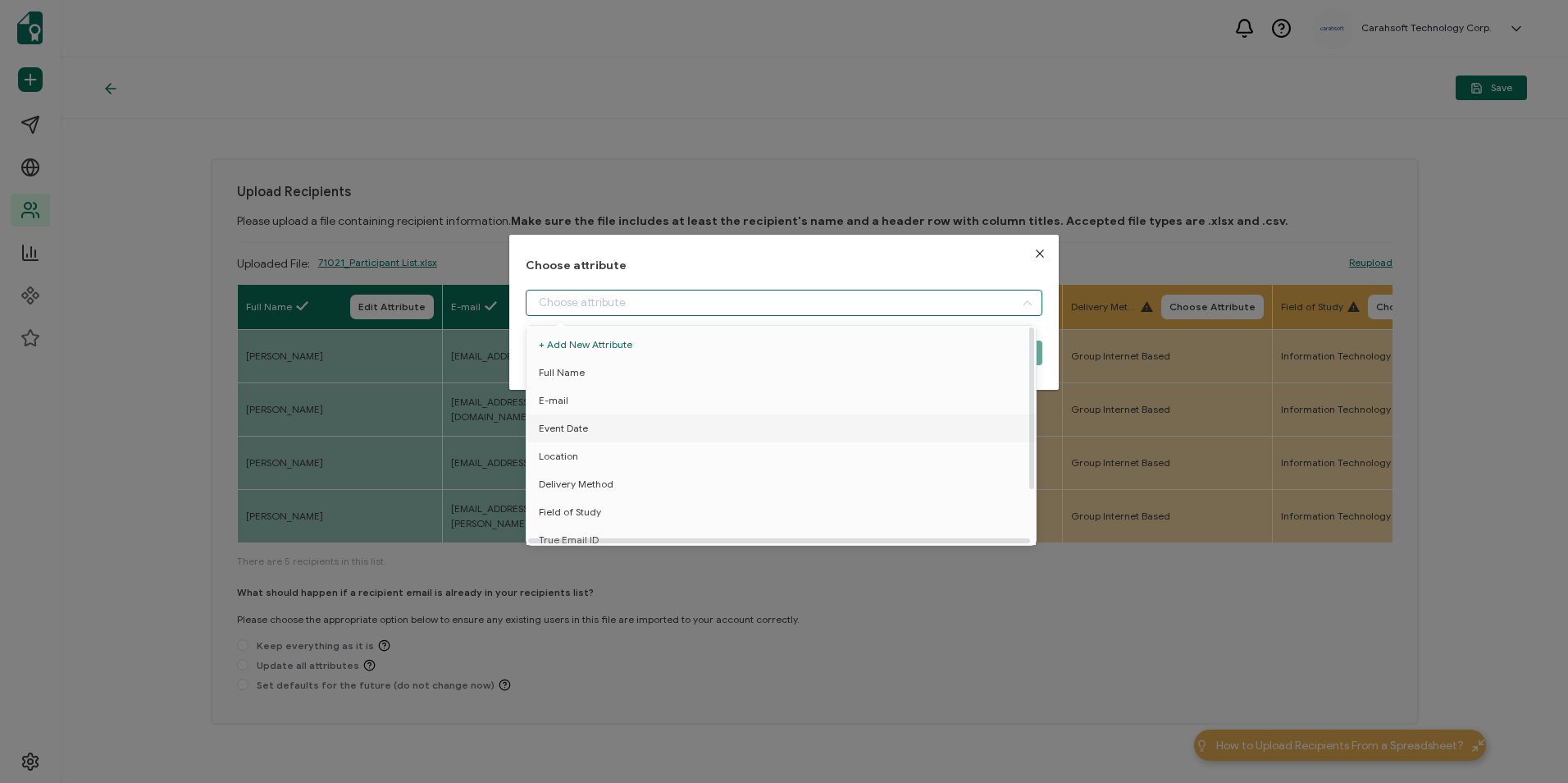
click at [658, 426] on li "Event Date" at bounding box center [784, 428] width 524 height 28
type input "Event Date"
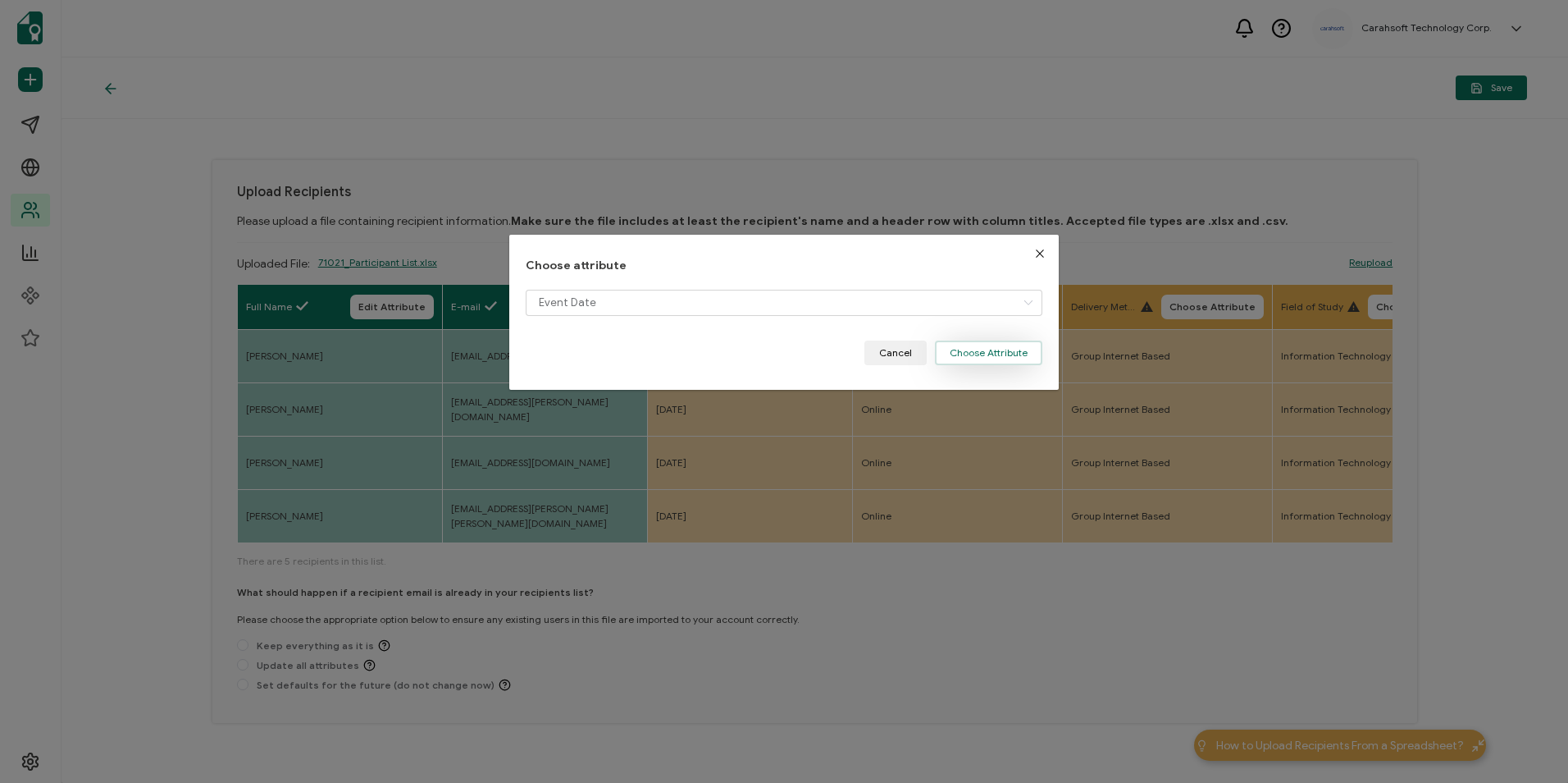
click at [1006, 366] on div "Choose attribute Event Date Cancel Choose Attribute" at bounding box center [783, 311] width 548 height 155
click at [999, 357] on button "Choose Attribute" at bounding box center [988, 352] width 108 height 25
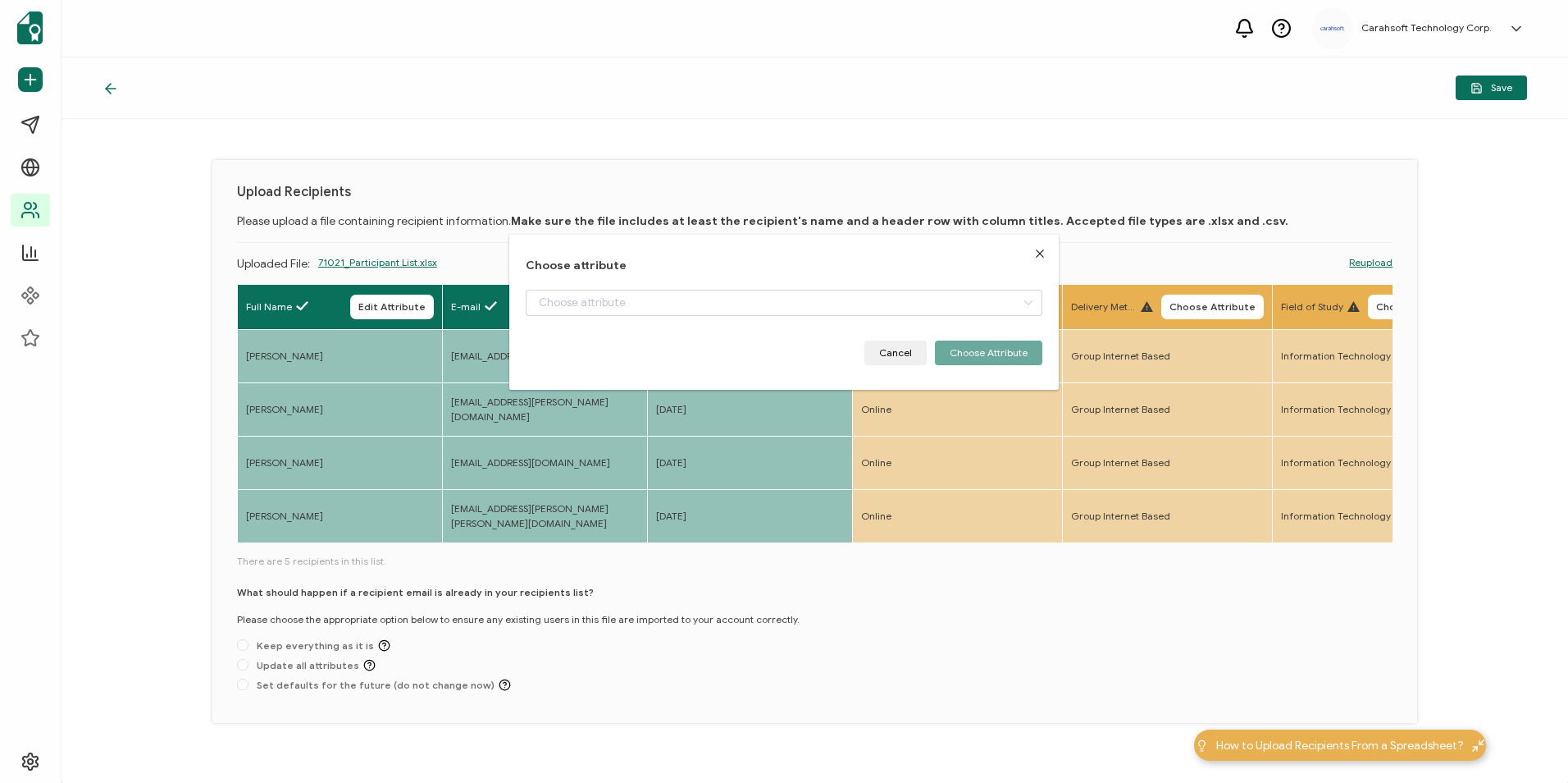
click at [1007, 304] on span "Choose Attribute" at bounding box center [1002, 306] width 86 height 10
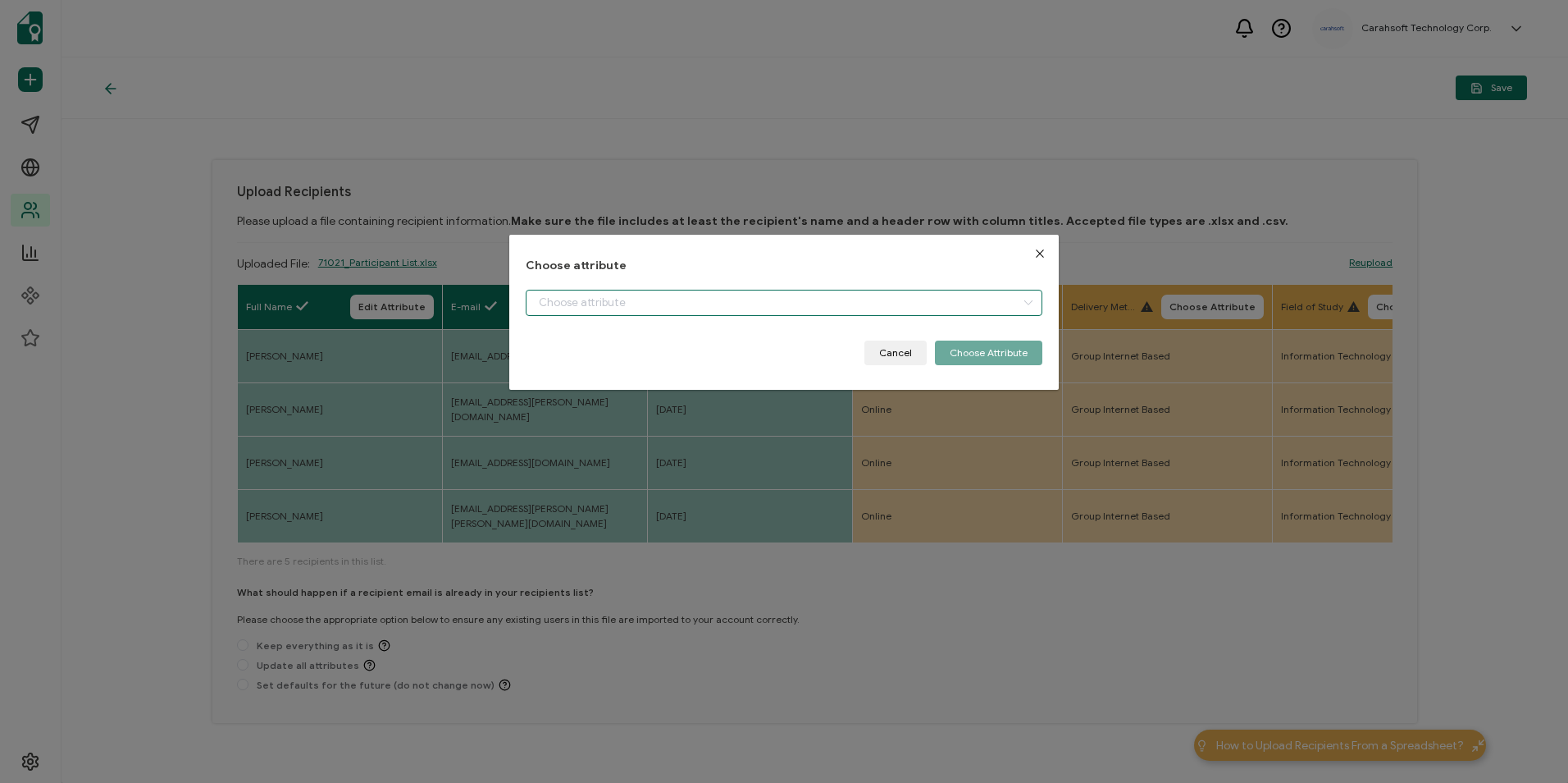
click at [701, 300] on input "dialog" at bounding box center [784, 303] width 516 height 27
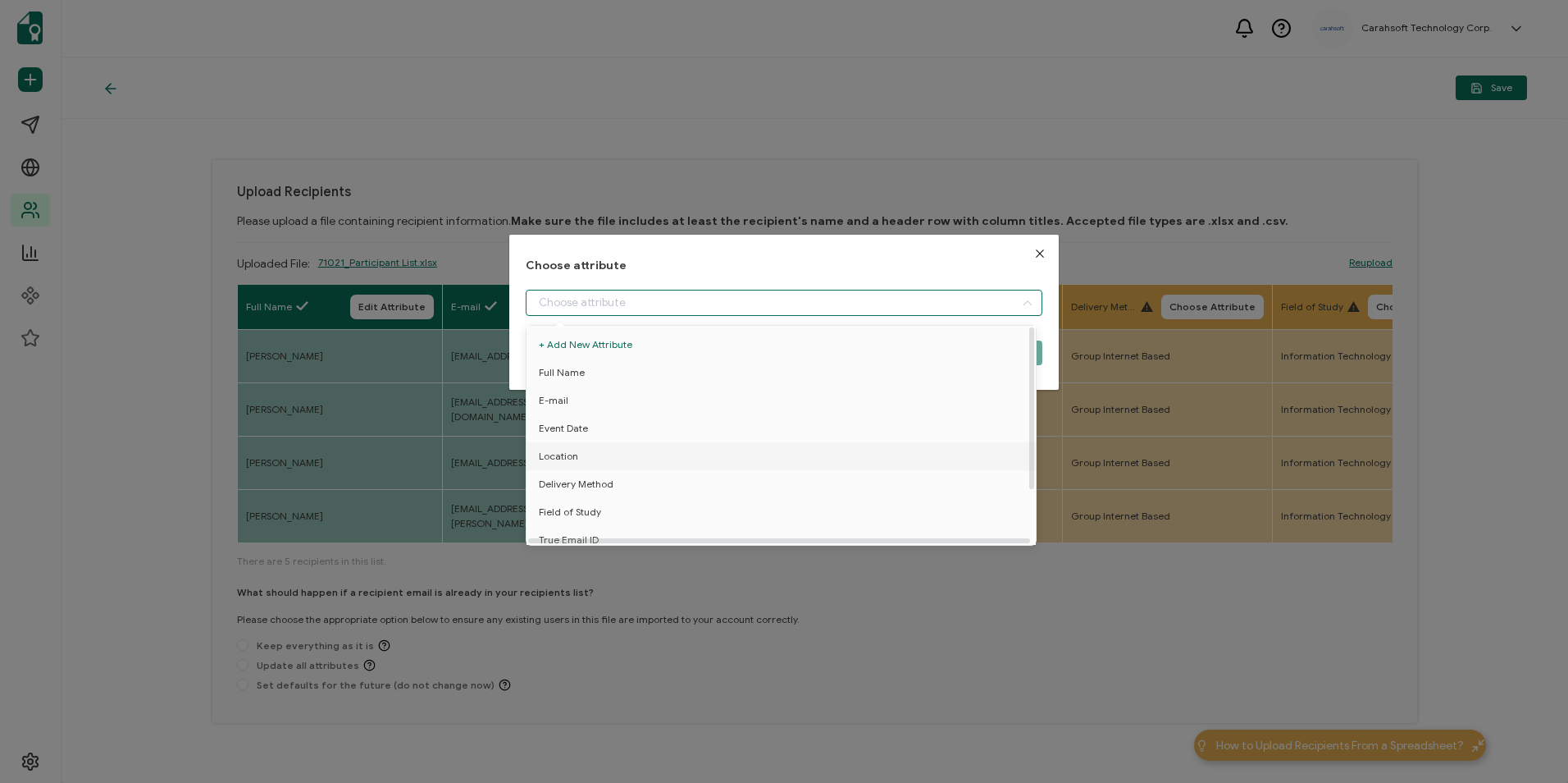
click at [624, 457] on li "Location" at bounding box center [784, 456] width 524 height 28
type input "Location"
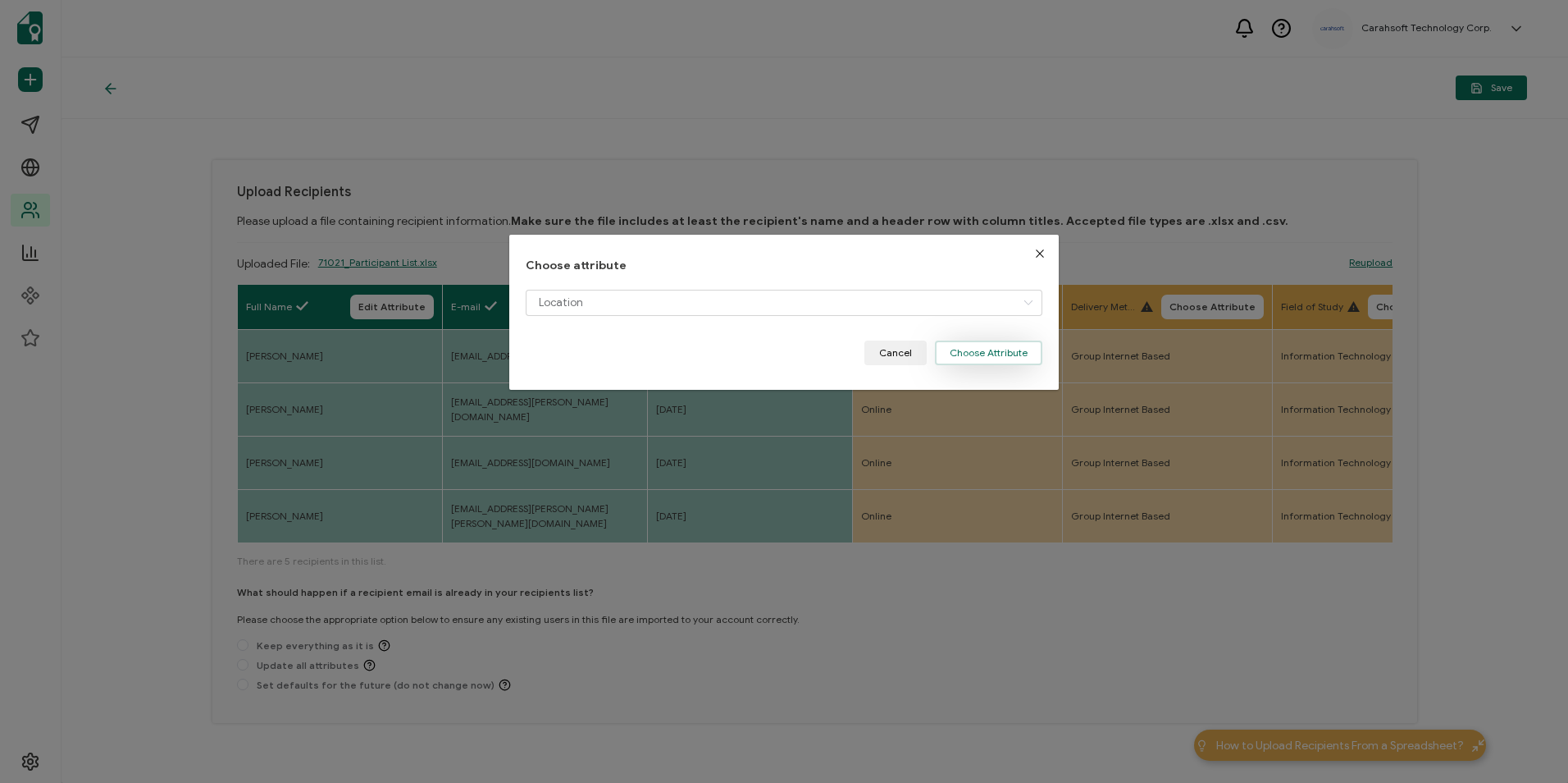
click at [969, 350] on button "Choose Attribute" at bounding box center [988, 352] width 108 height 25
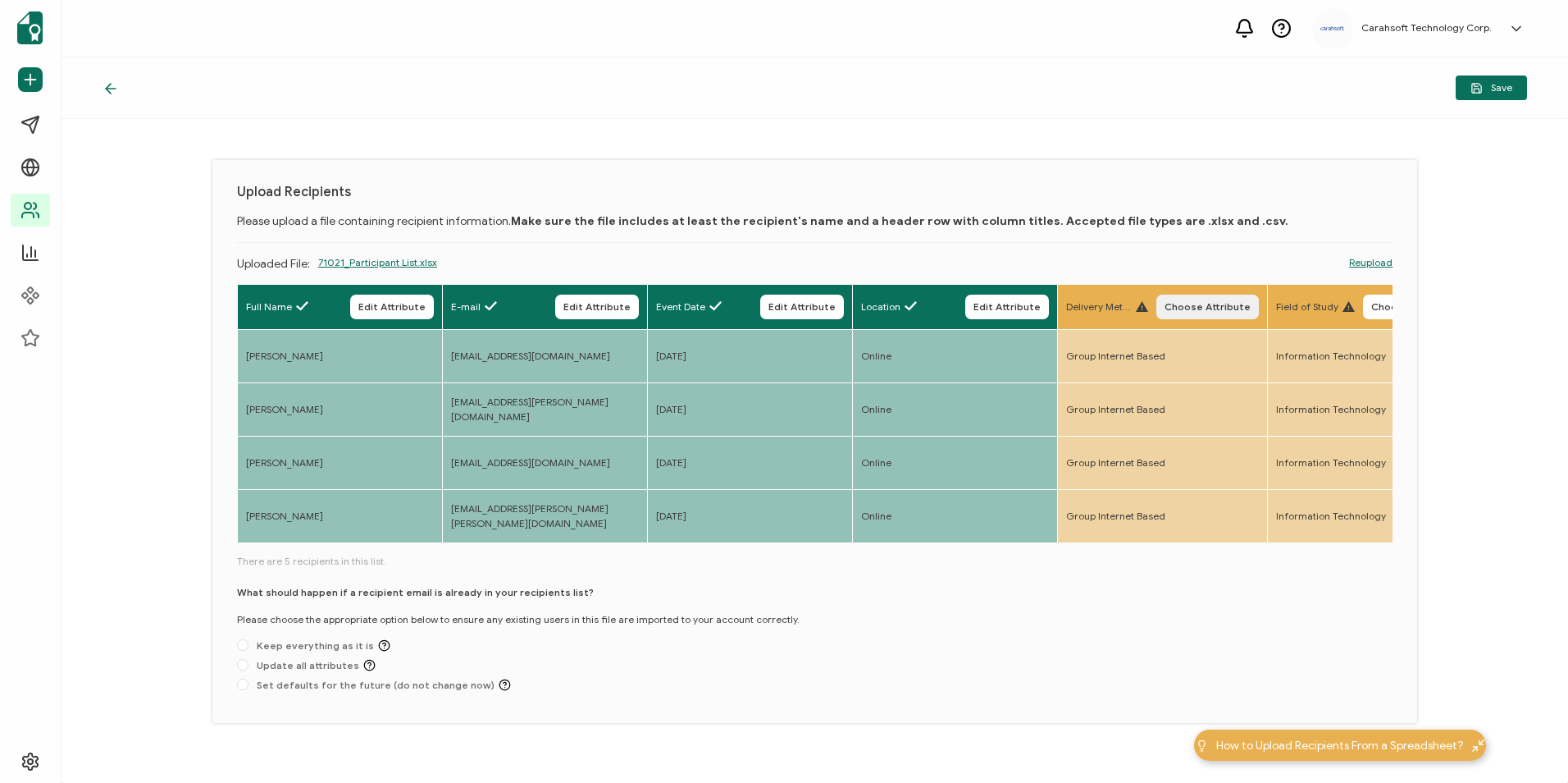
click at [1227, 296] on button "Choose Attribute" at bounding box center [1207, 306] width 103 height 25
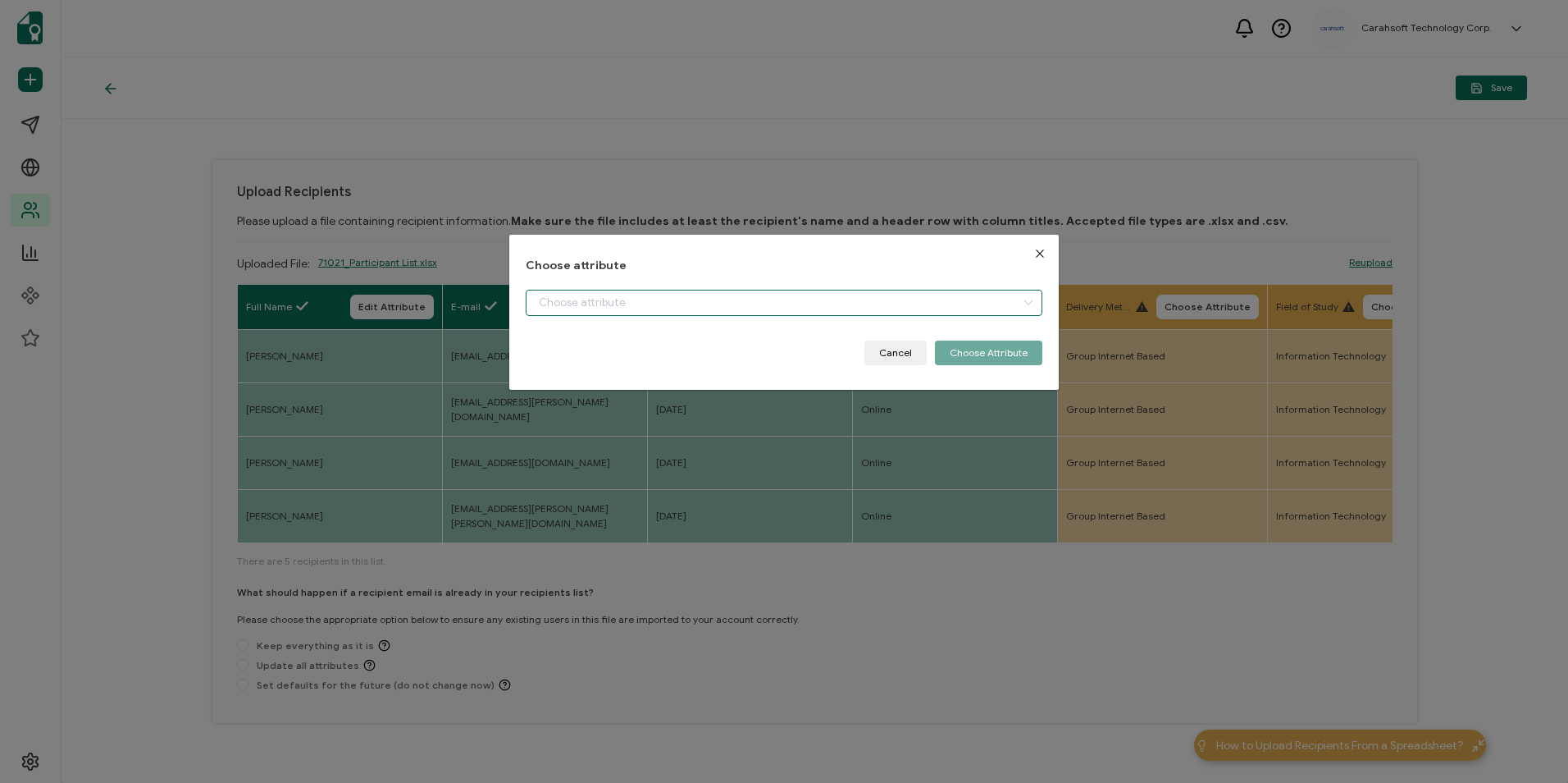
click at [887, 297] on input "dialog" at bounding box center [784, 303] width 516 height 27
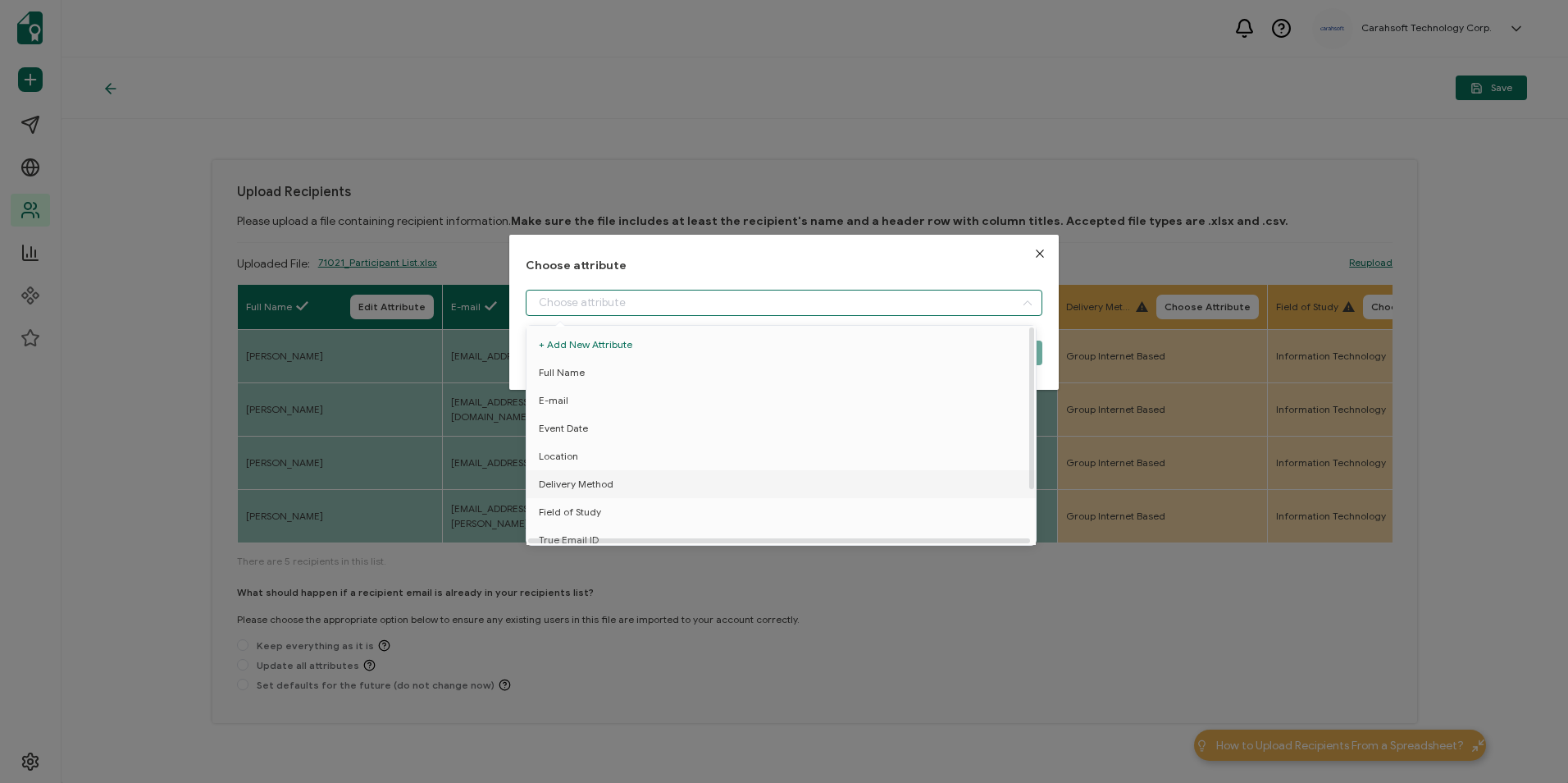
click at [668, 476] on li "Delivery Method" at bounding box center [784, 484] width 524 height 28
type input "Delivery Method"
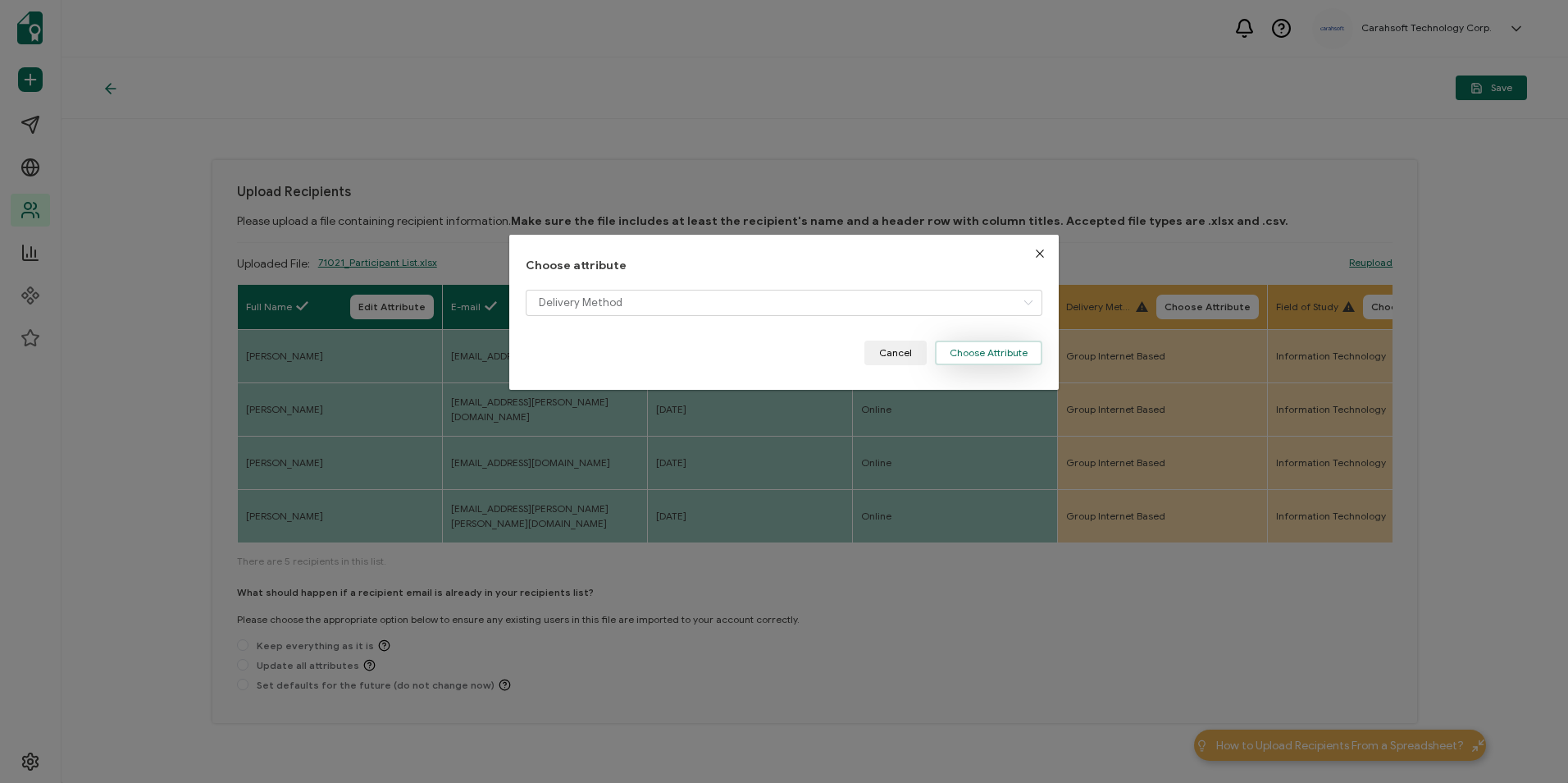
click at [992, 350] on button "Choose Attribute" at bounding box center [988, 352] width 108 height 25
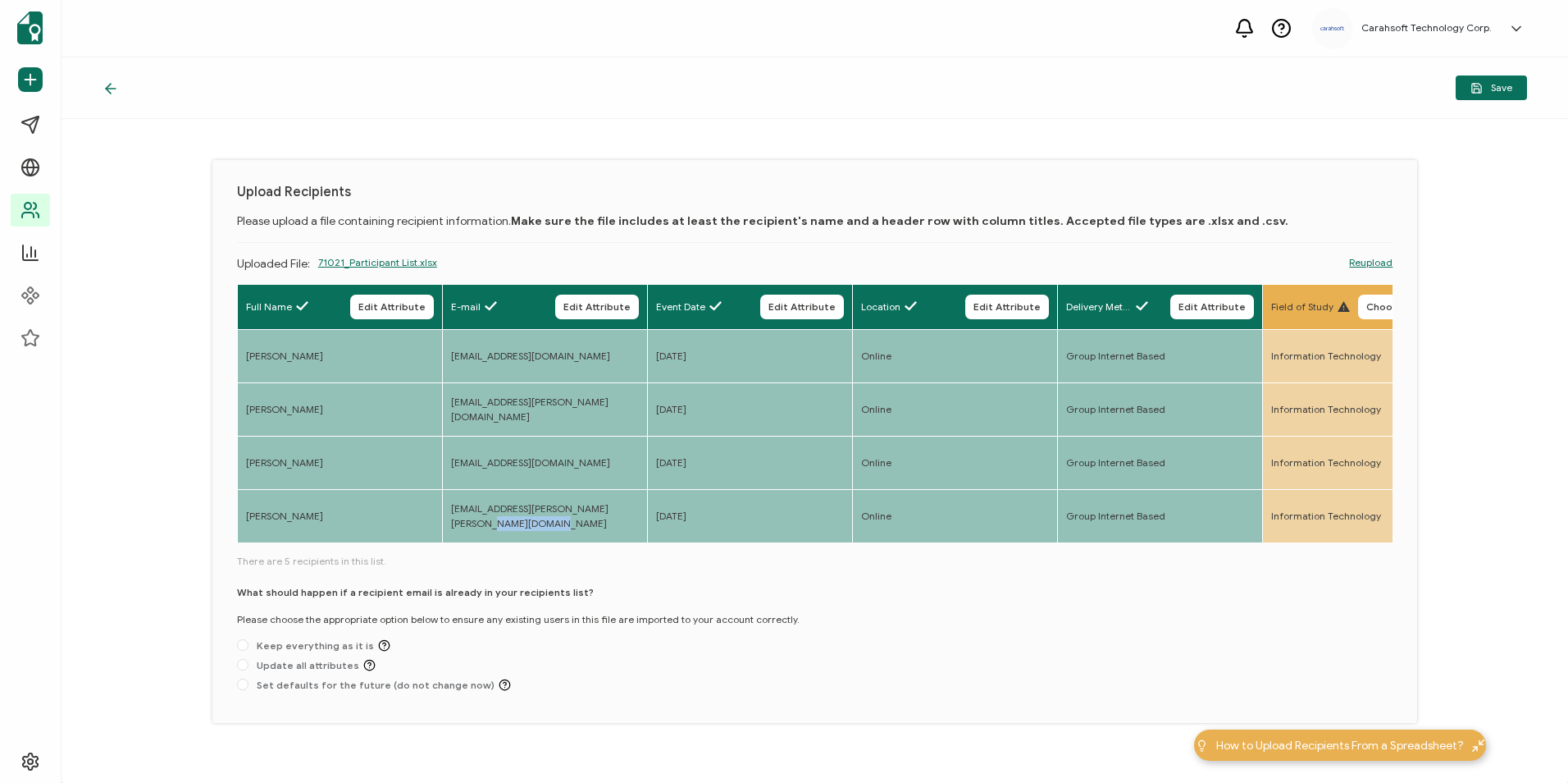
drag, startPoint x: 466, startPoint y: 543, endPoint x: 522, endPoint y: 538, distance: 56.2
click at [522, 538] on td "[EMAIL_ADDRESS][PERSON_NAME][PERSON_NAME][DOMAIN_NAME]" at bounding box center [543, 516] width 205 height 53
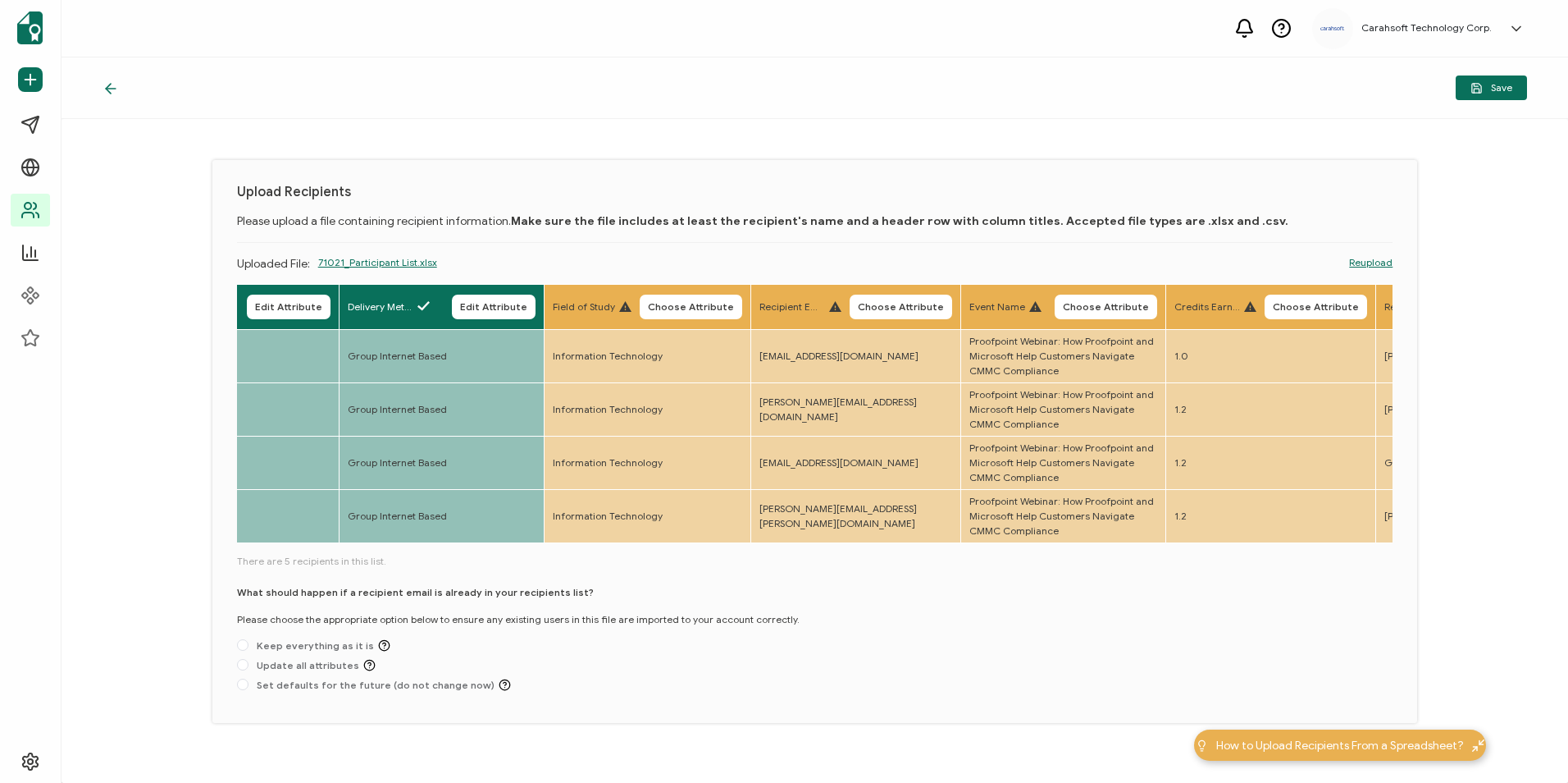
scroll to position [0, 872]
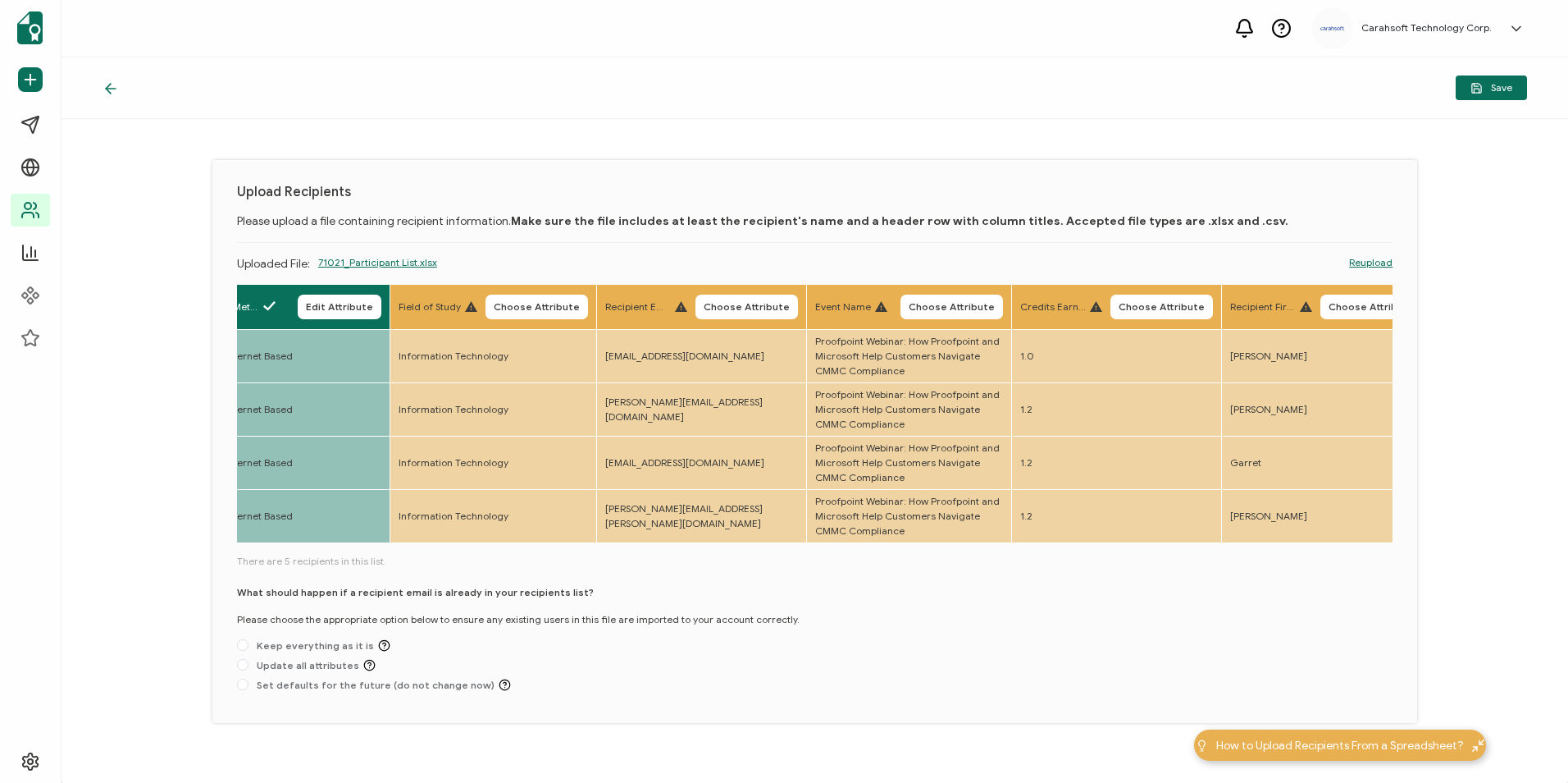
click at [534, 300] on button "Choose Attribute" at bounding box center [536, 306] width 103 height 25
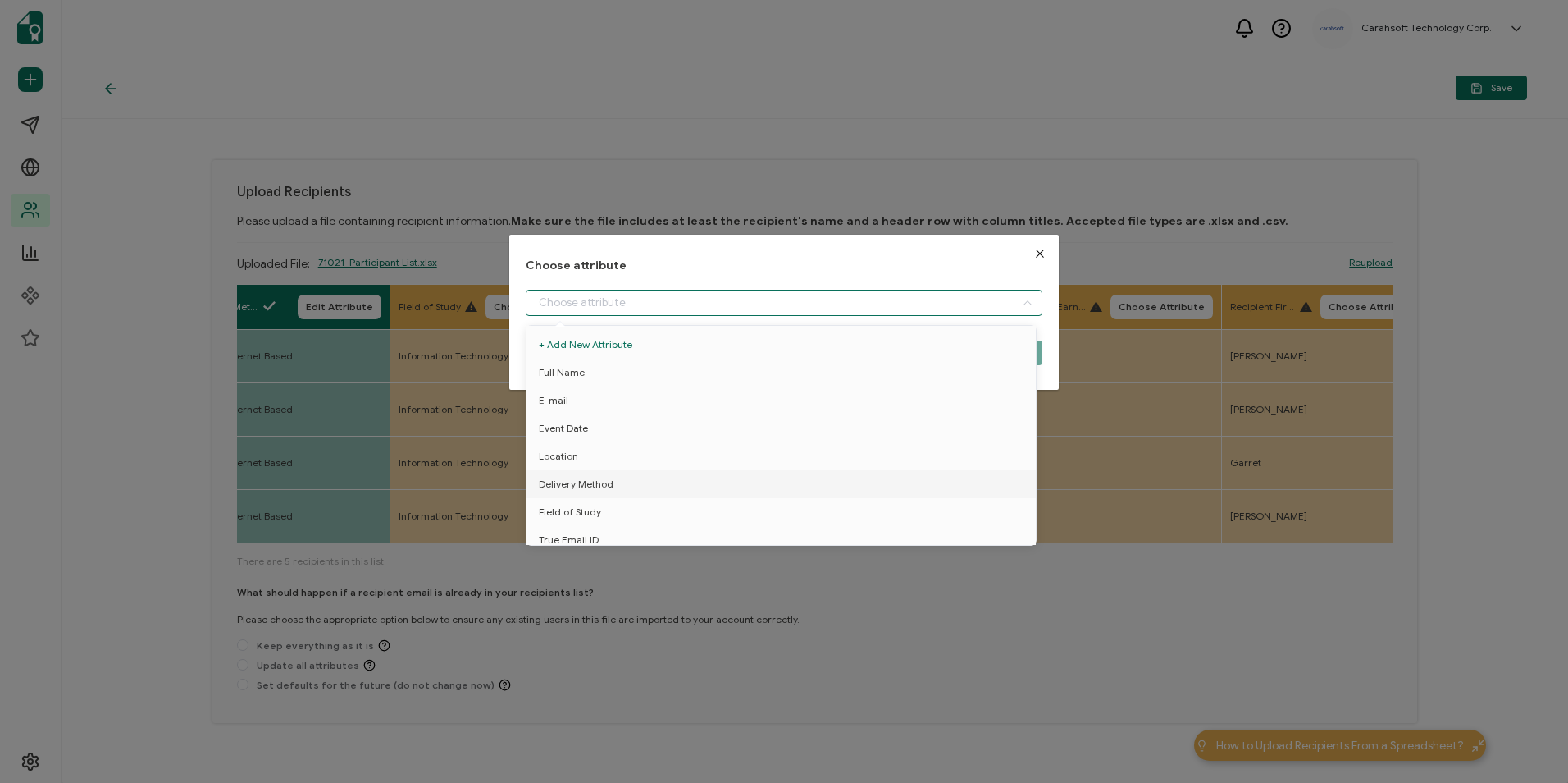
click at [586, 304] on input "dialog" at bounding box center [784, 303] width 516 height 27
click at [613, 506] on li "Field of Study" at bounding box center [784, 512] width 524 height 28
type input "Field of Study"
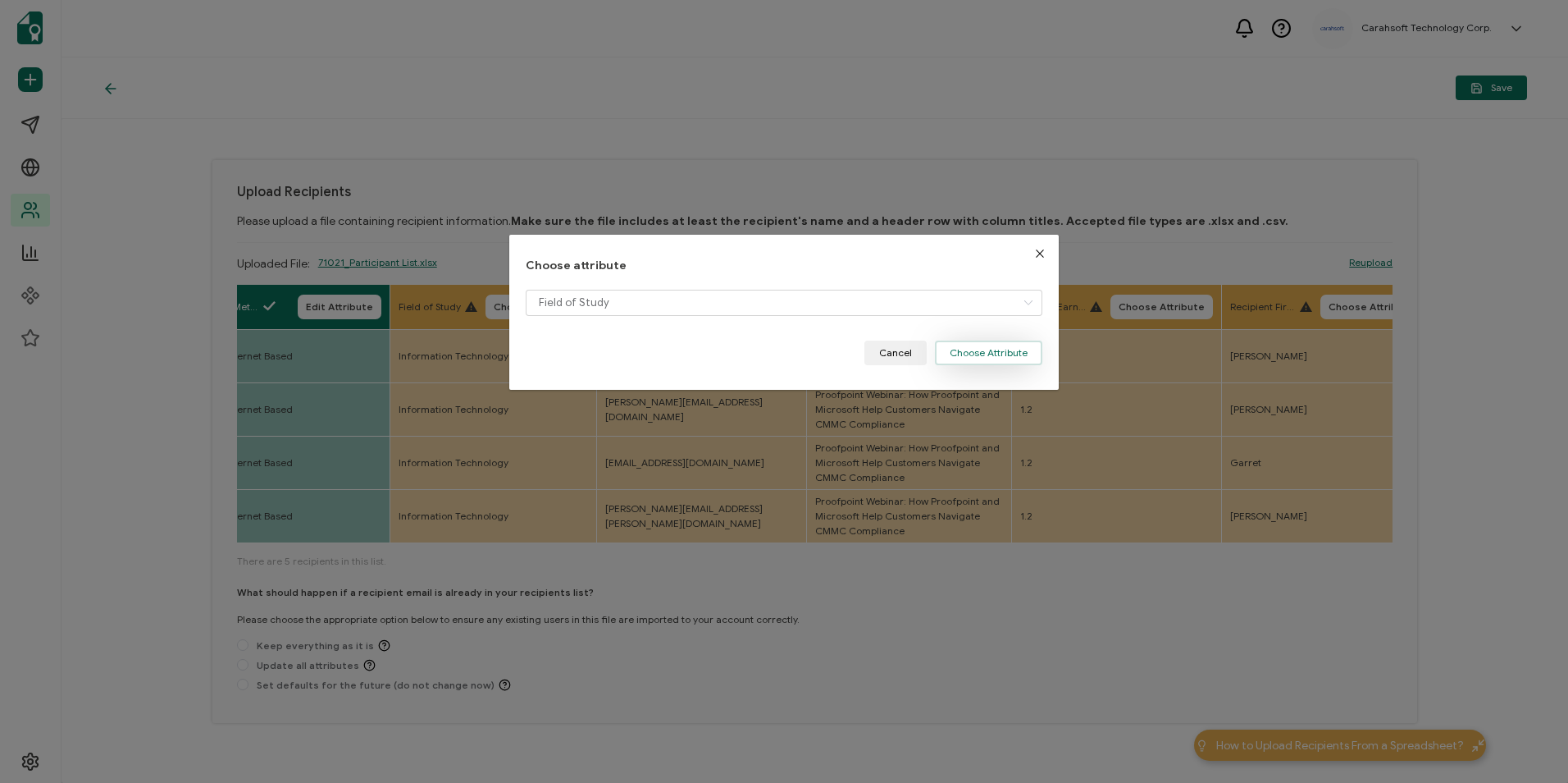
click at [996, 350] on button "Choose Attribute" at bounding box center [988, 352] width 108 height 25
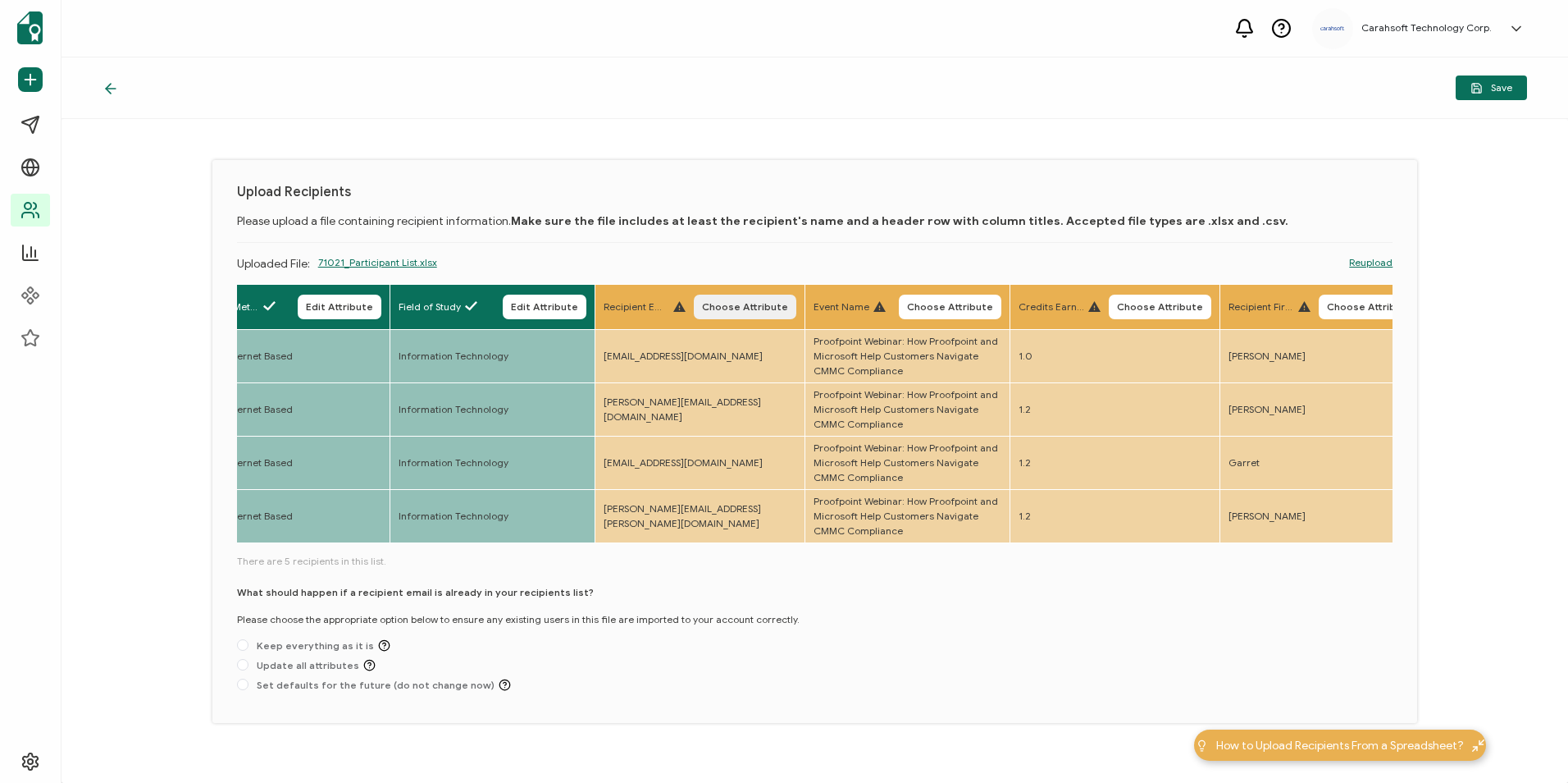
click at [740, 299] on button "Choose Attribute" at bounding box center [745, 306] width 103 height 25
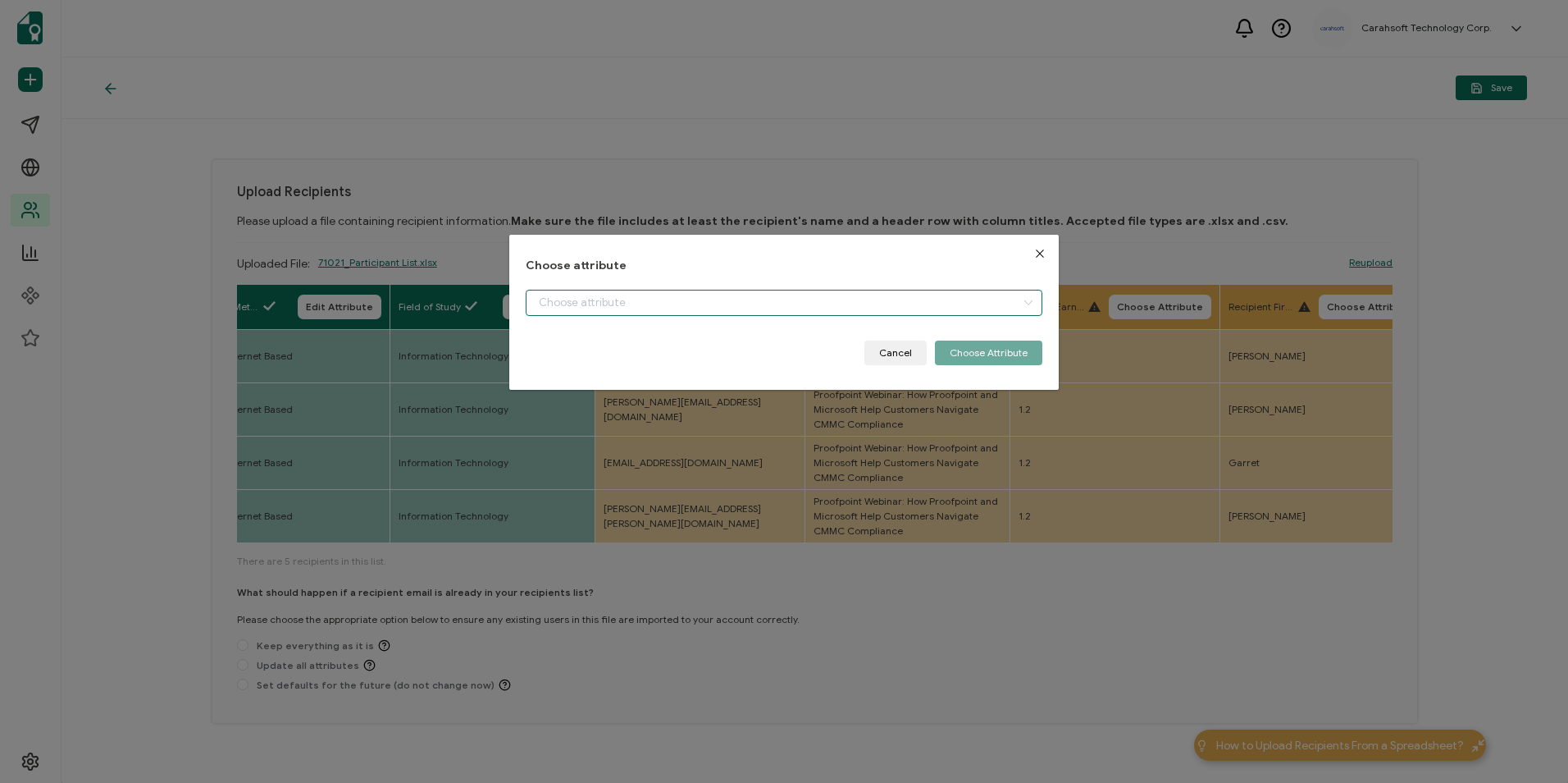
click at [710, 311] on input "dialog" at bounding box center [784, 303] width 516 height 27
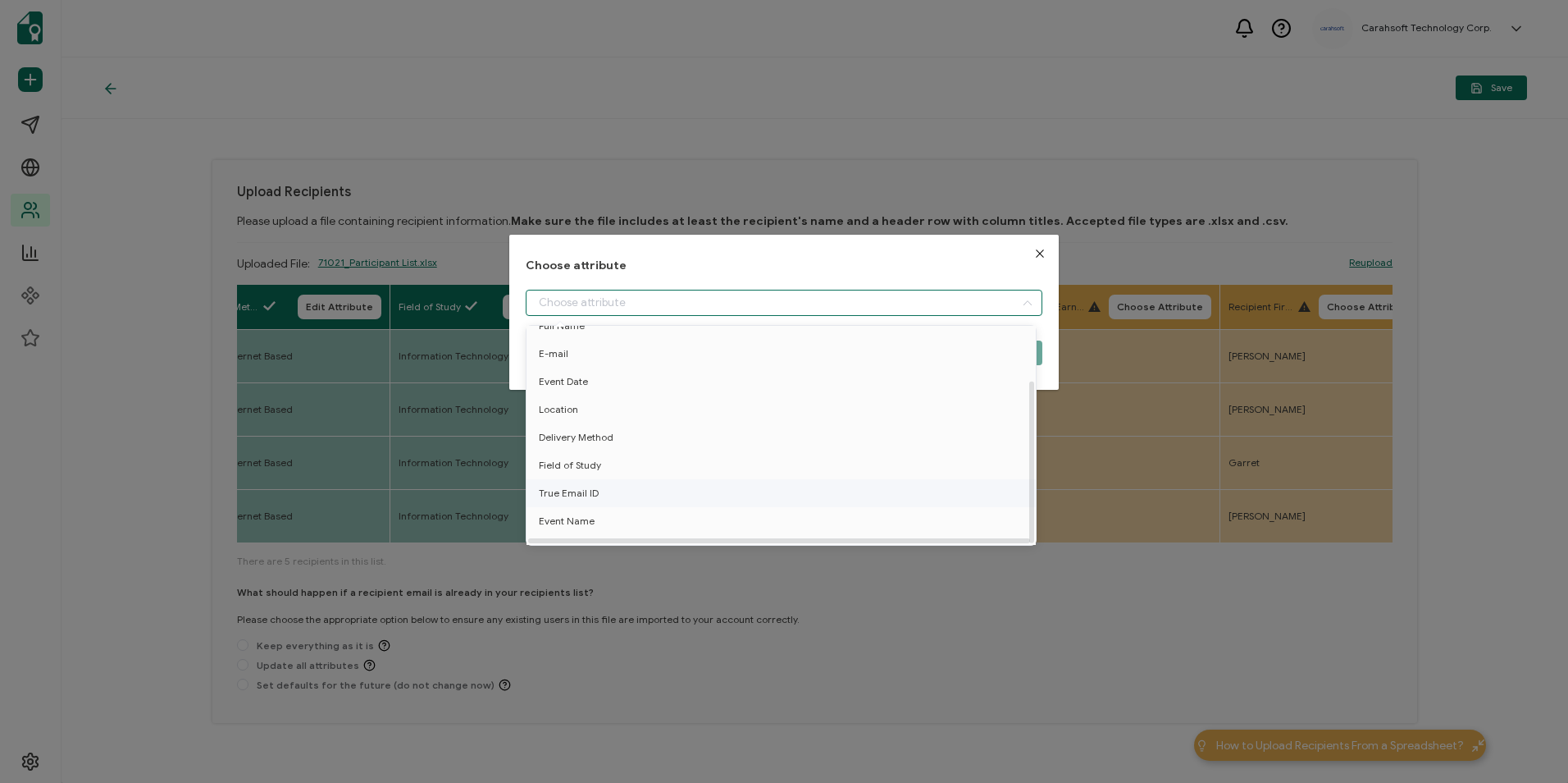
scroll to position [72, 0]
click at [659, 462] on li "True Email ID" at bounding box center [784, 476] width 524 height 28
type input "True Email ID"
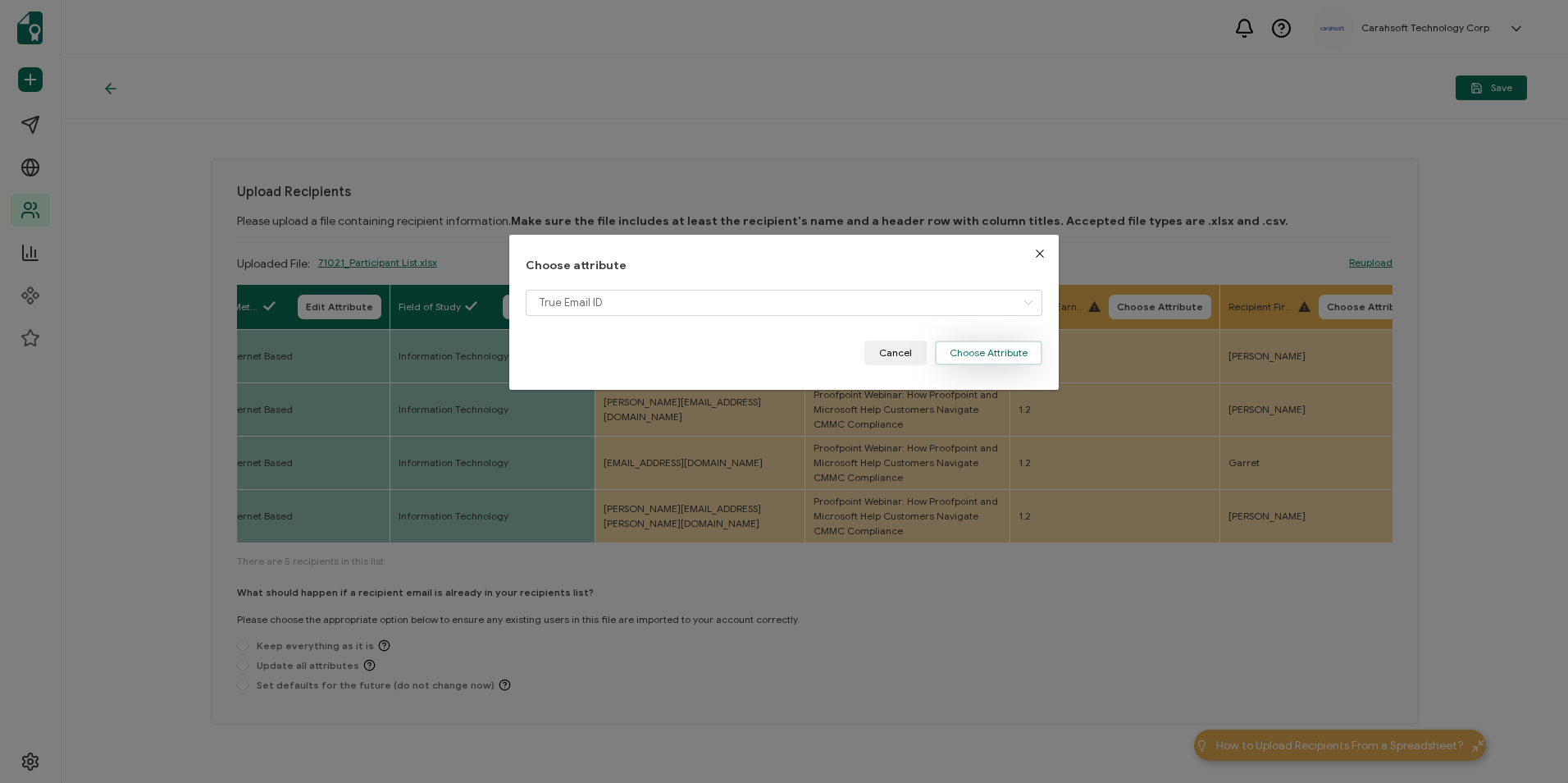
click at [1012, 358] on button "Choose Attribute" at bounding box center [988, 352] width 108 height 25
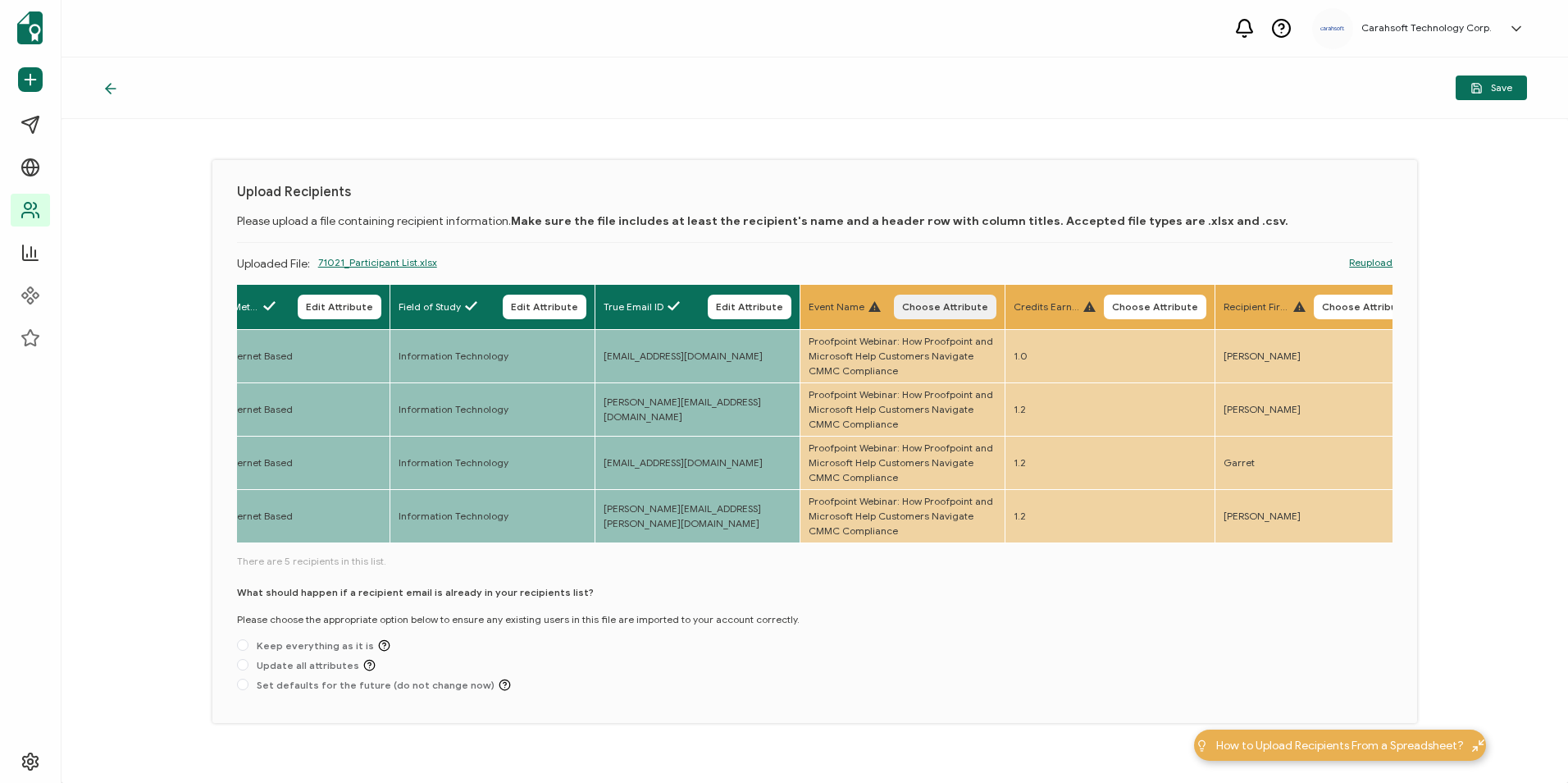
click at [929, 305] on span "Choose Attribute" at bounding box center [945, 306] width 86 height 10
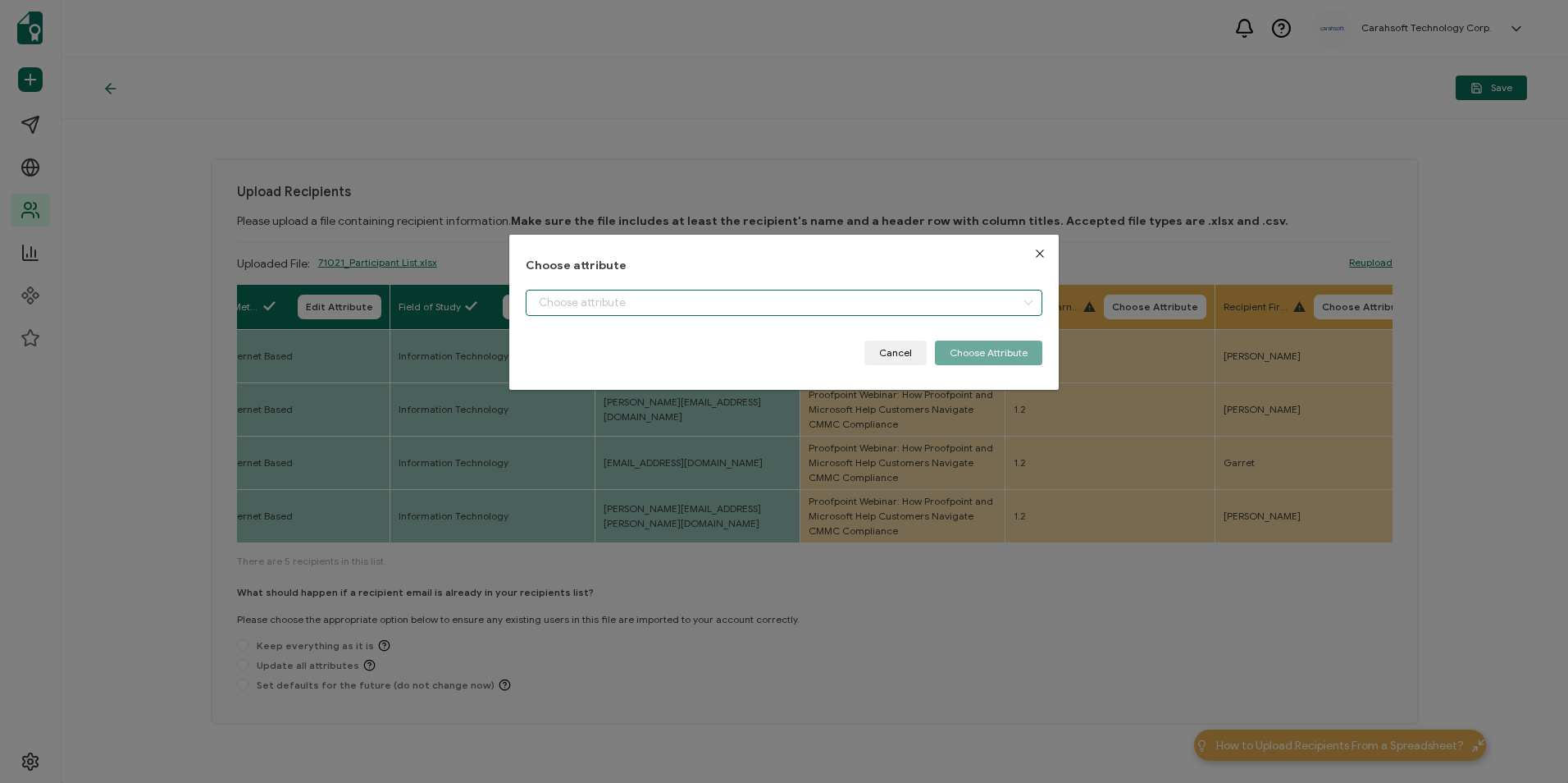
click at [728, 312] on input "dialog" at bounding box center [784, 303] width 516 height 27
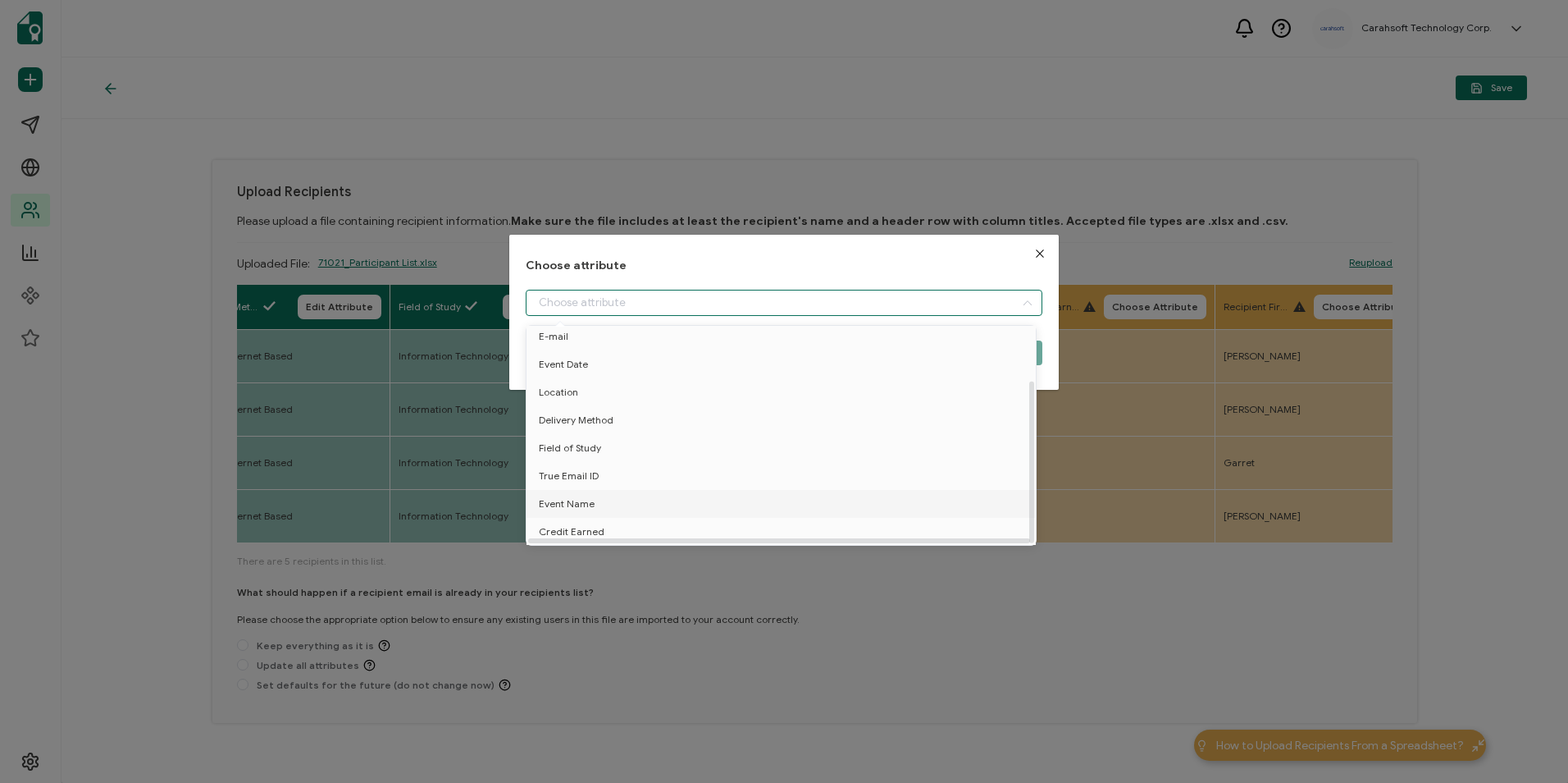
click at [692, 489] on li "Event Name" at bounding box center [784, 503] width 524 height 28
type input "Event Name"
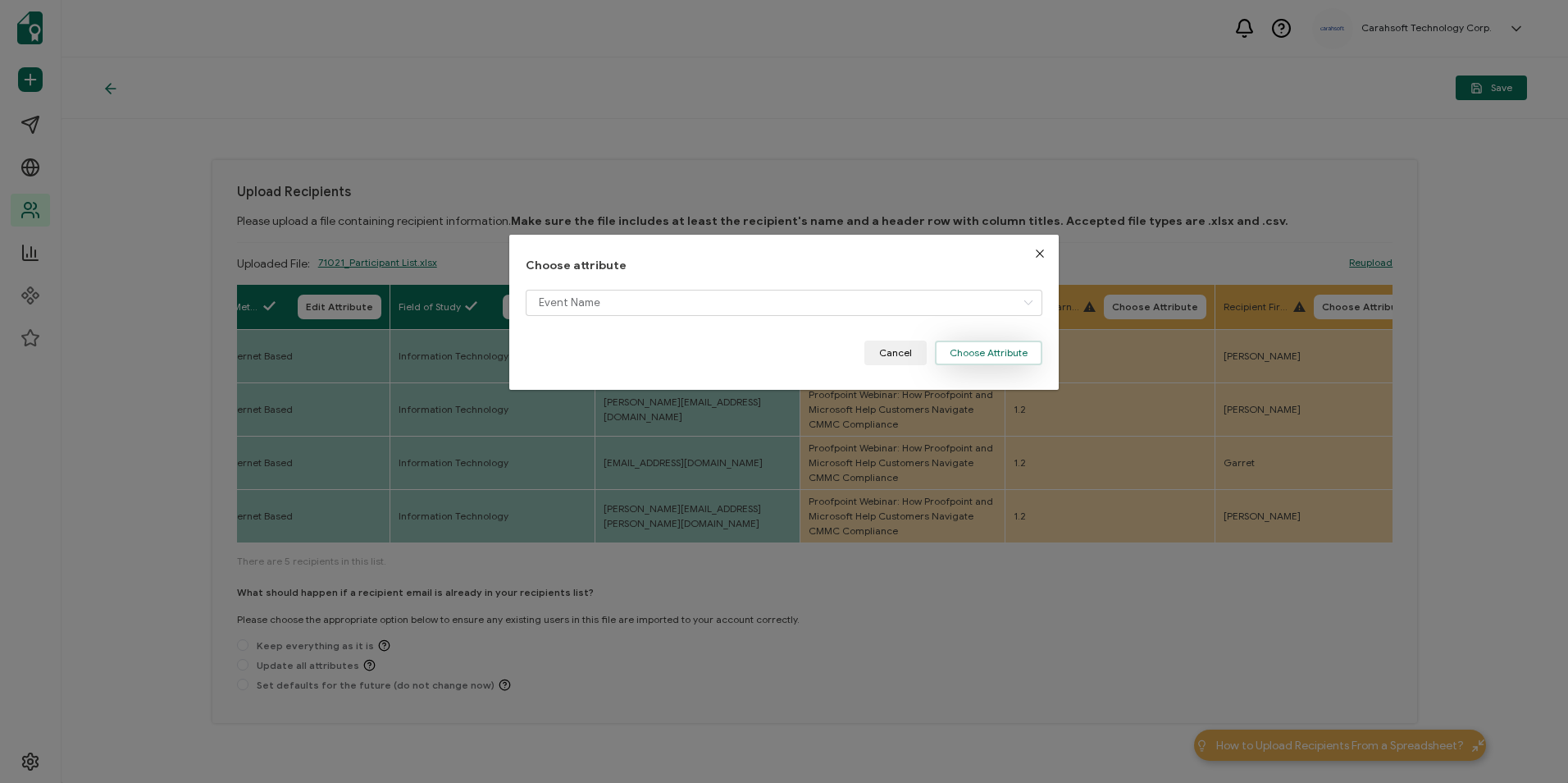
click at [1008, 358] on button "Choose Attribute" at bounding box center [988, 352] width 108 height 25
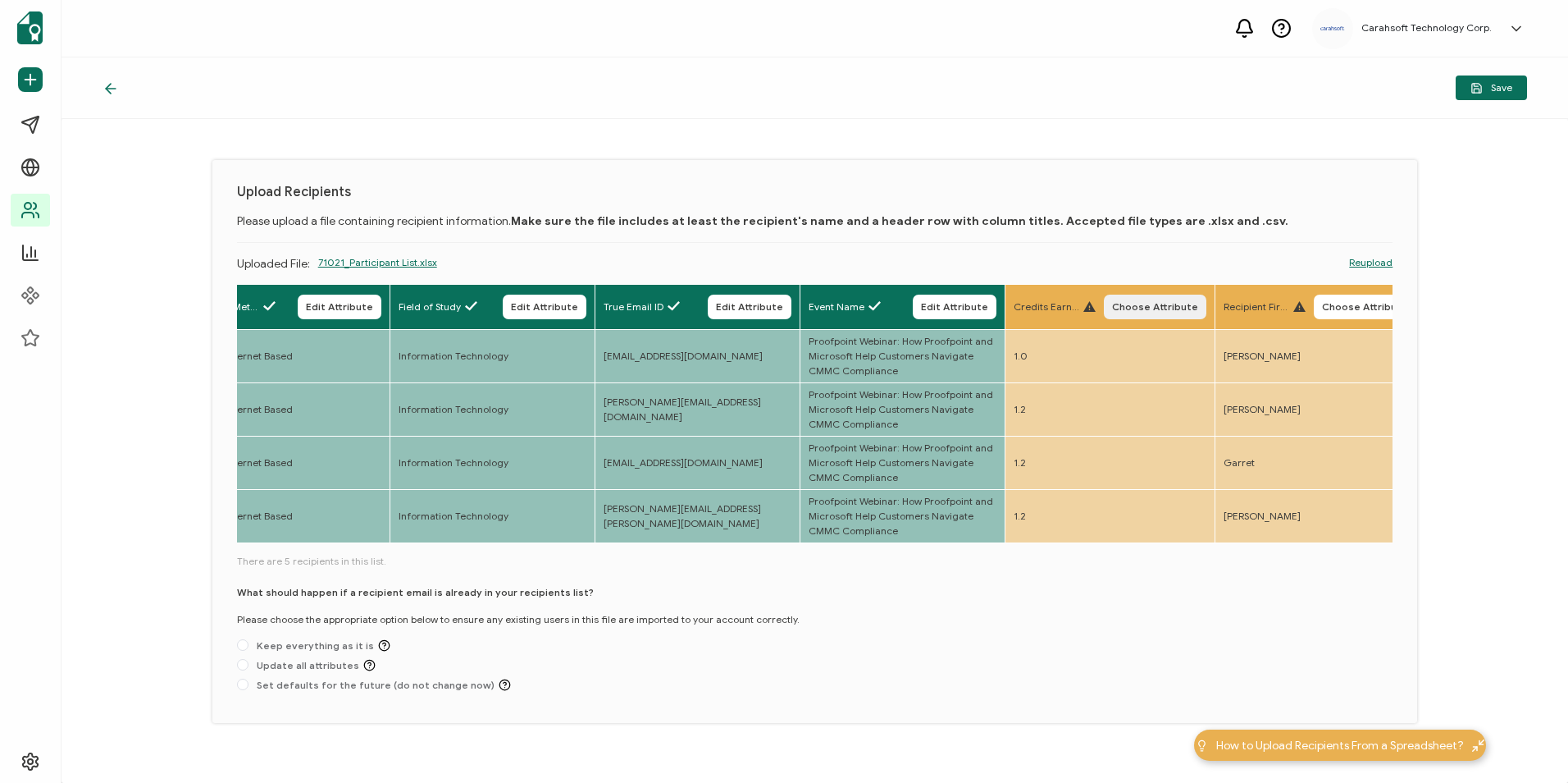
click at [1163, 309] on span "Choose Attribute" at bounding box center [1154, 306] width 86 height 10
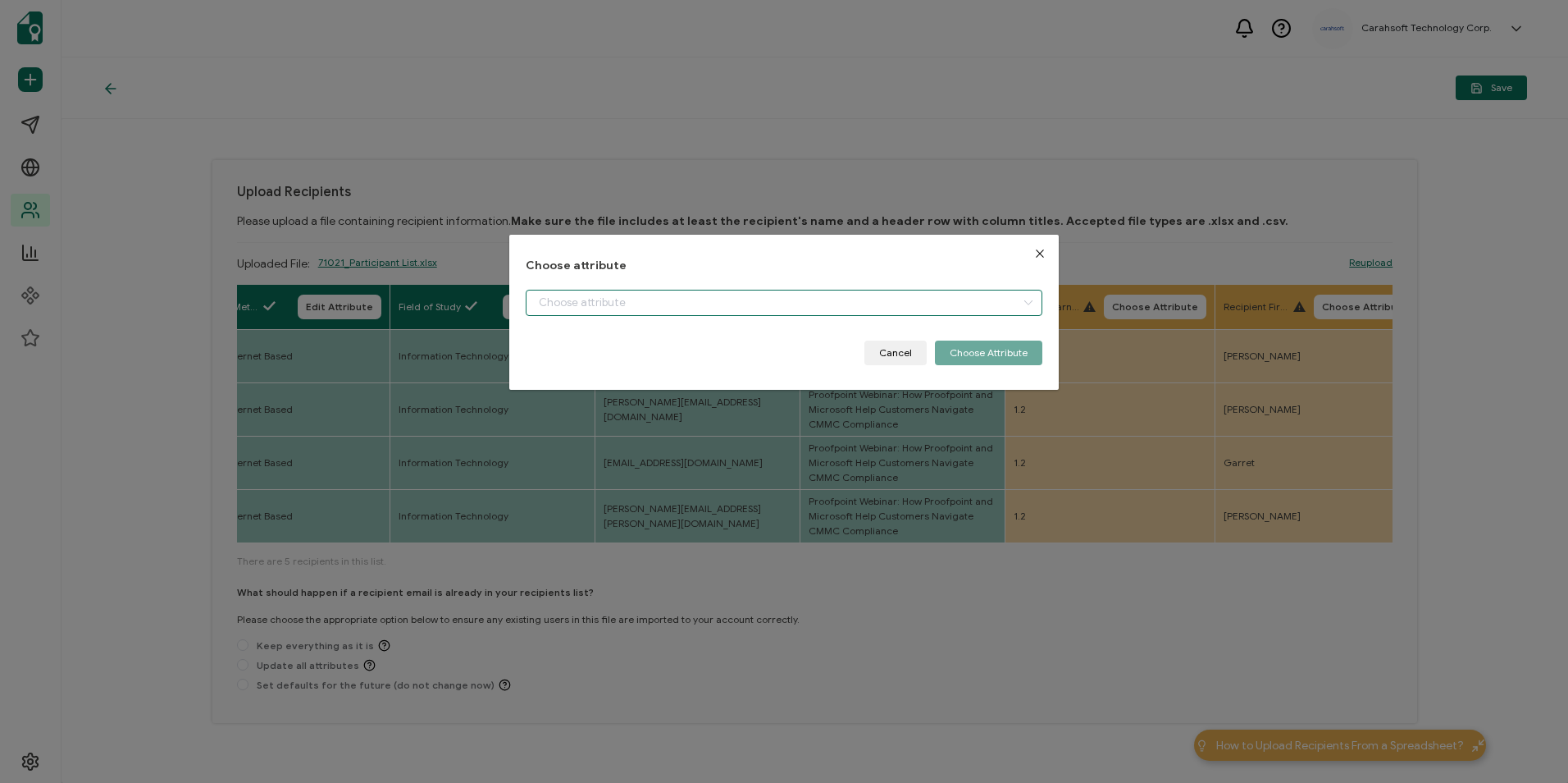
click at [655, 311] on input "dialog" at bounding box center [784, 303] width 516 height 27
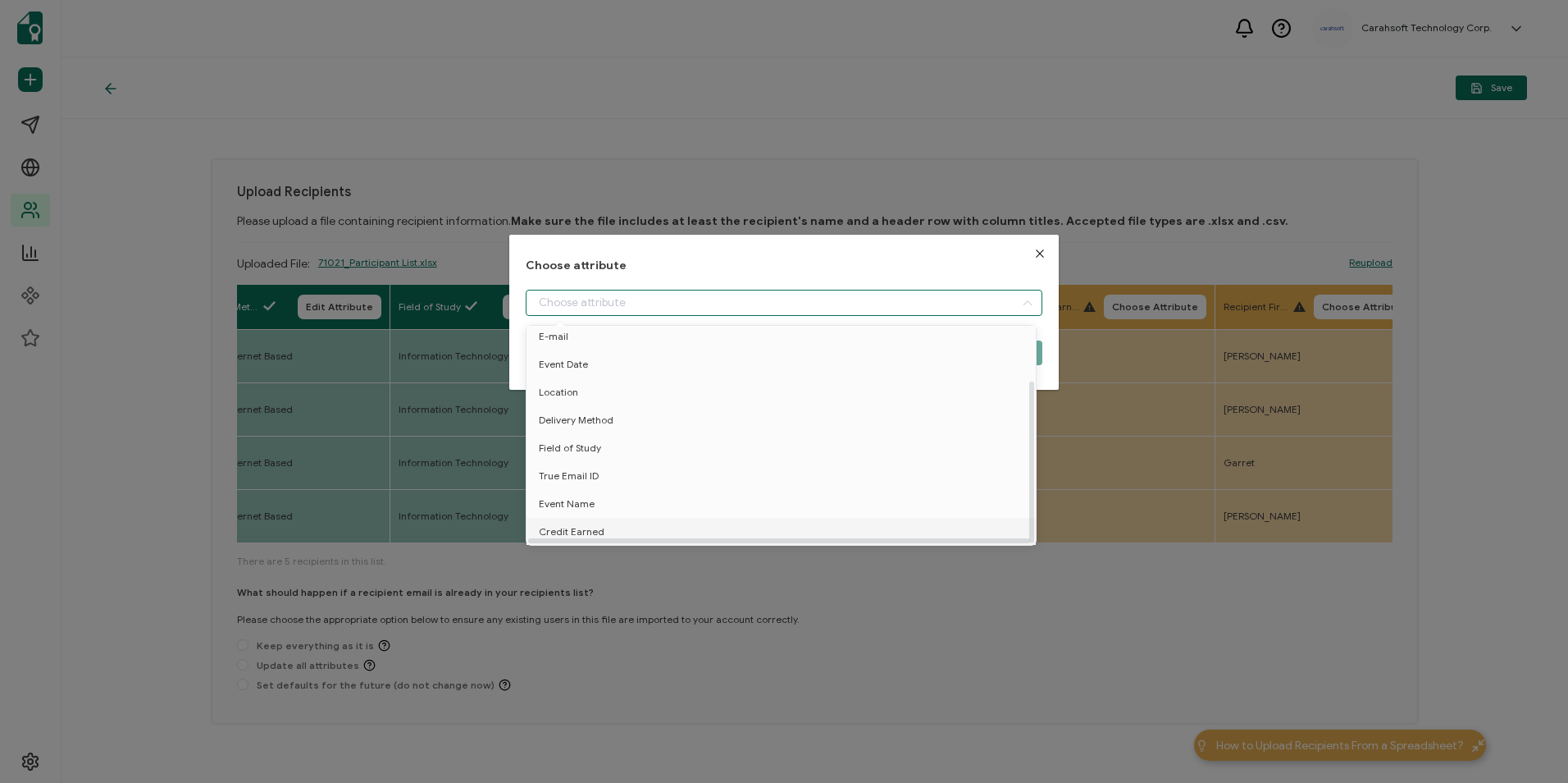
click at [647, 519] on li "Credit Earned" at bounding box center [784, 532] width 524 height 28
type input "Credit Earned"
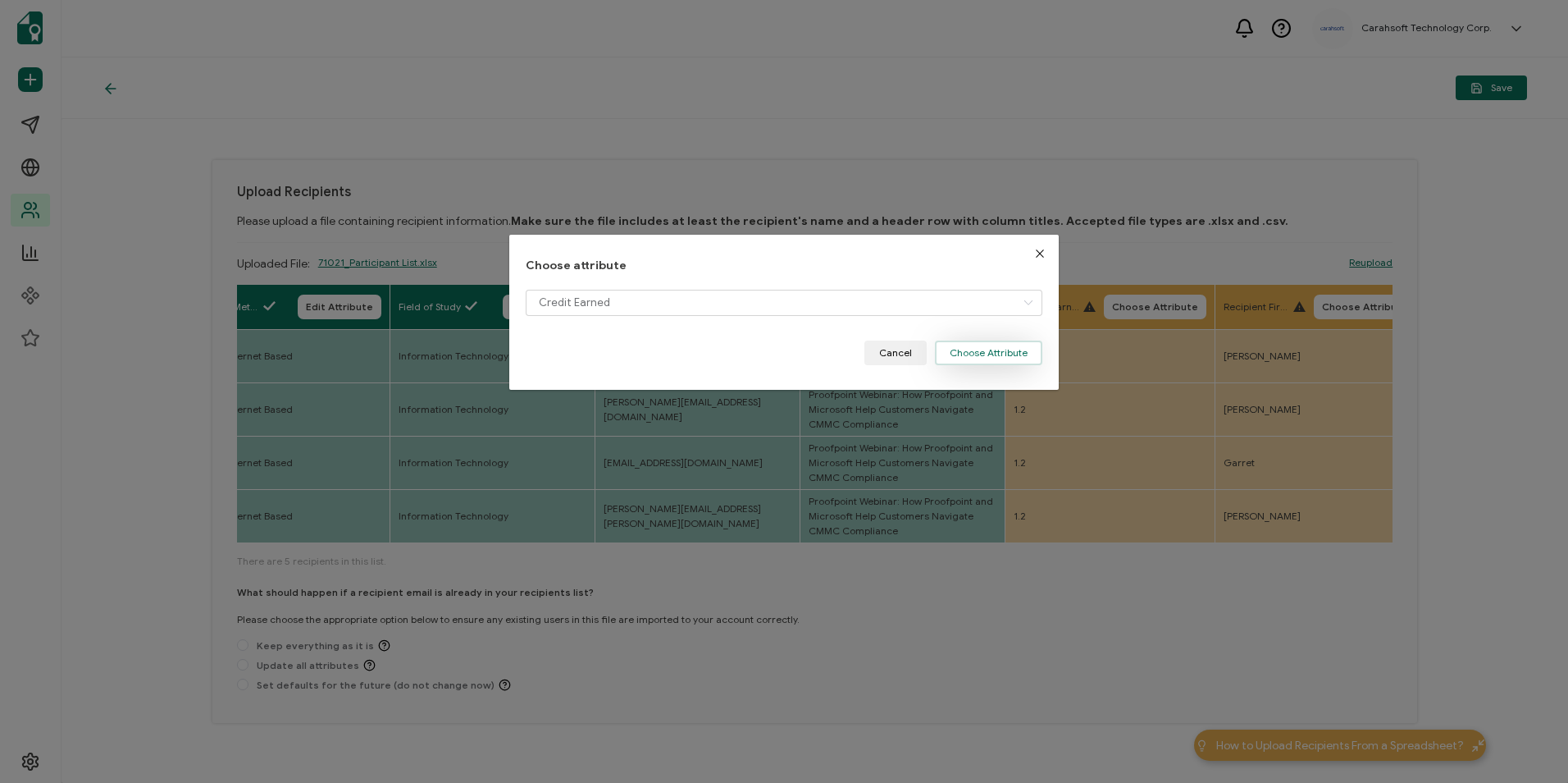
click at [975, 359] on button "Choose Attribute" at bounding box center [988, 352] width 108 height 25
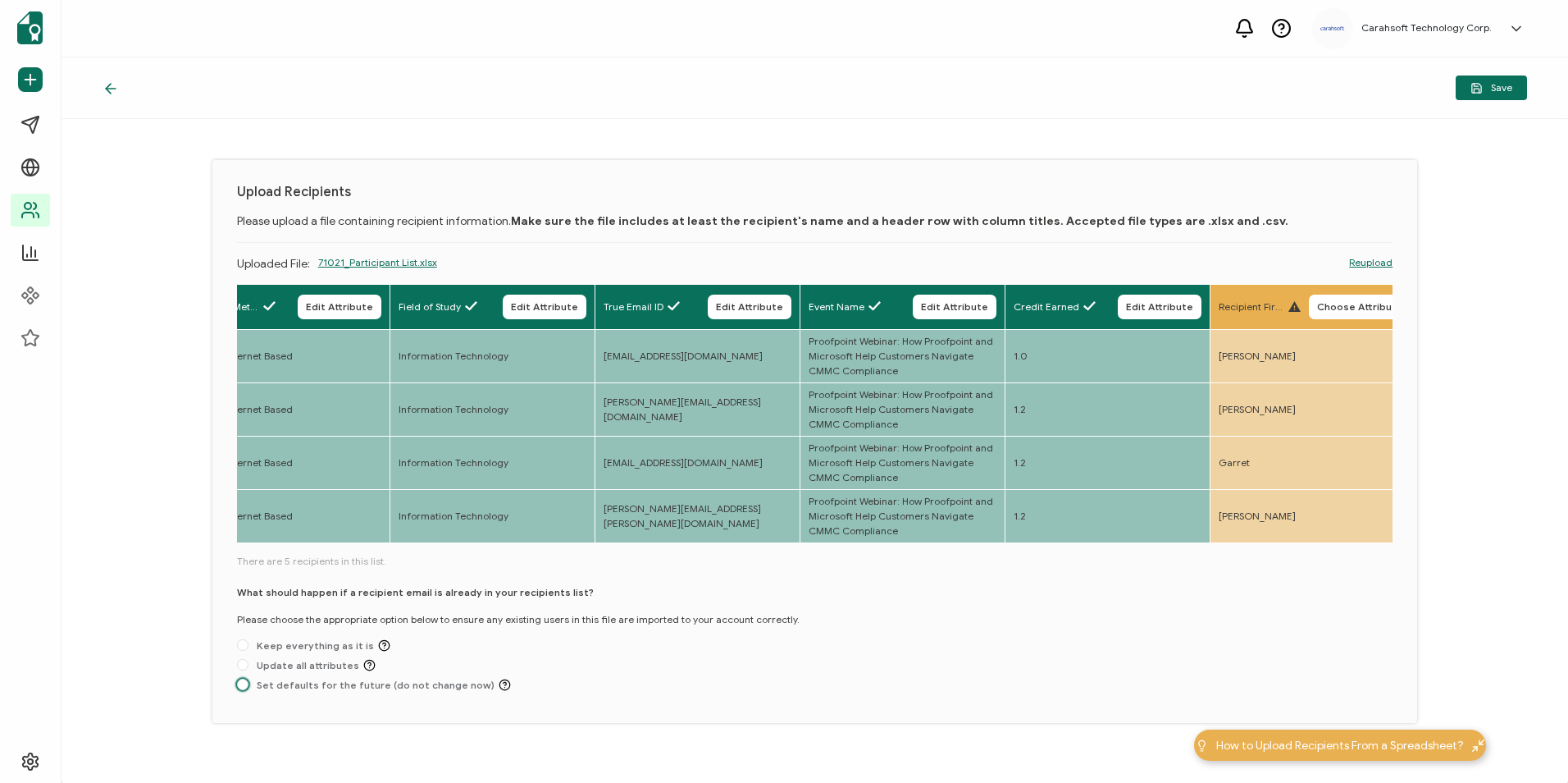
click at [251, 689] on span "Set defaults for the future (do not change now)" at bounding box center [379, 684] width 263 height 12
click at [248, 689] on input "Set defaults for the future (do not change now)" at bounding box center [243, 684] width 12 height 13
radio input "true"
click at [1496, 88] on span "Save" at bounding box center [1491, 88] width 41 height 12
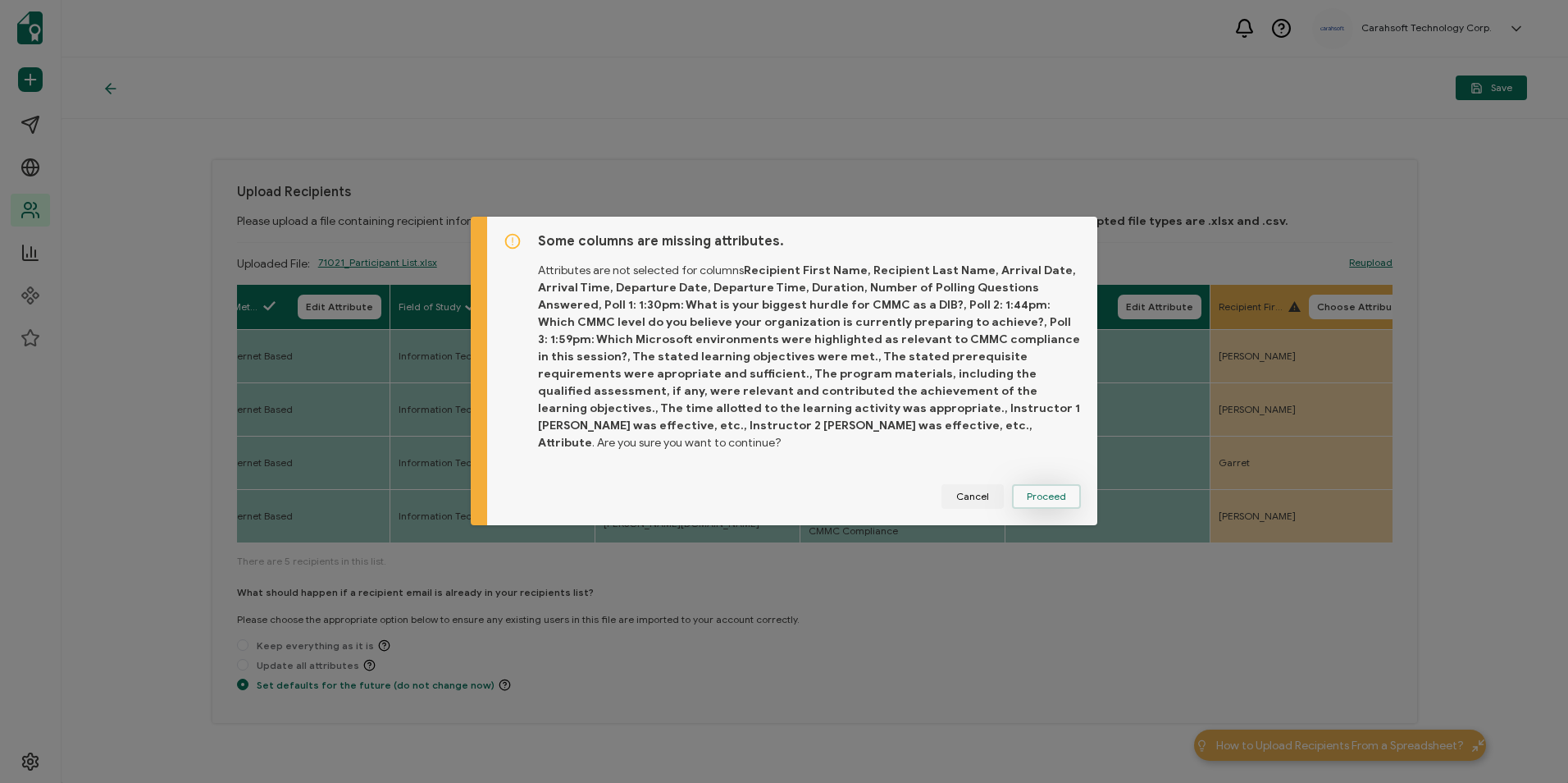
click at [1041, 491] on span "Proceed" at bounding box center [1046, 496] width 40 height 10
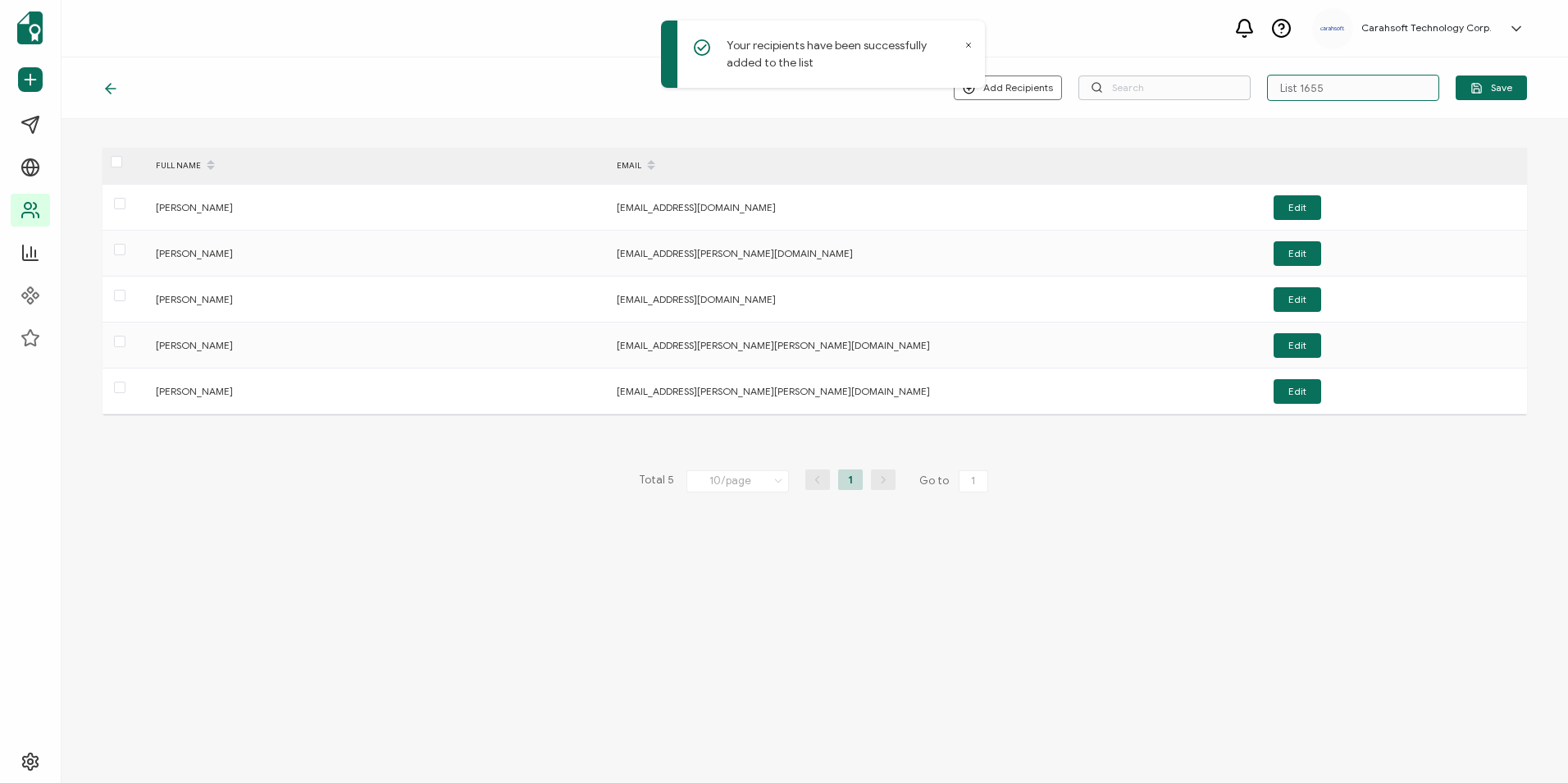
drag, startPoint x: 1349, startPoint y: 79, endPoint x: 1226, endPoint y: 84, distance: 123.1
click at [1226, 84] on div "Add Recipients Upload New Recipients Import from Recipients List 1655 Save" at bounding box center [1240, 88] width 573 height 27
paste input "8-28-2025_71021_Proofpoint Webinar"
type input "8-28-2025_71021_Proofpoint Webinar"
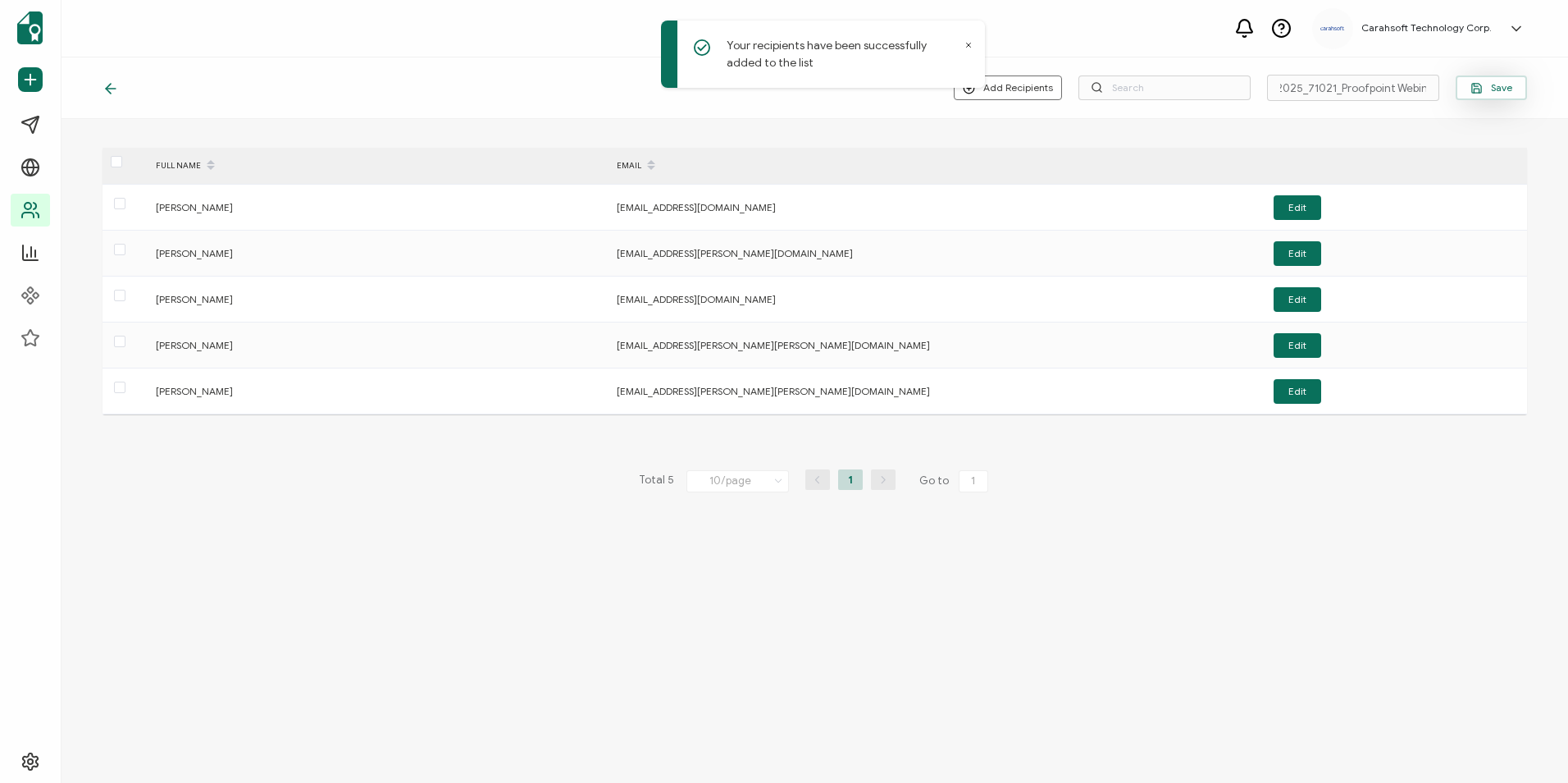
click at [1472, 98] on button "Save" at bounding box center [1491, 87] width 71 height 25
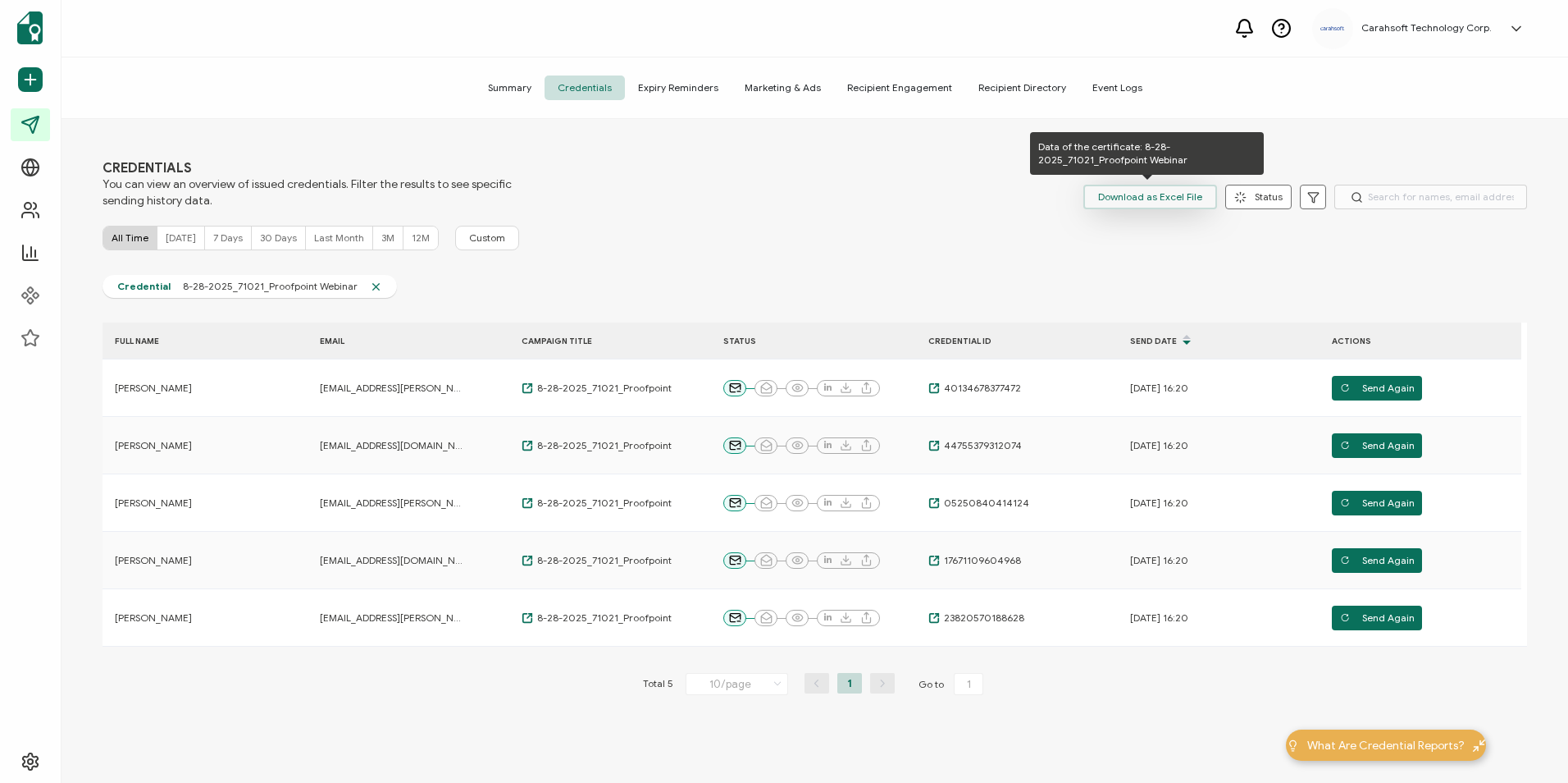
click at [1112, 186] on span "Download as Excel File" at bounding box center [1149, 197] width 104 height 25
